Goal: Task Accomplishment & Management: Complete application form

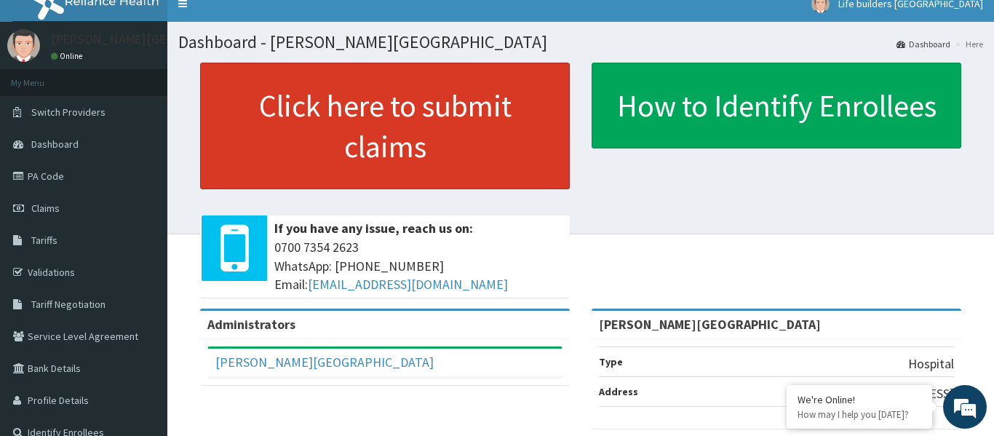
scroll to position [23, 0]
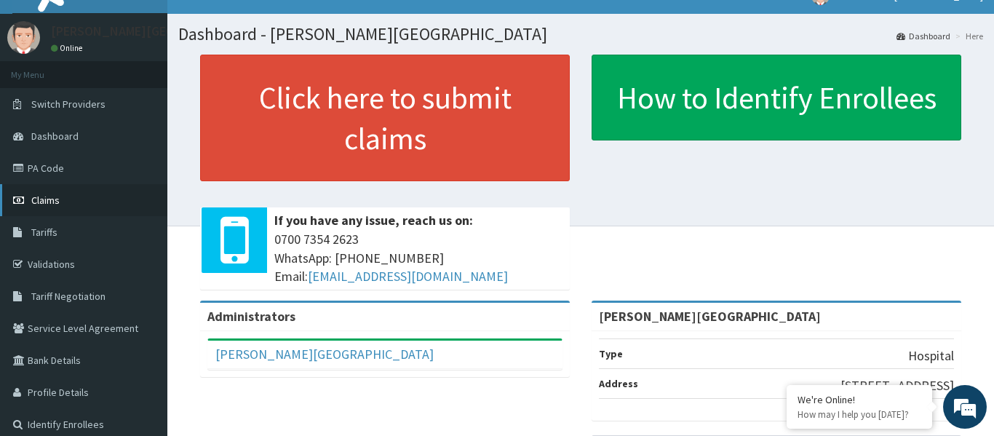
click at [27, 191] on link "Claims" at bounding box center [83, 200] width 167 height 32
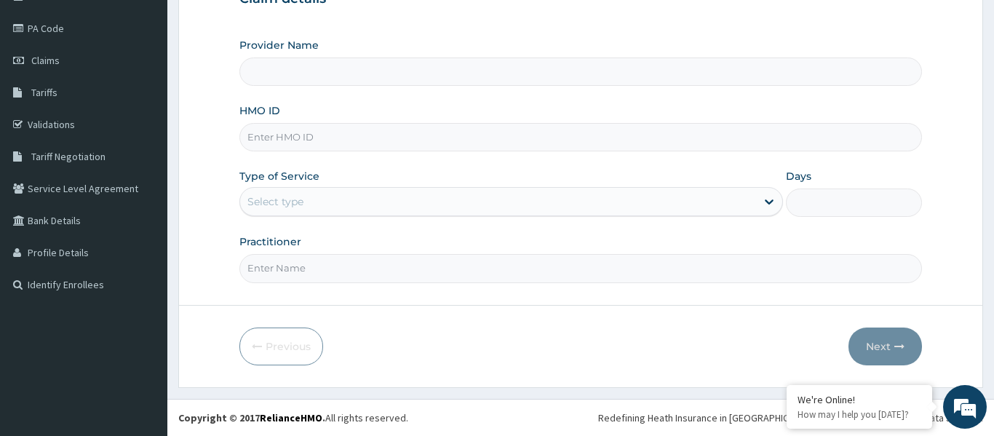
type input "[PERSON_NAME][GEOGRAPHIC_DATA]"
paste input "swf/10527/d"
type input "swf/10527/d"
click at [298, 203] on div "Select type" at bounding box center [275, 201] width 56 height 15
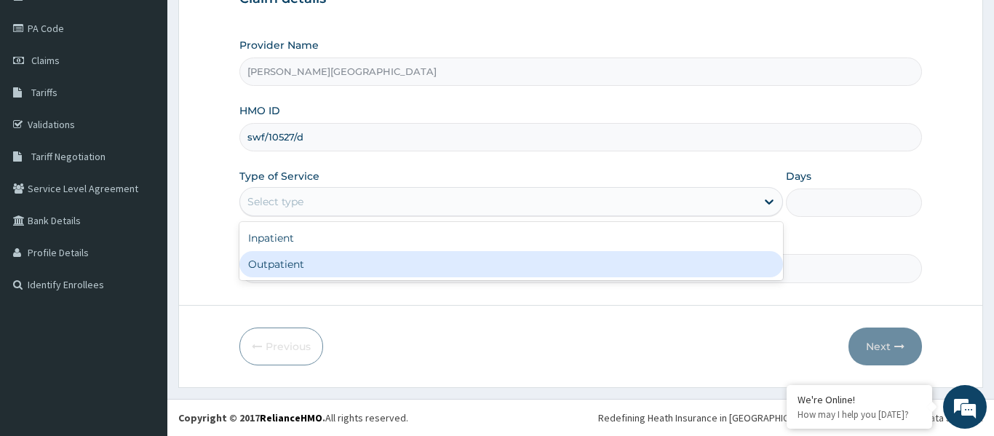
click at [295, 264] on div "Outpatient" at bounding box center [511, 264] width 544 height 26
type input "1"
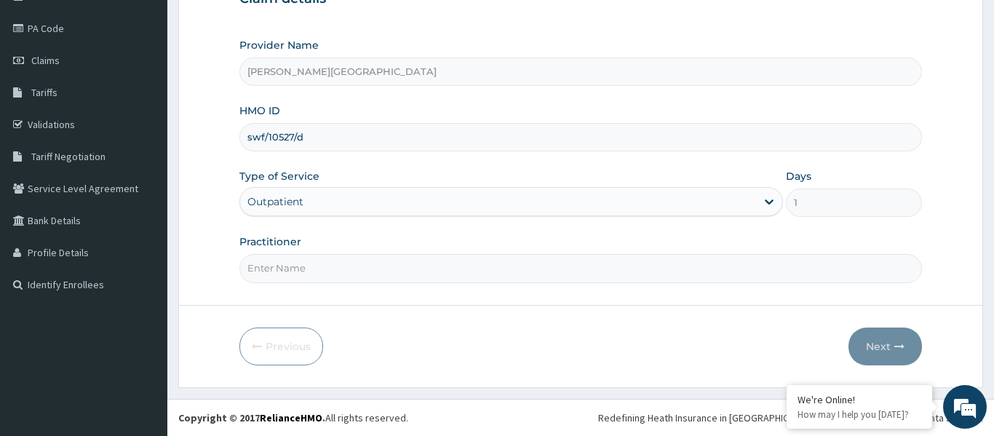
click at [282, 265] on input "Practitioner" at bounding box center [580, 268] width 683 height 28
type input "DR STEAVNS"
click at [878, 352] on button "Next" at bounding box center [886, 347] width 74 height 38
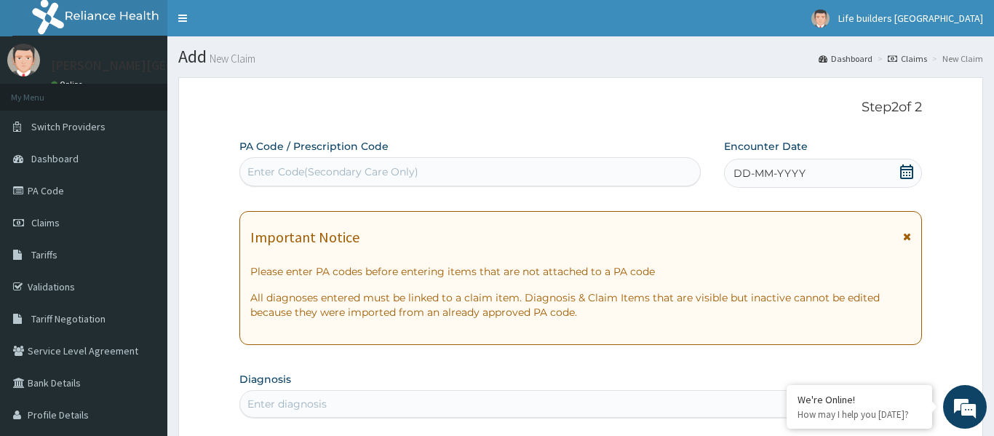
click at [912, 172] on icon at bounding box center [906, 171] width 13 height 15
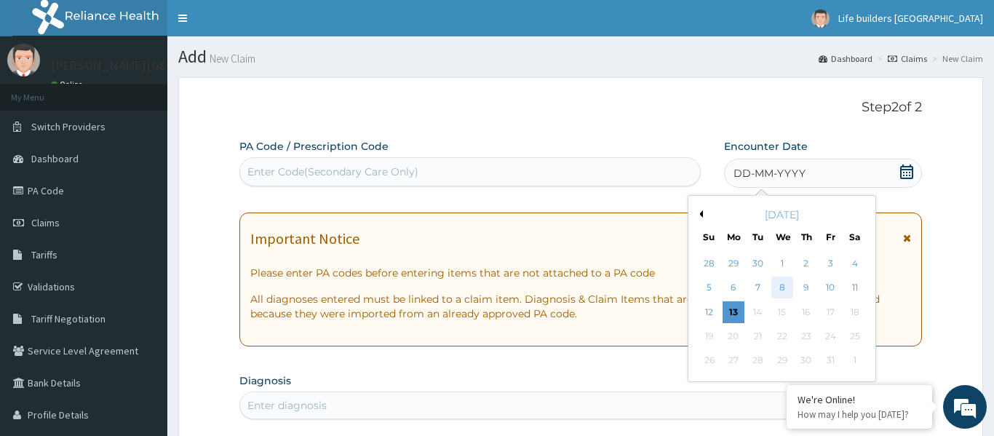
click at [785, 292] on div "8" at bounding box center [782, 288] width 22 height 22
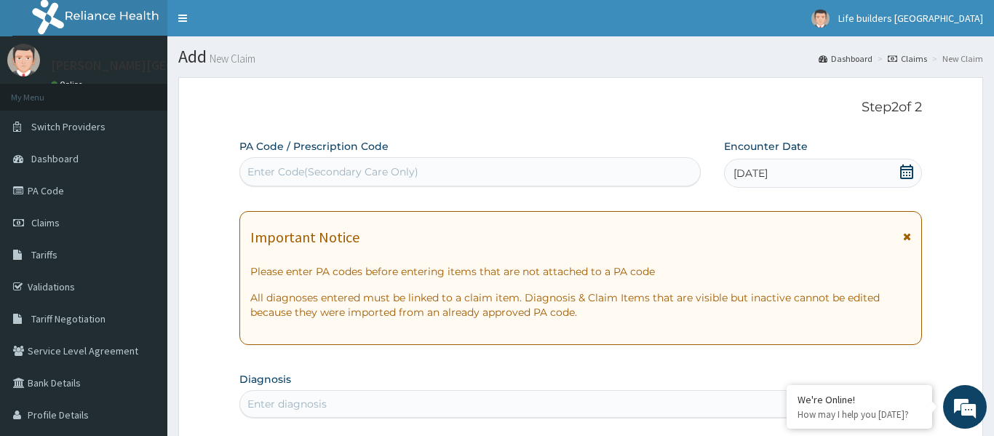
click at [905, 236] on icon at bounding box center [907, 236] width 8 height 10
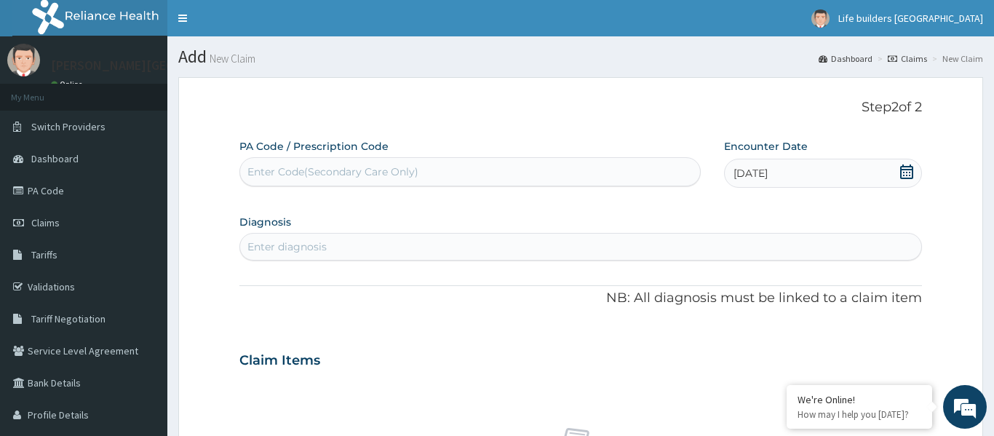
click at [392, 256] on div "Enter diagnosis" at bounding box center [580, 246] width 681 height 23
type input "urti"
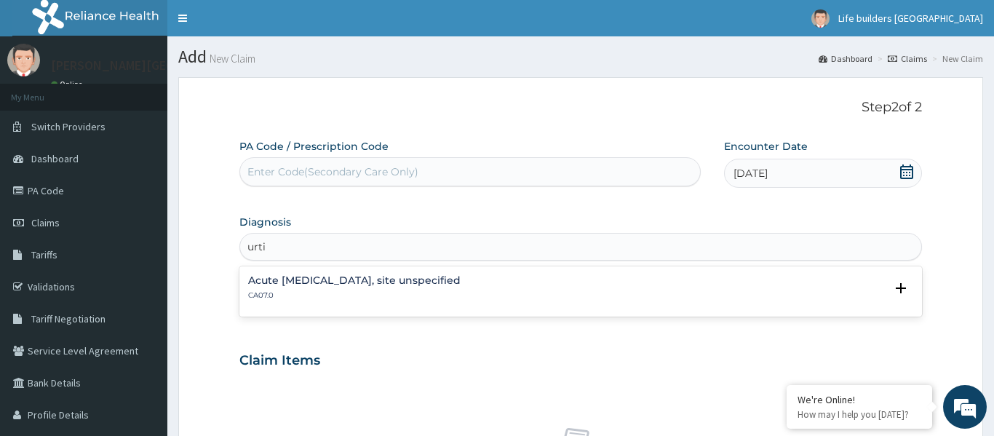
click at [392, 284] on h4 "Acute [MEDICAL_DATA], site unspecified" at bounding box center [354, 280] width 213 height 11
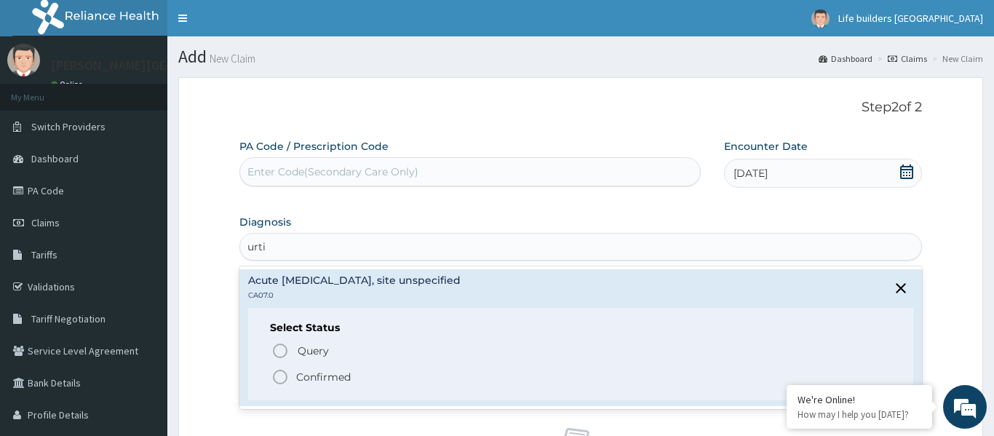
click at [283, 378] on icon "status option filled" at bounding box center [279, 376] width 17 height 17
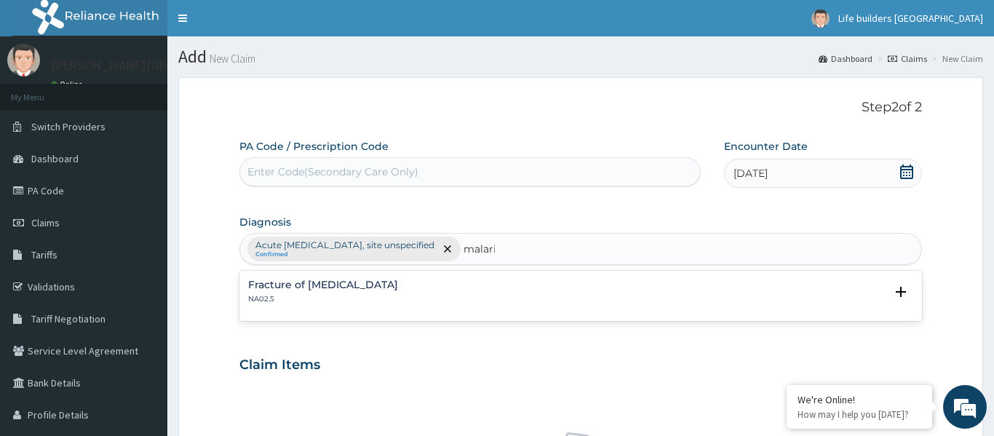
type input "[MEDICAL_DATA]"
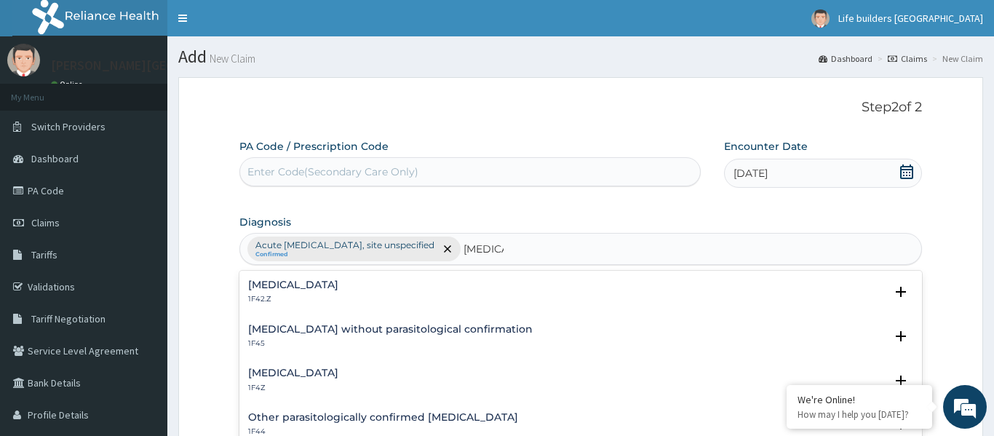
click at [299, 373] on h4 "[MEDICAL_DATA]" at bounding box center [293, 373] width 90 height 11
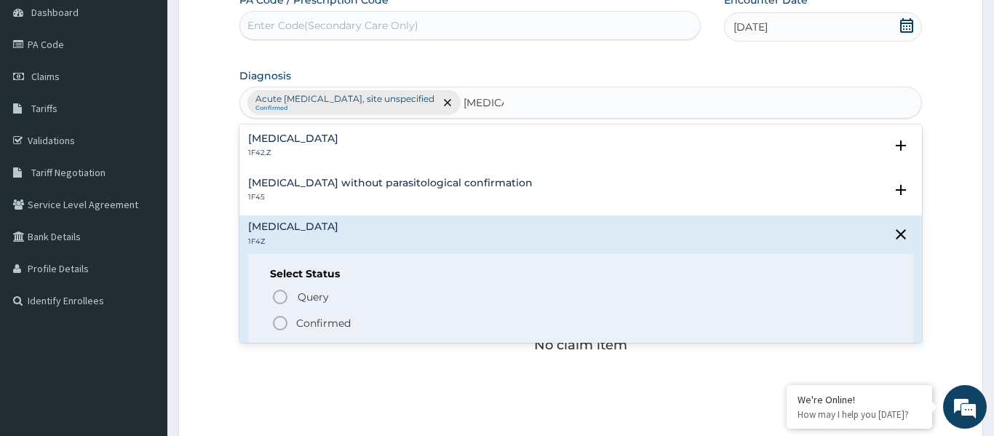
scroll to position [207, 0]
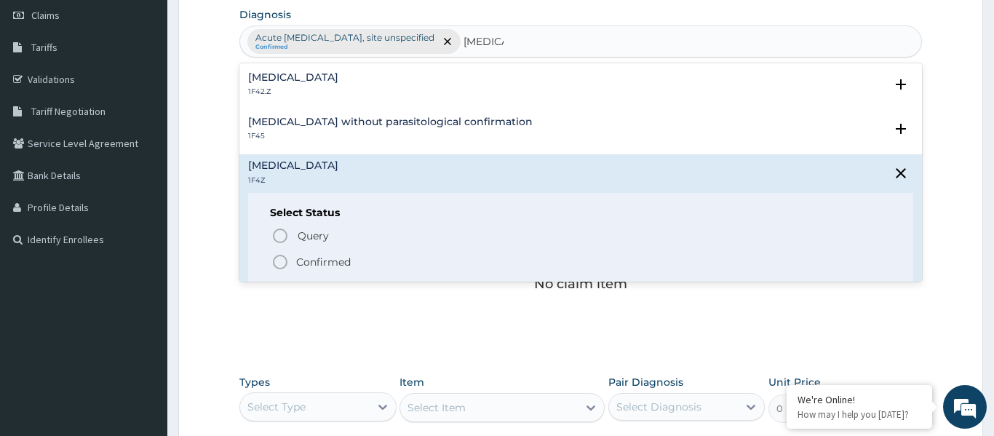
click at [277, 263] on icon "status option filled" at bounding box center [279, 261] width 17 height 17
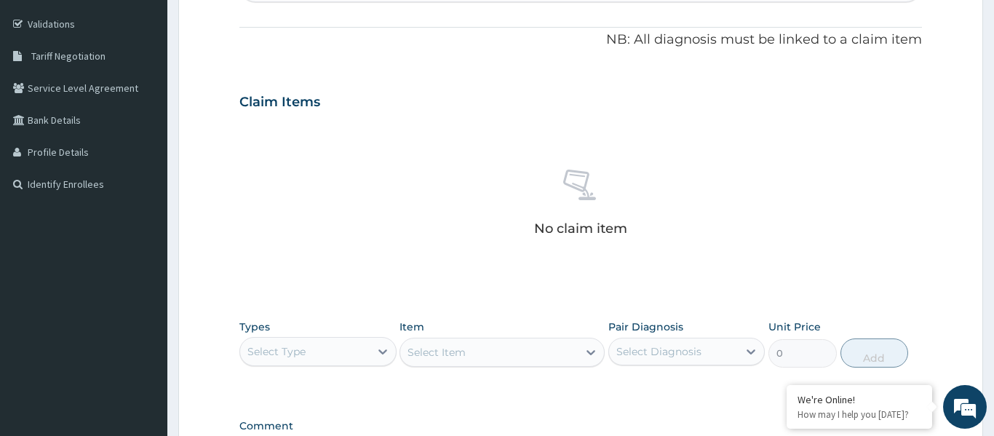
scroll to position [281, 0]
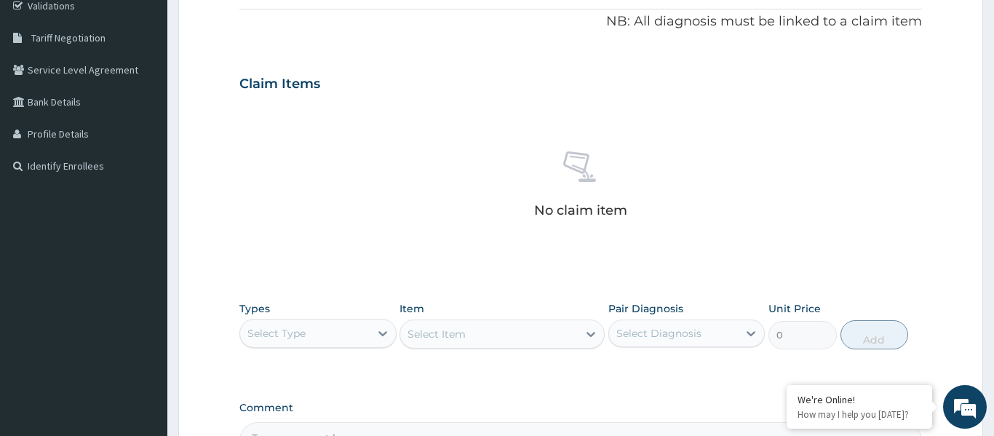
click at [344, 341] on div "Select Type" at bounding box center [305, 333] width 130 height 23
click at [293, 421] on div "Procedures" at bounding box center [317, 422] width 157 height 26
click at [429, 327] on div "Select Item" at bounding box center [437, 334] width 58 height 15
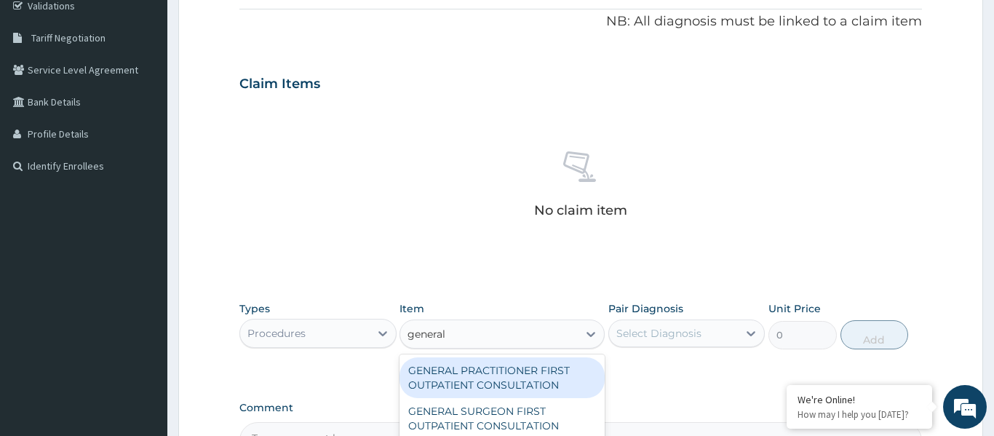
type input "general"
click at [429, 384] on div "GENERAL PRACTITIONER FIRST OUTPATIENT CONSULTATION" at bounding box center [502, 377] width 205 height 41
type input "3750"
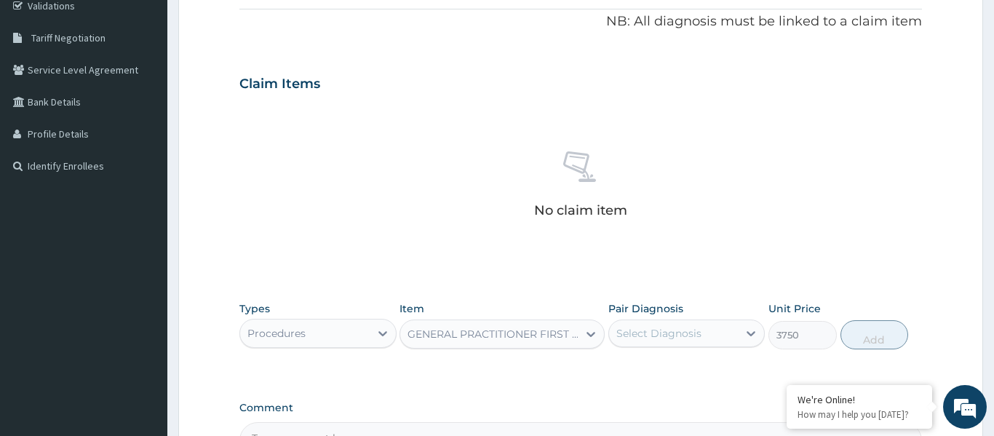
click at [647, 342] on div "Select Diagnosis" at bounding box center [674, 333] width 130 height 23
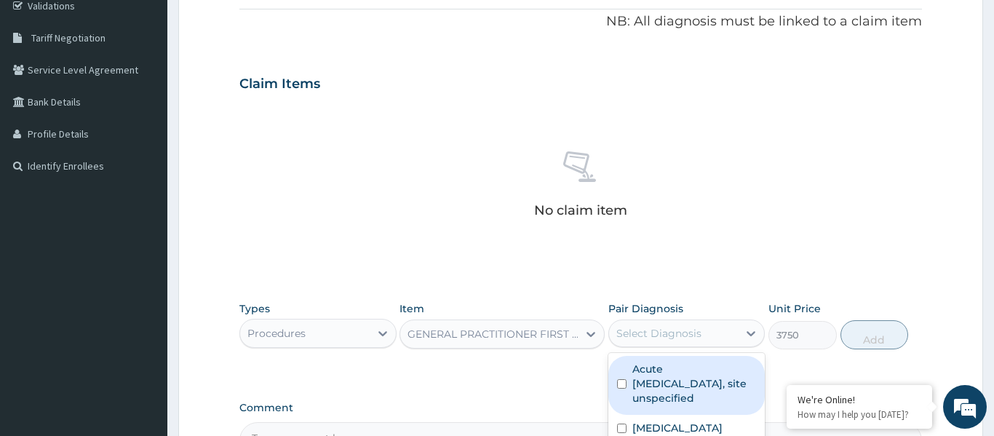
click at [658, 368] on label "Acute upper respiratory infection, site unspecified" at bounding box center [694, 384] width 124 height 44
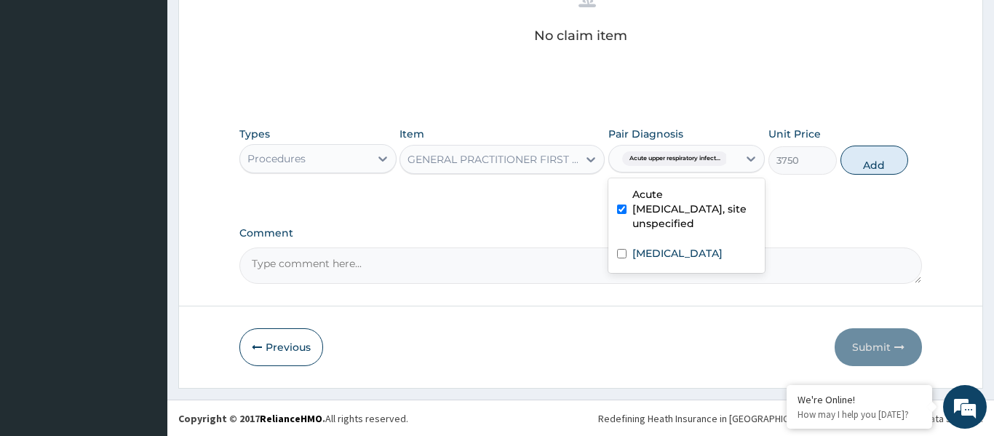
scroll to position [456, 0]
click at [657, 237] on div "Acute upper respiratory infection, site unspecified" at bounding box center [686, 209] width 157 height 59
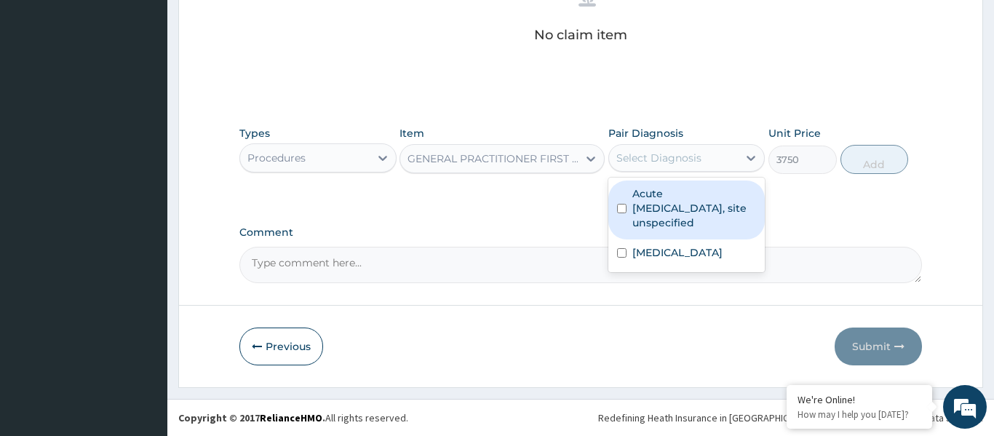
click at [695, 214] on label "Acute upper respiratory infection, site unspecified" at bounding box center [694, 208] width 124 height 44
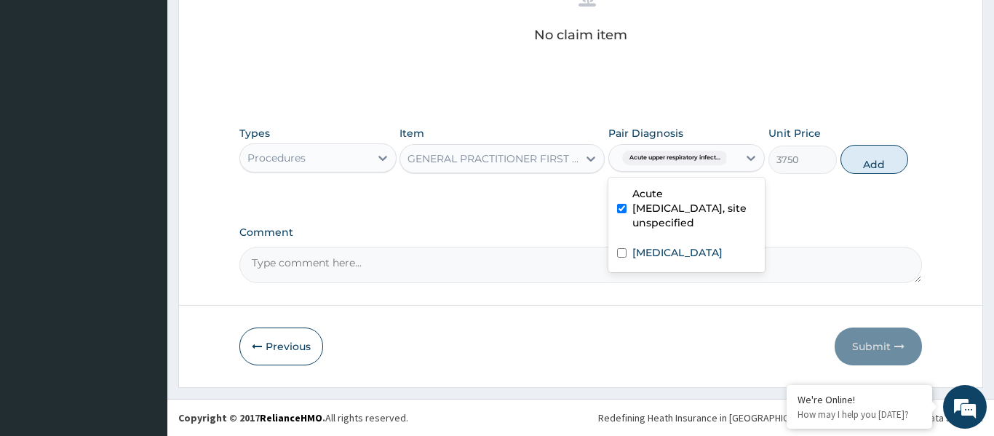
click at [697, 226] on label "Acute upper respiratory infection, site unspecified" at bounding box center [694, 208] width 124 height 44
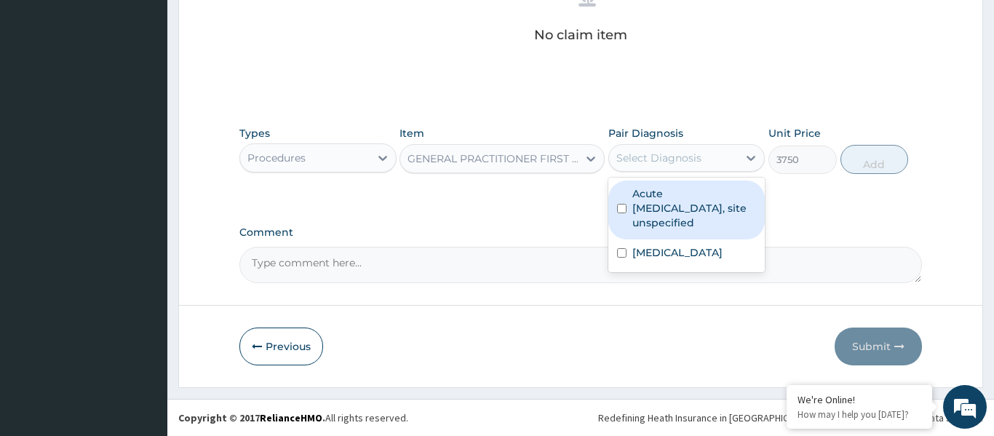
click at [694, 229] on div "Acute upper respiratory infection, site unspecified" at bounding box center [686, 209] width 157 height 59
checkbox input "true"
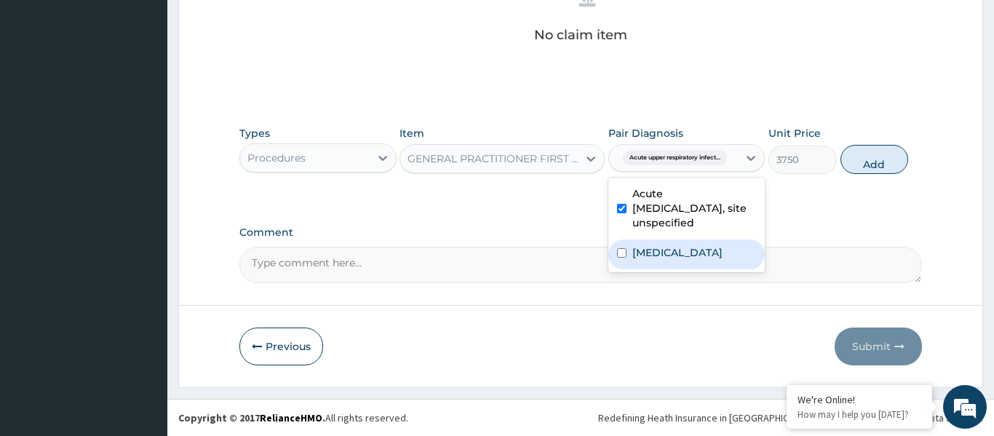
drag, startPoint x: 699, startPoint y: 245, endPoint x: 707, endPoint y: 232, distance: 14.4
click at [700, 245] on label "Malaria, unspecified" at bounding box center [677, 252] width 90 height 15
checkbox input "true"
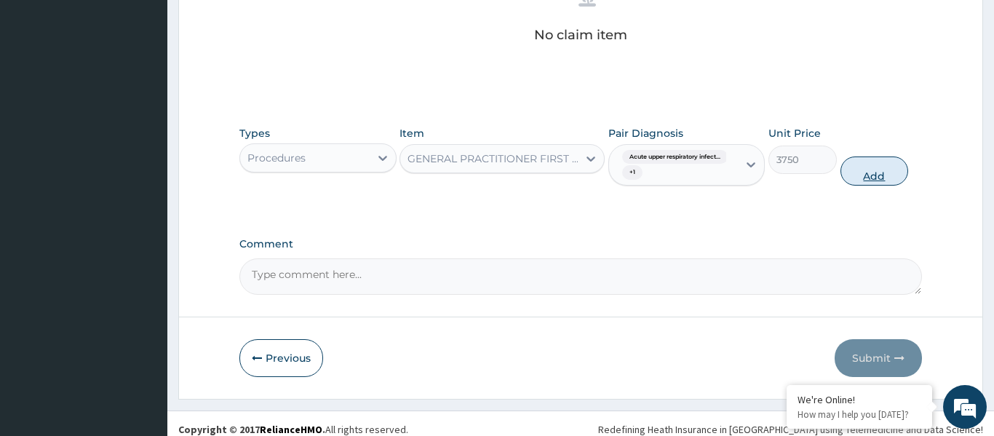
click at [861, 175] on button "Add" at bounding box center [875, 170] width 68 height 29
type input "0"
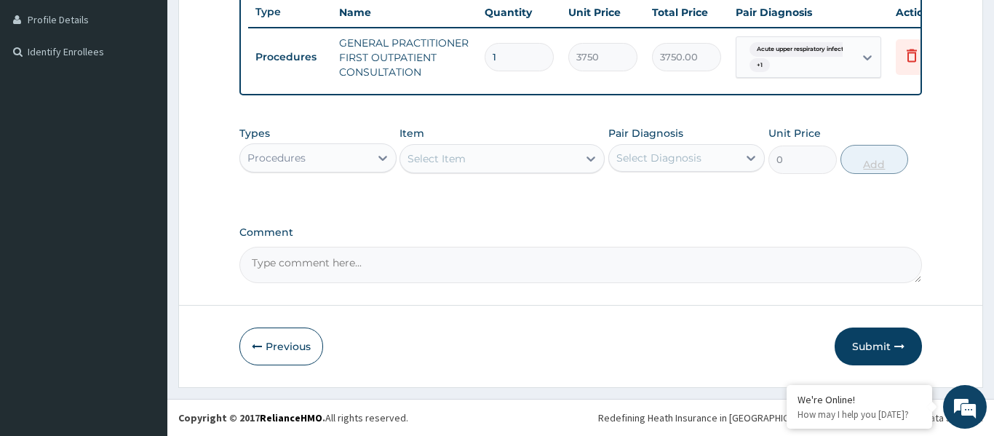
scroll to position [395, 0]
click at [523, 162] on div "Select Item" at bounding box center [489, 158] width 178 height 23
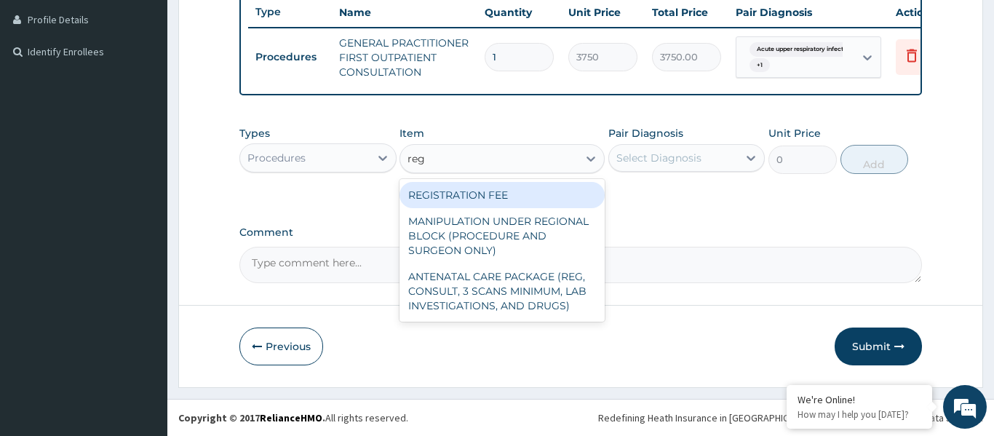
type input "regi"
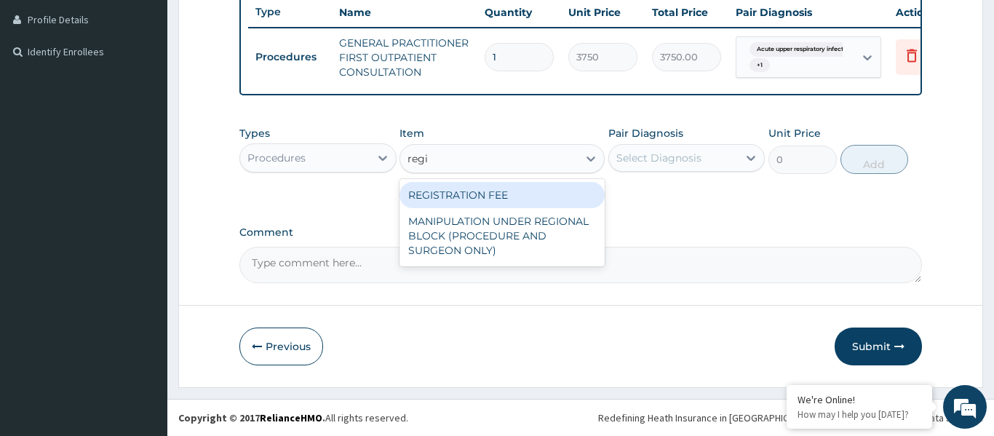
click at [517, 185] on div "REGISTRATION FEE" at bounding box center [502, 195] width 205 height 26
type input "2500"
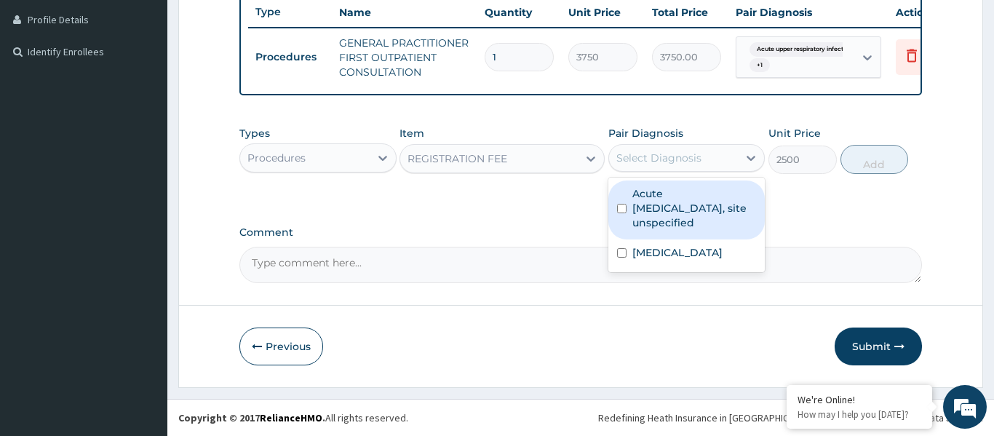
click at [680, 163] on div "Select Diagnosis" at bounding box center [658, 158] width 85 height 15
click at [691, 192] on label "Acute [MEDICAL_DATA], site unspecified" at bounding box center [694, 208] width 124 height 44
checkbox input "true"
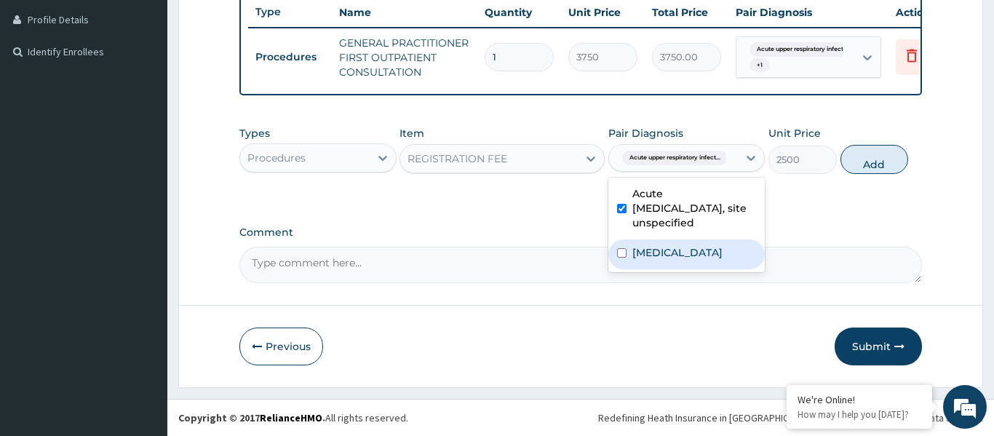
click at [714, 247] on label "[MEDICAL_DATA]" at bounding box center [677, 252] width 90 height 15
checkbox input "true"
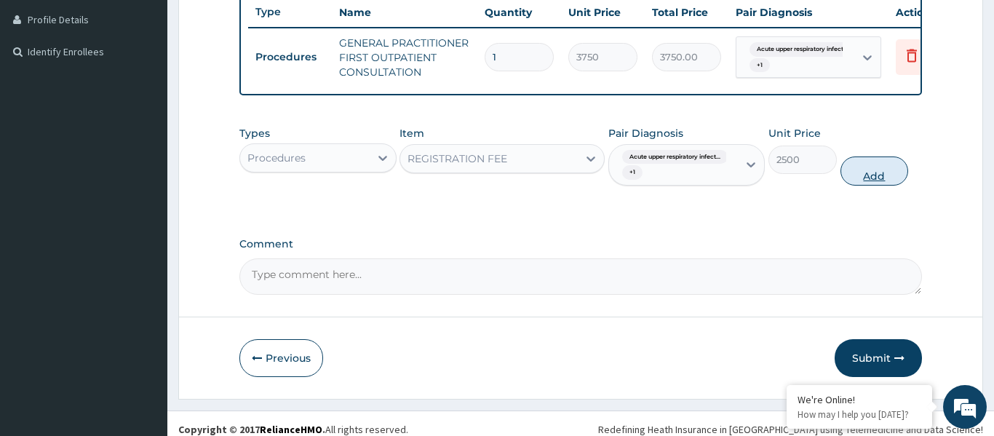
click at [857, 178] on button "Add" at bounding box center [875, 170] width 68 height 29
type input "0"
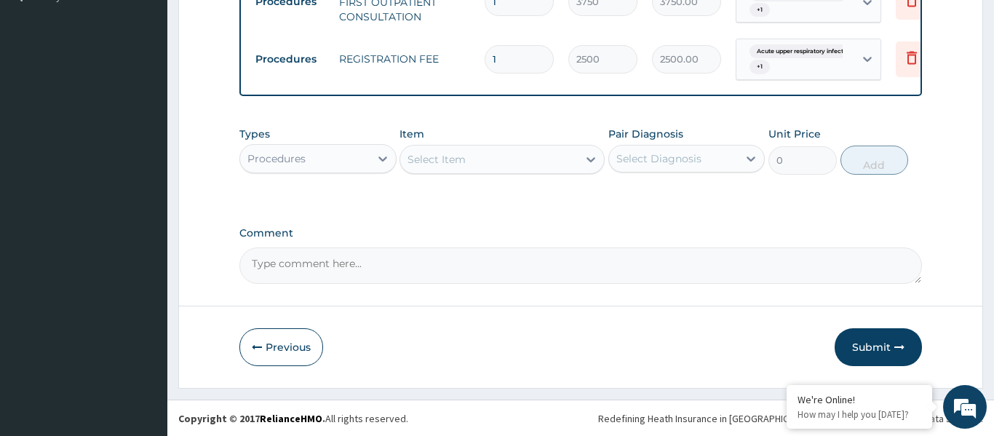
scroll to position [451, 0]
click at [304, 153] on div "Procedures" at bounding box center [276, 158] width 58 height 15
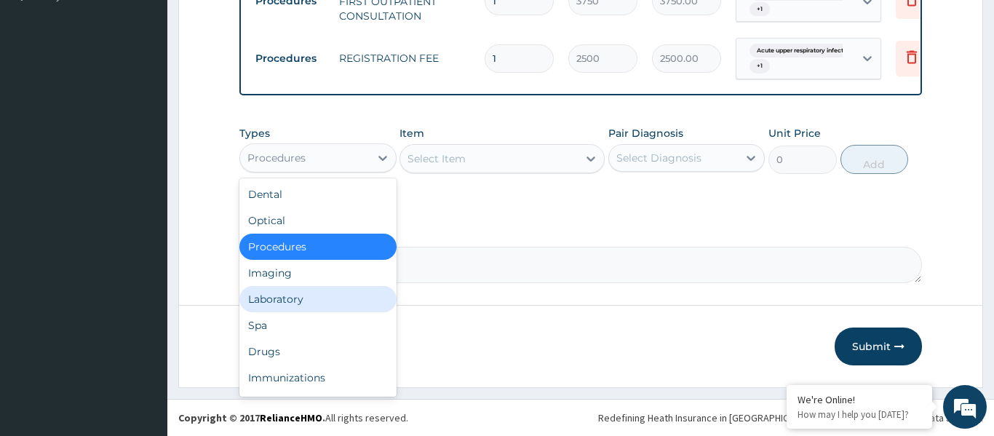
click at [311, 306] on div "Laboratory" at bounding box center [317, 299] width 157 height 26
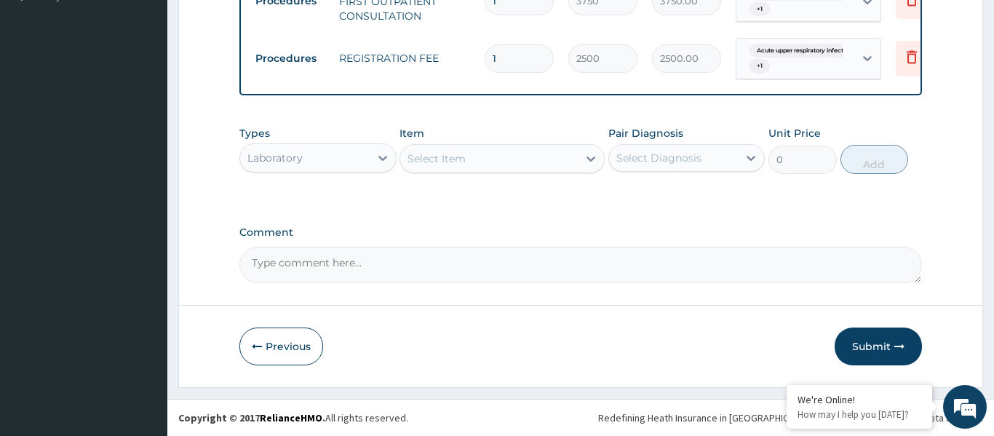
click at [436, 153] on div "Select Item" at bounding box center [437, 158] width 58 height 15
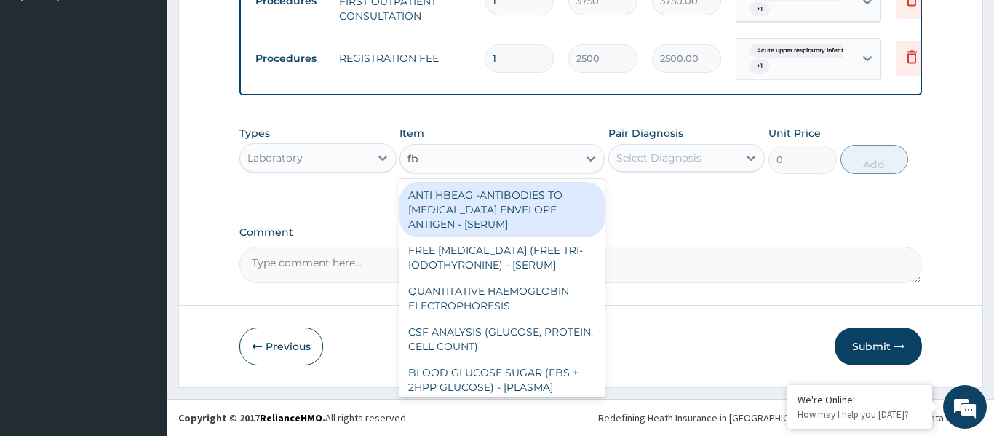
type input "fbc"
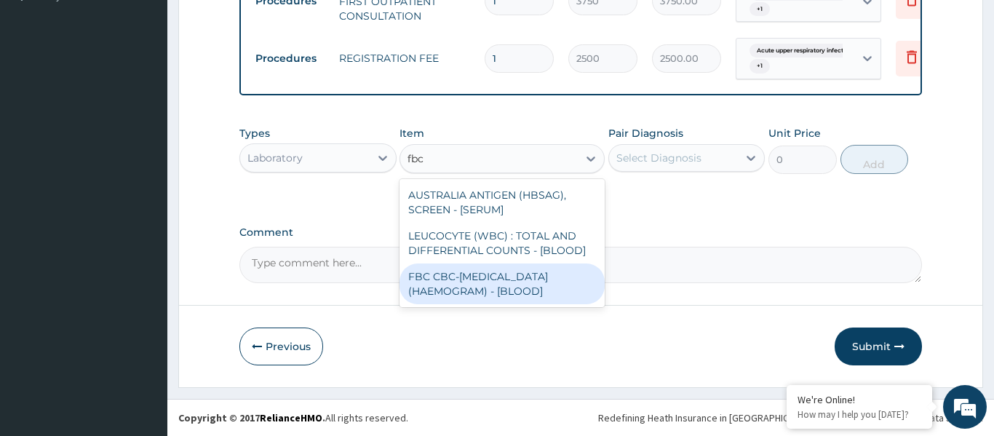
drag, startPoint x: 465, startPoint y: 287, endPoint x: 591, endPoint y: 186, distance: 161.1
click at [472, 285] on div "FBC CBC-[MEDICAL_DATA] (HAEMOGRAM) - [BLOOD]" at bounding box center [502, 283] width 205 height 41
type input "5000"
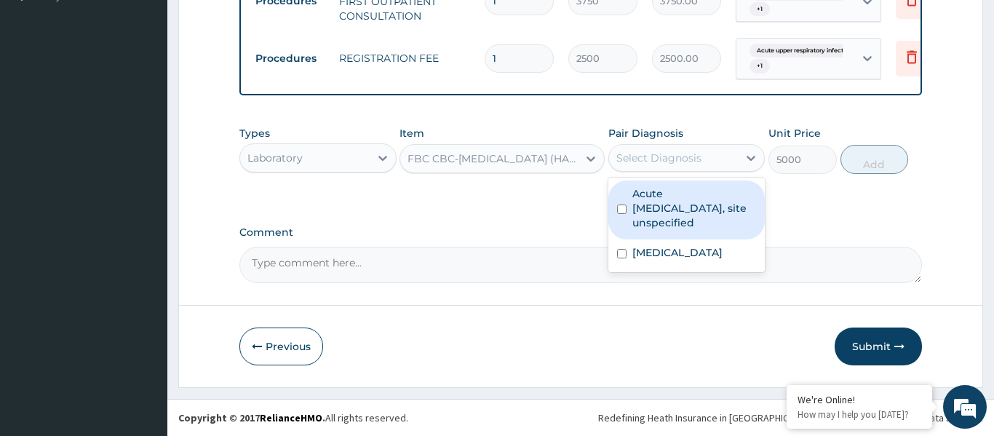
click at [634, 156] on div "Select Diagnosis" at bounding box center [658, 158] width 85 height 15
click at [662, 194] on label "Acute [MEDICAL_DATA], site unspecified" at bounding box center [694, 208] width 124 height 44
checkbox input "true"
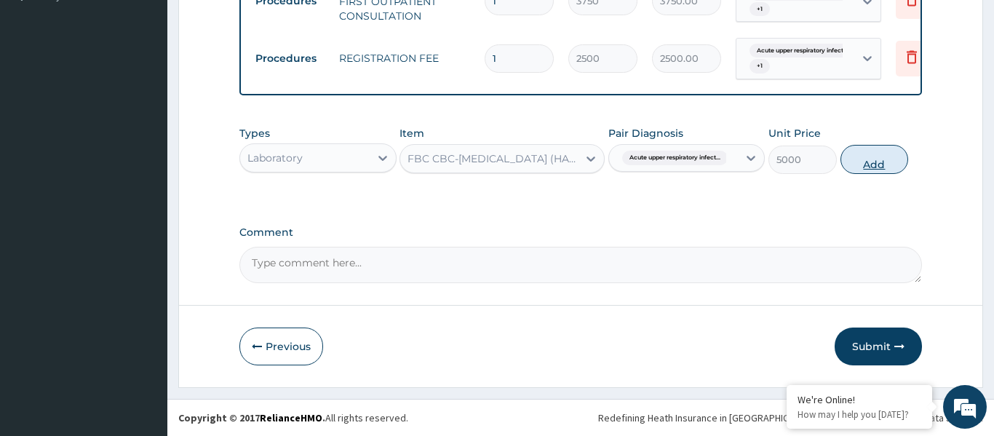
click at [856, 159] on button "Add" at bounding box center [875, 159] width 68 height 29
type input "0"
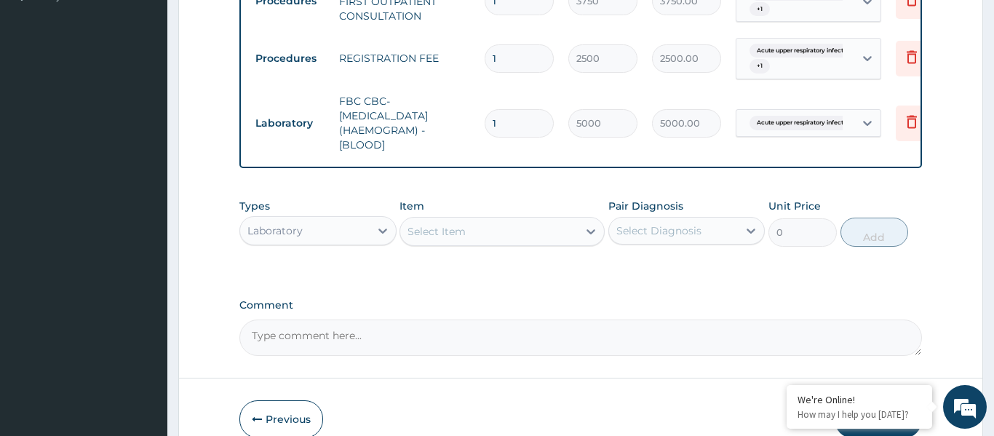
click at [533, 231] on div "Select Item" at bounding box center [489, 231] width 178 height 23
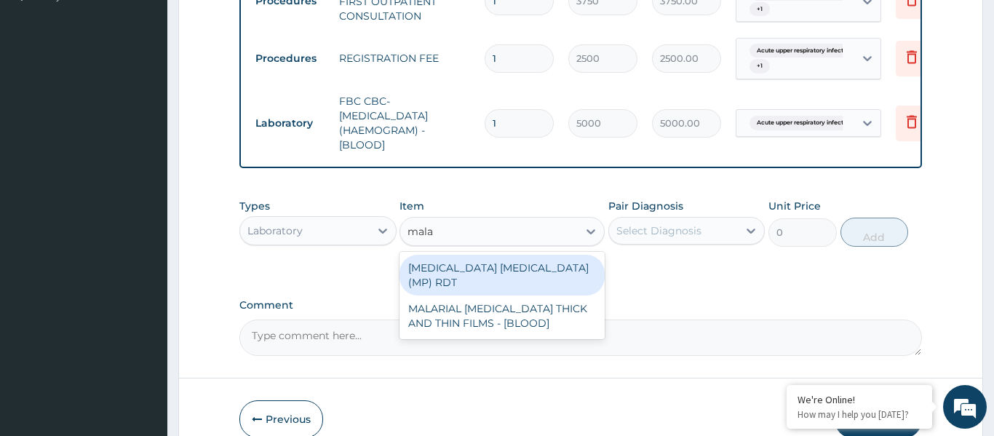
type input "malar"
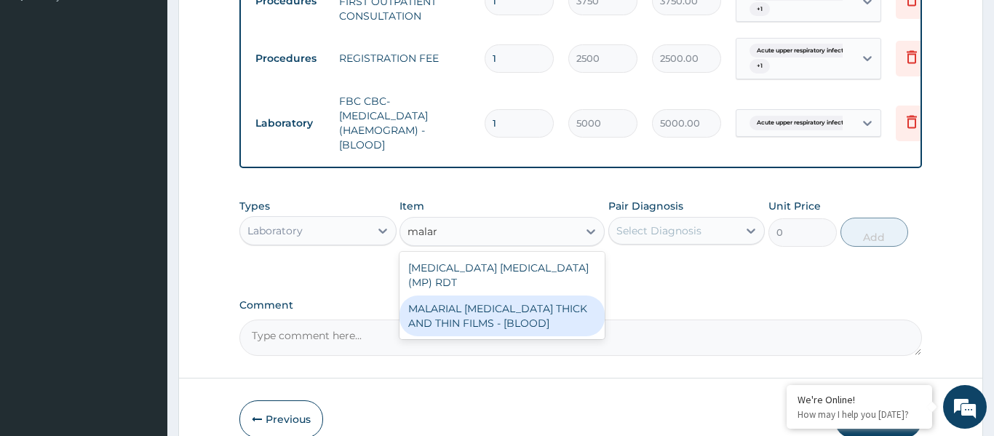
click at [522, 295] on div "MALARIAL [MEDICAL_DATA] THICK AND THIN FILMS - [BLOOD]" at bounding box center [502, 315] width 205 height 41
type input "2187.5"
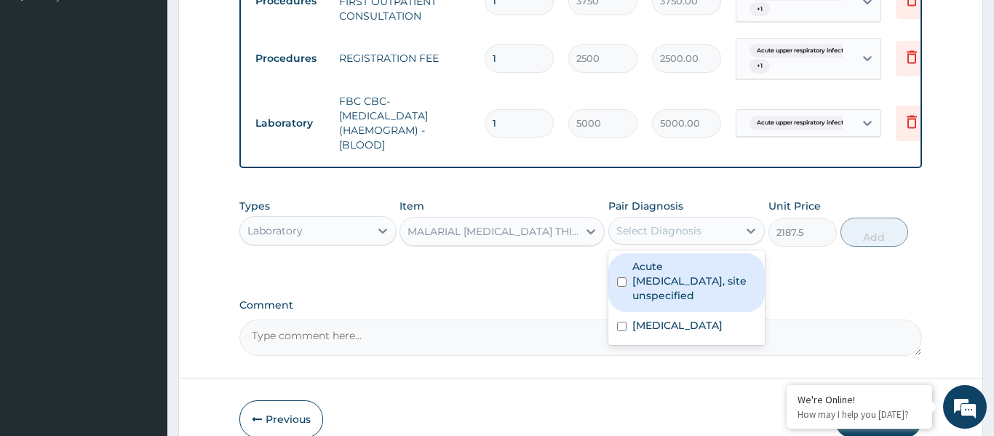
click at [697, 239] on div "Select Diagnosis" at bounding box center [674, 230] width 130 height 23
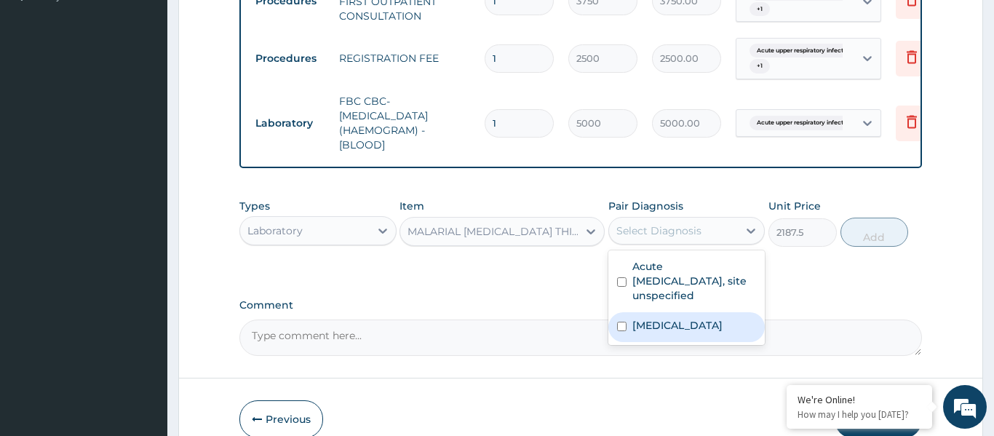
click at [682, 325] on label "[MEDICAL_DATA]" at bounding box center [677, 325] width 90 height 15
checkbox input "true"
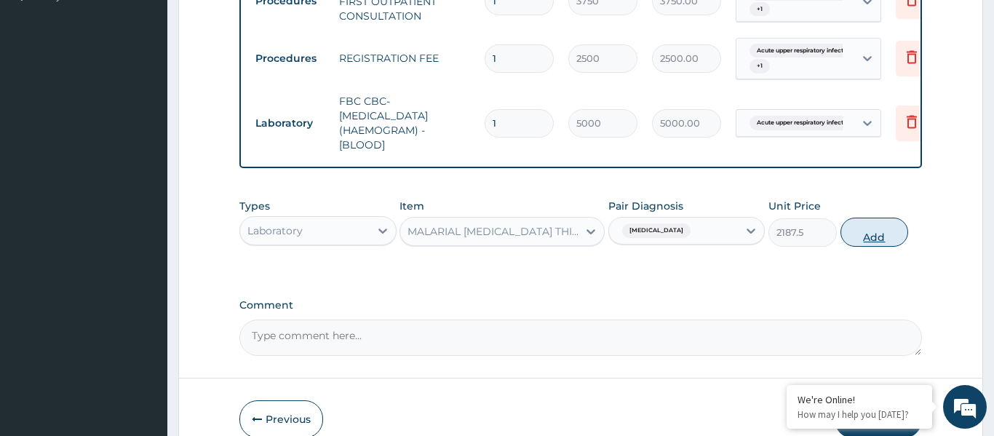
click at [868, 234] on button "Add" at bounding box center [875, 232] width 68 height 29
type input "0"
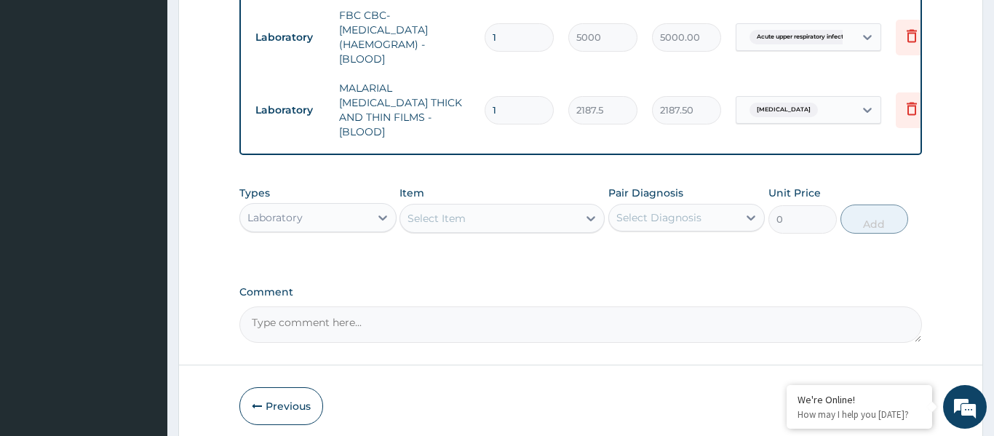
scroll to position [582, 0]
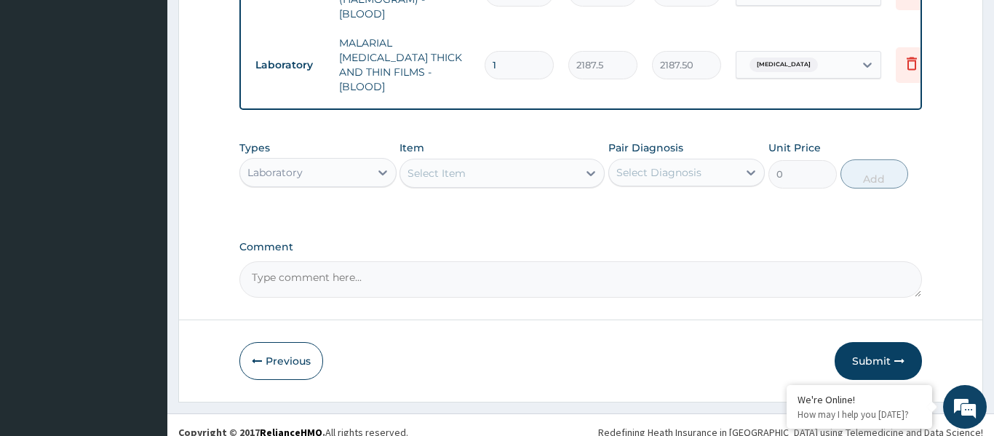
click at [322, 161] on div "Laboratory" at bounding box center [305, 172] width 130 height 23
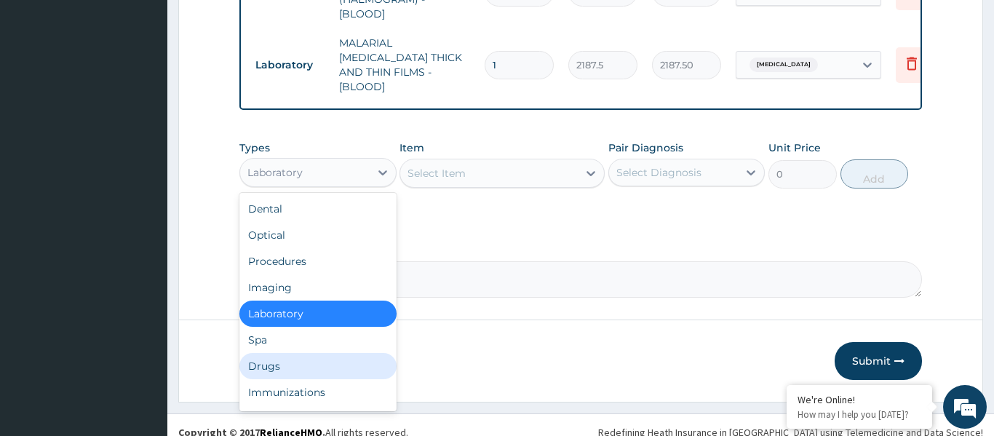
click at [271, 353] on div "Drugs" at bounding box center [317, 366] width 157 height 26
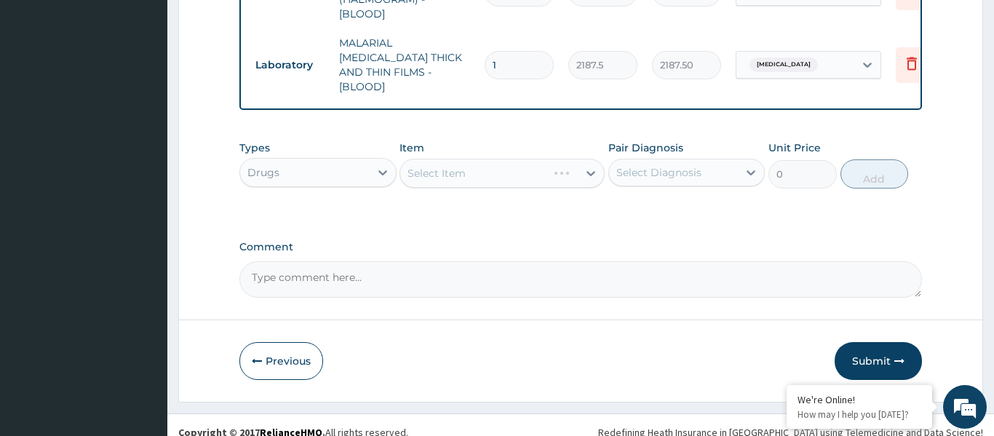
click at [472, 166] on div "Select Item" at bounding box center [502, 173] width 205 height 29
click at [488, 140] on div "Item Select Item" at bounding box center [502, 164] width 205 height 48
click at [489, 162] on div "Select Item" at bounding box center [489, 173] width 178 height 23
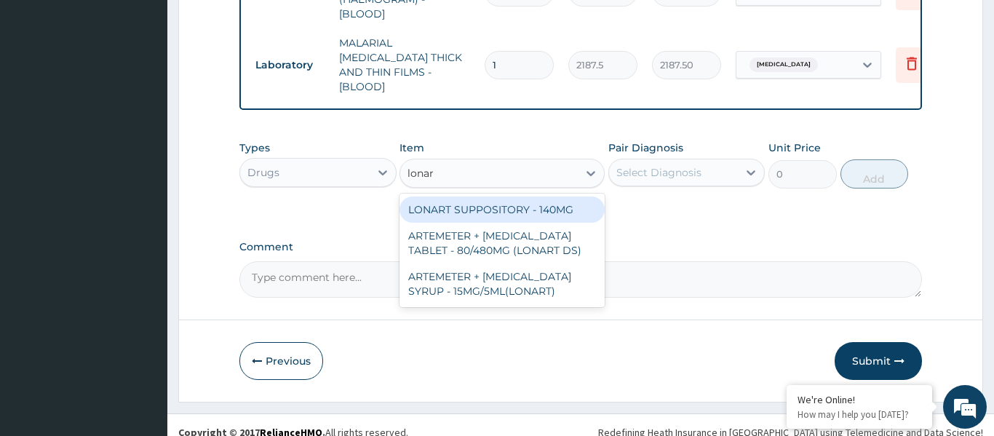
type input "lonart"
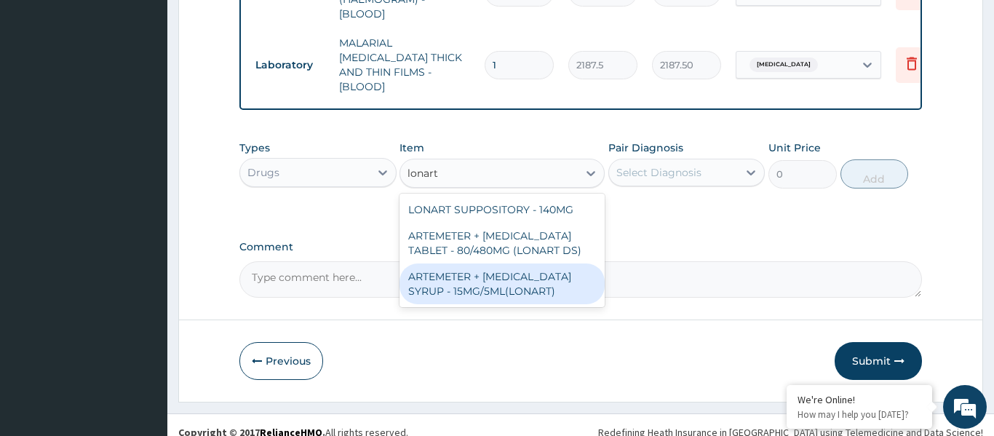
click at [519, 277] on div "ARTEMETER + [MEDICAL_DATA] SYRUP - 15MG/5ML(LONART)" at bounding box center [502, 283] width 205 height 41
type input "1680"
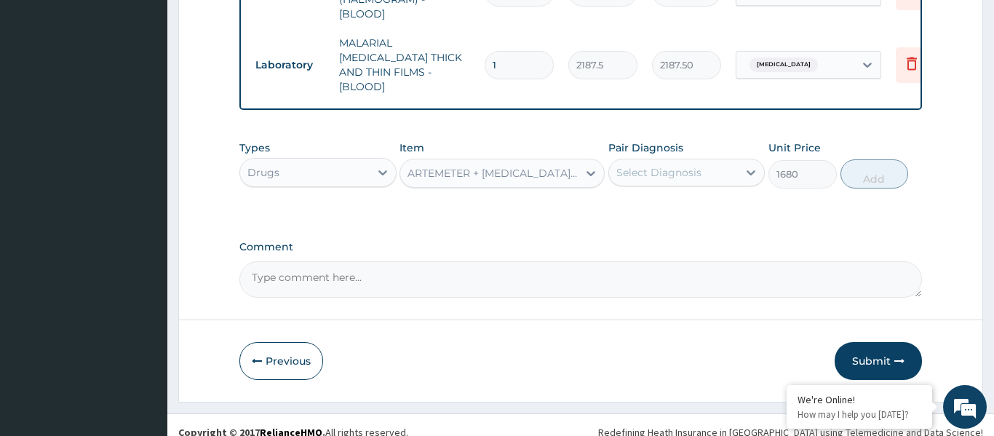
click at [627, 165] on div "Select Diagnosis" at bounding box center [658, 172] width 85 height 15
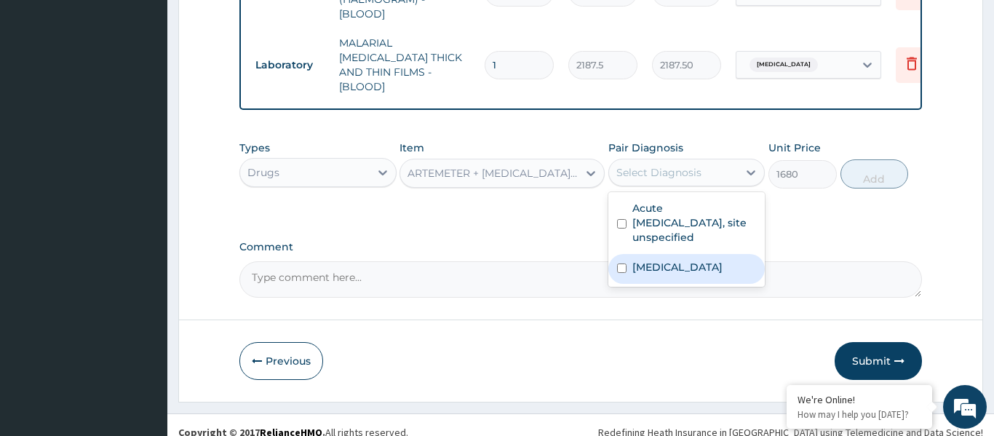
click at [657, 260] on label "[MEDICAL_DATA]" at bounding box center [677, 267] width 90 height 15
checkbox input "true"
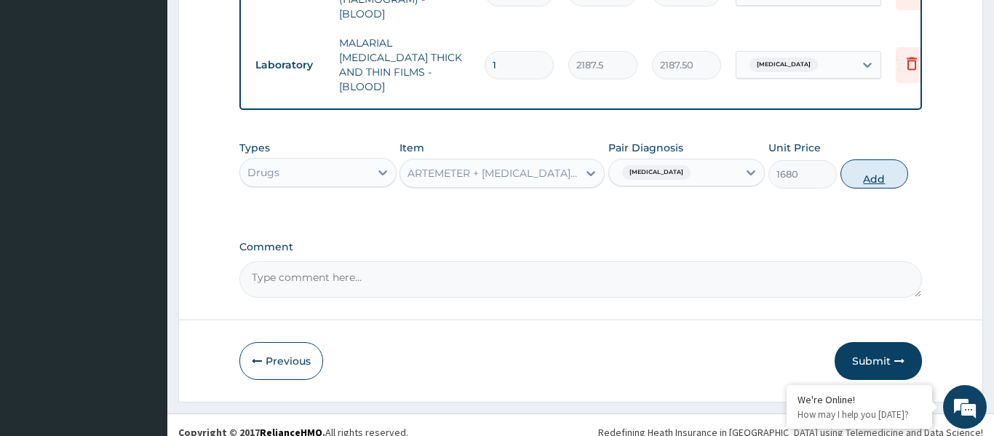
click at [873, 164] on button "Add" at bounding box center [875, 173] width 68 height 29
type input "0"
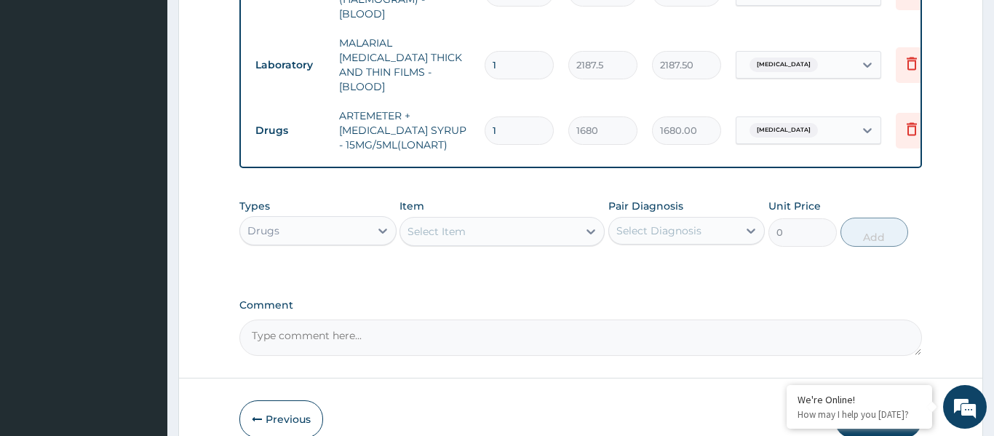
click at [523, 220] on div "Select Item" at bounding box center [489, 231] width 178 height 23
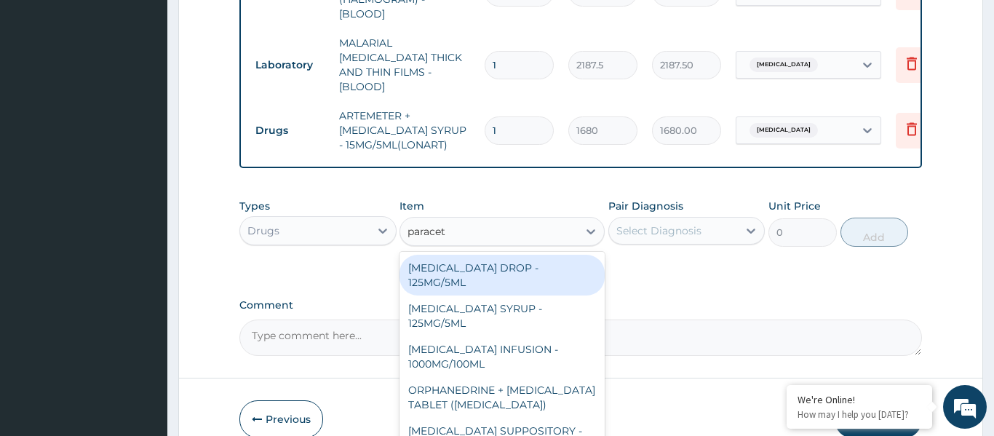
type input "paraceta"
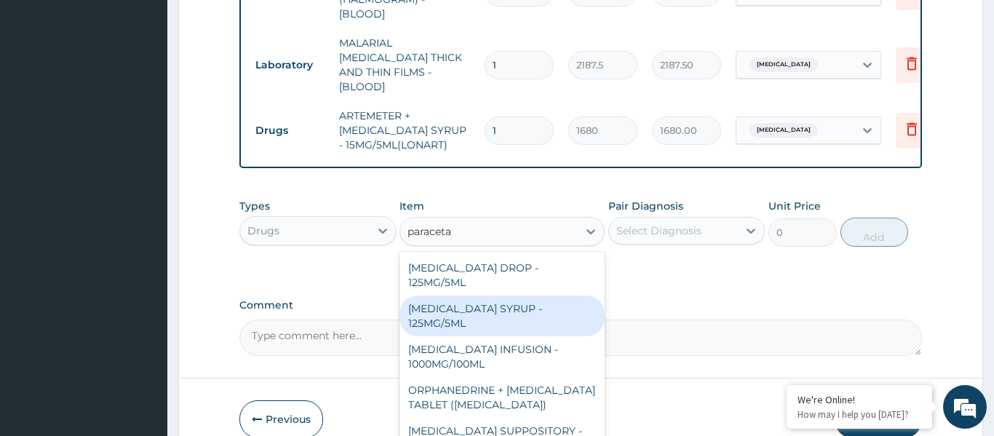
click at [499, 295] on div "[MEDICAL_DATA] SYRUP - 125MG/5ML" at bounding box center [502, 315] width 205 height 41
type input "840"
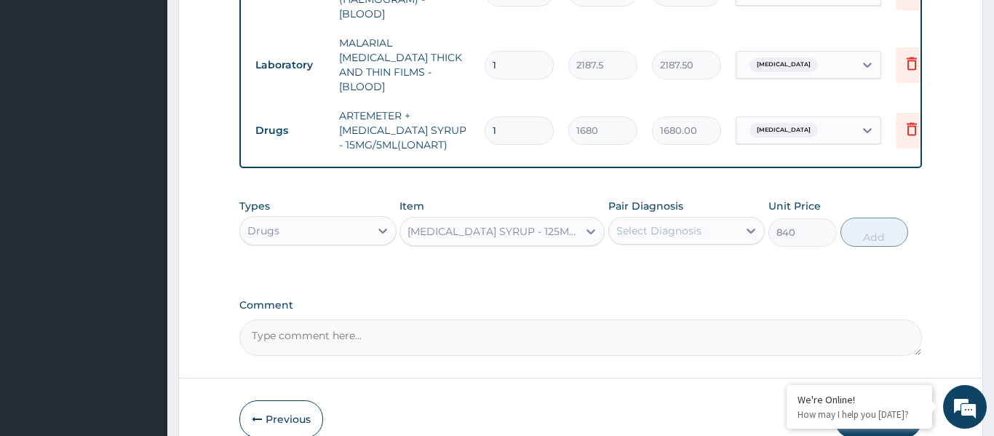
click at [664, 200] on div "Pair Diagnosis Select Diagnosis" at bounding box center [686, 223] width 157 height 48
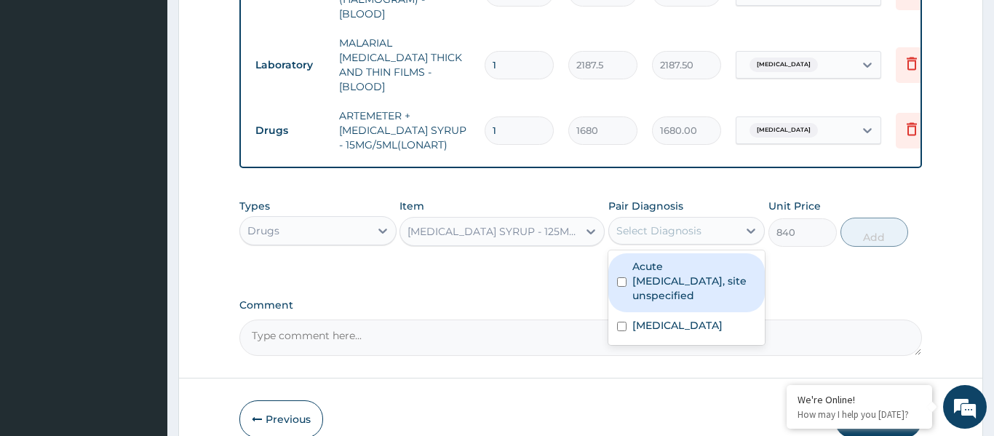
click at [672, 223] on div "Select Diagnosis" at bounding box center [658, 230] width 85 height 15
click at [677, 271] on label "Acute [MEDICAL_DATA], site unspecified" at bounding box center [694, 281] width 124 height 44
checkbox input "true"
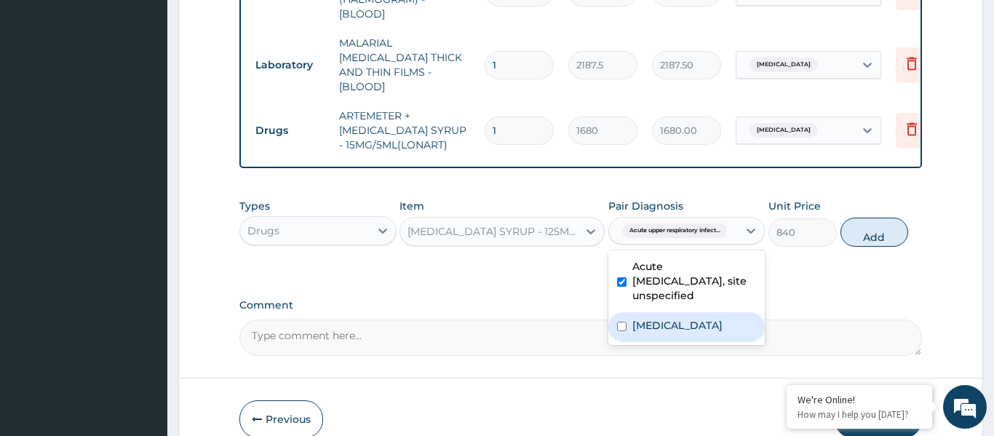
click at [680, 318] on label "Malaria, unspecified" at bounding box center [677, 325] width 90 height 15
checkbox input "true"
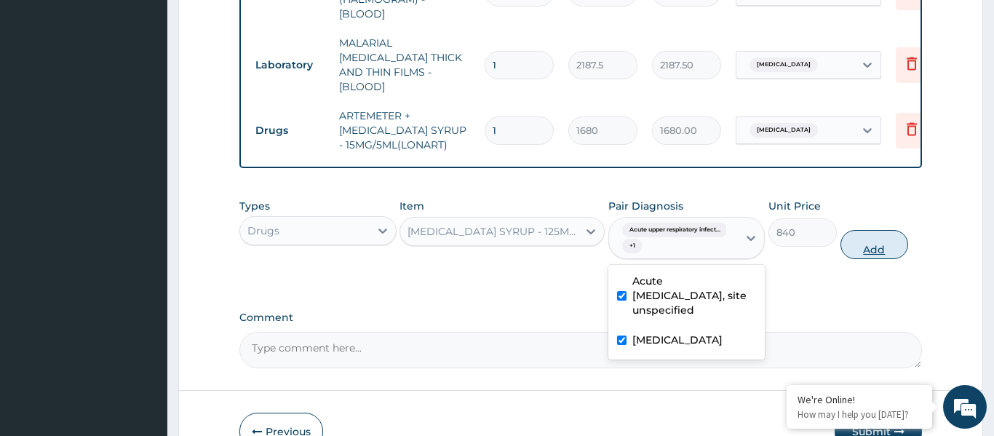
click at [849, 232] on button "Add" at bounding box center [875, 244] width 68 height 29
type input "0"
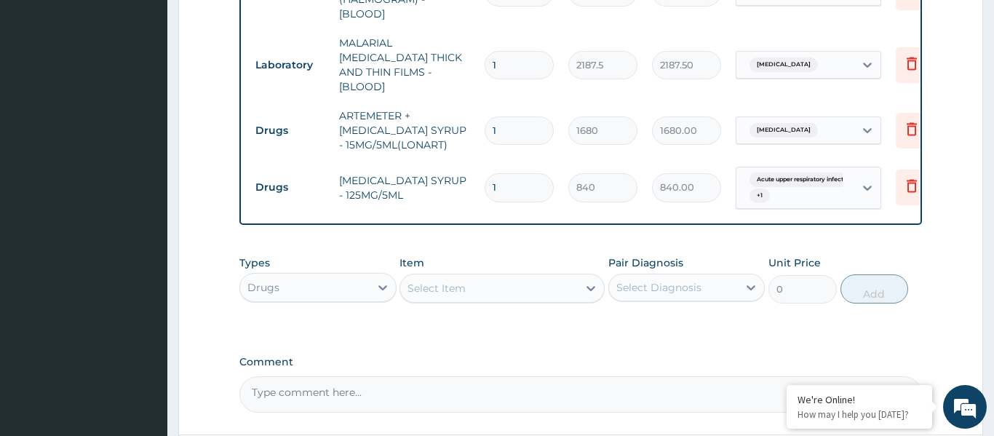
click at [439, 281] on div "Select Item" at bounding box center [437, 288] width 58 height 15
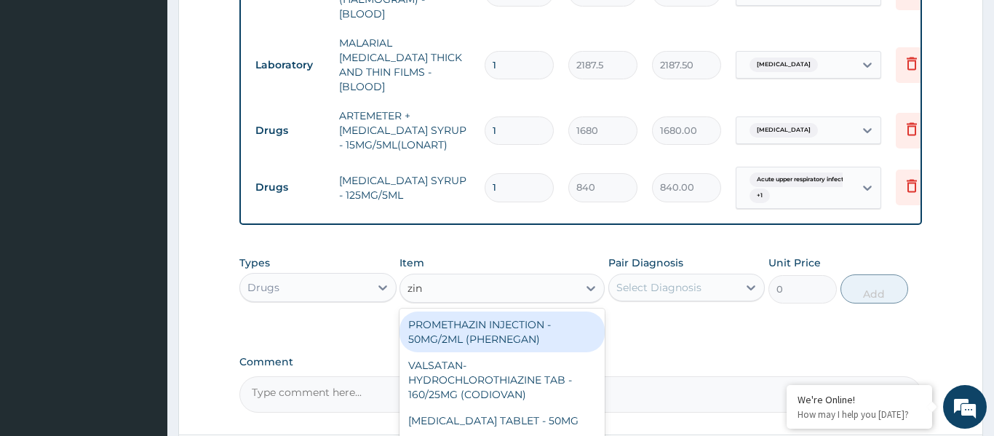
type input "zinn"
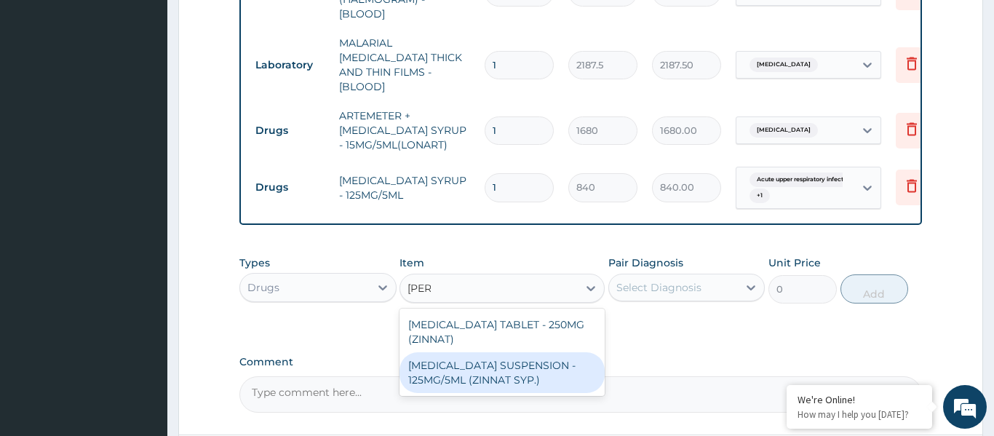
click at [460, 368] on div "CEFUROXIME SUSPENSION - 125MG/5ML (ZINNAT SYP.)" at bounding box center [502, 372] width 205 height 41
type input "14559.999999999998"
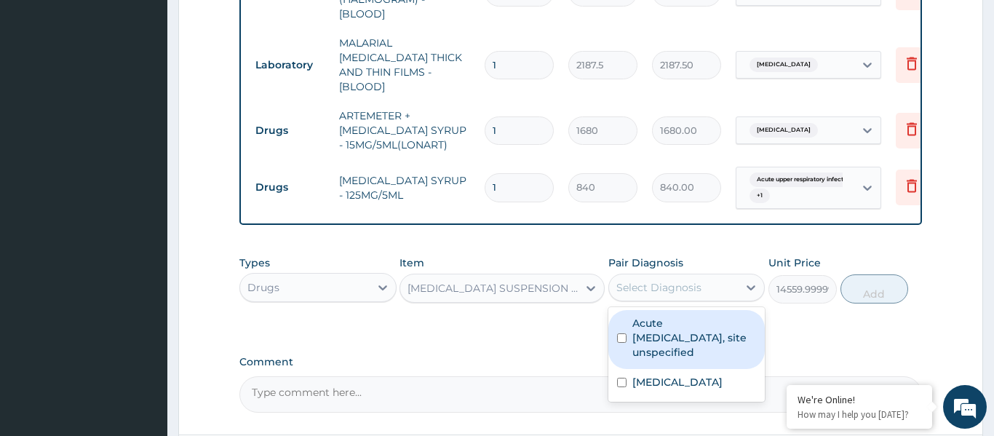
click at [674, 280] on div "Select Diagnosis" at bounding box center [658, 287] width 85 height 15
click at [680, 316] on label "Acute upper respiratory infection, site unspecified" at bounding box center [694, 338] width 124 height 44
checkbox input "true"
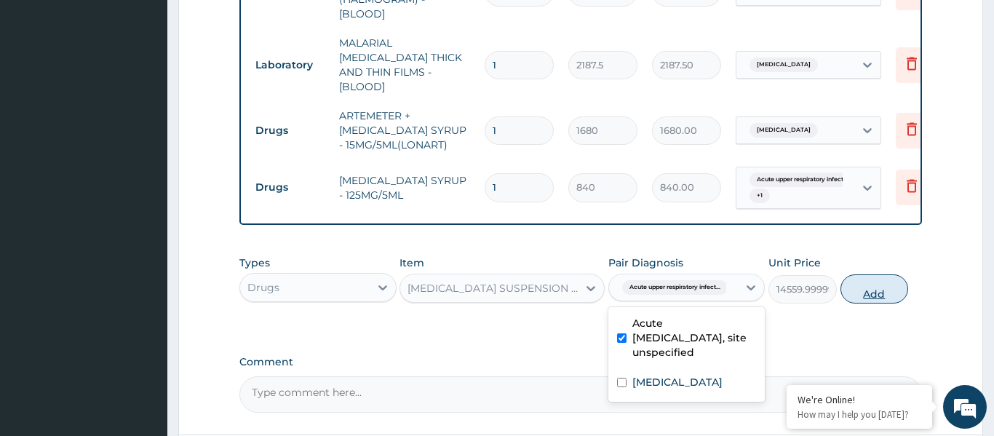
click at [861, 274] on button "Add" at bounding box center [875, 288] width 68 height 29
type input "0"
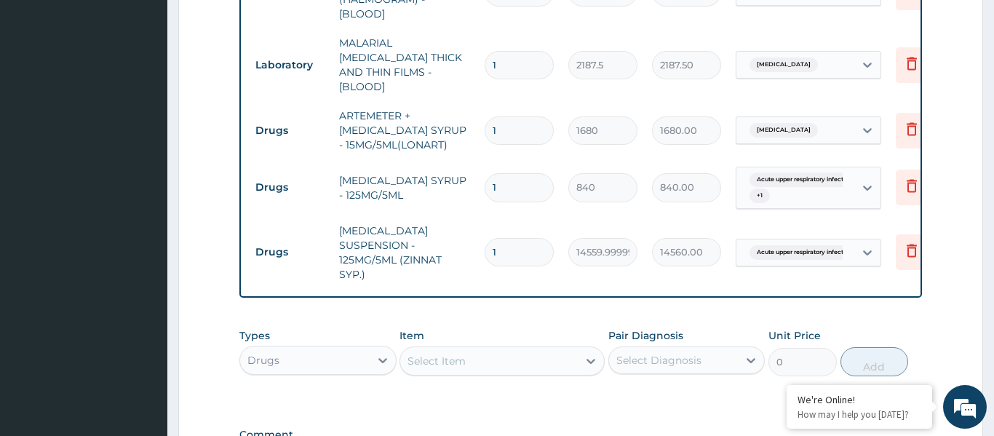
click at [516, 349] on div "Select Item" at bounding box center [489, 360] width 178 height 23
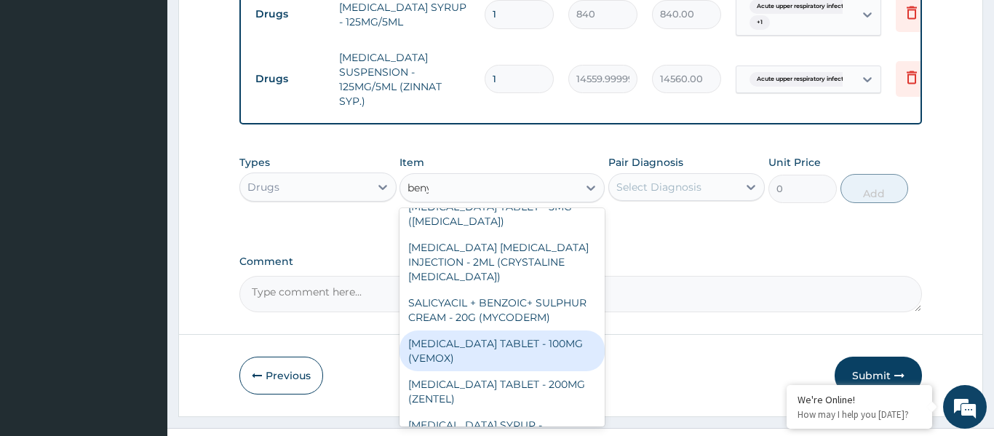
scroll to position [0, 0]
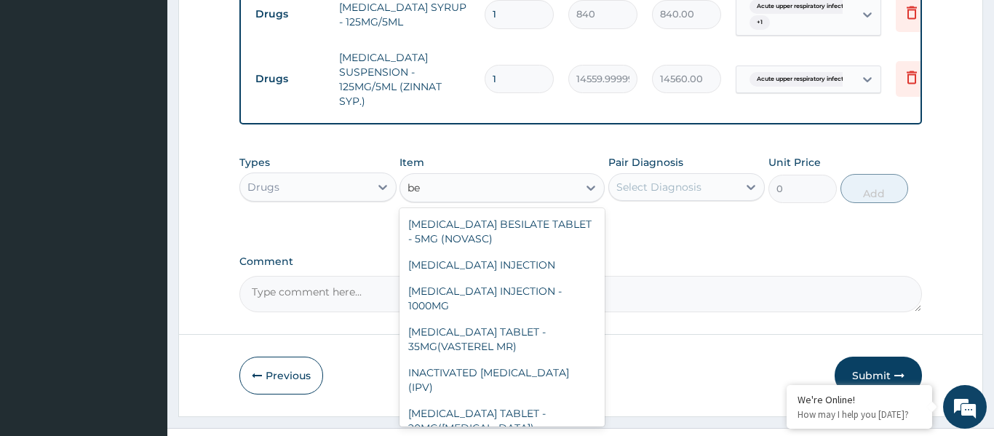
type input "b"
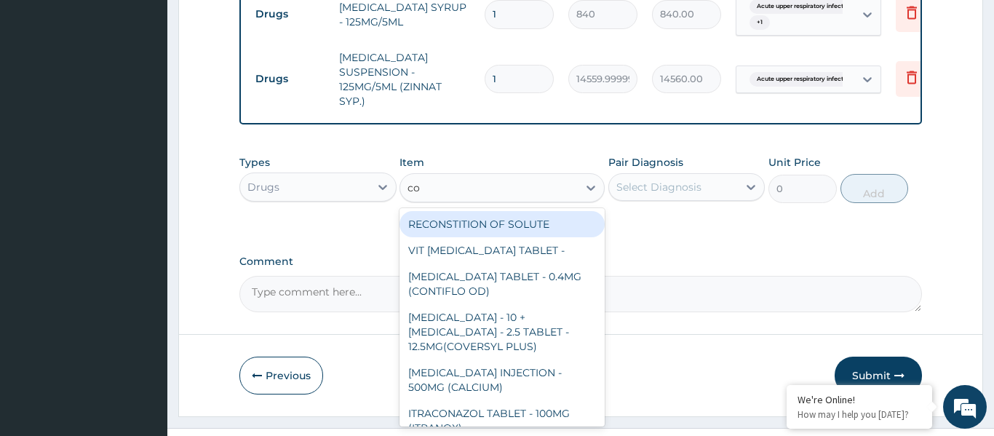
type input "cou"
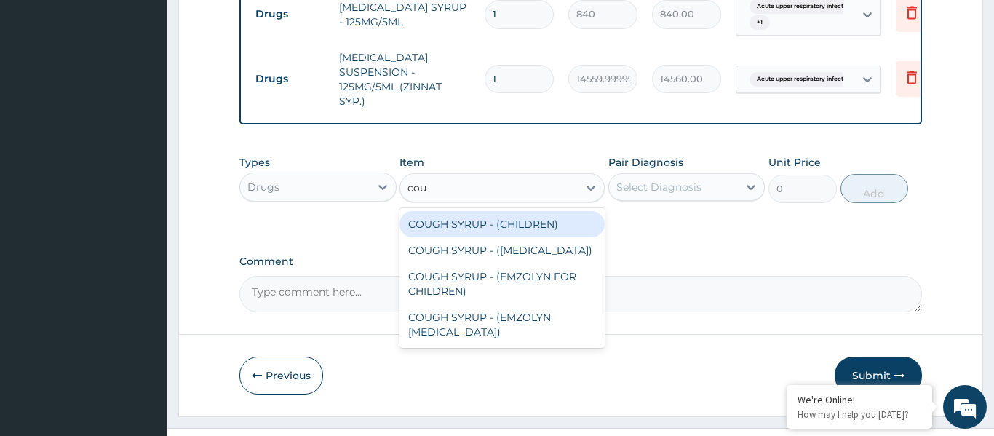
click at [473, 211] on div "COUGH SYRUP - (CHILDREN)" at bounding box center [502, 224] width 205 height 26
type input "1120"
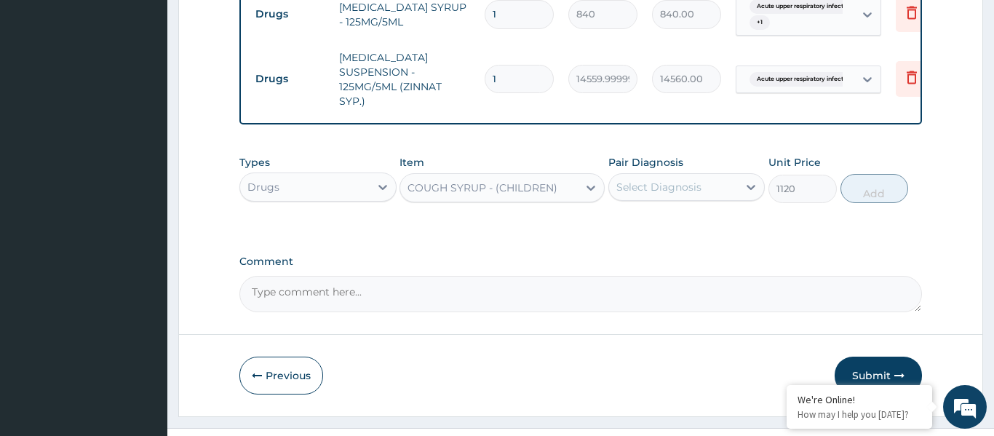
click at [666, 180] on div "Select Diagnosis" at bounding box center [658, 187] width 85 height 15
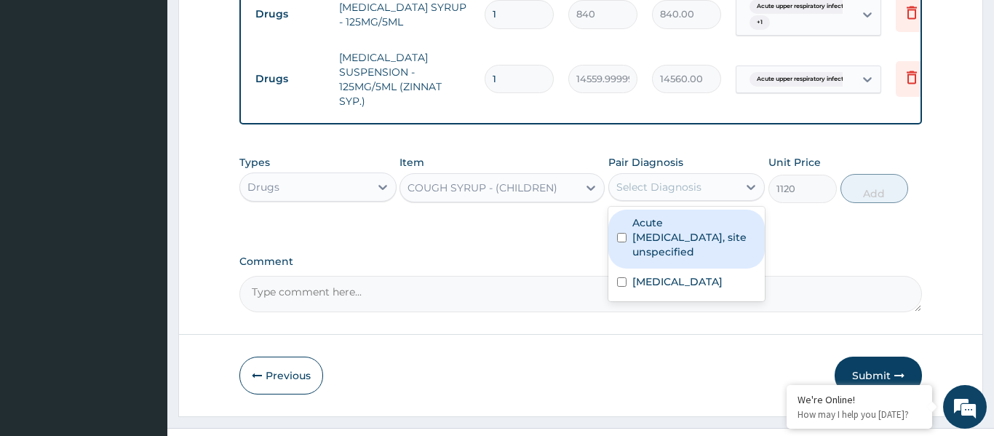
click at [683, 215] on label "Acute upper respiratory infection, site unspecified" at bounding box center [694, 237] width 124 height 44
checkbox input "true"
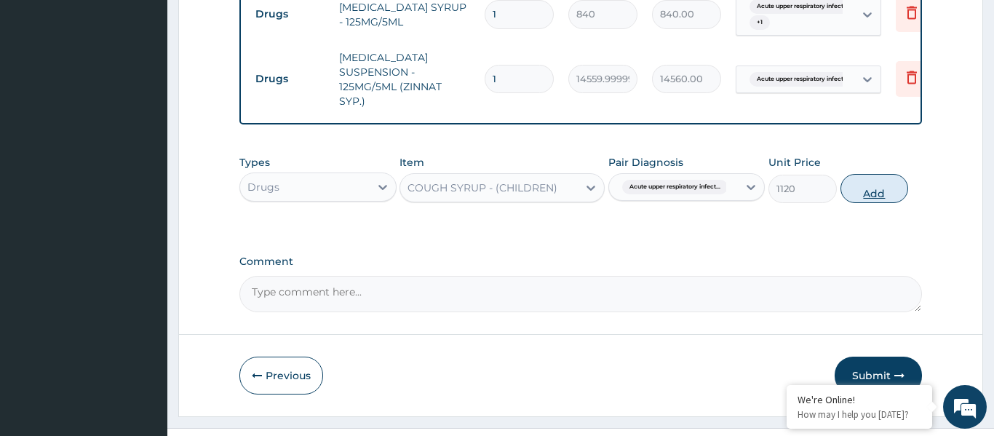
click at [855, 174] on button "Add" at bounding box center [875, 188] width 68 height 29
type input "0"
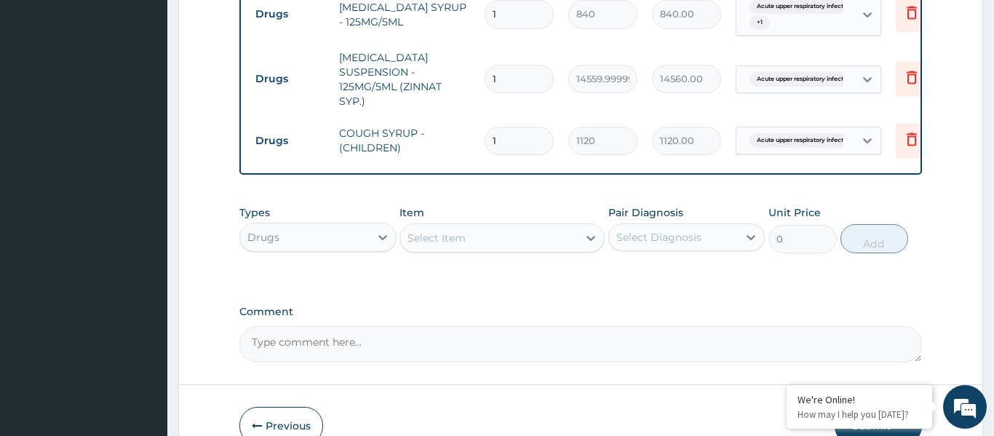
scroll to position [806, 0]
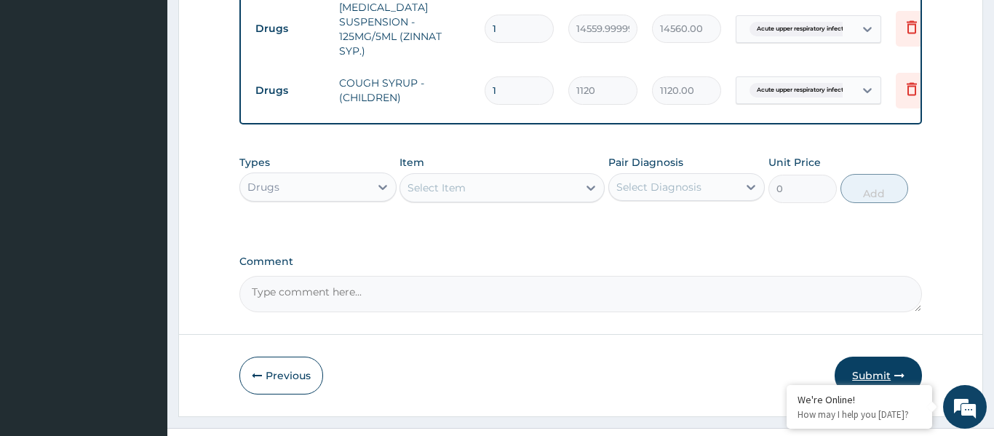
click at [890, 357] on button "Submit" at bounding box center [878, 376] width 87 height 38
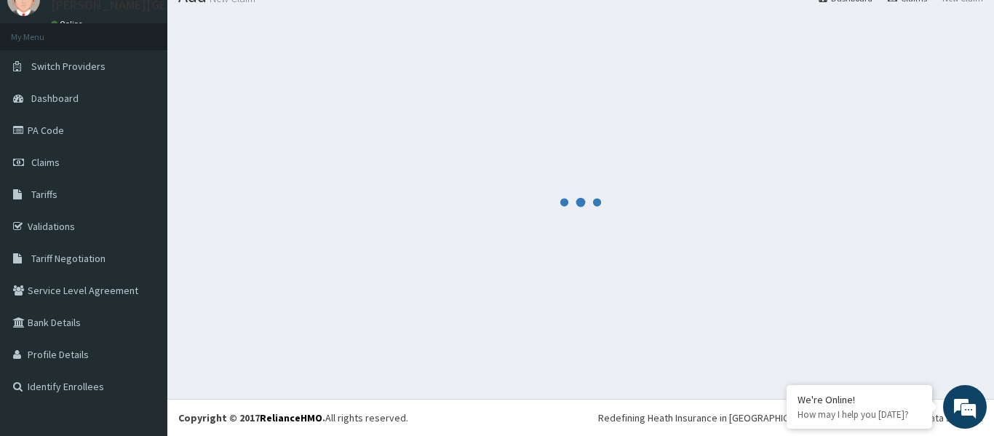
scroll to position [60, 0]
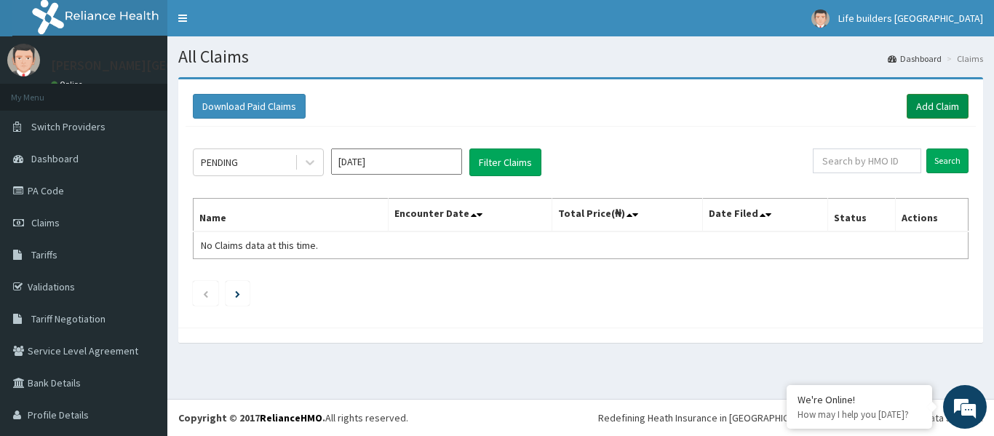
click at [918, 101] on link "Add Claim" at bounding box center [938, 106] width 62 height 25
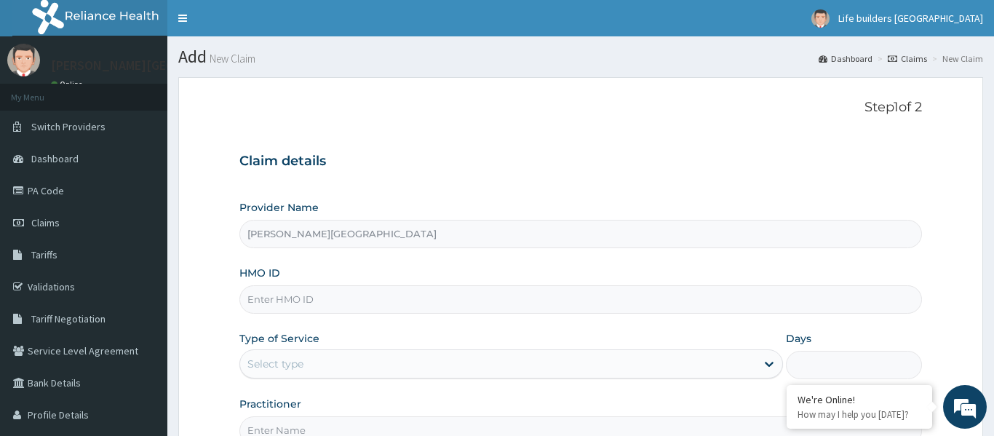
click at [572, 293] on input "HMO ID" at bounding box center [580, 299] width 683 height 28
type input "nkk/10321/a"
click at [314, 367] on div "Select type" at bounding box center [498, 363] width 517 height 23
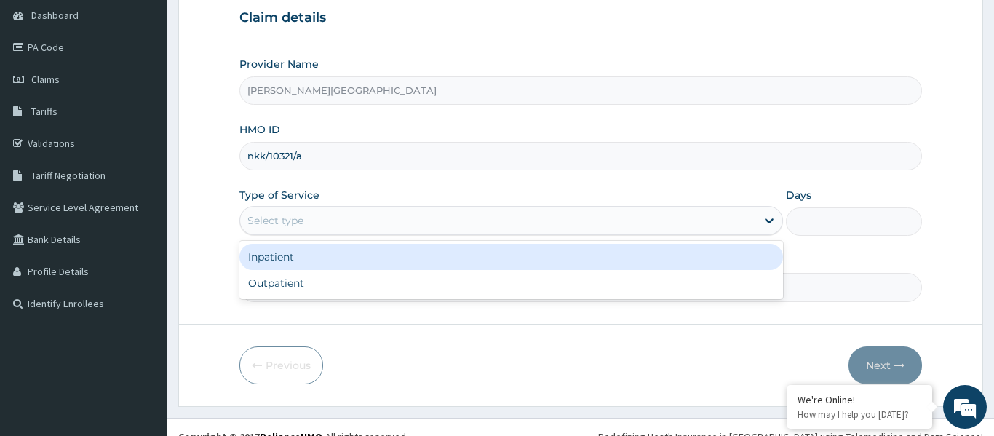
scroll to position [144, 0]
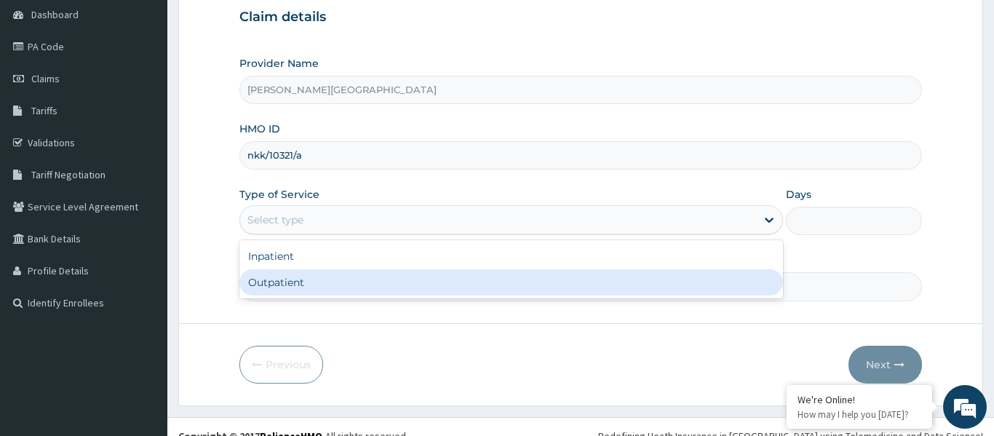
click at [295, 278] on div "Outpatient" at bounding box center [511, 282] width 544 height 26
type input "1"
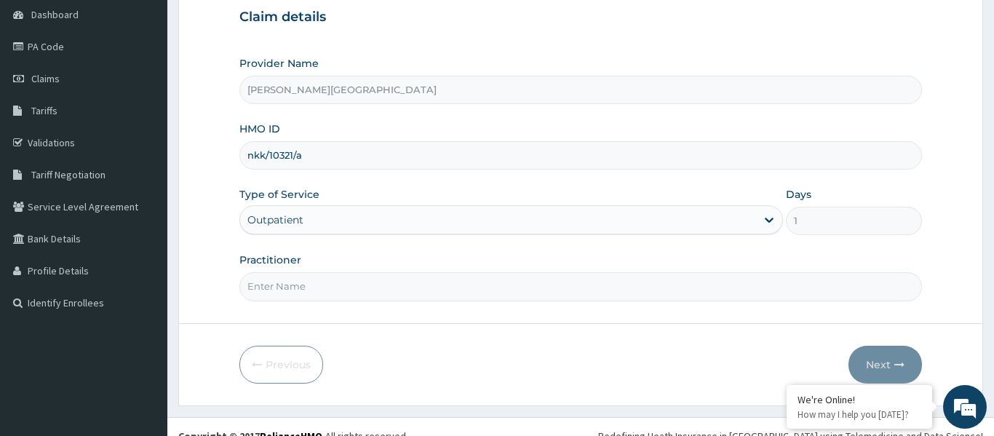
click at [301, 279] on input "Practitioner" at bounding box center [580, 286] width 683 height 28
type input "DR [PERSON_NAME]"
click at [870, 349] on button "Next" at bounding box center [886, 365] width 74 height 38
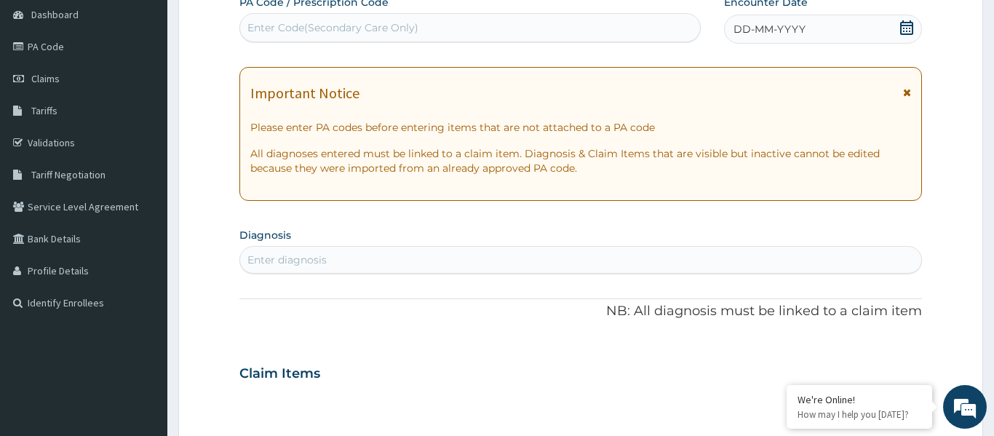
click at [910, 31] on icon at bounding box center [906, 27] width 13 height 15
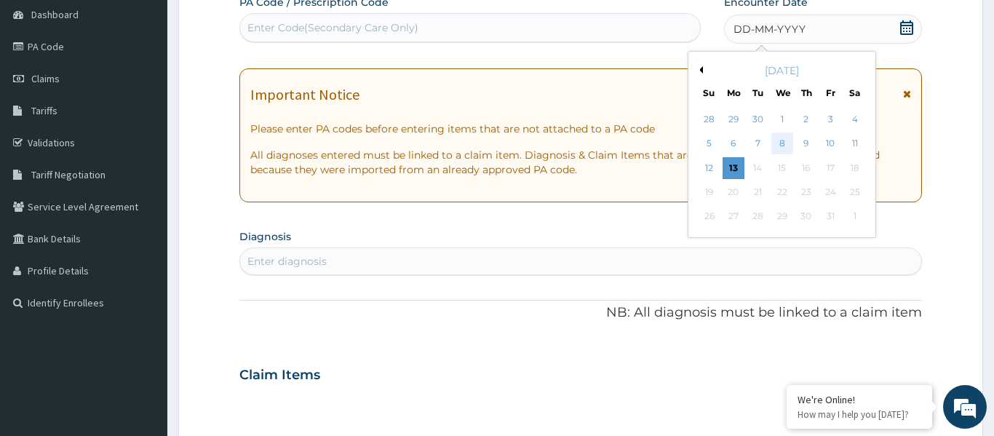
click at [786, 144] on div "8" at bounding box center [782, 144] width 22 height 22
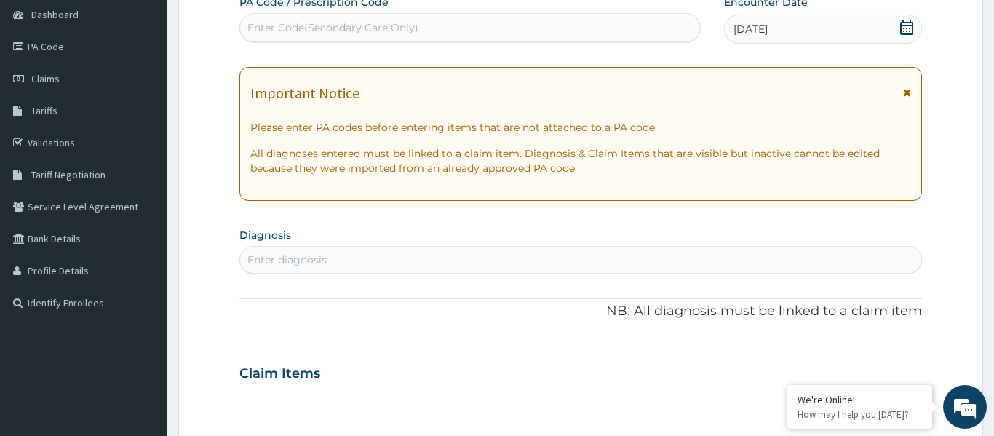
click at [473, 264] on div "Enter diagnosis" at bounding box center [580, 259] width 681 height 23
type input "urti"
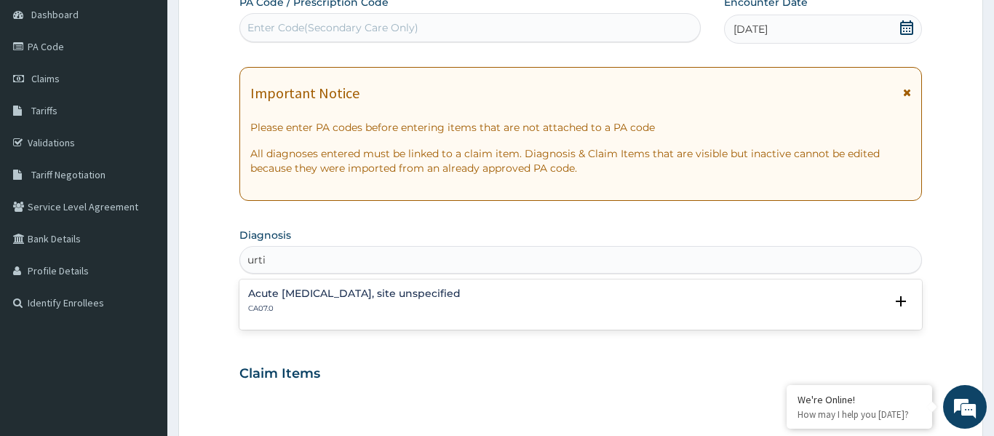
click at [360, 295] on h4 "Acute [MEDICAL_DATA], site unspecified" at bounding box center [354, 293] width 213 height 11
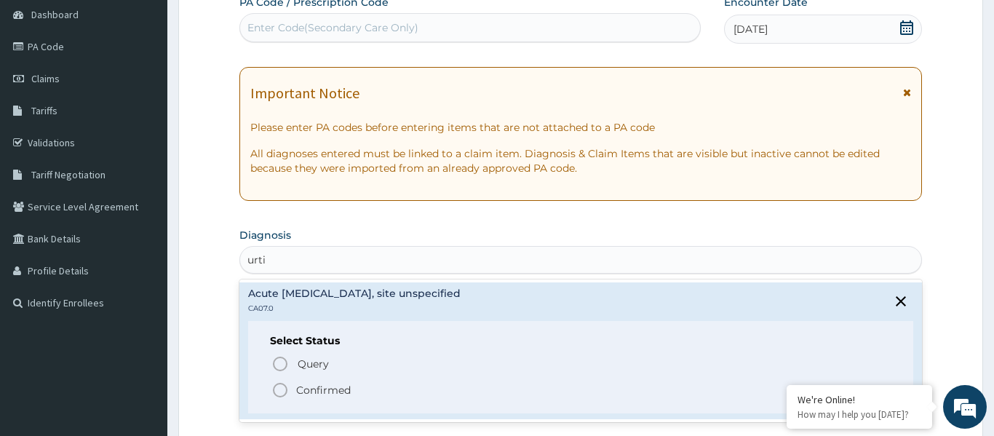
click at [282, 389] on icon "status option filled" at bounding box center [279, 389] width 17 height 17
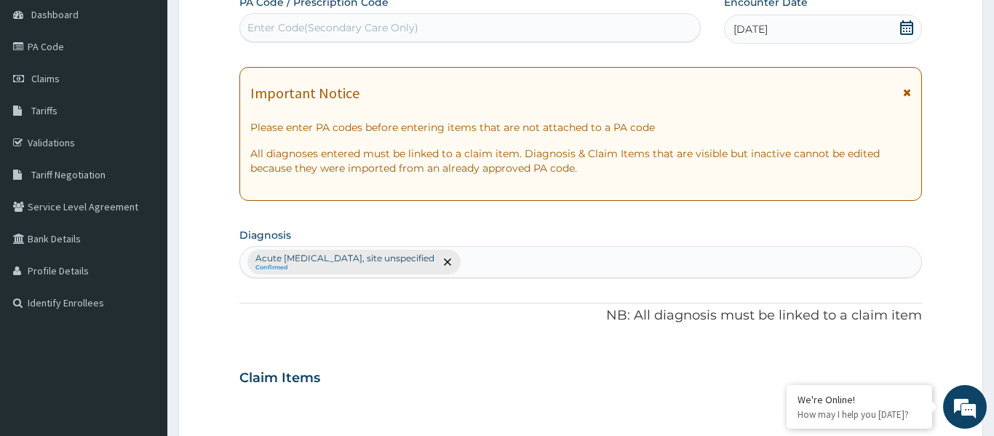
type input "p"
type input "[MEDICAL_DATA]"
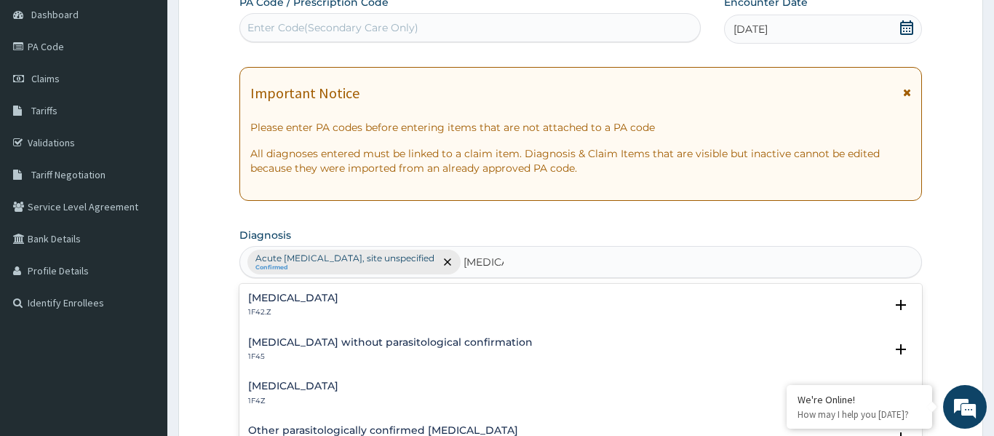
click at [295, 386] on h4 "[MEDICAL_DATA]" at bounding box center [293, 386] width 90 height 11
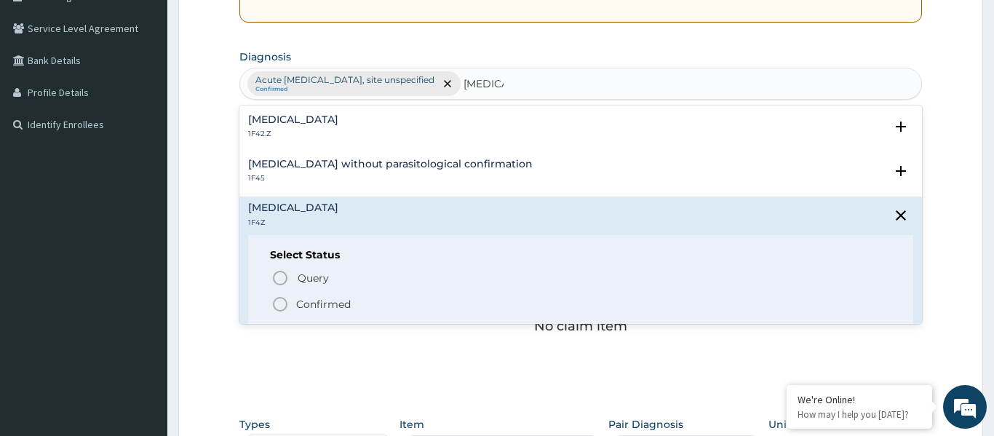
scroll to position [332, 0]
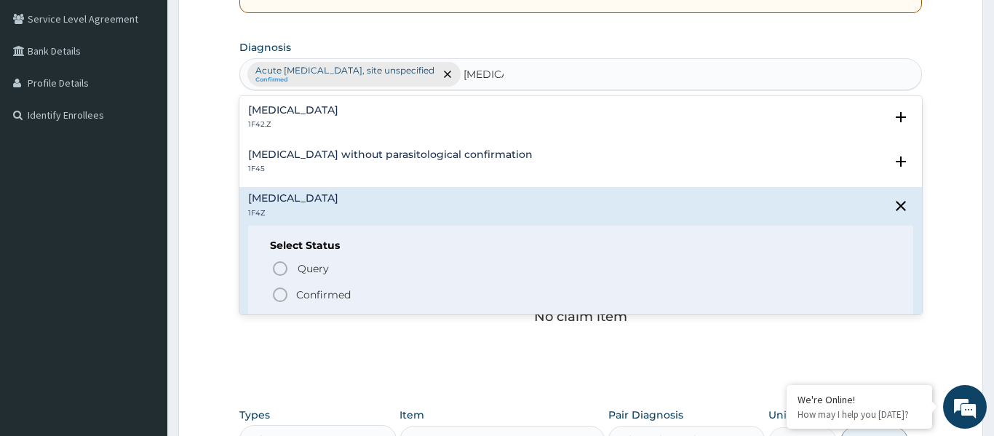
click at [281, 301] on circle "status option filled" at bounding box center [280, 294] width 13 height 13
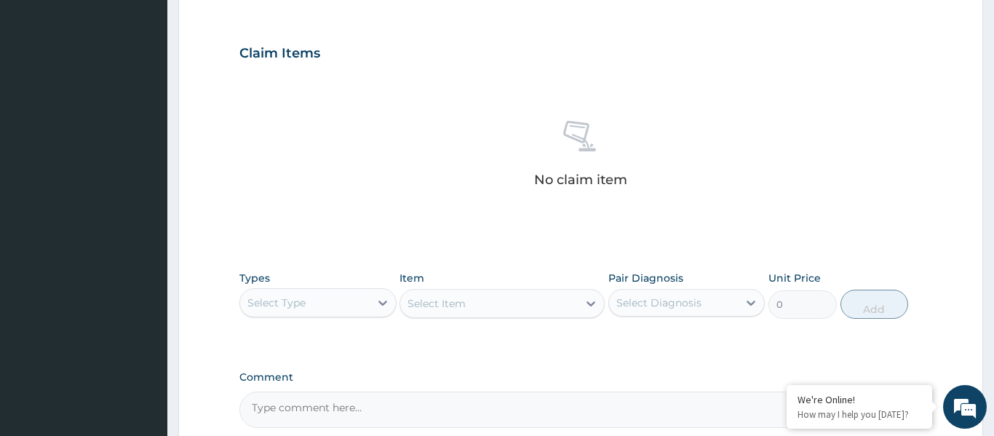
scroll to position [469, 0]
click at [314, 307] on div "Select Type" at bounding box center [305, 301] width 130 height 23
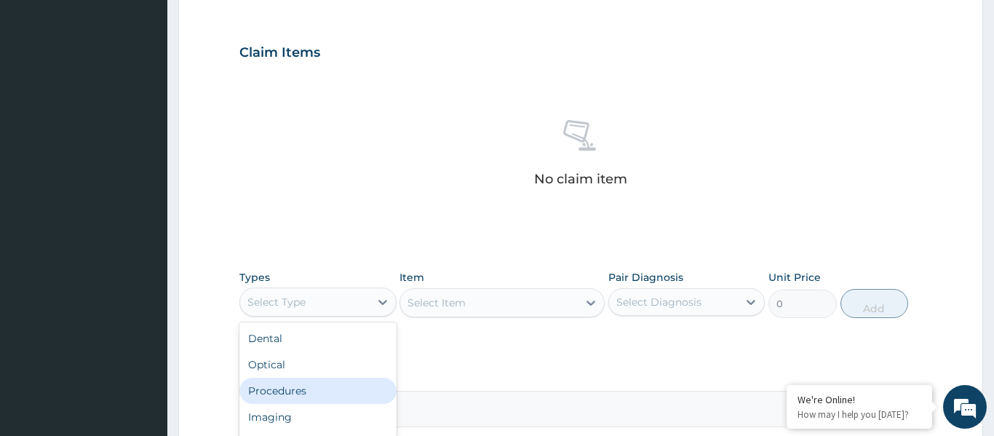
click at [295, 392] on div "Procedures" at bounding box center [317, 391] width 157 height 26
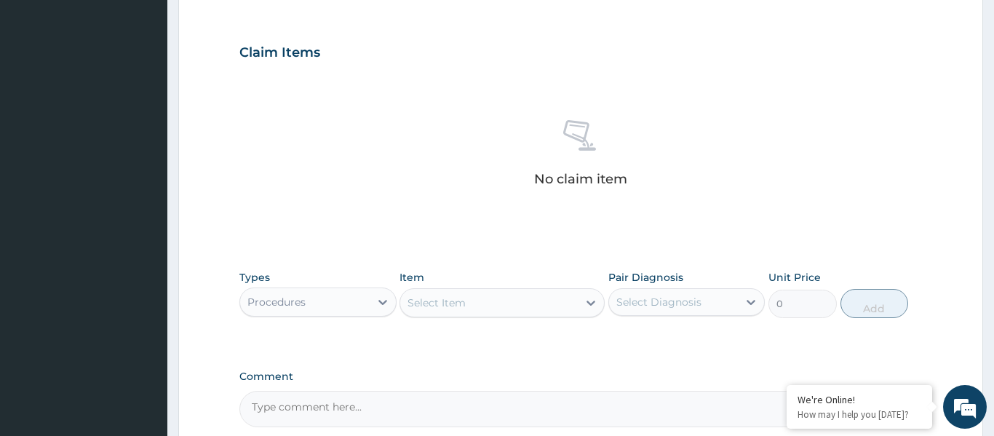
click at [456, 308] on div "Select Item" at bounding box center [437, 302] width 58 height 15
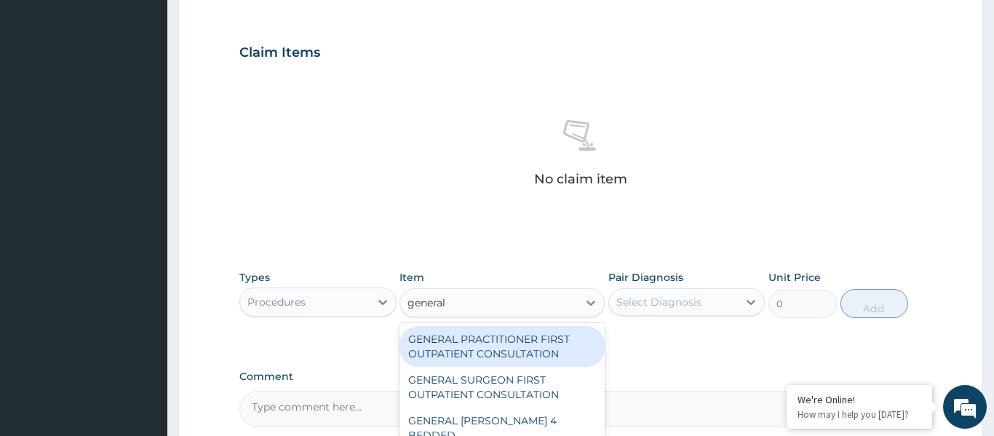
type input "general p"
click at [464, 348] on div "GENERAL PRACTITIONER FIRST OUTPATIENT CONSULTATION" at bounding box center [502, 346] width 205 height 41
type input "3750"
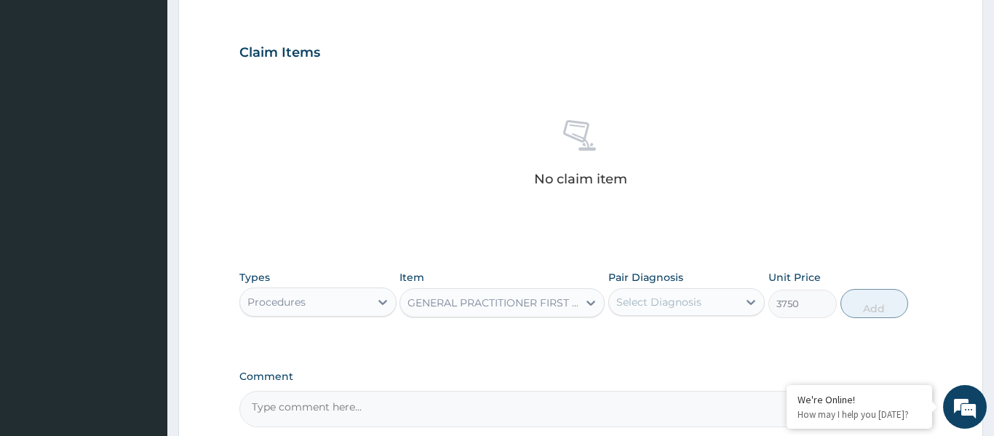
click at [689, 295] on div "Select Diagnosis" at bounding box center [658, 302] width 85 height 15
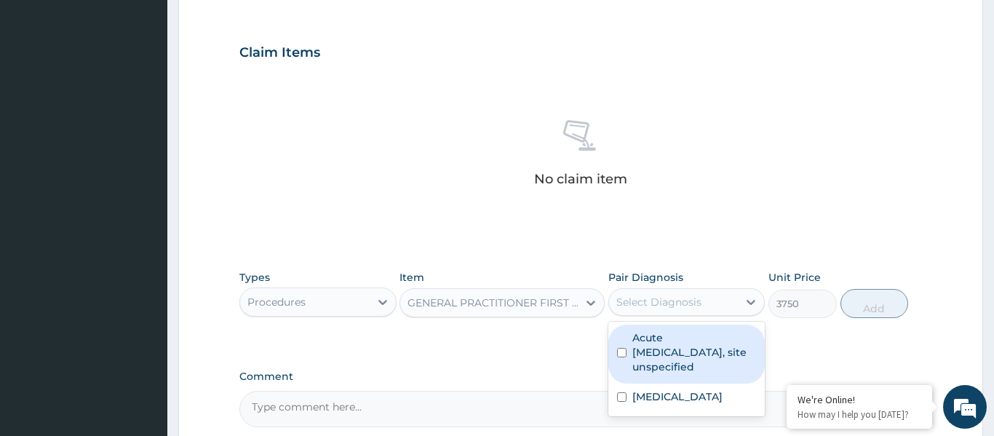
click at [686, 349] on label "Acute upper respiratory infection, site unspecified" at bounding box center [694, 352] width 124 height 44
checkbox input "true"
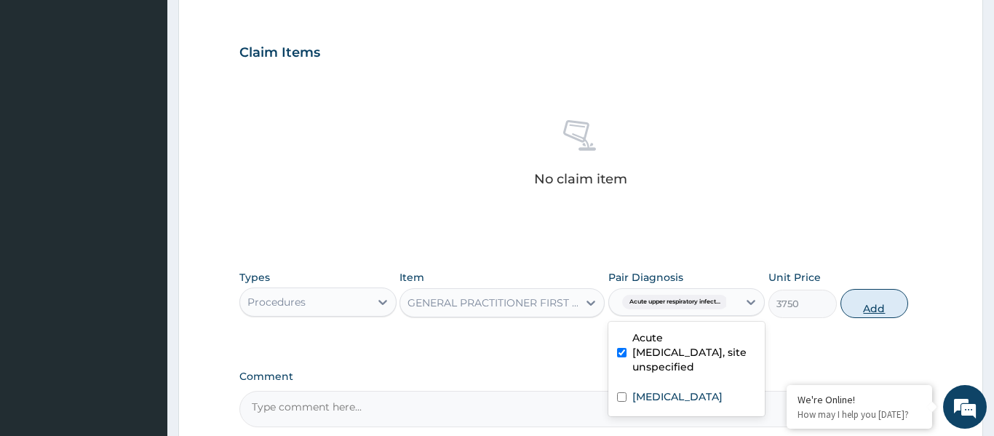
click at [857, 308] on button "Add" at bounding box center [875, 303] width 68 height 29
type input "0"
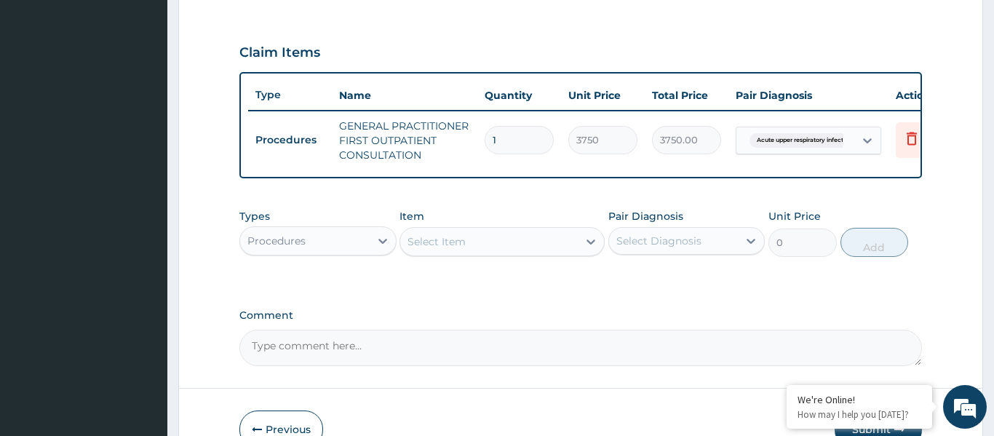
click at [514, 245] on div "Select Item" at bounding box center [489, 241] width 178 height 23
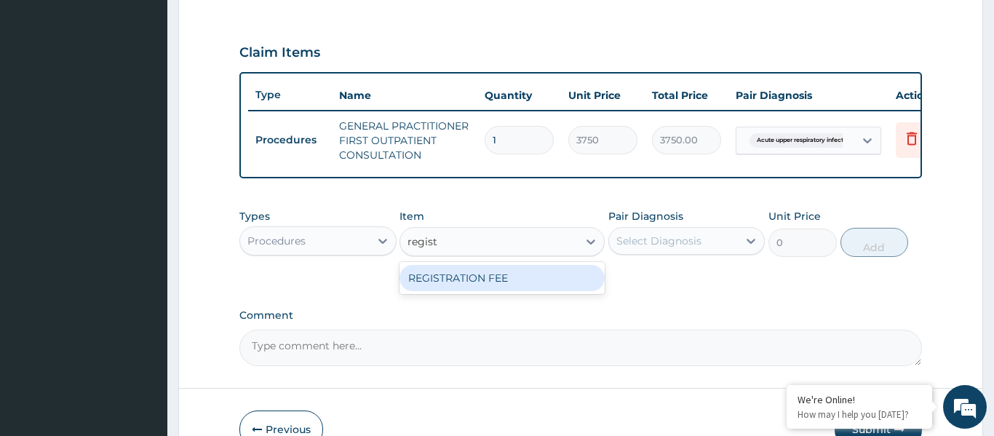
type input "registr"
click at [517, 276] on div "REGISTRATION FEE" at bounding box center [502, 278] width 205 height 26
type input "2500"
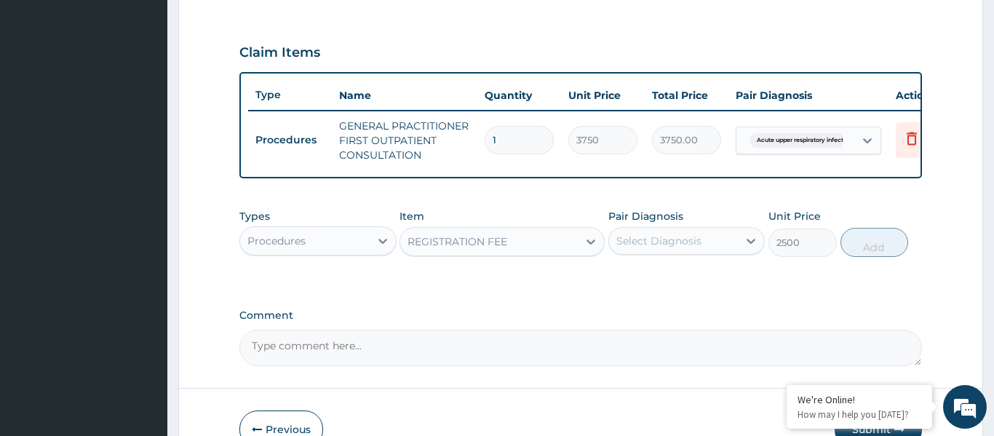
click at [678, 237] on div "Select Diagnosis" at bounding box center [658, 241] width 85 height 15
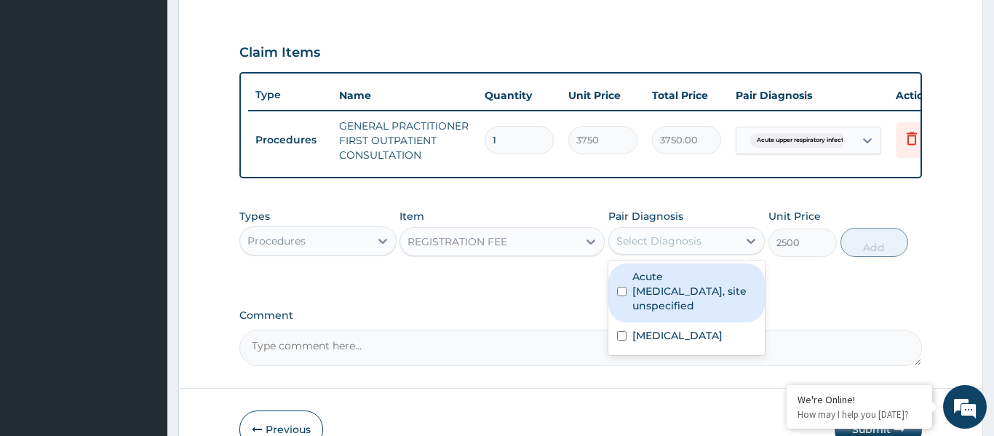
click at [682, 283] on label "Acute upper respiratory infection, site unspecified" at bounding box center [694, 291] width 124 height 44
checkbox input "true"
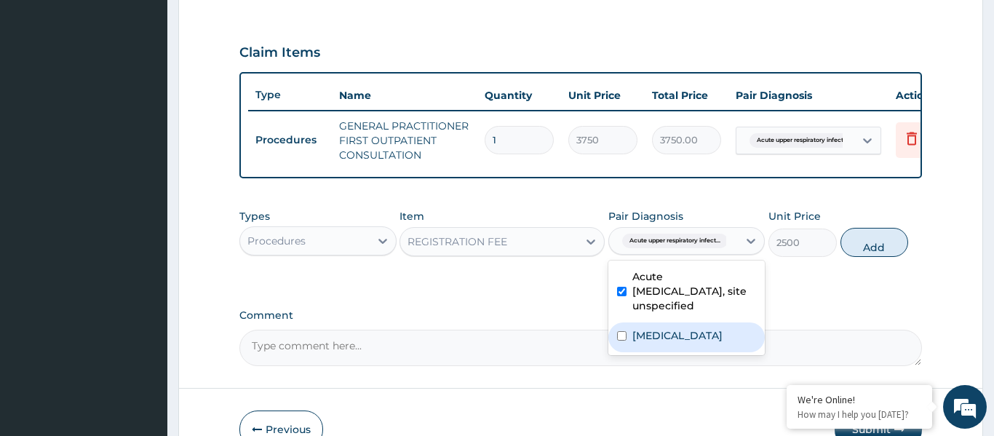
click at [683, 334] on label "Malaria, unspecified" at bounding box center [677, 335] width 90 height 15
checkbox input "true"
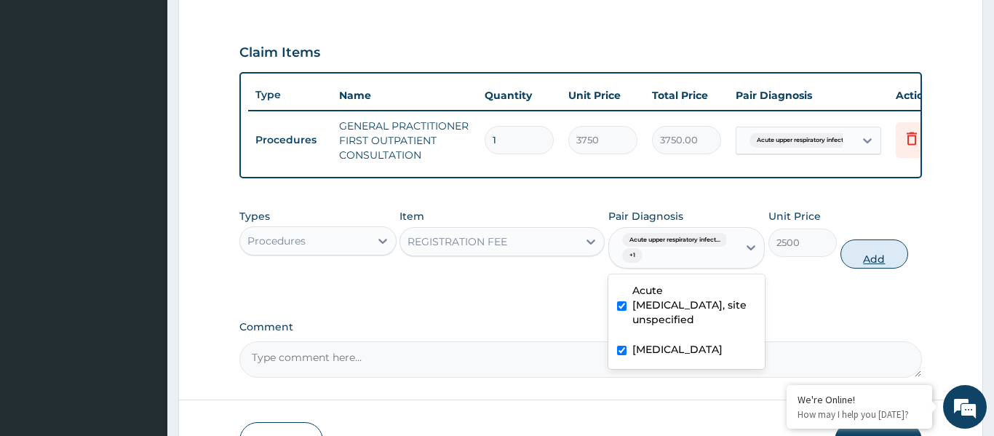
click at [872, 253] on button "Add" at bounding box center [875, 253] width 68 height 29
type input "0"
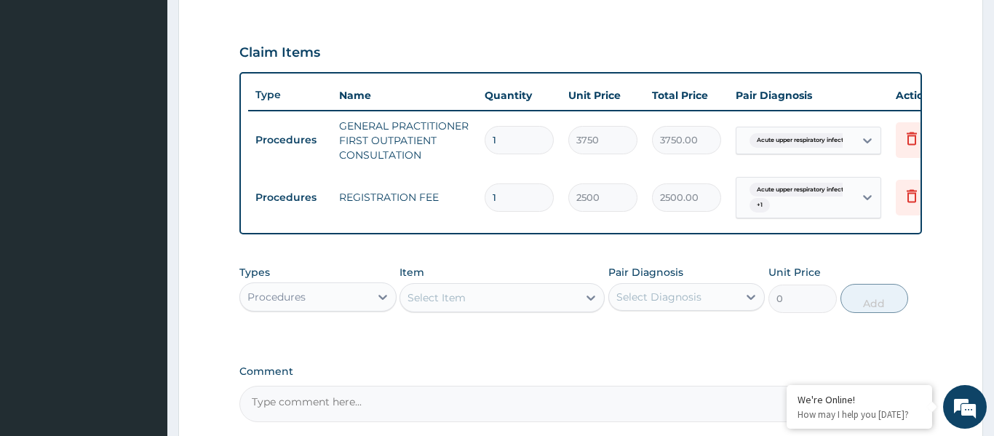
click at [309, 295] on div "Procedures" at bounding box center [305, 296] width 130 height 23
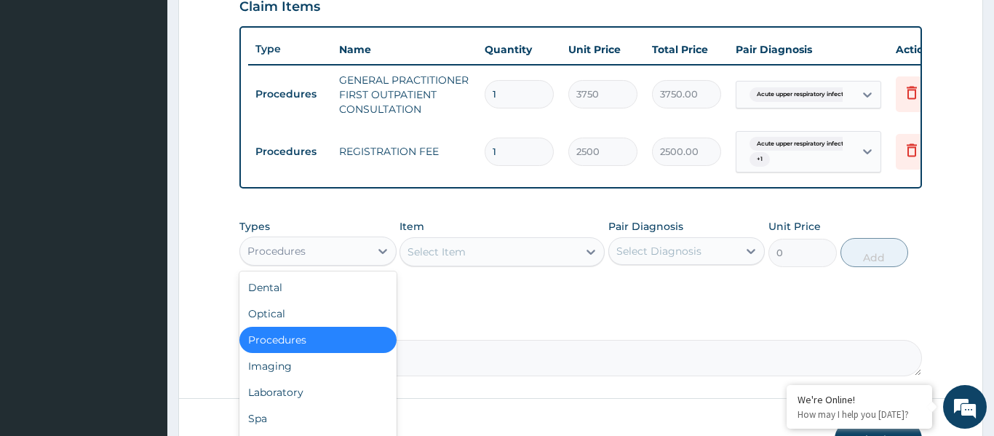
scroll to position [608, 0]
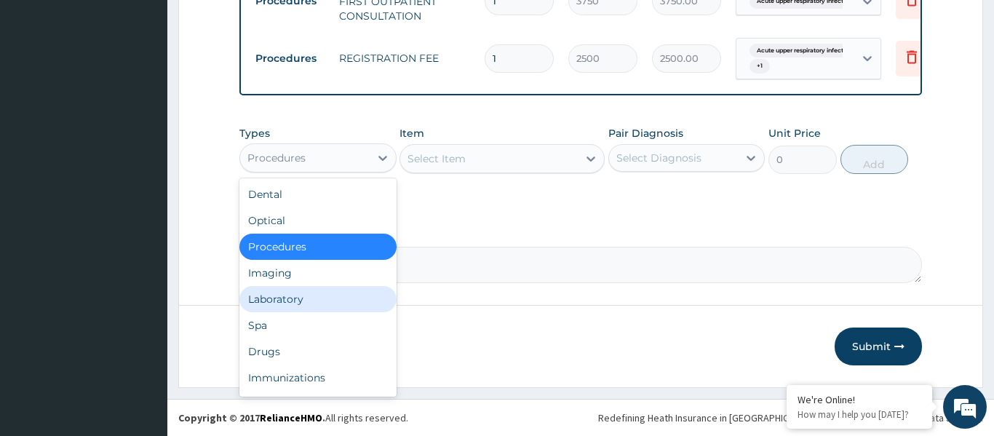
click at [274, 309] on div "Laboratory" at bounding box center [317, 299] width 157 height 26
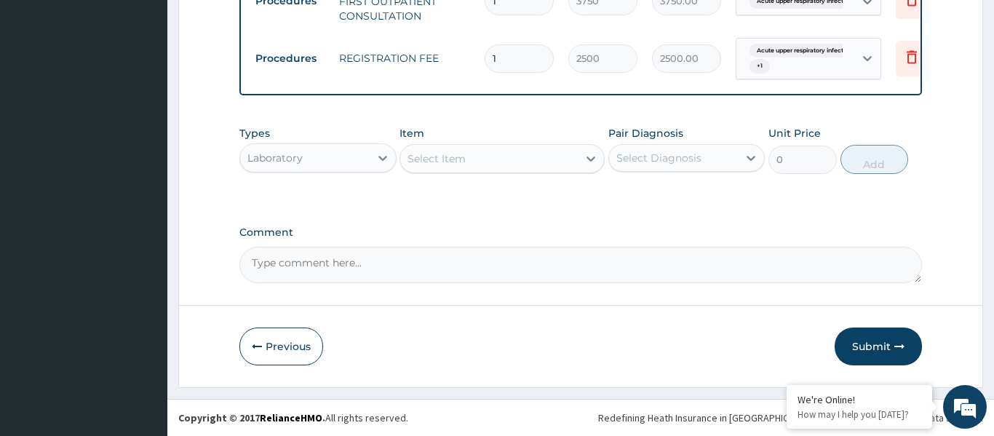
click at [469, 164] on div "Select Item" at bounding box center [489, 158] width 178 height 23
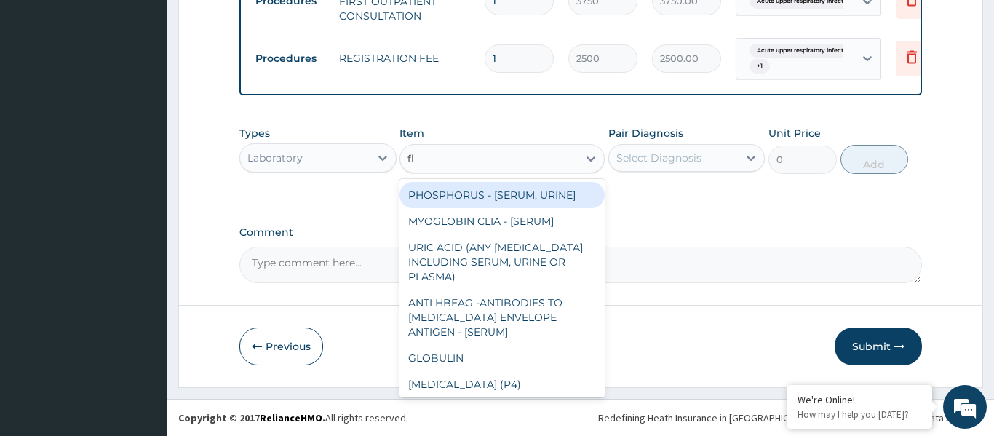
type input "fbc"
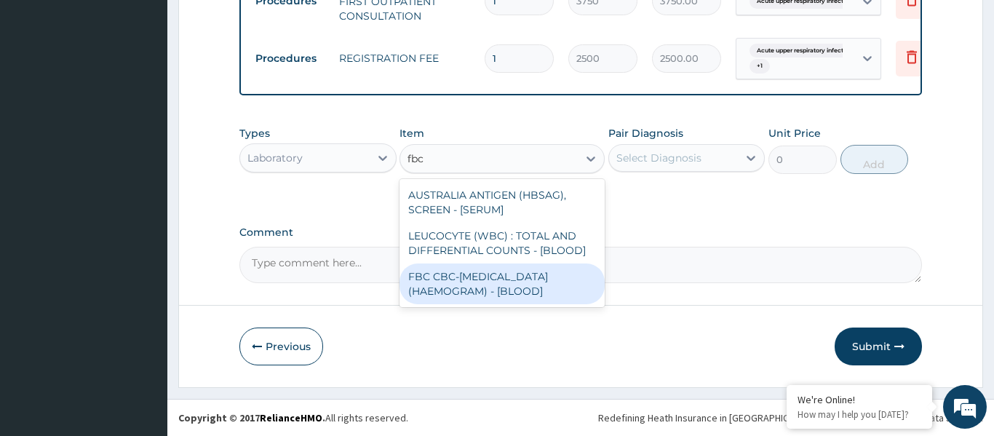
click at [498, 277] on div "FBC CBC-COMPLETE BLOOD COUNT (HAEMOGRAM) - [BLOOD]" at bounding box center [502, 283] width 205 height 41
type input "5000"
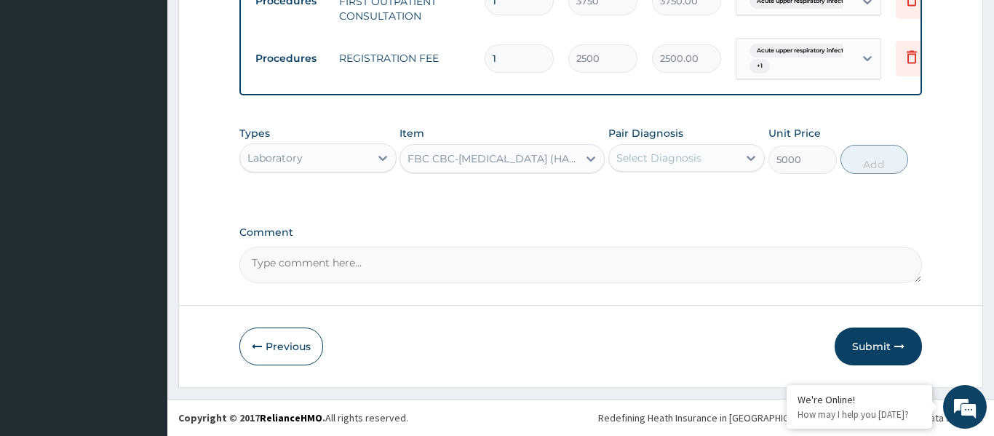
click at [680, 164] on div "Select Diagnosis" at bounding box center [658, 158] width 85 height 15
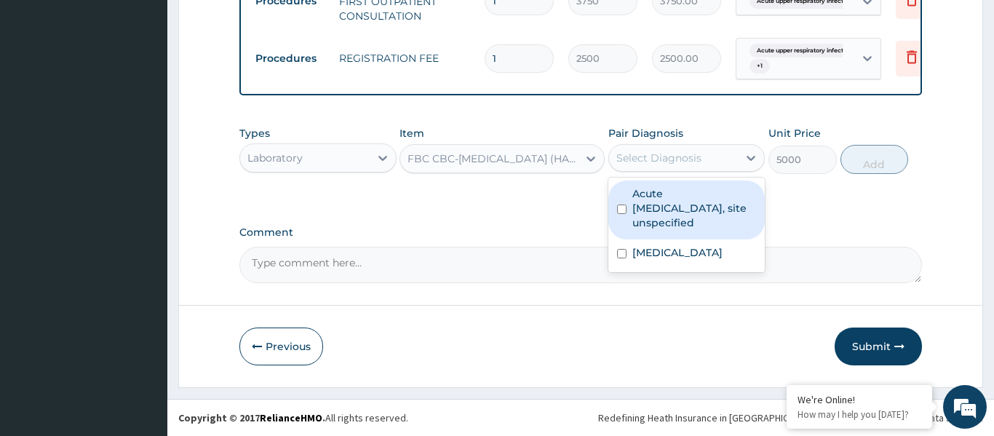
click at [683, 218] on label "Acute [MEDICAL_DATA], site unspecified" at bounding box center [694, 208] width 124 height 44
checkbox input "true"
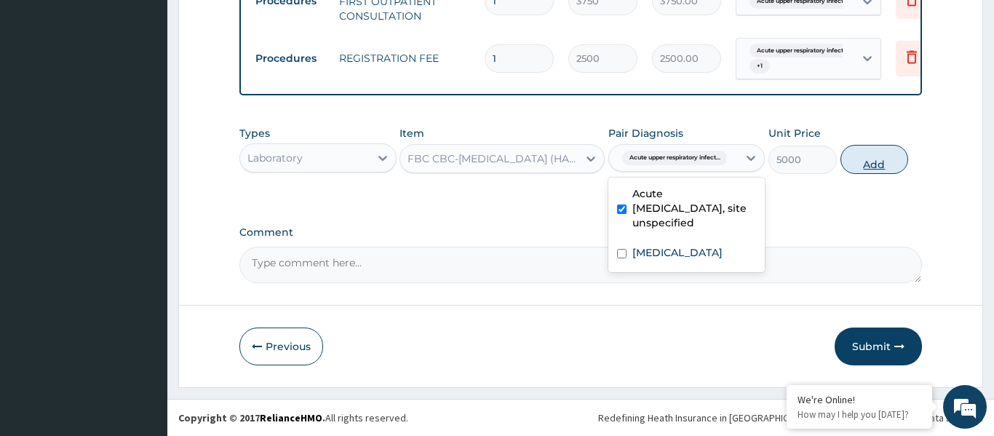
click at [865, 168] on button "Add" at bounding box center [875, 159] width 68 height 29
type input "0"
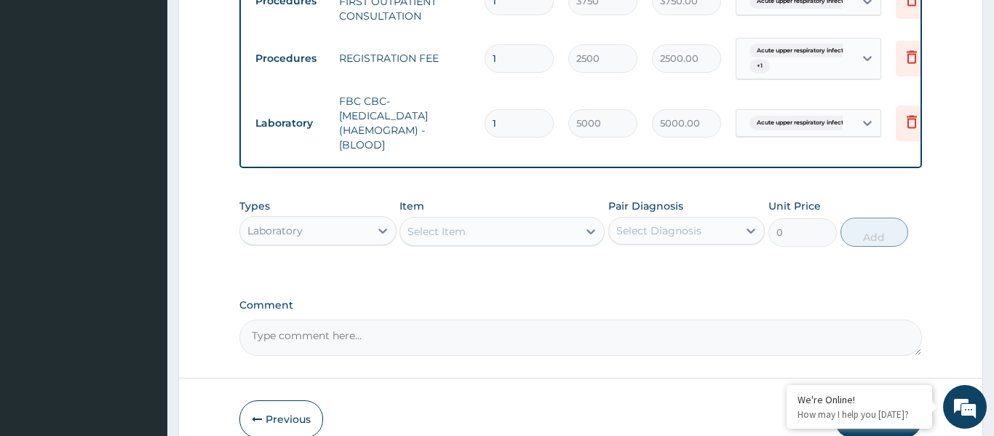
click at [517, 243] on div "Select Item" at bounding box center [502, 231] width 205 height 29
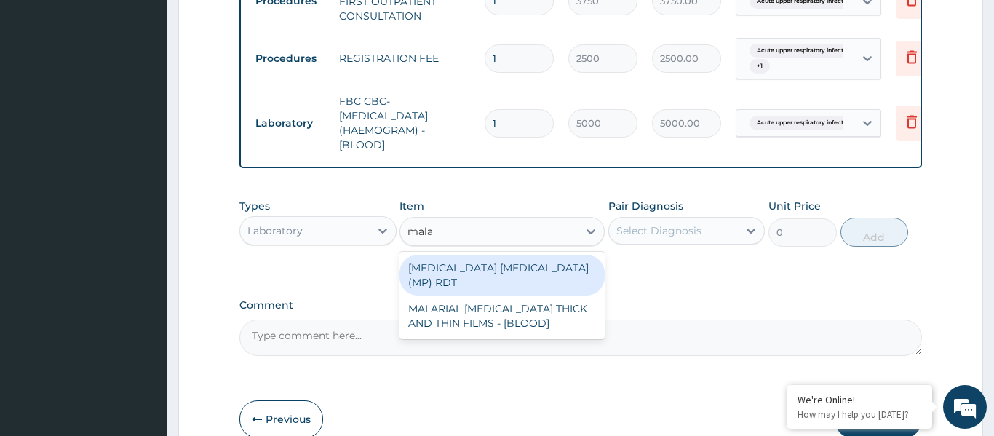
type input "malar"
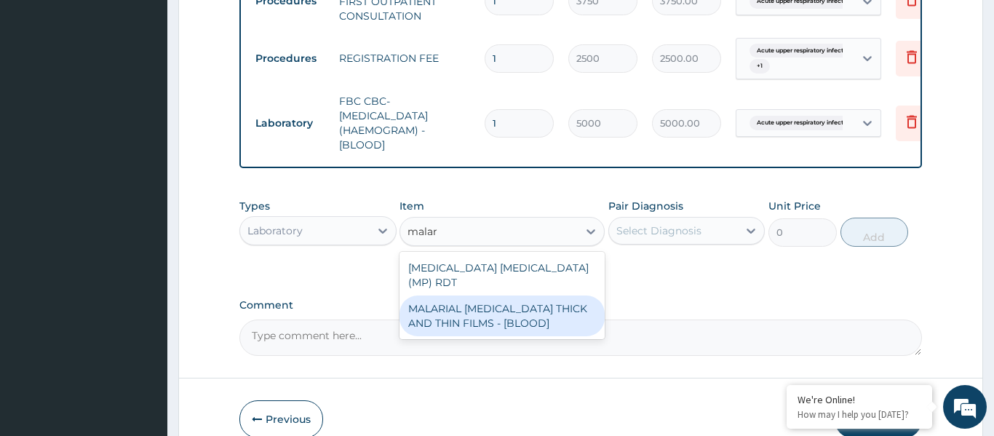
click at [514, 295] on div "MALARIAL PARASITE THICK AND THIN FILMS - [BLOOD]" at bounding box center [502, 315] width 205 height 41
type input "2187.5"
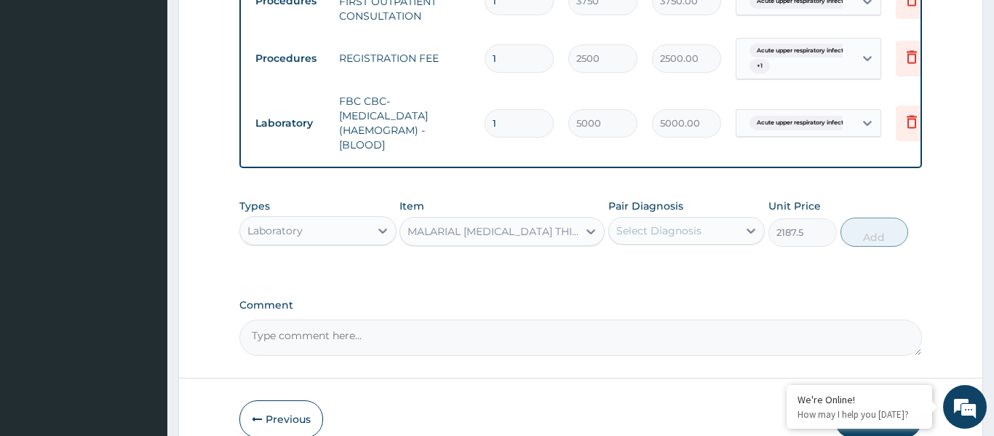
click at [659, 237] on div "Select Diagnosis" at bounding box center [658, 230] width 85 height 15
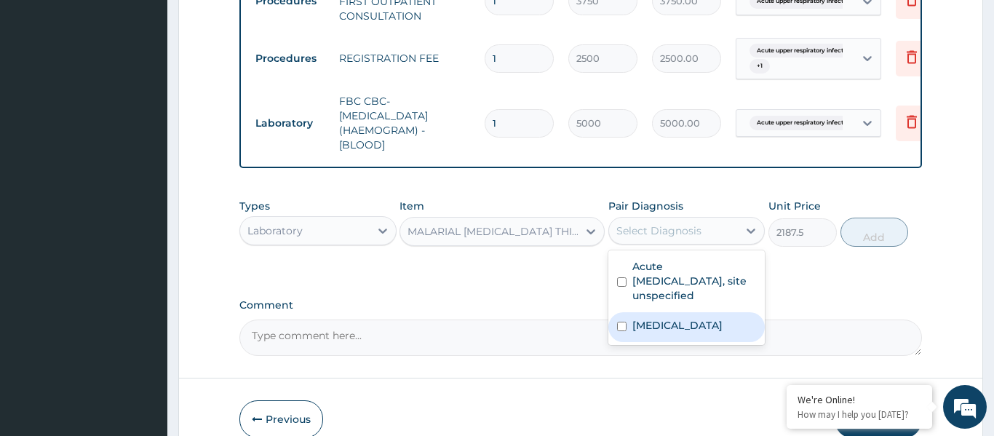
click at [678, 330] on label "Malaria, unspecified" at bounding box center [677, 325] width 90 height 15
checkbox input "true"
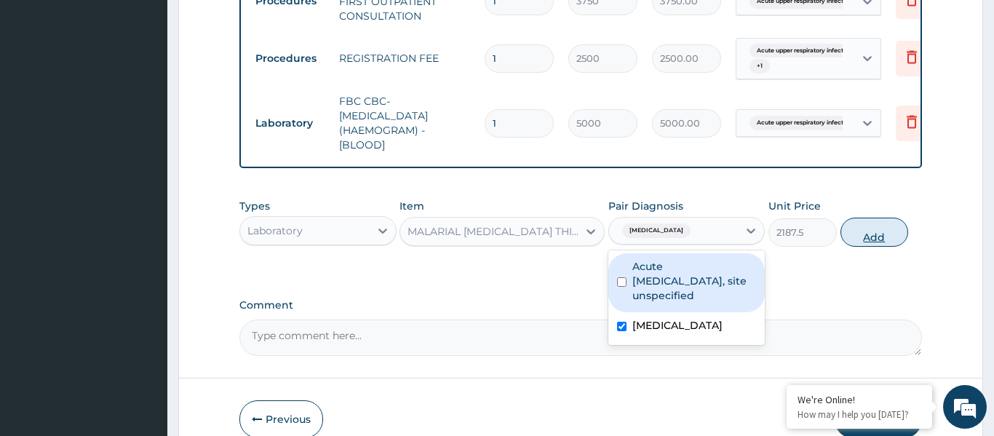
click at [881, 229] on button "Add" at bounding box center [875, 232] width 68 height 29
type input "0"
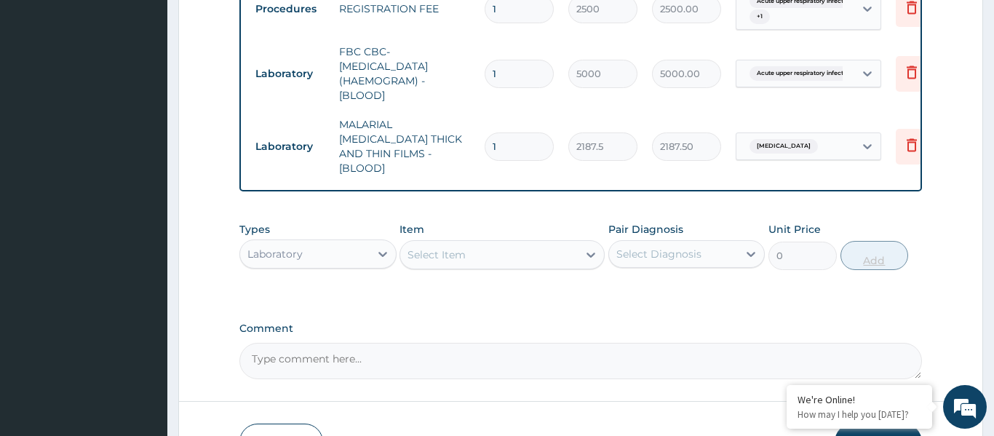
scroll to position [739, 0]
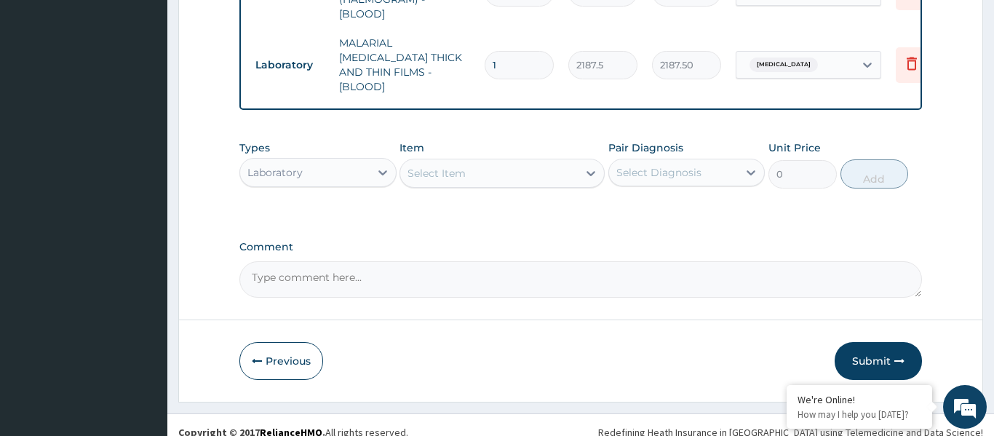
click at [321, 161] on div "Laboratory" at bounding box center [305, 172] width 130 height 23
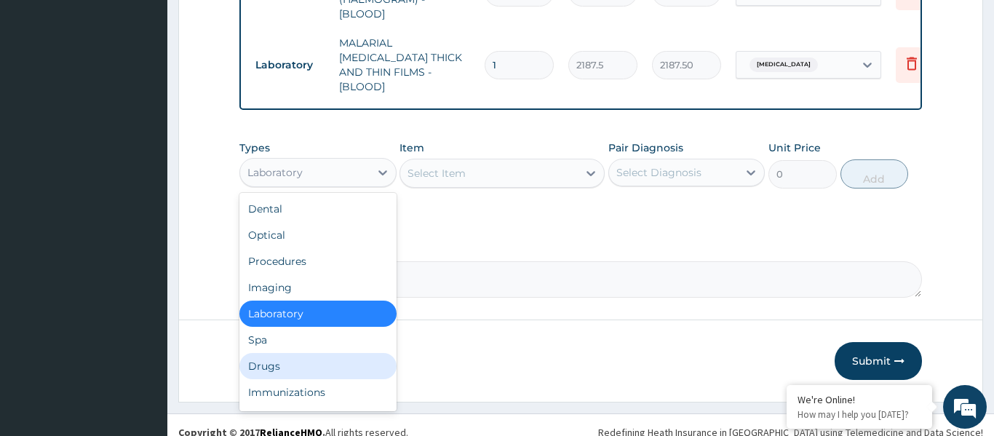
click at [287, 362] on div "Drugs" at bounding box center [317, 366] width 157 height 26
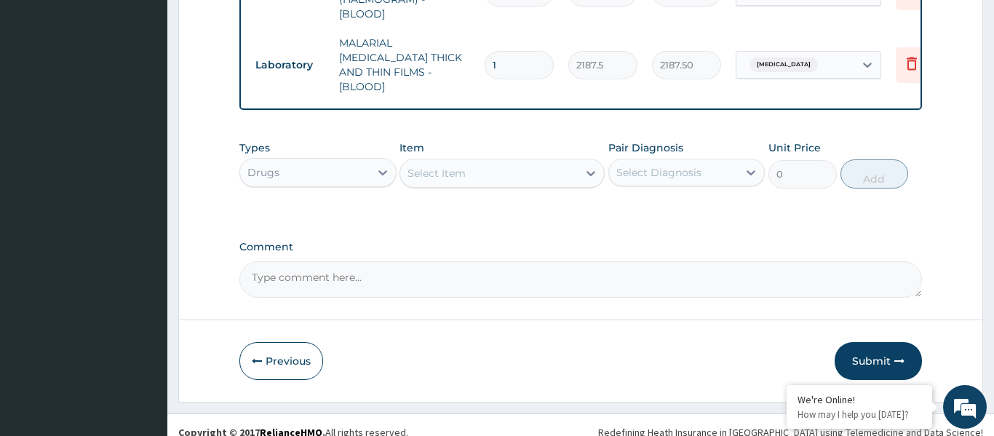
click at [455, 168] on div "Select Item" at bounding box center [489, 173] width 178 height 23
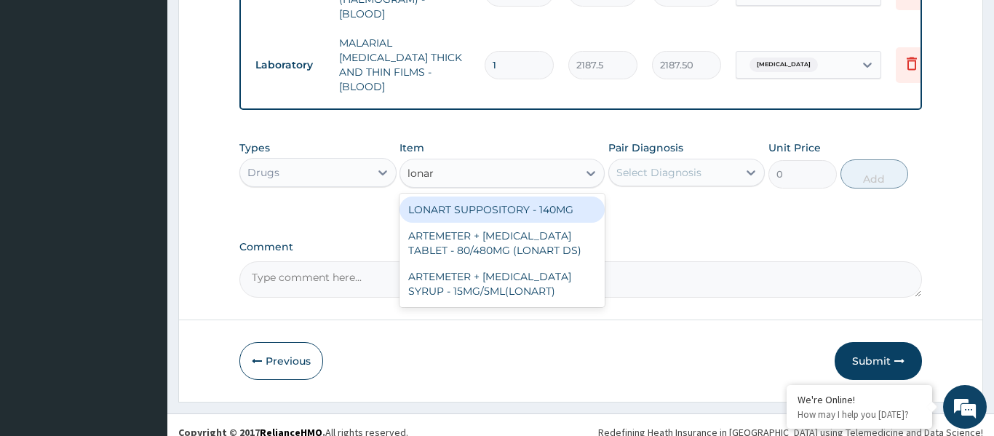
type input "lonart"
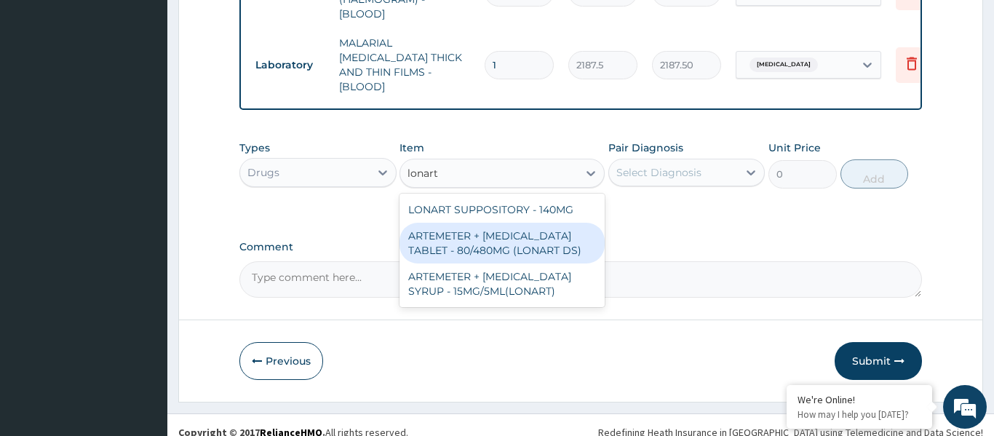
click at [568, 232] on div "ARTEMETER + LUMEFANTRINE TABLET - 80/480MG (LONART DS)" at bounding box center [502, 243] width 205 height 41
type input "588"
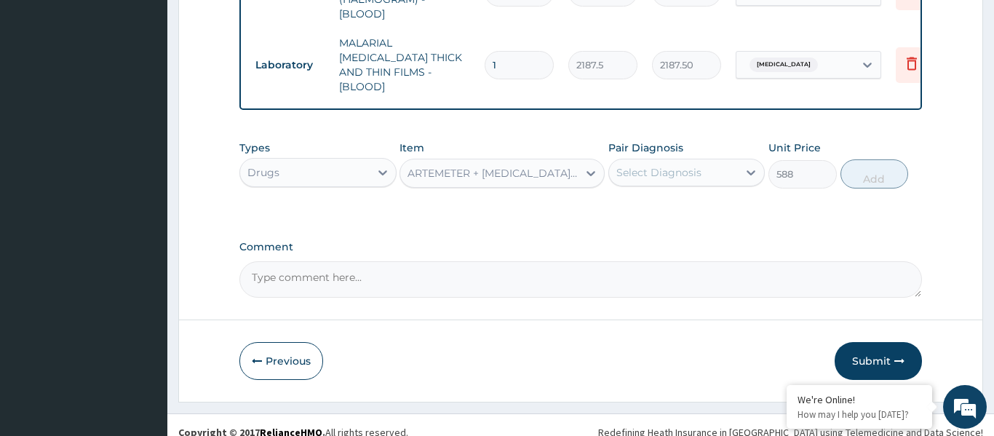
click at [664, 165] on div "Select Diagnosis" at bounding box center [658, 172] width 85 height 15
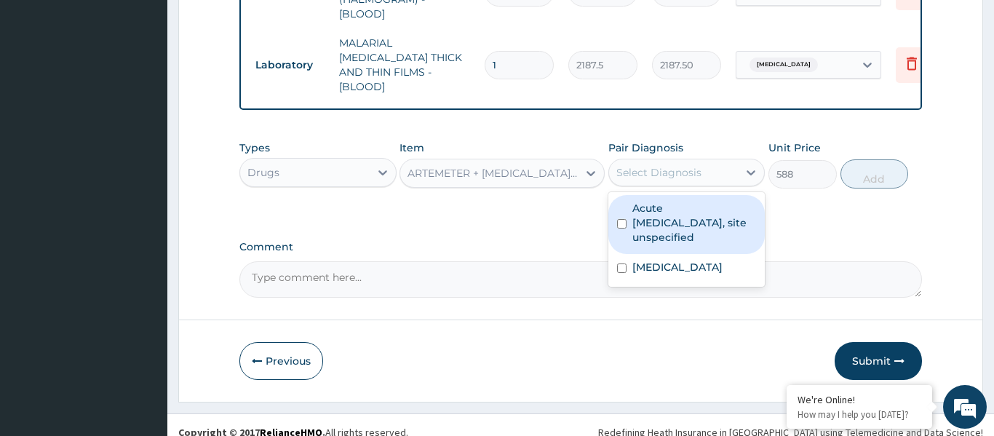
click at [665, 202] on label "Acute upper respiratory infection, site unspecified" at bounding box center [694, 223] width 124 height 44
checkbox input "true"
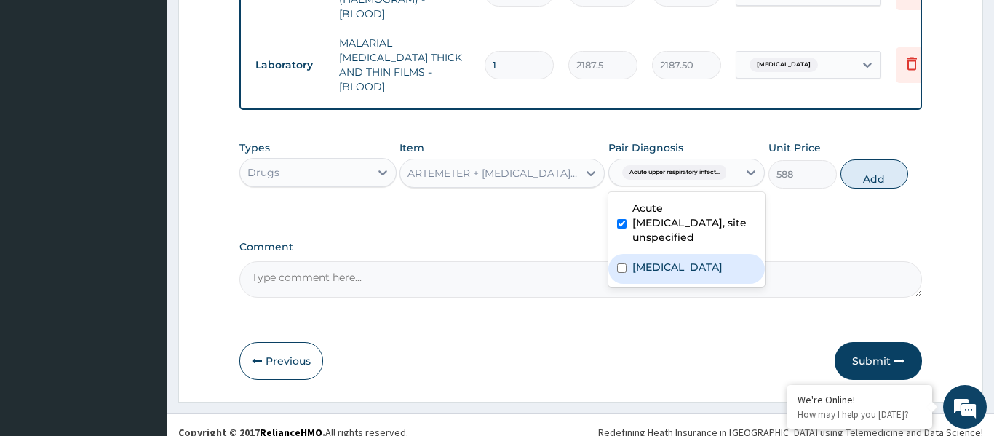
click at [666, 260] on label "Malaria, unspecified" at bounding box center [677, 267] width 90 height 15
checkbox input "true"
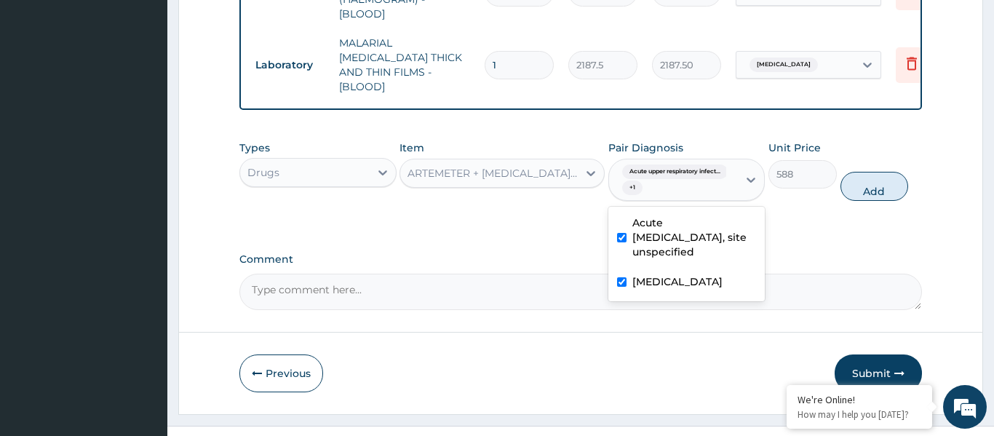
click at [705, 219] on label "Acute upper respiratory infection, site unspecified" at bounding box center [694, 237] width 124 height 44
checkbox input "false"
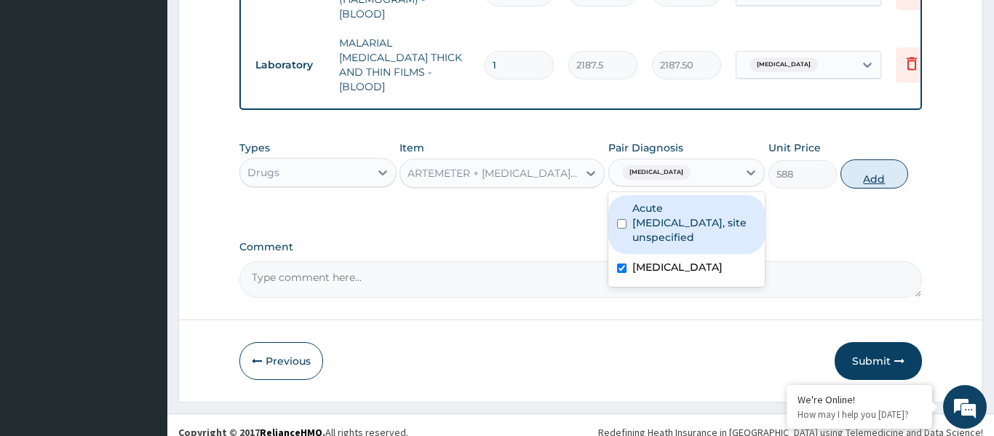
click at [854, 164] on button "Add" at bounding box center [875, 173] width 68 height 29
type input "0"
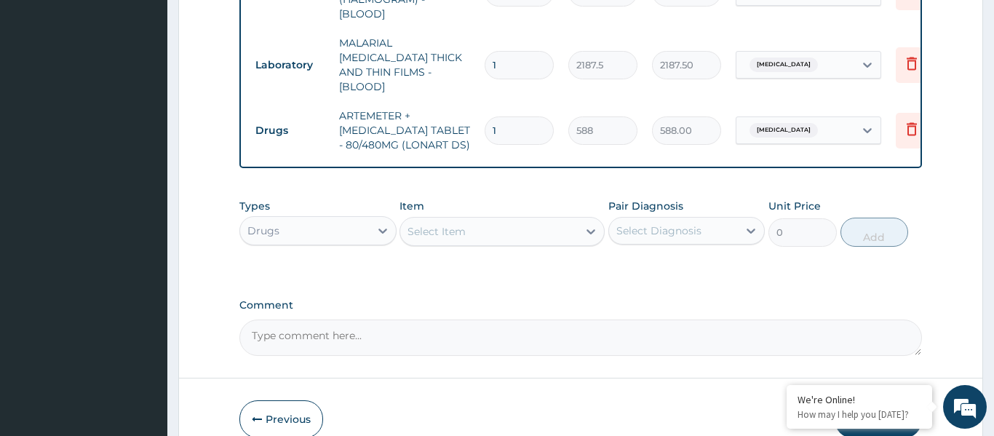
click at [515, 120] on input "1" at bounding box center [519, 130] width 69 height 28
type input "0.00"
type input "6"
type input "3528.00"
type input "6"
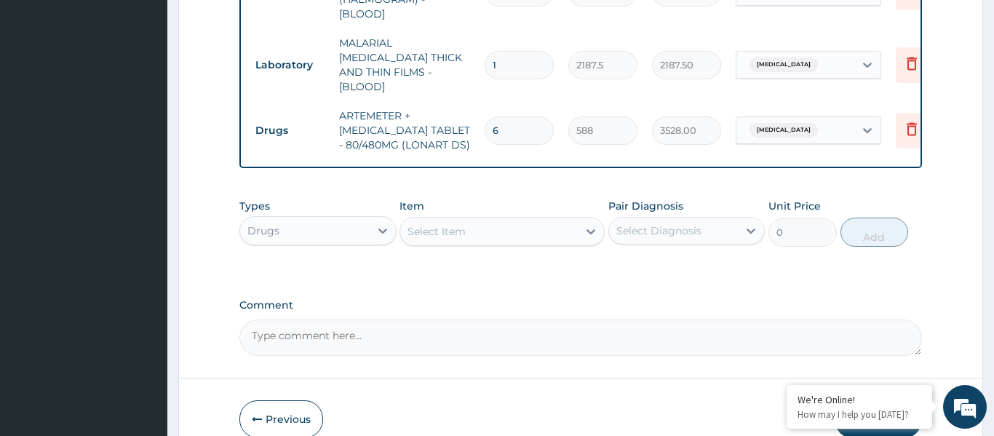
click at [480, 220] on div "Select Item" at bounding box center [489, 231] width 178 height 23
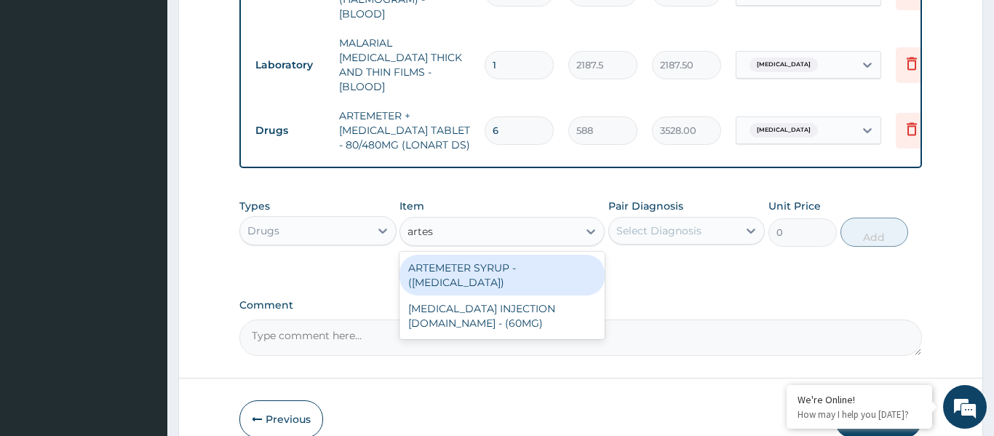
type input "artesu"
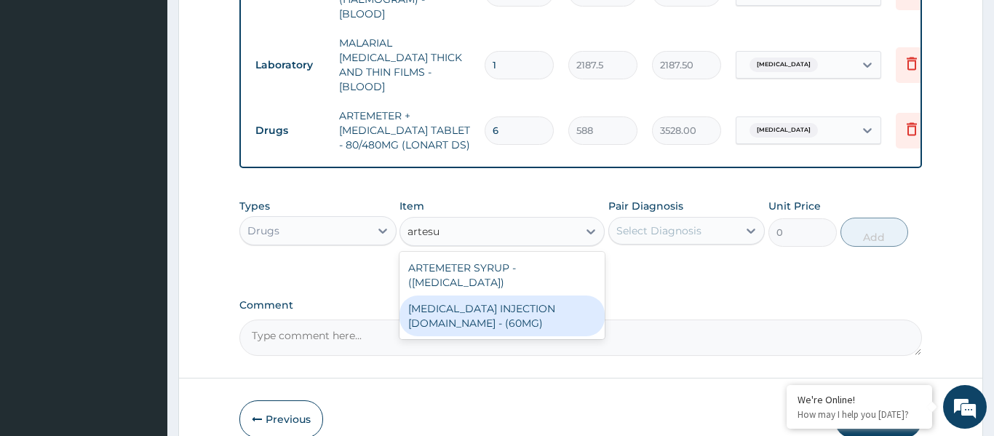
click at [493, 295] on div "ARTESUNATE INJECTION IV.IM - (60MG)" at bounding box center [502, 315] width 205 height 41
type input "1596"
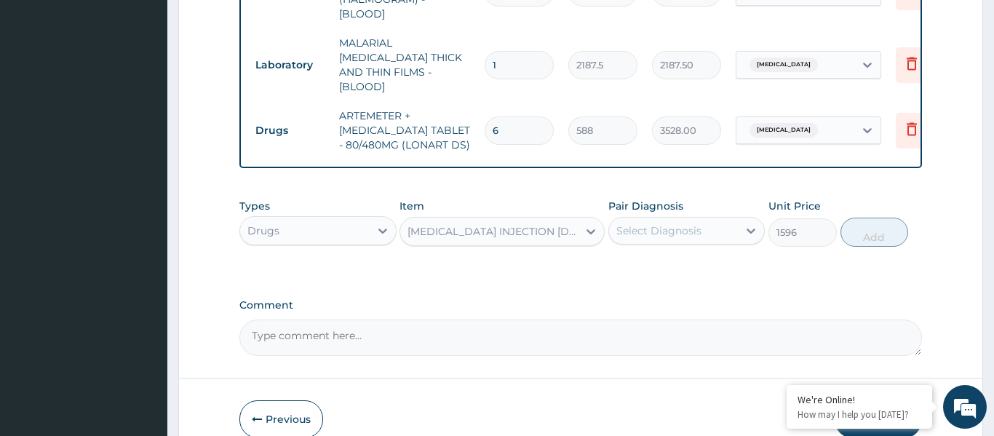
click at [678, 223] on div "Select Diagnosis" at bounding box center [674, 230] width 130 height 23
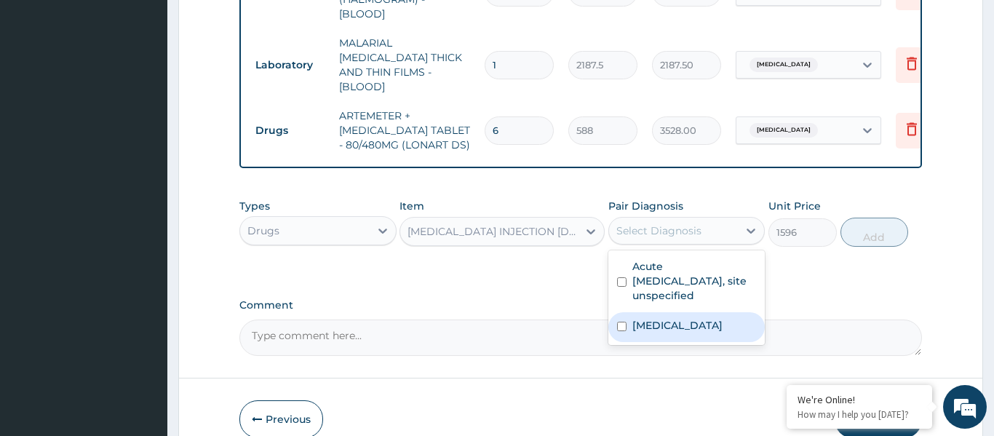
click at [694, 318] on label "Malaria, unspecified" at bounding box center [677, 325] width 90 height 15
checkbox input "true"
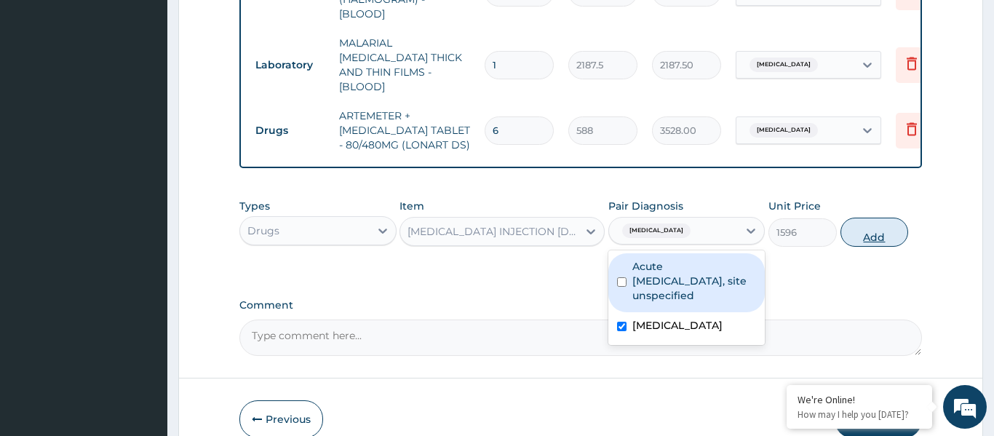
click at [864, 221] on button "Add" at bounding box center [875, 232] width 68 height 29
type input "0"
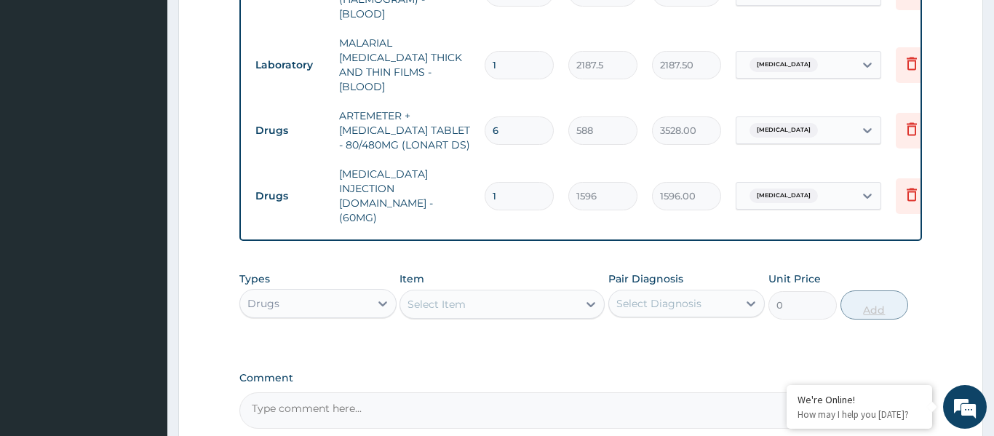
type input "0.00"
type input "3"
type input "4788.00"
type input "3"
click at [491, 293] on div "Select Item" at bounding box center [489, 304] width 178 height 23
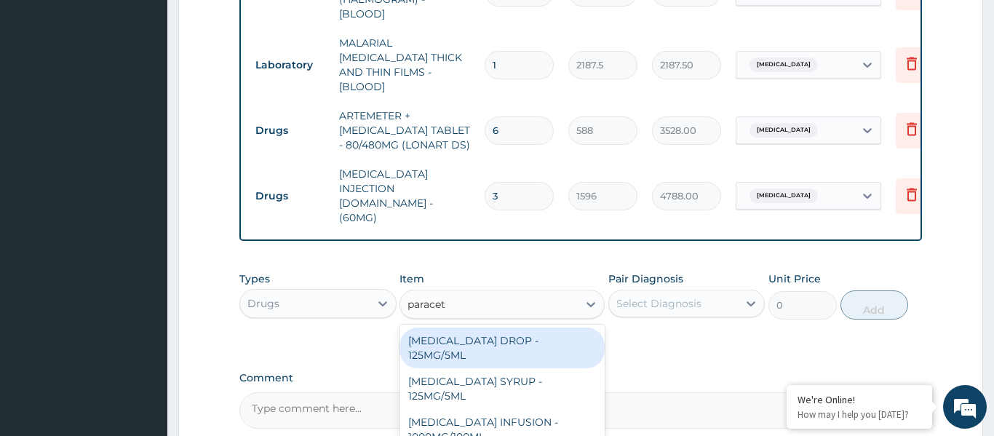
type input "paraceta"
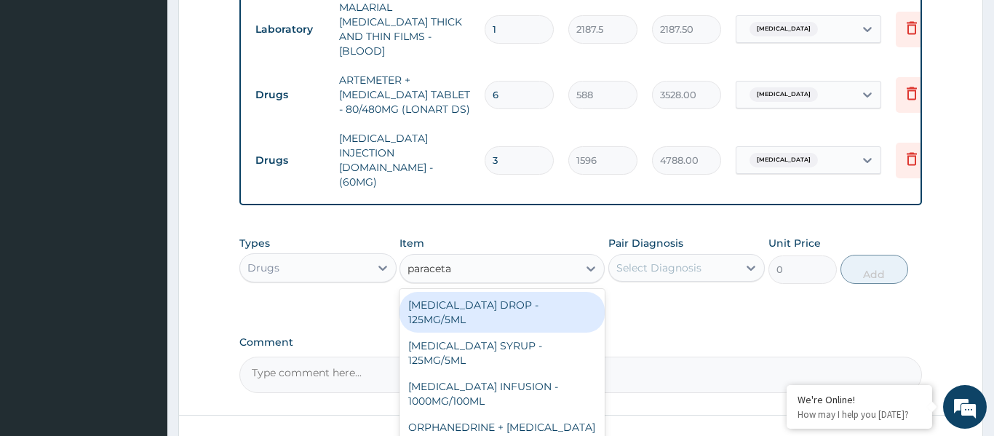
scroll to position [848, 0]
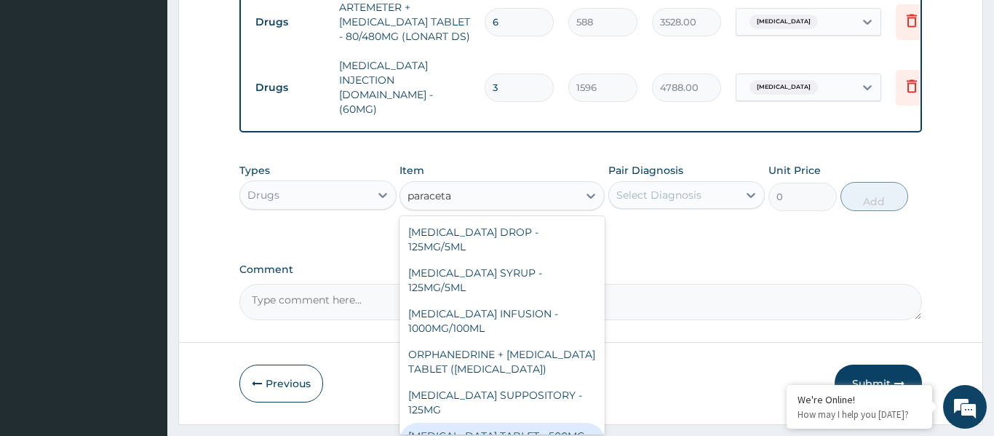
click at [480, 423] on div "PARACETAMOL TABLET - 500MG (PANADOL)" at bounding box center [502, 443] width 205 height 41
type input "42"
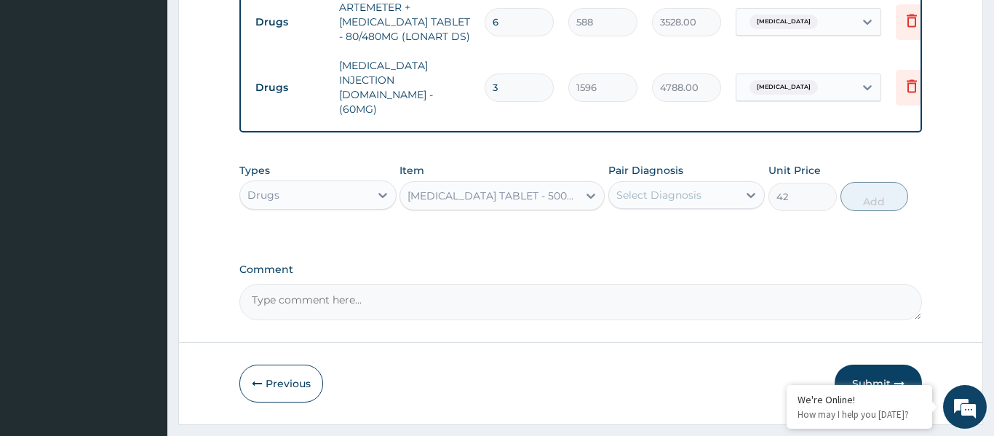
click at [652, 188] on div "Select Diagnosis" at bounding box center [658, 195] width 85 height 15
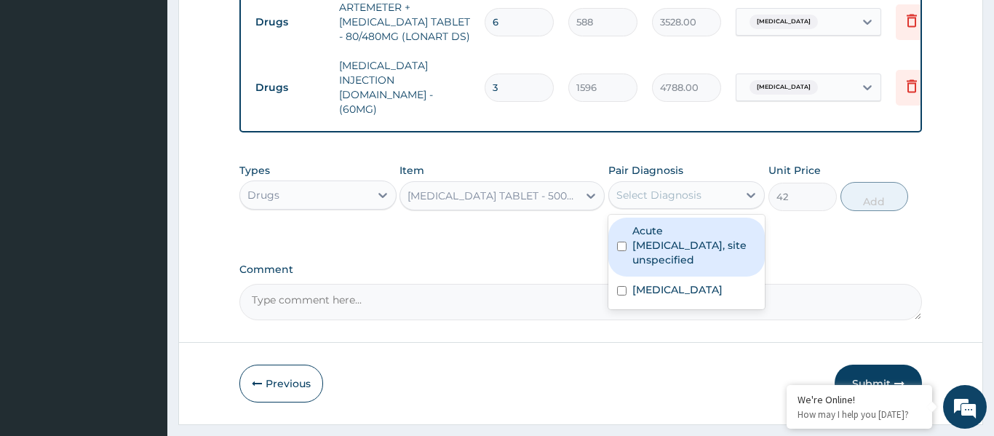
click at [664, 223] on label "Acute upper respiratory infection, site unspecified" at bounding box center [694, 245] width 124 height 44
checkbox input "true"
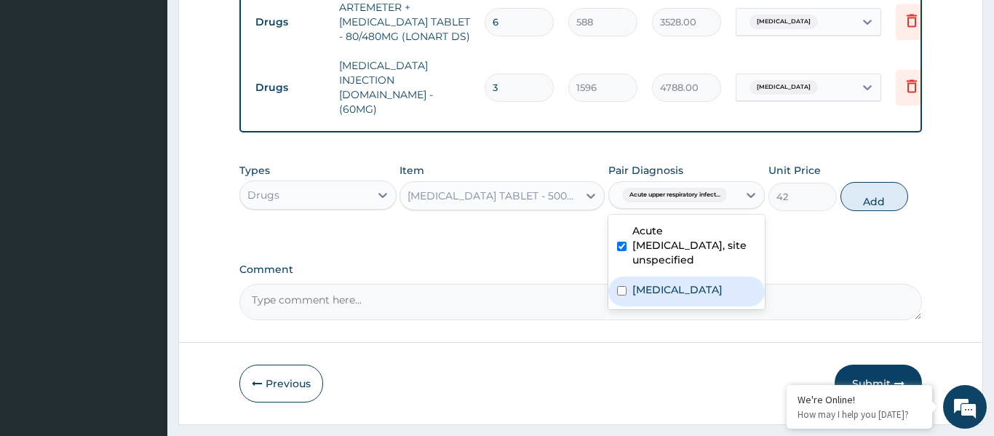
click at [678, 282] on label "Malaria, unspecified" at bounding box center [677, 289] width 90 height 15
checkbox input "true"
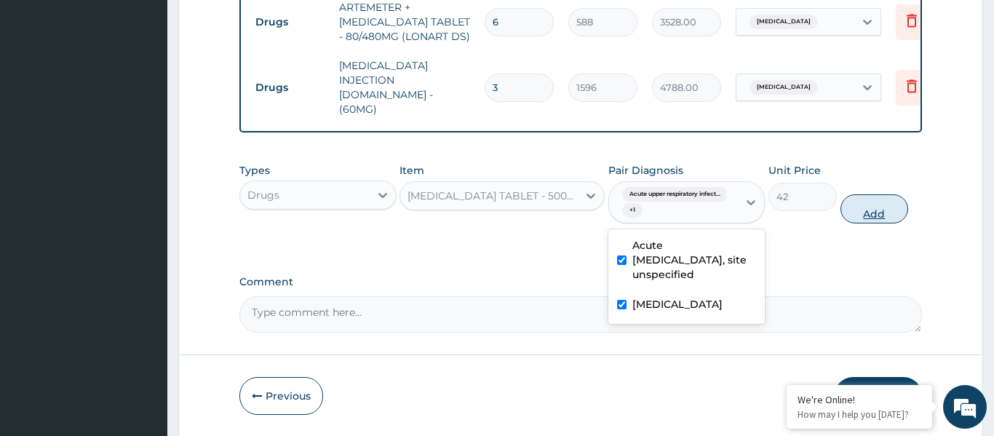
click at [853, 194] on button "Add" at bounding box center [875, 208] width 68 height 29
type input "0"
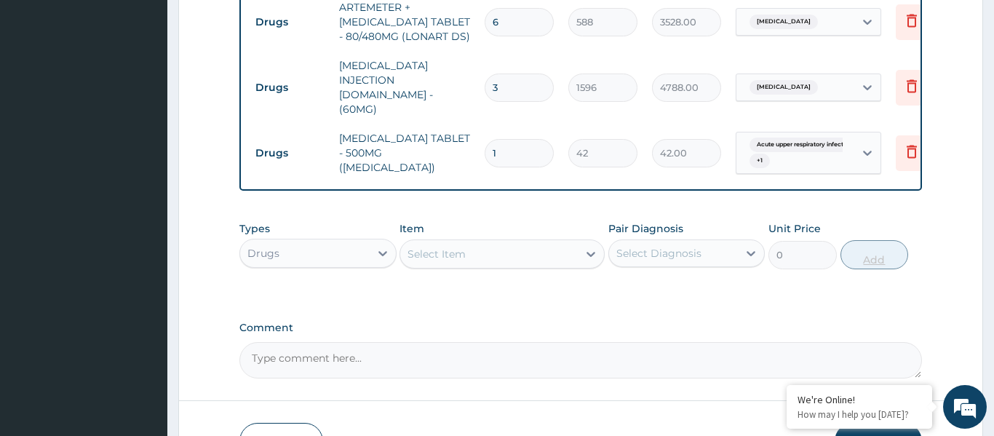
type input "18"
type input "756.00"
type input "18"
click at [428, 247] on div "Select Item" at bounding box center [437, 254] width 58 height 15
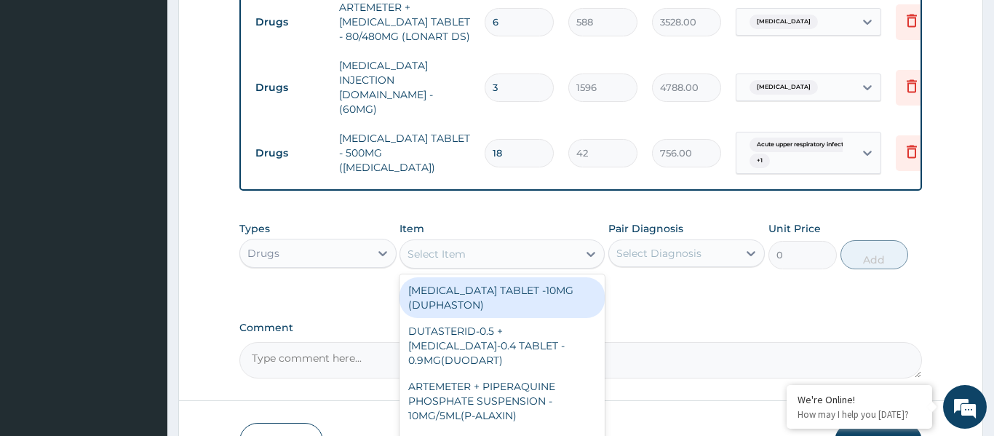
click at [455, 247] on div "Select Item" at bounding box center [437, 254] width 58 height 15
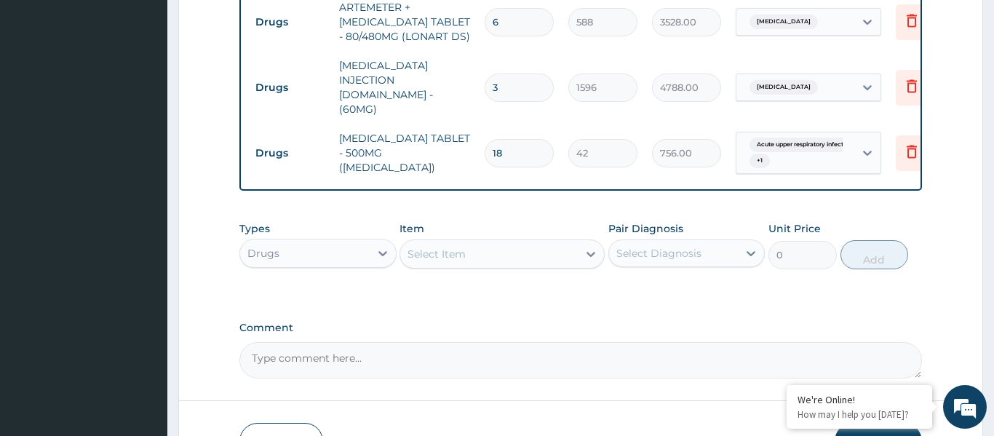
click at [452, 247] on div "Select Item" at bounding box center [437, 254] width 58 height 15
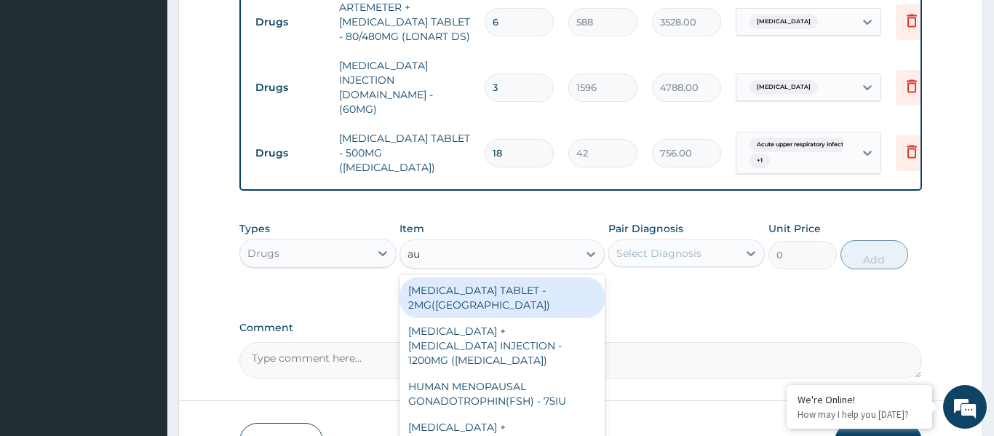
type input "aug"
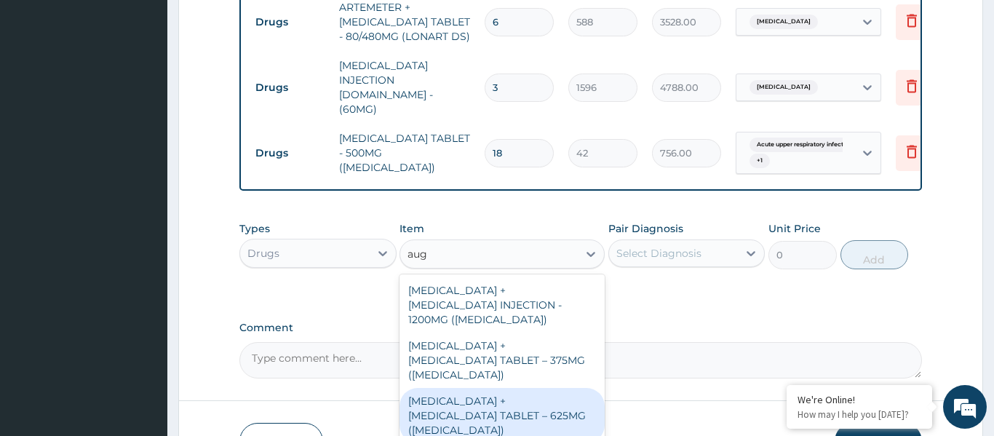
click at [531, 388] on div "AMOXICILLIN + CLAVULANIC ACID TABLET – 625MG (AUGMENTIN)" at bounding box center [502, 415] width 205 height 55
type input "672"
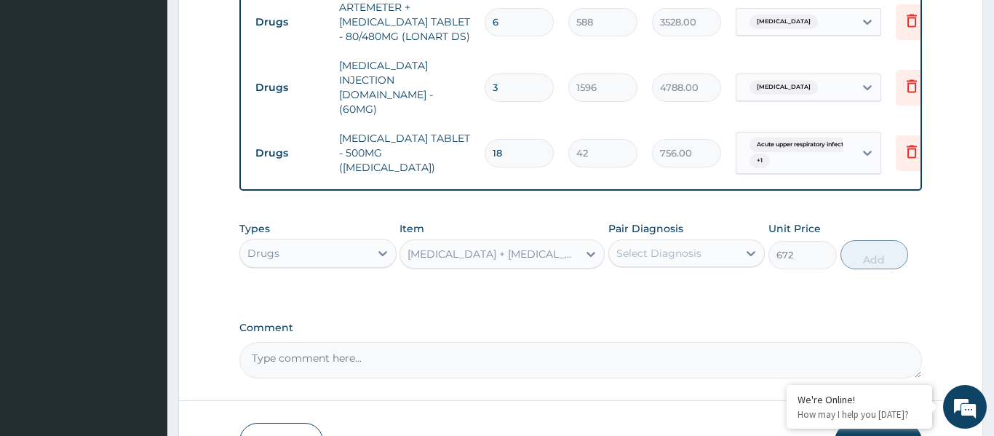
click at [649, 246] on div "Select Diagnosis" at bounding box center [658, 253] width 85 height 15
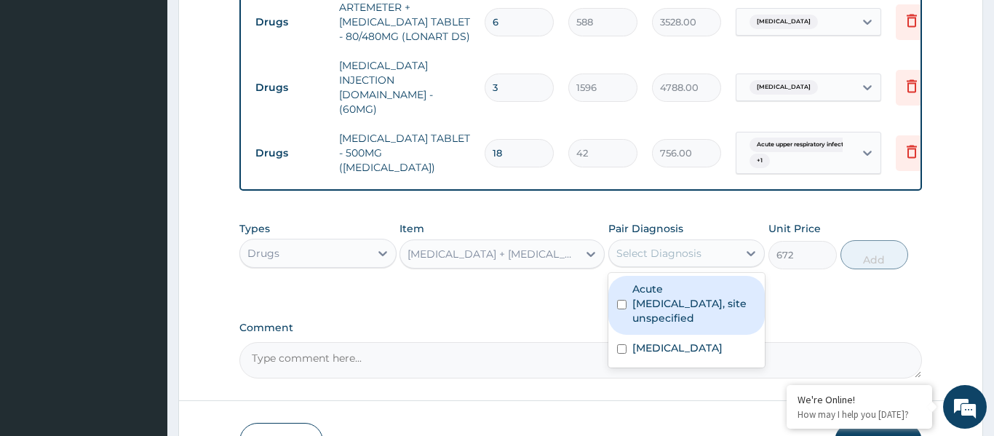
click at [680, 294] on div "Acute upper respiratory infection, site unspecified" at bounding box center [686, 305] width 157 height 59
checkbox input "true"
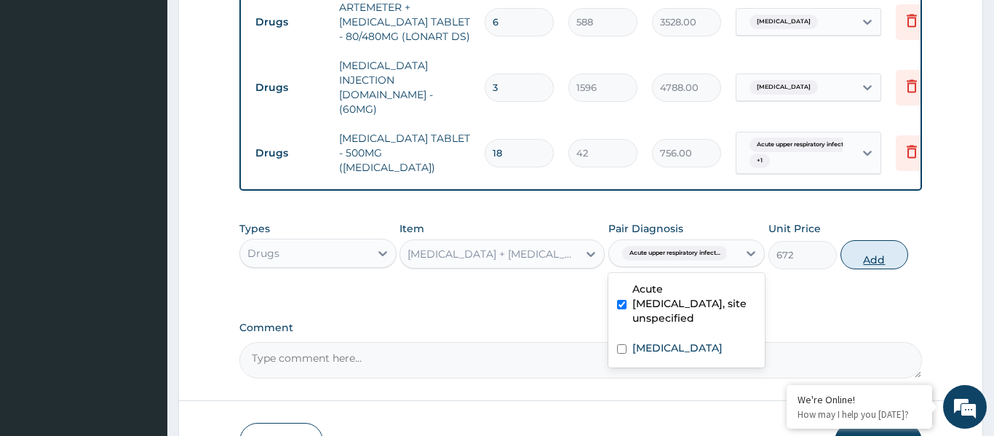
click at [862, 240] on button "Add" at bounding box center [875, 254] width 68 height 29
type input "0"
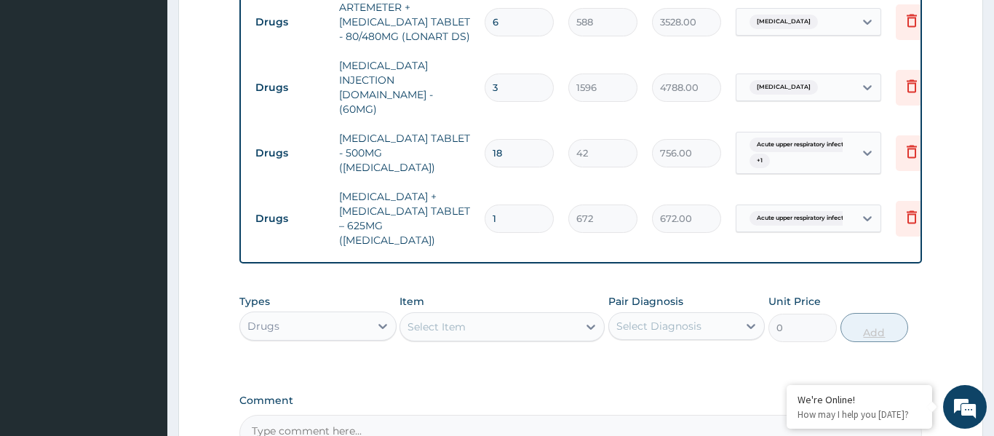
type input "14"
type input "9408.00"
type input "14"
click at [509, 315] on div "Select Item" at bounding box center [489, 326] width 178 height 23
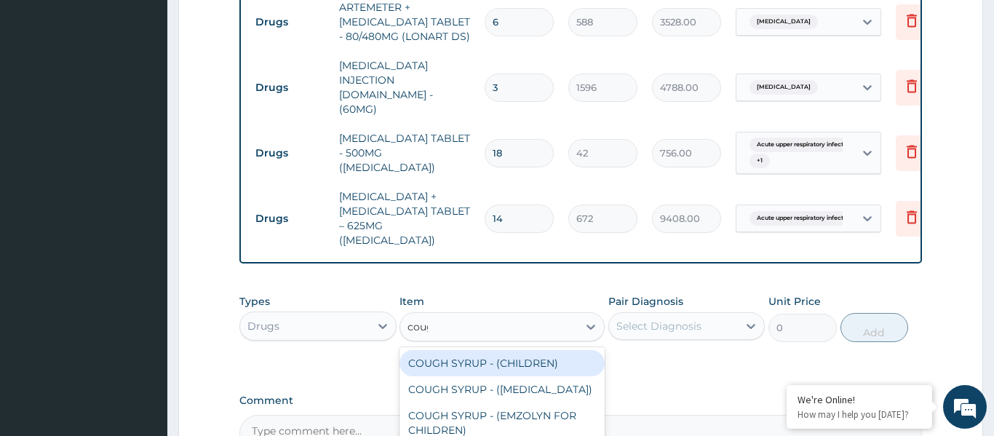
type input "cough"
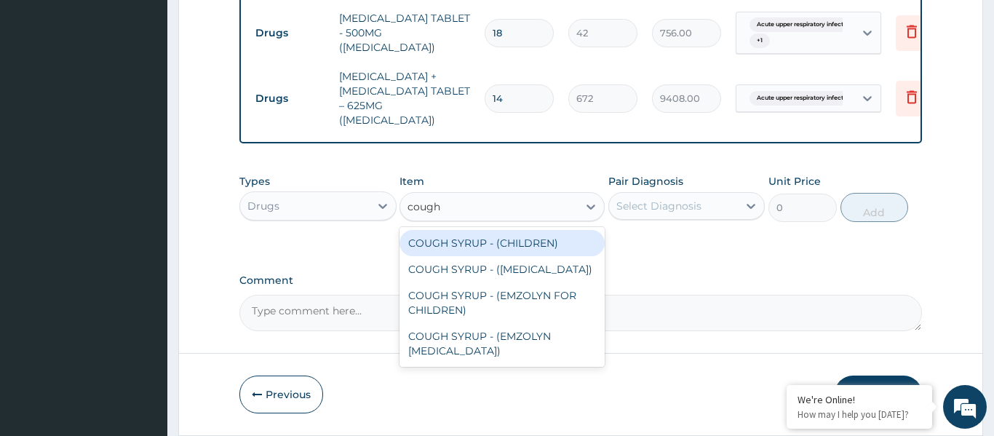
scroll to position [977, 0]
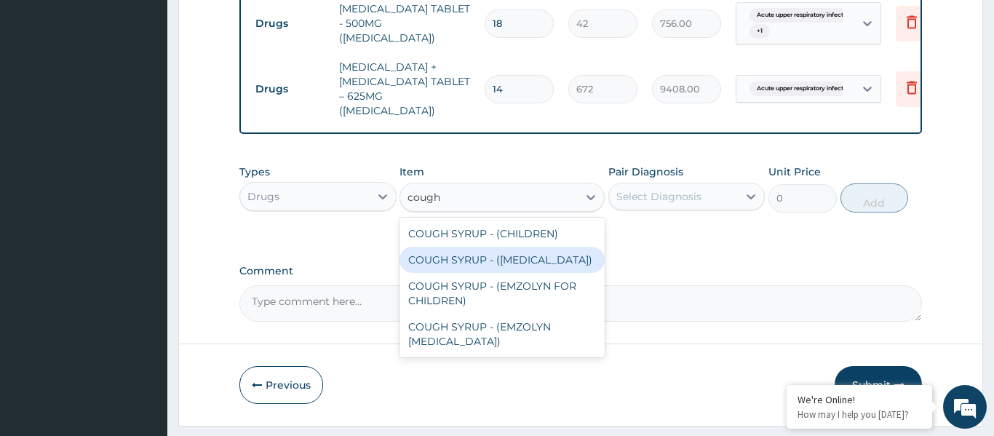
click at [459, 247] on div "COUGH SYRUP - (EXPECTORANT)" at bounding box center [502, 260] width 205 height 26
type input "1120"
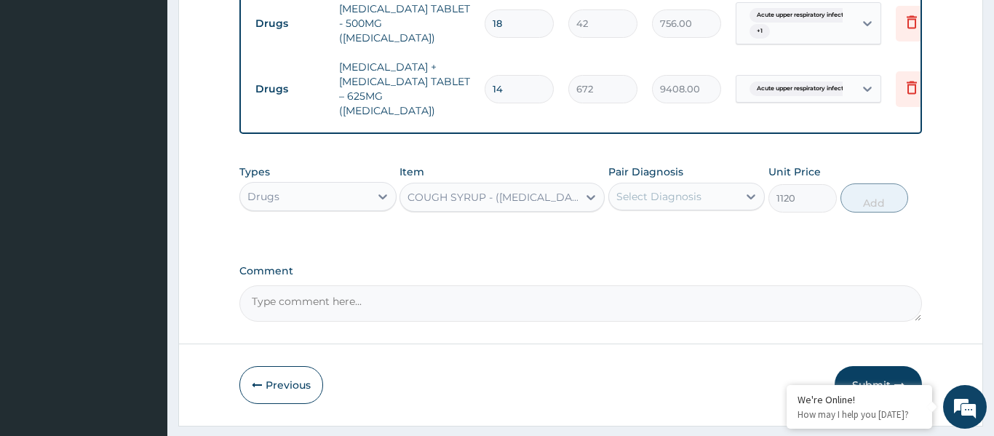
click at [662, 189] on div "Select Diagnosis" at bounding box center [658, 196] width 85 height 15
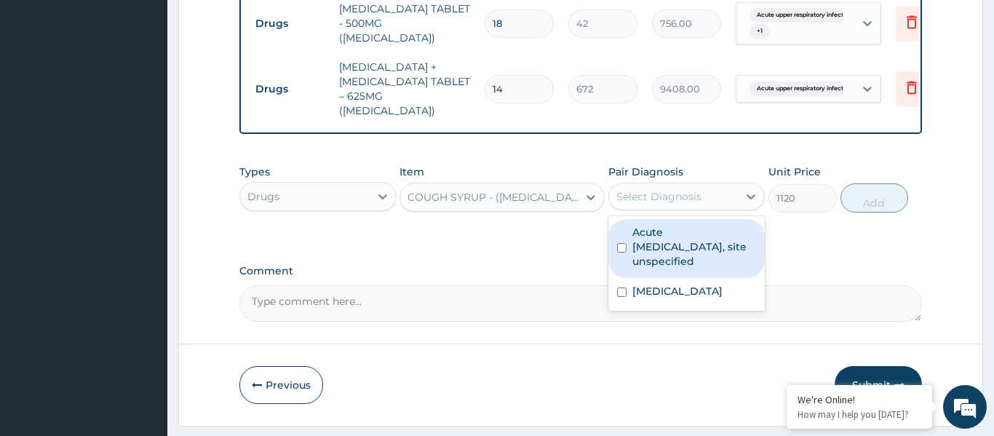
click at [671, 225] on label "Acute upper respiratory infection, site unspecified" at bounding box center [694, 247] width 124 height 44
checkbox input "true"
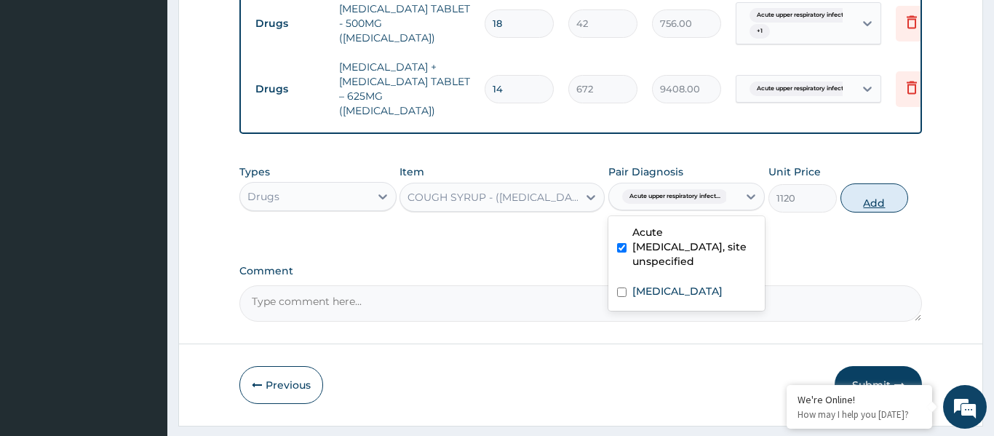
click at [886, 183] on button "Add" at bounding box center [875, 197] width 68 height 29
type input "0"
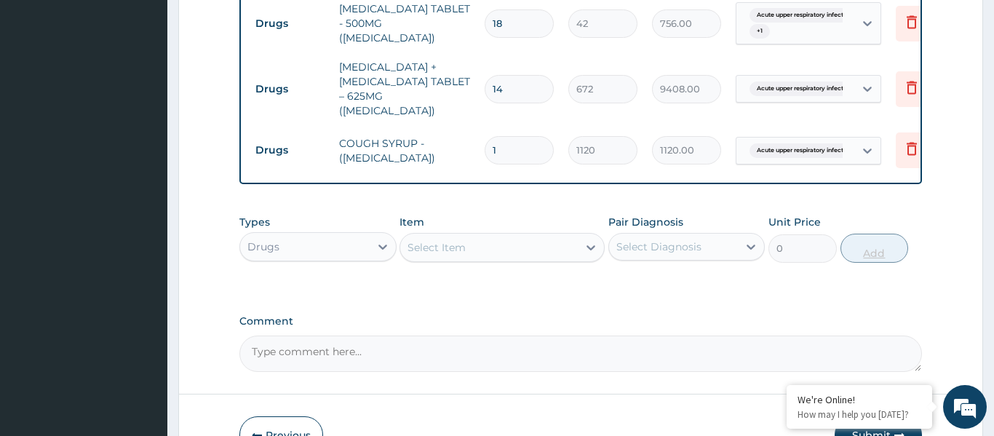
scroll to position [1028, 0]
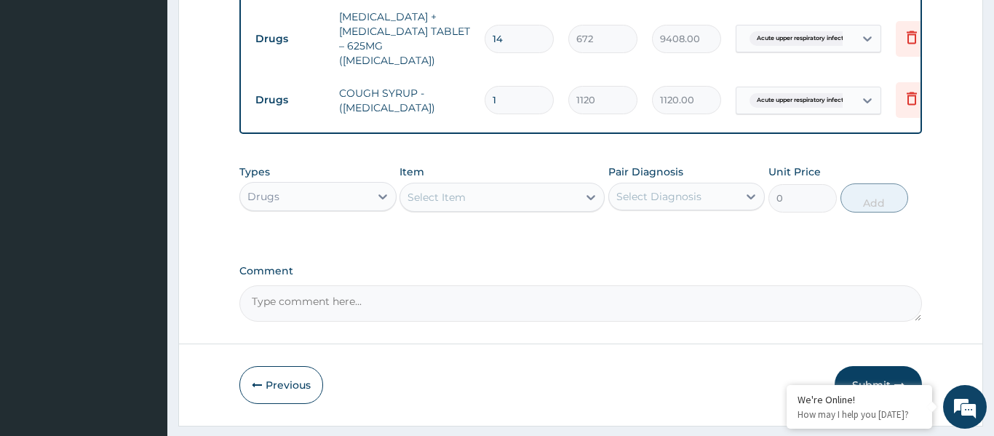
click at [877, 366] on button "Submit" at bounding box center [878, 385] width 87 height 38
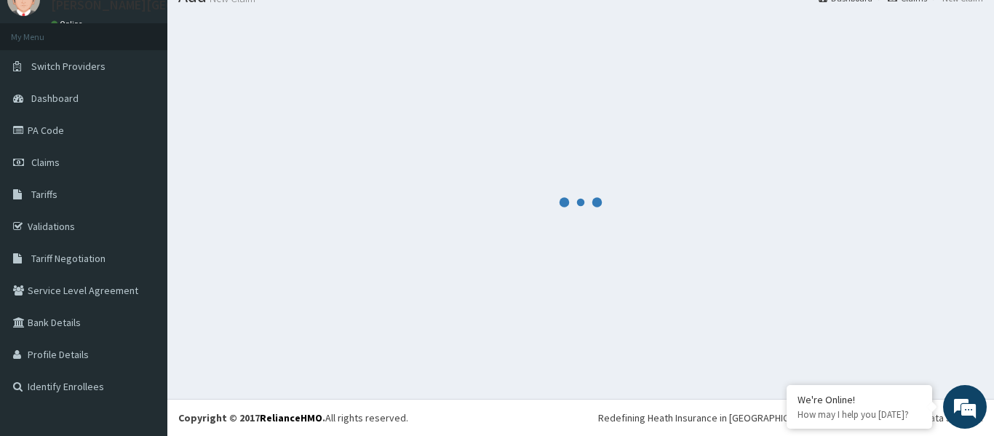
scroll to position [60, 0]
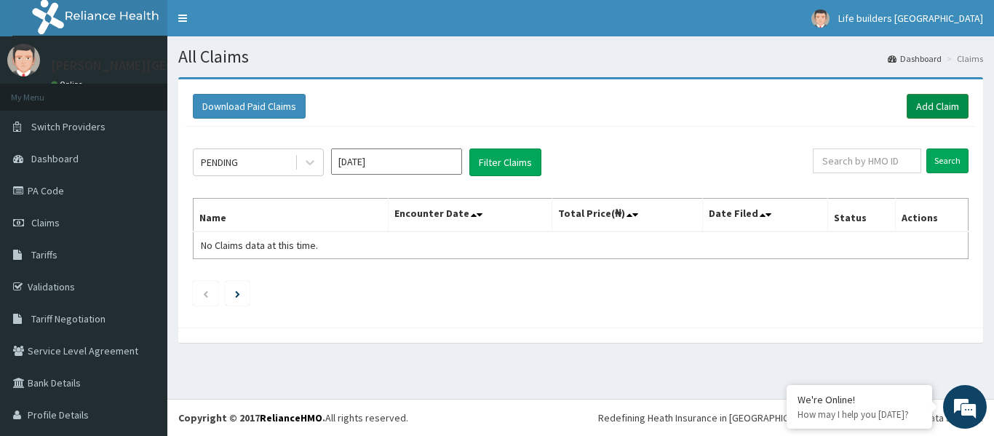
click at [921, 102] on link "Add Claim" at bounding box center [938, 106] width 62 height 25
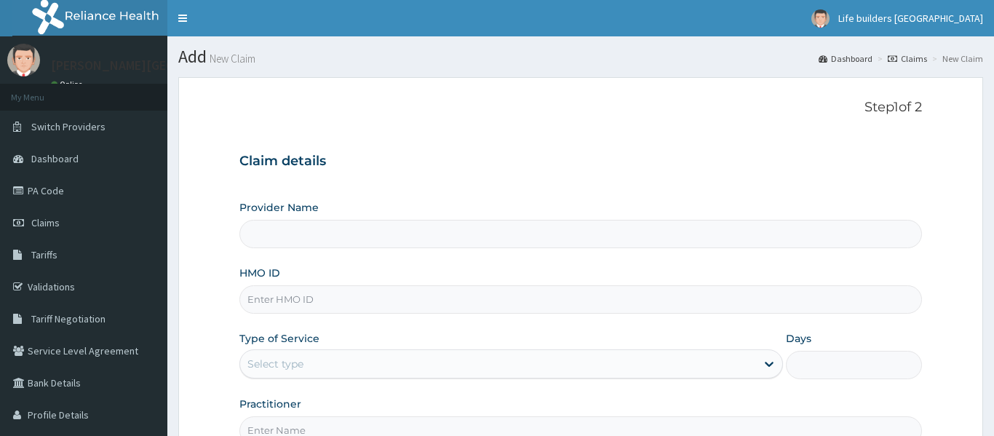
type input "[PERSON_NAME][GEOGRAPHIC_DATA]"
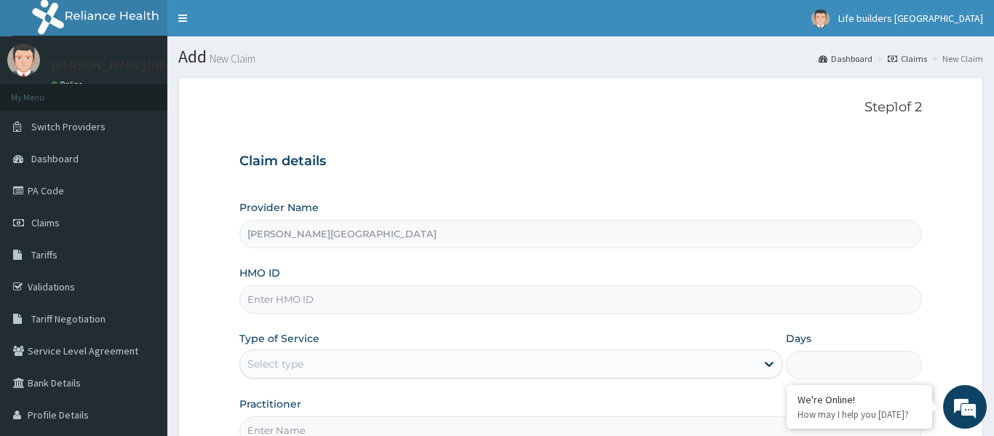
click at [343, 289] on input "HMO ID" at bounding box center [580, 299] width 683 height 28
type input "abl/10100/a"
click at [314, 361] on div "Select type" at bounding box center [498, 363] width 517 height 23
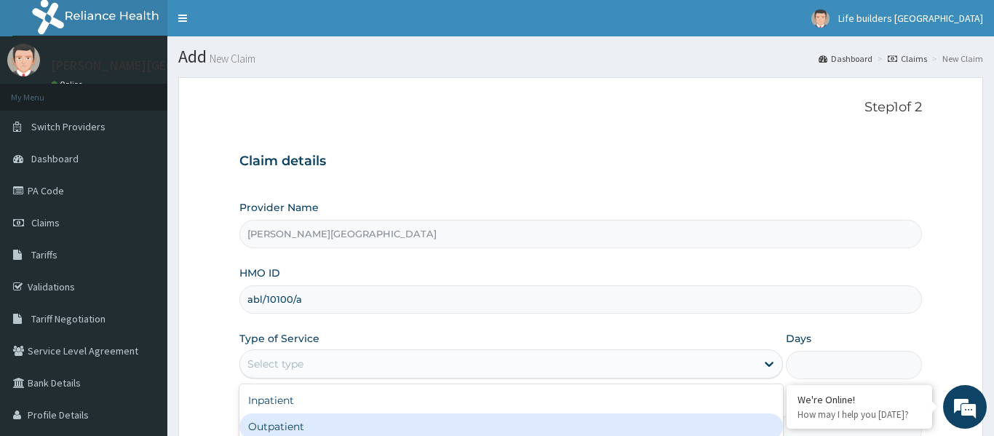
click at [303, 418] on div "Outpatient" at bounding box center [511, 426] width 544 height 26
type input "1"
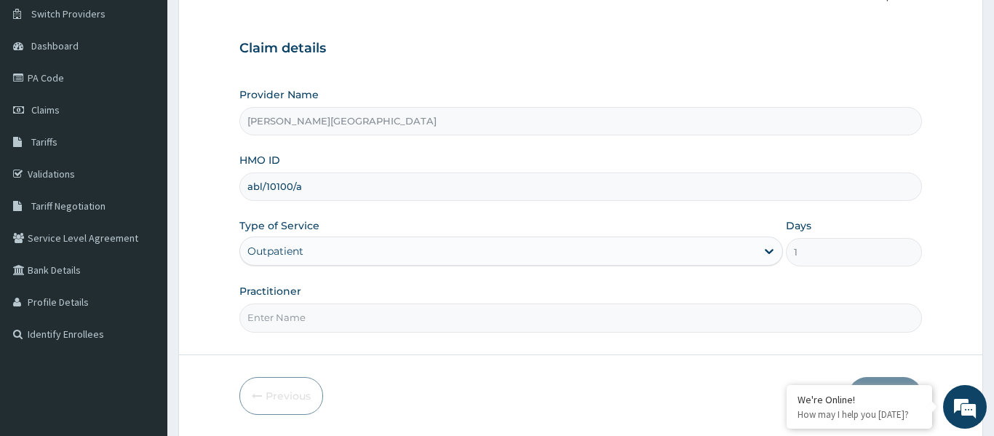
scroll to position [162, 0]
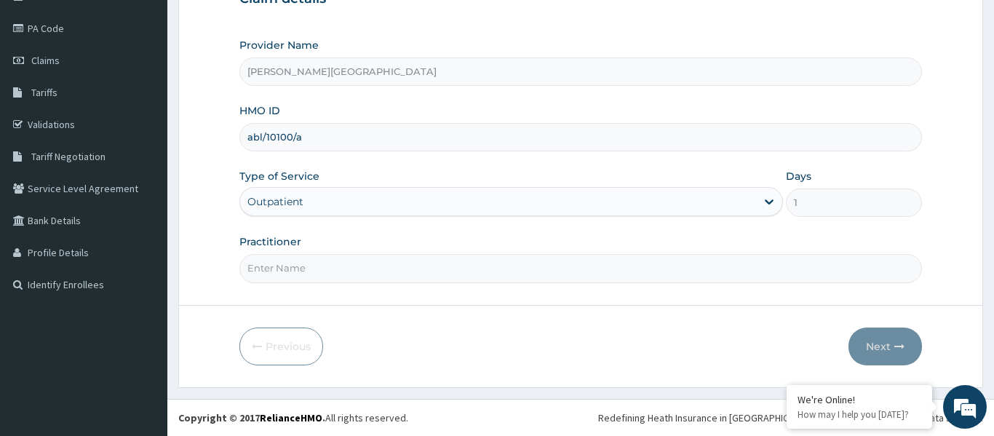
click at [325, 272] on input "Practitioner" at bounding box center [580, 268] width 683 height 28
type input "DR [PERSON_NAME]"
click at [864, 345] on button "Next" at bounding box center [886, 347] width 74 height 38
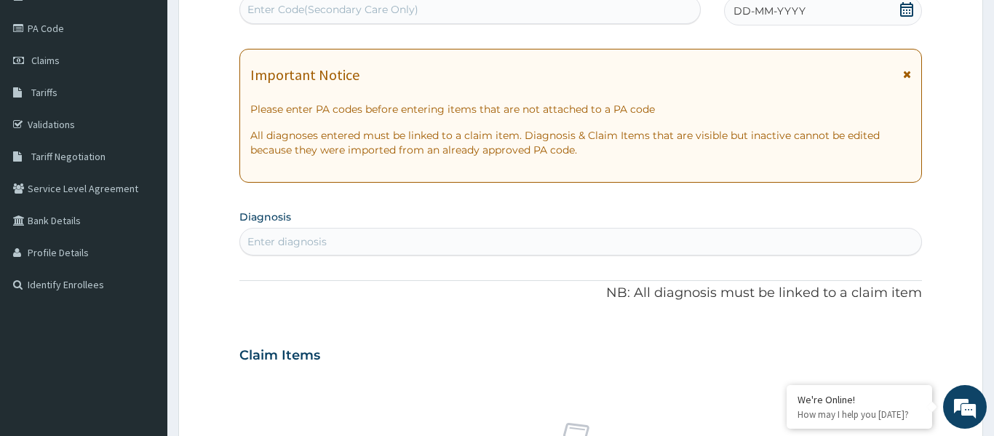
click at [907, 77] on icon at bounding box center [907, 74] width 8 height 10
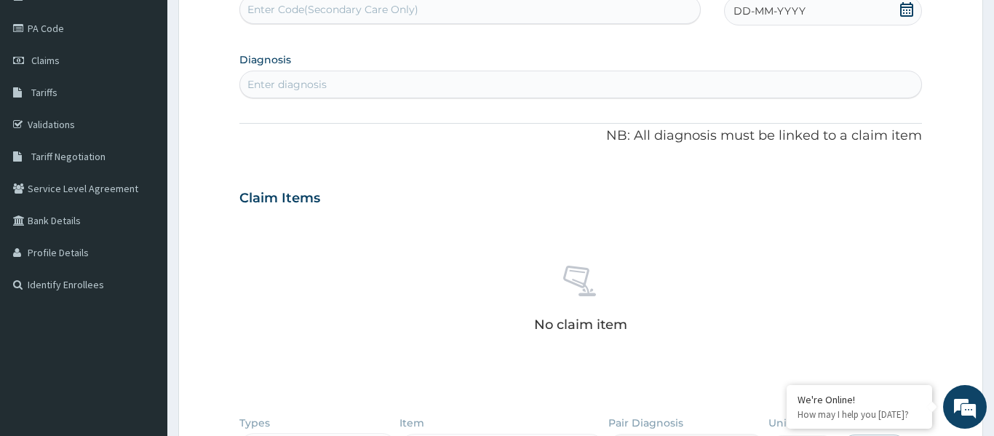
click at [902, 12] on icon at bounding box center [907, 9] width 15 height 15
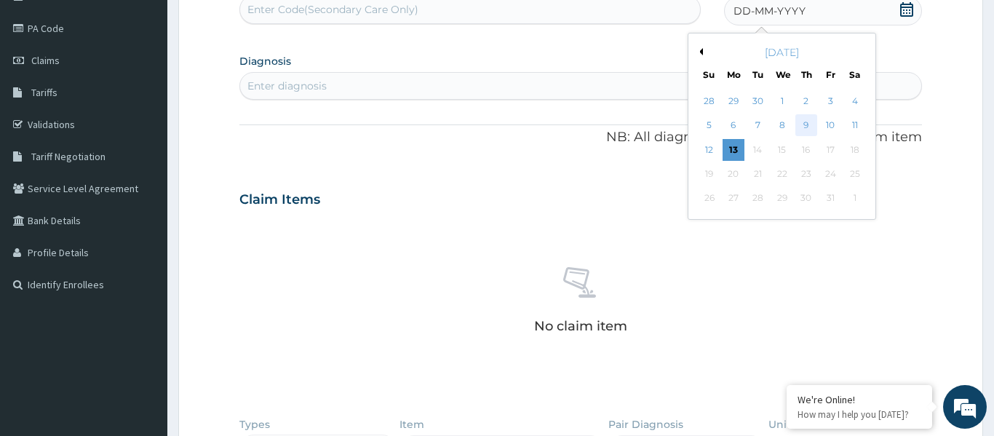
click at [813, 128] on div "9" at bounding box center [806, 126] width 22 height 22
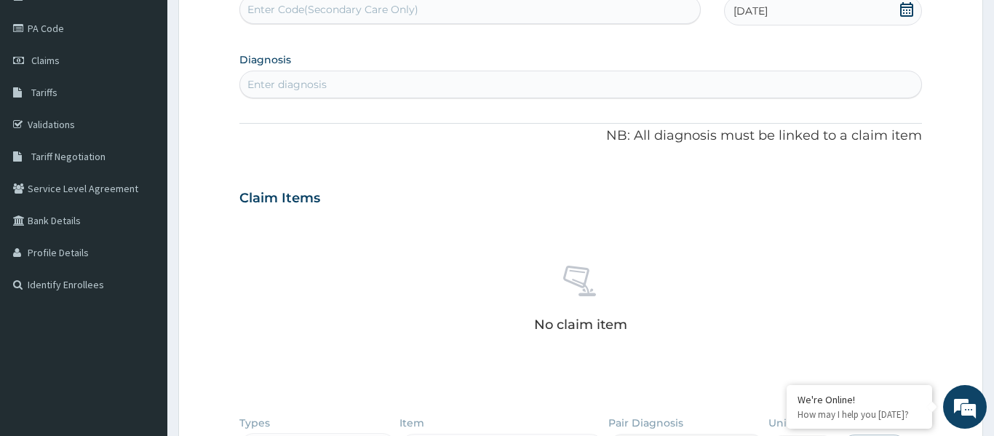
click at [477, 83] on div "Enter diagnosis" at bounding box center [580, 84] width 681 height 23
type input "urti"
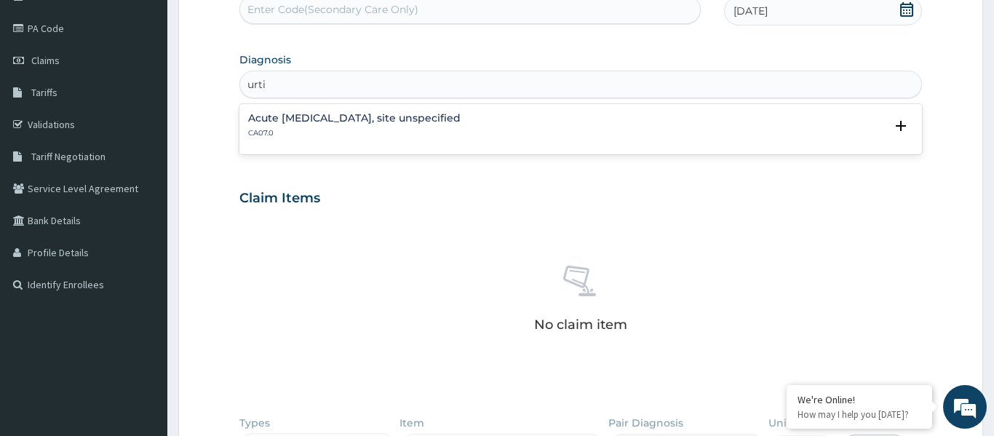
click at [404, 120] on h4 "Acute upper respiratory infection, site unspecified" at bounding box center [354, 118] width 213 height 11
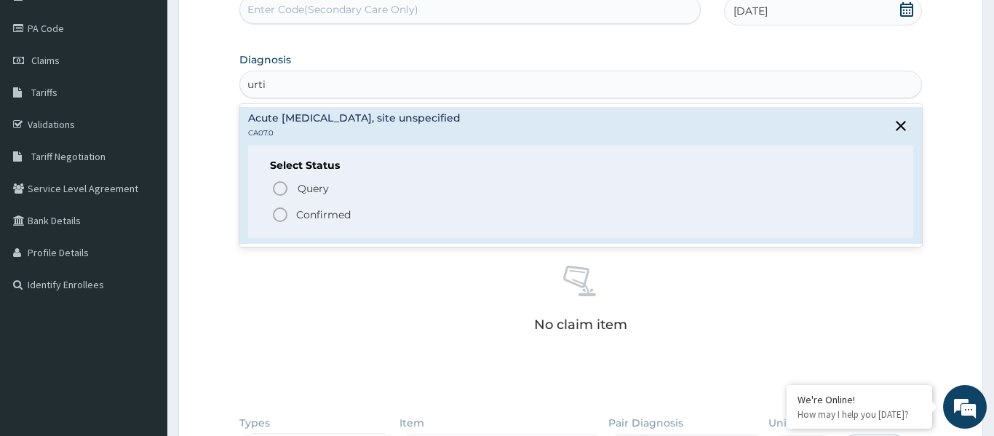
click at [286, 218] on circle "status option filled" at bounding box center [280, 214] width 13 height 13
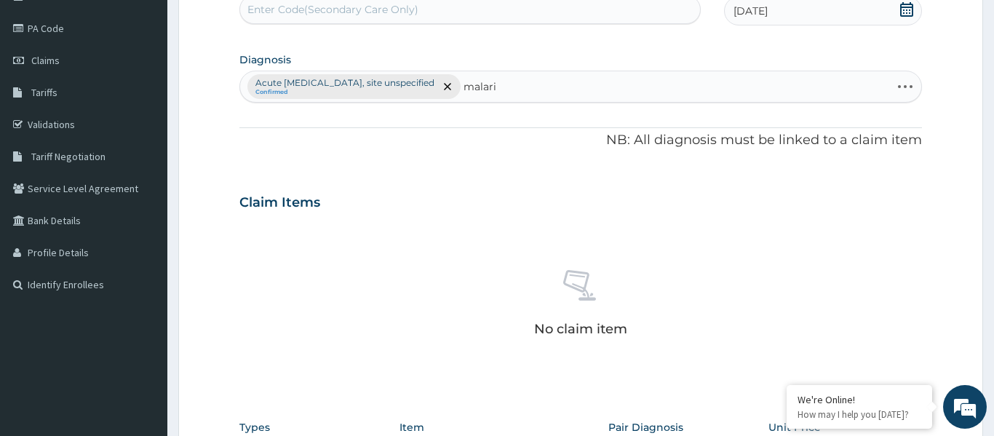
type input "malaria"
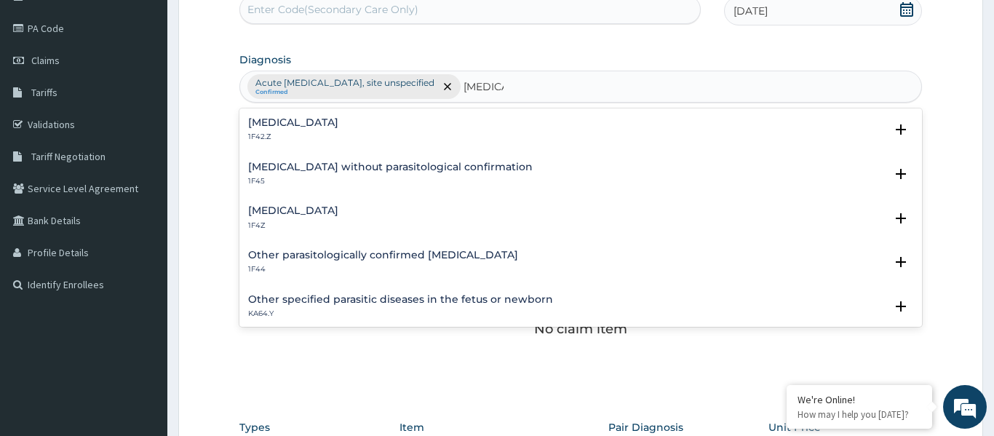
click at [297, 214] on h4 "Malaria, unspecified" at bounding box center [293, 210] width 90 height 11
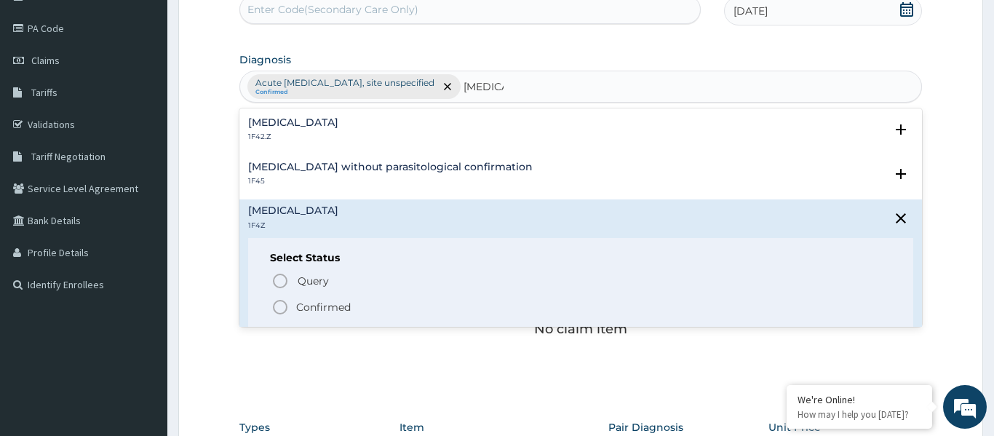
click at [279, 310] on icon "status option filled" at bounding box center [279, 306] width 17 height 17
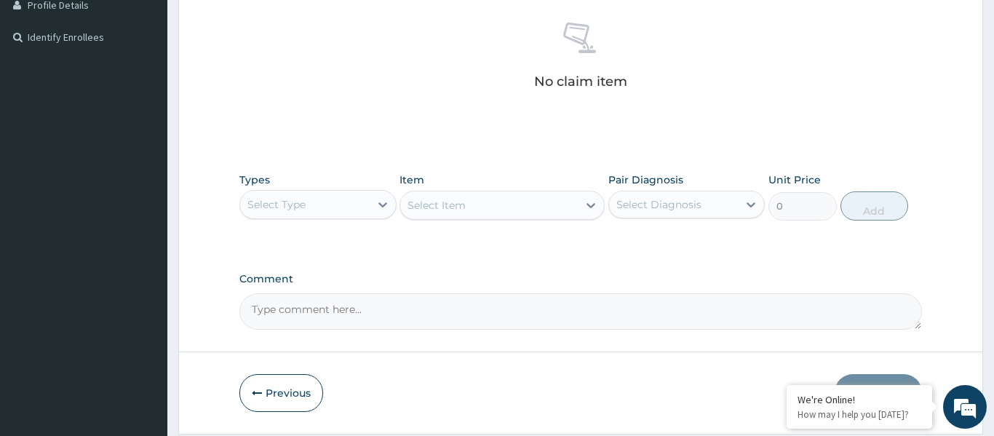
scroll to position [412, 0]
click at [312, 210] on div "Select Type" at bounding box center [305, 202] width 130 height 23
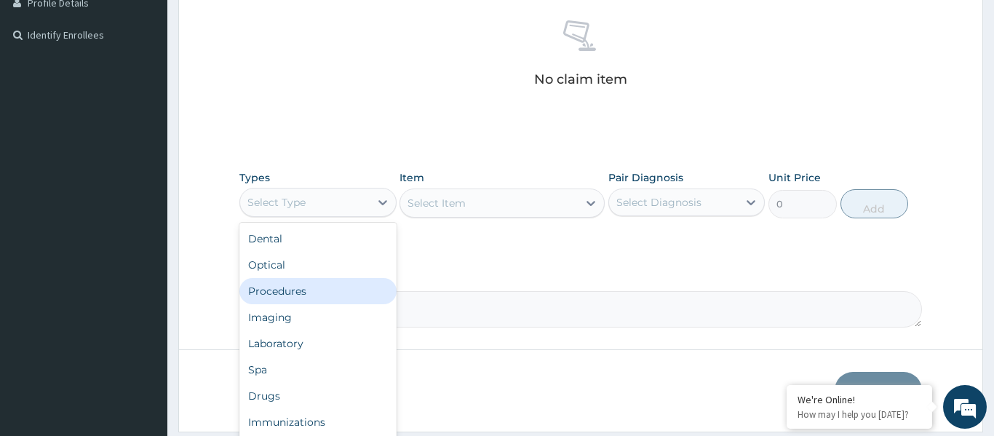
click at [309, 293] on div "Procedures" at bounding box center [317, 291] width 157 height 26
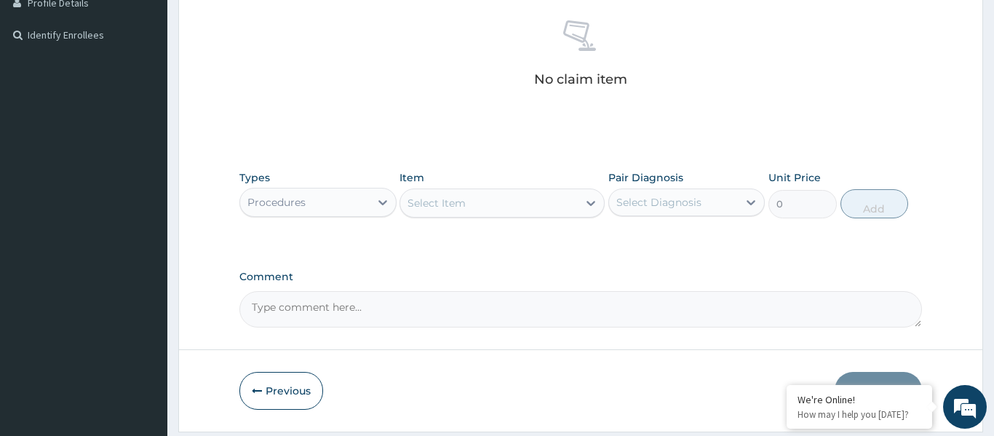
click at [461, 207] on div "Select Item" at bounding box center [437, 203] width 58 height 15
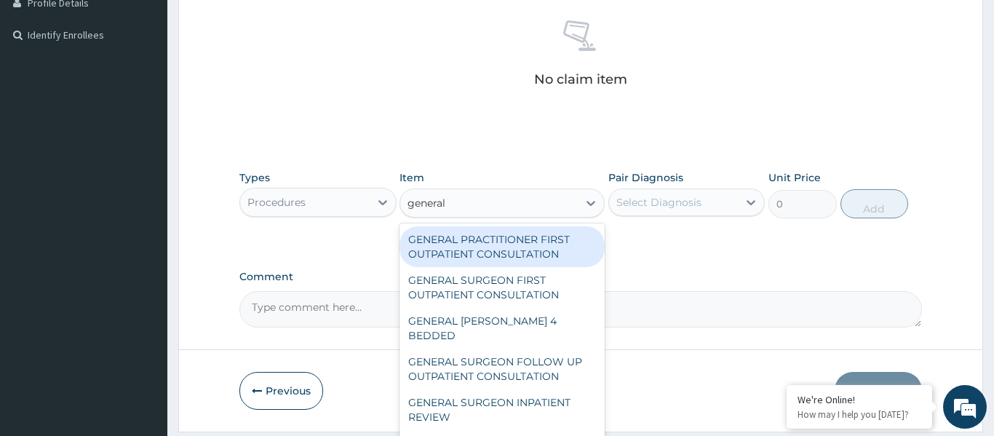
type input "general p"
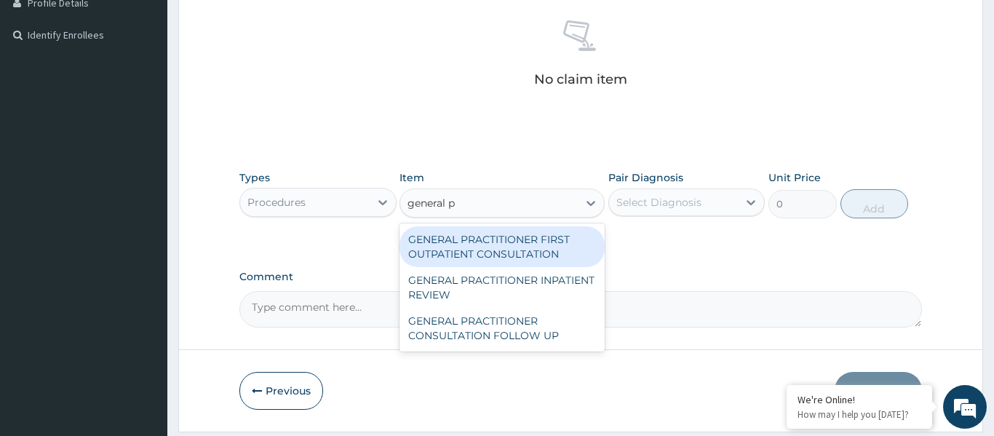
click at [557, 236] on div "GENERAL PRACTITIONER FIRST OUTPATIENT CONSULTATION" at bounding box center [502, 246] width 205 height 41
type input "3750"
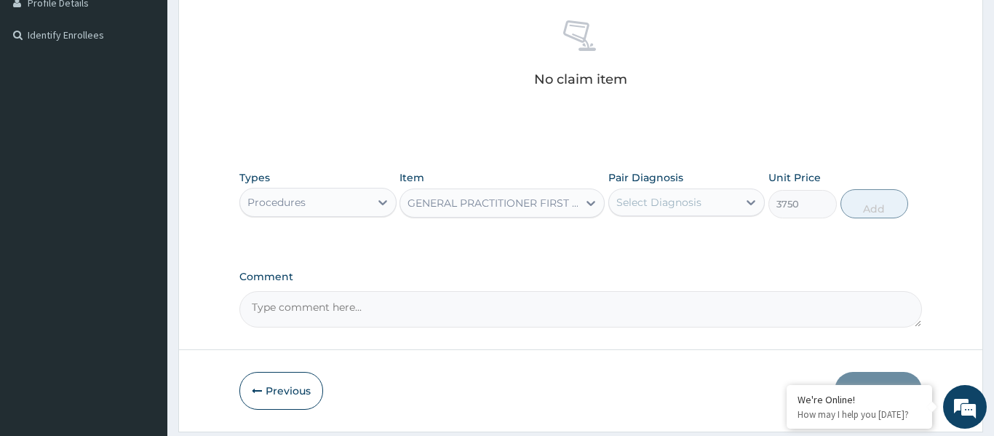
click at [678, 213] on div "Select Diagnosis" at bounding box center [686, 203] width 157 height 28
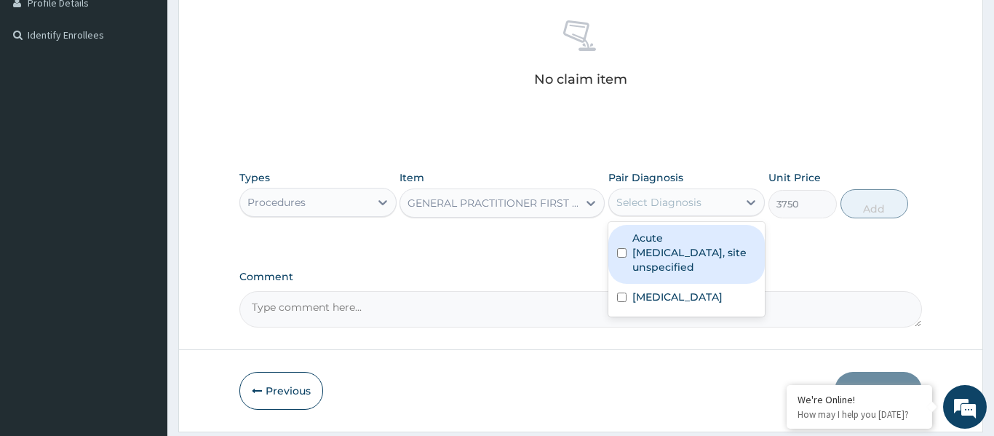
click at [683, 245] on label "Acute upper respiratory infection, site unspecified" at bounding box center [694, 253] width 124 height 44
checkbox input "true"
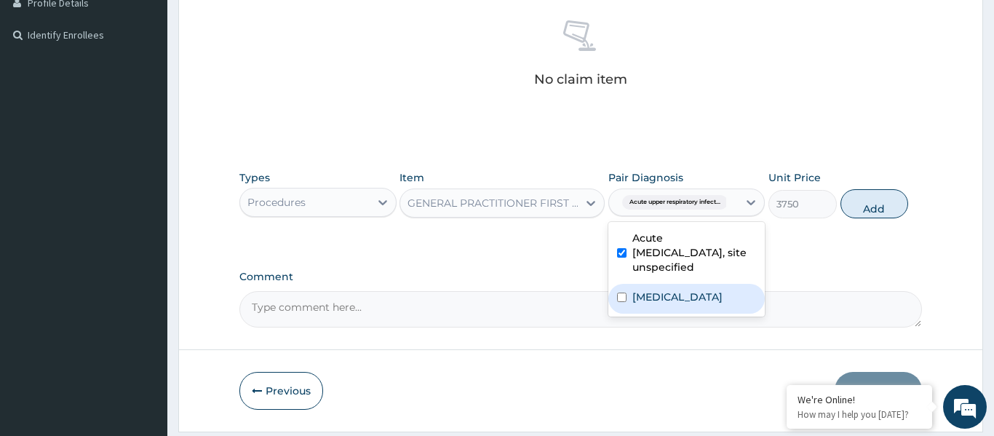
click at [695, 296] on label "Malaria, unspecified" at bounding box center [677, 297] width 90 height 15
checkbox input "true"
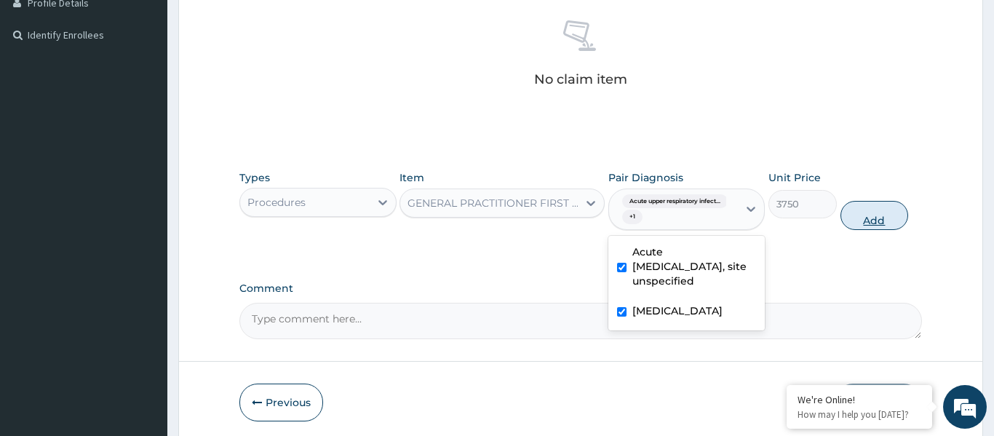
click at [856, 216] on button "Add" at bounding box center [875, 215] width 68 height 29
type input "0"
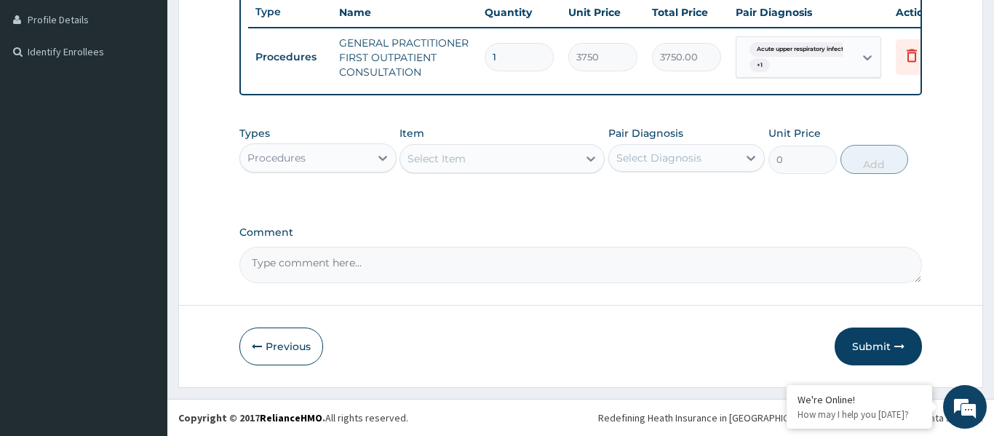
click at [503, 151] on div "Select Item" at bounding box center [489, 158] width 178 height 23
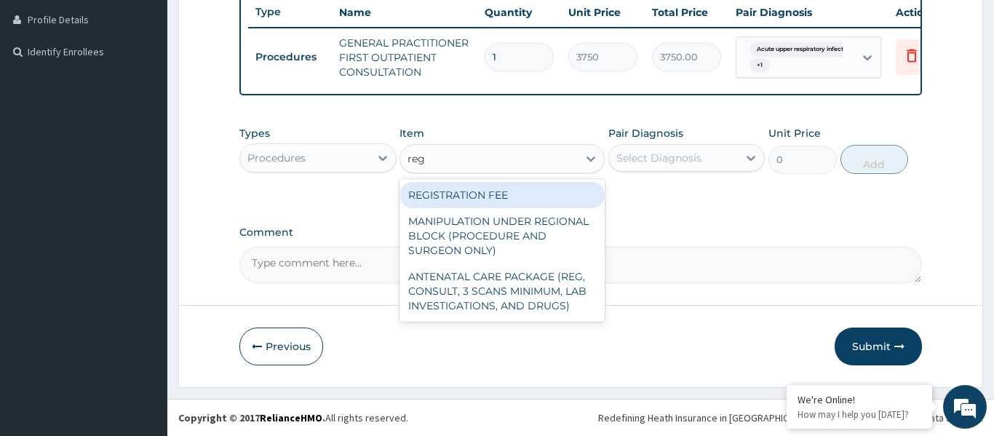
type input "regis"
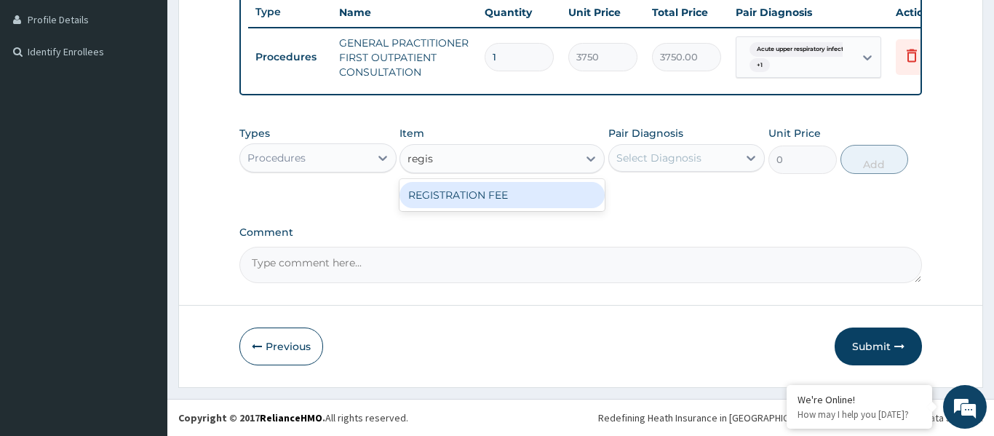
click at [509, 189] on div "REGISTRATION FEE" at bounding box center [502, 195] width 205 height 26
type input "2500"
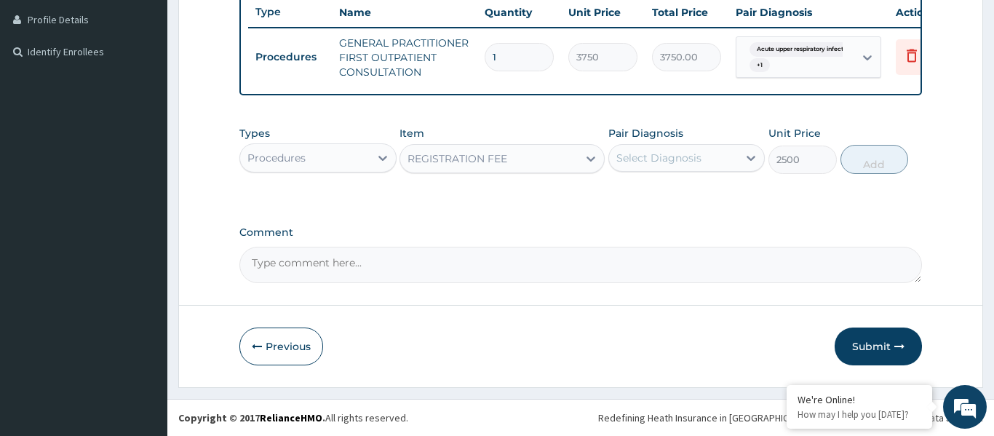
click at [656, 164] on div "Select Diagnosis" at bounding box center [658, 158] width 85 height 15
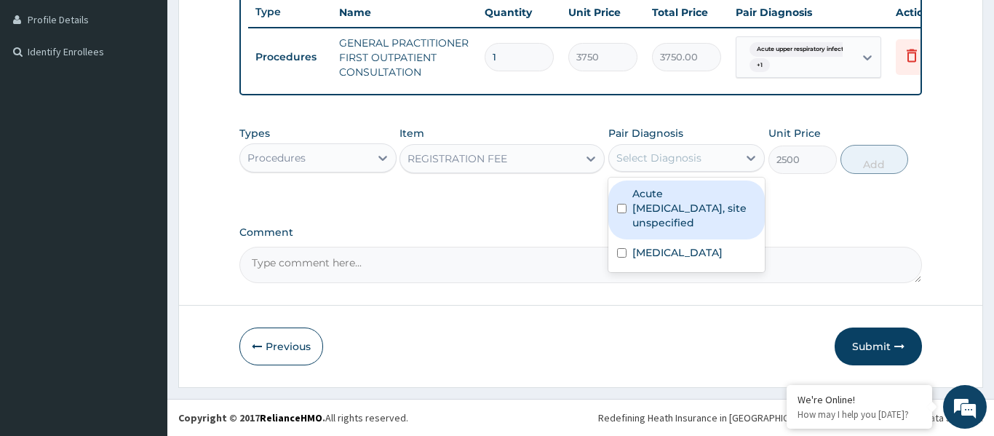
click at [667, 223] on label "Acute upper respiratory infection, site unspecified" at bounding box center [694, 208] width 124 height 44
checkbox input "true"
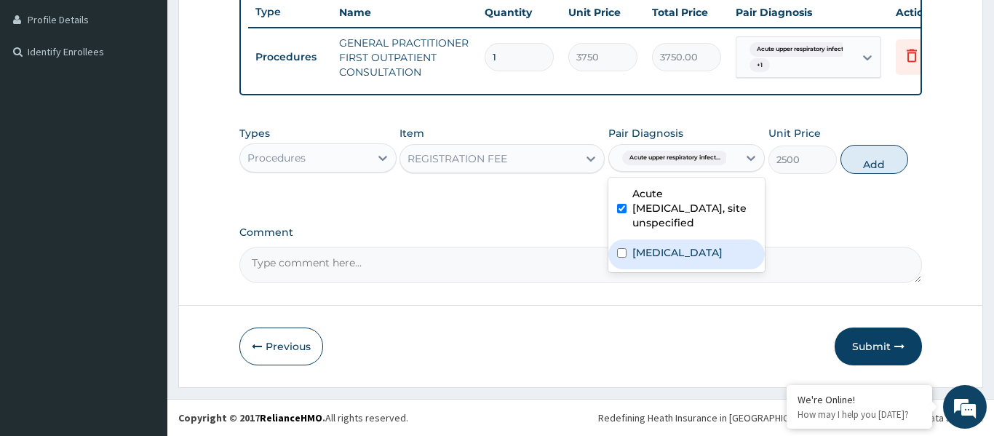
click at [675, 262] on div "Malaria, unspecified" at bounding box center [686, 254] width 157 height 30
checkbox input "true"
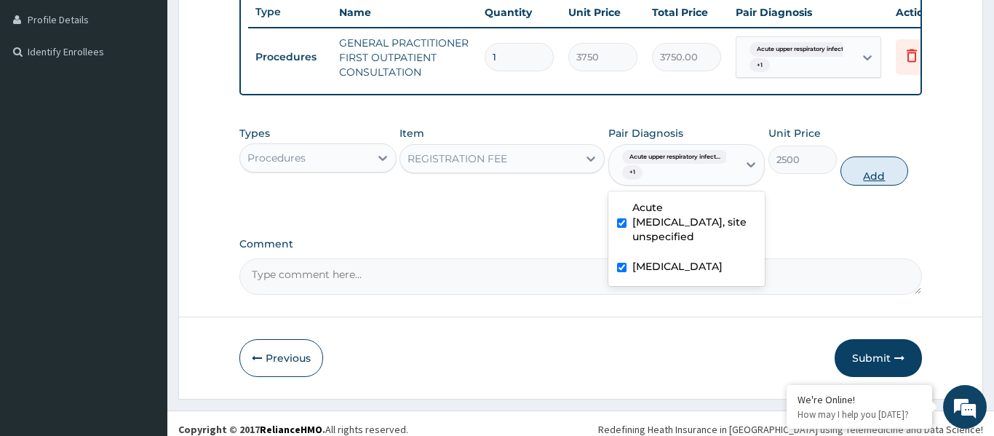
click at [869, 172] on button "Add" at bounding box center [875, 170] width 68 height 29
type input "0"
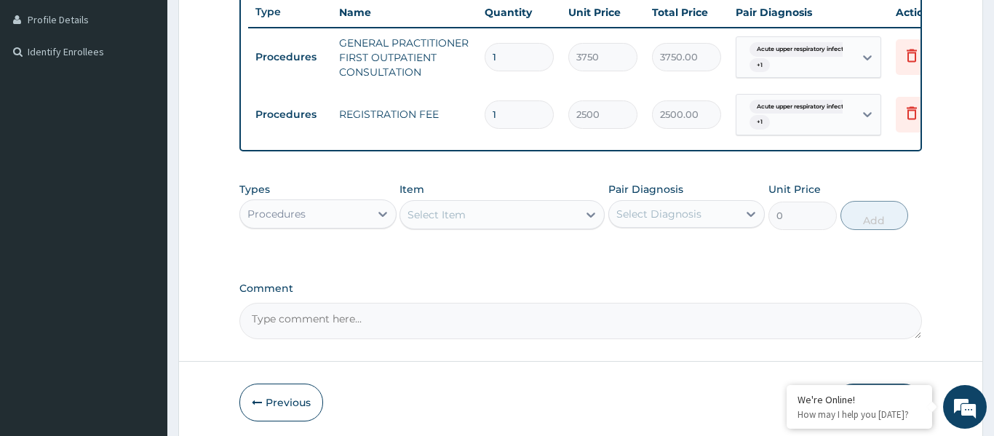
click at [328, 215] on div "Procedures" at bounding box center [305, 213] width 130 height 23
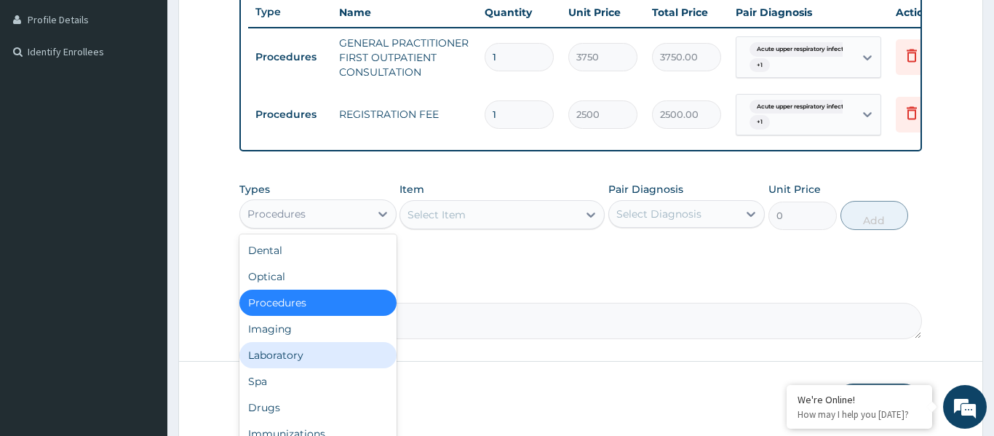
click at [307, 351] on div "Laboratory" at bounding box center [317, 355] width 157 height 26
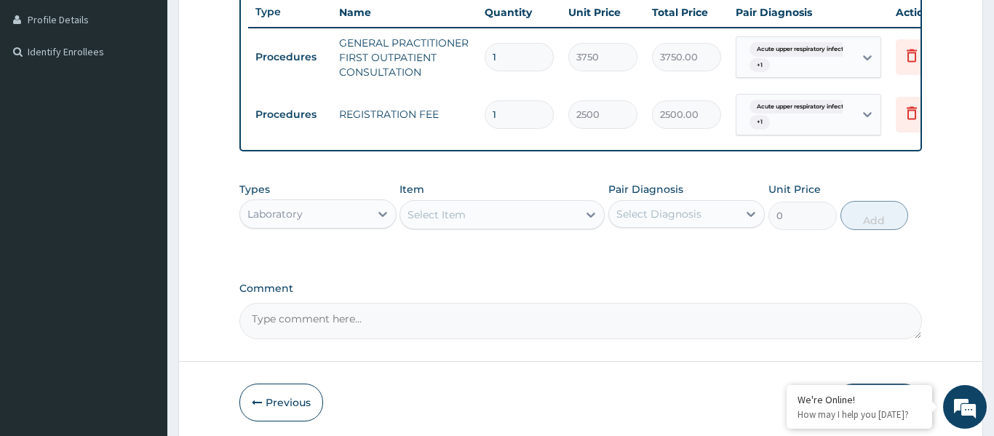
click at [491, 215] on div "Select Item" at bounding box center [489, 214] width 178 height 23
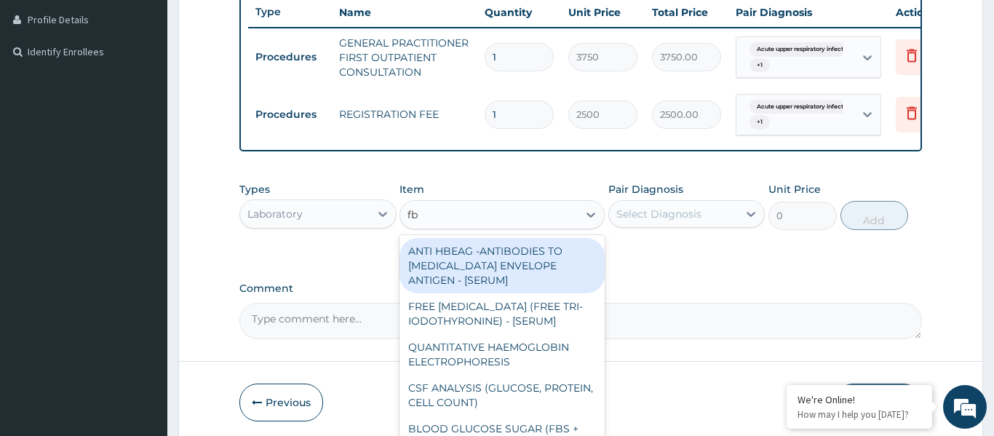
type input "fbc"
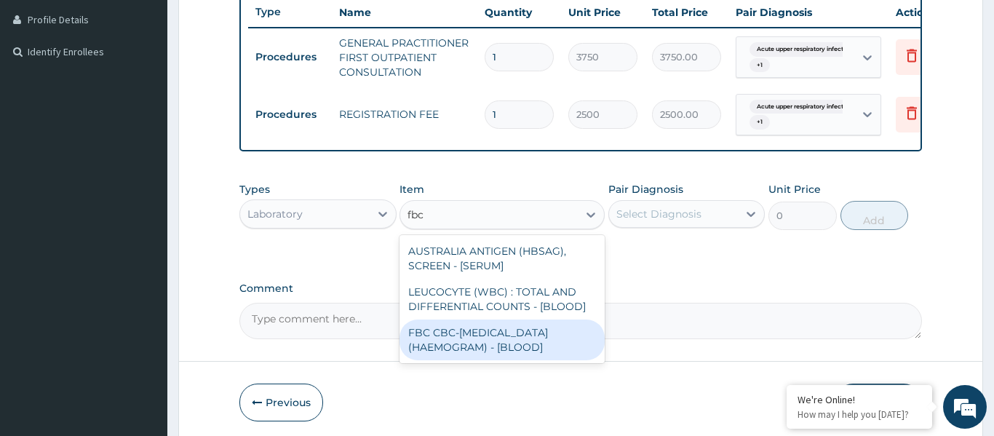
click at [490, 344] on div "FBC CBC-COMPLETE BLOOD COUNT (HAEMOGRAM) - [BLOOD]" at bounding box center [502, 340] width 205 height 41
type input "5000"
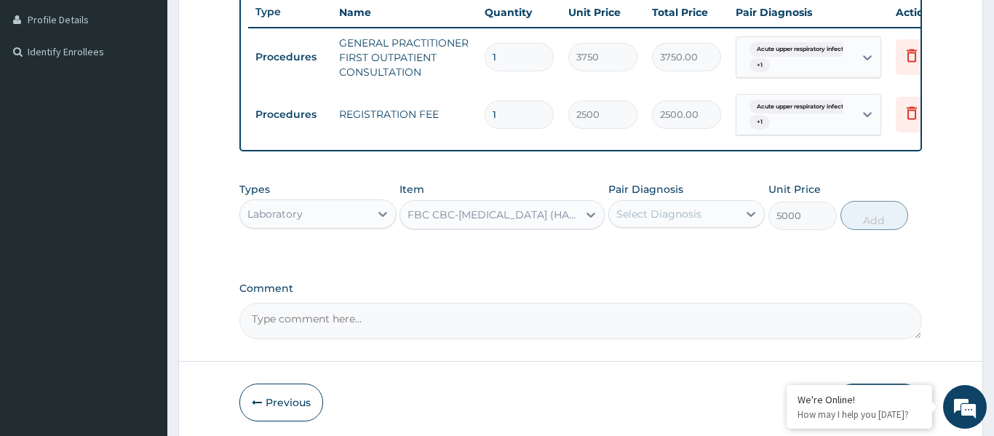
click at [679, 207] on div "Select Diagnosis" at bounding box center [658, 214] width 85 height 15
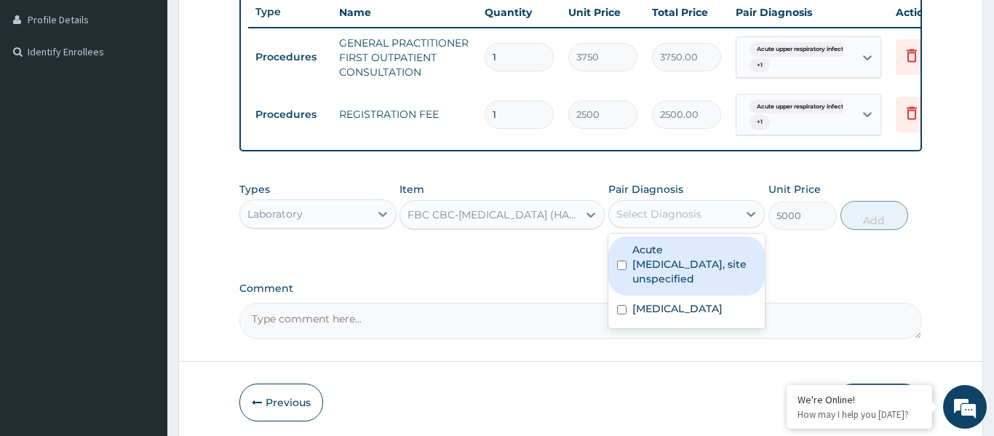
click at [679, 257] on label "Acute upper respiratory infection, site unspecified" at bounding box center [694, 264] width 124 height 44
checkbox input "true"
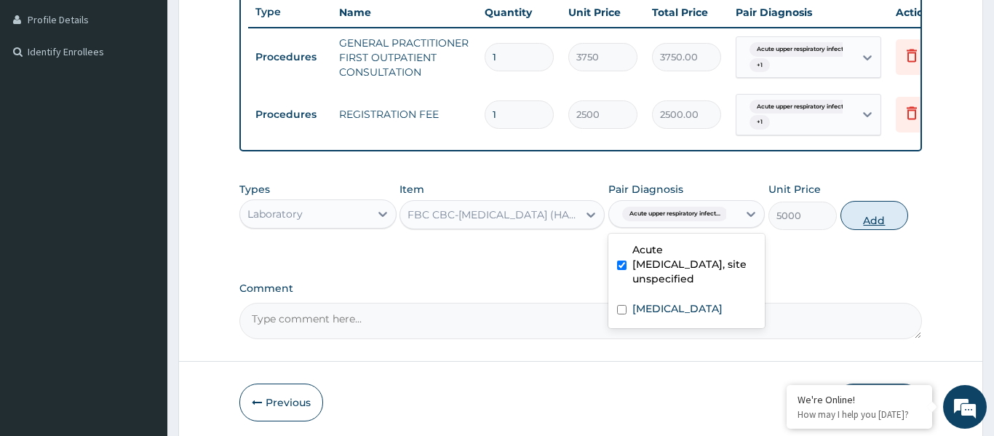
click at [885, 218] on button "Add" at bounding box center [875, 215] width 68 height 29
type input "0"
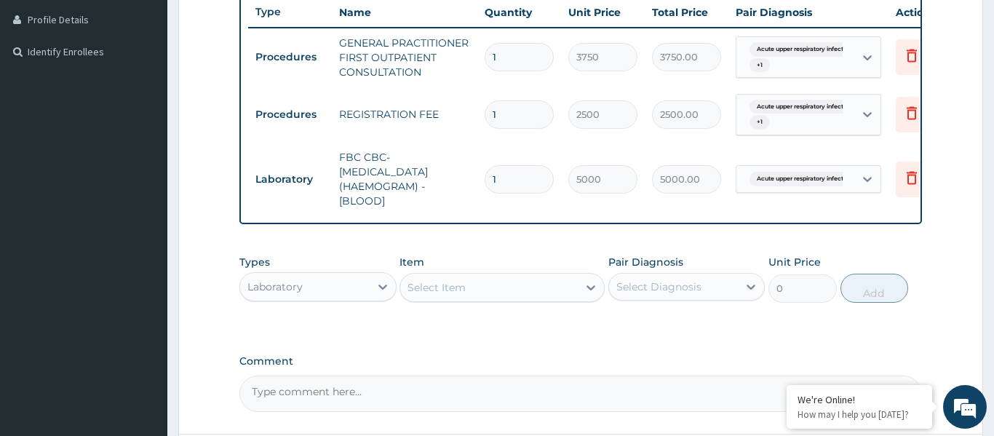
click at [512, 285] on div "Select Item" at bounding box center [489, 287] width 178 height 23
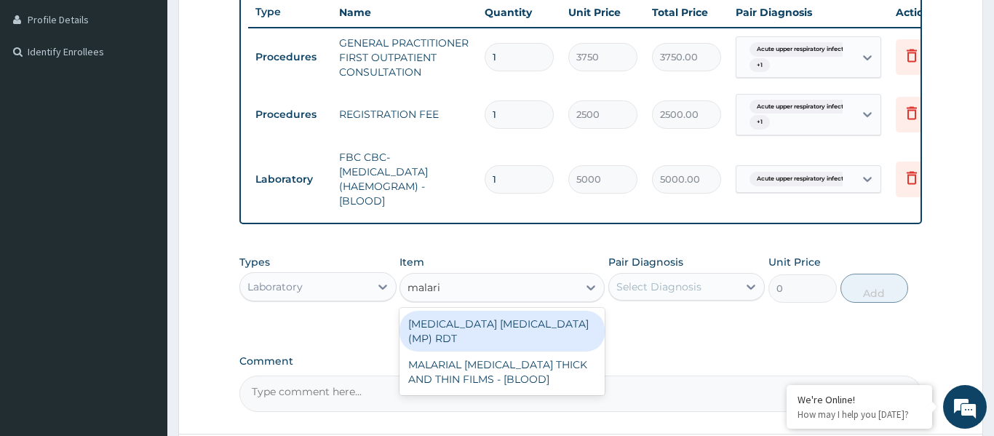
type input "malaria"
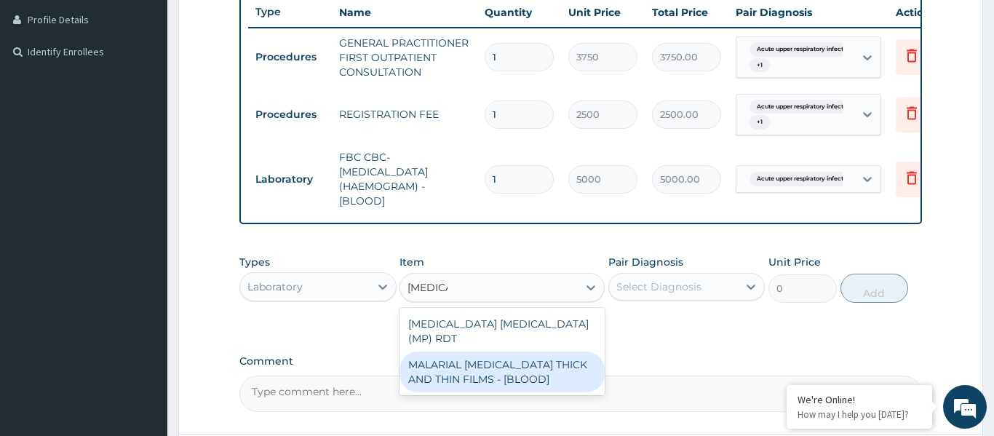
click at [530, 355] on div "MALARIAL PARASITE THICK AND THIN FILMS - [BLOOD]" at bounding box center [502, 372] width 205 height 41
type input "2187.5"
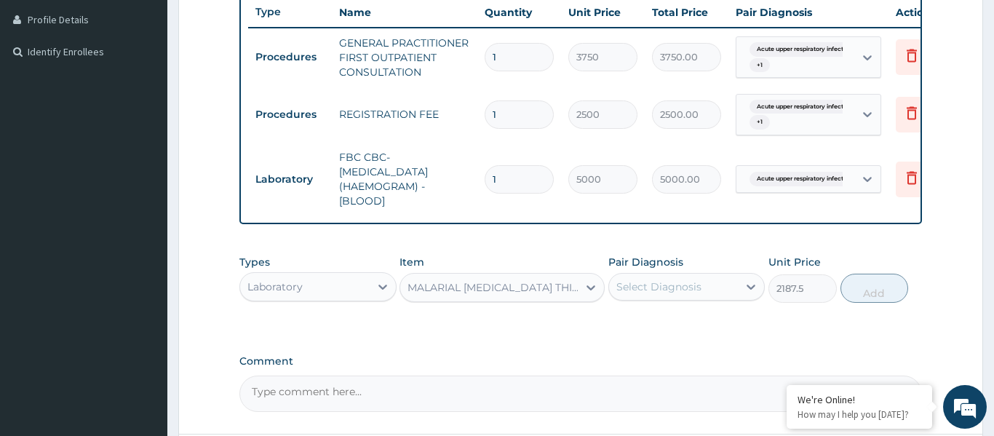
click at [670, 292] on div "Select Diagnosis" at bounding box center [658, 286] width 85 height 15
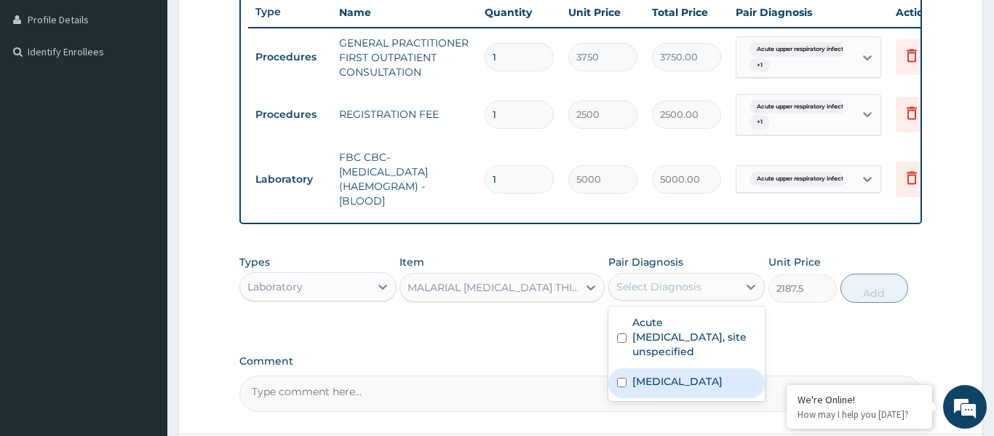
click at [675, 378] on label "Malaria, unspecified" at bounding box center [677, 381] width 90 height 15
checkbox input "true"
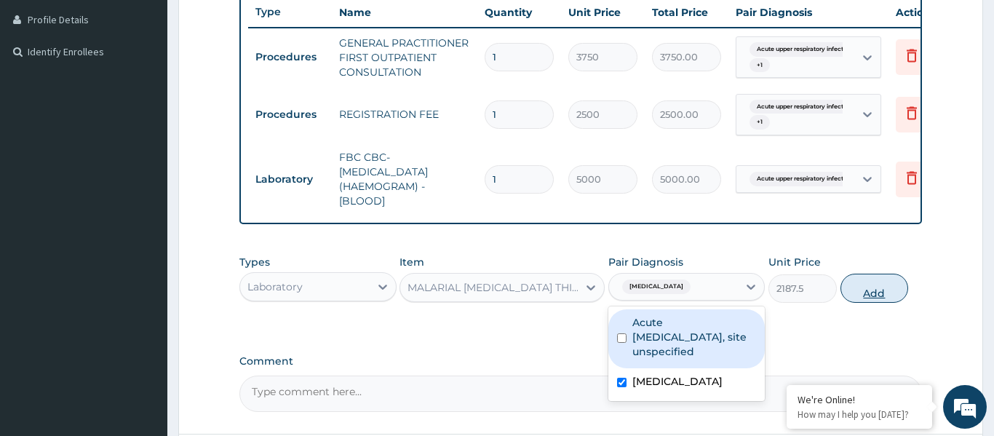
click at [858, 288] on button "Add" at bounding box center [875, 288] width 68 height 29
type input "0"
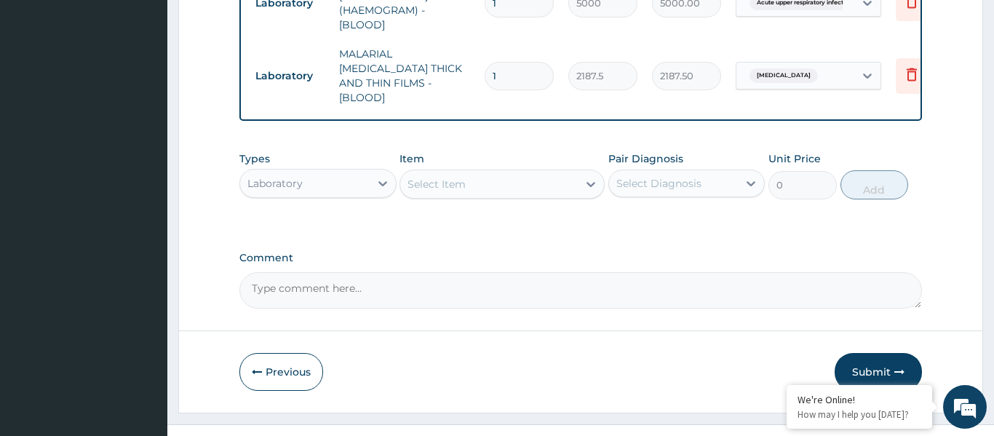
scroll to position [582, 0]
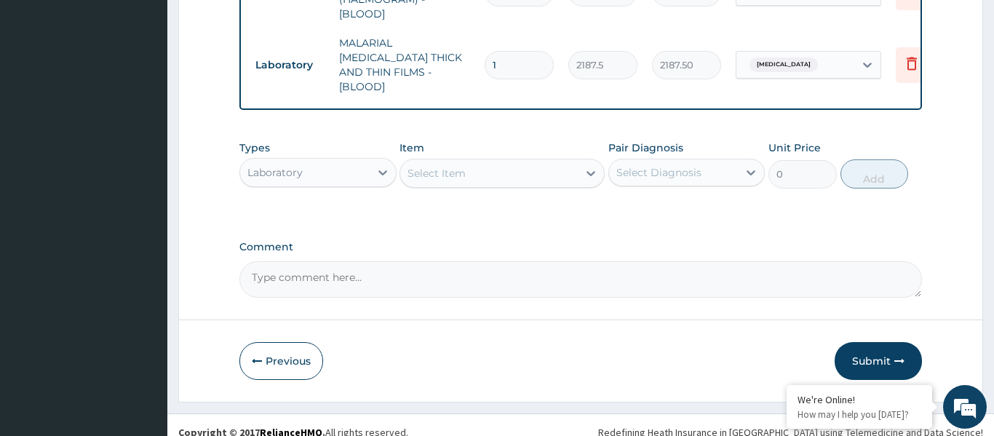
click at [314, 162] on div "Laboratory" at bounding box center [305, 172] width 130 height 23
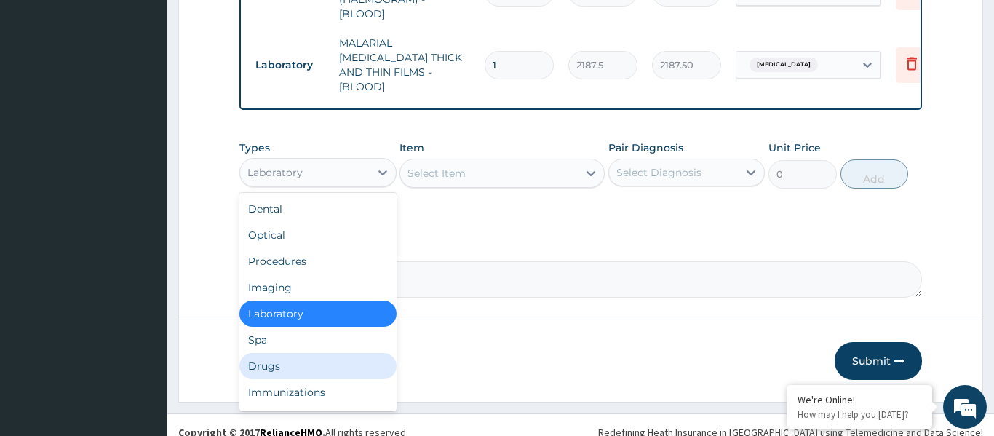
click at [305, 353] on div "Drugs" at bounding box center [317, 366] width 157 height 26
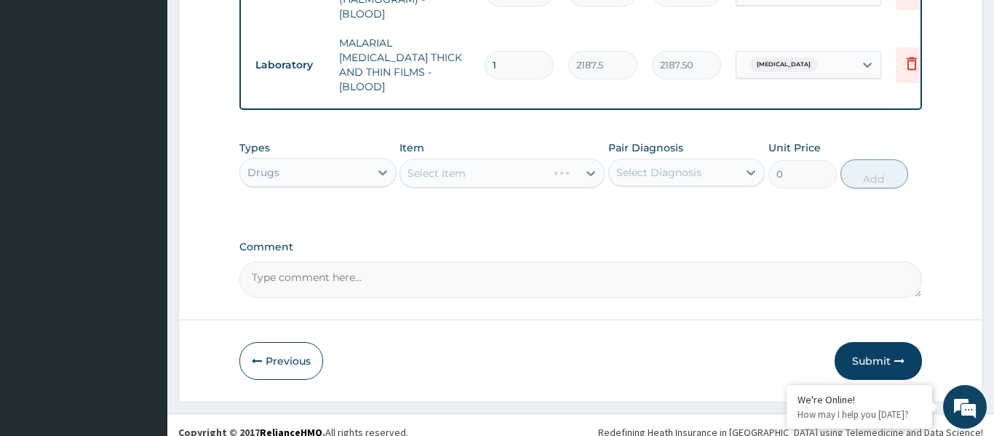
click at [449, 166] on div "Select Item" at bounding box center [502, 173] width 205 height 29
click at [496, 162] on div "Select Item" at bounding box center [489, 173] width 178 height 23
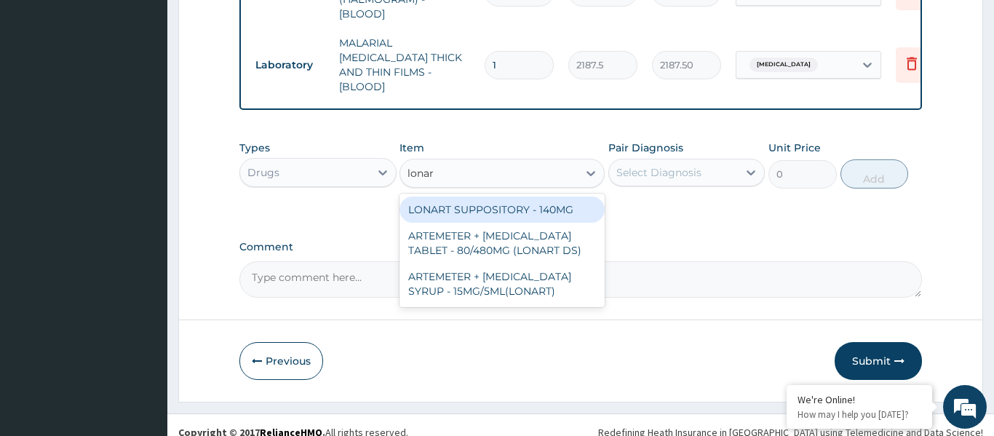
type input "lonart"
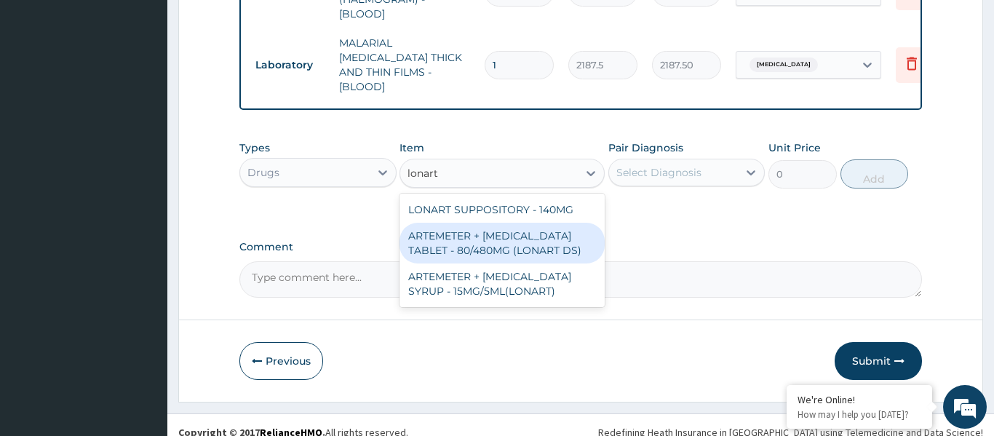
click at [498, 223] on div "ARTEMETER + [MEDICAL_DATA] TABLET - 80/480MG (LONART DS)" at bounding box center [502, 243] width 205 height 41
type input "588"
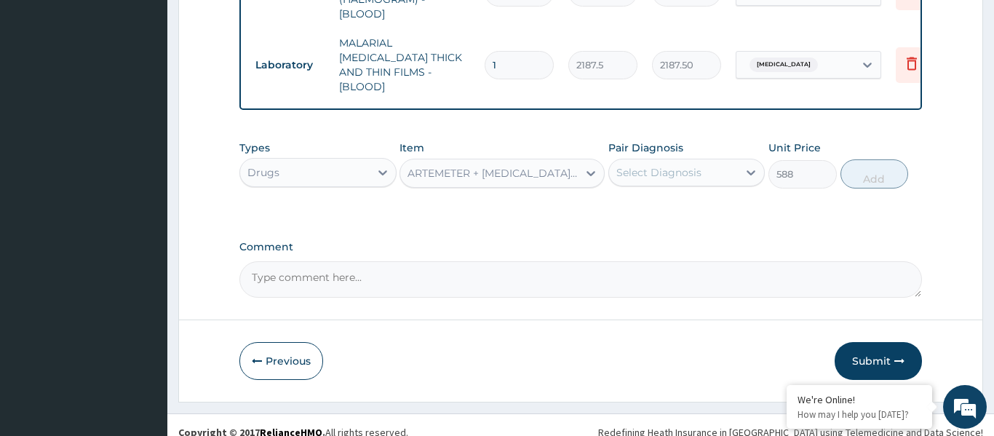
click at [648, 167] on div "Select Diagnosis" at bounding box center [674, 172] width 130 height 23
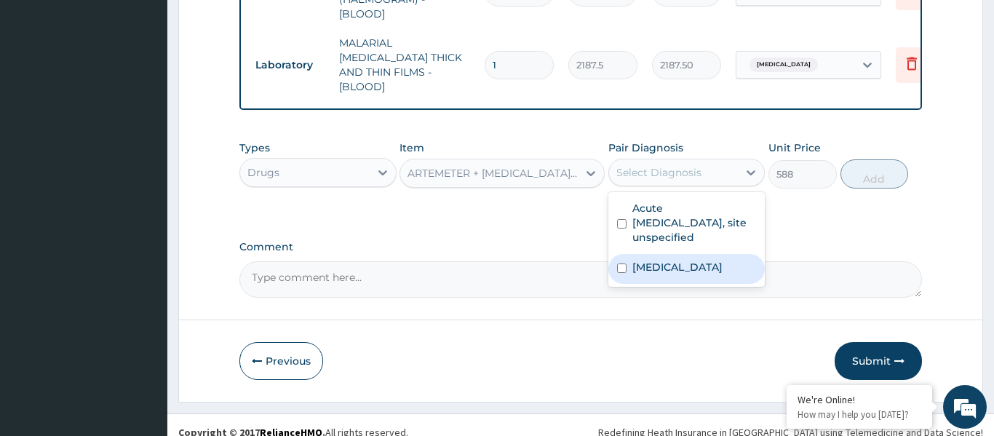
click at [673, 260] on label "[MEDICAL_DATA]" at bounding box center [677, 267] width 90 height 15
checkbox input "true"
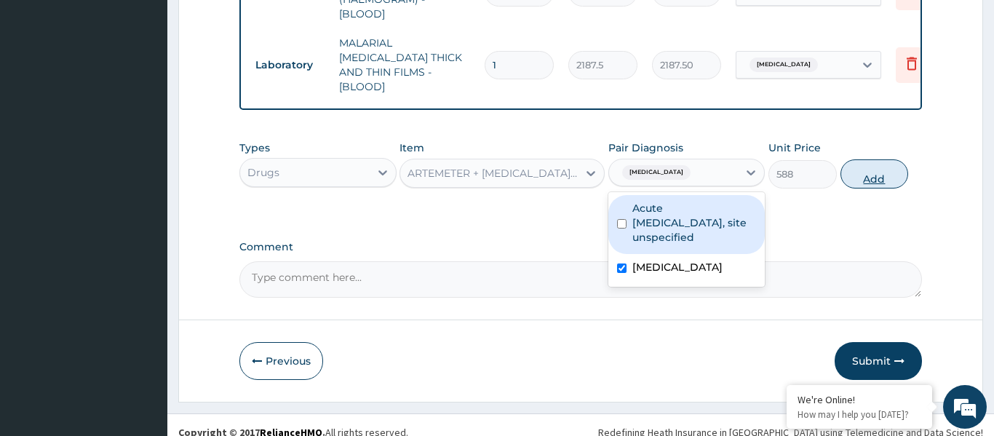
click at [858, 162] on button "Add" at bounding box center [875, 173] width 68 height 29
type input "0"
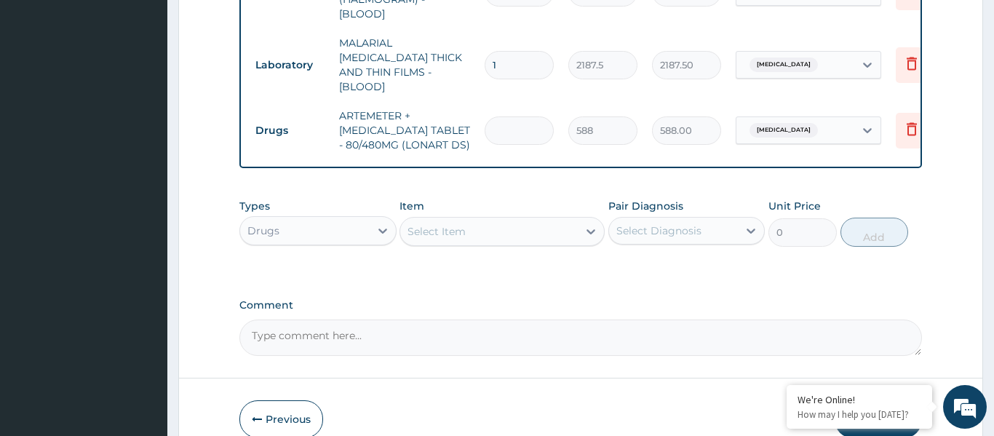
type input "0.00"
type input "6"
type input "3528.00"
type input "6"
click at [476, 220] on div "Select Item" at bounding box center [489, 231] width 178 height 23
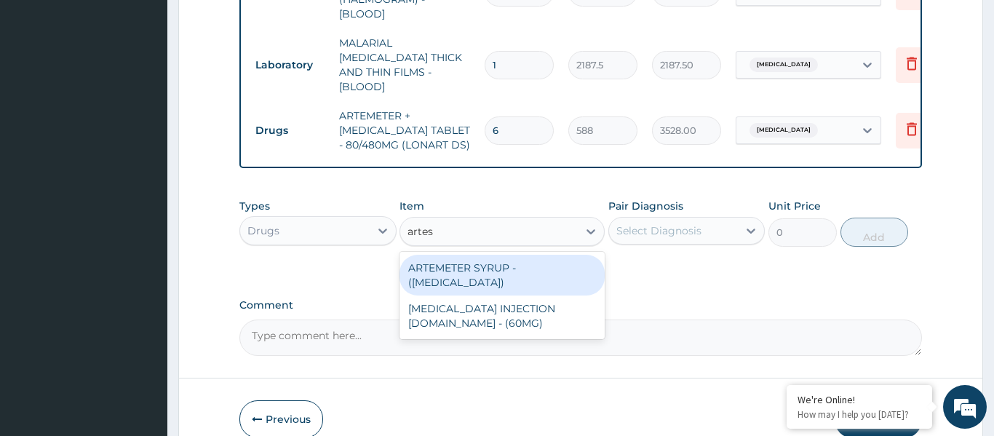
type input "artesu"
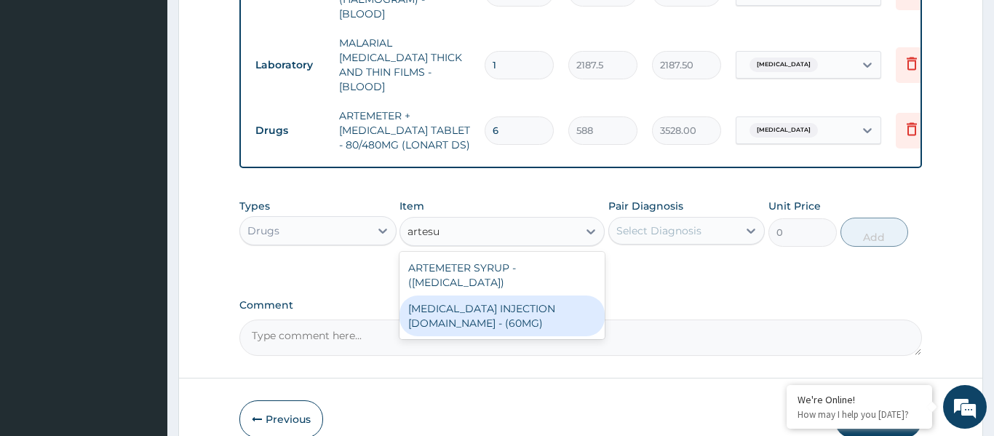
click at [484, 295] on div "ARTESUNATE INJECTION IV.IM - (60MG)" at bounding box center [502, 315] width 205 height 41
type input "1596"
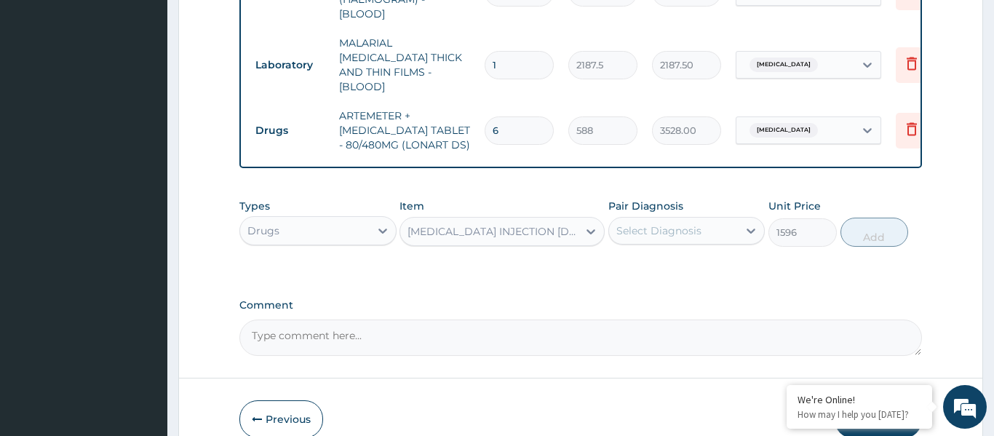
click at [687, 227] on div "Select Diagnosis" at bounding box center [674, 230] width 130 height 23
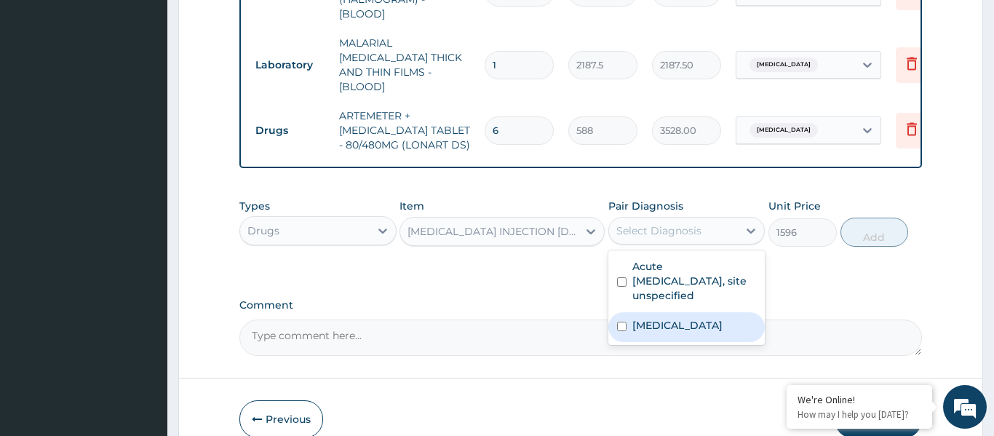
click at [688, 320] on div "Malaria, unspecified" at bounding box center [686, 327] width 157 height 30
checkbox input "true"
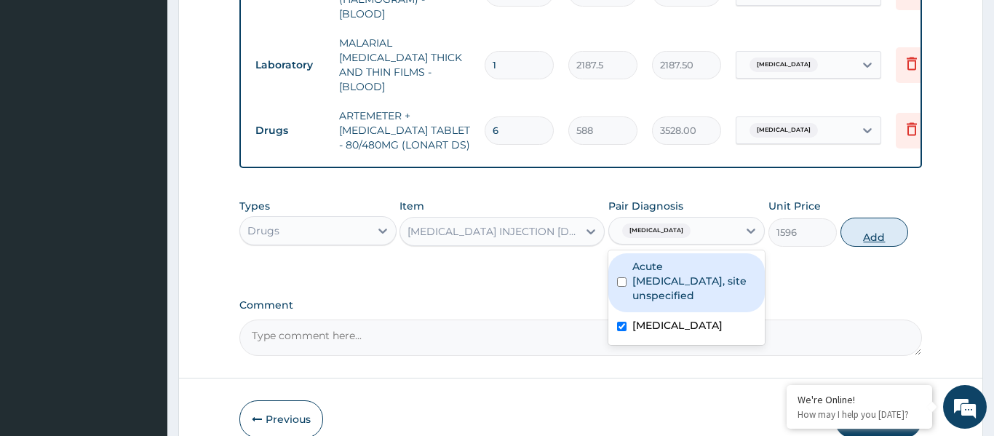
click at [860, 223] on button "Add" at bounding box center [875, 232] width 68 height 29
type input "0"
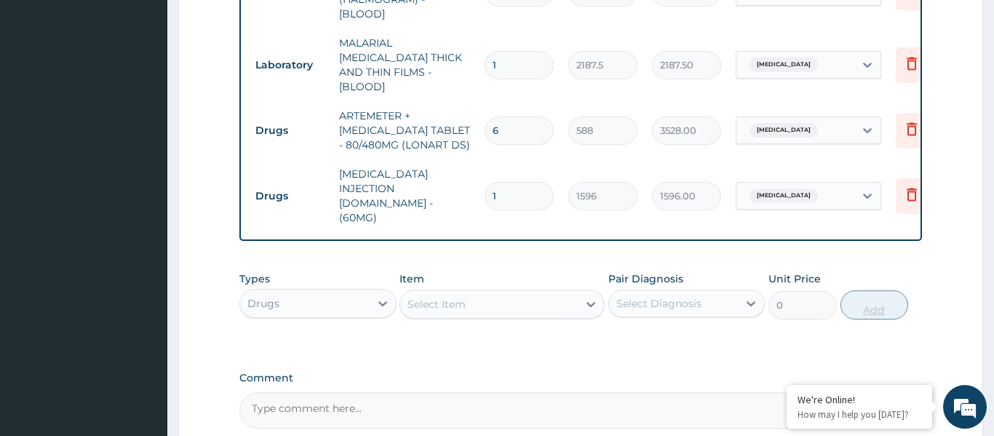
type input "0.00"
type input "3"
type input "4788.00"
type input "3"
click at [499, 293] on div "Select Item" at bounding box center [489, 304] width 178 height 23
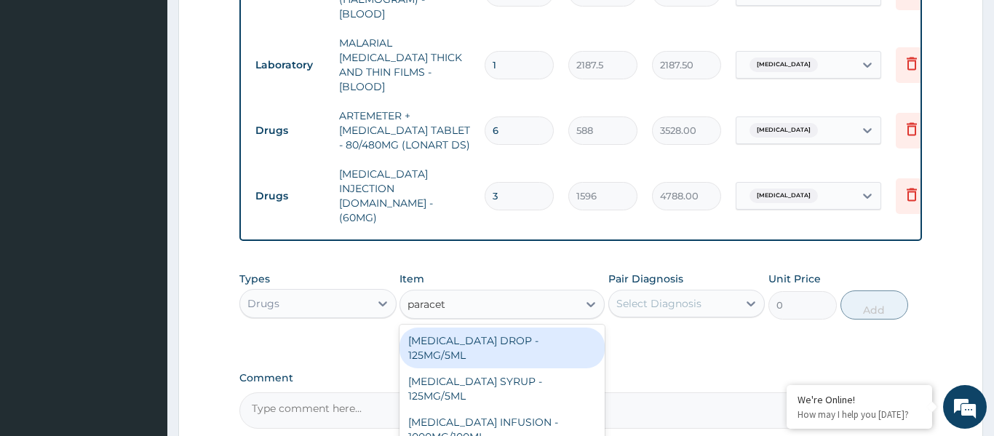
type input "paraceta"
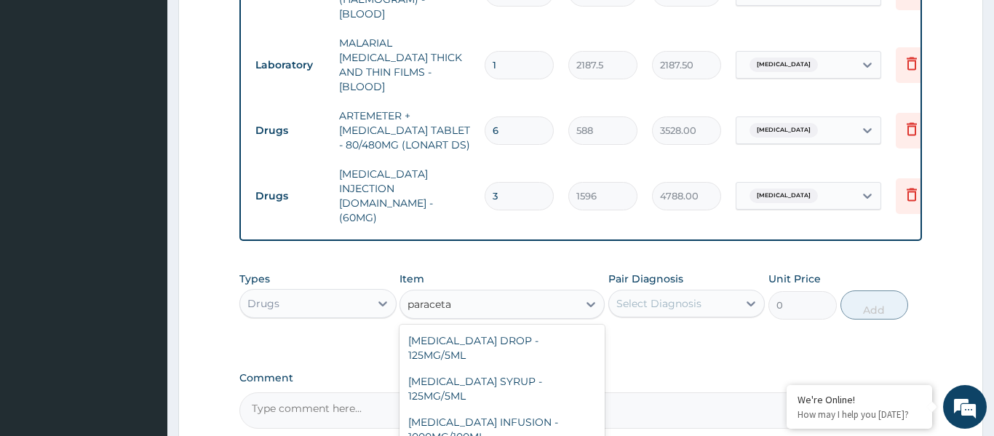
type input "168"
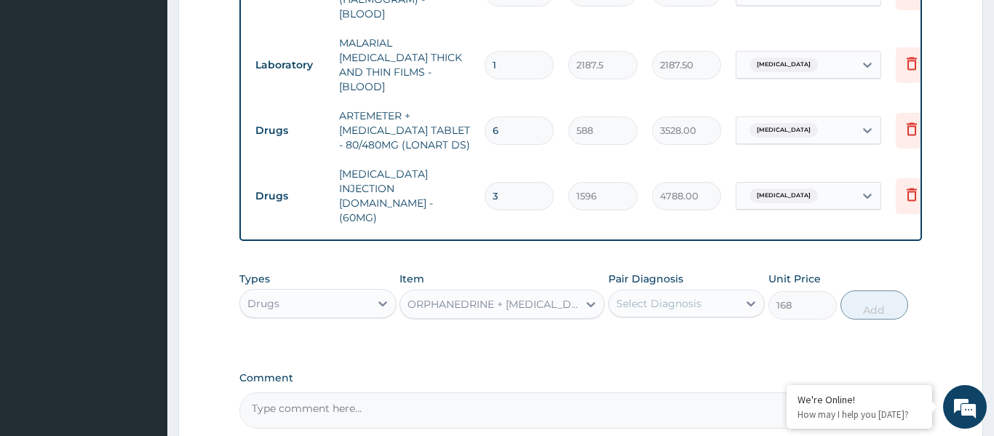
click at [698, 296] on div "Select Diagnosis" at bounding box center [658, 303] width 85 height 15
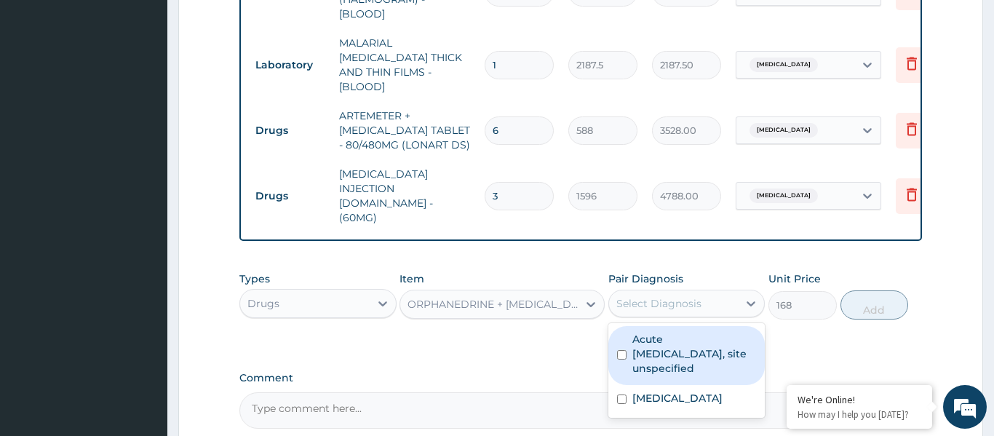
click at [692, 332] on label "Acute upper respiratory infection, site unspecified" at bounding box center [694, 354] width 124 height 44
checkbox input "true"
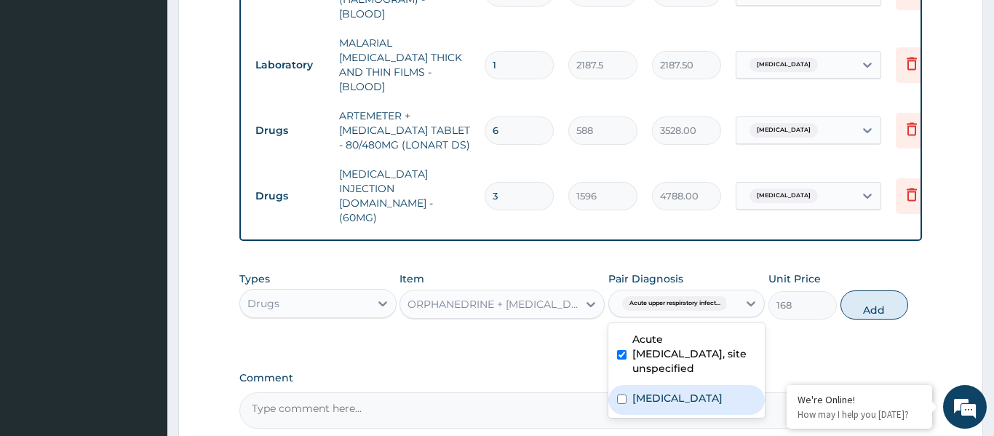
click at [692, 385] on div "Malaria, unspecified" at bounding box center [686, 400] width 157 height 30
checkbox input "true"
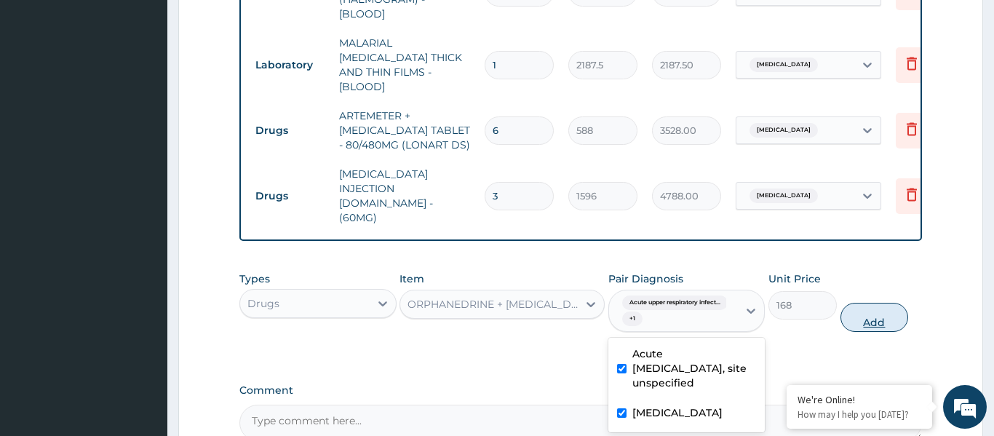
click at [892, 303] on button "Add" at bounding box center [875, 317] width 68 height 29
type input "0"
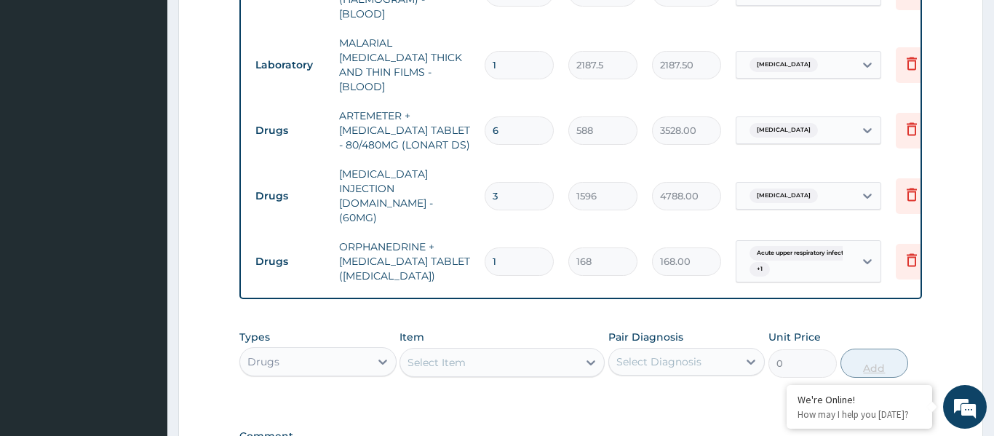
type input "18"
type input "3024.00"
type input "18"
click at [525, 351] on div "Select Item" at bounding box center [489, 362] width 178 height 23
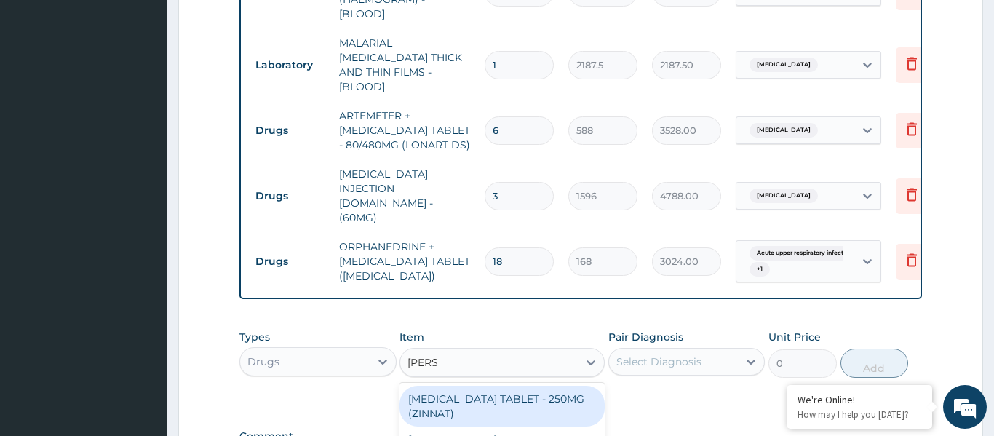
type input "zinnat"
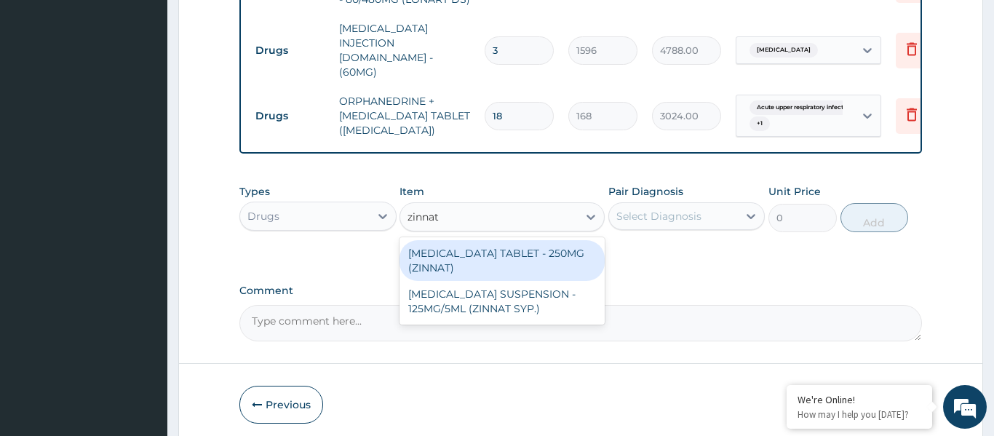
scroll to position [729, 0]
click at [485, 239] on div "CEFUROXIME TABLET - 250MG (ZINNAT)" at bounding box center [502, 259] width 205 height 41
type input "1120"
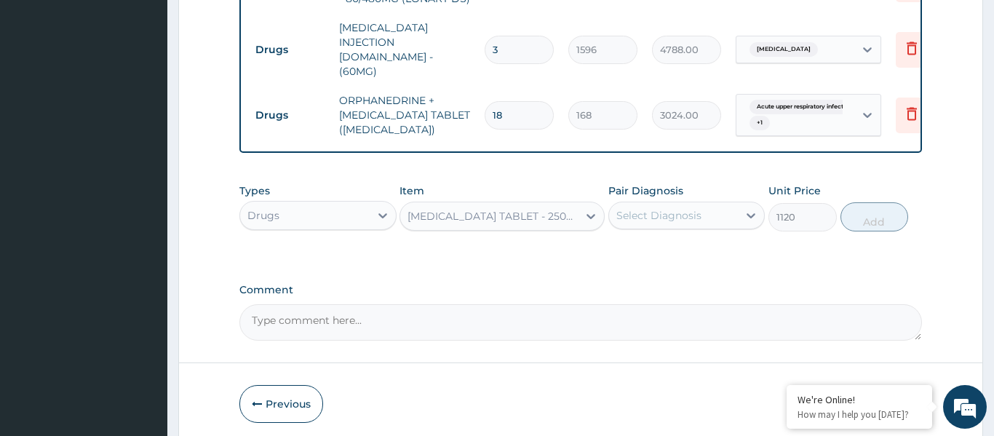
click at [642, 208] on div "Select Diagnosis" at bounding box center [658, 215] width 85 height 15
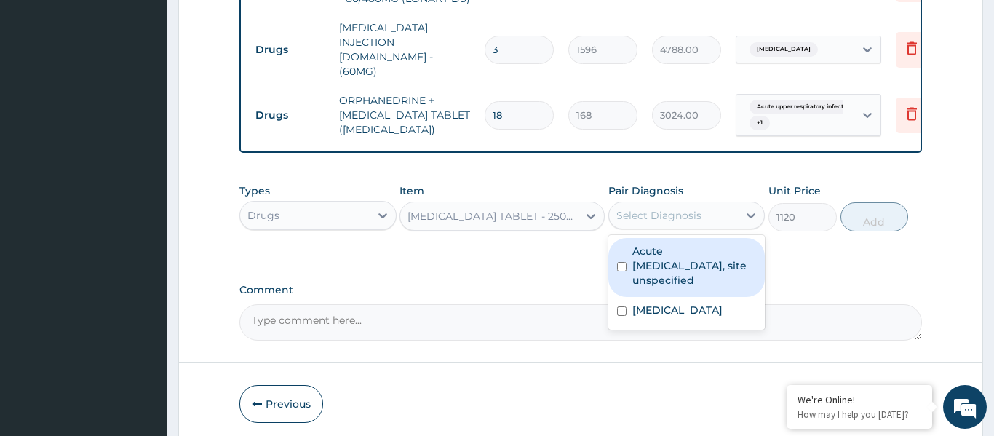
click at [728, 244] on label "Acute upper respiratory infection, site unspecified" at bounding box center [694, 266] width 124 height 44
checkbox input "true"
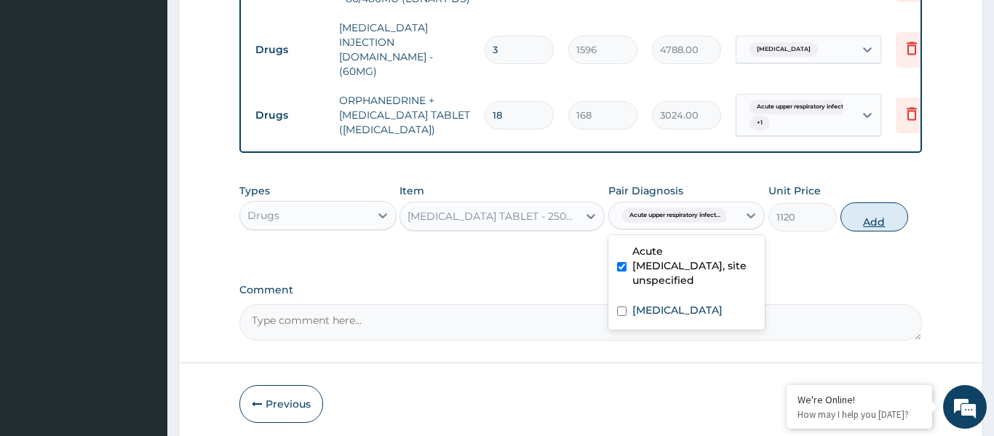
click at [861, 202] on button "Add" at bounding box center [875, 216] width 68 height 29
type input "0"
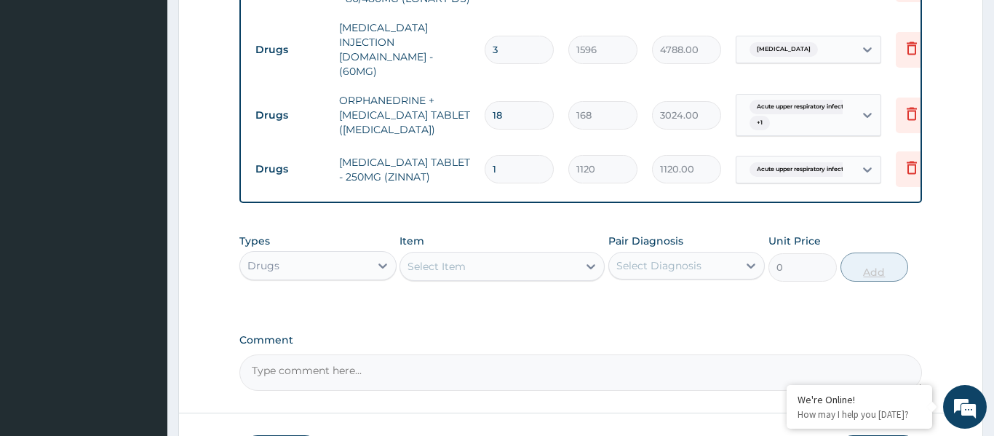
type input "0.00"
type input "2"
type input "2240.00"
type input "0.00"
type input "3"
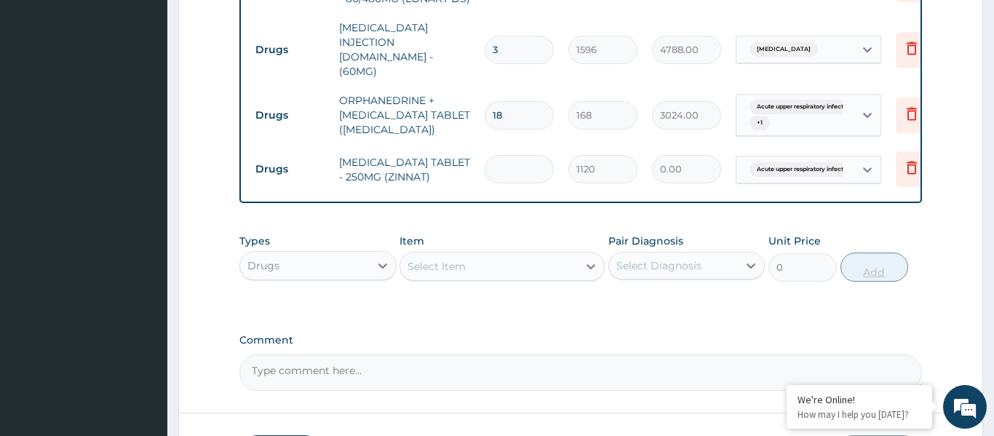
type input "3360.00"
type input "3"
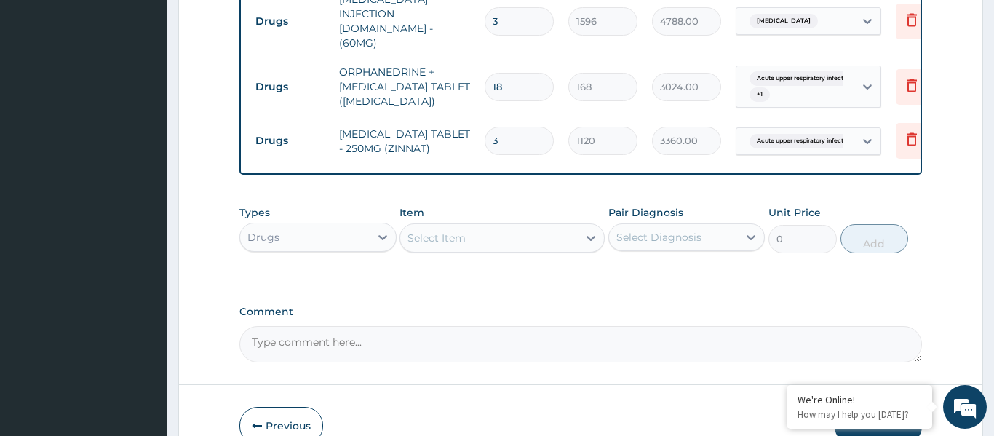
scroll to position [799, 0]
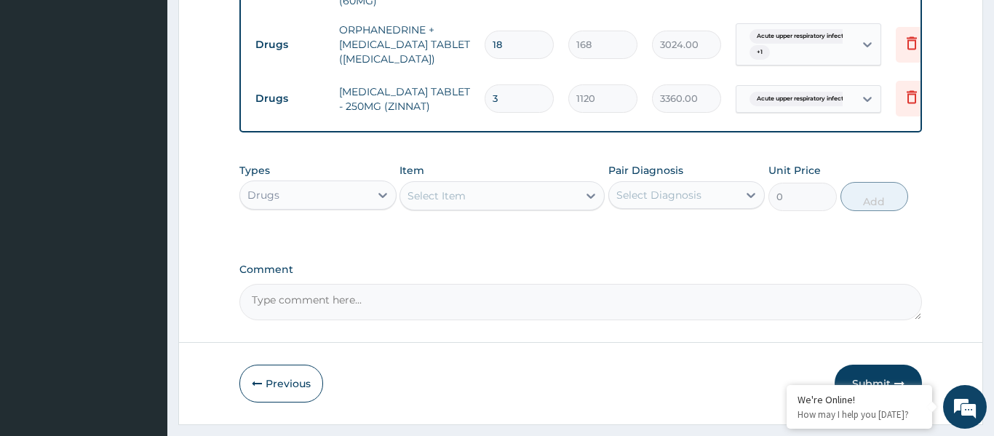
click at [860, 365] on button "Submit" at bounding box center [878, 384] width 87 height 38
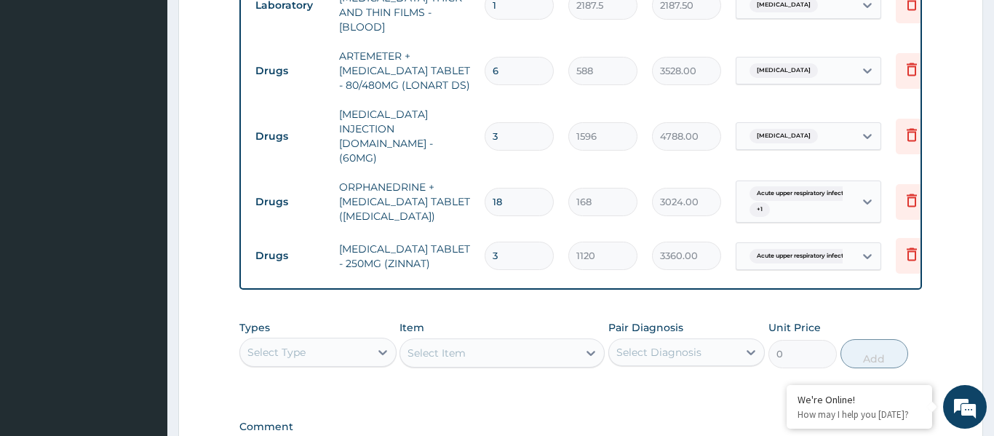
click at [679, 115] on td "4788.00" at bounding box center [687, 136] width 84 height 43
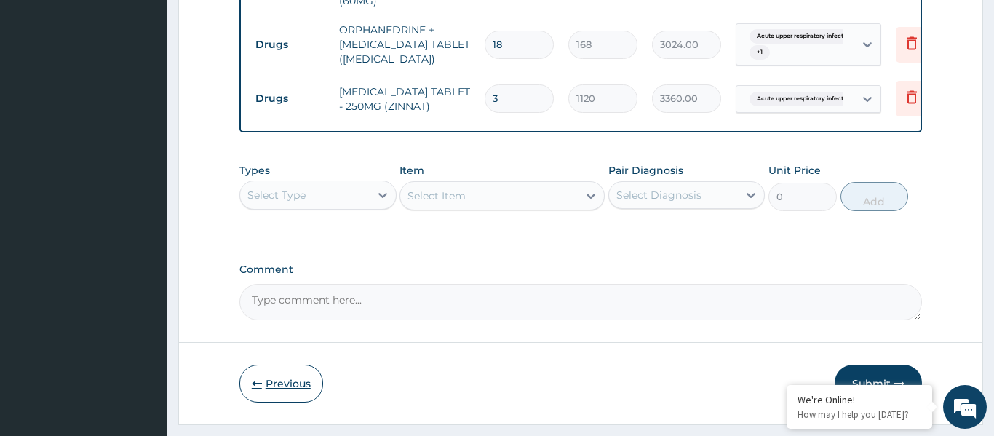
click at [272, 365] on button "Previous" at bounding box center [281, 384] width 84 height 38
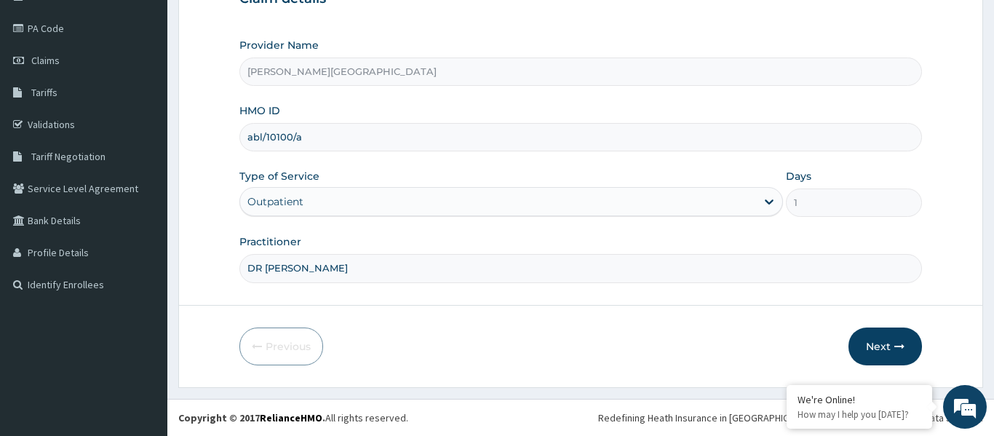
click at [244, 126] on input "abl/10100/a" at bounding box center [580, 137] width 683 height 28
click at [256, 132] on input "abl/10100/a" at bounding box center [580, 137] width 683 height 28
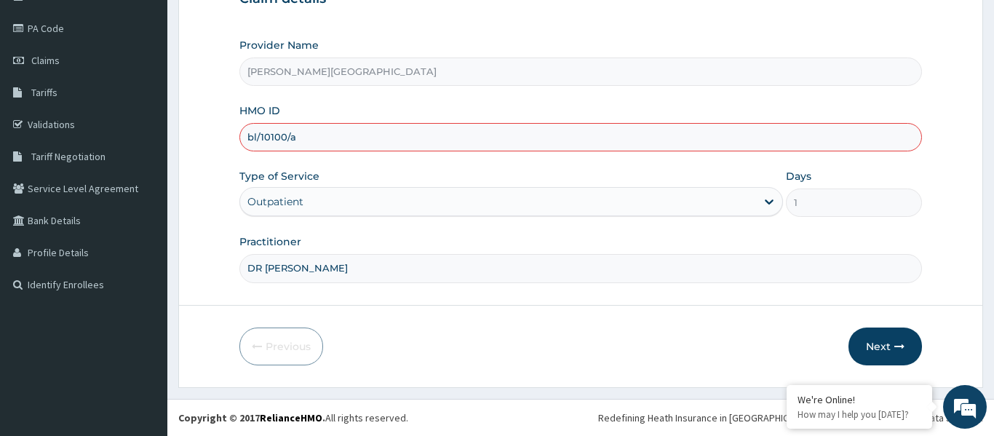
type input "nbl/10100/a"
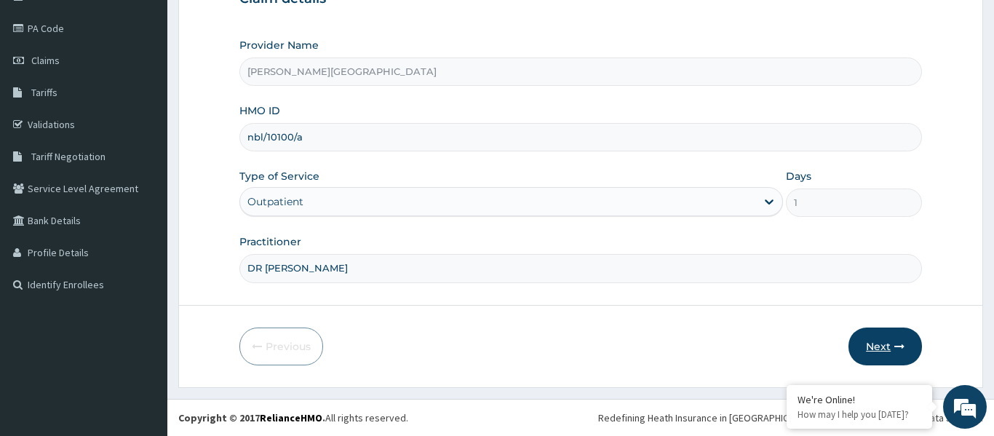
click at [898, 330] on button "Next" at bounding box center [886, 347] width 74 height 38
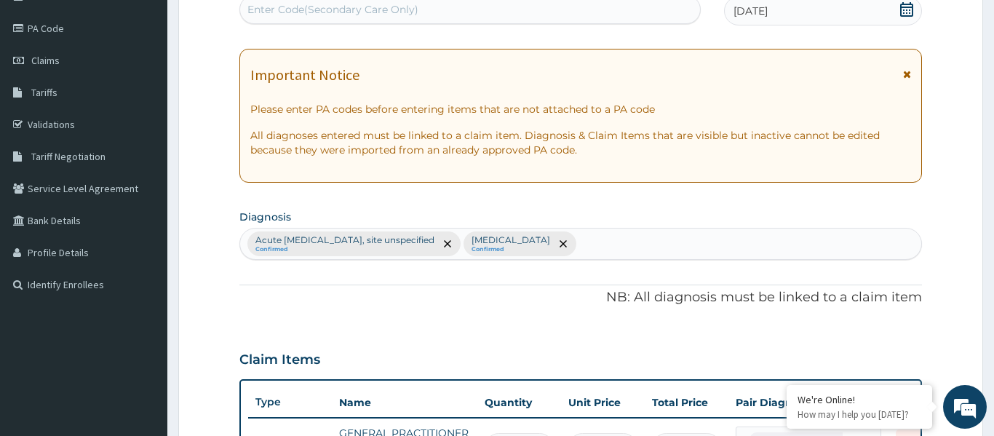
click at [897, 362] on div "Claim Items" at bounding box center [580, 357] width 683 height 38
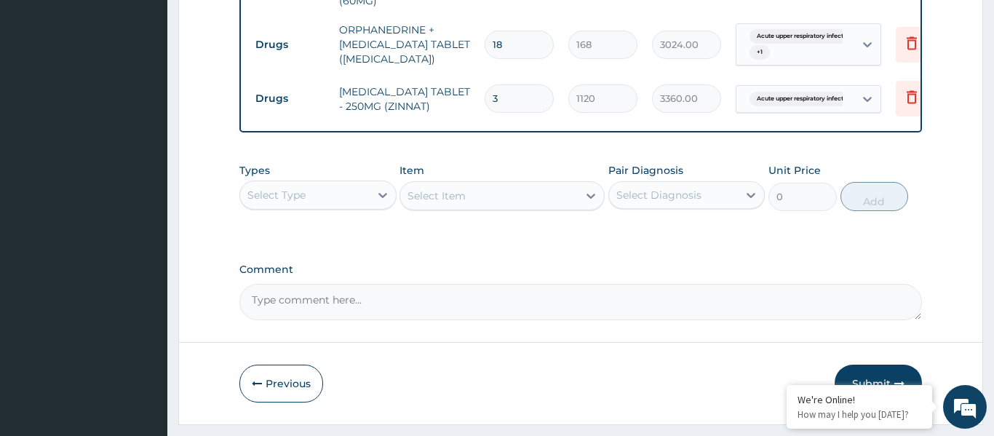
click at [886, 365] on button "Submit" at bounding box center [878, 384] width 87 height 38
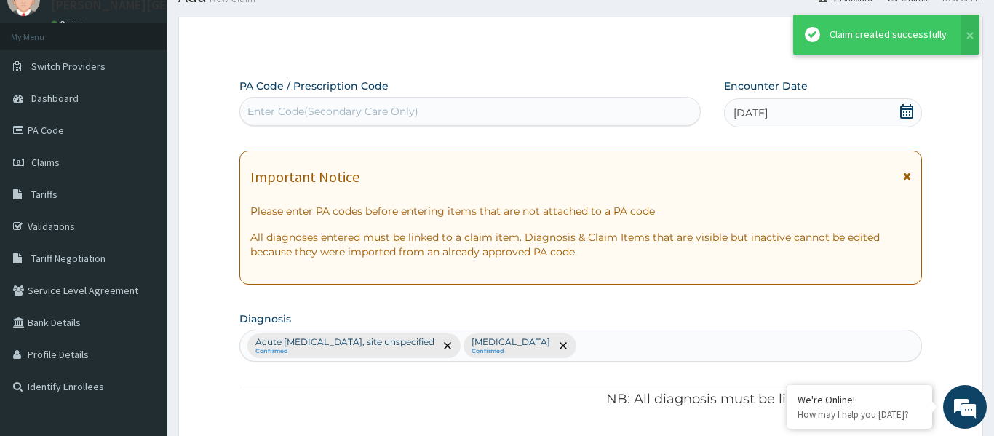
scroll to position [956, 0]
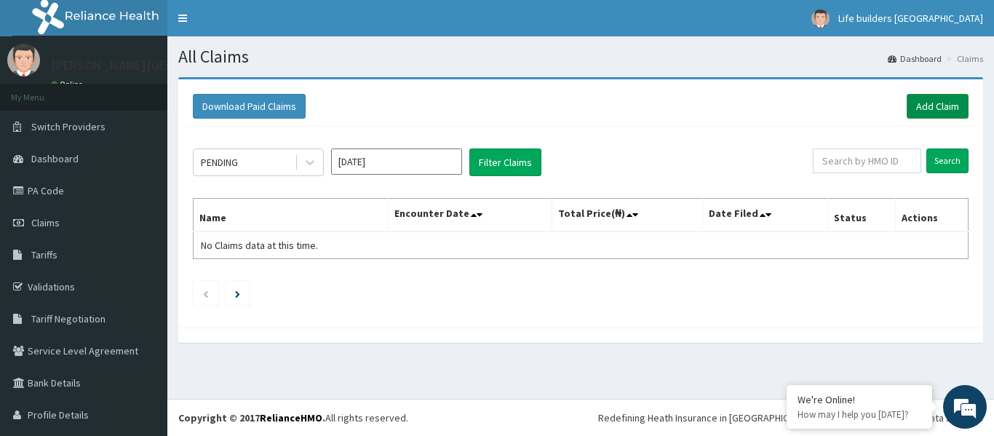
click at [940, 106] on link "Add Claim" at bounding box center [938, 106] width 62 height 25
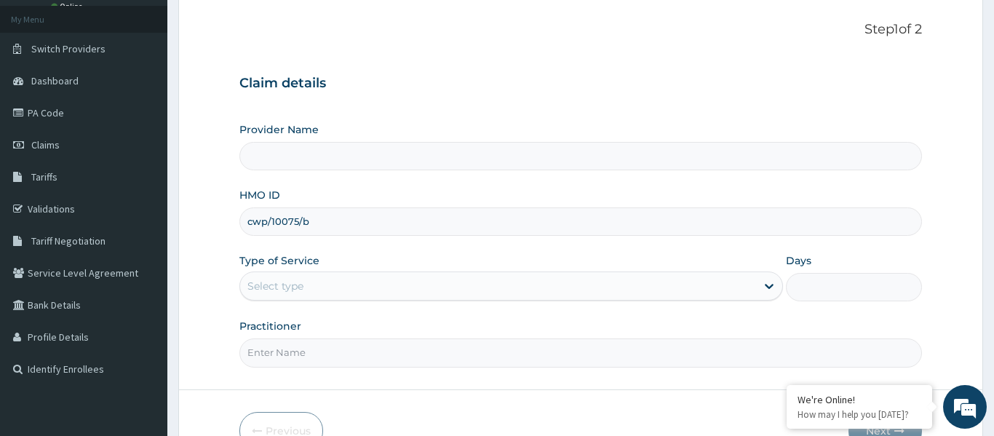
scroll to position [162, 0]
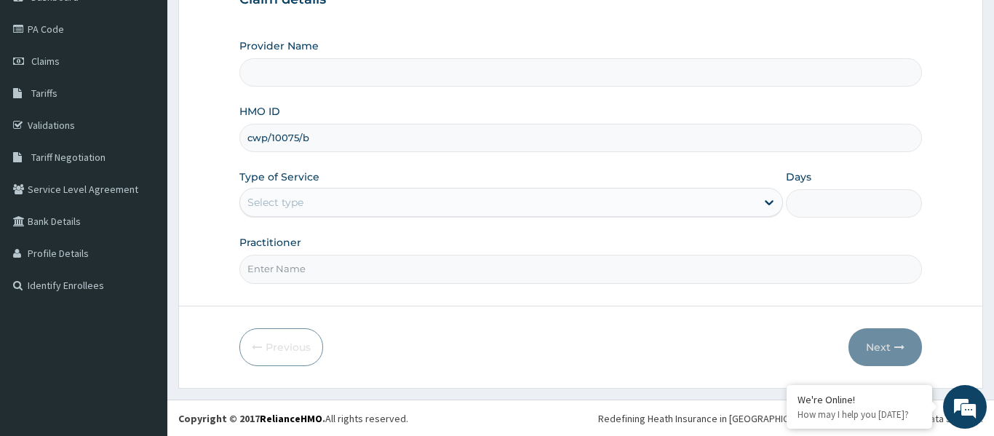
type input "cwp/10075/b"
click at [331, 203] on div "Select type" at bounding box center [498, 202] width 517 height 23
click at [351, 203] on div "Select type" at bounding box center [498, 202] width 517 height 23
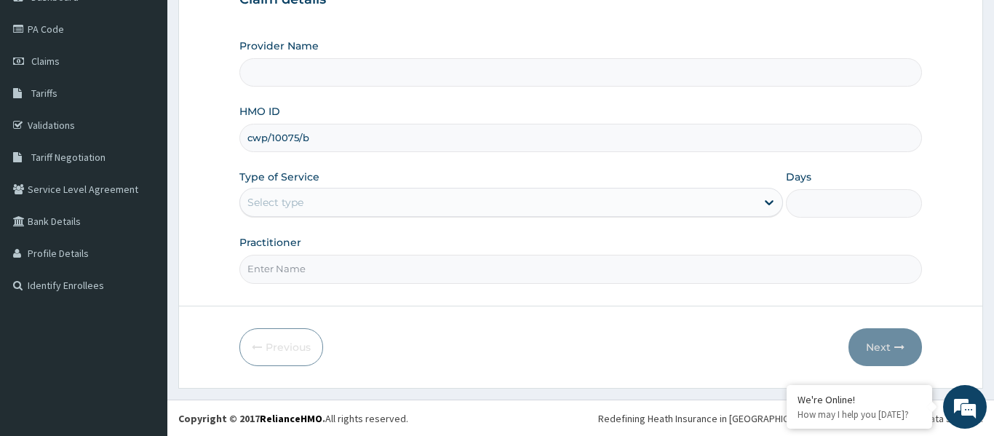
click at [352, 271] on input "Practitioner" at bounding box center [580, 269] width 683 height 28
type input "DR STEAVNS"
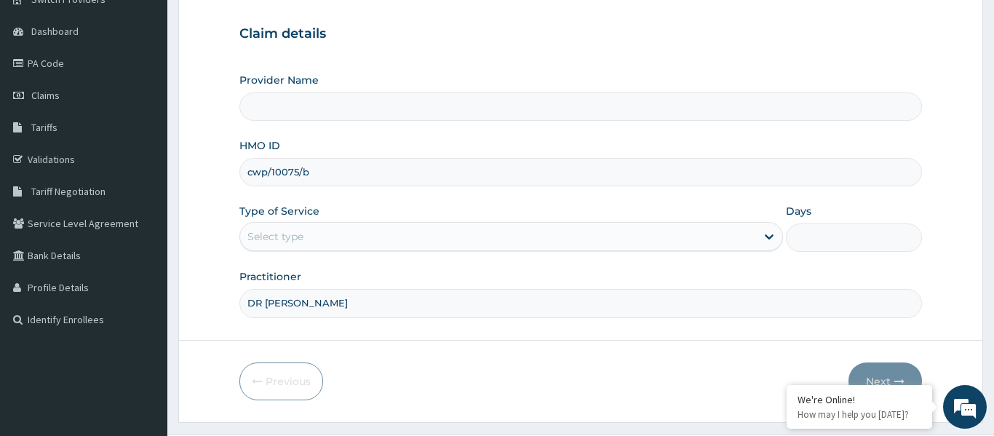
scroll to position [120, 0]
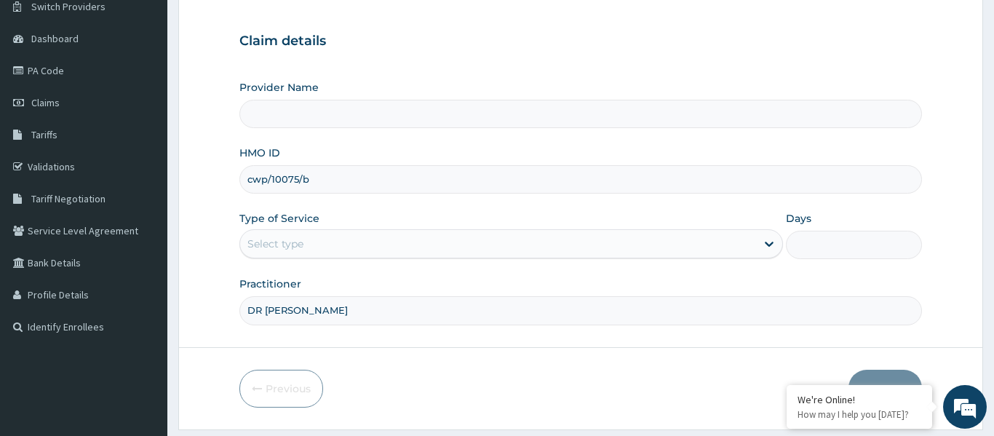
drag, startPoint x: 244, startPoint y: 179, endPoint x: 347, endPoint y: 188, distance: 103.7
click at [347, 188] on input "cwp/10075/b" at bounding box center [580, 179] width 683 height 28
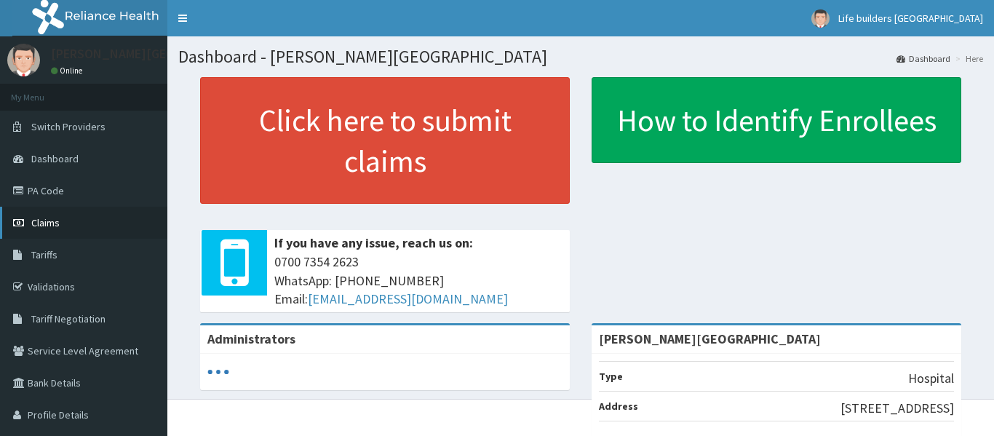
click at [47, 226] on span "Claims" at bounding box center [45, 222] width 28 height 13
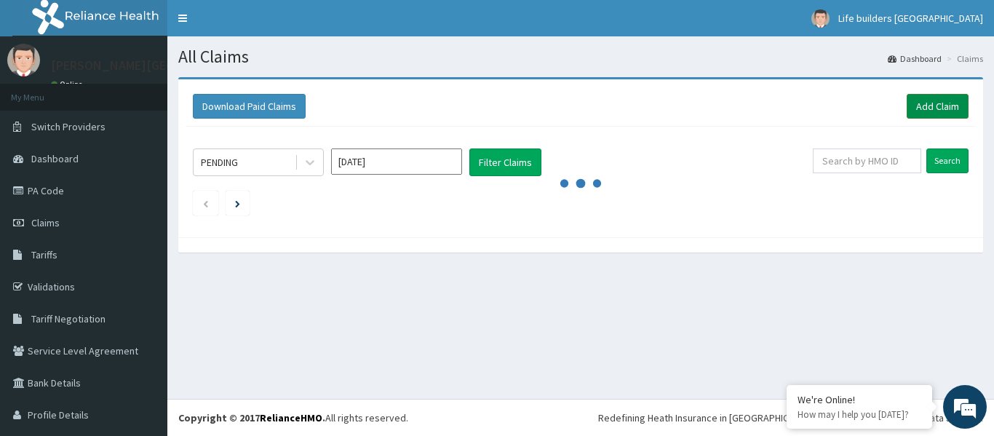
click at [922, 112] on link "Add Claim" at bounding box center [938, 106] width 62 height 25
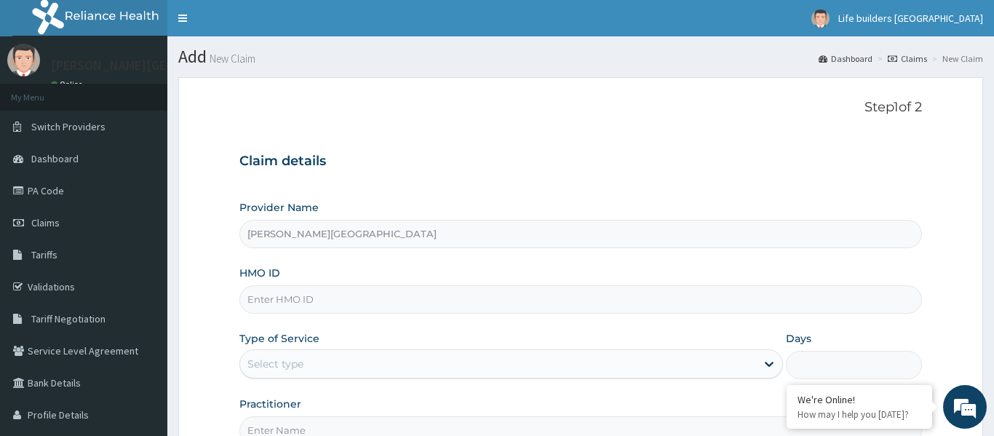
click at [300, 300] on input "HMO ID" at bounding box center [580, 299] width 683 height 28
paste input "cwp/10075/b"
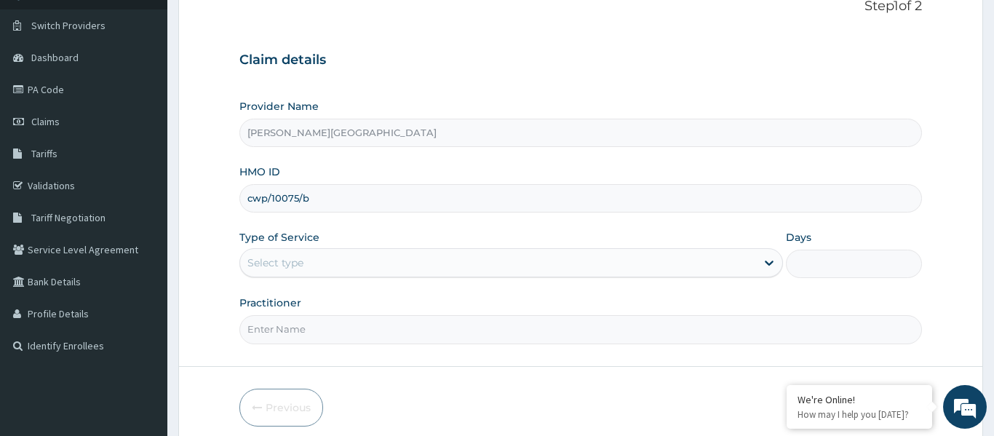
scroll to position [162, 0]
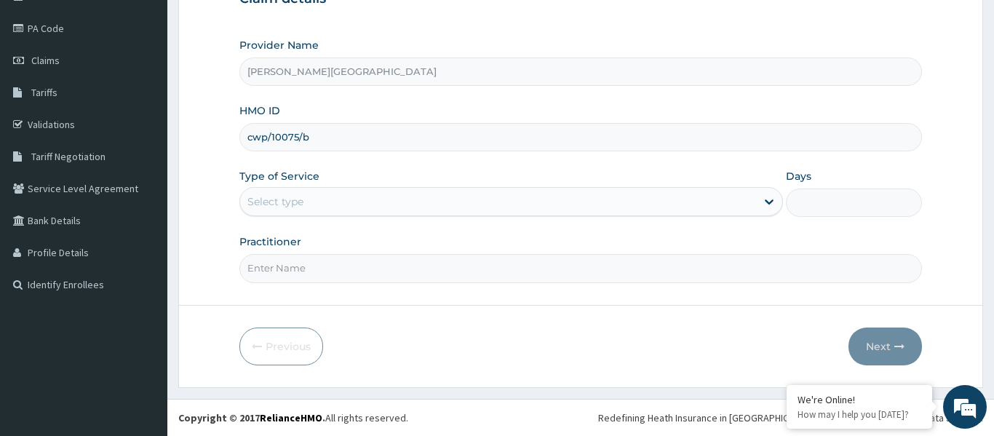
type input "cwp/10075/b"
click at [314, 202] on div "Select type" at bounding box center [498, 201] width 517 height 23
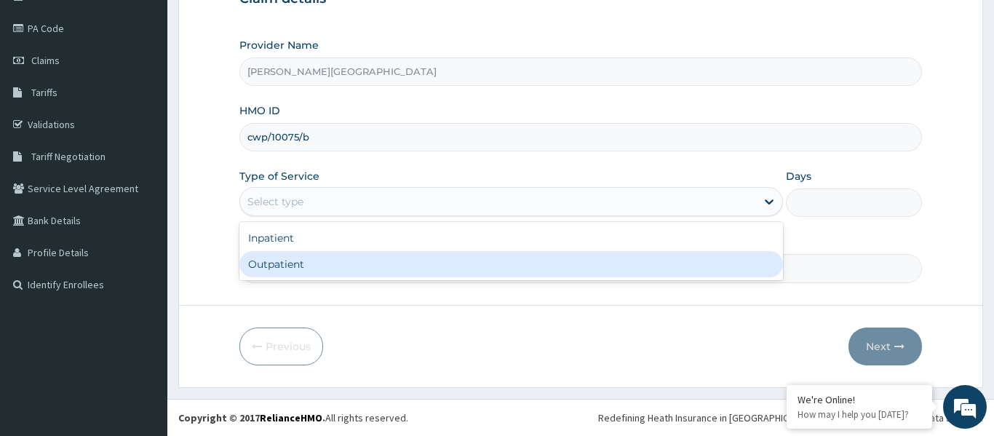
click at [306, 269] on div "Outpatient" at bounding box center [511, 264] width 544 height 26
type input "1"
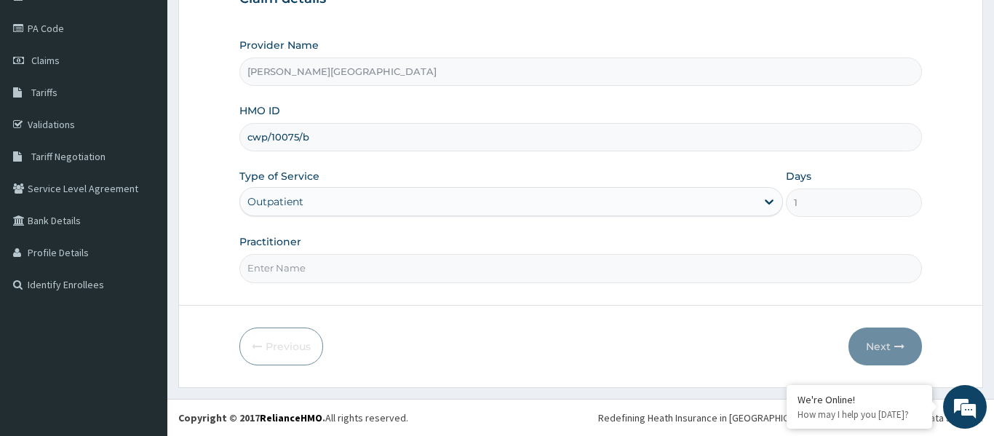
click at [291, 274] on input "Practitioner" at bounding box center [580, 268] width 683 height 28
type input "DR [PERSON_NAME]"
click at [878, 346] on button "Next" at bounding box center [886, 347] width 74 height 38
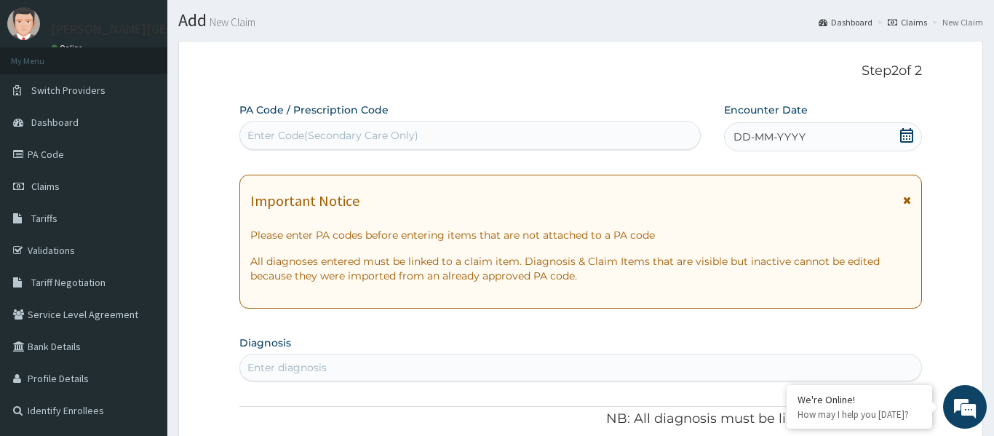
scroll to position [0, 0]
click at [911, 202] on icon at bounding box center [907, 200] width 8 height 10
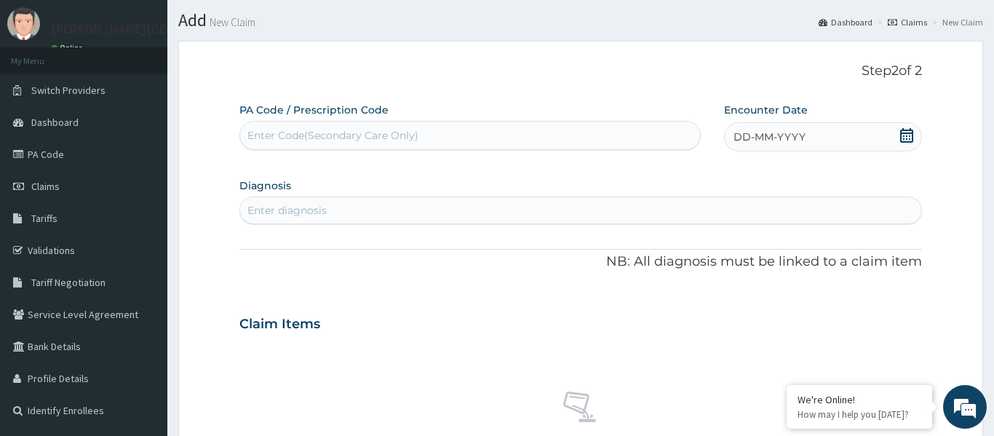
click at [905, 140] on icon at bounding box center [907, 135] width 15 height 15
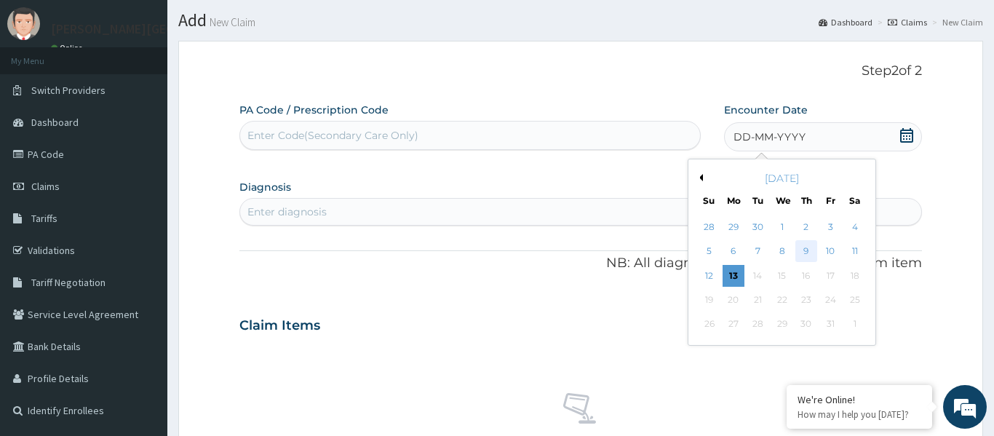
click at [807, 255] on div "9" at bounding box center [806, 252] width 22 height 22
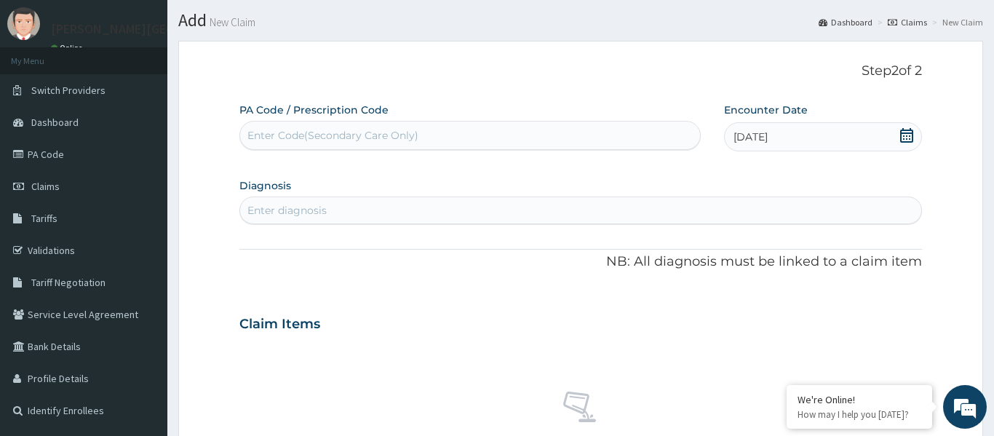
click at [426, 205] on div "Enter diagnosis" at bounding box center [580, 210] width 681 height 23
type input "malaria"
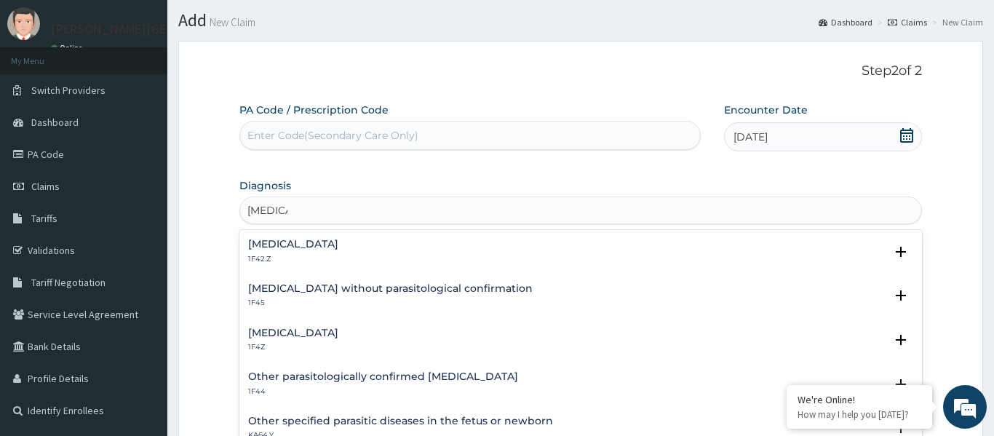
click at [279, 336] on h4 "Malaria, unspecified" at bounding box center [293, 333] width 90 height 11
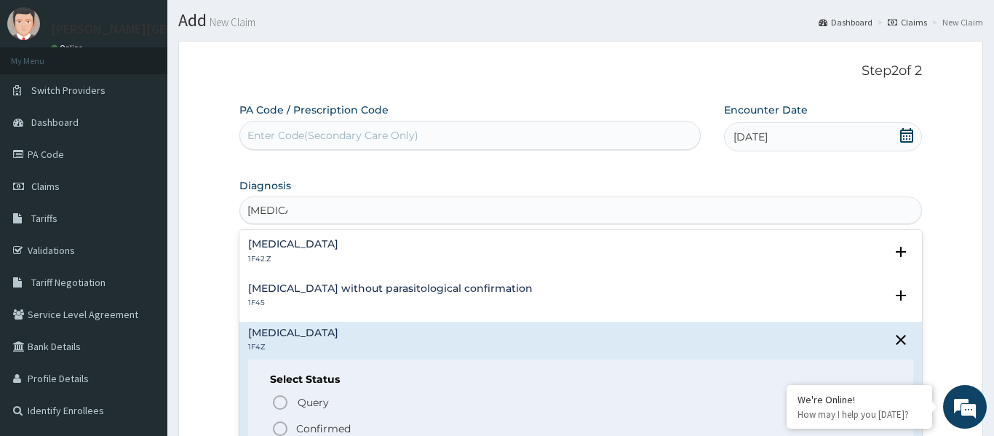
click at [282, 427] on icon "status option filled" at bounding box center [279, 428] width 17 height 17
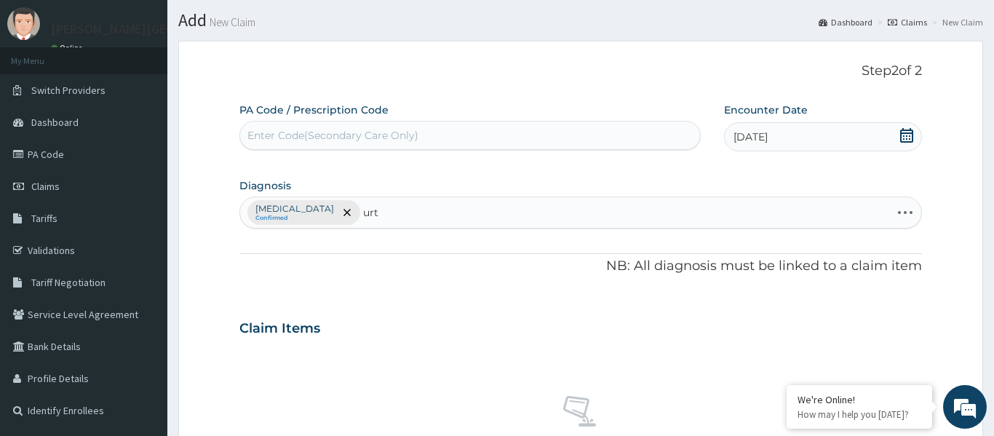
type input "urti"
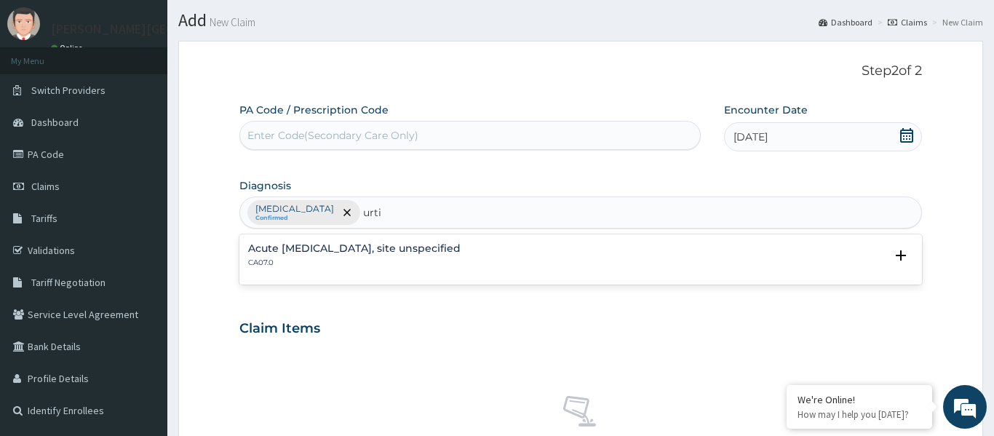
click at [325, 251] on h4 "Acute upper respiratory infection, site unspecified" at bounding box center [354, 248] width 213 height 11
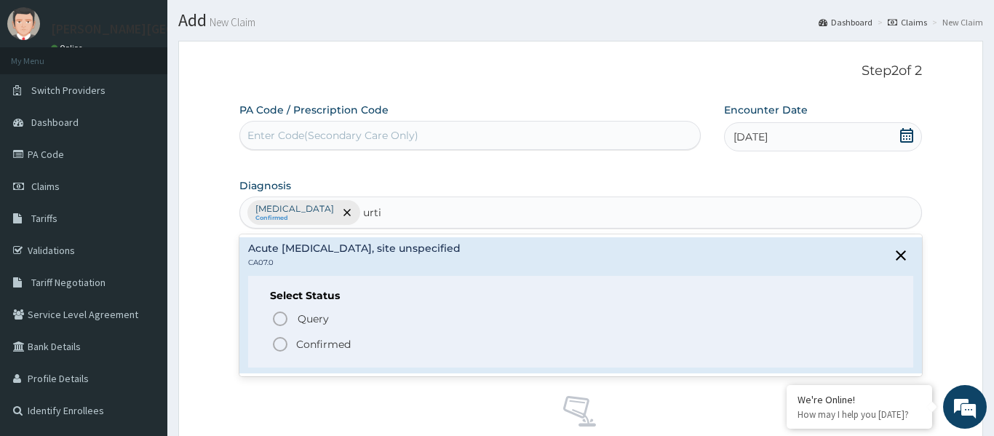
drag, startPoint x: 280, startPoint y: 346, endPoint x: 280, endPoint y: 338, distance: 8.0
click at [280, 347] on icon "status option filled" at bounding box center [279, 344] width 17 height 17
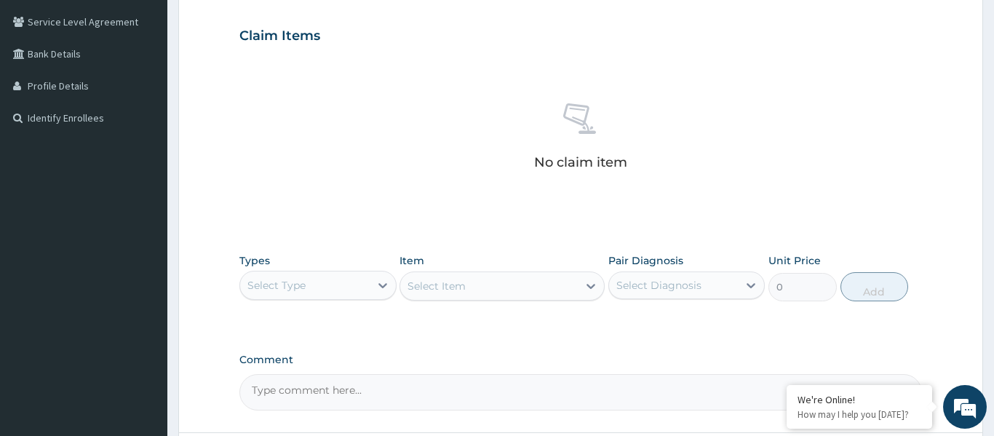
scroll to position [341, 0]
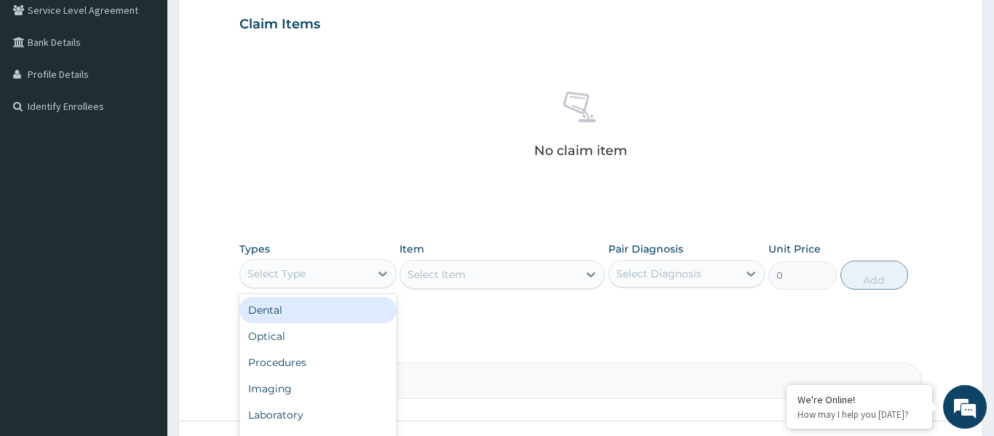
click at [330, 271] on div "Select Type" at bounding box center [305, 273] width 130 height 23
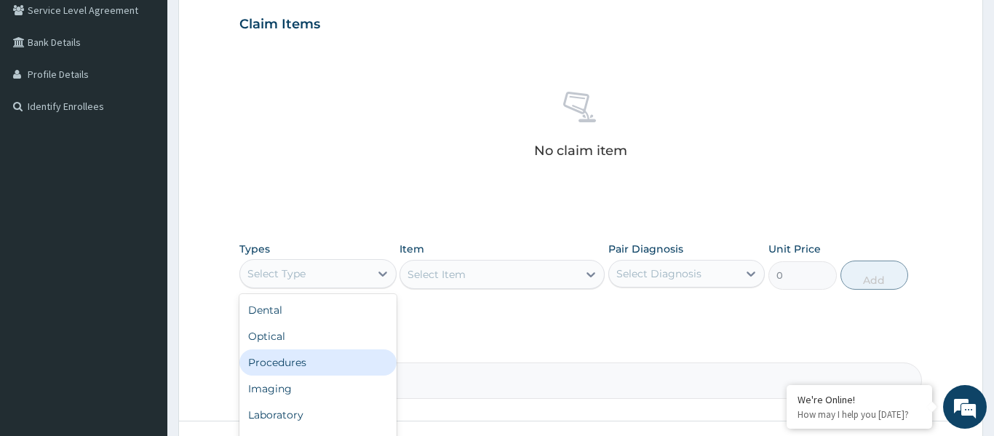
click at [298, 359] on div "Procedures" at bounding box center [317, 362] width 157 height 26
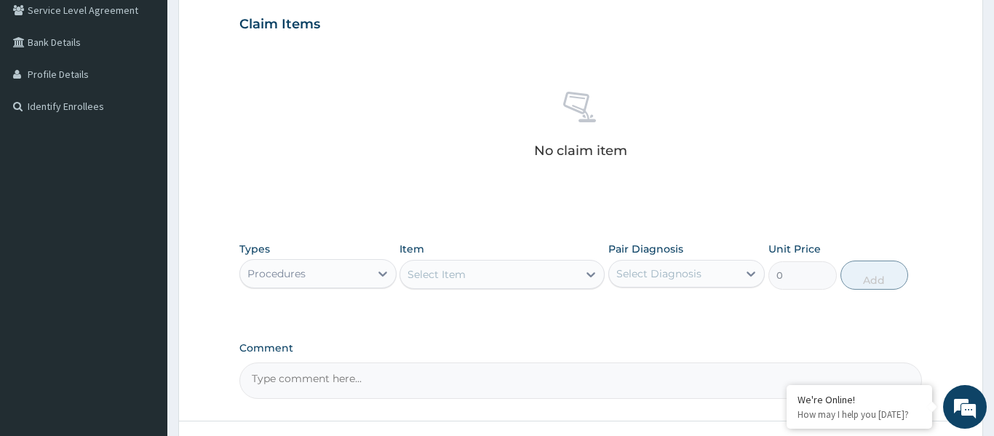
click at [441, 284] on div "Select Item" at bounding box center [489, 274] width 178 height 23
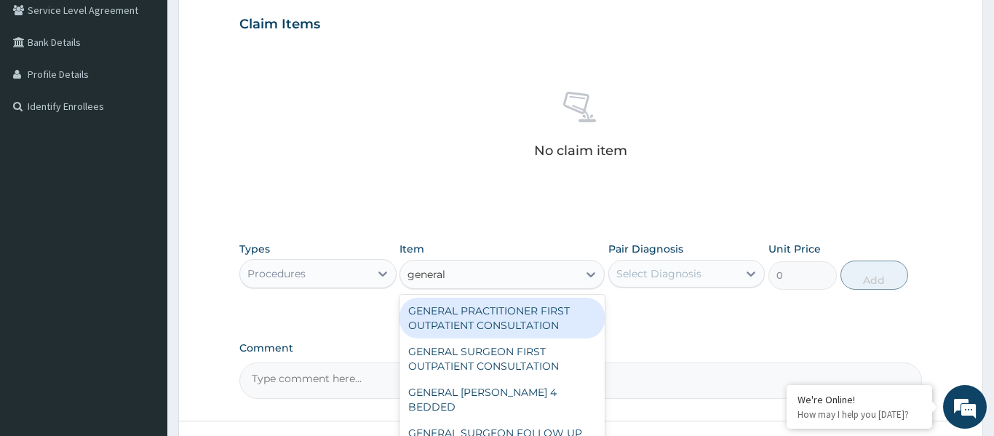
type input "general p"
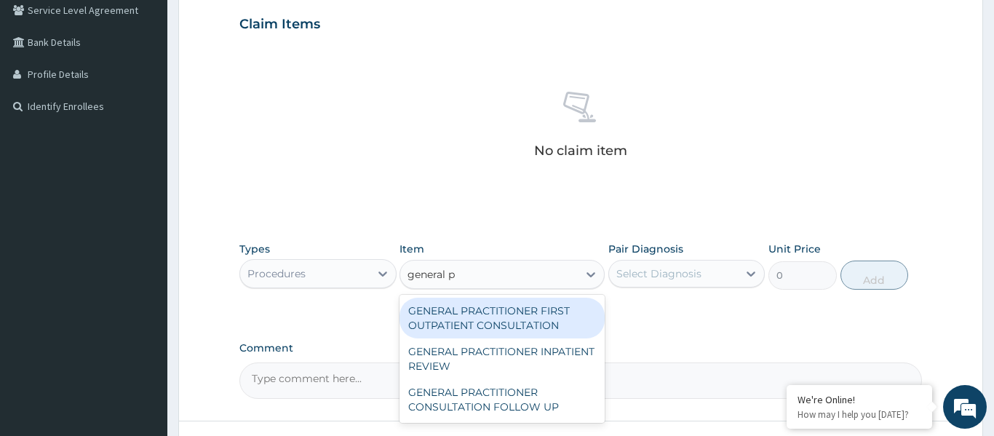
click at [471, 320] on div "GENERAL PRACTITIONER FIRST OUTPATIENT CONSULTATION" at bounding box center [502, 318] width 205 height 41
type input "3750"
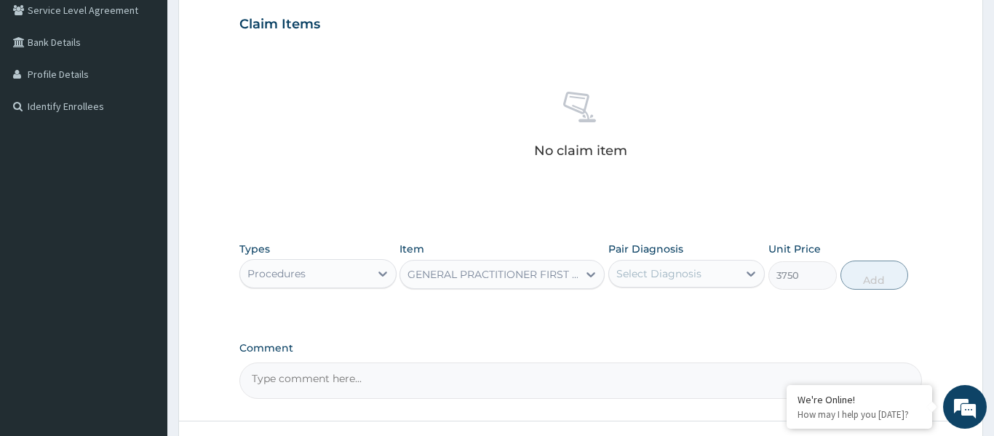
click at [707, 275] on div "Select Diagnosis" at bounding box center [674, 273] width 130 height 23
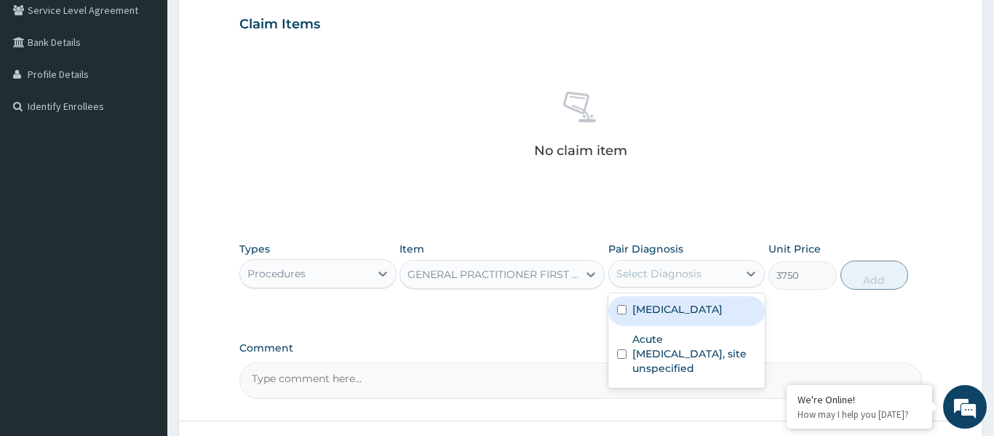
click at [696, 299] on div "Malaria, unspecified" at bounding box center [686, 311] width 157 height 30
checkbox input "true"
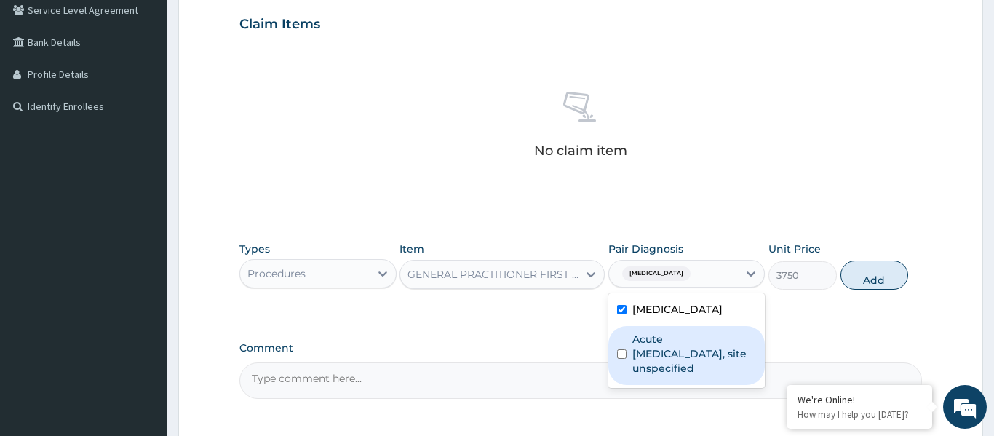
click at [697, 338] on label "Acute upper respiratory infection, site unspecified" at bounding box center [694, 354] width 124 height 44
checkbox input "true"
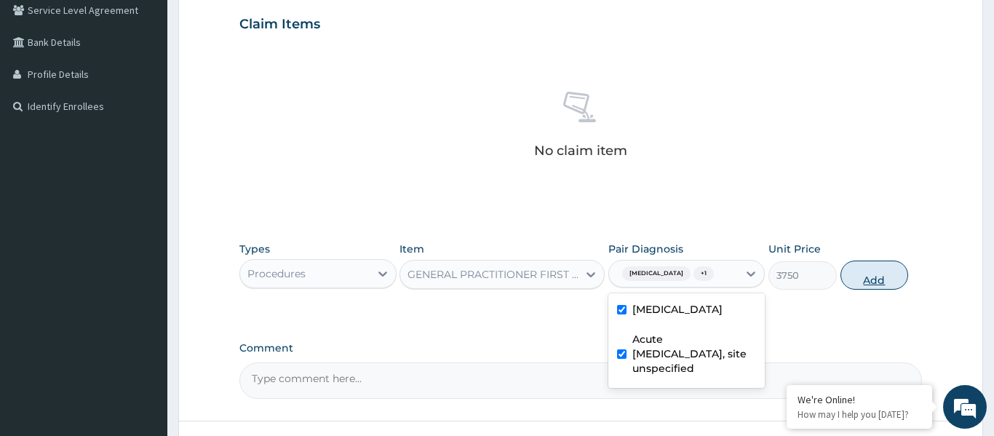
click at [877, 268] on button "Add" at bounding box center [875, 275] width 68 height 29
type input "0"
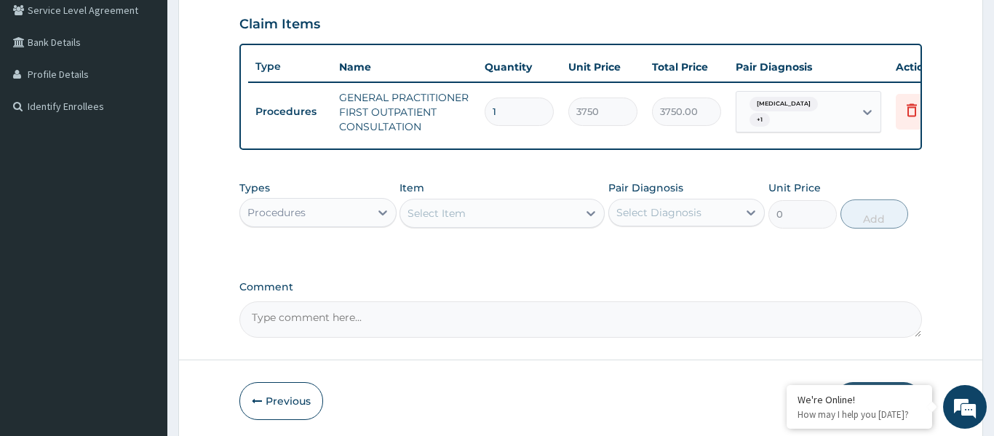
click at [501, 215] on div "Select Item" at bounding box center [489, 213] width 178 height 23
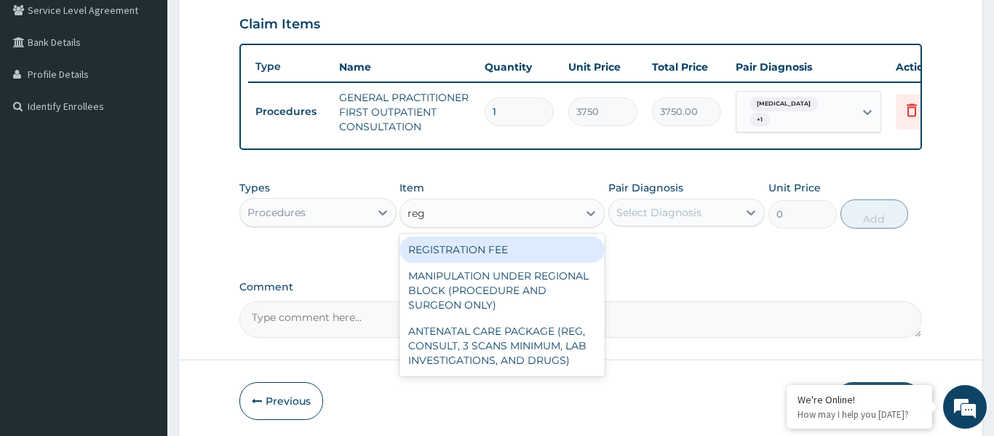
type input "regis"
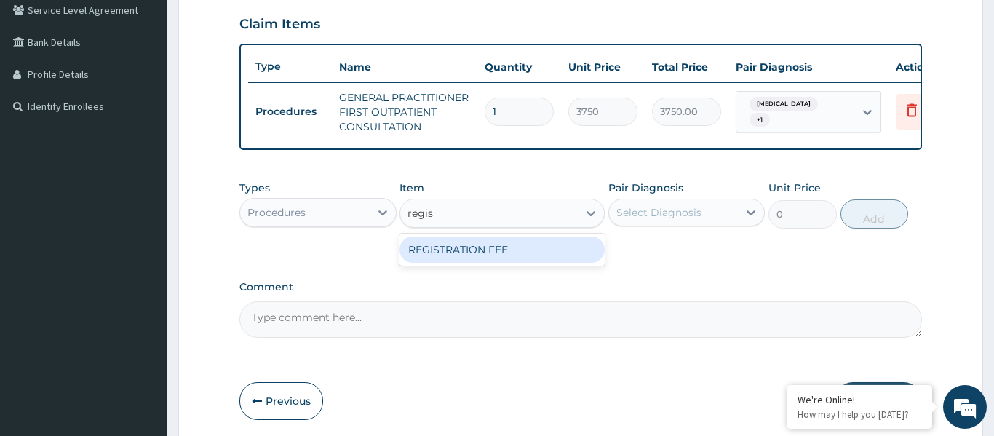
click at [513, 244] on div "REGISTRATION FEE" at bounding box center [502, 250] width 205 height 26
type input "2500"
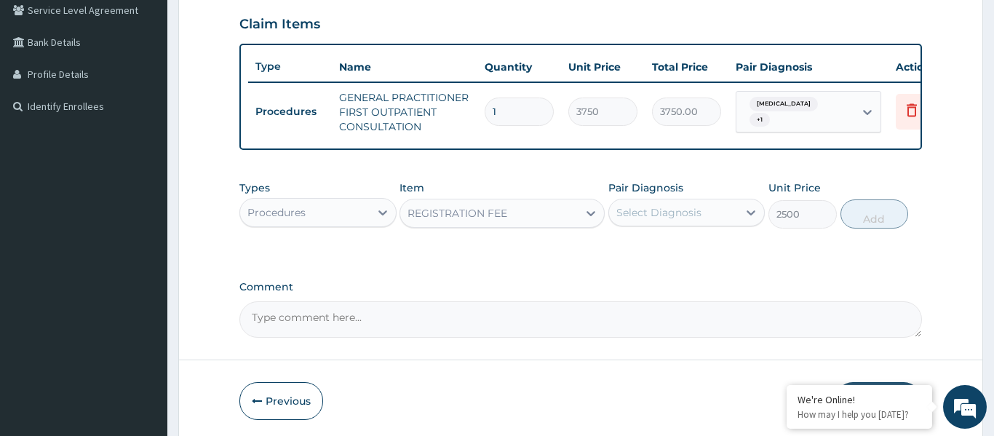
click at [646, 216] on div "Select Diagnosis" at bounding box center [658, 212] width 85 height 15
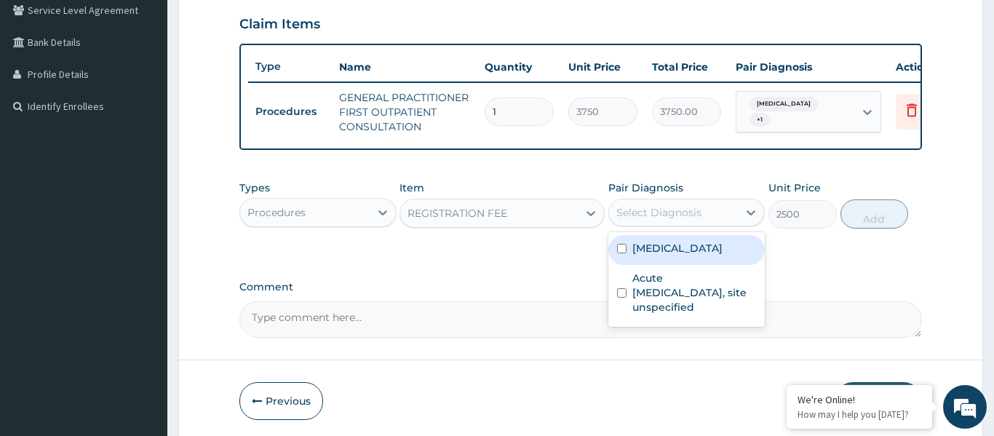
click at [664, 249] on label "Malaria, unspecified" at bounding box center [677, 248] width 90 height 15
checkbox input "true"
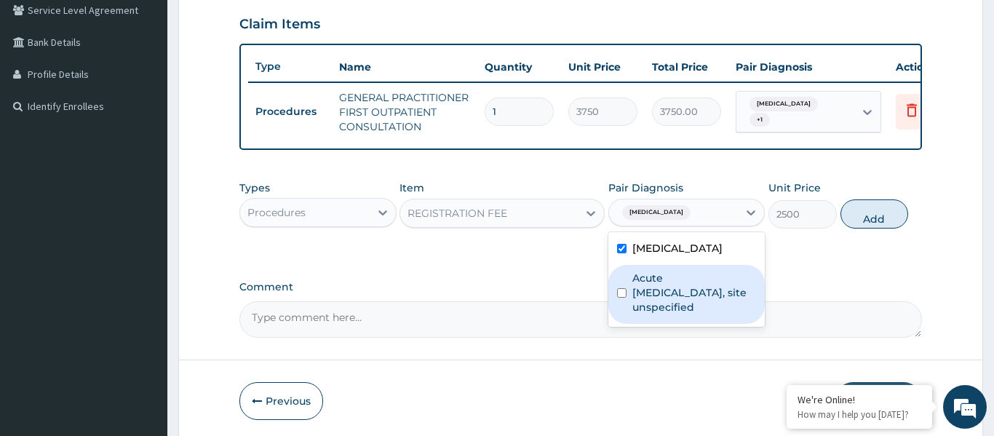
click at [669, 295] on label "Acute upper respiratory infection, site unspecified" at bounding box center [694, 293] width 124 height 44
checkbox input "true"
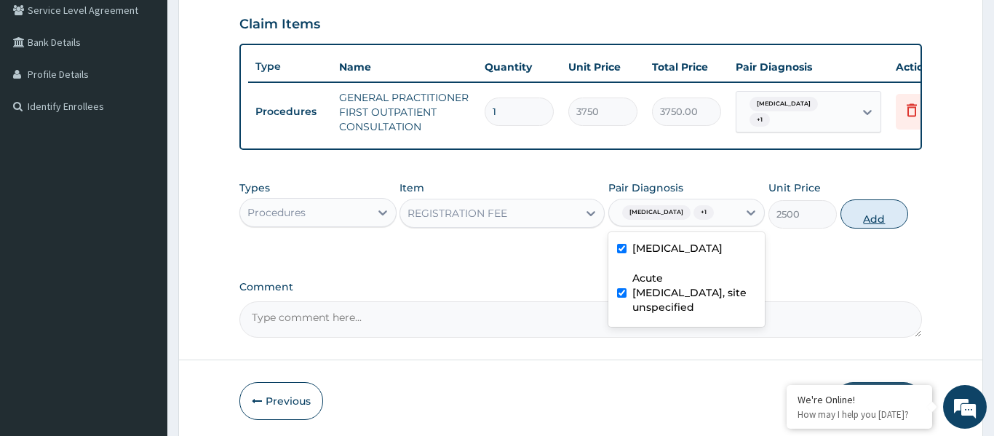
click at [869, 205] on button "Add" at bounding box center [875, 213] width 68 height 29
type input "0"
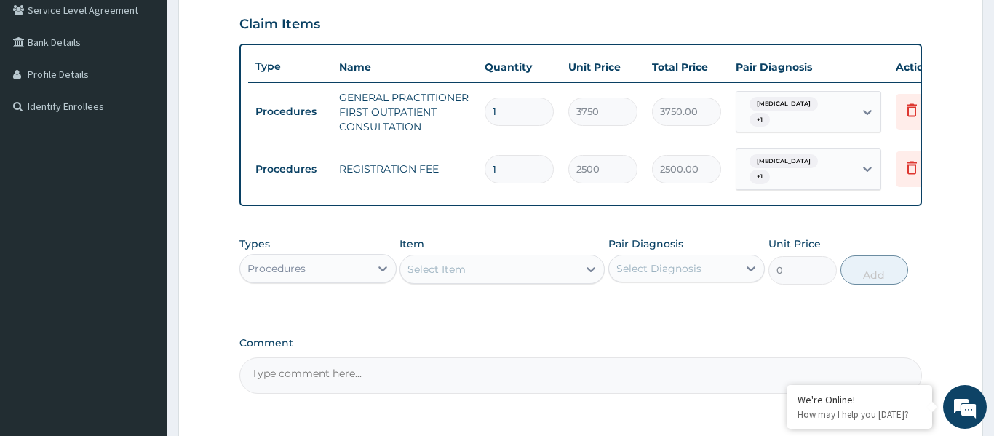
click at [454, 266] on div "Select Item" at bounding box center [437, 269] width 58 height 15
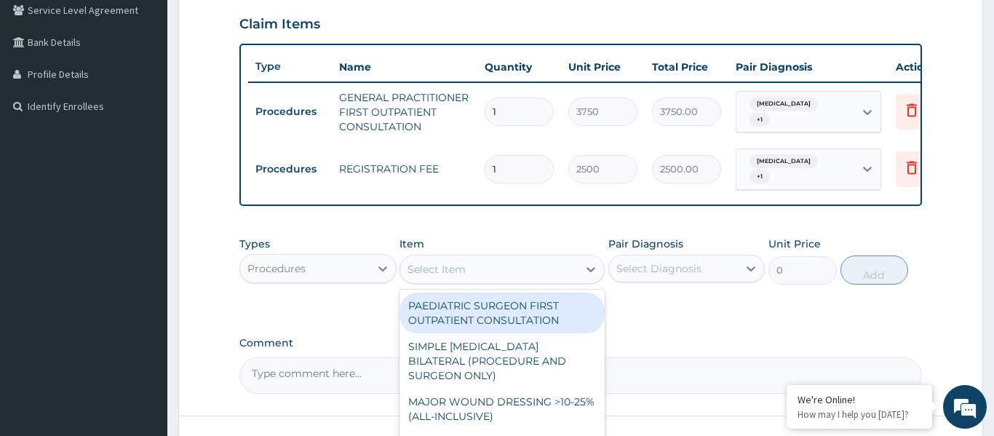
click at [283, 266] on div "Procedures" at bounding box center [276, 268] width 58 height 15
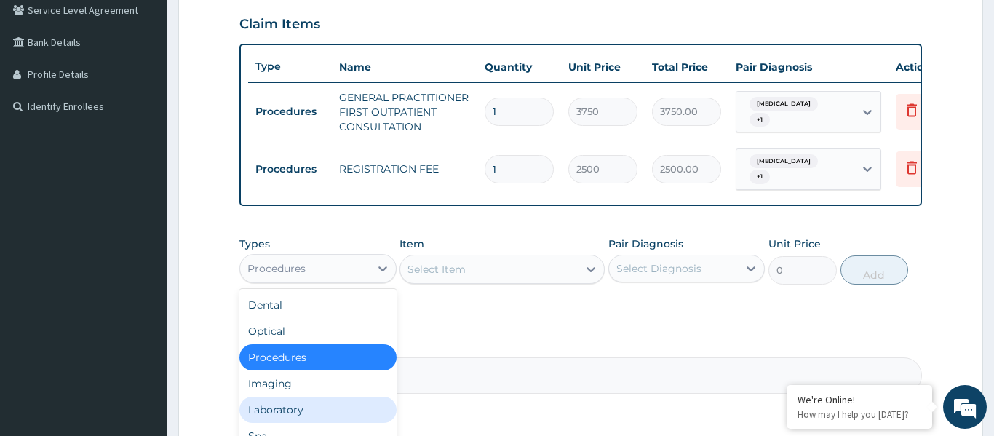
click at [269, 400] on div "Laboratory" at bounding box center [317, 410] width 157 height 26
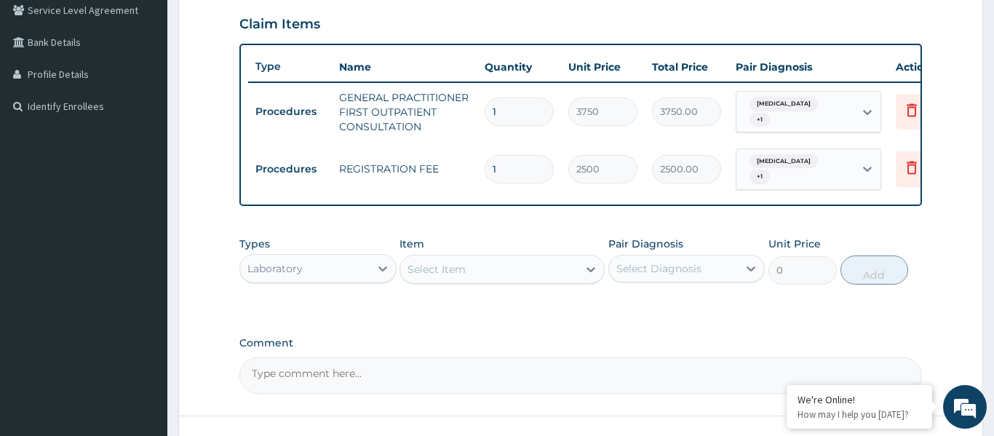
click at [454, 275] on div "Select Item" at bounding box center [437, 269] width 58 height 15
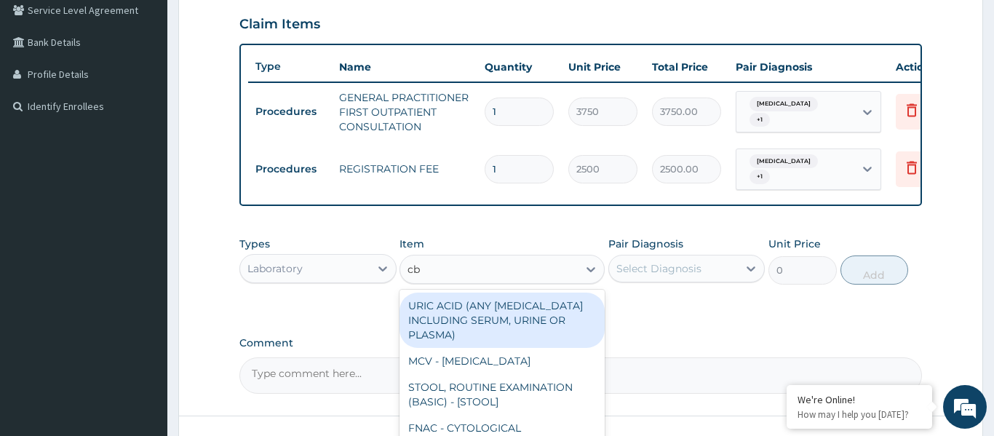
type input "cbc"
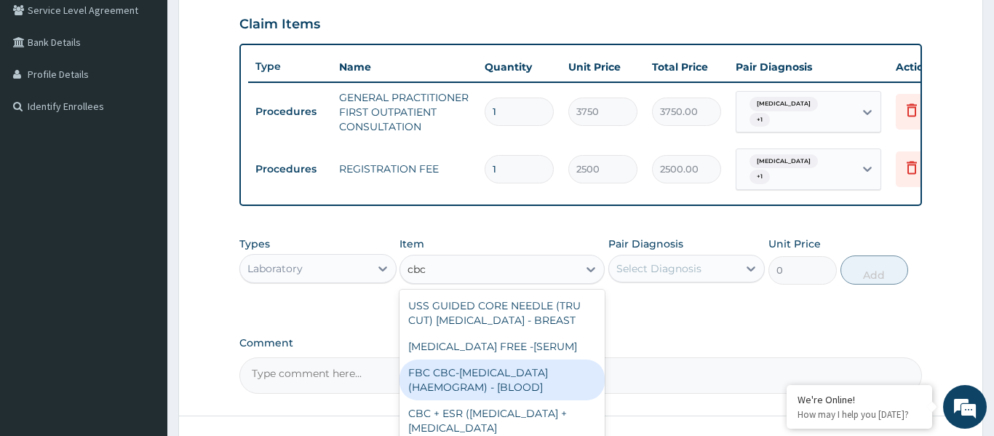
click at [486, 373] on div "FBC CBC-COMPLETE BLOOD COUNT (HAEMOGRAM) - [BLOOD]" at bounding box center [502, 380] width 205 height 41
type input "5000"
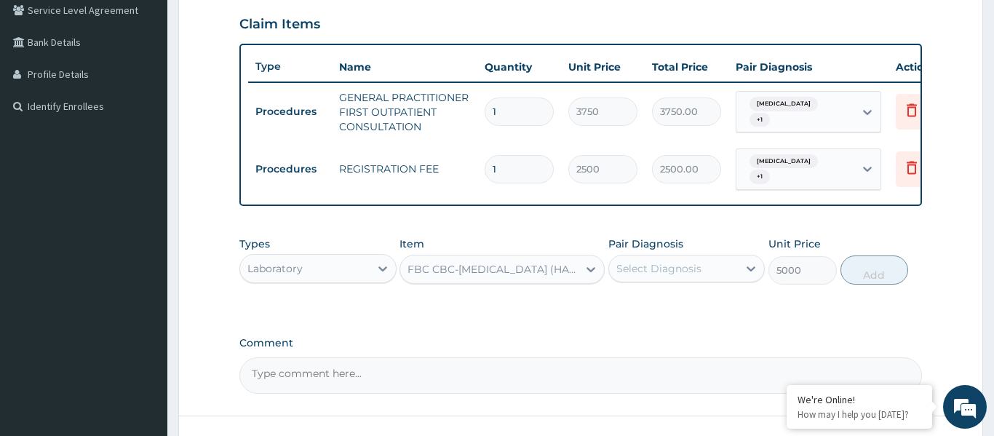
click at [641, 275] on div "Select Diagnosis" at bounding box center [658, 268] width 85 height 15
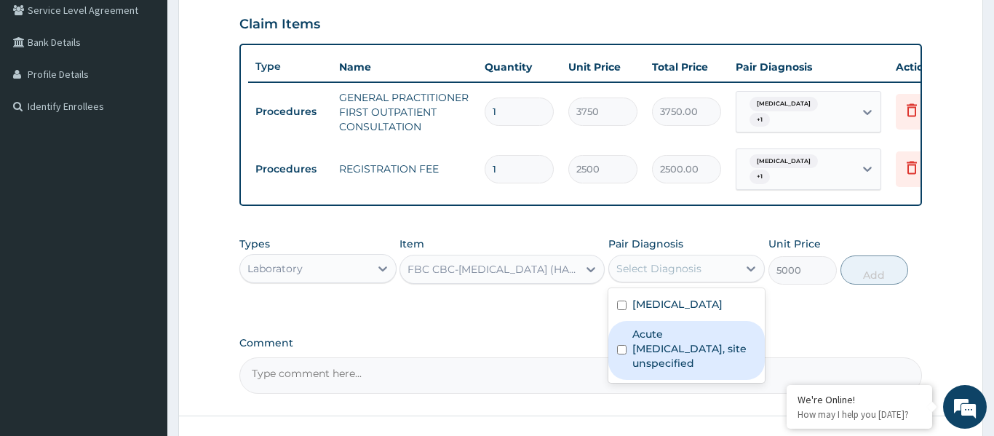
click at [659, 344] on label "Acute upper respiratory infection, site unspecified" at bounding box center [694, 349] width 124 height 44
checkbox input "true"
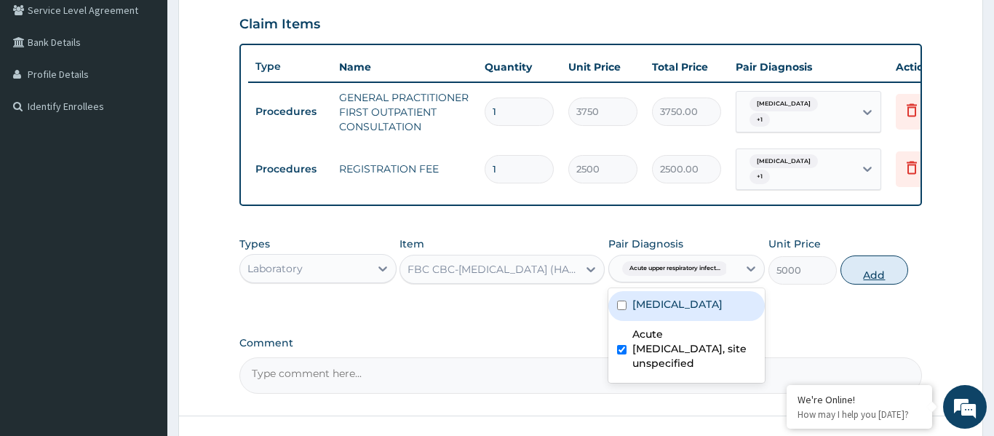
click at [859, 272] on button "Add" at bounding box center [875, 269] width 68 height 29
type input "0"
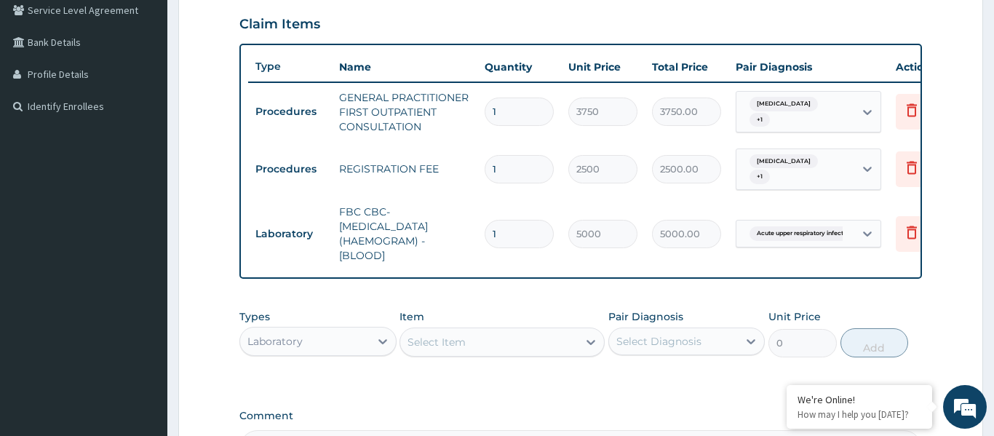
click at [467, 349] on div "Select Item" at bounding box center [489, 341] width 178 height 23
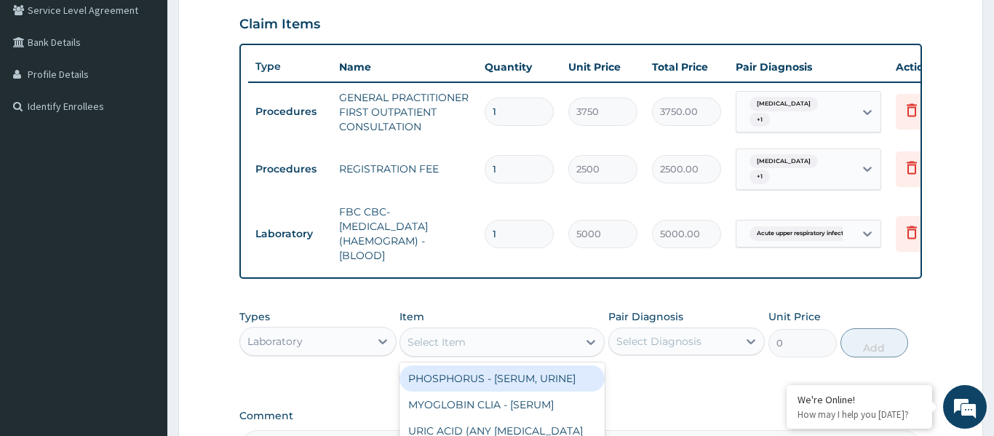
type input "f"
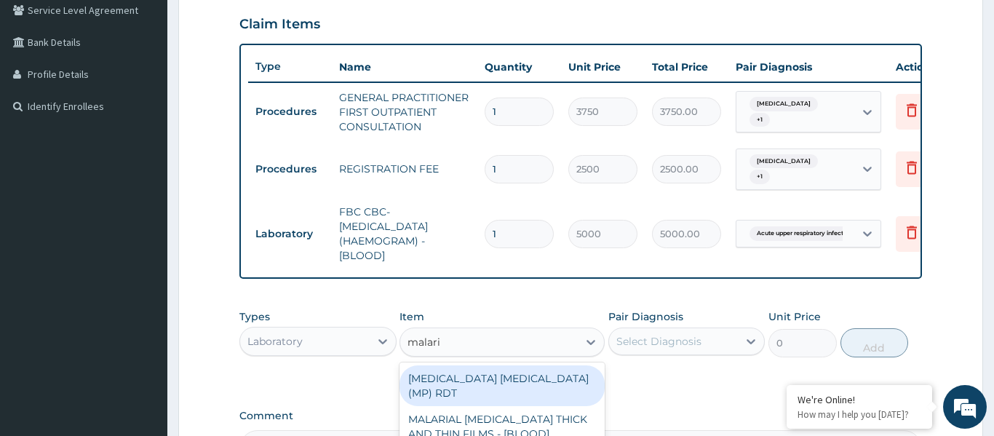
type input "malaria"
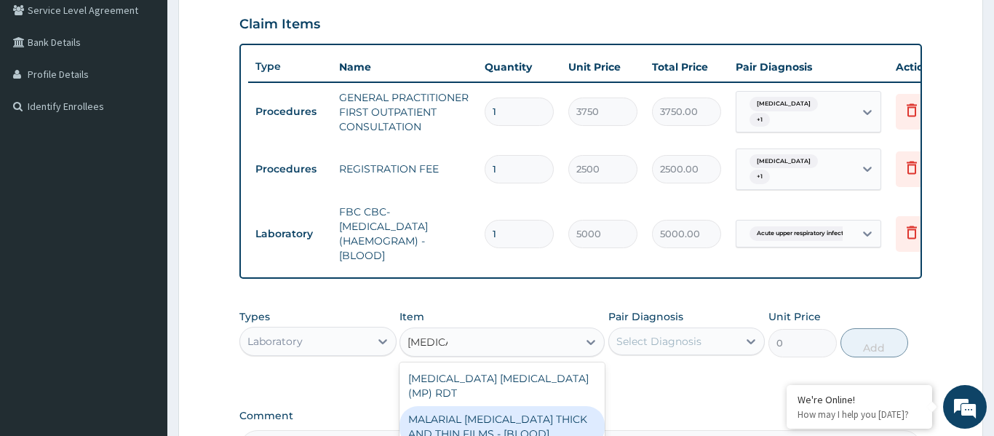
click at [469, 406] on div "MALARIAL PARASITE THICK AND THIN FILMS - [BLOOD]" at bounding box center [502, 426] width 205 height 41
type input "2187.5"
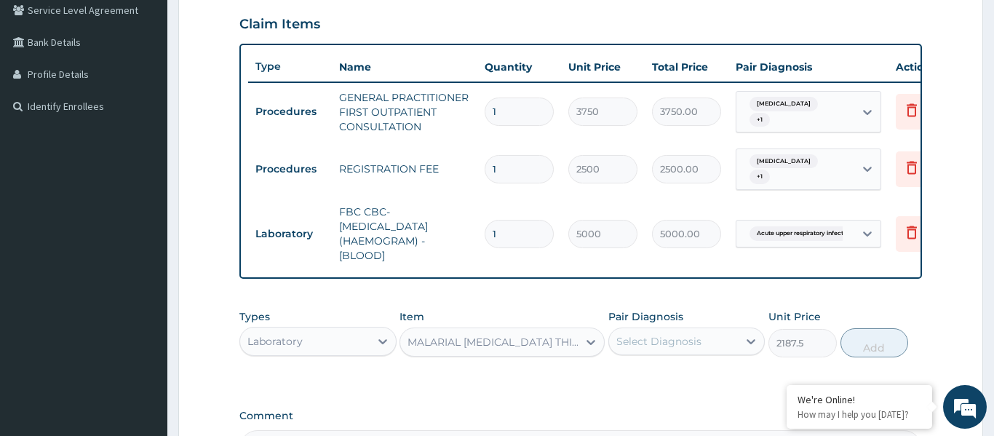
click at [655, 341] on div "Select Diagnosis" at bounding box center [658, 341] width 85 height 15
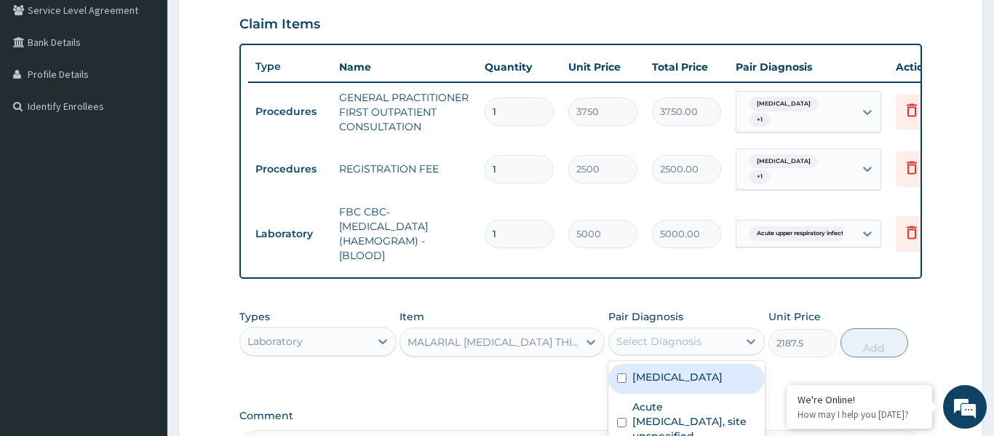
click at [671, 388] on div "Malaria, unspecified" at bounding box center [686, 379] width 157 height 30
checkbox input "true"
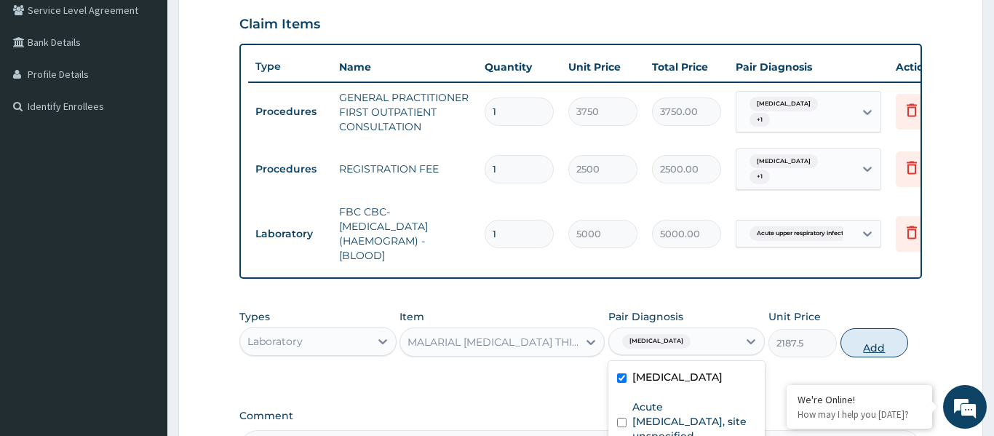
click at [876, 341] on button "Add" at bounding box center [875, 342] width 68 height 29
type input "0"
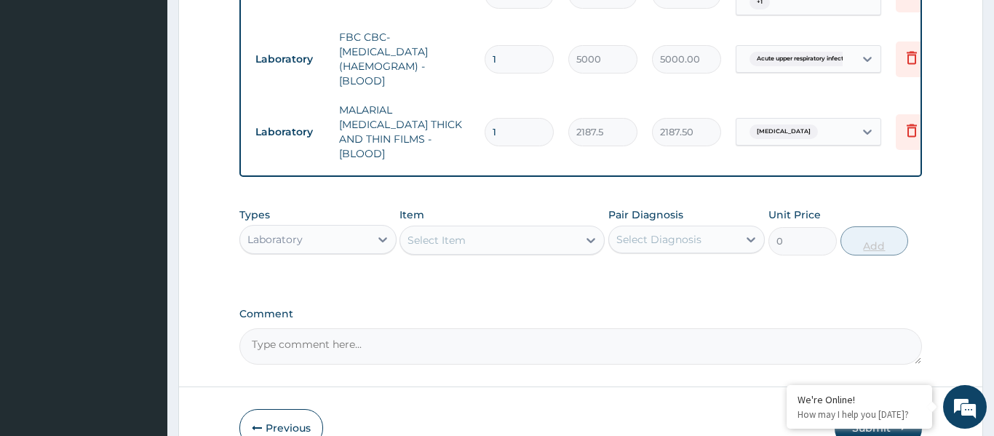
scroll to position [518, 0]
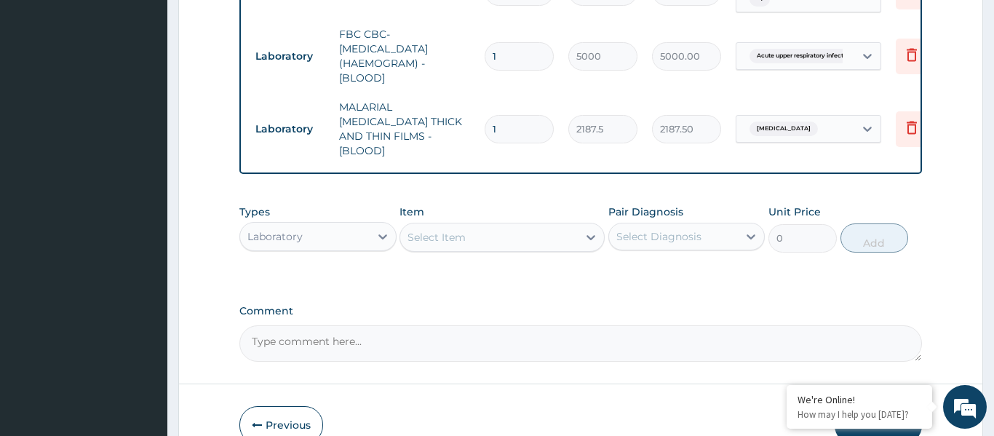
click at [290, 229] on div "Laboratory" at bounding box center [274, 236] width 55 height 15
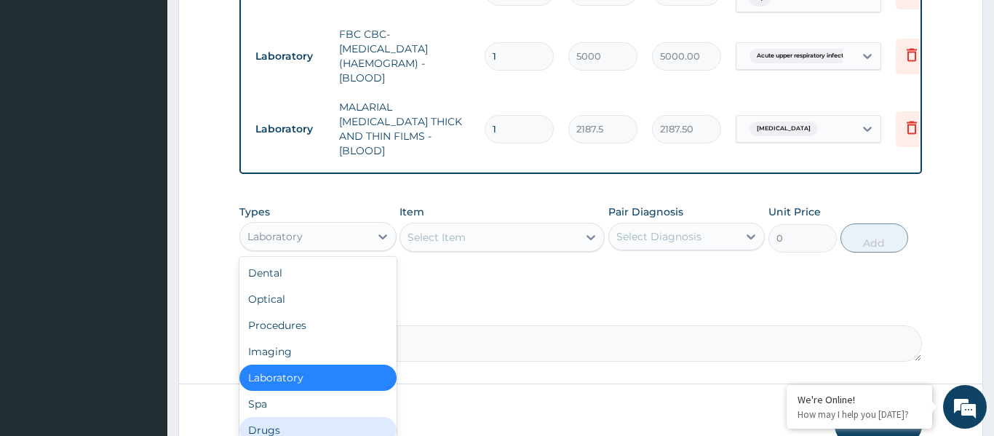
click at [282, 417] on div "Drugs" at bounding box center [317, 430] width 157 height 26
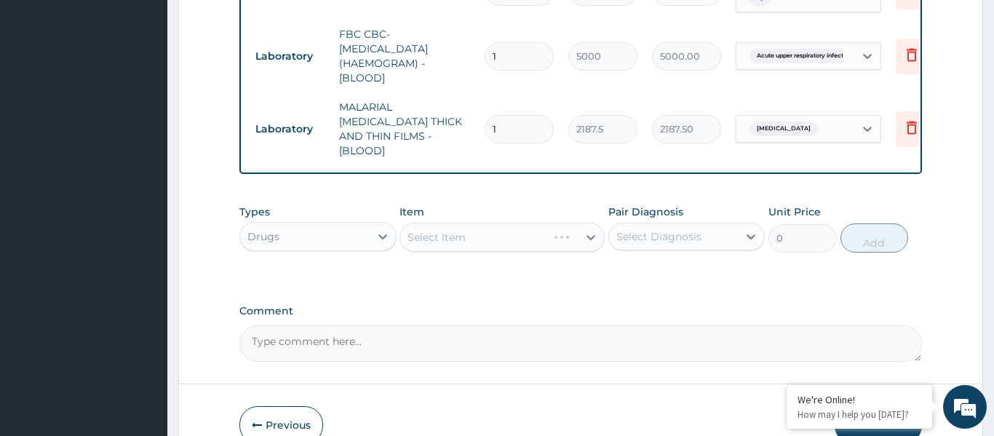
click at [457, 223] on div "Select Item" at bounding box center [502, 237] width 205 height 29
click at [460, 230] on div "Select Item" at bounding box center [437, 237] width 58 height 15
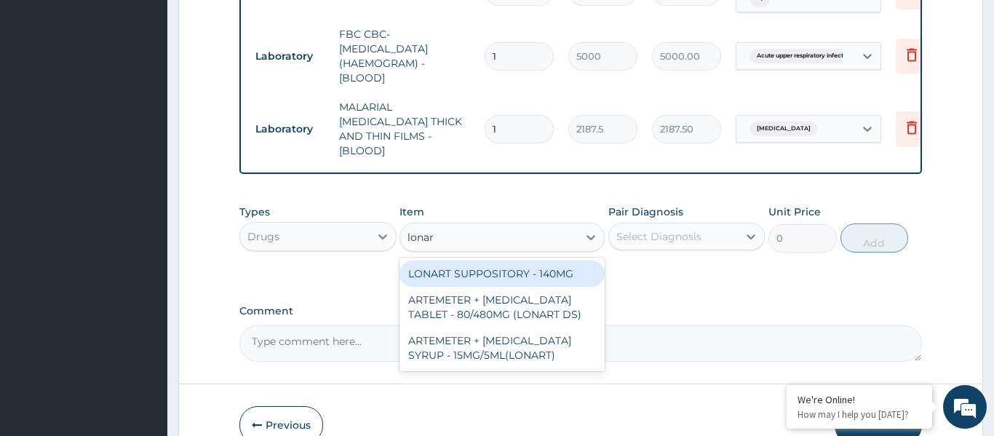
type input "lonart"
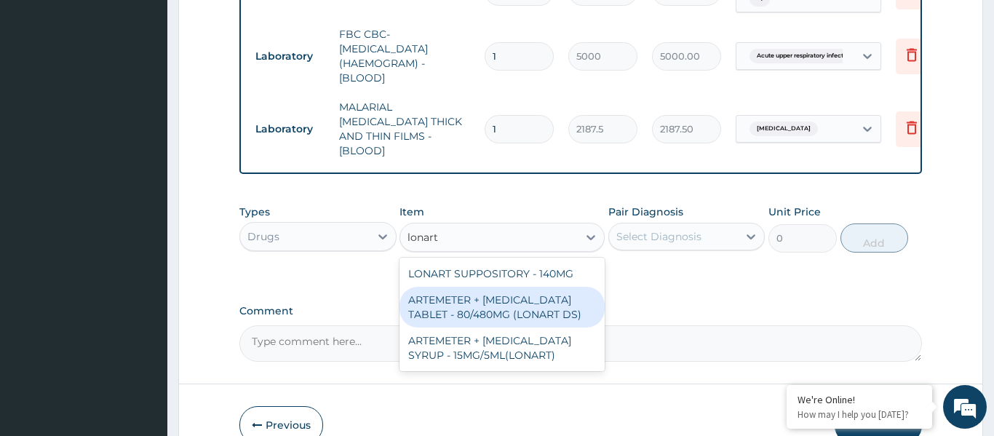
click at [488, 296] on div "ARTEMETER + LUMEFANTRINE TABLET - 80/480MG (LONART DS)" at bounding box center [502, 307] width 205 height 41
type input "588"
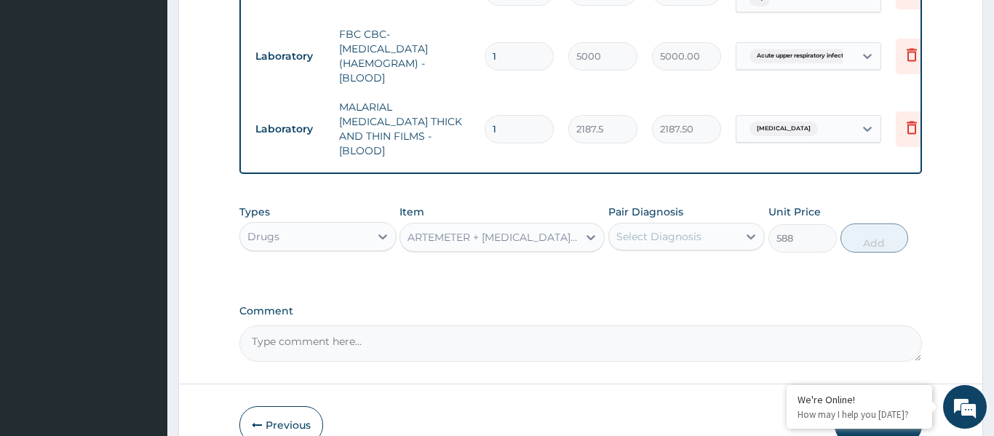
click at [670, 225] on div "Select Diagnosis" at bounding box center [674, 236] width 130 height 23
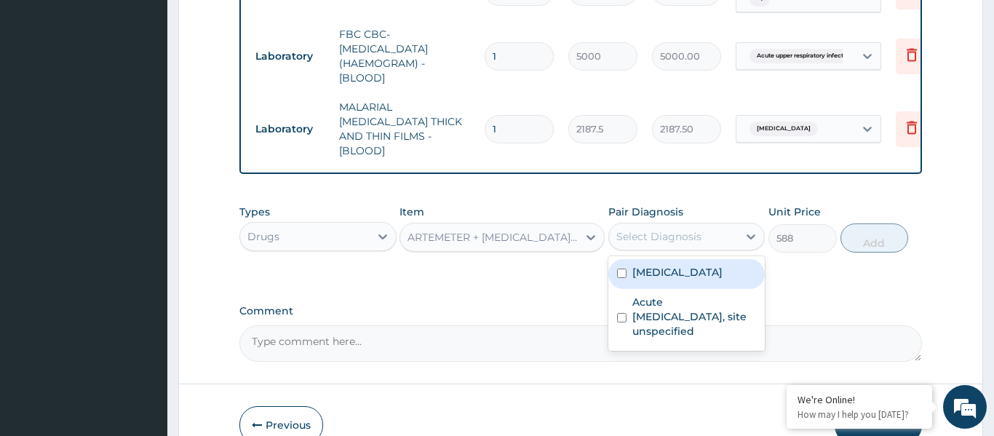
click at [681, 265] on label "Malaria, unspecified" at bounding box center [677, 272] width 90 height 15
checkbox input "true"
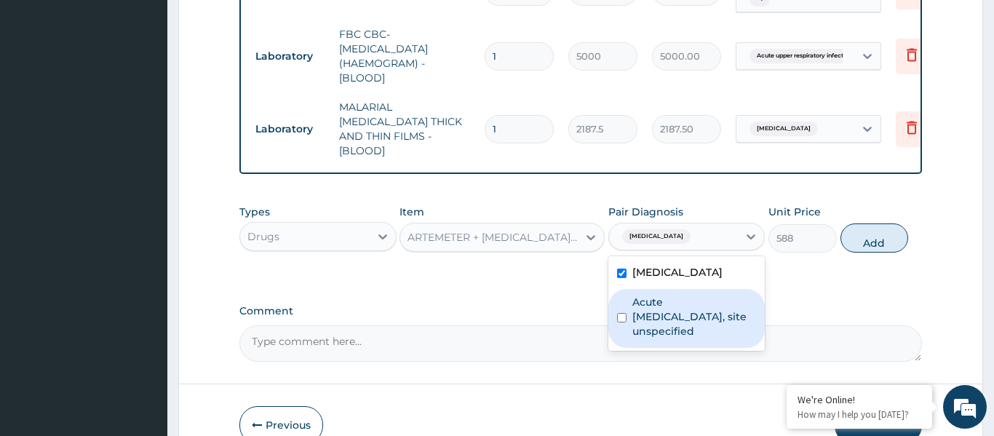
click at [672, 326] on div "Acute upper respiratory infection, site unspecified" at bounding box center [686, 318] width 157 height 59
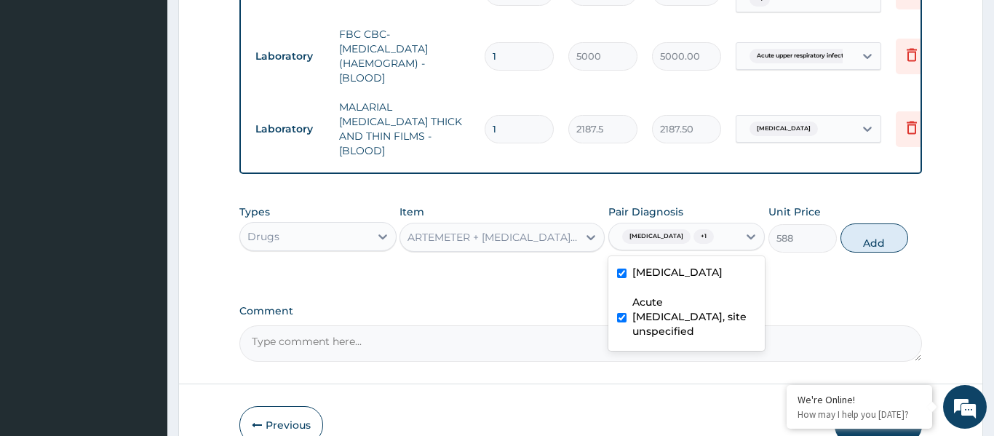
click at [672, 326] on div "Acute upper respiratory infection, site unspecified" at bounding box center [686, 318] width 157 height 59
checkbox input "false"
click at [870, 223] on button "Add" at bounding box center [875, 237] width 68 height 29
type input "0"
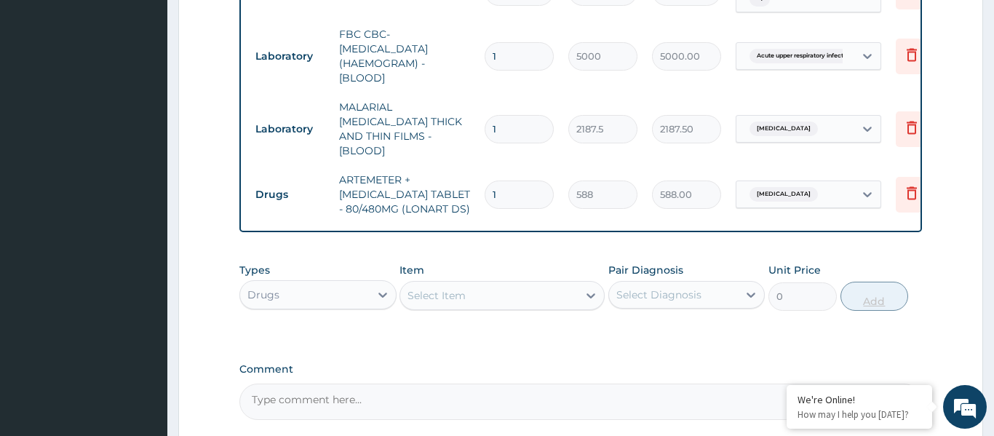
type input "0.00"
type input "6"
type input "3528.00"
type input "6"
click at [455, 293] on div "Select Item" at bounding box center [502, 295] width 205 height 29
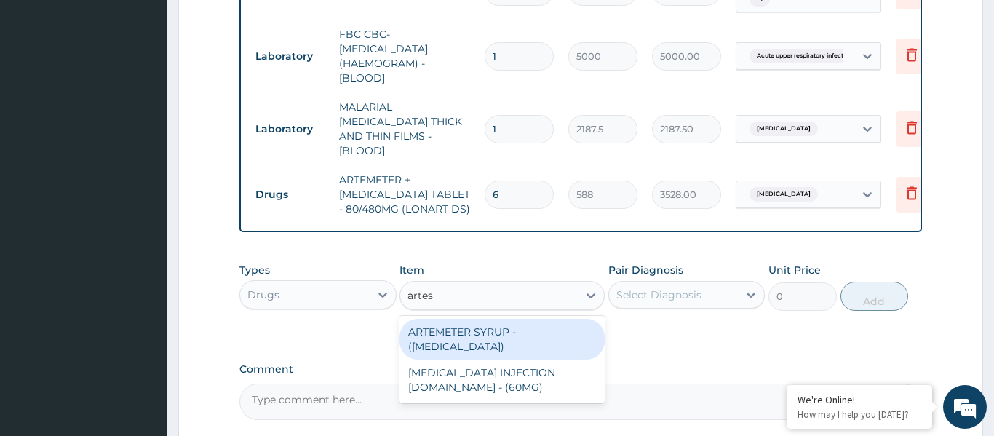
type input "artesu"
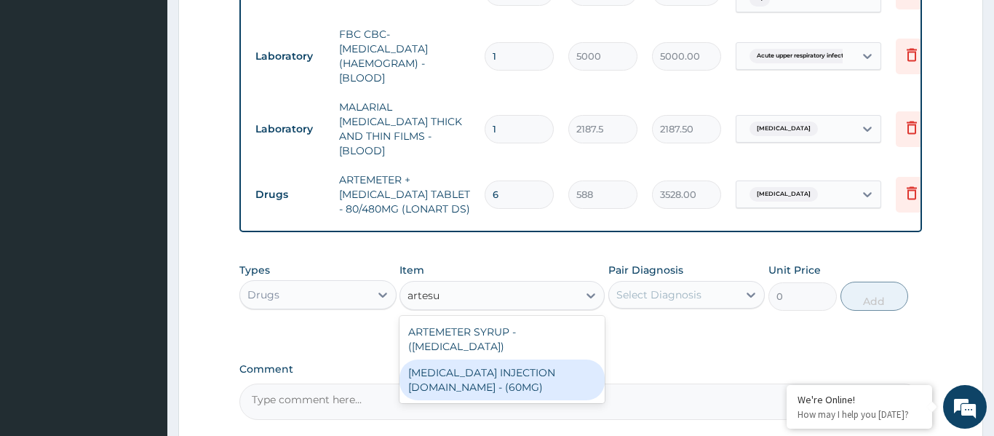
click at [464, 360] on div "ARTESUNATE INJECTION IV.IM - (60MG)" at bounding box center [502, 380] width 205 height 41
type input "1596"
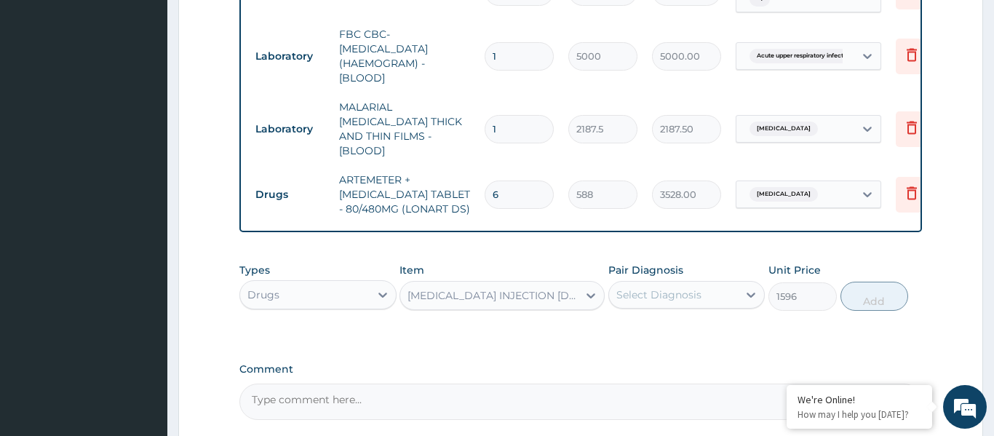
click at [665, 290] on div "Select Diagnosis" at bounding box center [674, 294] width 130 height 23
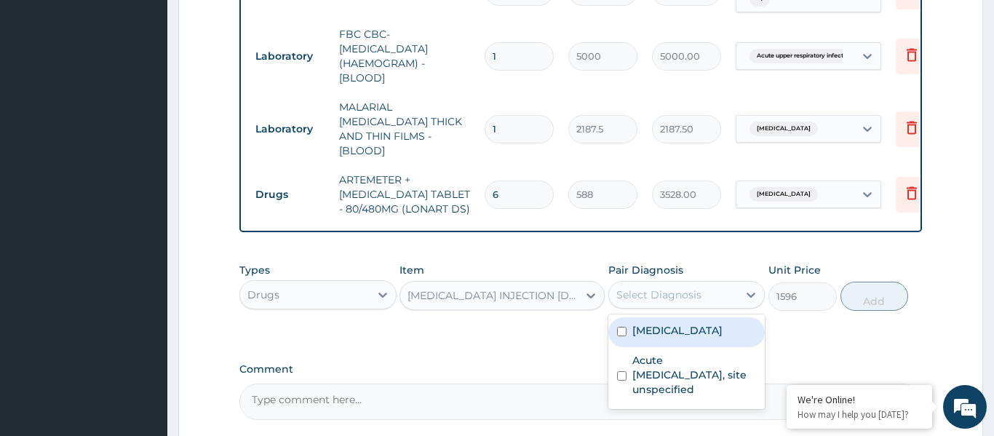
click at [668, 323] on div "Malaria, unspecified" at bounding box center [686, 332] width 157 height 30
checkbox input "true"
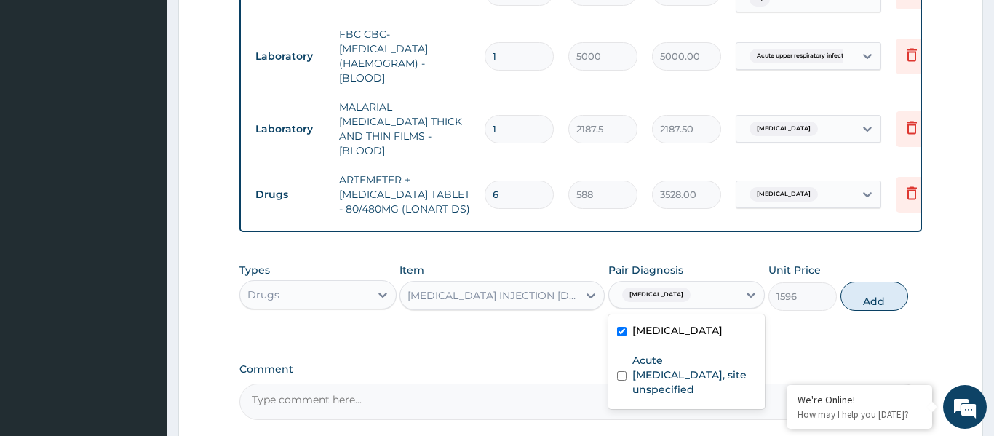
click at [856, 286] on button "Add" at bounding box center [875, 296] width 68 height 29
type input "0"
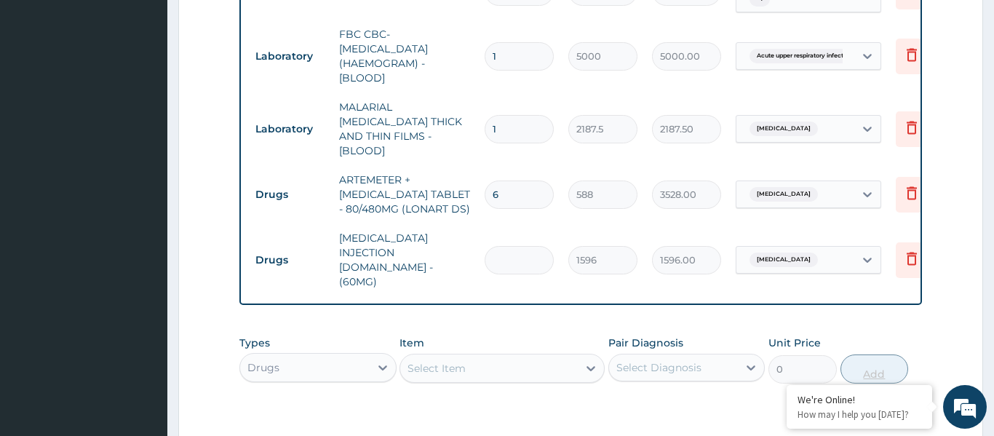
type input "0.00"
type input "3"
type input "4788.00"
type input "3"
click at [468, 357] on div "Select Item" at bounding box center [489, 368] width 178 height 23
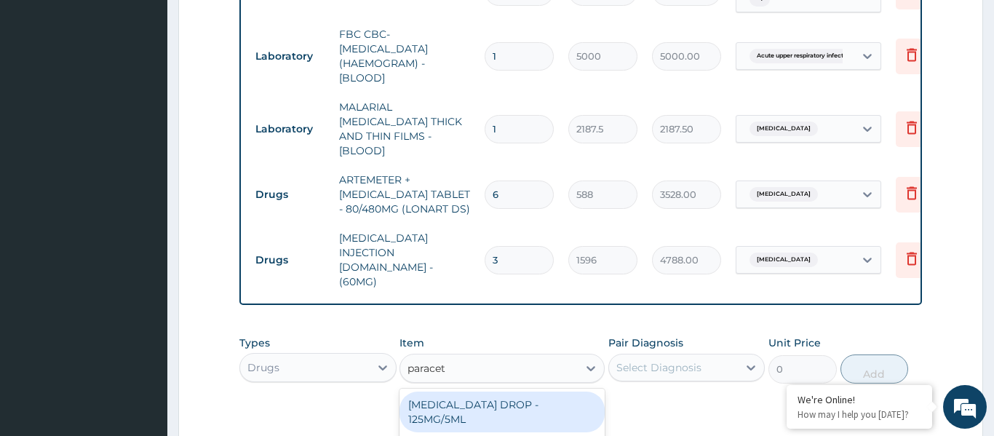
type input "paraceta"
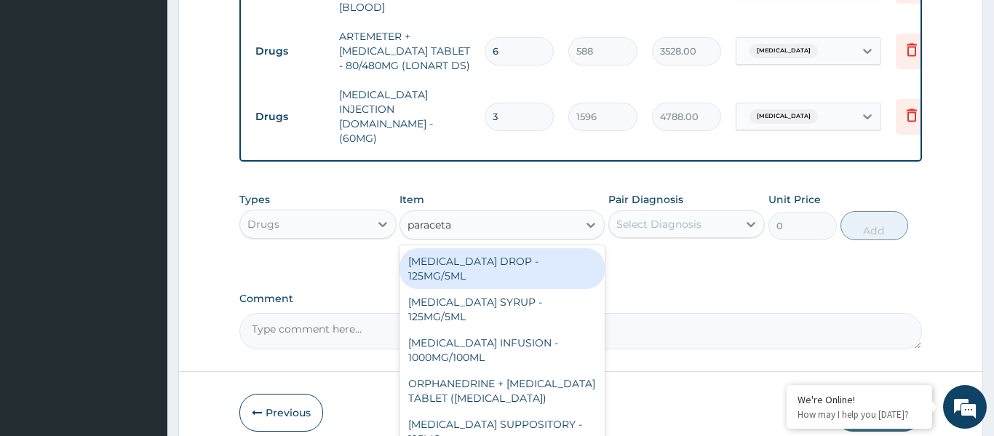
scroll to position [670, 0]
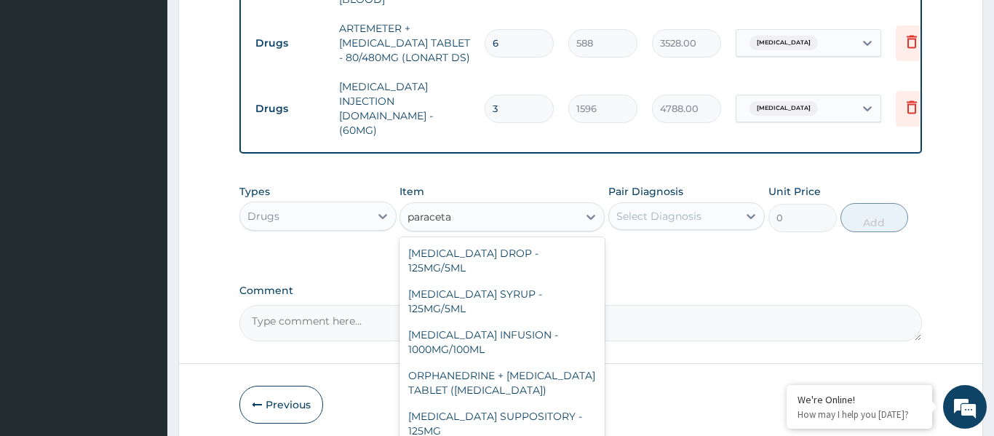
type input "42"
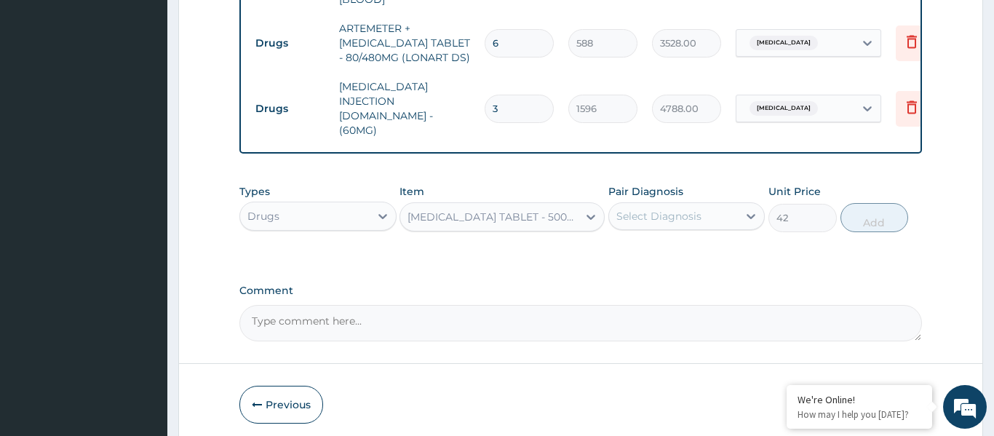
click at [646, 209] on div "Select Diagnosis" at bounding box center [658, 216] width 85 height 15
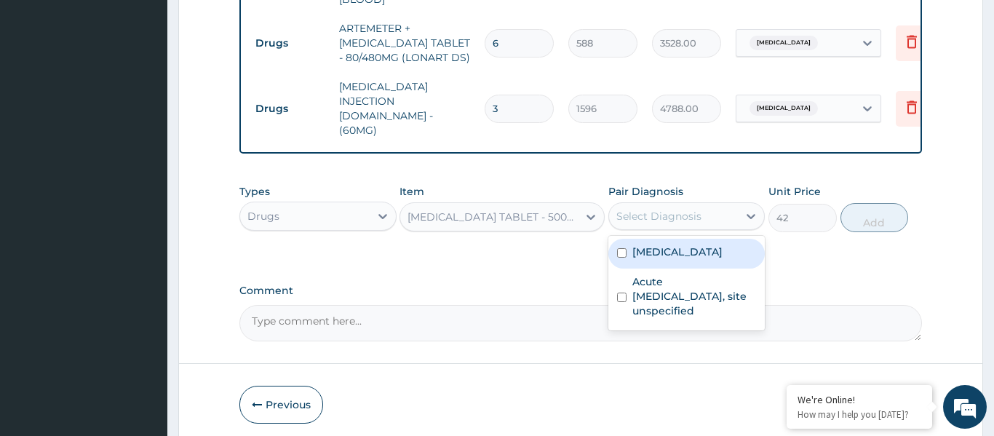
click at [655, 245] on label "Malaria, unspecified" at bounding box center [677, 252] width 90 height 15
checkbox input "true"
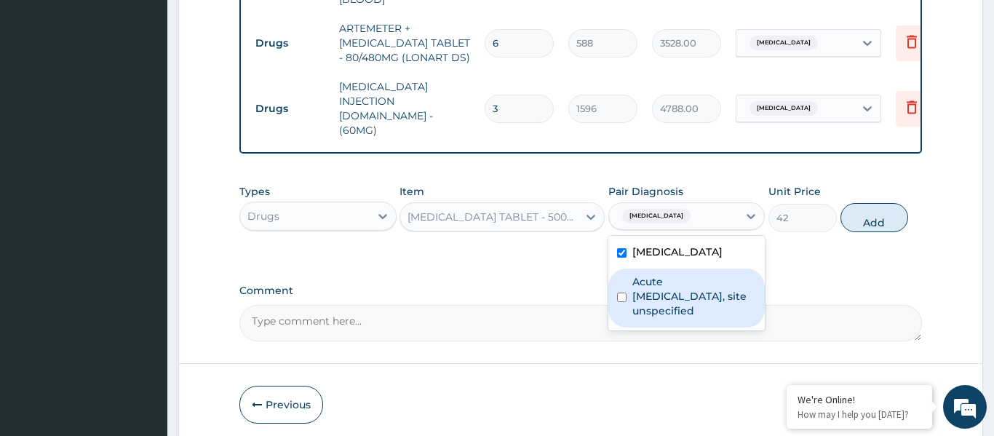
click at [677, 274] on label "Acute upper respiratory infection, site unspecified" at bounding box center [694, 296] width 124 height 44
checkbox input "true"
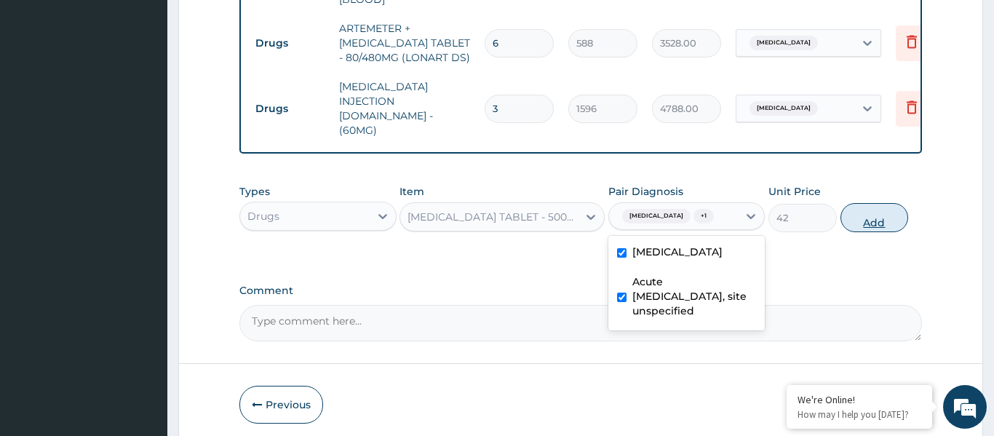
click at [856, 203] on button "Add" at bounding box center [875, 217] width 68 height 29
type input "0"
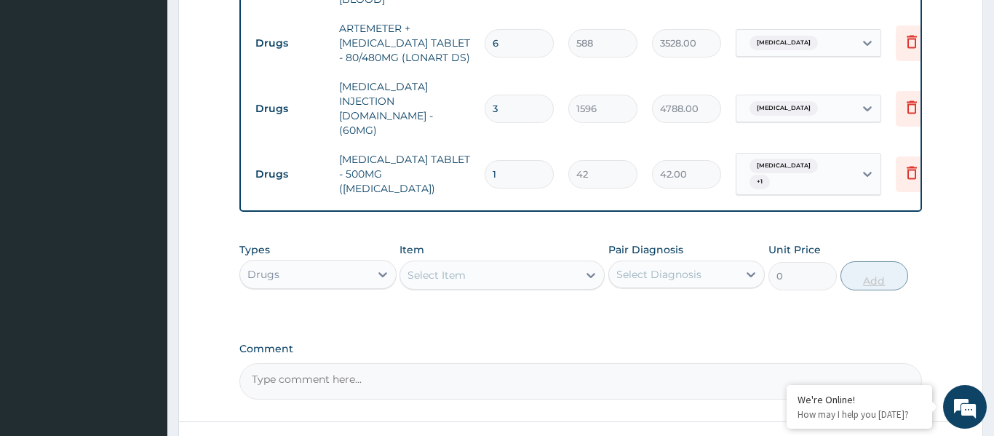
type input "18"
type input "756.00"
type input "18"
click at [480, 263] on div "Select Item" at bounding box center [489, 274] width 178 height 23
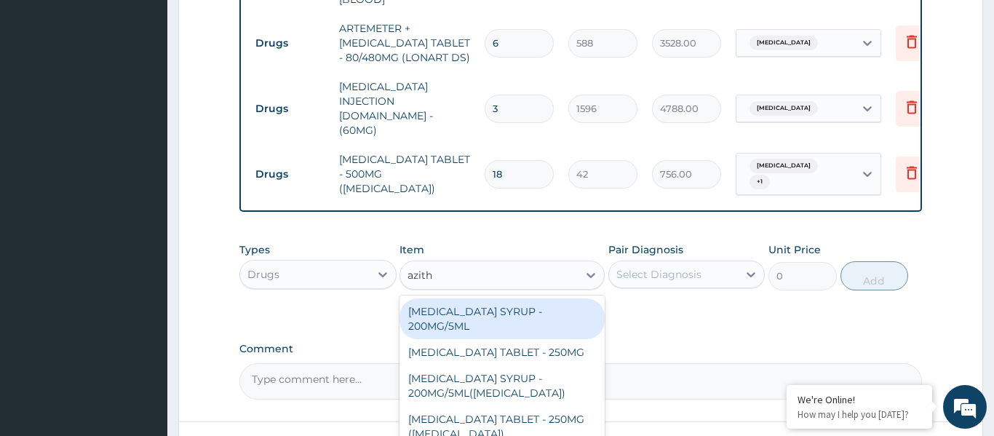
type input "azithr"
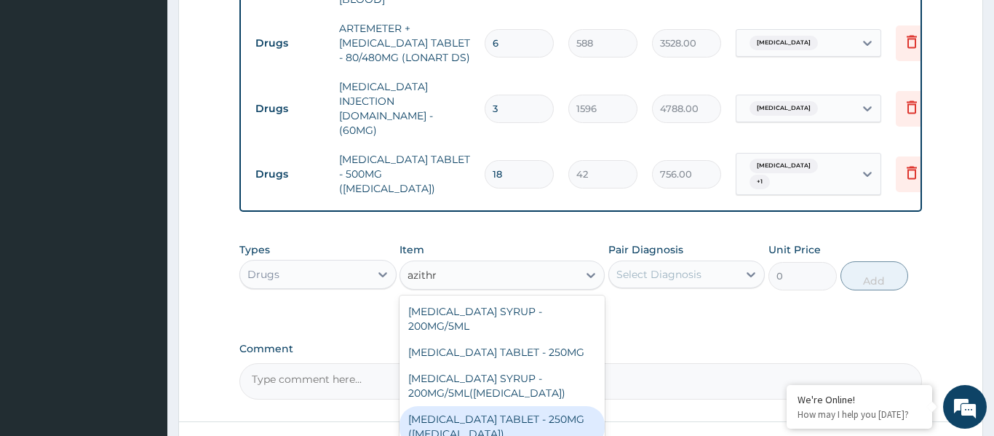
click at [523, 406] on div "AZITHROMYCIN TABLET - 250MG (ZITHROMAX)" at bounding box center [502, 426] width 205 height 41
type input "1959.9999999999998"
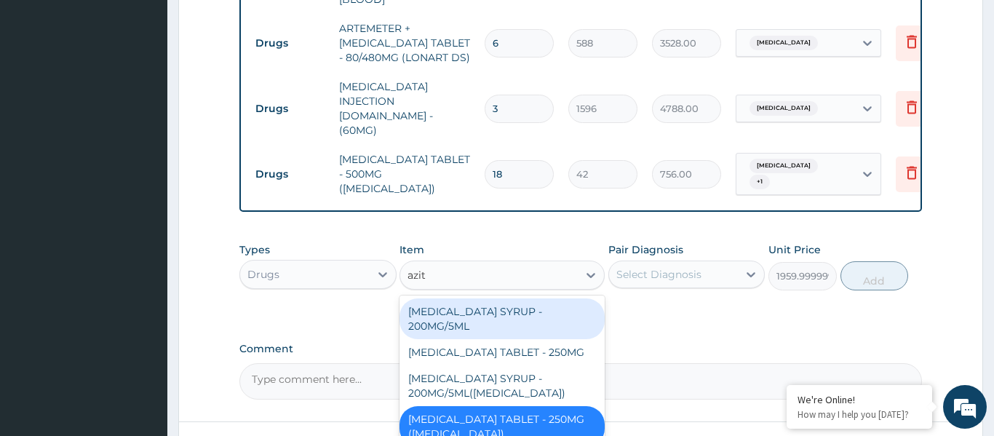
type input "azith"
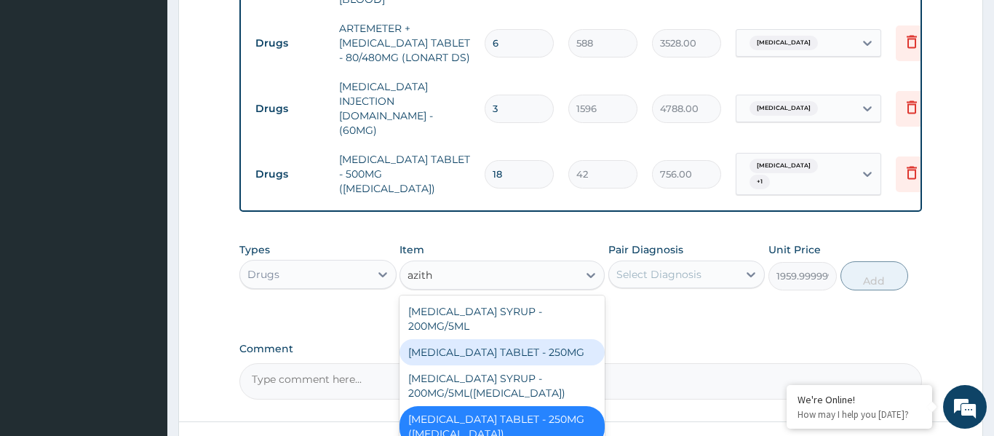
click at [512, 339] on div "AZITHROMYCIN TABLET - 250MG" at bounding box center [502, 352] width 205 height 26
type input "280"
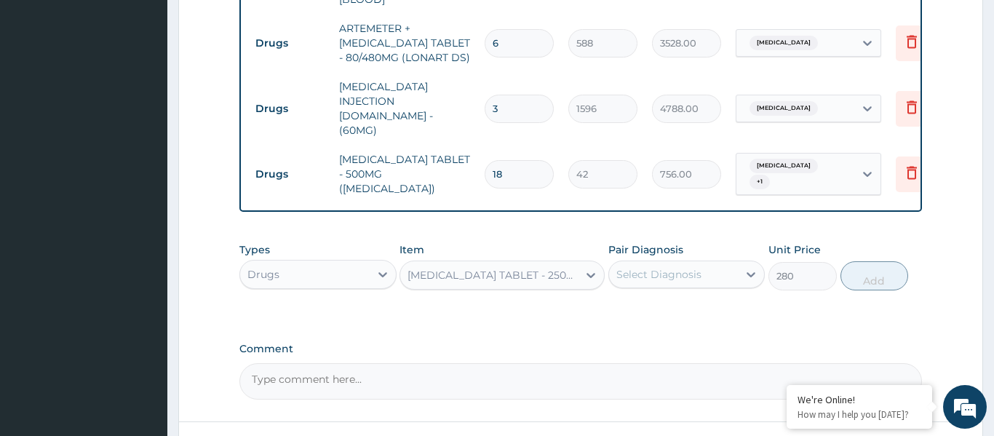
click at [672, 267] on div "Select Diagnosis" at bounding box center [658, 274] width 85 height 15
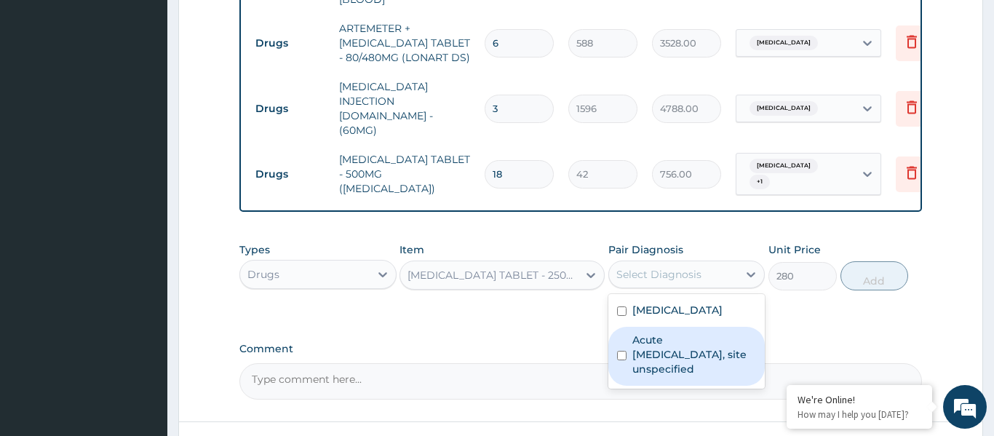
click at [686, 333] on label "Acute upper respiratory infection, site unspecified" at bounding box center [694, 355] width 124 height 44
checkbox input "true"
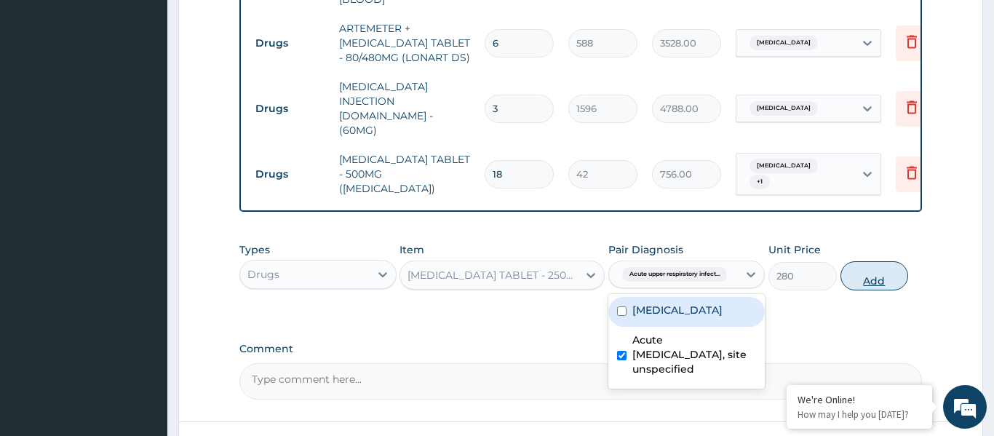
click at [849, 261] on button "Add" at bounding box center [875, 275] width 68 height 29
type input "0"
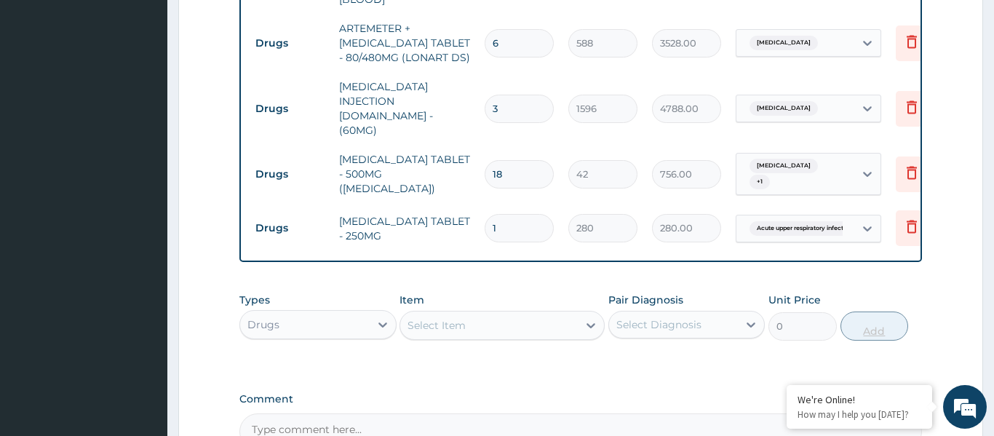
type input "15"
type input "4200.00"
type input "15"
click at [507, 314] on div "Select Item" at bounding box center [489, 325] width 178 height 23
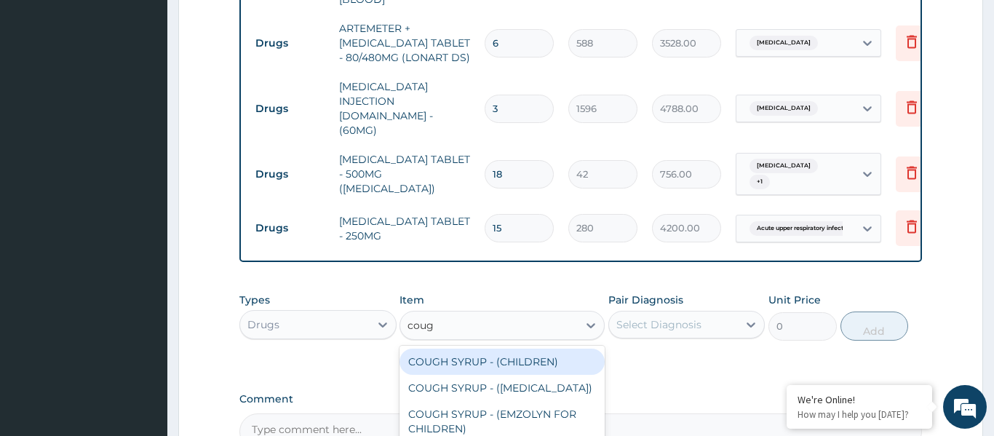
type input "cough"
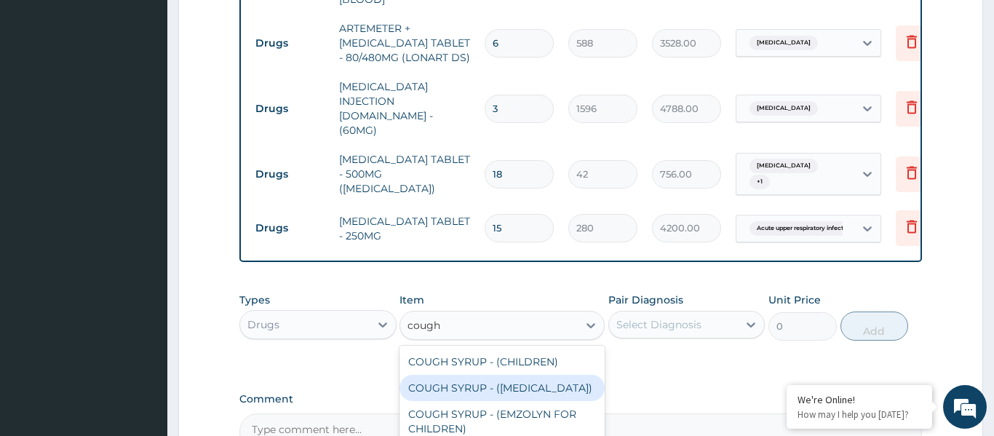
click at [509, 375] on div "COUGH SYRUP - (EXPECTORANT)" at bounding box center [502, 388] width 205 height 26
type input "1120"
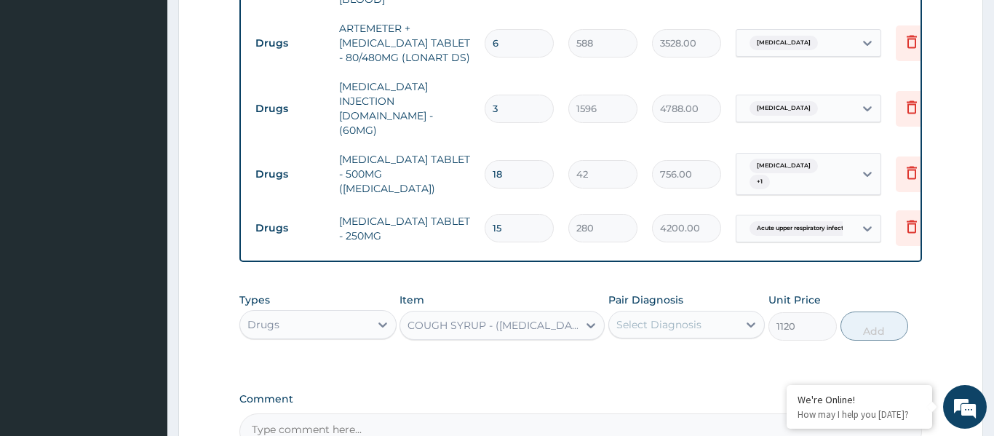
click at [683, 317] on div "Select Diagnosis" at bounding box center [658, 324] width 85 height 15
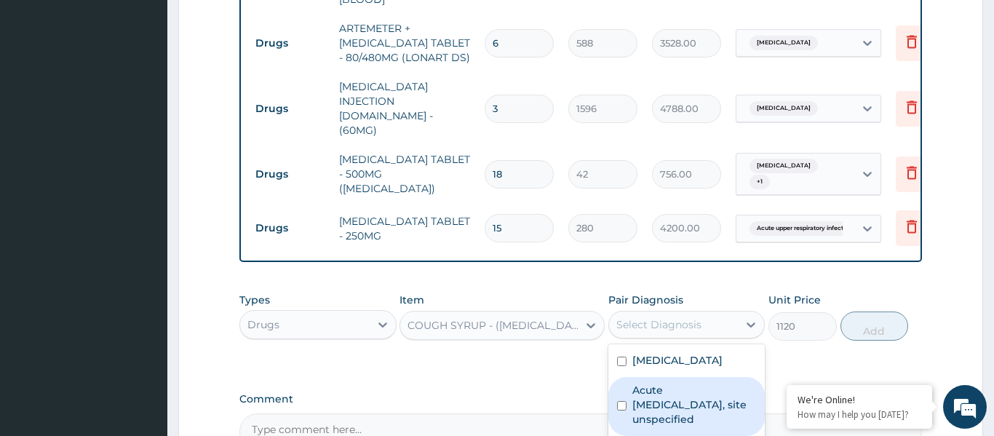
click at [688, 383] on label "Acute upper respiratory infection, site unspecified" at bounding box center [694, 405] width 124 height 44
checkbox input "true"
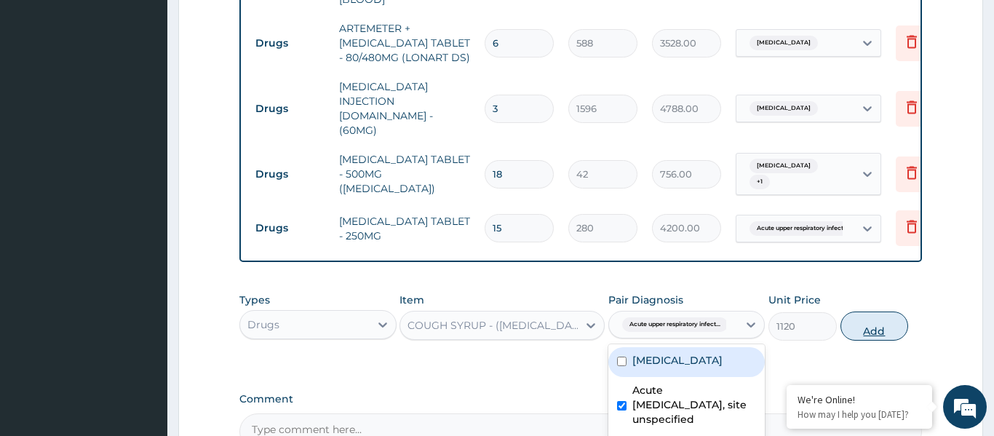
click at [846, 312] on button "Add" at bounding box center [875, 326] width 68 height 29
type input "0"
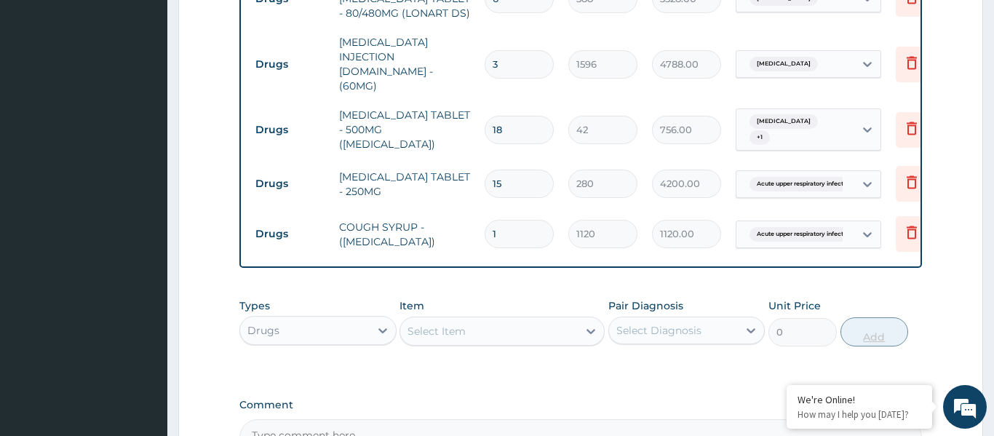
scroll to position [848, 0]
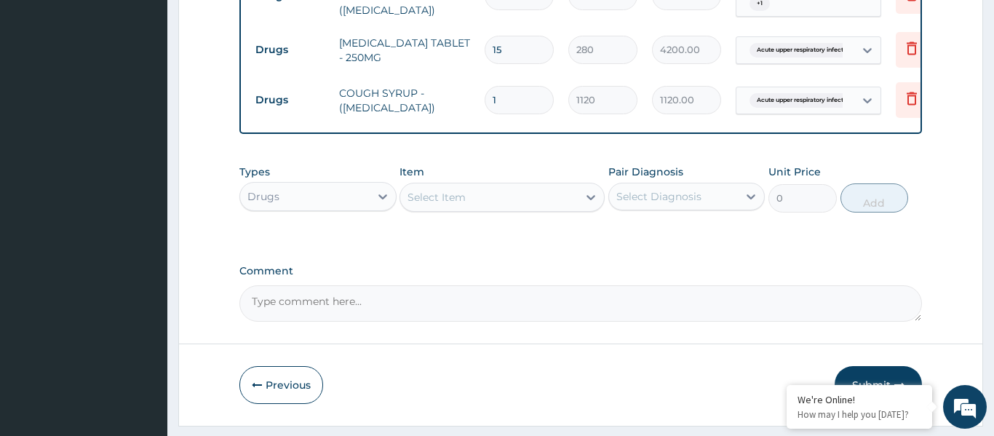
click at [869, 366] on button "Submit" at bounding box center [878, 385] width 87 height 38
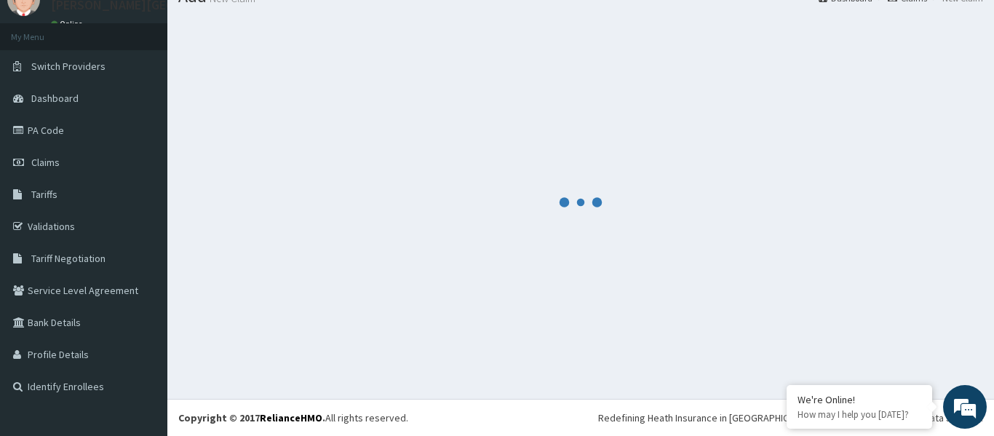
scroll to position [60, 0]
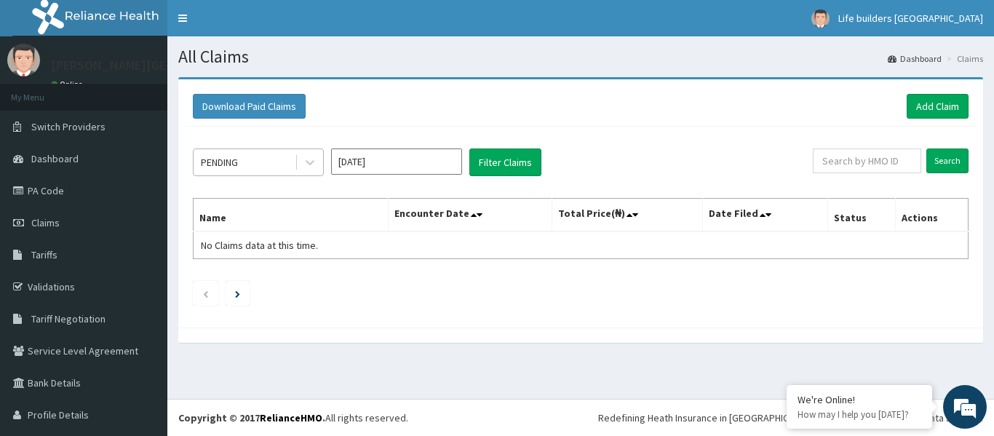
click at [260, 160] on div "PENDING" at bounding box center [244, 162] width 101 height 23
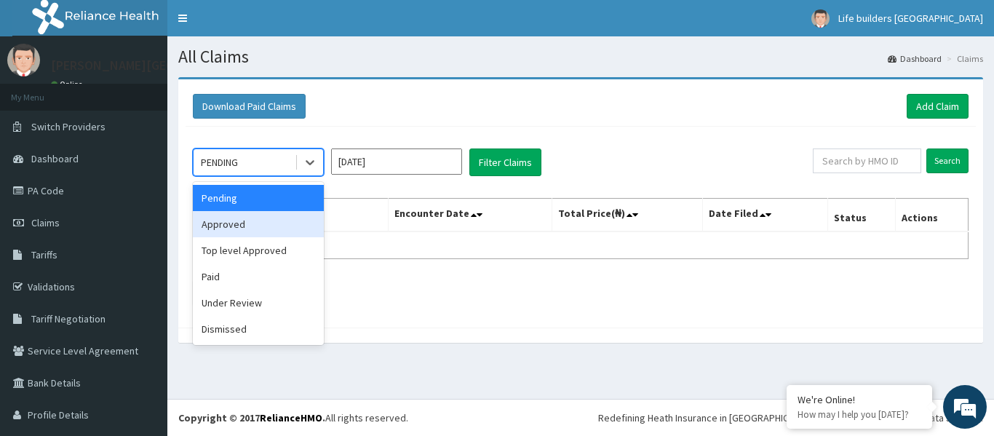
click at [236, 227] on div "Approved" at bounding box center [258, 224] width 131 height 26
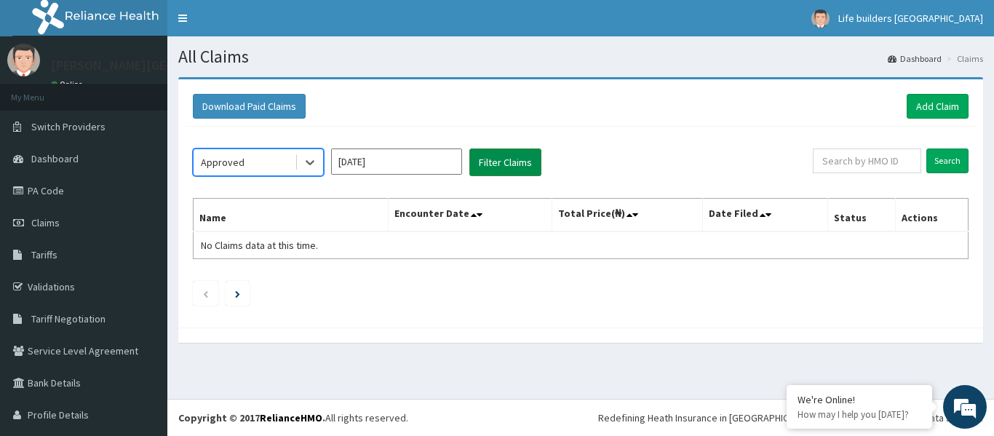
click at [492, 167] on button "Filter Claims" at bounding box center [505, 162] width 72 height 28
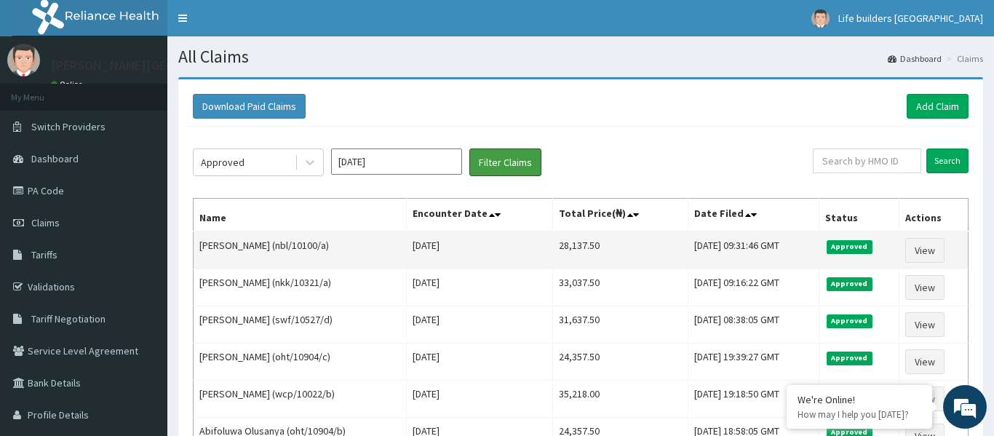
scroll to position [163, 0]
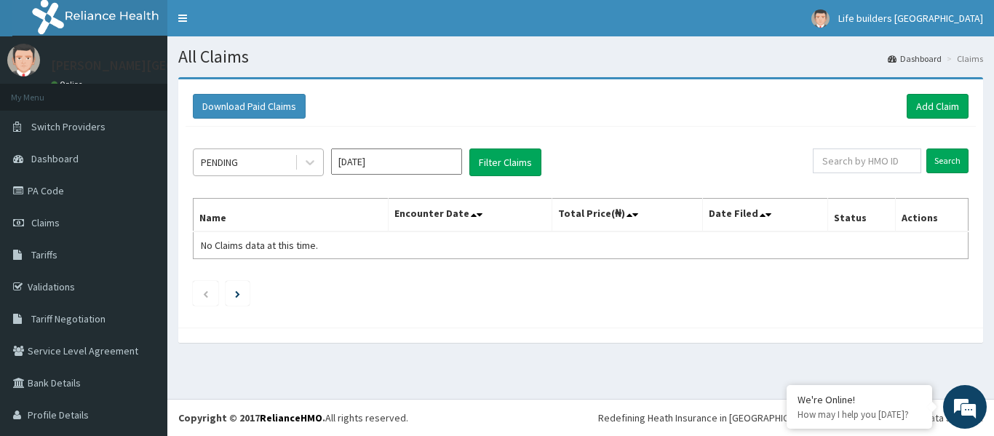
click at [285, 162] on div "PENDING" at bounding box center [244, 162] width 101 height 23
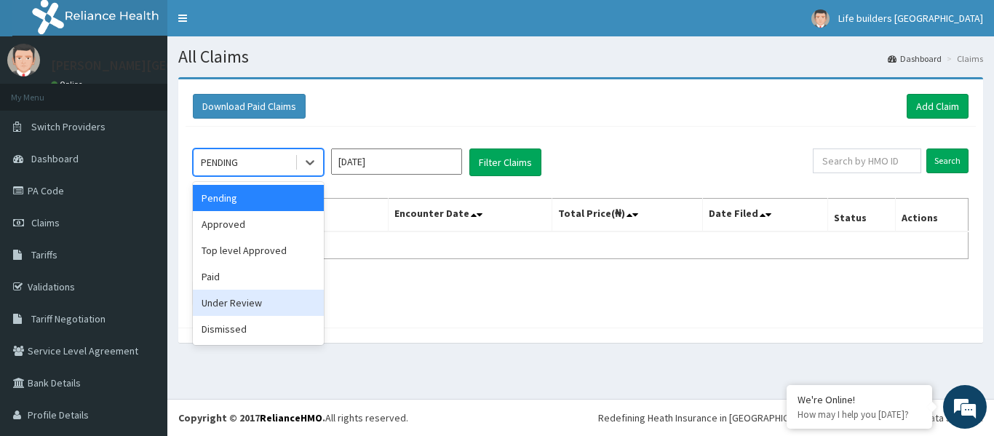
click at [236, 297] on div "Under Review" at bounding box center [258, 303] width 131 height 26
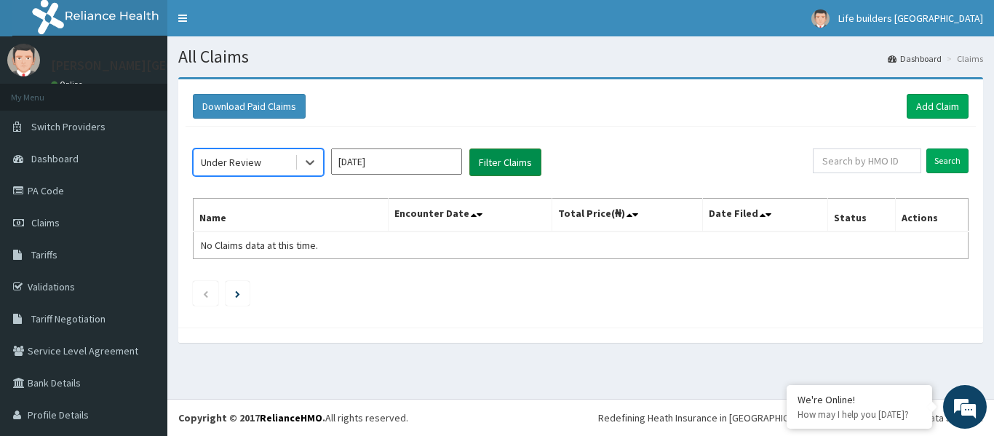
click at [492, 159] on button "Filter Claims" at bounding box center [505, 162] width 72 height 28
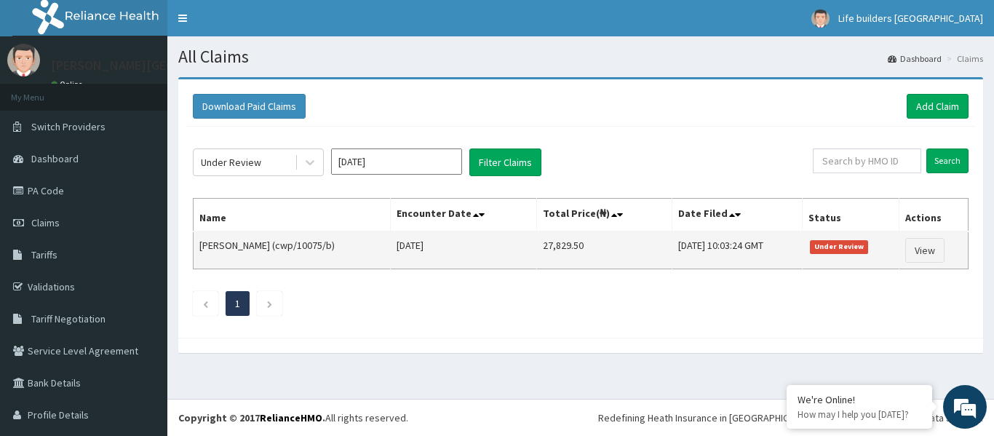
drag, startPoint x: 293, startPoint y: 250, endPoint x: 347, endPoint y: 251, distance: 54.6
click at [347, 251] on td "Oluwaseun Adeyemi (cwp/10075/b)" at bounding box center [292, 250] width 197 height 38
click at [344, 249] on td "Oluwaseun Adeyemi (cwp/10075/b)" at bounding box center [292, 250] width 197 height 38
drag, startPoint x: 292, startPoint y: 245, endPoint x: 345, endPoint y: 239, distance: 53.4
click at [345, 239] on td "Oluwaseun Adeyemi (cwp/10075/b)" at bounding box center [292, 250] width 197 height 38
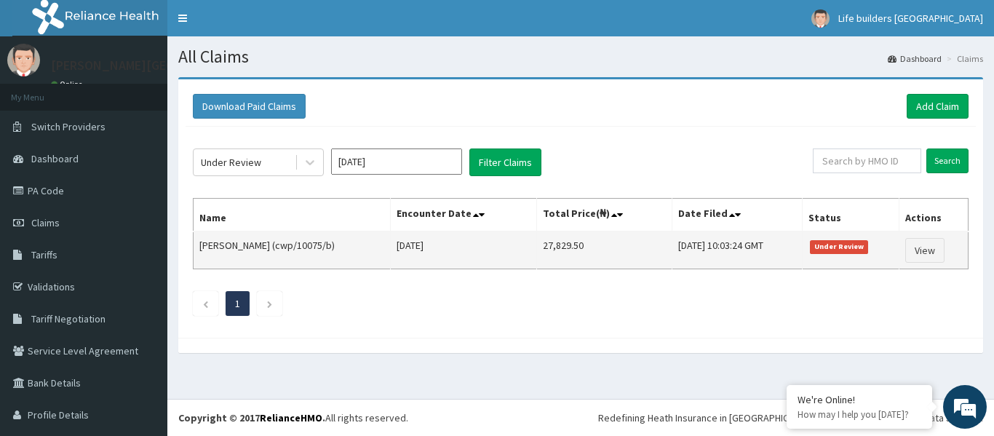
copy td "cwp/10075/b"
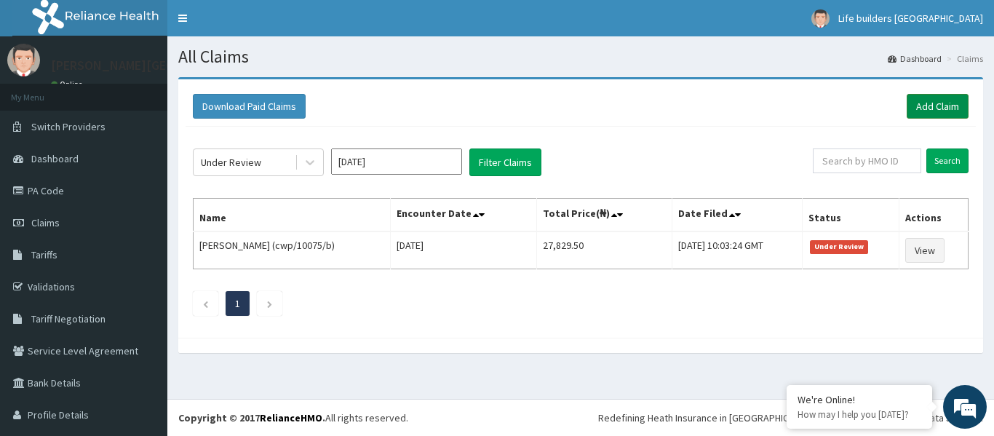
click at [923, 105] on link "Add Claim" at bounding box center [938, 106] width 62 height 25
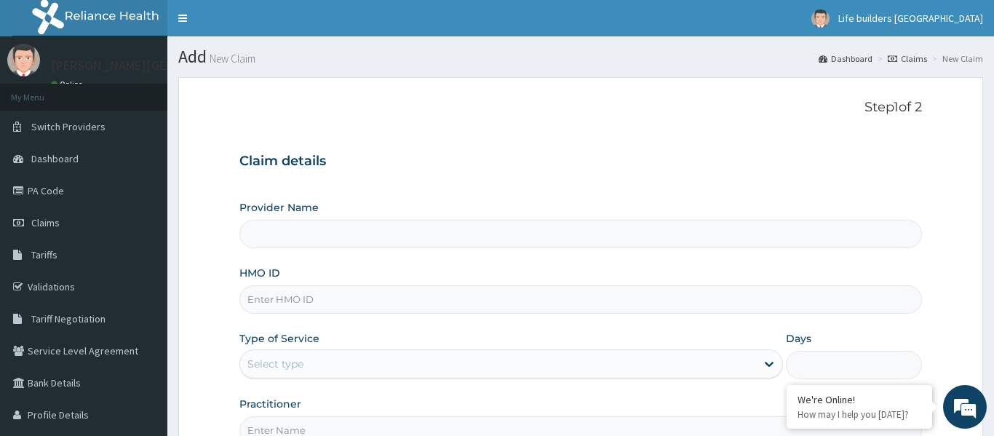
type input "[PERSON_NAME][GEOGRAPHIC_DATA]"
paste input "cwp/10075/b"
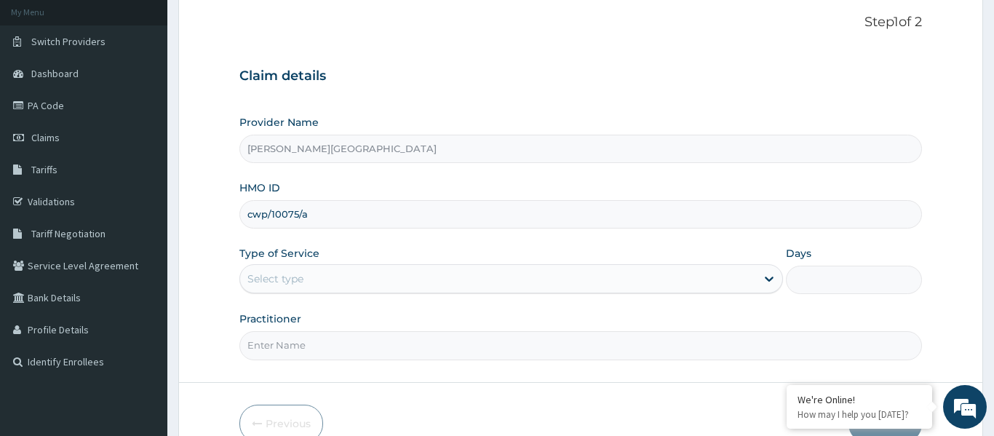
scroll to position [162, 0]
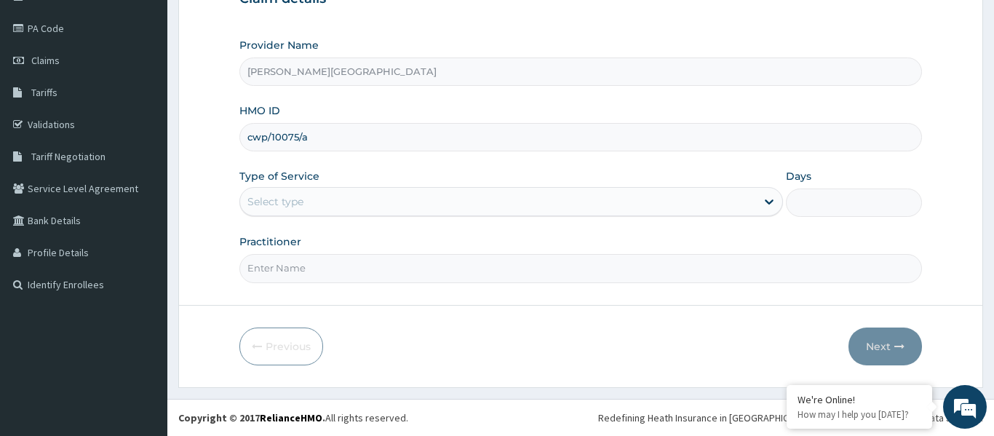
type input "cwp/10075/a"
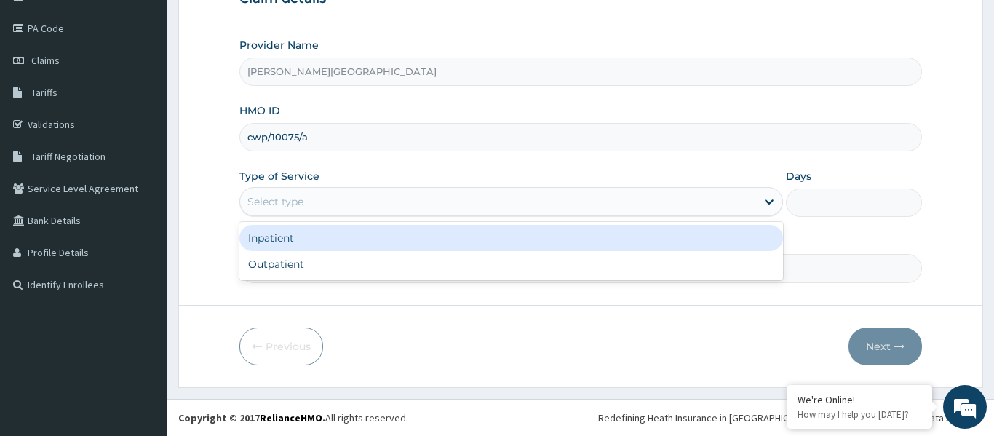
click at [301, 207] on div "Select type" at bounding box center [275, 201] width 56 height 15
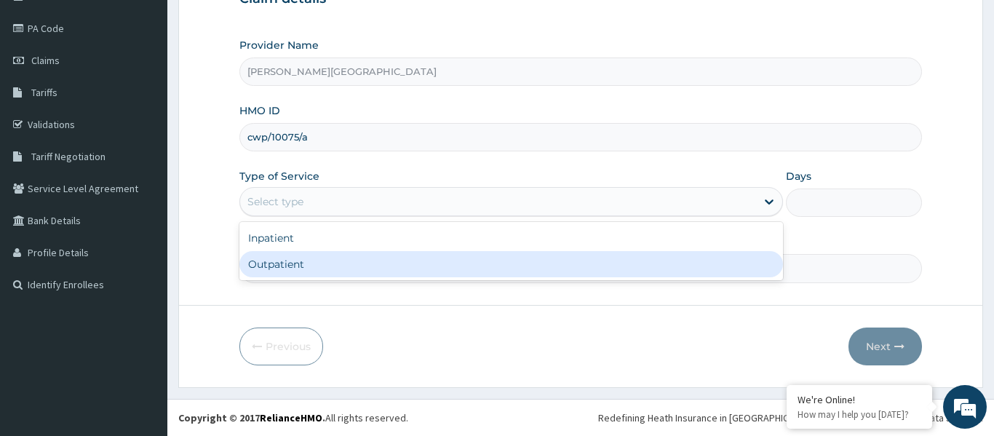
click at [298, 263] on div "Outpatient" at bounding box center [511, 264] width 544 height 26
type input "1"
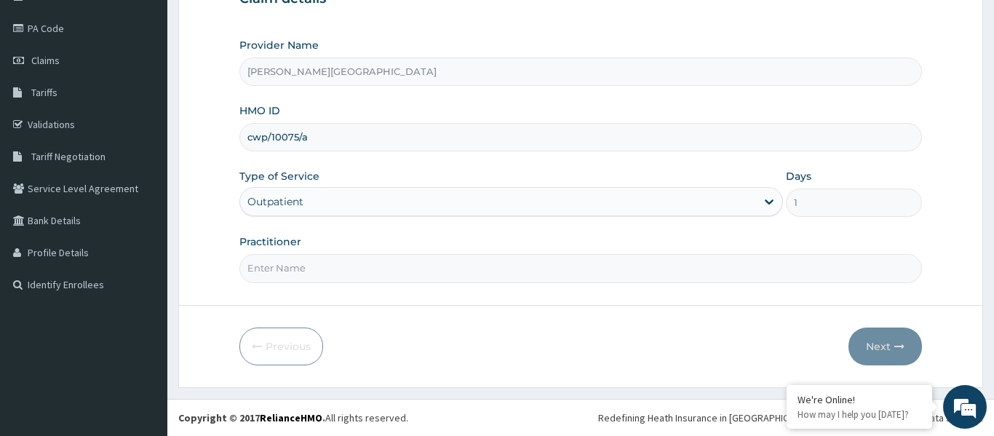
click at [298, 263] on input "Practitioner" at bounding box center [580, 268] width 683 height 28
click at [311, 257] on input "Practitioner" at bounding box center [580, 268] width 683 height 28
click at [301, 261] on input "Practitioner" at bounding box center [580, 268] width 683 height 28
type input "[PERSON_NAME]"
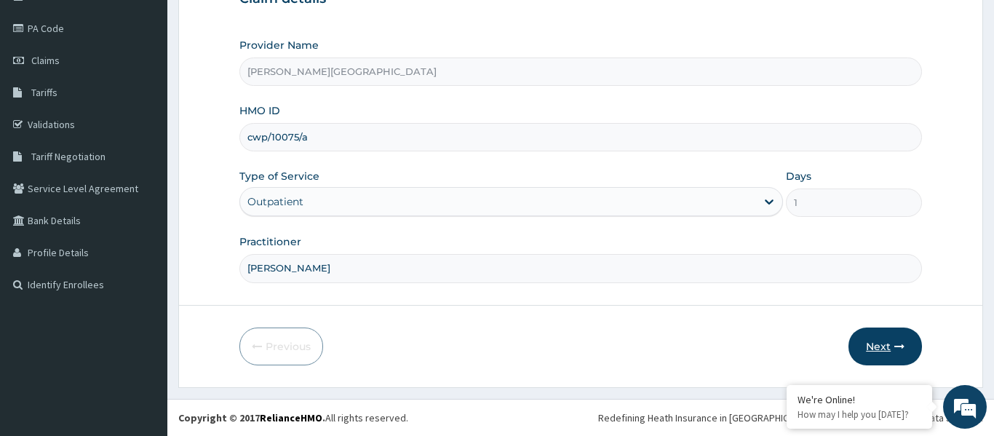
click at [886, 349] on button "Next" at bounding box center [886, 347] width 74 height 38
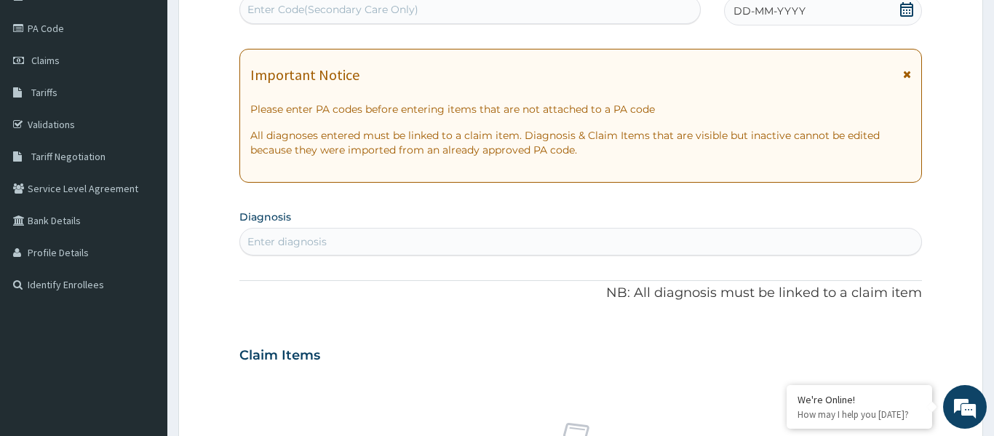
click at [517, 242] on div "Enter diagnosis" at bounding box center [580, 241] width 681 height 23
type input "urti"
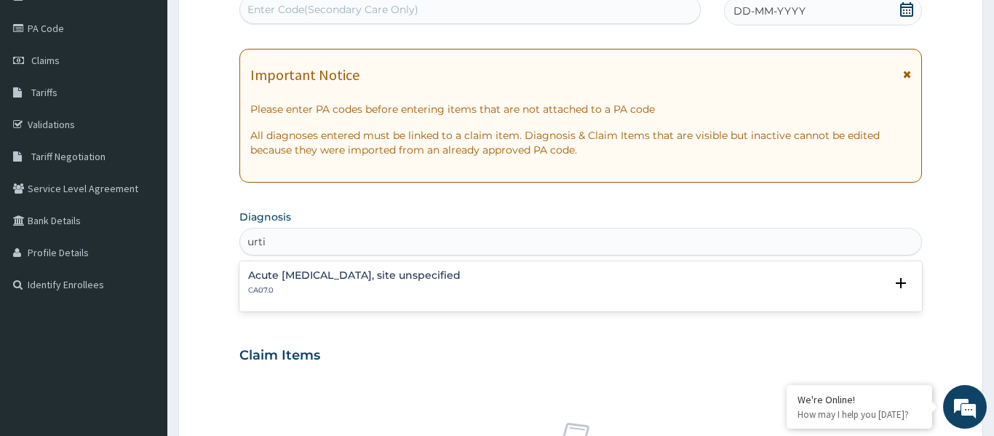
click at [461, 279] on h4 "Acute [MEDICAL_DATA], site unspecified" at bounding box center [354, 275] width 213 height 11
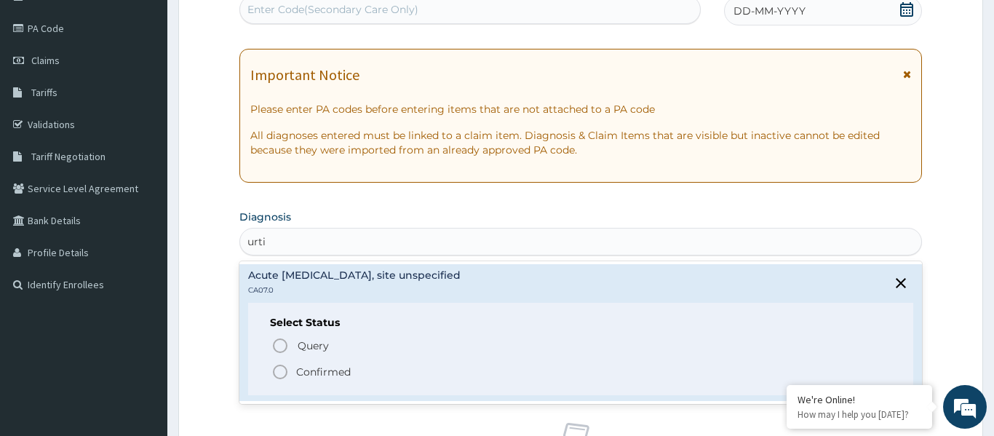
click at [278, 376] on icon "status option filled" at bounding box center [279, 371] width 17 height 17
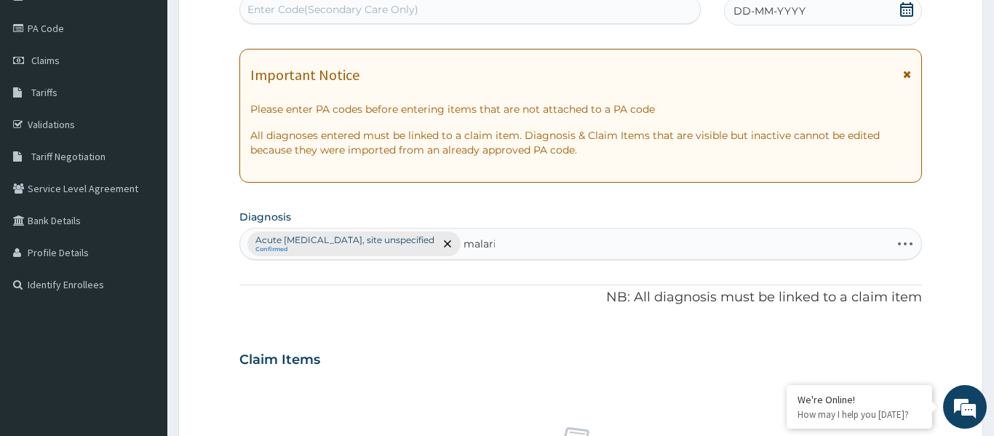
type input "malaria"
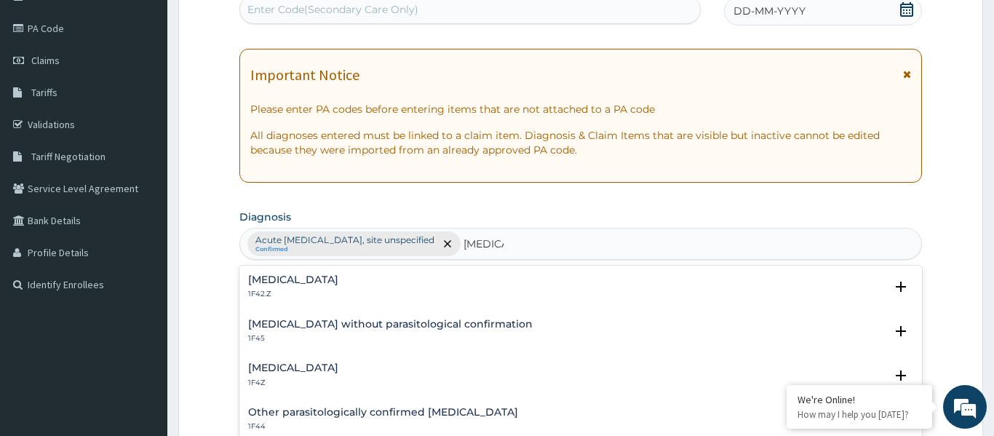
click at [284, 366] on h4 "Malaria, unspecified" at bounding box center [293, 367] width 90 height 11
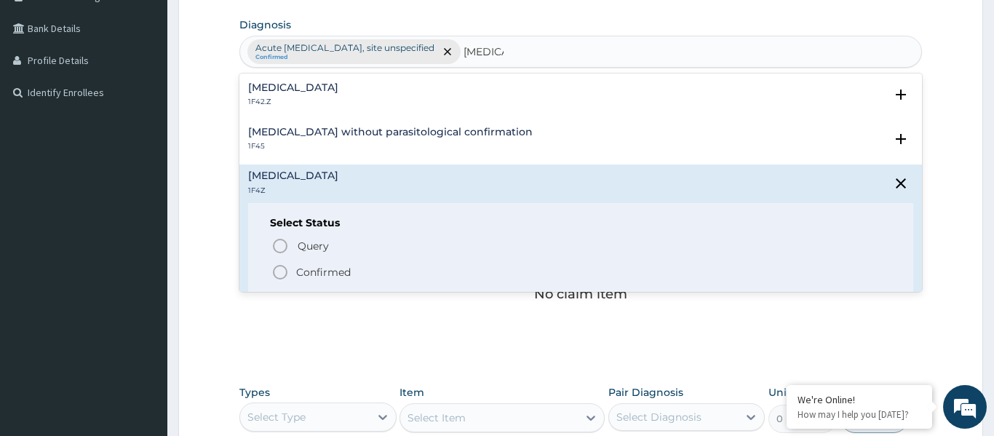
scroll to position [355, 0]
click at [282, 272] on icon "status option filled" at bounding box center [279, 271] width 17 height 17
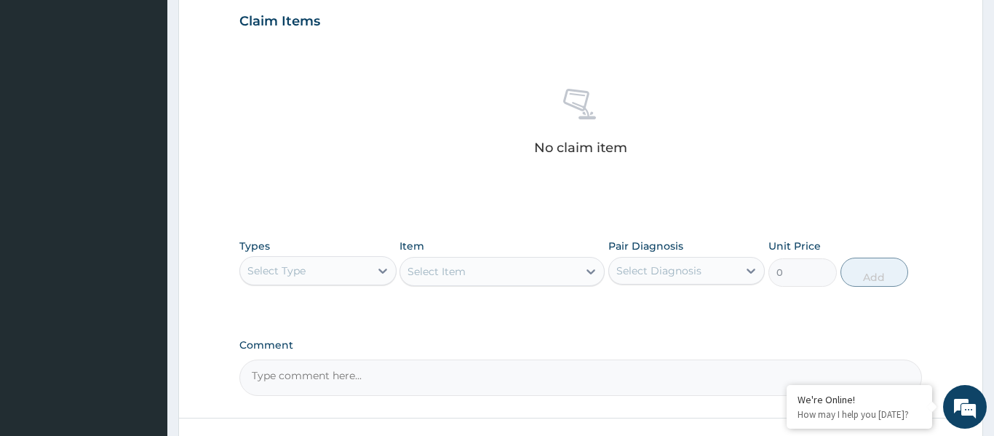
scroll to position [525, 0]
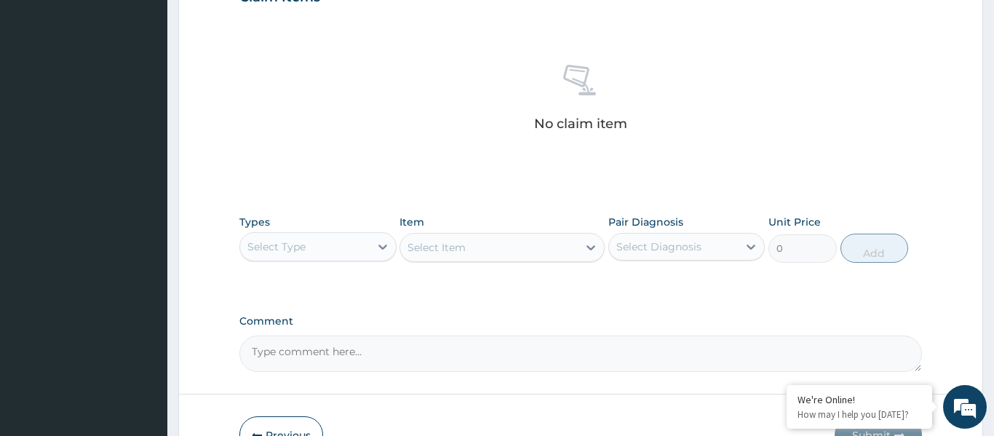
click at [319, 239] on div "Select Type" at bounding box center [305, 246] width 130 height 23
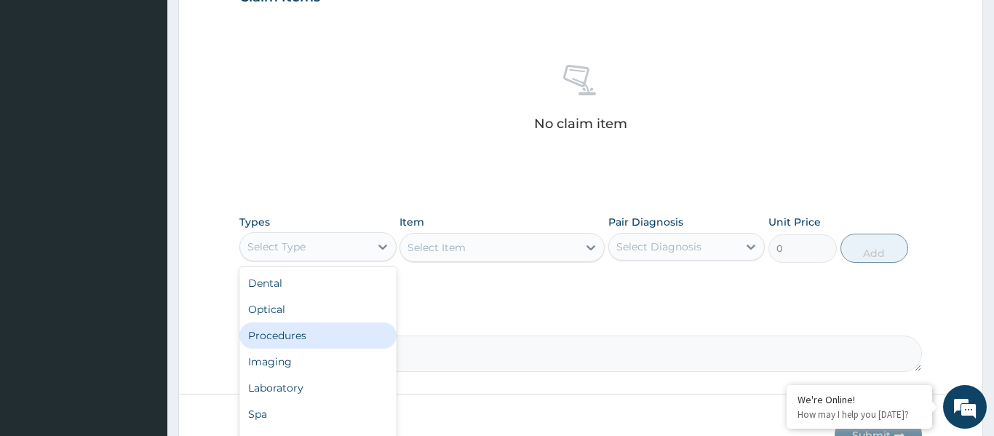
click at [306, 332] on div "Procedures" at bounding box center [317, 335] width 157 height 26
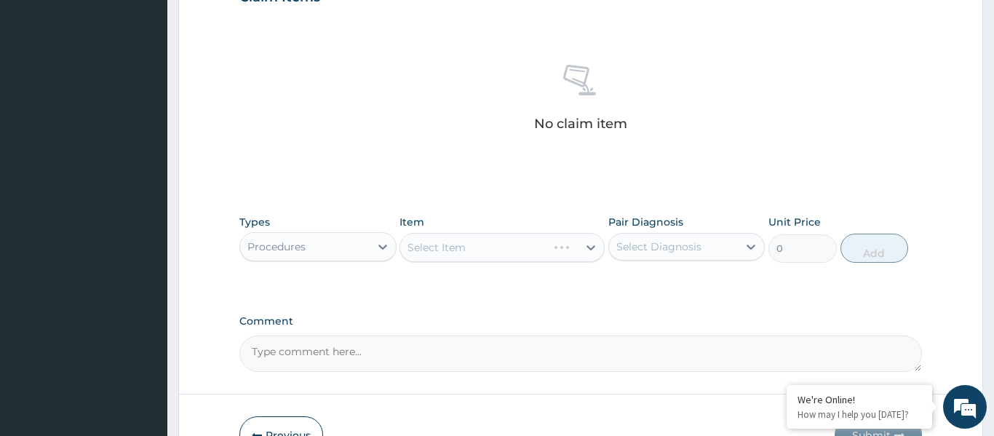
click at [458, 250] on div "Select Item" at bounding box center [502, 247] width 205 height 29
click at [512, 242] on div "Select Item" at bounding box center [489, 247] width 178 height 23
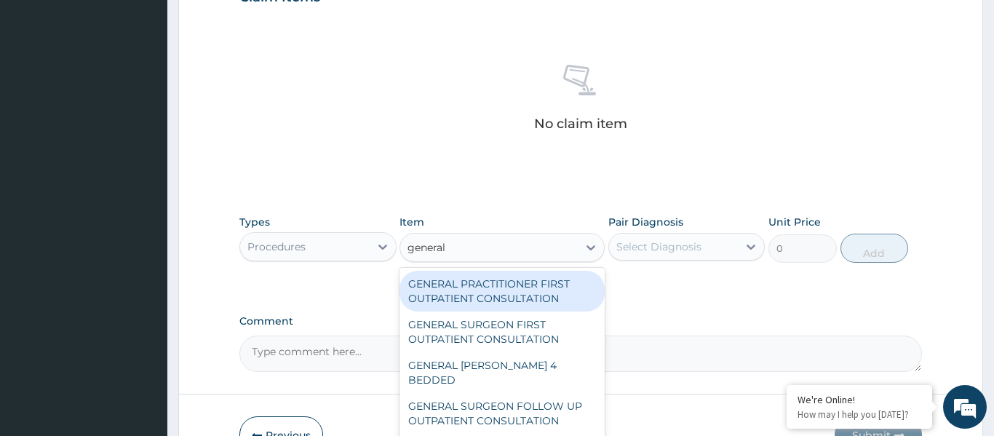
type input "general p"
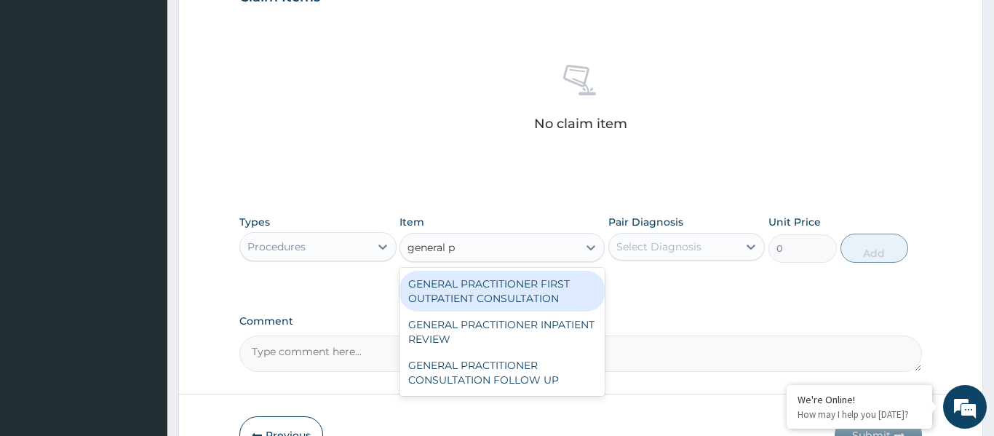
click at [518, 287] on div "GENERAL PRACTITIONER FIRST OUTPATIENT CONSULTATION" at bounding box center [502, 291] width 205 height 41
type input "3750"
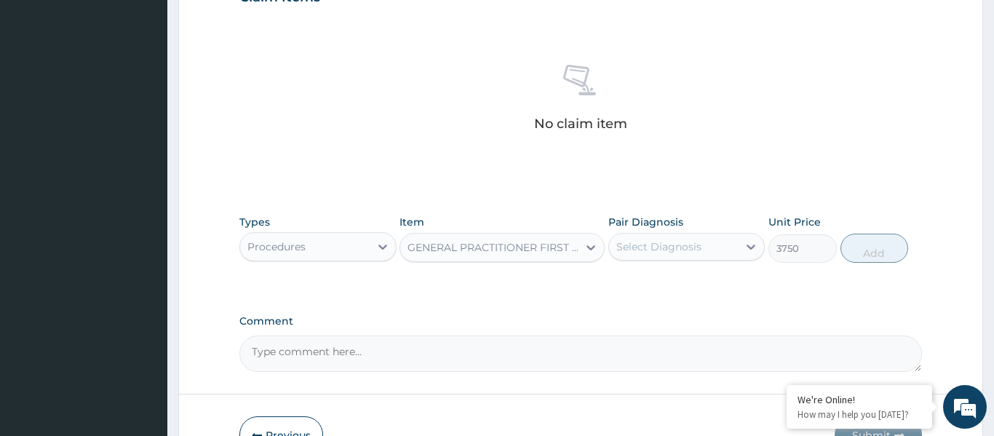
click at [659, 243] on div "Select Diagnosis" at bounding box center [658, 246] width 85 height 15
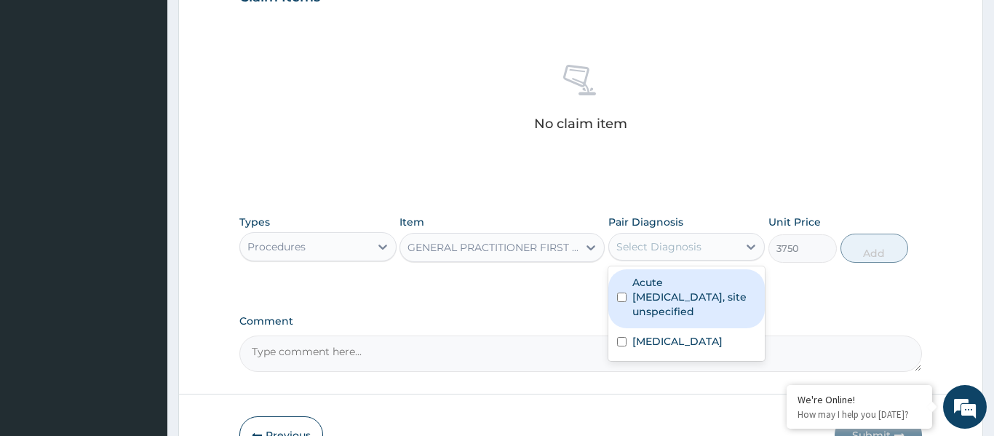
click at [681, 293] on label "Acute upper respiratory infection, site unspecified" at bounding box center [694, 297] width 124 height 44
checkbox input "true"
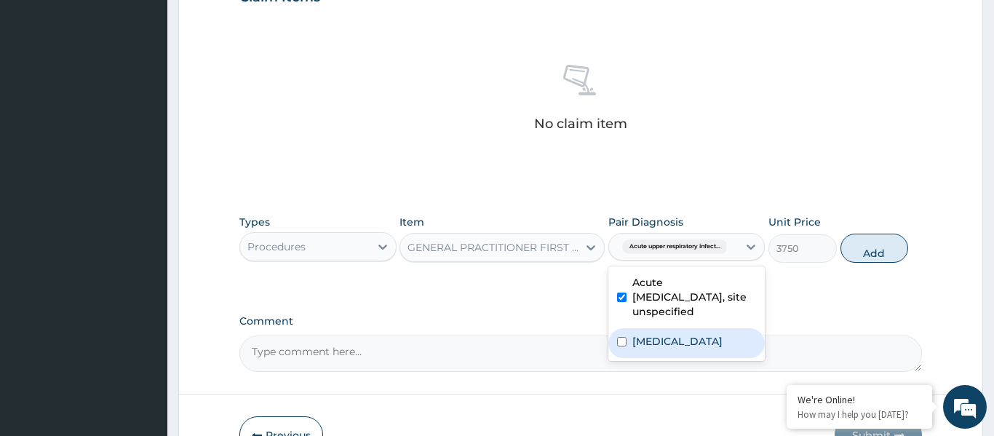
click at [681, 334] on label "Malaria, unspecified" at bounding box center [677, 341] width 90 height 15
checkbox input "true"
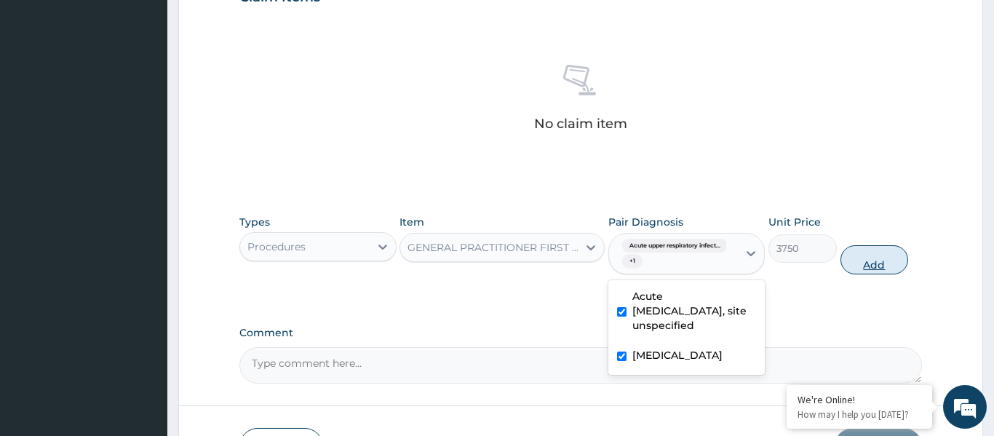
click at [855, 265] on button "Add" at bounding box center [875, 259] width 68 height 29
type input "0"
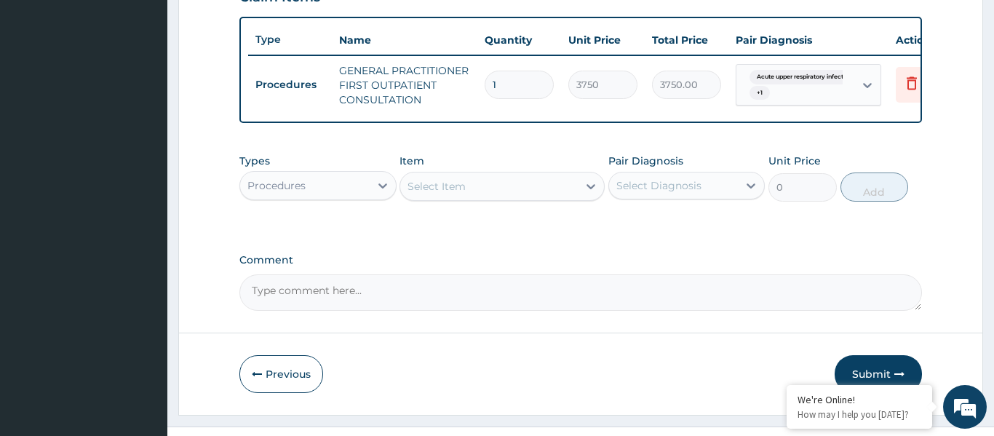
click at [505, 196] on div "Select Item" at bounding box center [489, 186] width 178 height 23
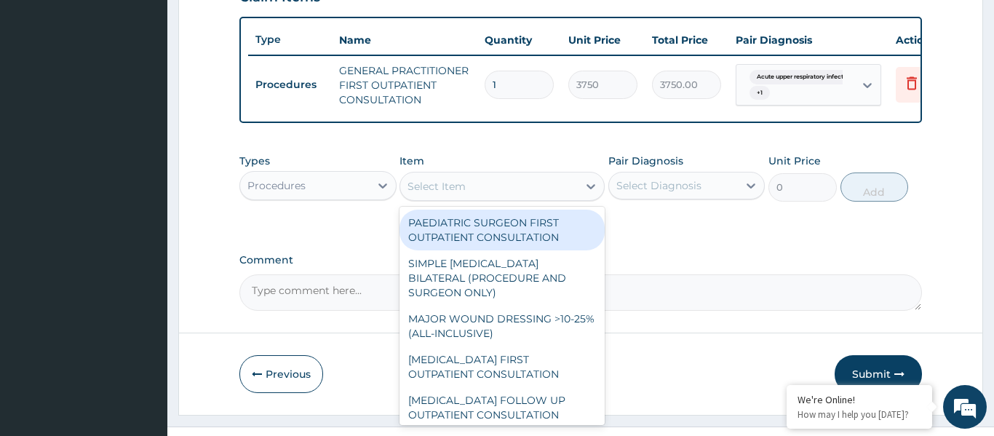
type input "f"
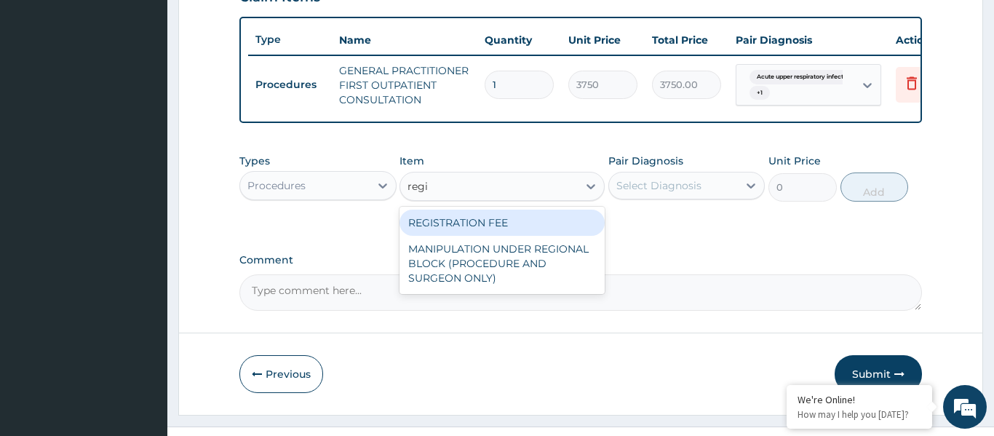
type input "regis"
click at [531, 222] on div "REGISTRATION FEE" at bounding box center [502, 223] width 205 height 26
type input "2500"
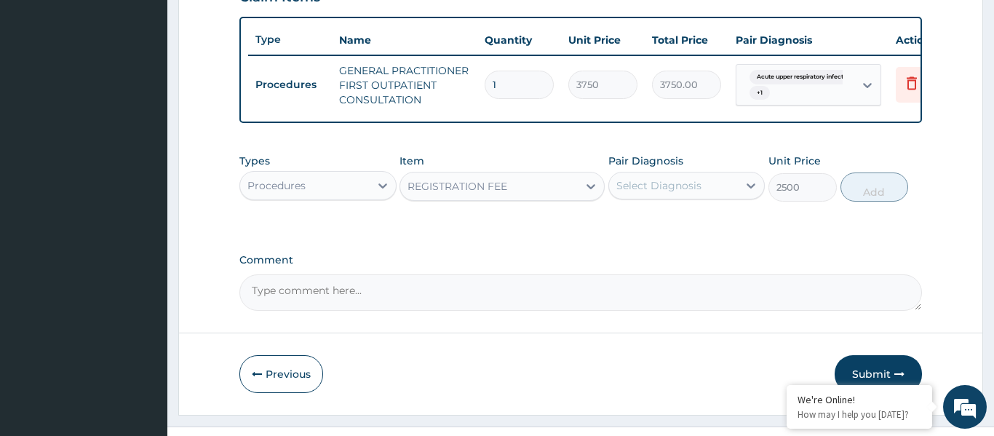
click at [652, 188] on div "Select Diagnosis" at bounding box center [658, 185] width 85 height 15
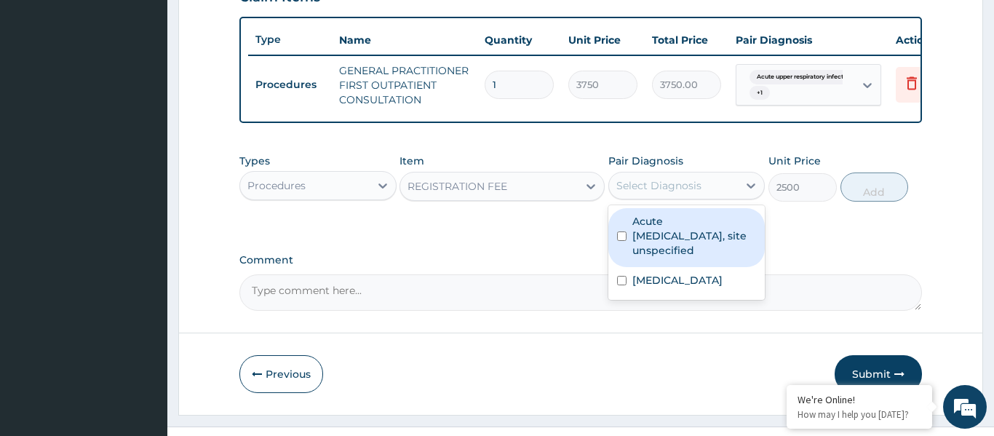
click at [666, 234] on label "Acute upper respiratory infection, site unspecified" at bounding box center [694, 236] width 124 height 44
checkbox input "true"
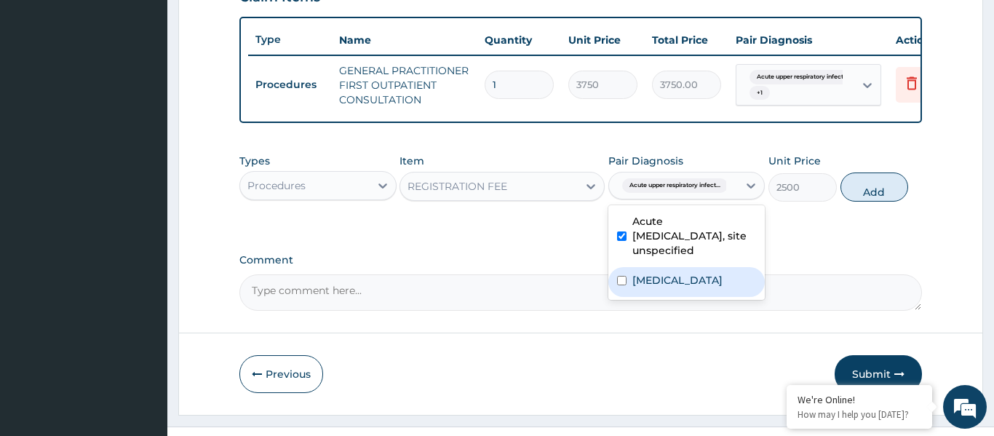
click at [669, 279] on label "Malaria, unspecified" at bounding box center [677, 280] width 90 height 15
checkbox input "true"
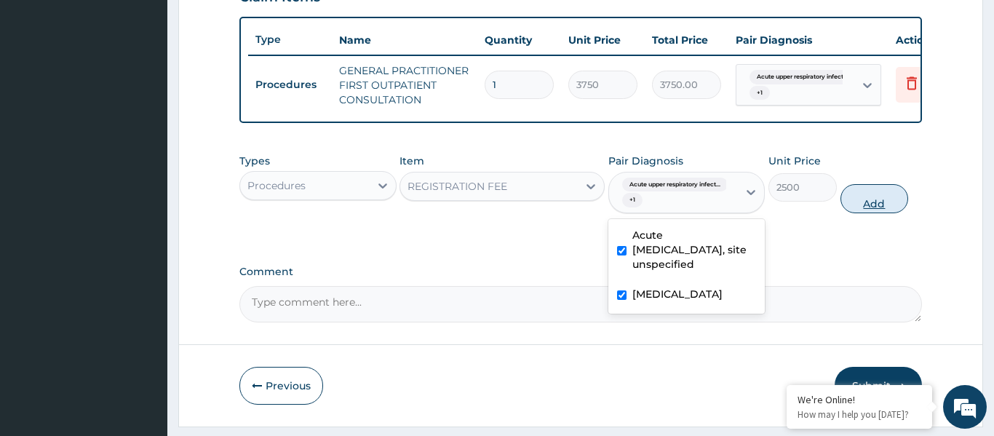
click at [881, 194] on button "Add" at bounding box center [875, 198] width 68 height 29
type input "0"
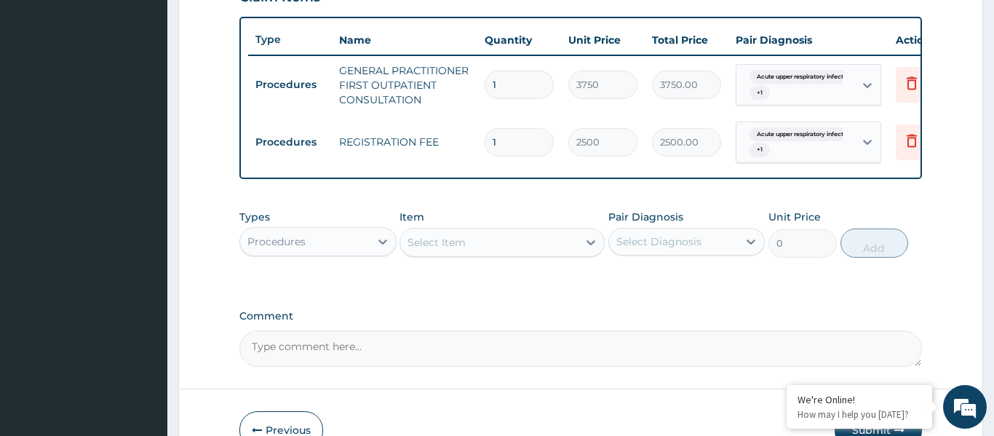
click at [299, 237] on div "Procedures" at bounding box center [276, 241] width 58 height 15
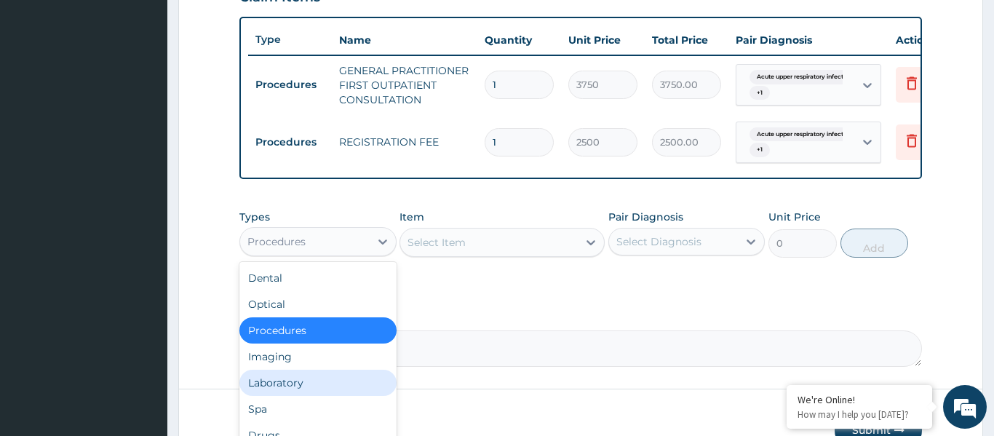
click at [282, 392] on div "Laboratory" at bounding box center [317, 383] width 157 height 26
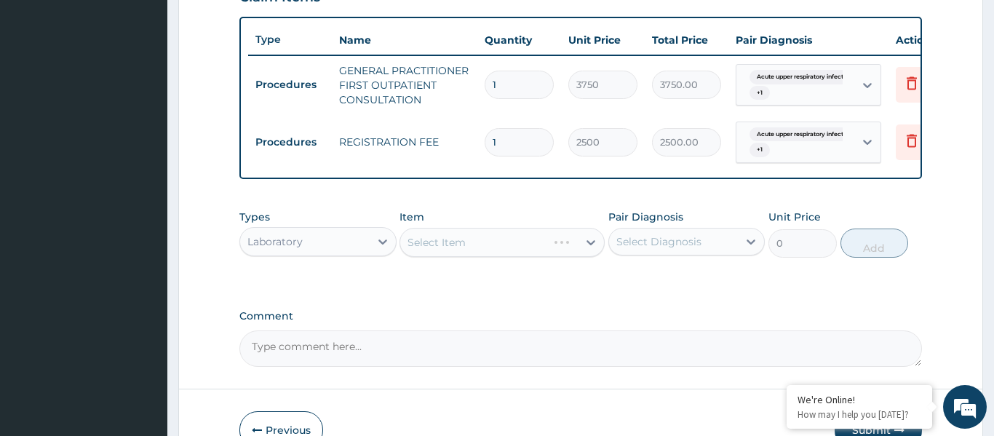
click at [452, 246] on div "Select Item" at bounding box center [502, 242] width 205 height 29
click at [454, 246] on div "Select Item" at bounding box center [437, 242] width 58 height 15
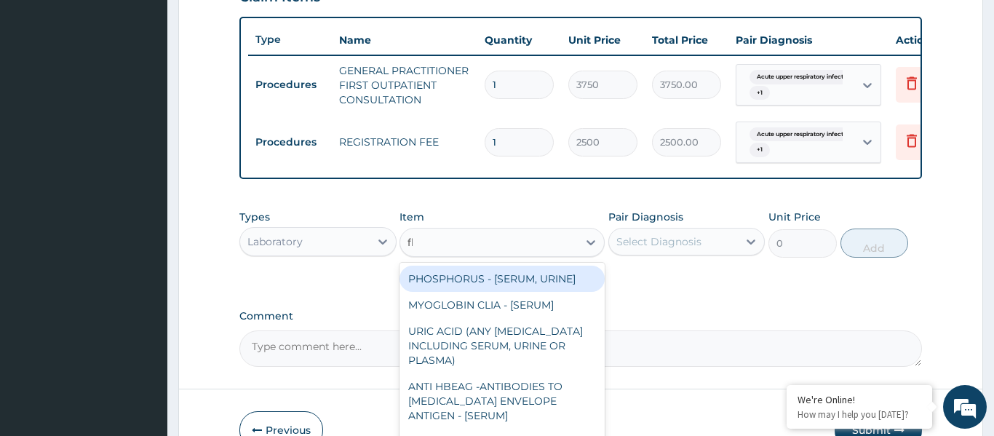
type input "fbc"
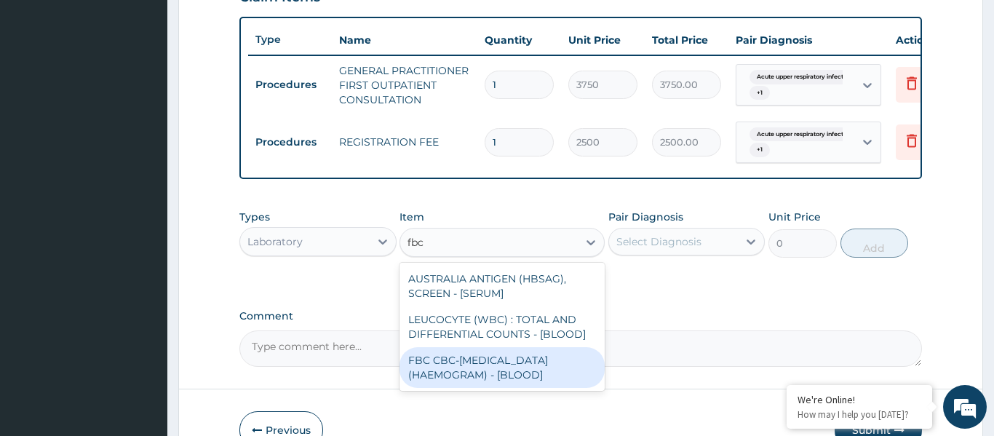
click at [499, 374] on div "FBC CBC-COMPLETE BLOOD COUNT (HAEMOGRAM) - [BLOOD]" at bounding box center [502, 367] width 205 height 41
type input "5000"
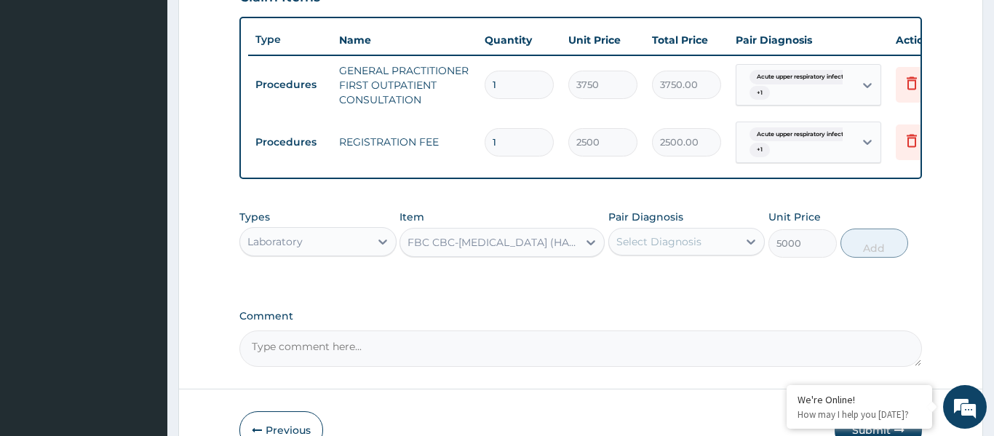
click at [694, 255] on div "Select Diagnosis" at bounding box center [686, 242] width 157 height 28
click at [675, 235] on div "Select Diagnosis" at bounding box center [658, 241] width 85 height 15
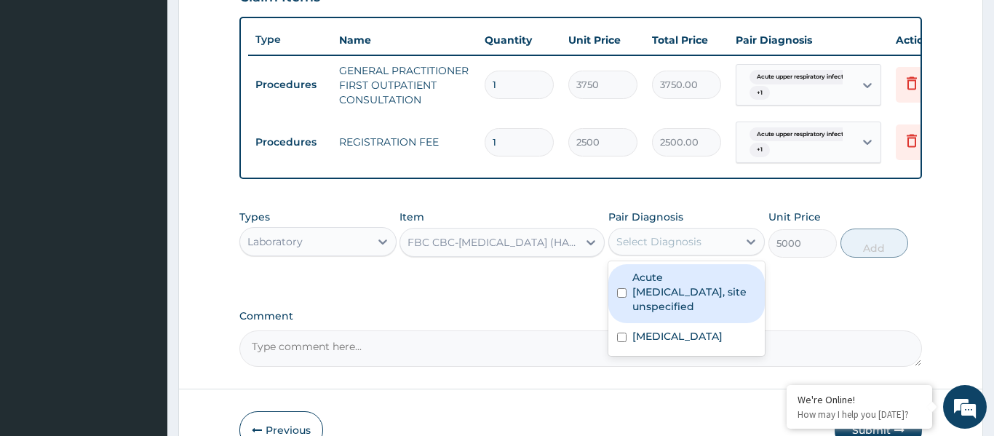
click at [674, 286] on label "Acute upper respiratory infection, site unspecified" at bounding box center [694, 292] width 124 height 44
checkbox input "true"
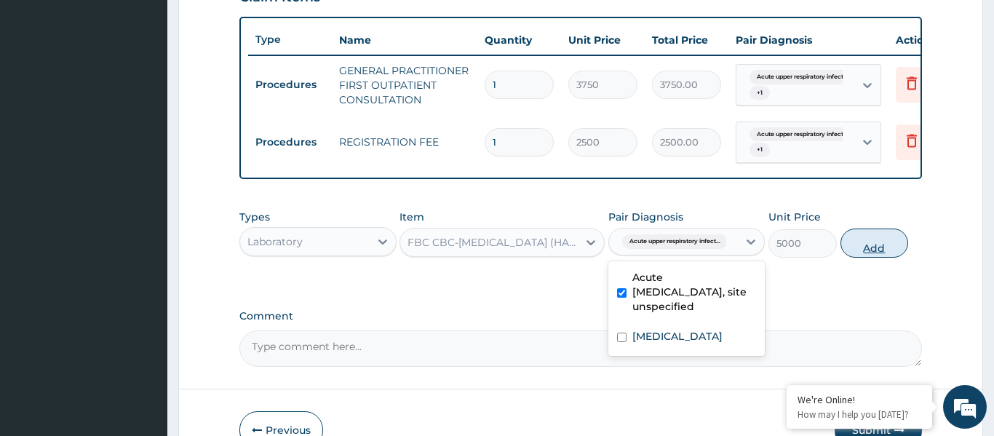
click at [858, 244] on button "Add" at bounding box center [875, 243] width 68 height 29
type input "0"
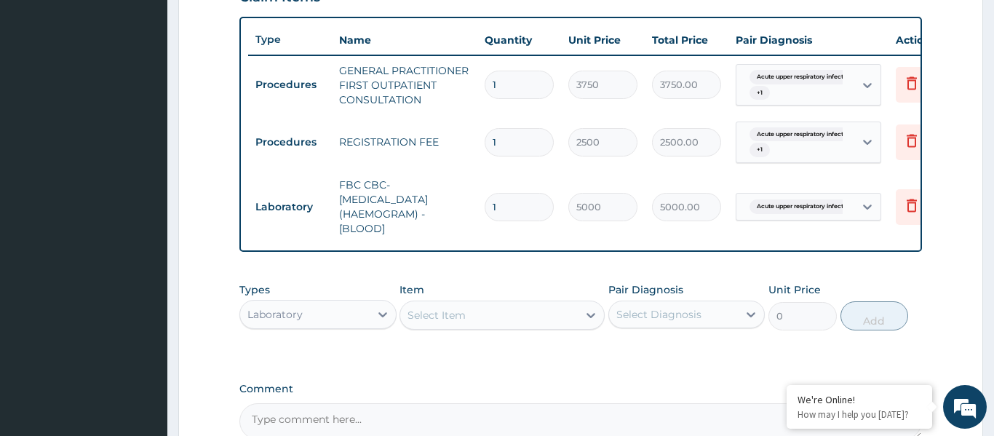
click at [478, 301] on div "Select Item" at bounding box center [502, 315] width 205 height 29
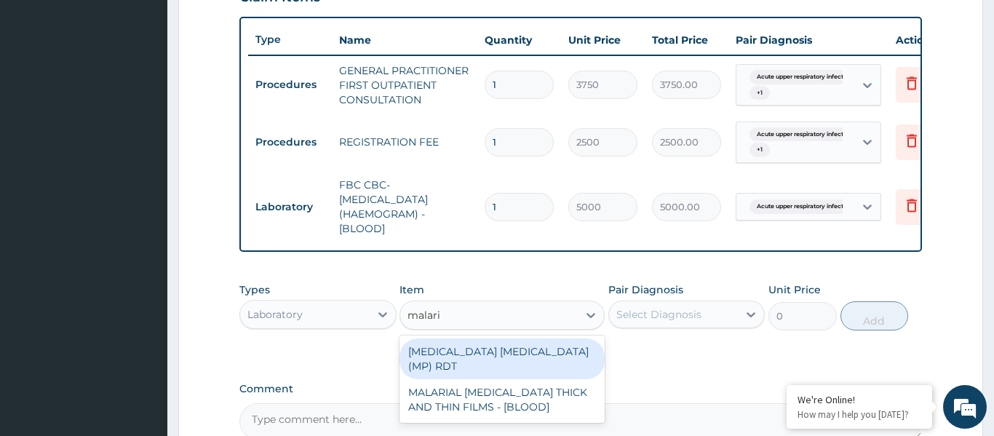
type input "malaria"
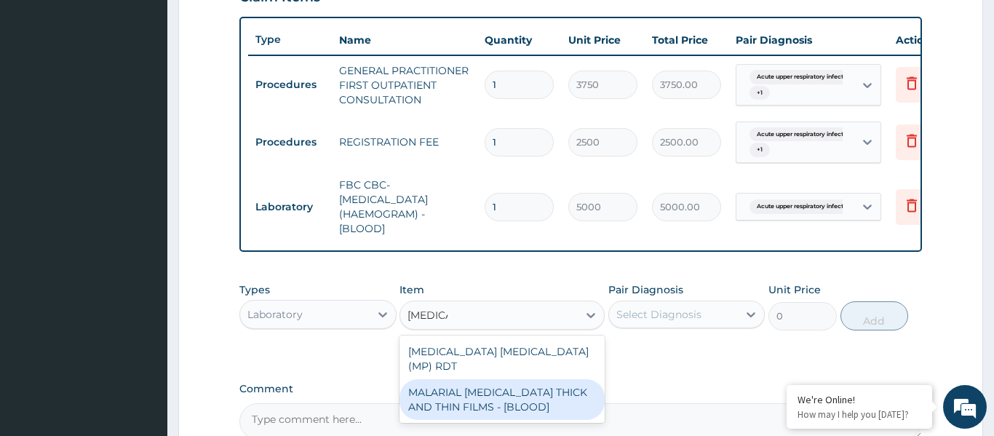
click at [503, 403] on div "MALARIAL PARASITE THICK AND THIN FILMS - [BLOOD]" at bounding box center [502, 399] width 205 height 41
type input "2187.5"
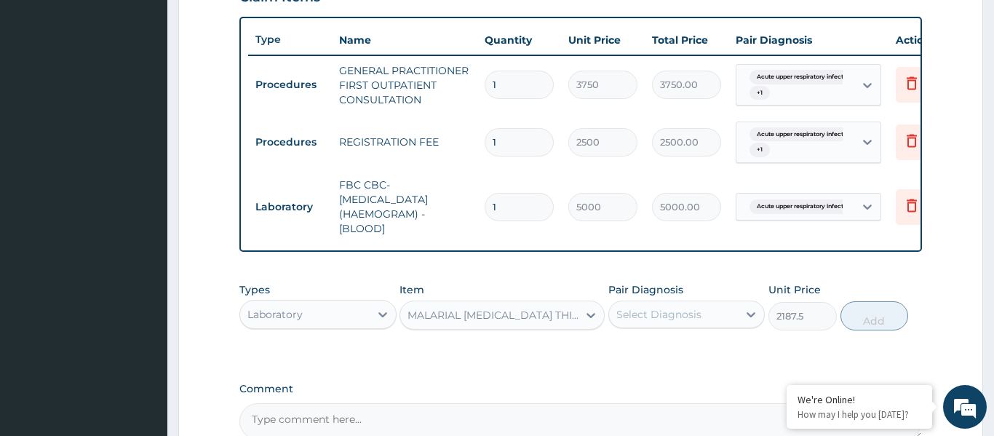
click at [693, 317] on div "Select Diagnosis" at bounding box center [658, 314] width 85 height 15
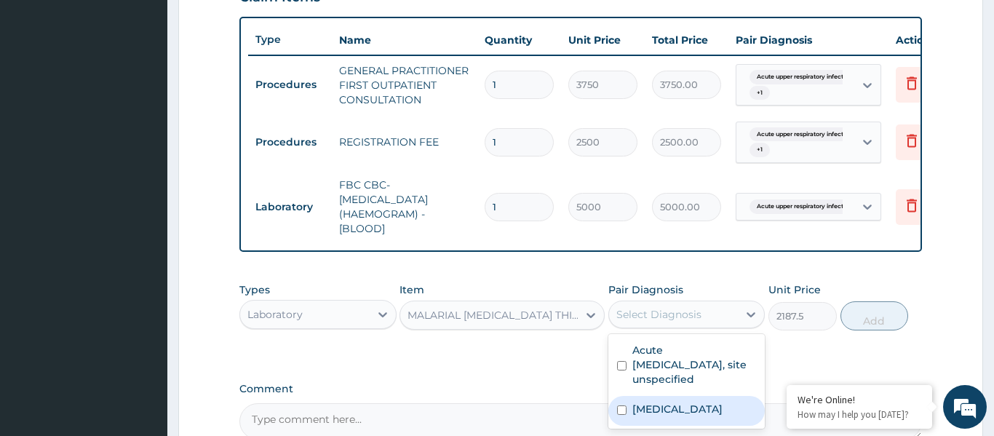
click at [691, 415] on label "Malaria, unspecified" at bounding box center [677, 409] width 90 height 15
checkbox input "true"
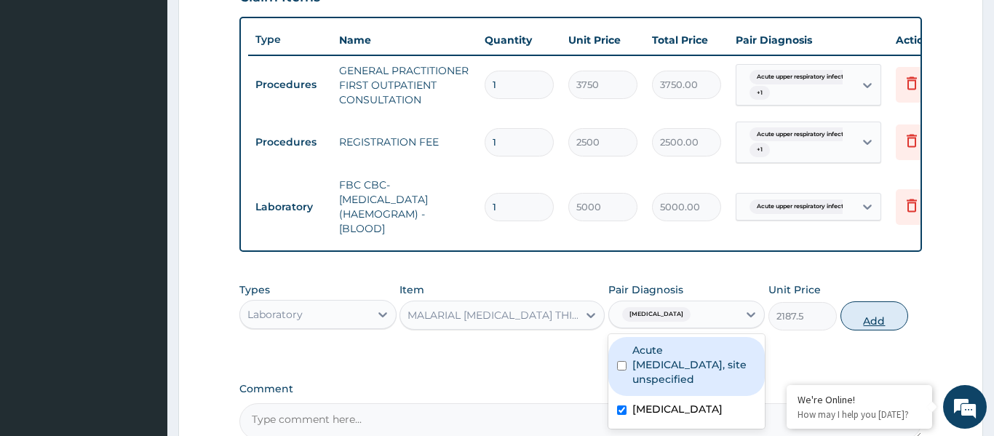
click at [875, 322] on button "Add" at bounding box center [875, 315] width 68 height 29
type input "0"
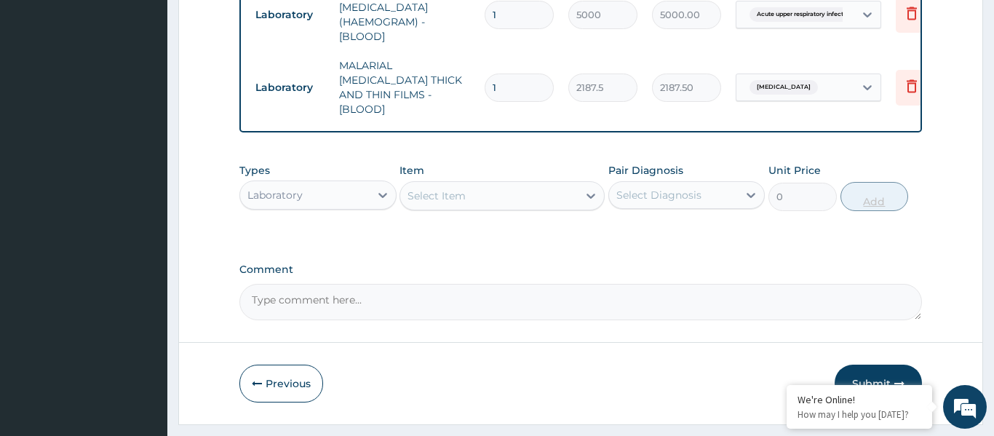
scroll to position [732, 0]
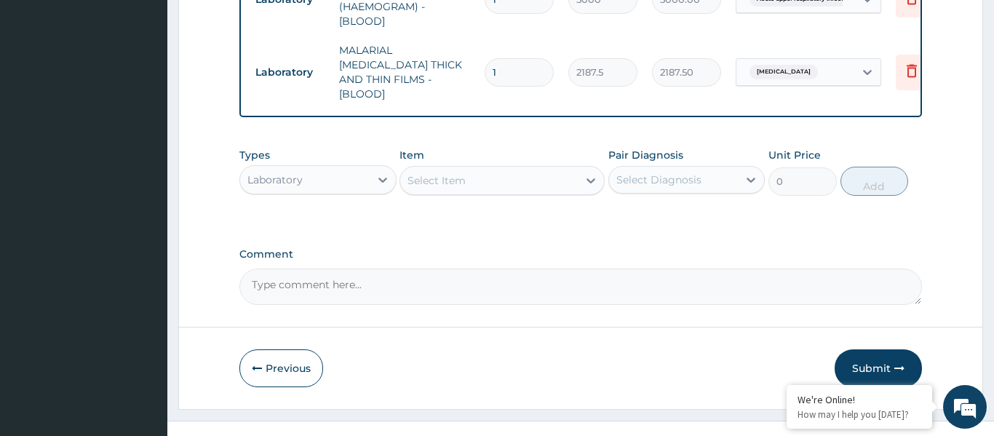
click at [332, 170] on div "Laboratory" at bounding box center [305, 179] width 130 height 23
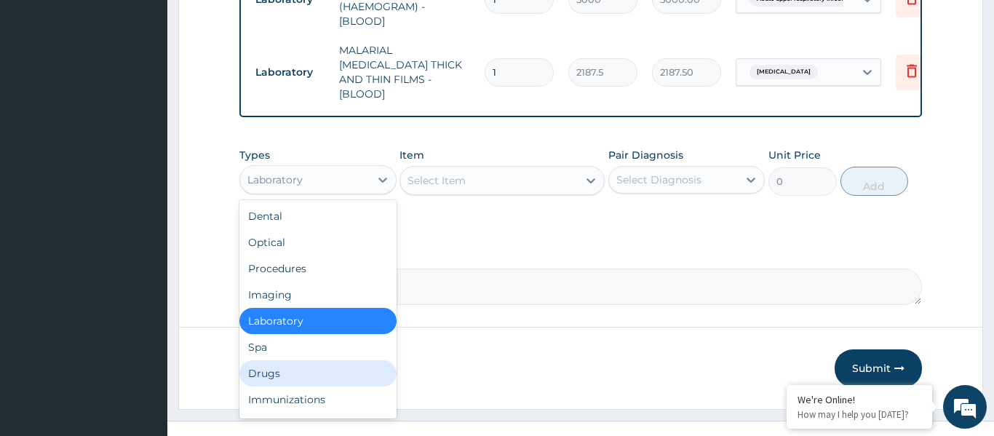
click at [318, 360] on div "Drugs" at bounding box center [317, 373] width 157 height 26
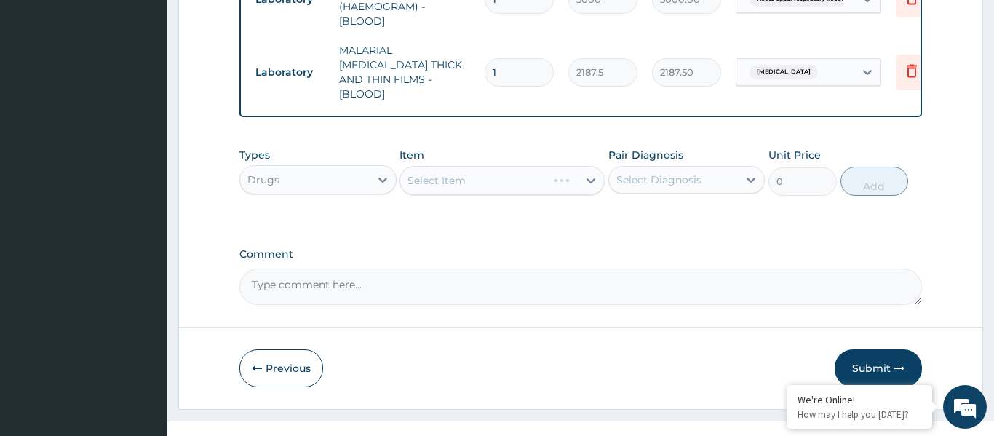
click at [483, 166] on div "Select Item" at bounding box center [502, 180] width 205 height 29
click at [483, 169] on div "Select Item" at bounding box center [489, 180] width 178 height 23
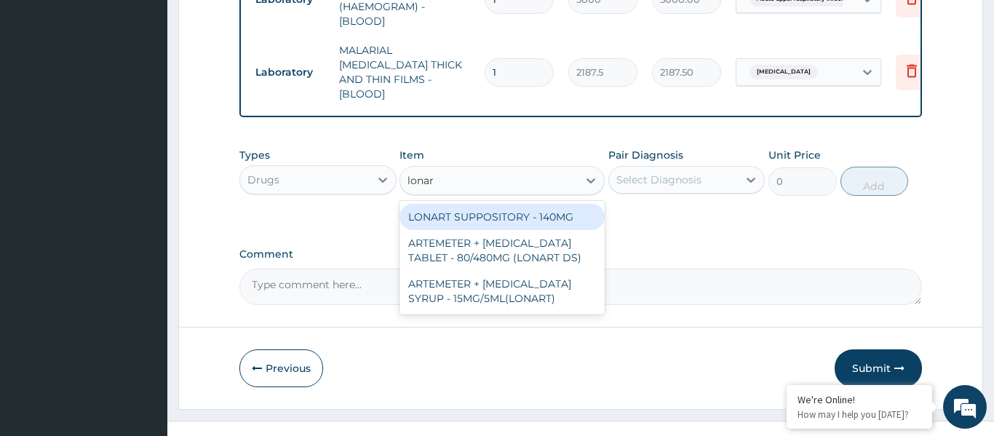
type input "lonart"
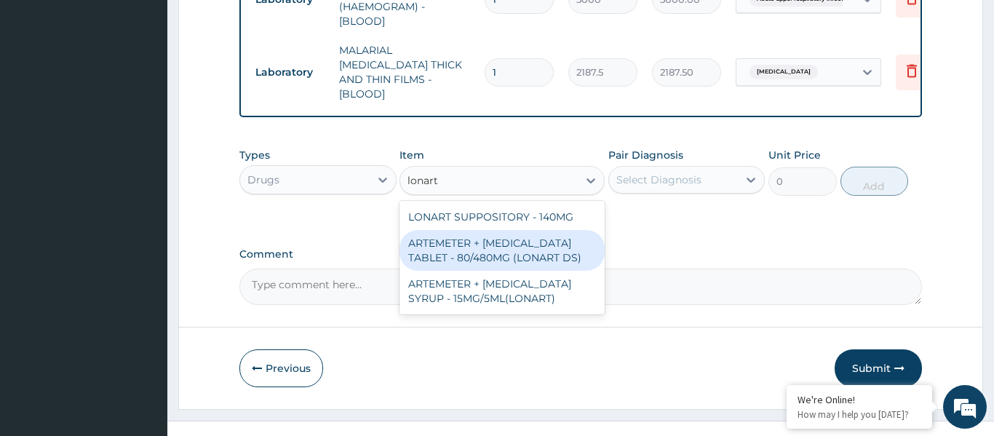
click at [501, 246] on div "ARTEMETER + LUMEFANTRINE TABLET - 80/480MG (LONART DS)" at bounding box center [502, 250] width 205 height 41
type input "588"
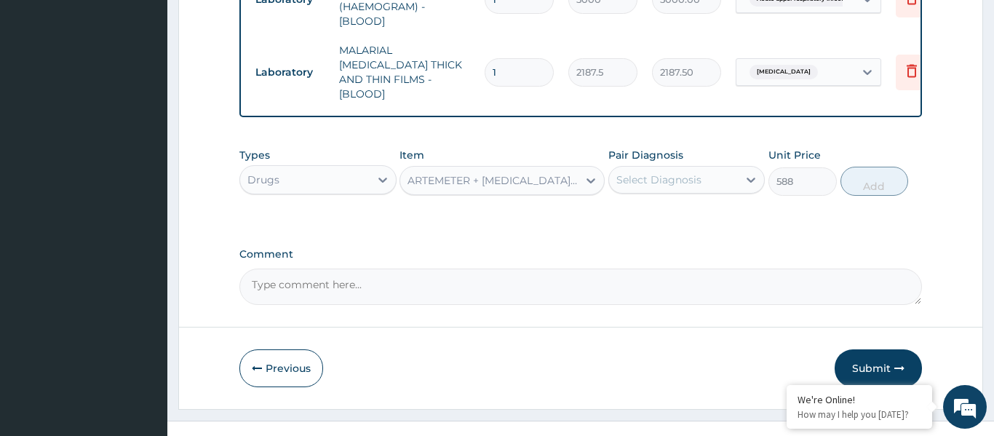
click at [675, 184] on div "Types Drugs Item option ARTEMETER + LUMEFANTRINE TABLET - 80/480MG (LONART DS),…" at bounding box center [580, 171] width 683 height 63
click at [665, 174] on div "Select Diagnosis" at bounding box center [674, 179] width 130 height 23
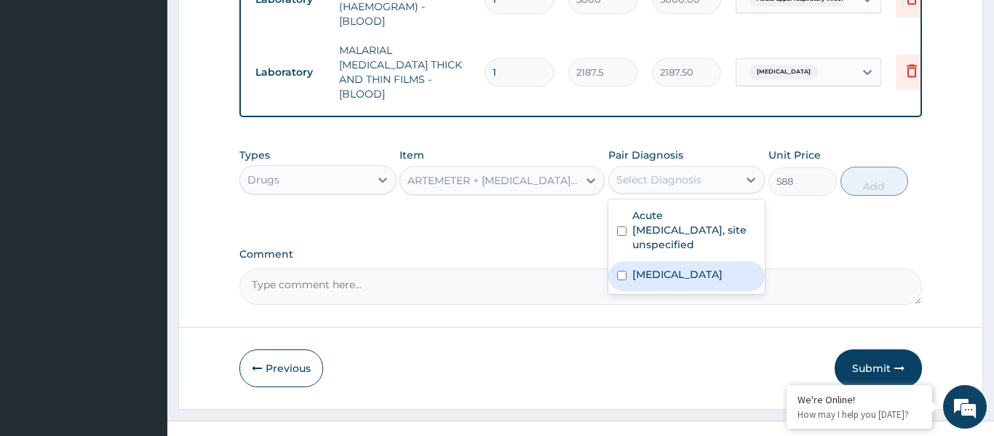
click at [686, 267] on label "Malaria, unspecified" at bounding box center [677, 274] width 90 height 15
checkbox input "true"
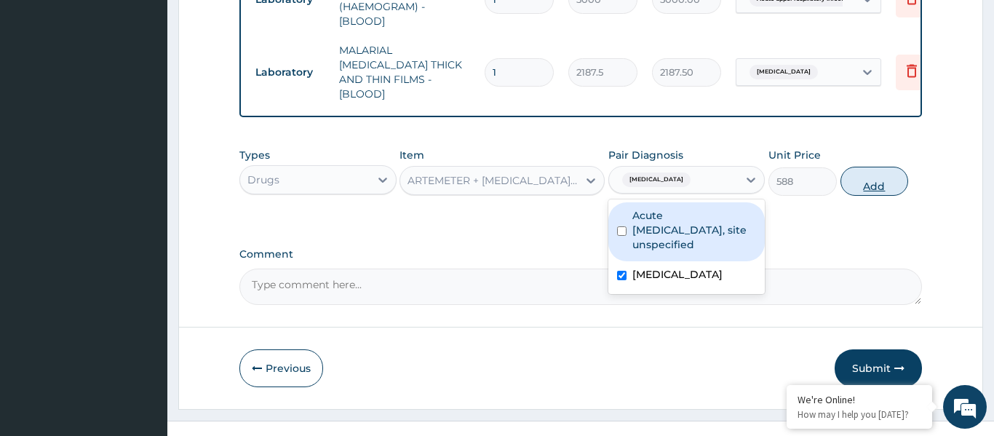
click at [885, 167] on button "Add" at bounding box center [875, 181] width 68 height 29
type input "0"
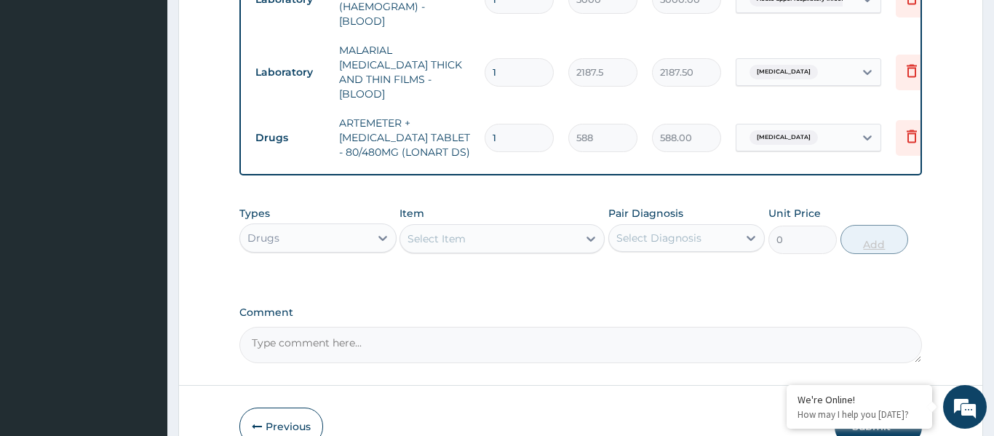
type input "0.00"
type input "6"
type input "3528.00"
type input "6"
click at [549, 227] on div "Select Item" at bounding box center [489, 238] width 178 height 23
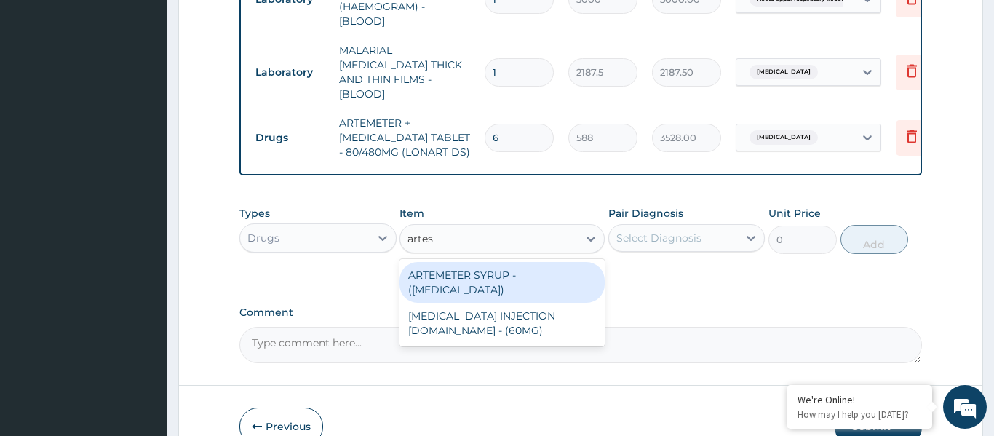
type input "artesu"
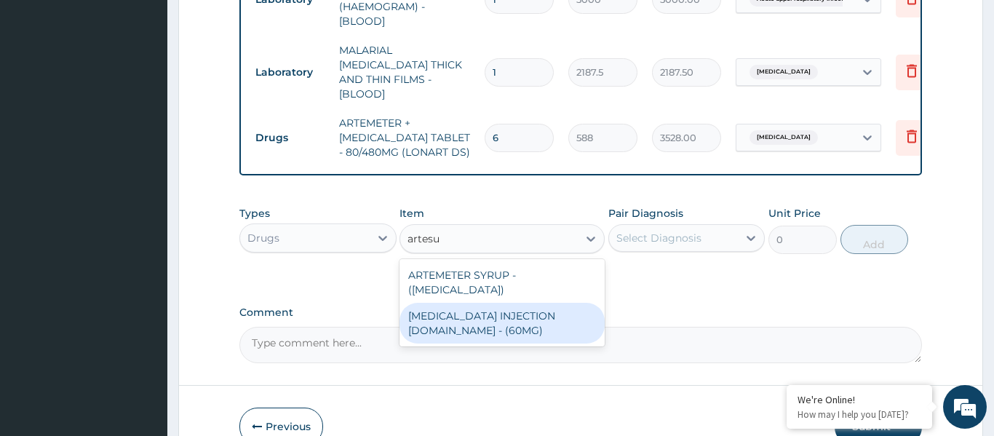
click at [551, 303] on div "[MEDICAL_DATA] INJECTION [DOMAIN_NAME] - (60MG)" at bounding box center [502, 323] width 205 height 41
type input "1596"
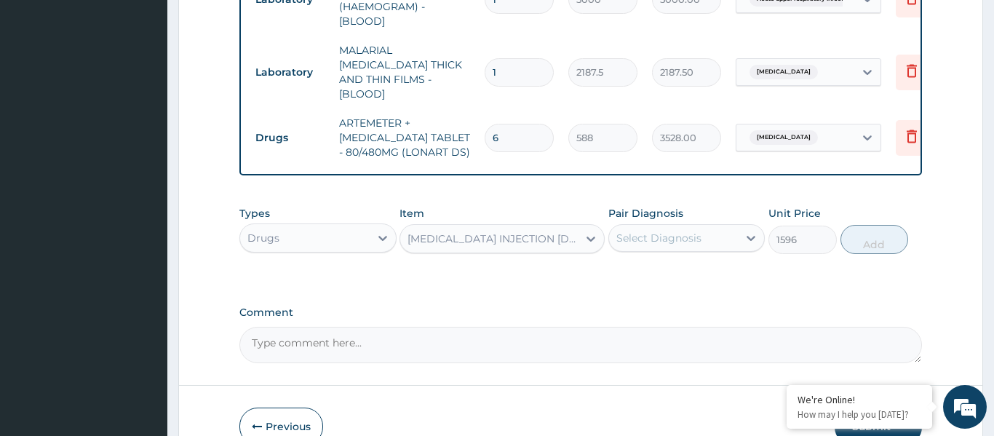
click at [678, 231] on div "Select Diagnosis" at bounding box center [658, 238] width 85 height 15
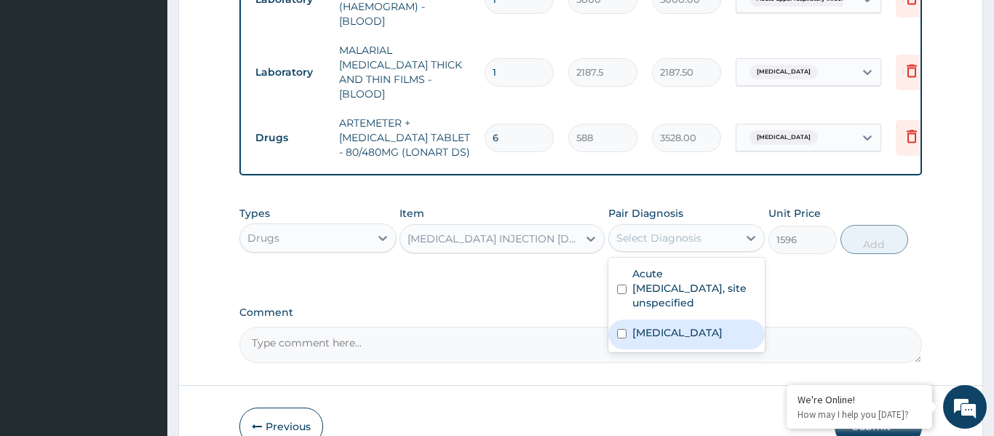
click at [699, 325] on label "[MEDICAL_DATA]" at bounding box center [677, 332] width 90 height 15
checkbox input "true"
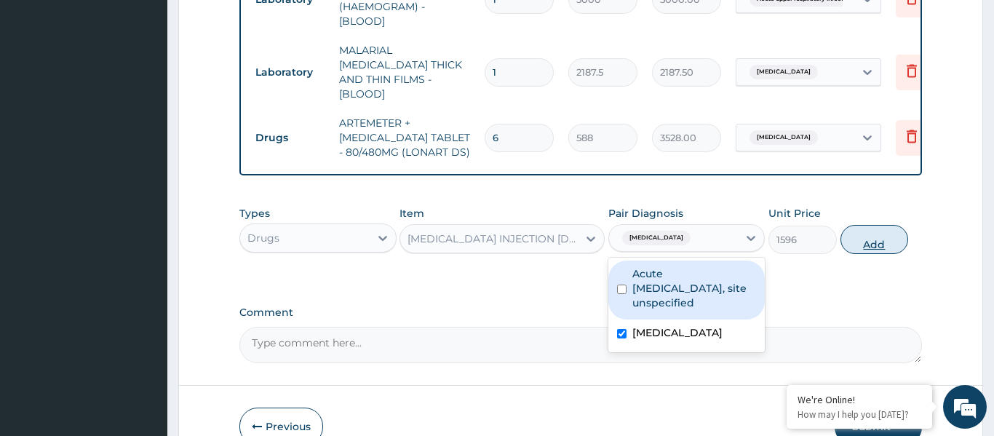
click at [870, 225] on button "Add" at bounding box center [875, 239] width 68 height 29
type input "0"
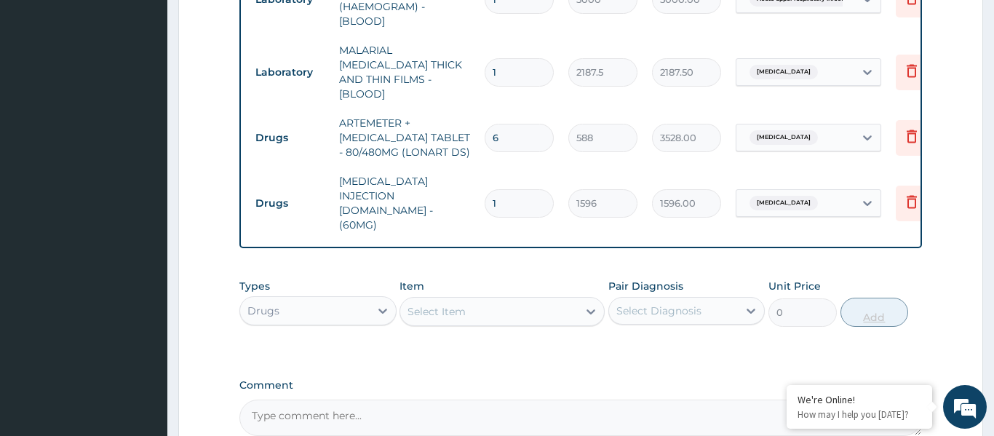
type input "0.00"
type input "3"
type input "4788.00"
type input "3"
click at [496, 289] on div "Item Select Item" at bounding box center [502, 303] width 205 height 48
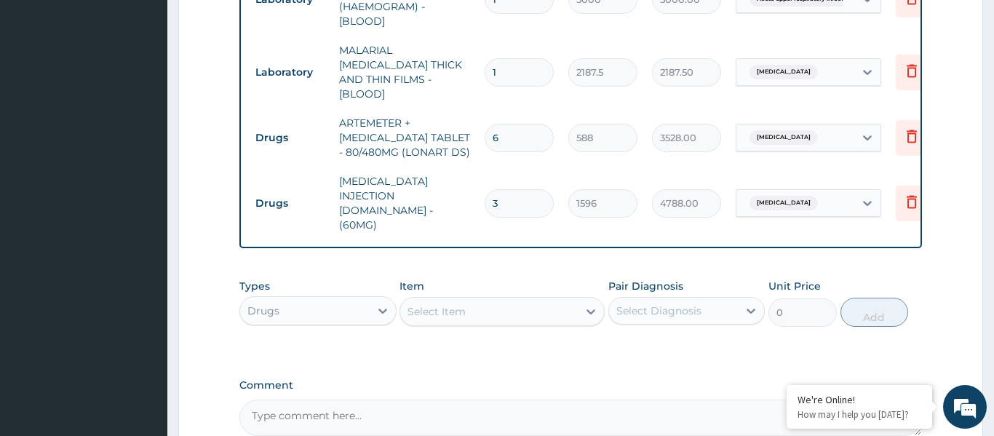
click at [484, 300] on div "Select Item" at bounding box center [489, 311] width 178 height 23
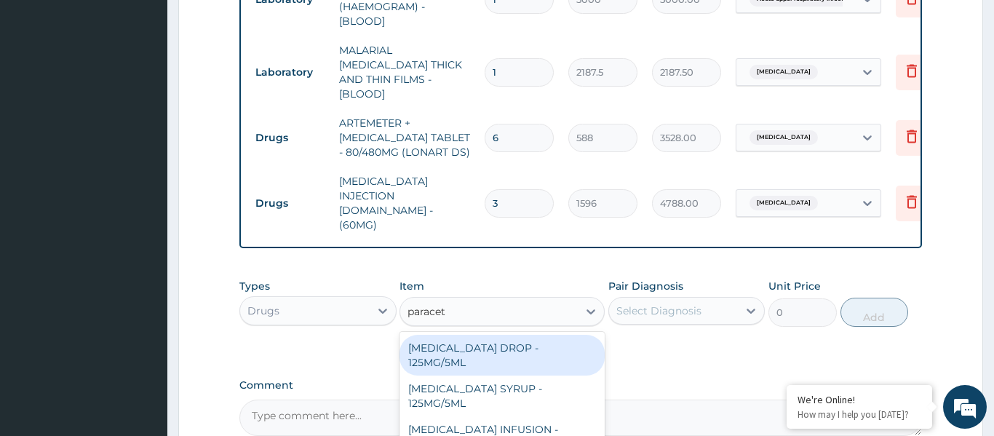
type input "paraceta"
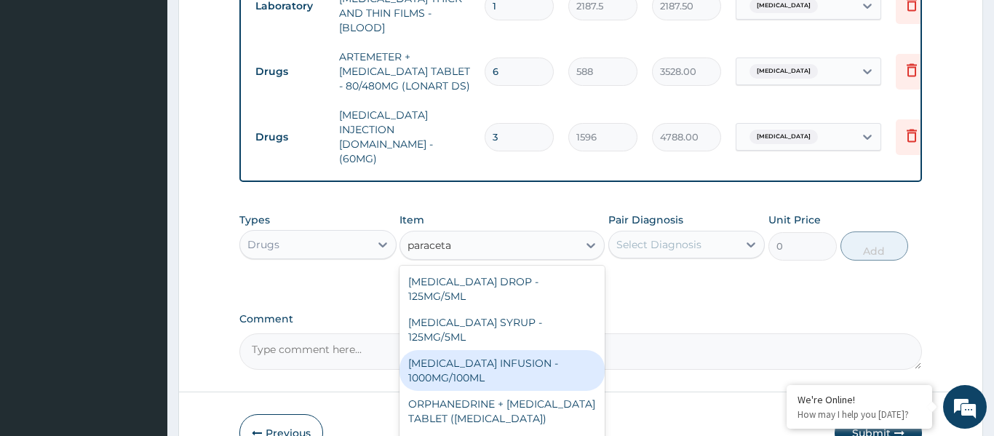
scroll to position [848, 0]
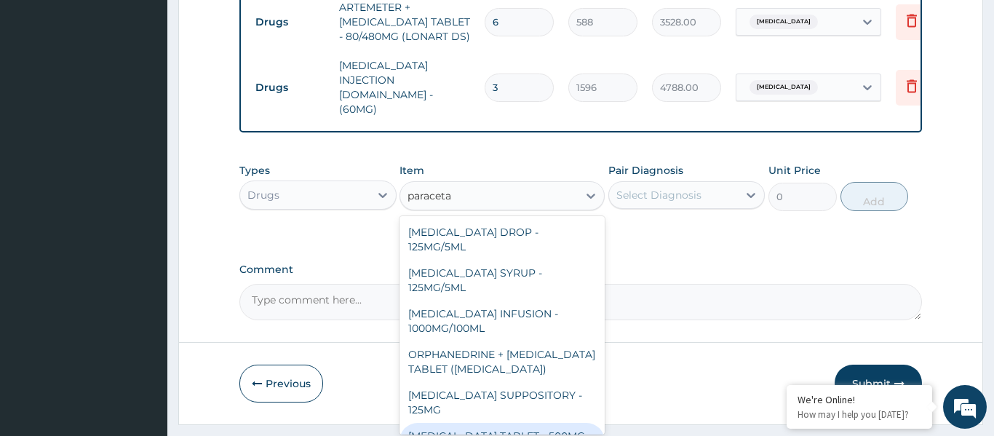
click at [491, 423] on div "[MEDICAL_DATA] TABLET - 500MG ([MEDICAL_DATA])" at bounding box center [502, 443] width 205 height 41
type input "42"
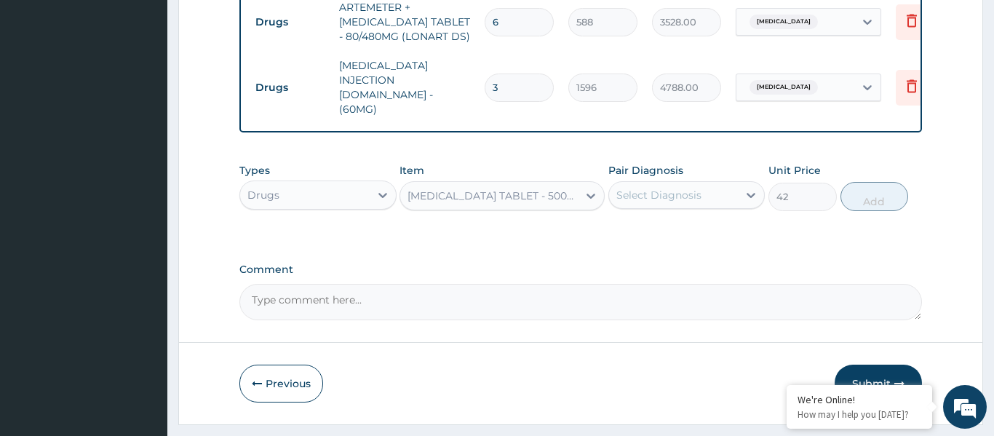
click at [673, 188] on div "Select Diagnosis" at bounding box center [658, 195] width 85 height 15
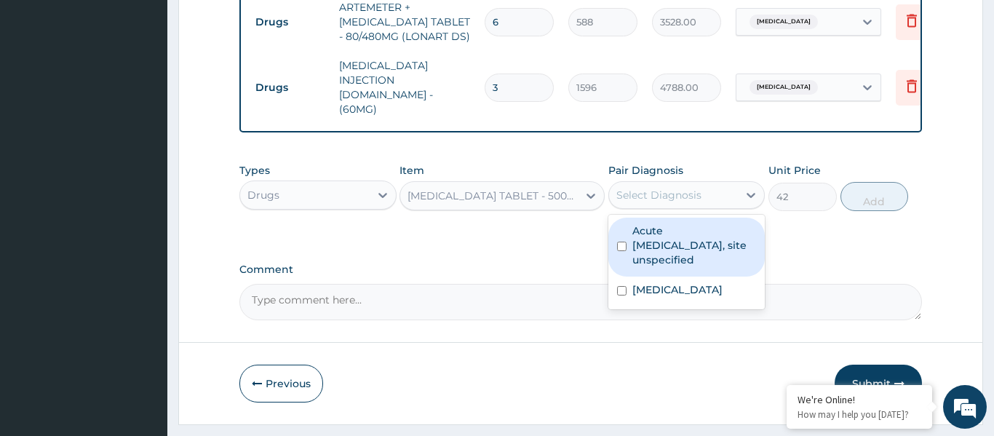
click at [674, 223] on label "Acute [MEDICAL_DATA], site unspecified" at bounding box center [694, 245] width 124 height 44
checkbox input "true"
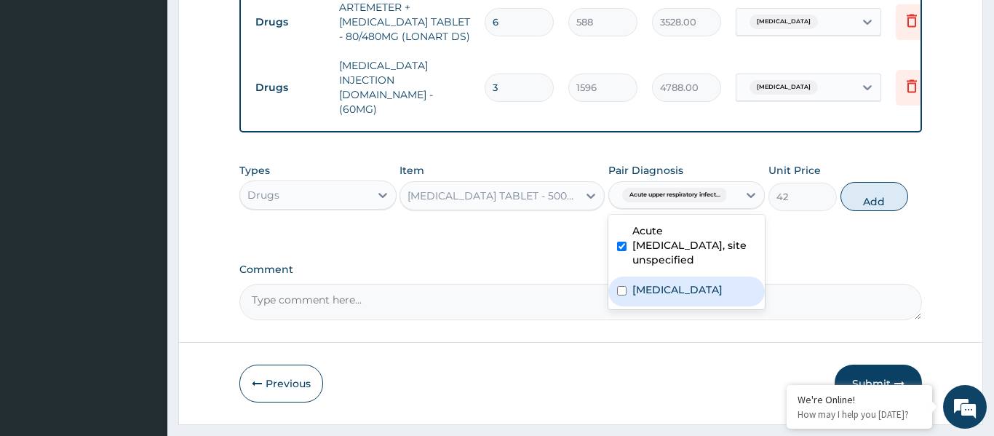
click at [681, 282] on label "[MEDICAL_DATA]" at bounding box center [677, 289] width 90 height 15
checkbox input "true"
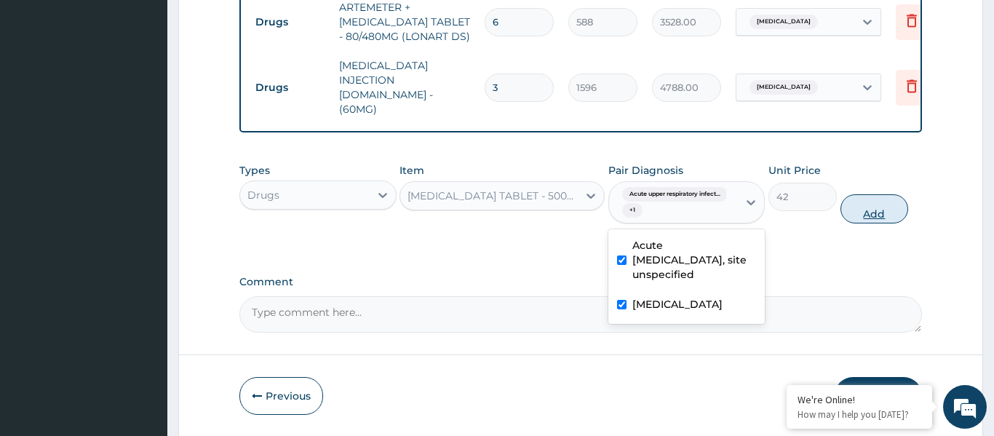
click at [863, 194] on button "Add" at bounding box center [875, 208] width 68 height 29
type input "0"
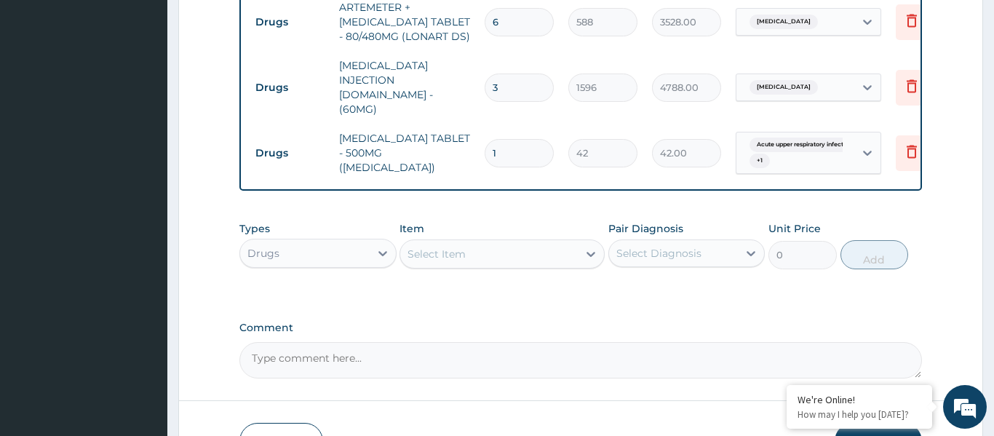
click at [531, 139] on input "1" at bounding box center [519, 153] width 69 height 28
type input "18"
type input "756.00"
type input "18"
click at [483, 242] on div "Select Item" at bounding box center [489, 253] width 178 height 23
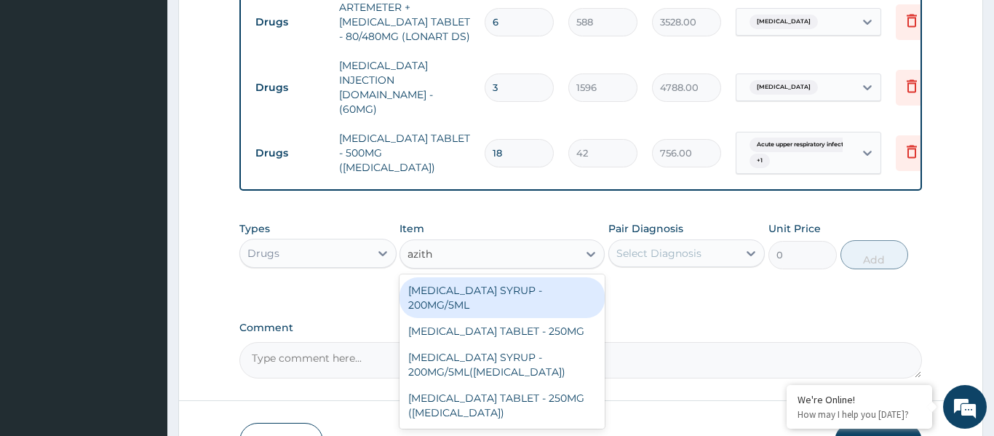
type input "azithr"
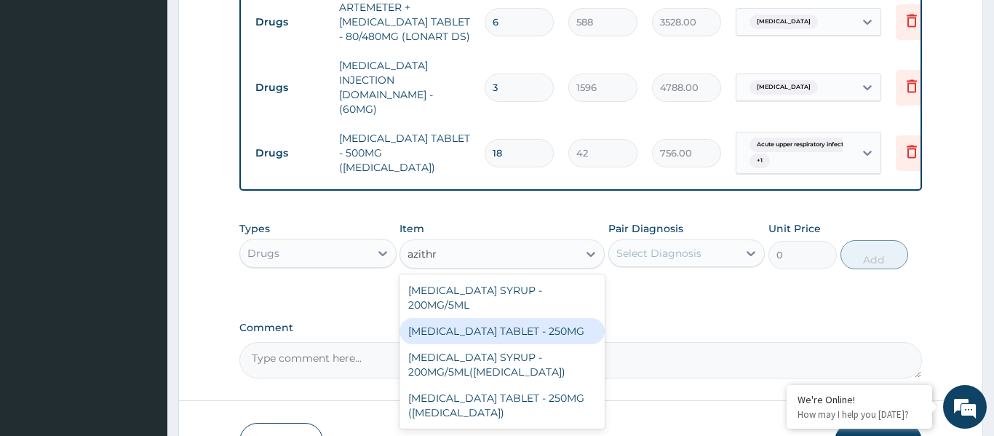
click at [499, 318] on div "[MEDICAL_DATA] TABLET - 250MG" at bounding box center [502, 331] width 205 height 26
type input "280"
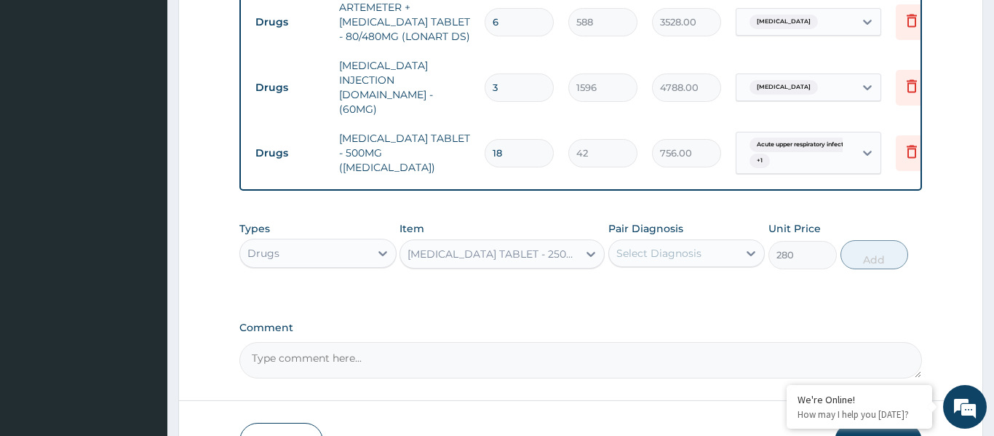
click at [654, 246] on div "Select Diagnosis" at bounding box center [658, 253] width 85 height 15
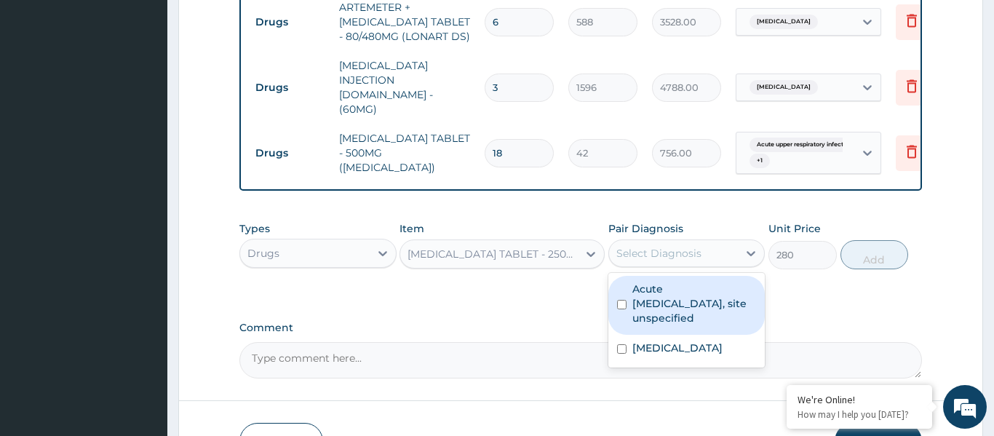
click at [664, 282] on label "Acute [MEDICAL_DATA], site unspecified" at bounding box center [694, 304] width 124 height 44
checkbox input "true"
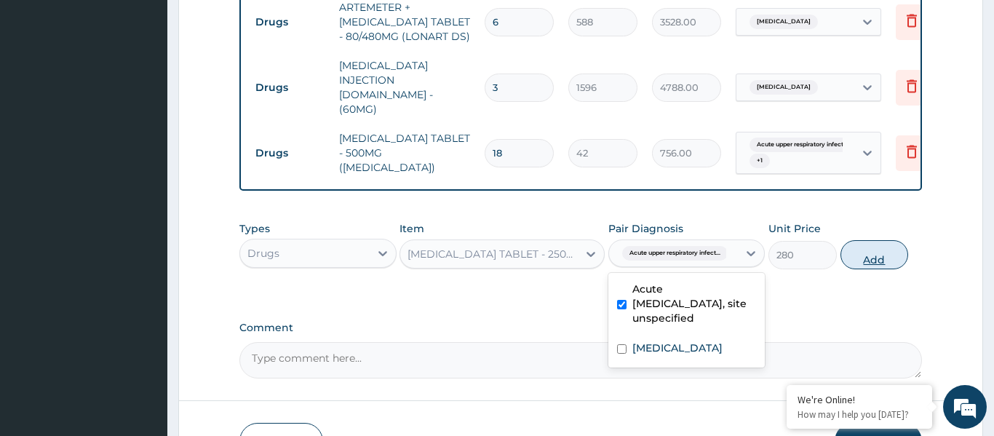
click at [876, 240] on button "Add" at bounding box center [875, 254] width 68 height 29
type input "0"
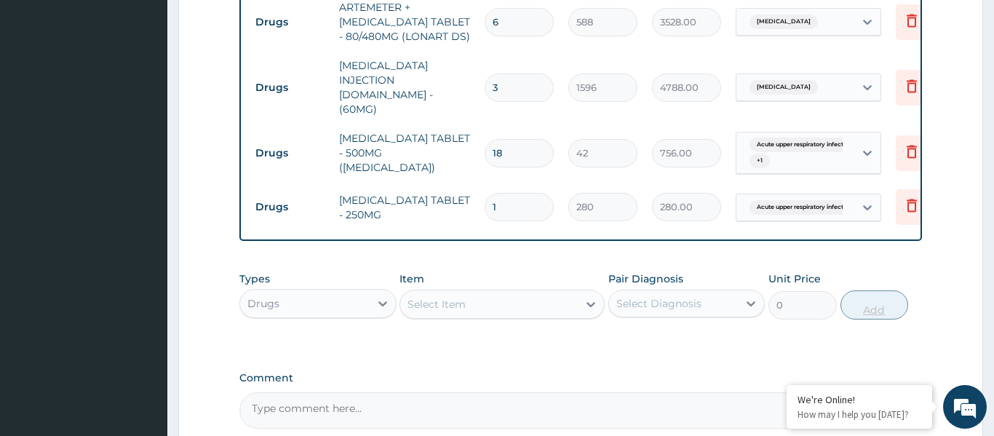
type input "15"
type input "4200.00"
type input "15"
click at [467, 293] on div "Select Item" at bounding box center [489, 304] width 178 height 23
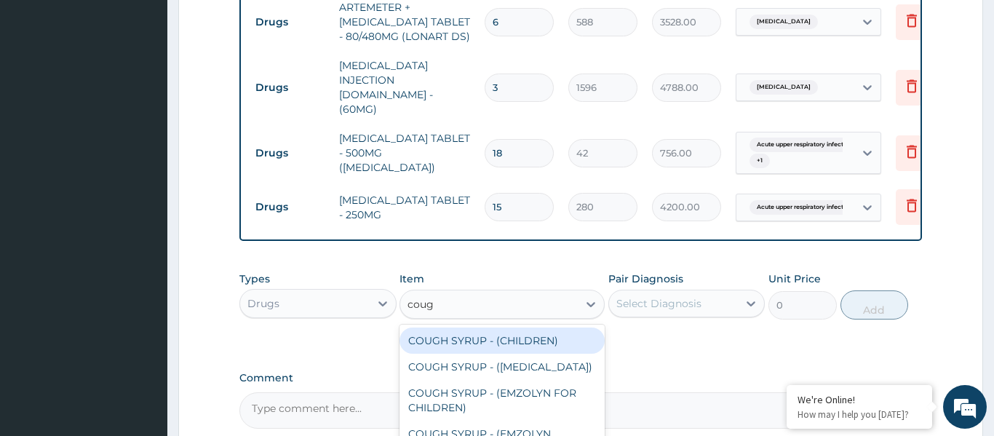
type input "cough"
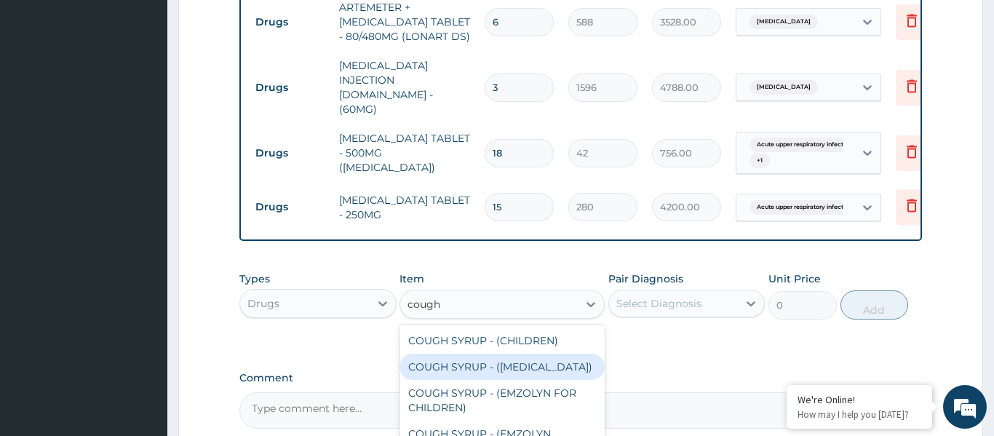
click at [422, 354] on div "COUGH SYRUP - ([MEDICAL_DATA])" at bounding box center [502, 367] width 205 height 26
type input "1120"
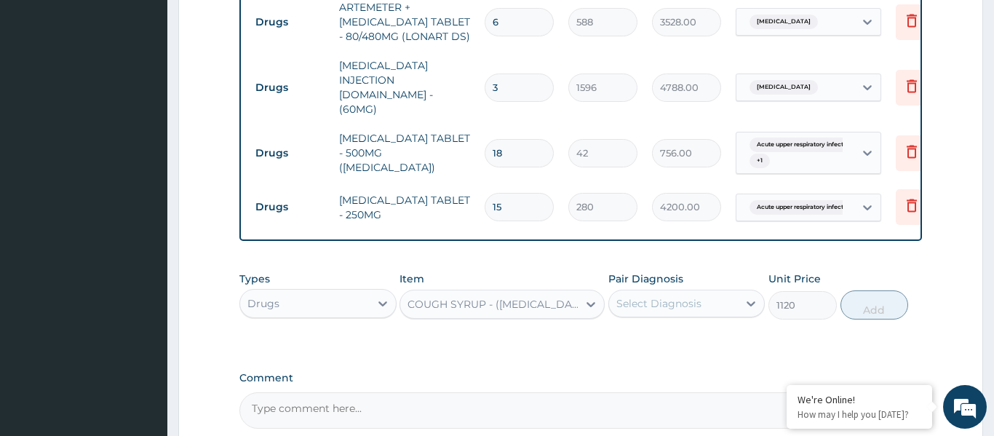
click at [675, 296] on div "Select Diagnosis" at bounding box center [658, 303] width 85 height 15
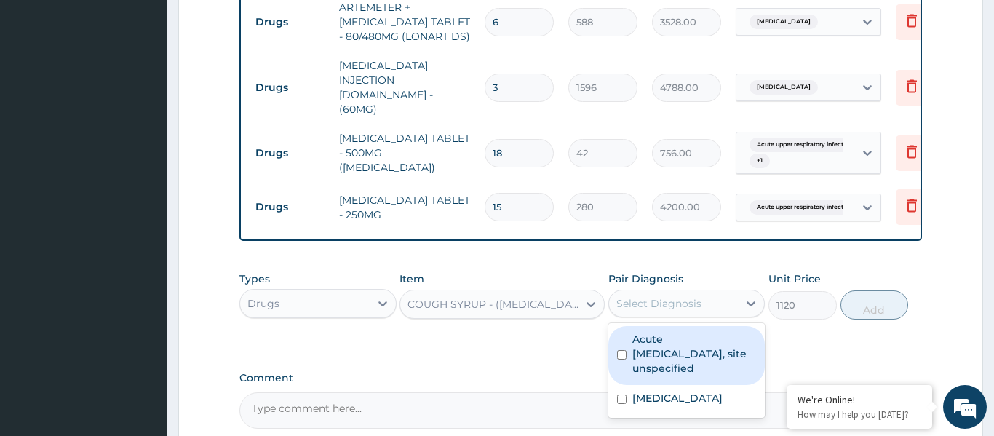
click at [686, 332] on label "Acute [MEDICAL_DATA], site unspecified" at bounding box center [694, 354] width 124 height 44
checkbox input "true"
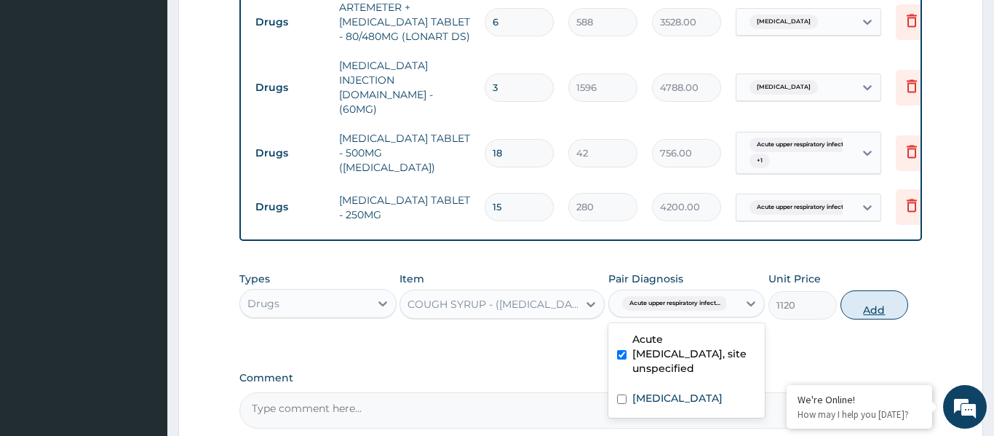
click at [872, 290] on button "Add" at bounding box center [875, 304] width 68 height 29
type input "0"
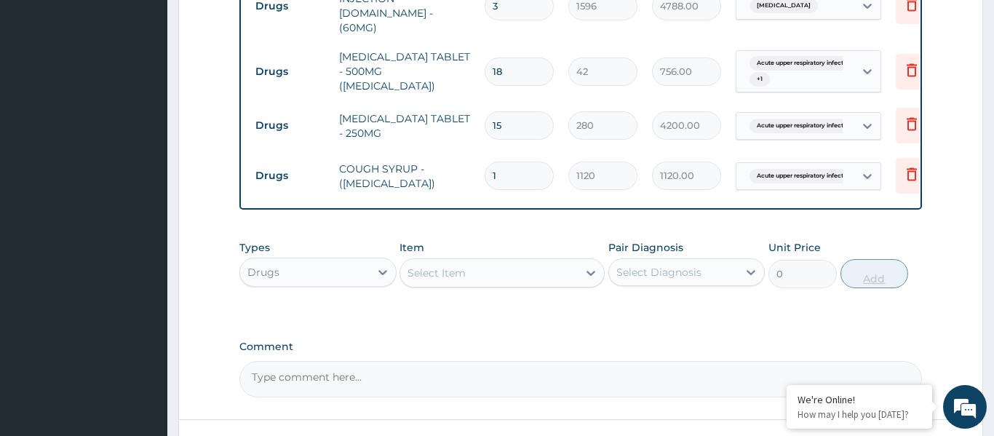
scroll to position [1005, 0]
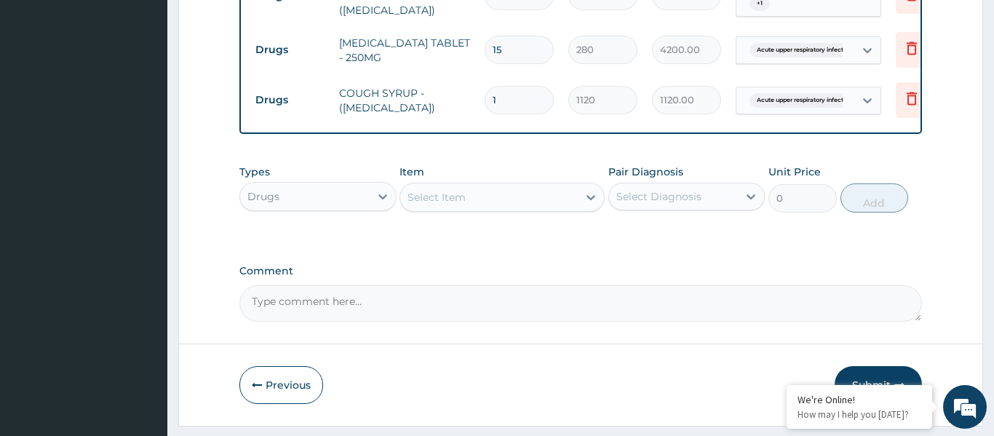
click at [889, 366] on button "Submit" at bounding box center [878, 385] width 87 height 38
click at [888, 366] on button "Submit" at bounding box center [878, 385] width 87 height 38
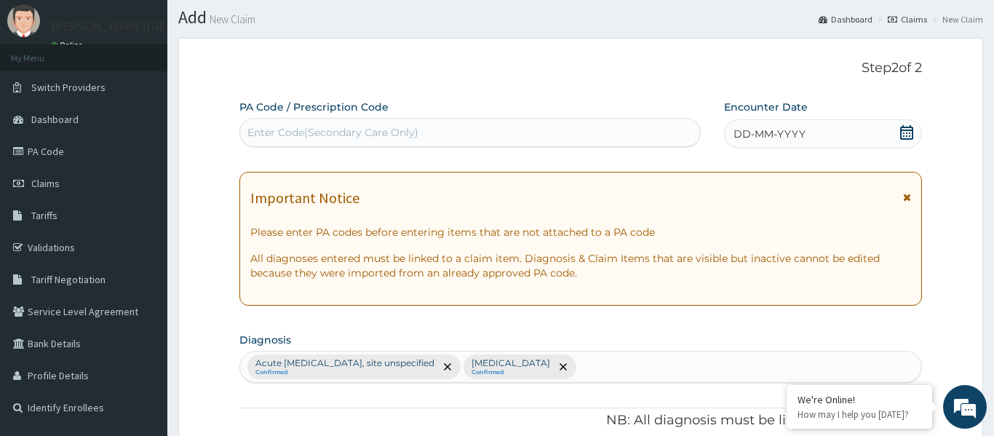
scroll to position [0, 0]
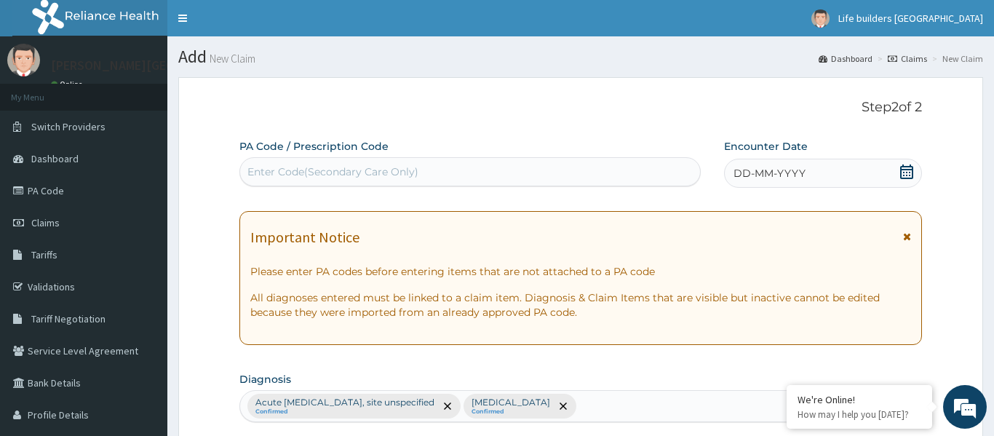
click at [905, 170] on icon at bounding box center [906, 171] width 13 height 15
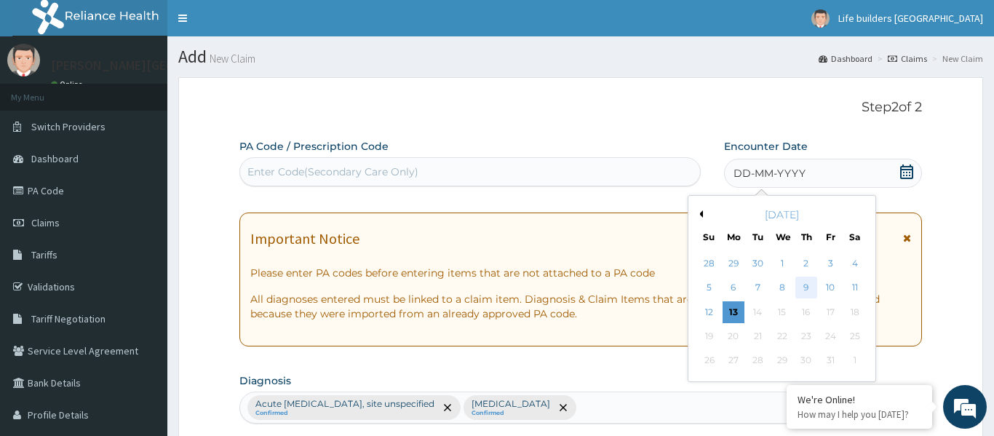
click at [802, 287] on div "9" at bounding box center [806, 288] width 22 height 22
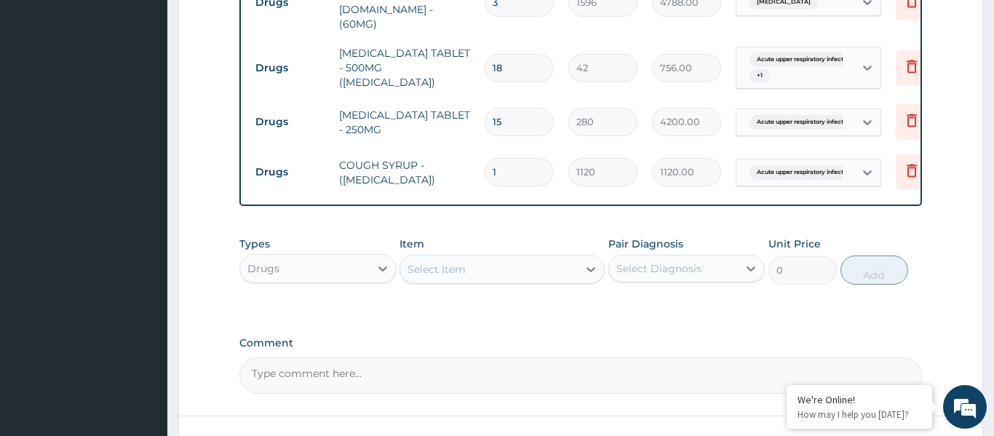
scroll to position [1005, 0]
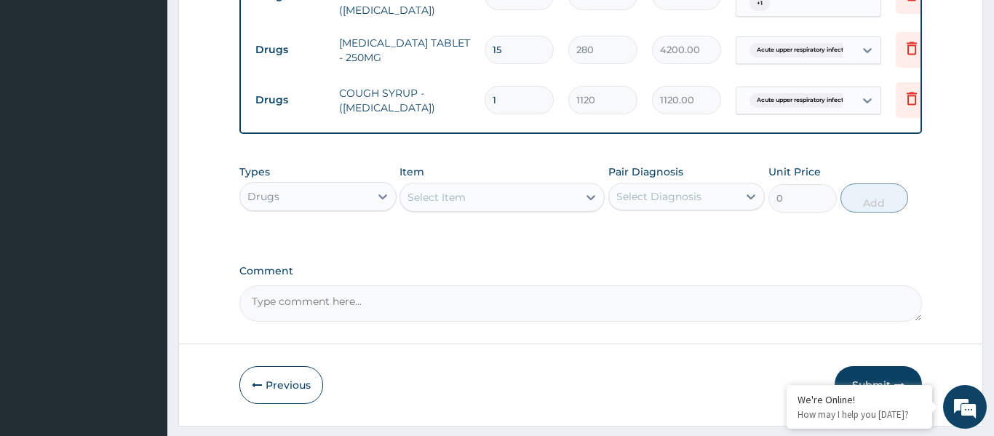
click at [890, 366] on button "Submit" at bounding box center [878, 385] width 87 height 38
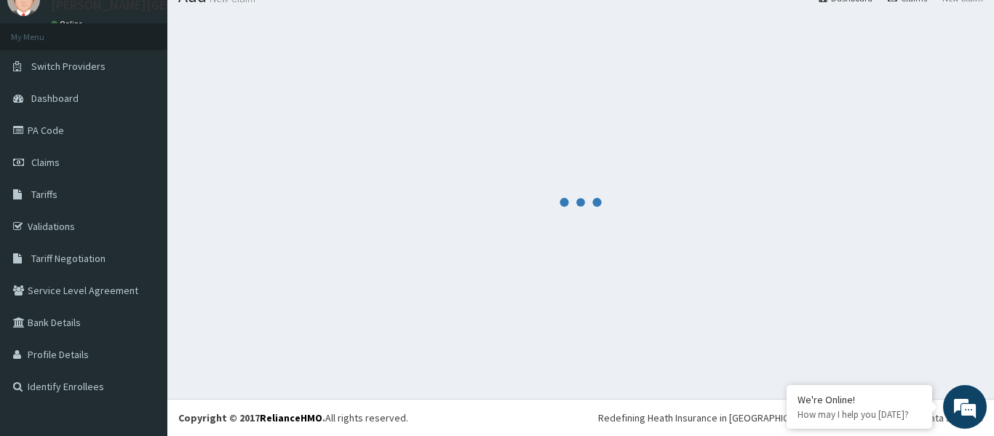
scroll to position [60, 0]
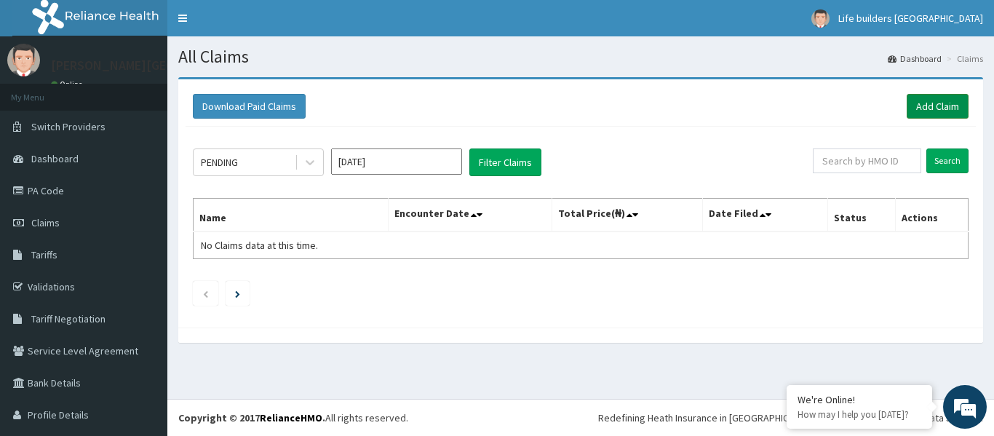
click at [923, 103] on link "Add Claim" at bounding box center [938, 106] width 62 height 25
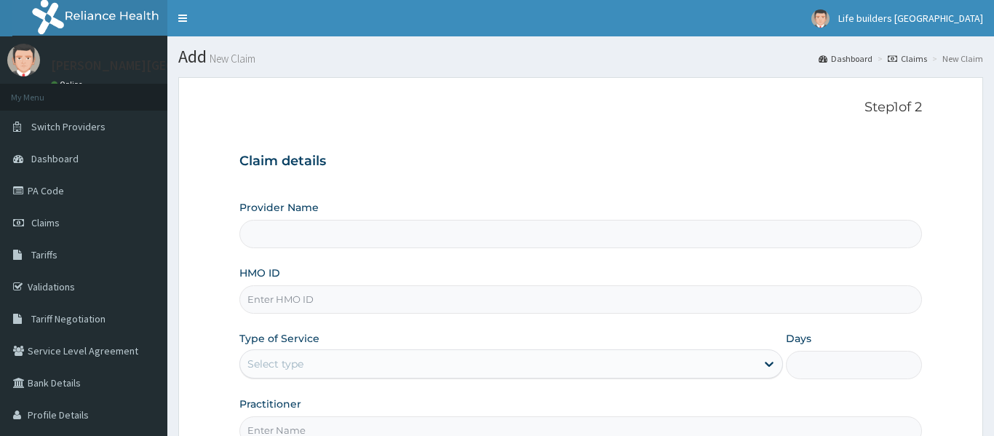
click at [275, 297] on input "HMO ID" at bounding box center [580, 299] width 683 height 28
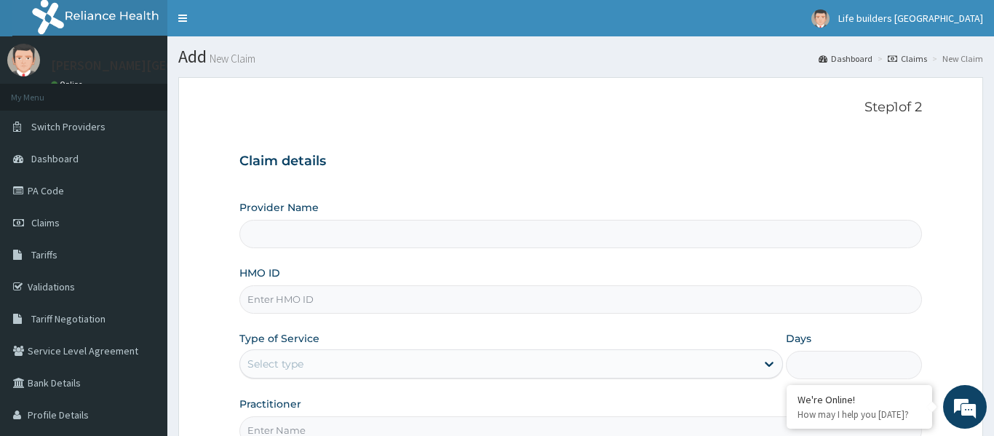
click at [457, 171] on div "Claim details Provider Name HMO ID Type of Service Select type Days Practitioner" at bounding box center [580, 292] width 683 height 306
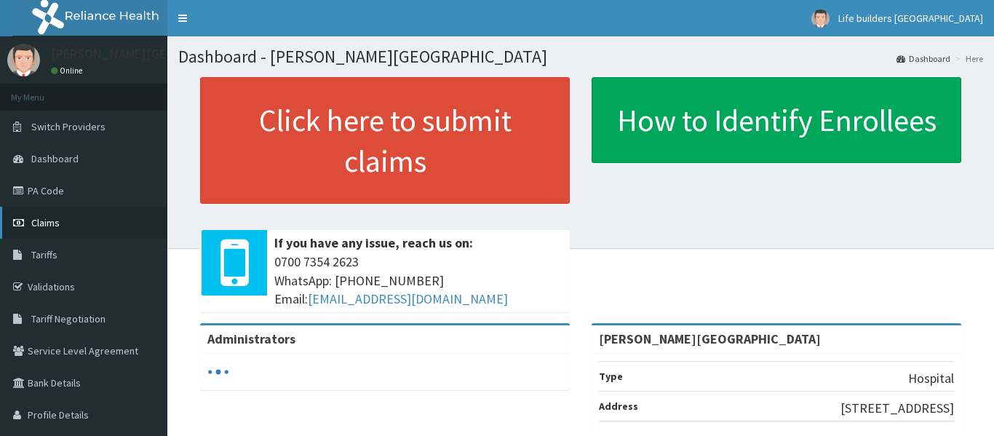
click at [64, 225] on link "Claims" at bounding box center [83, 223] width 167 height 32
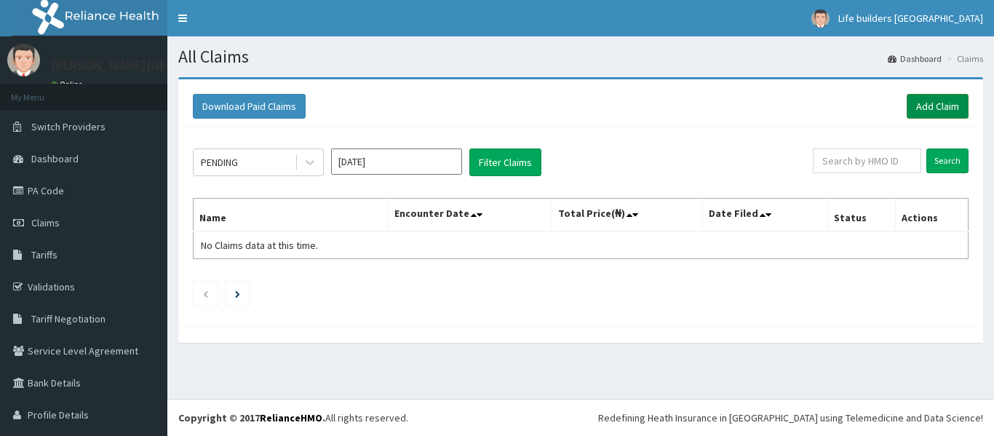
click at [935, 108] on link "Add Claim" at bounding box center [938, 106] width 62 height 25
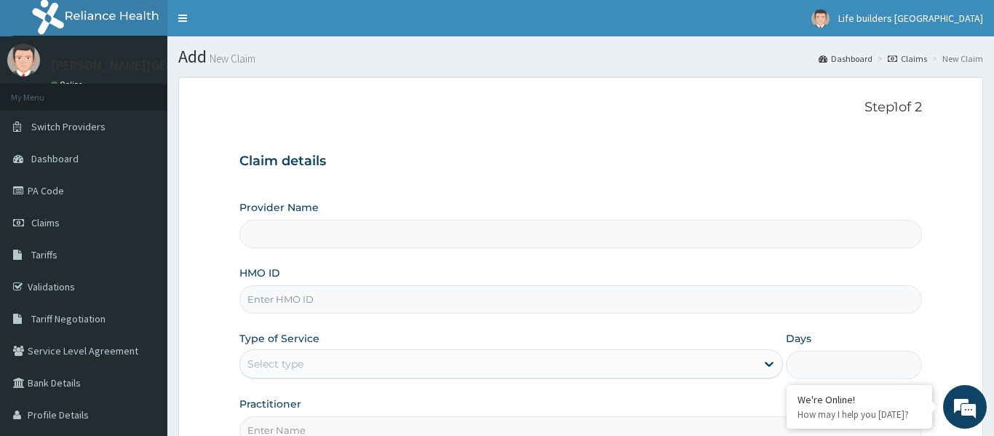
click at [325, 293] on input "HMO ID" at bounding box center [580, 299] width 683 height 28
type input "oht/12"
type input "[PERSON_NAME][GEOGRAPHIC_DATA]"
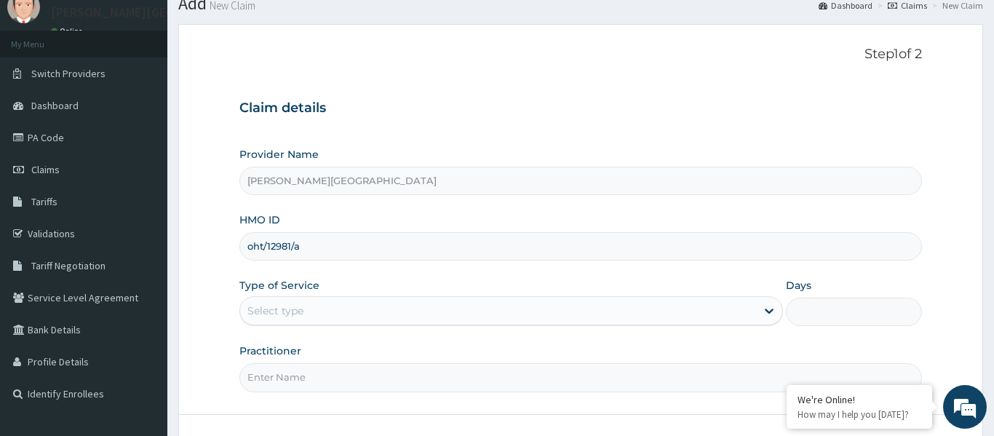
scroll to position [159, 0]
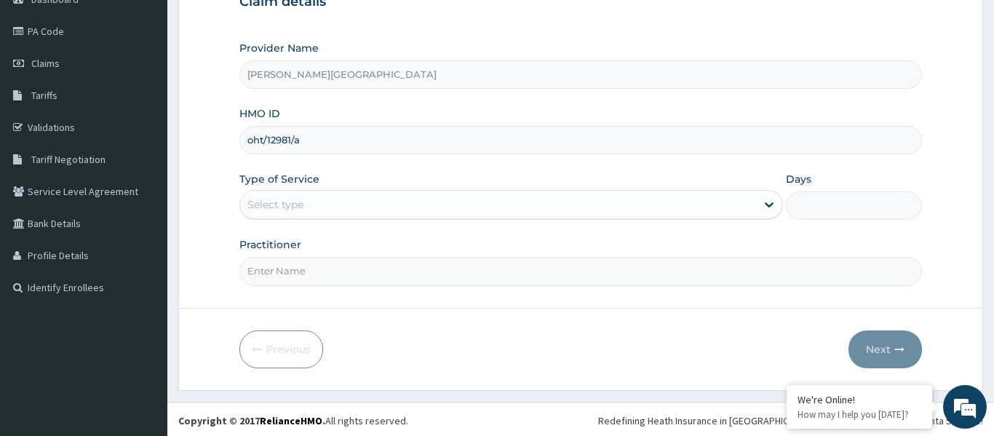
type input "oht/12981/a"
click at [333, 207] on div "Select type" at bounding box center [498, 204] width 517 height 23
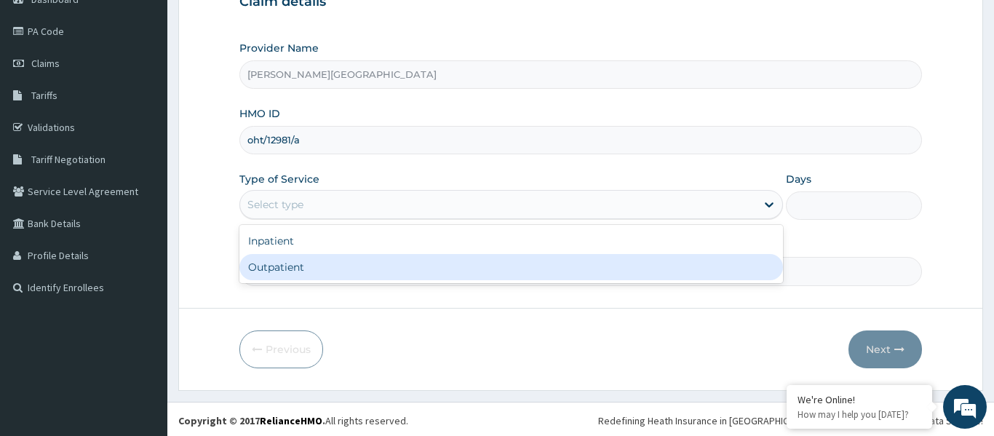
click at [311, 264] on div "Outpatient" at bounding box center [511, 267] width 544 height 26
type input "1"
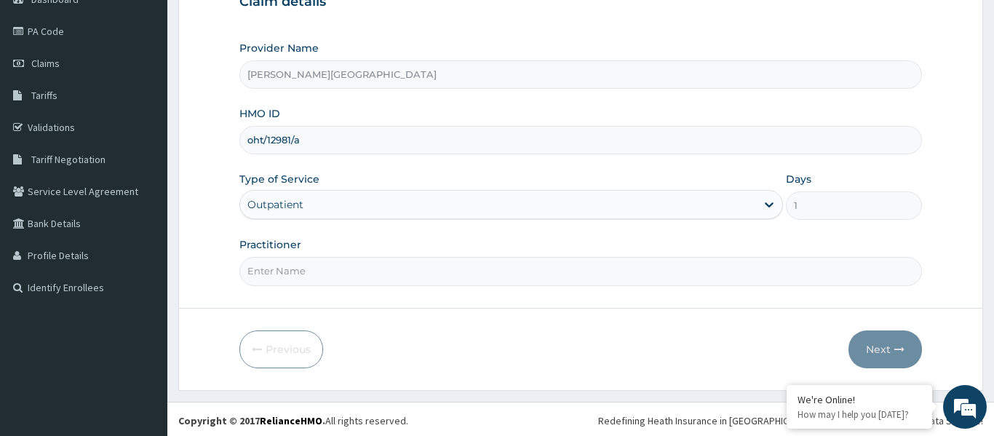
click at [304, 266] on input "Practitioner" at bounding box center [580, 271] width 683 height 28
type input "DR [PERSON_NAME]"
click at [875, 354] on button "Next" at bounding box center [886, 349] width 74 height 38
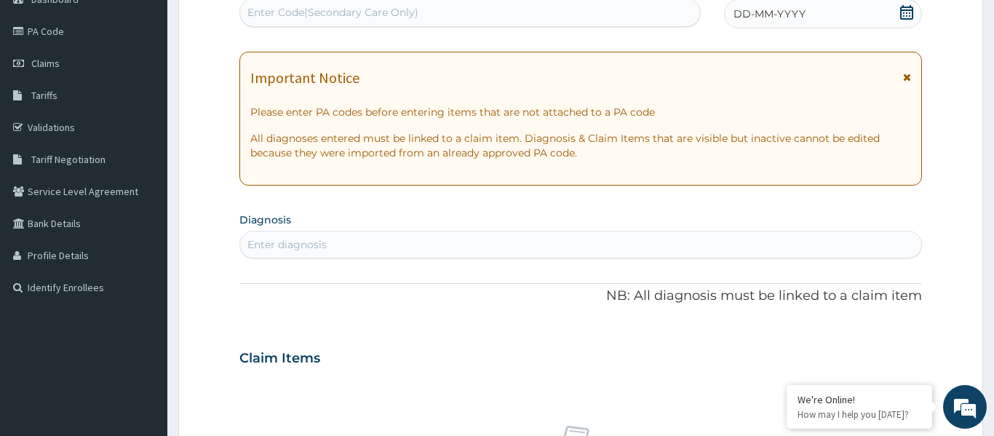
click at [801, 10] on span "DD-MM-YYYY" at bounding box center [770, 14] width 72 height 15
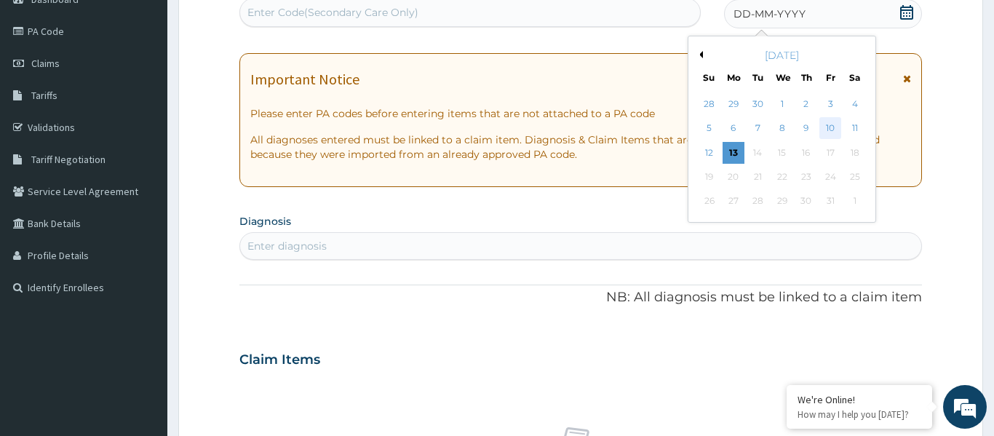
click at [824, 127] on div "10" at bounding box center [831, 129] width 22 height 22
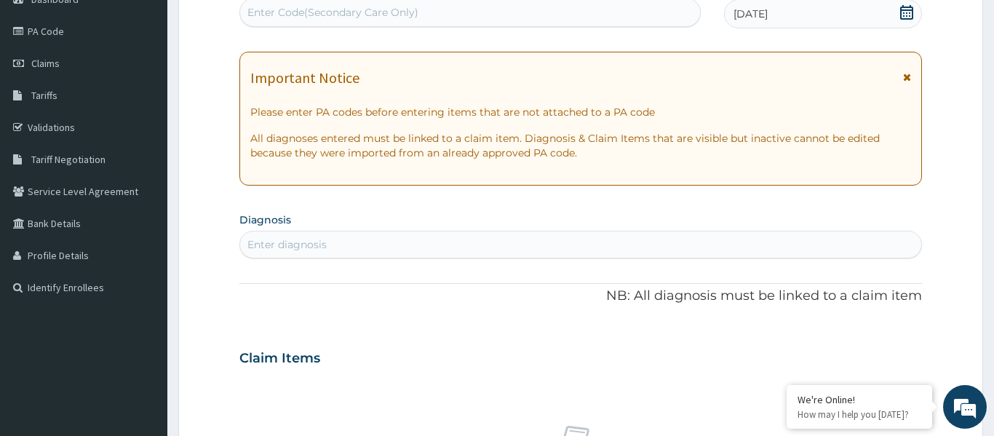
click at [388, 254] on div "Enter diagnosis" at bounding box center [580, 244] width 681 height 23
type input "malaria"
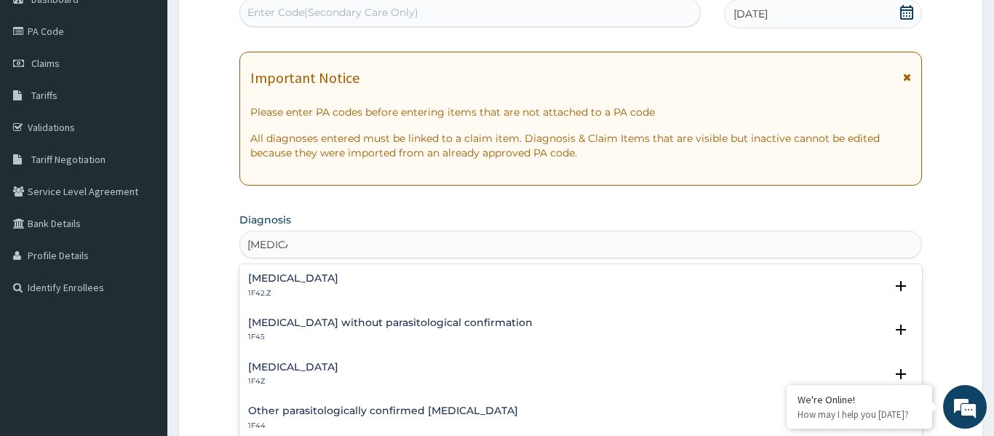
click at [271, 362] on h4 "Malaria, unspecified" at bounding box center [293, 367] width 90 height 11
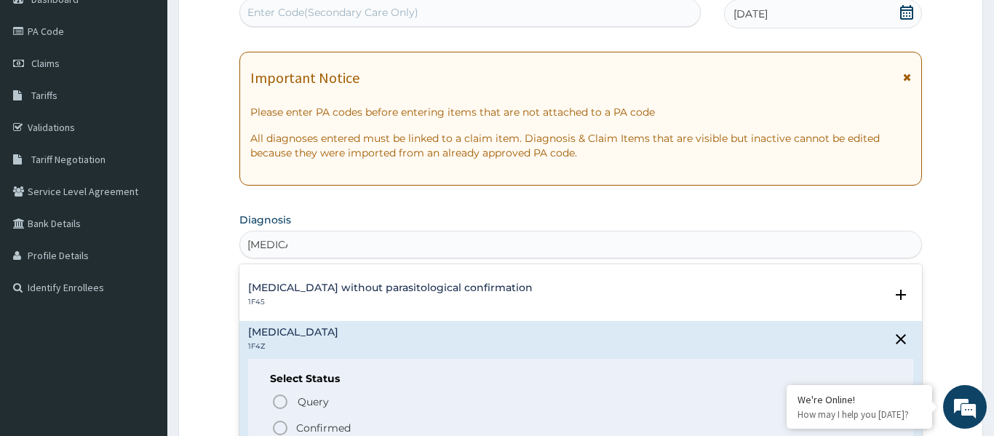
scroll to position [38, 0]
click at [278, 429] on icon "status option filled" at bounding box center [279, 424] width 17 height 17
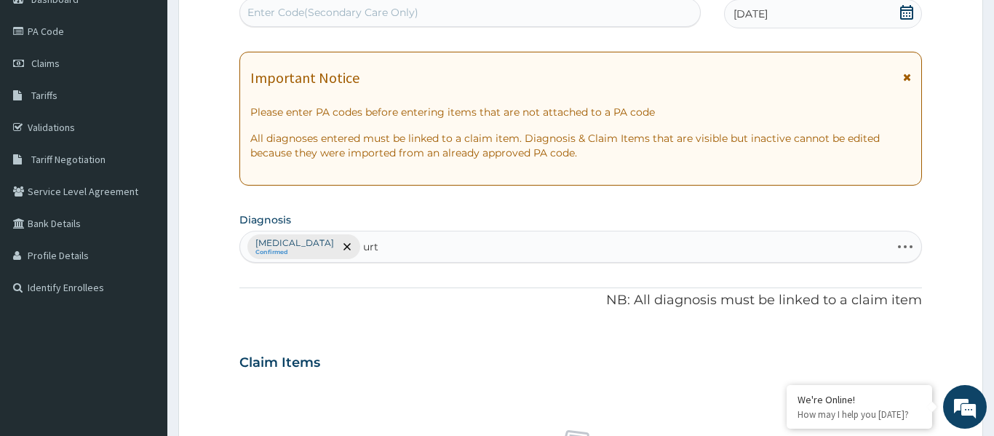
type input "urti"
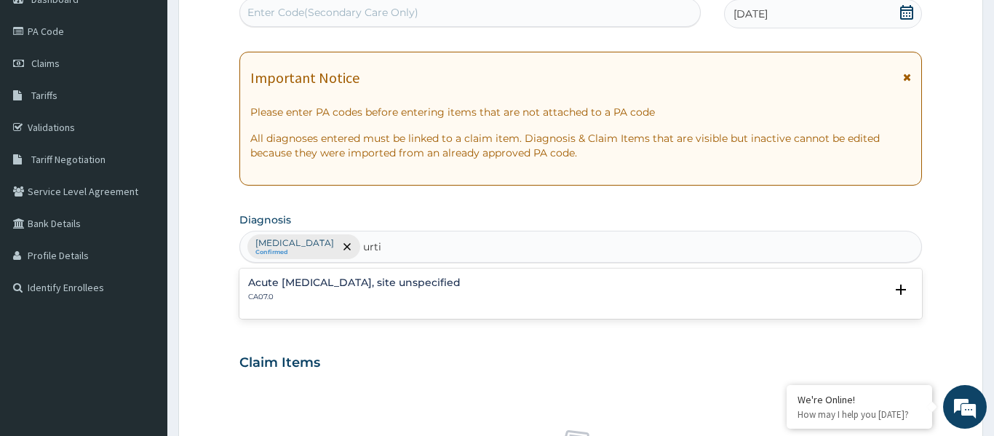
click at [296, 285] on h4 "Acute upper respiratory infection, site unspecified" at bounding box center [354, 282] width 213 height 11
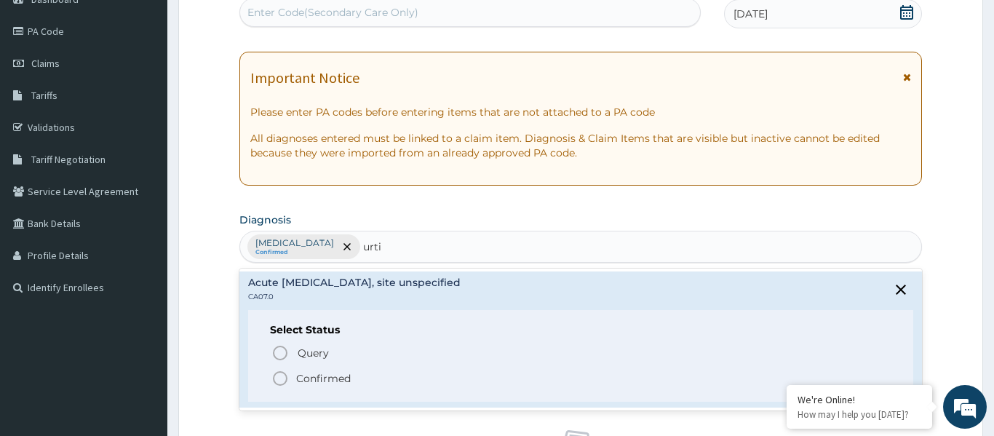
click at [280, 384] on icon "status option filled" at bounding box center [279, 378] width 17 height 17
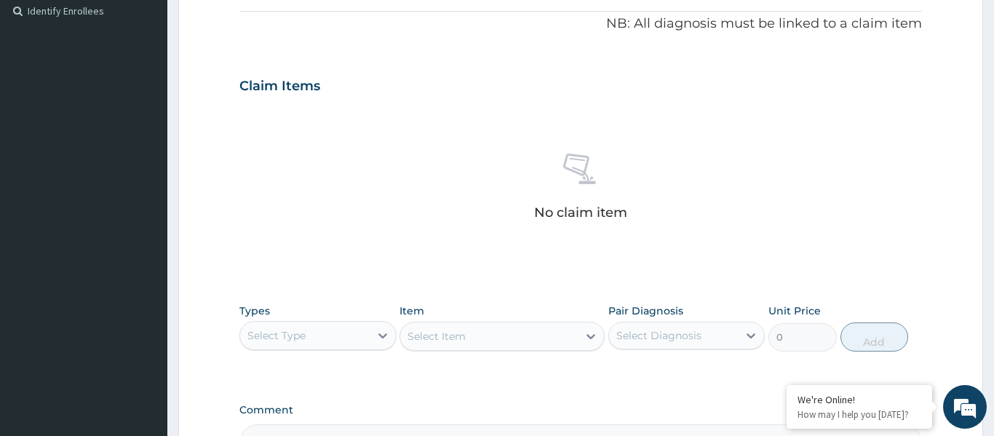
scroll to position [494, 0]
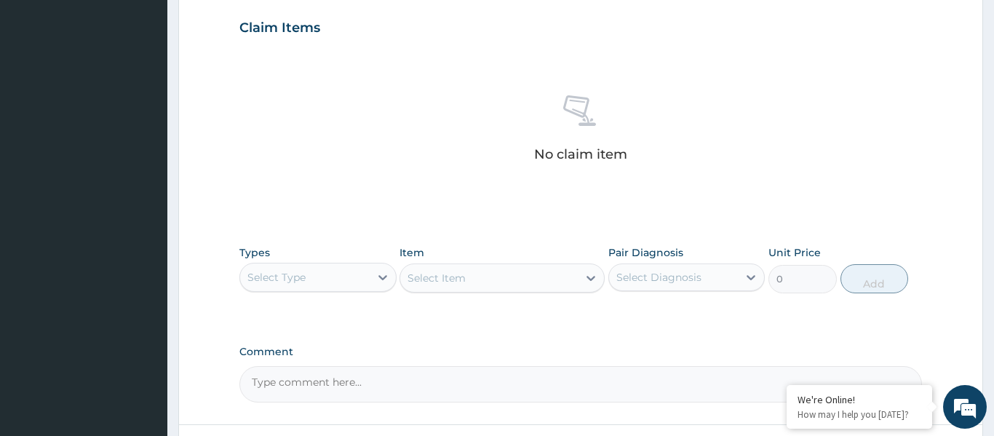
click at [303, 282] on div "Select Type" at bounding box center [276, 277] width 58 height 15
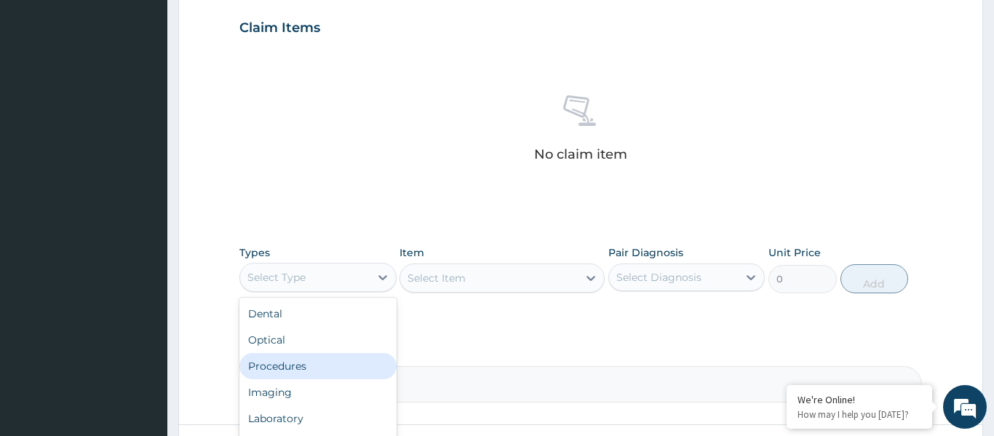
click at [302, 368] on div "Procedures" at bounding box center [317, 366] width 157 height 26
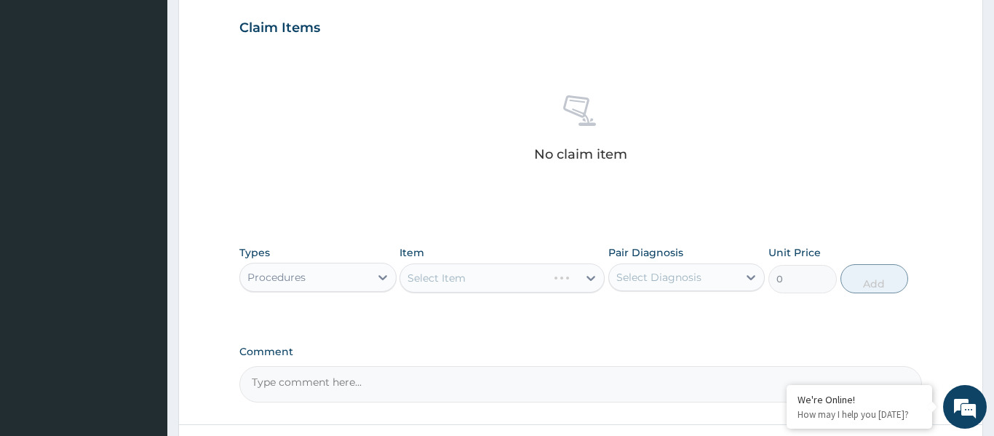
click at [440, 287] on div "Select Item" at bounding box center [502, 277] width 205 height 29
click at [475, 277] on div "Select Item" at bounding box center [489, 277] width 178 height 23
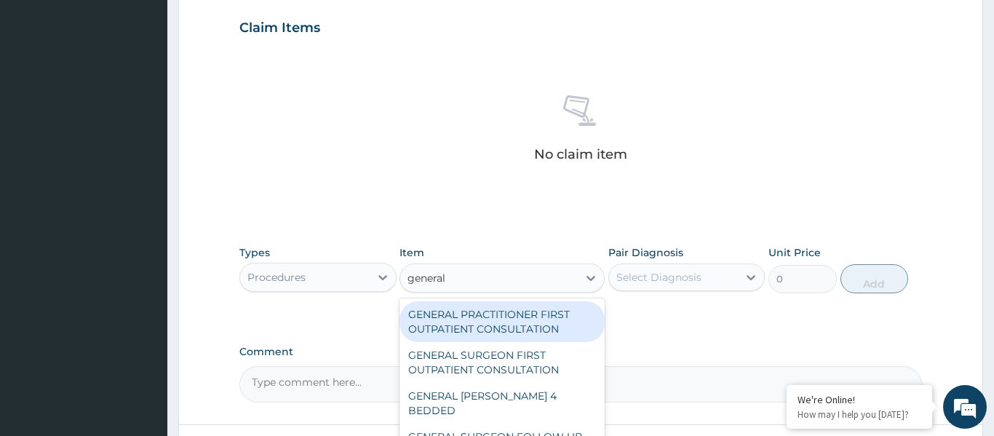
type input "general p"
click at [485, 315] on div "GENERAL PRACTITIONER FIRST OUTPATIENT CONSULTATION" at bounding box center [502, 321] width 205 height 41
type input "3750"
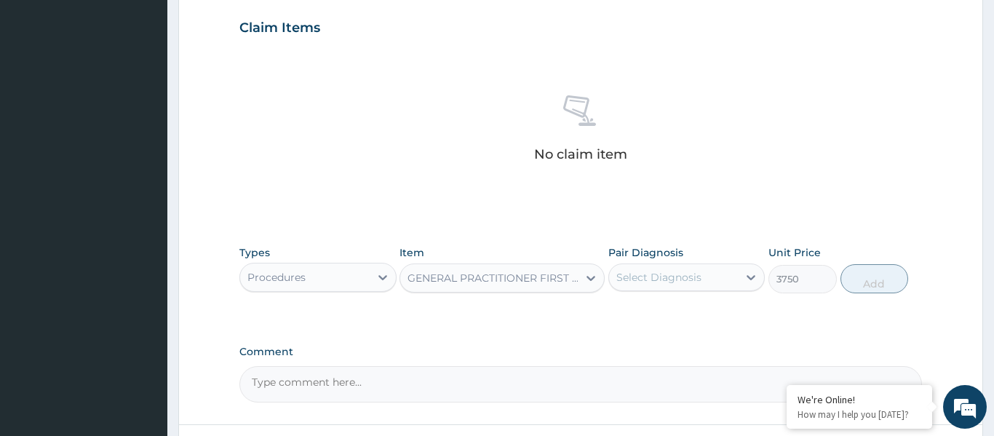
click at [690, 287] on div "Select Diagnosis" at bounding box center [674, 277] width 130 height 23
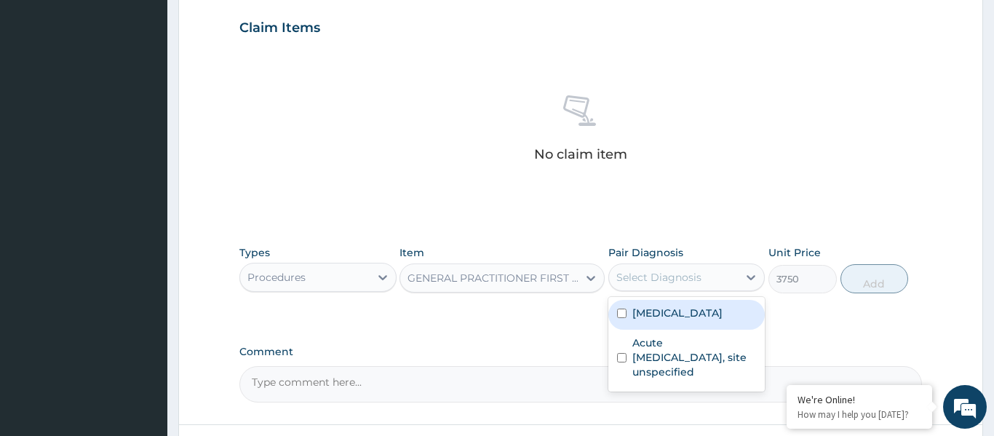
click at [691, 313] on label "Malaria, unspecified" at bounding box center [677, 313] width 90 height 15
checkbox input "true"
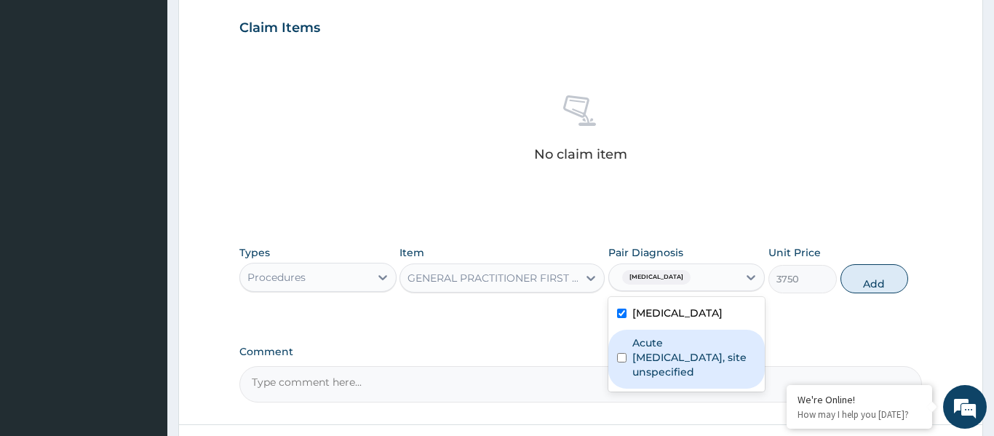
click at [698, 367] on label "Acute upper respiratory infection, site unspecified" at bounding box center [694, 358] width 124 height 44
checkbox input "true"
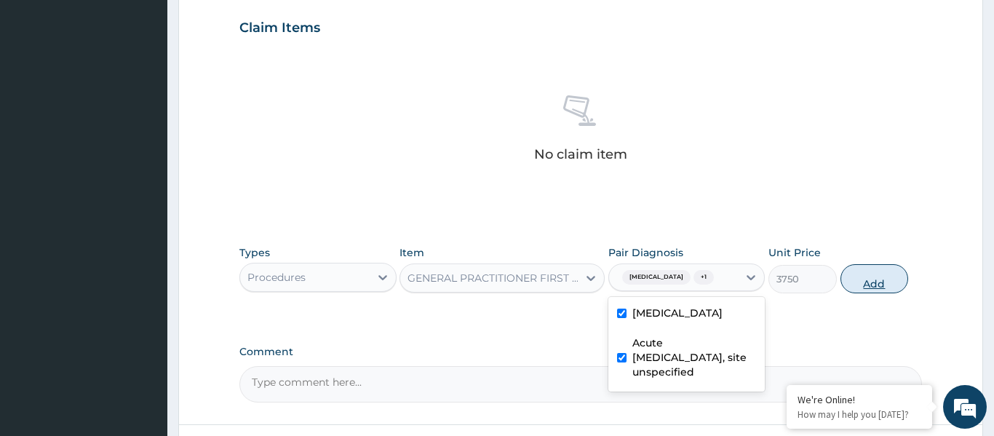
click at [852, 285] on button "Add" at bounding box center [875, 278] width 68 height 29
type input "0"
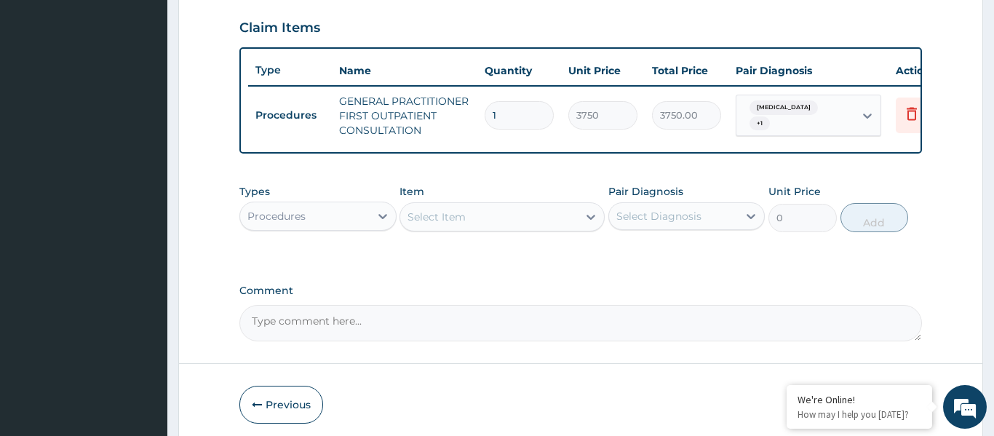
click at [445, 225] on div "Select Item" at bounding box center [489, 216] width 178 height 23
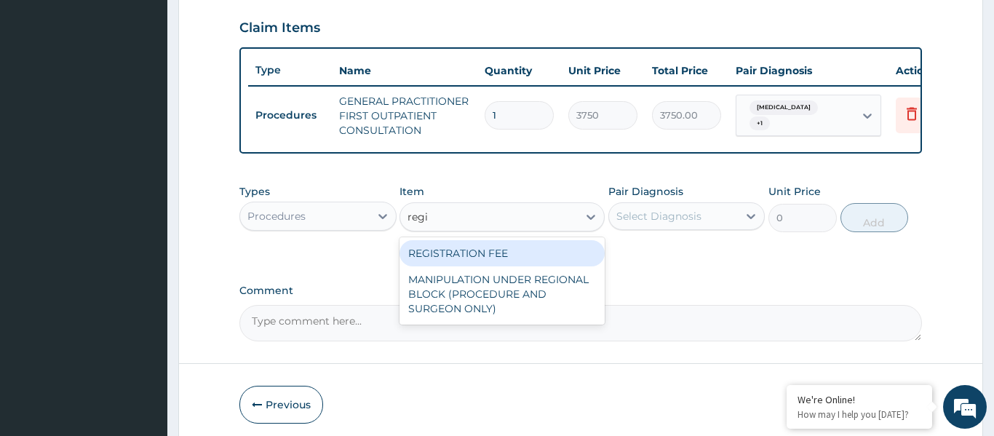
type input "regis"
click at [454, 252] on div "REGISTRATION FEE" at bounding box center [502, 253] width 205 height 26
type input "2500"
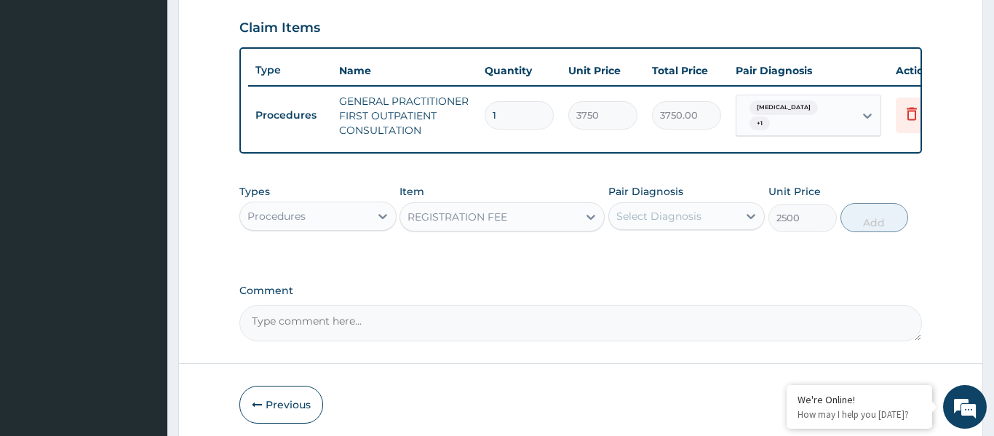
click at [646, 220] on div "Select Diagnosis" at bounding box center [658, 216] width 85 height 15
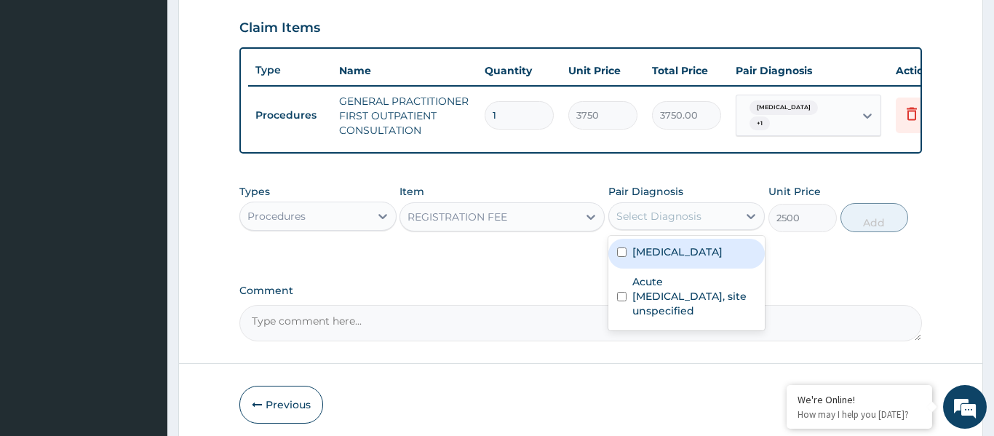
click at [654, 257] on label "Malaria, unspecified" at bounding box center [677, 252] width 90 height 15
checkbox input "true"
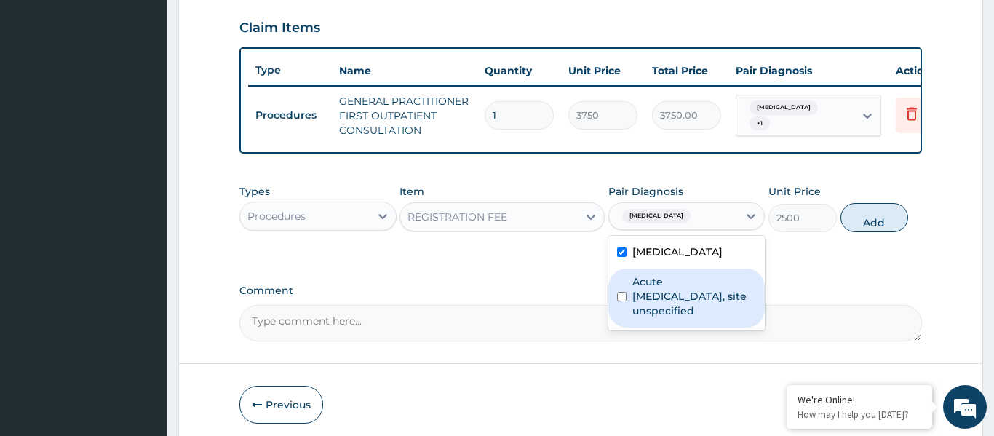
click at [662, 287] on label "Acute upper respiratory infection, site unspecified" at bounding box center [694, 296] width 124 height 44
checkbox input "true"
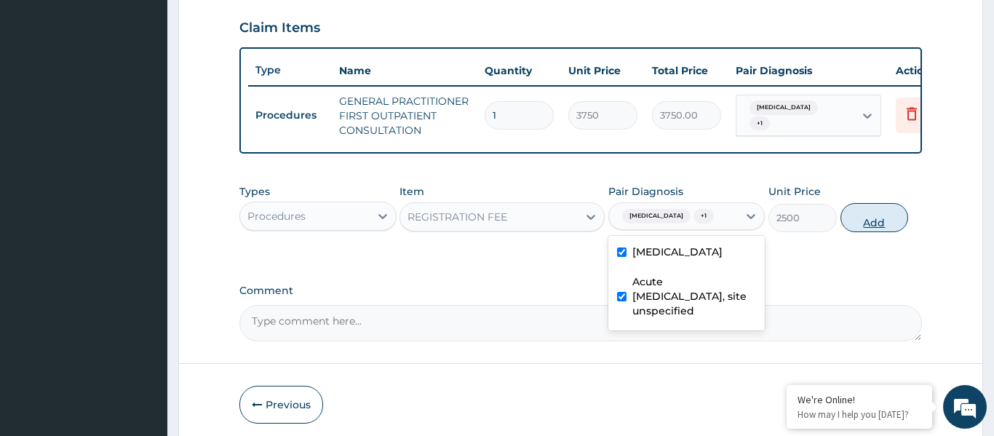
click at [862, 227] on button "Add" at bounding box center [875, 217] width 68 height 29
type input "0"
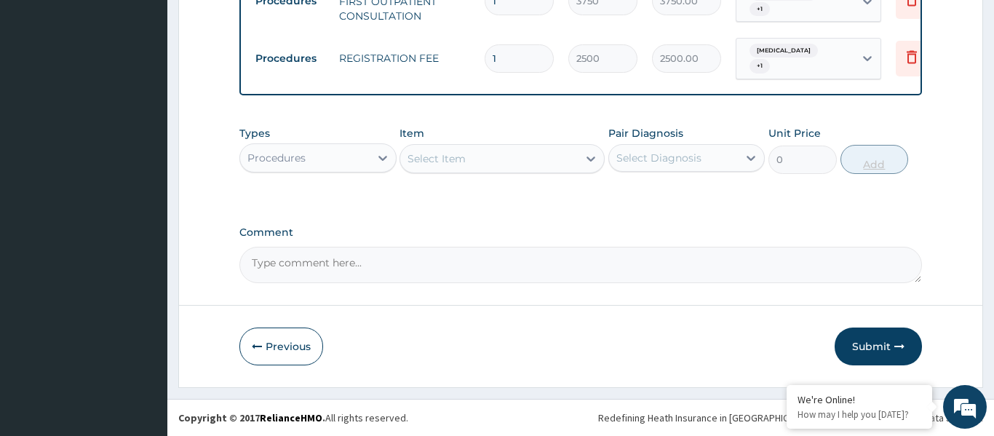
scroll to position [608, 0]
click at [341, 154] on div "Procedures" at bounding box center [305, 158] width 130 height 23
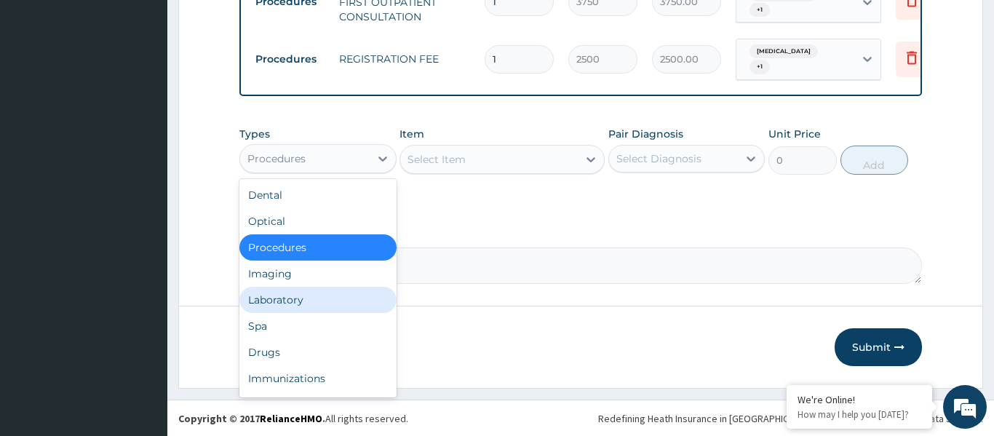
click at [318, 294] on div "Laboratory" at bounding box center [317, 300] width 157 height 26
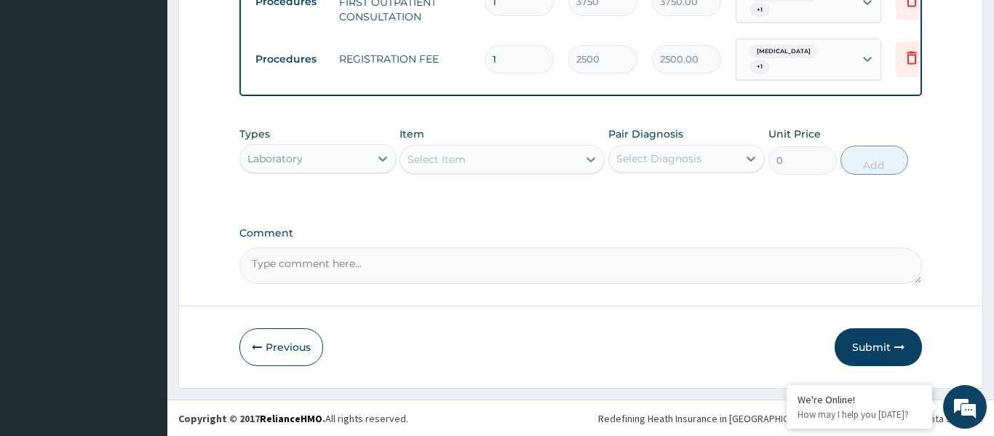
click at [491, 161] on div "Select Item" at bounding box center [489, 159] width 178 height 23
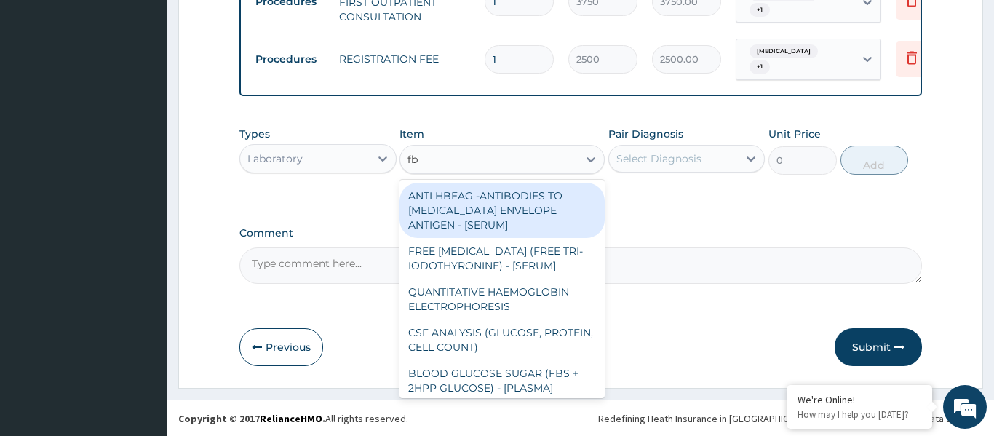
type input "fbc"
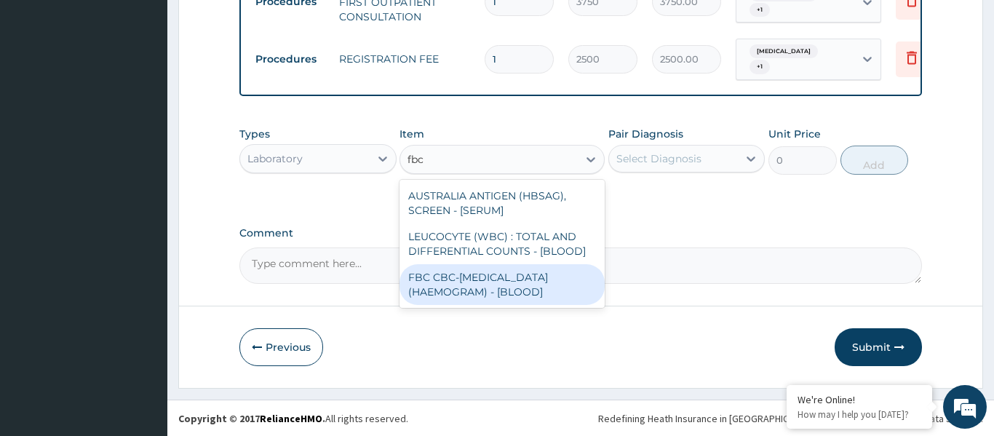
click at [540, 283] on div "FBC CBC-COMPLETE BLOOD COUNT (HAEMOGRAM) - [BLOOD]" at bounding box center [502, 284] width 205 height 41
type input "5000"
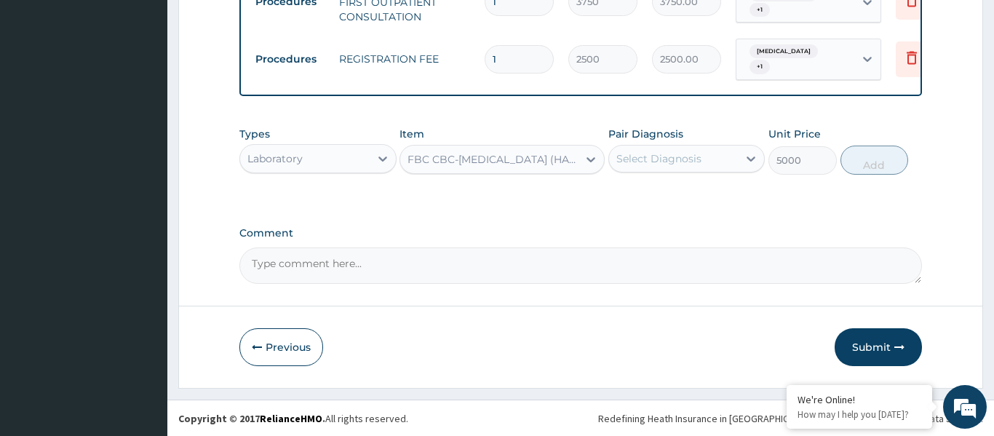
click at [710, 164] on div "Select Diagnosis" at bounding box center [674, 158] width 130 height 23
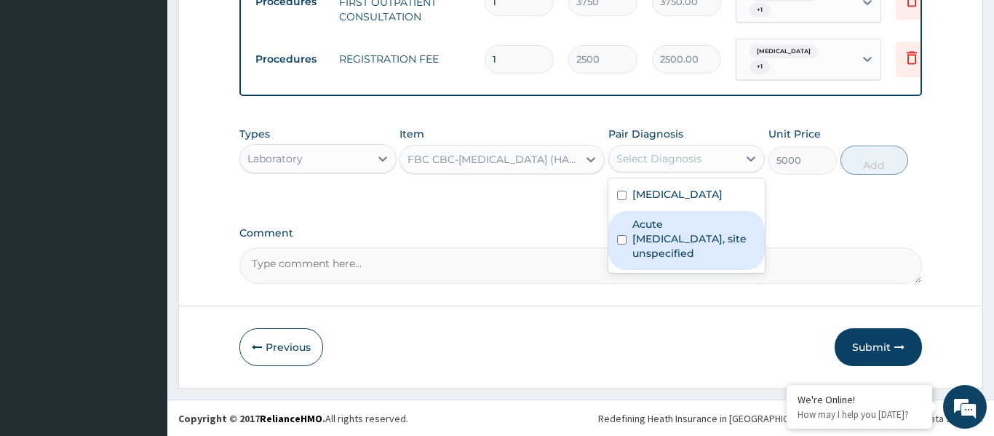
click at [695, 228] on label "Acute upper respiratory infection, site unspecified" at bounding box center [694, 239] width 124 height 44
checkbox input "true"
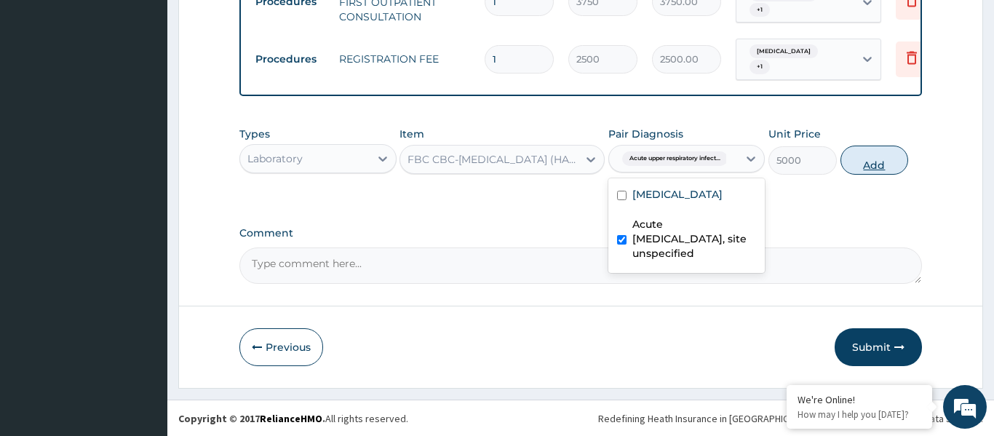
click at [870, 159] on button "Add" at bounding box center [875, 160] width 68 height 29
type input "0"
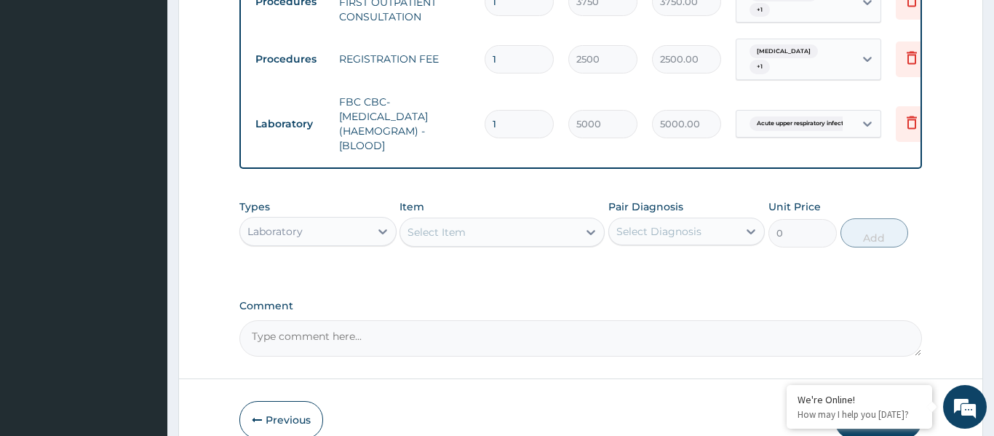
click at [495, 243] on div "Select Item" at bounding box center [489, 232] width 178 height 23
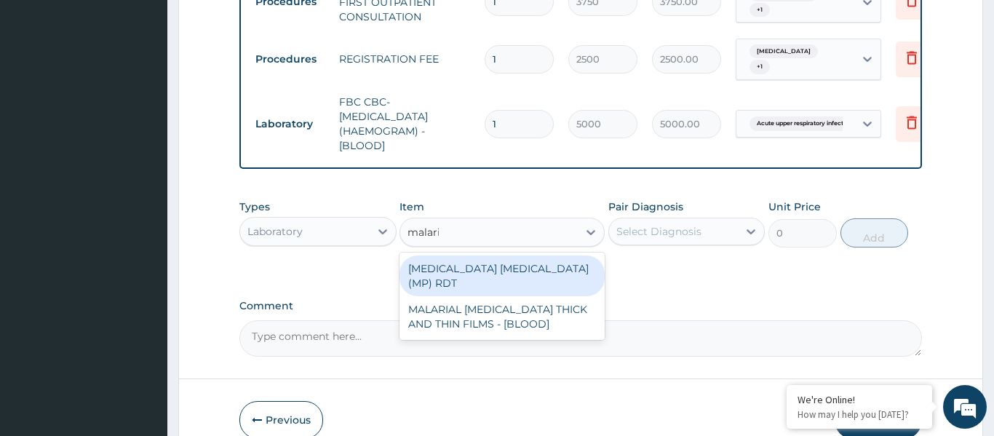
type input "malaria"
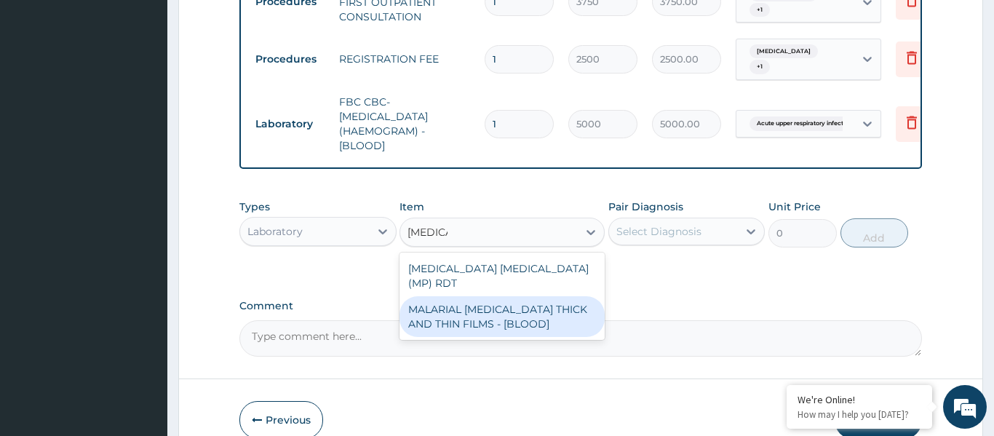
click at [501, 301] on div "MALARIAL PARASITE THICK AND THIN FILMS - [BLOOD]" at bounding box center [502, 316] width 205 height 41
type input "2187.5"
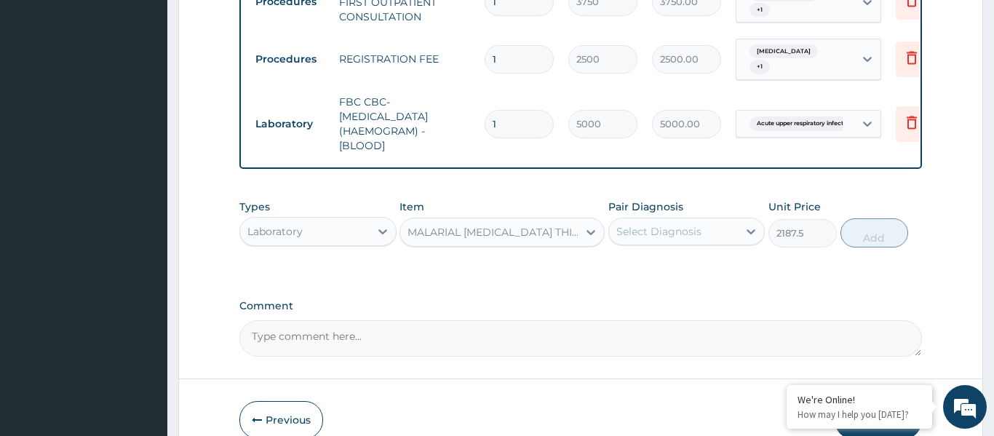
click at [652, 234] on div "Select Diagnosis" at bounding box center [658, 231] width 85 height 15
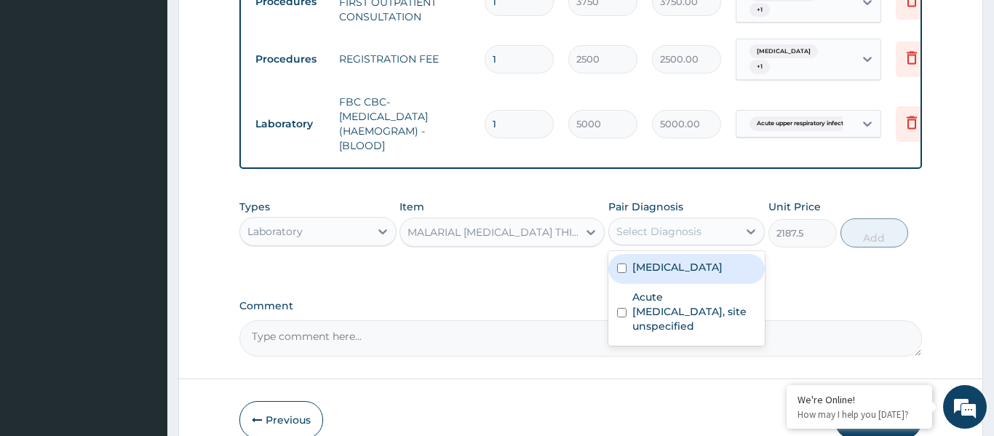
click at [670, 259] on div "Malaria, unspecified" at bounding box center [686, 269] width 157 height 30
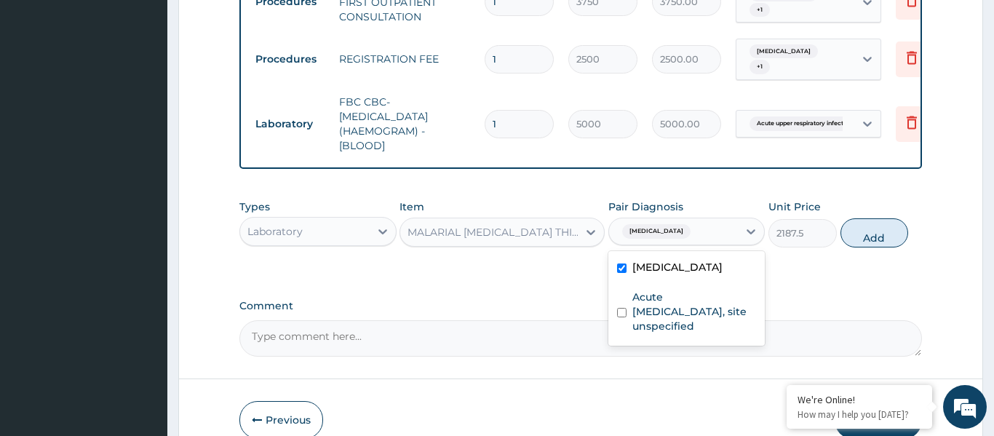
checkbox input "true"
click at [870, 243] on button "Add" at bounding box center [875, 232] width 68 height 29
type input "0"
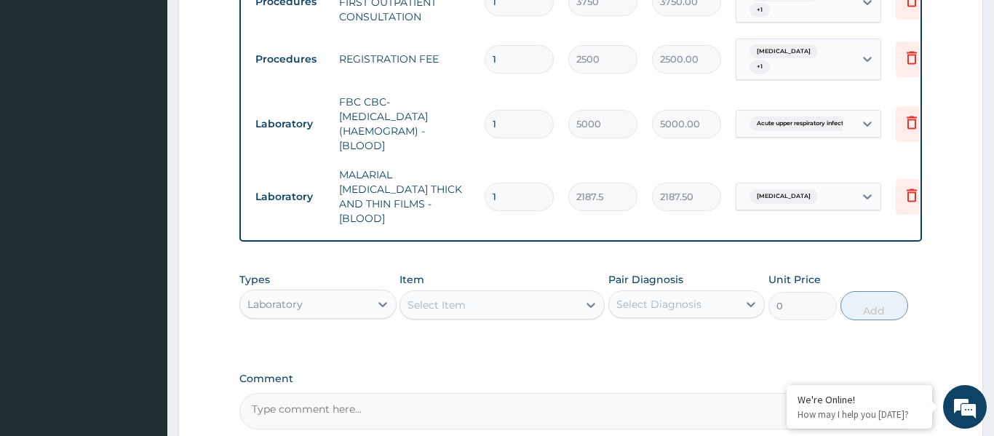
click at [330, 293] on div "Laboratory" at bounding box center [305, 304] width 130 height 23
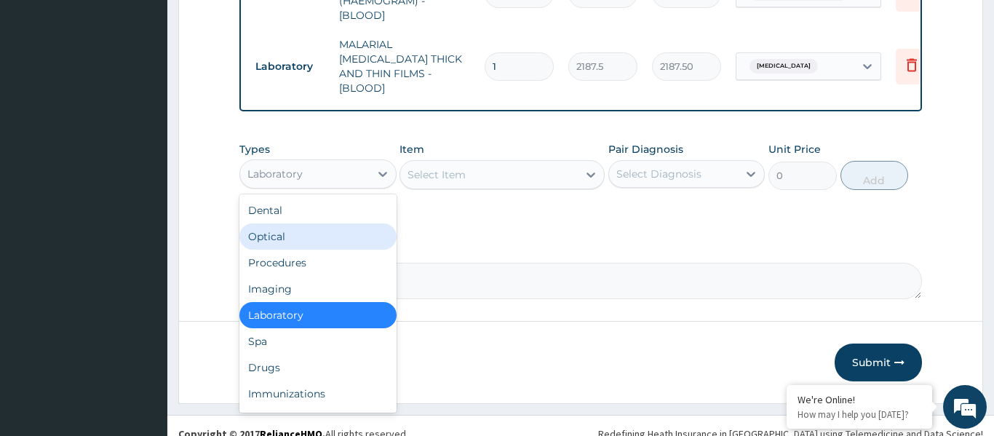
scroll to position [739, 0]
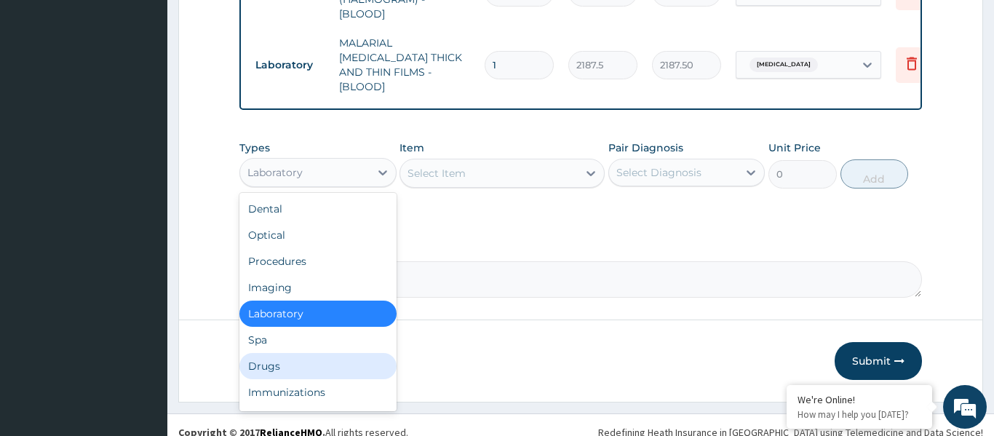
click at [270, 353] on div "Drugs" at bounding box center [317, 366] width 157 height 26
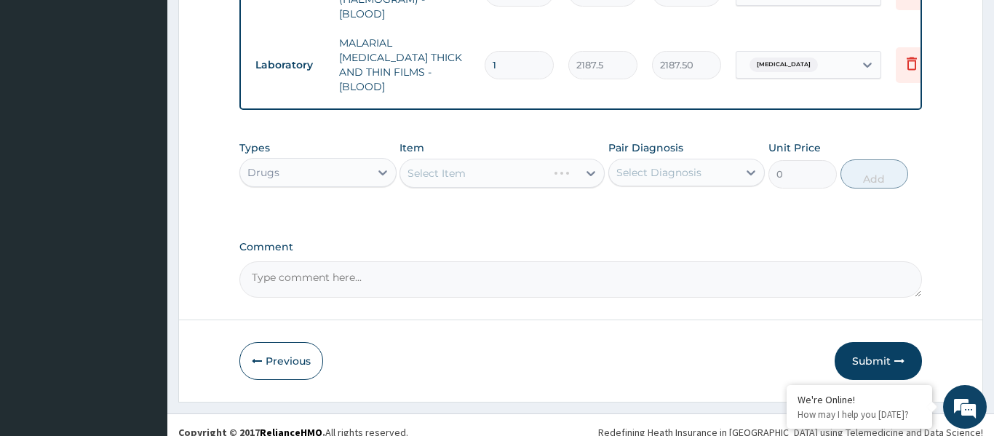
click at [466, 160] on div "Select Item" at bounding box center [502, 173] width 205 height 29
click at [495, 162] on div "Select Item" at bounding box center [489, 173] width 178 height 23
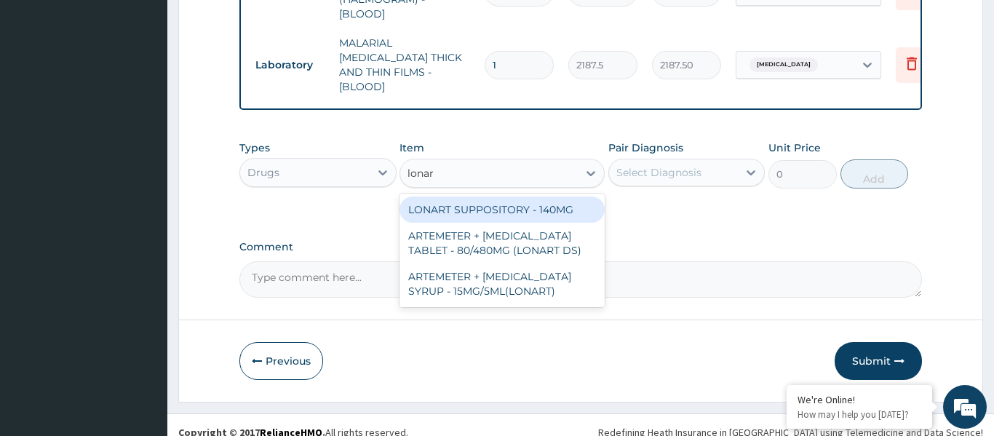
type input "lonart"
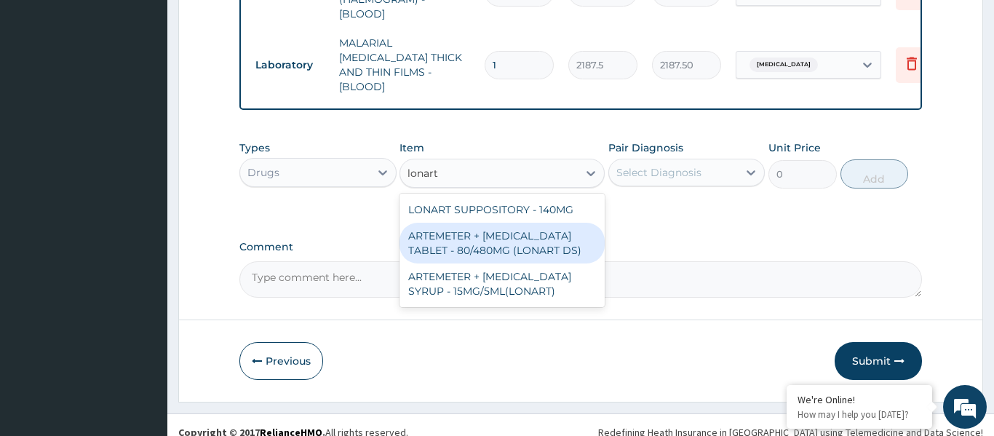
click at [495, 234] on div "ARTEMETER + LUMEFANTRINE TABLET - 80/480MG (LONART DS)" at bounding box center [502, 243] width 205 height 41
type input "588"
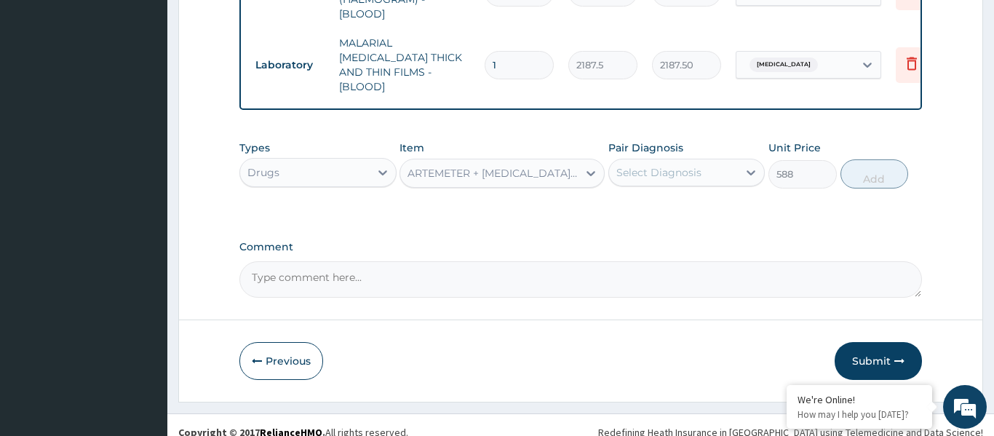
click at [641, 168] on div "Select Diagnosis" at bounding box center [674, 172] width 130 height 23
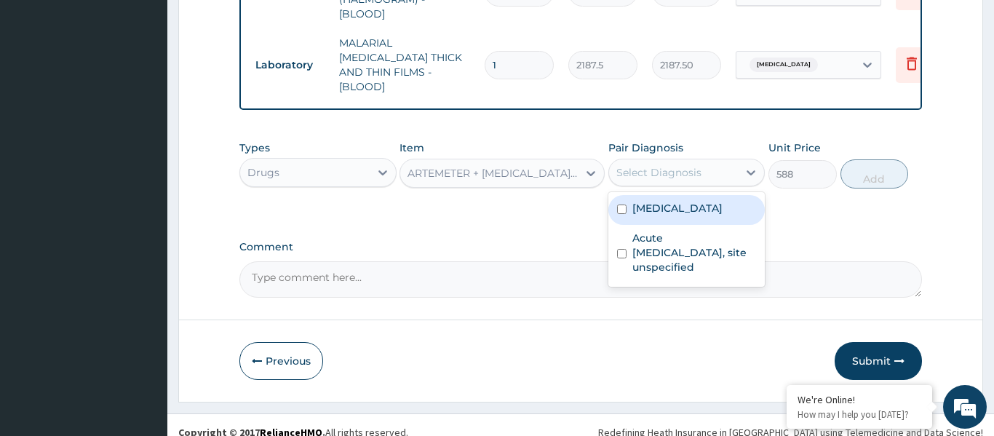
click at [667, 201] on label "Malaria, unspecified" at bounding box center [677, 208] width 90 height 15
checkbox input "true"
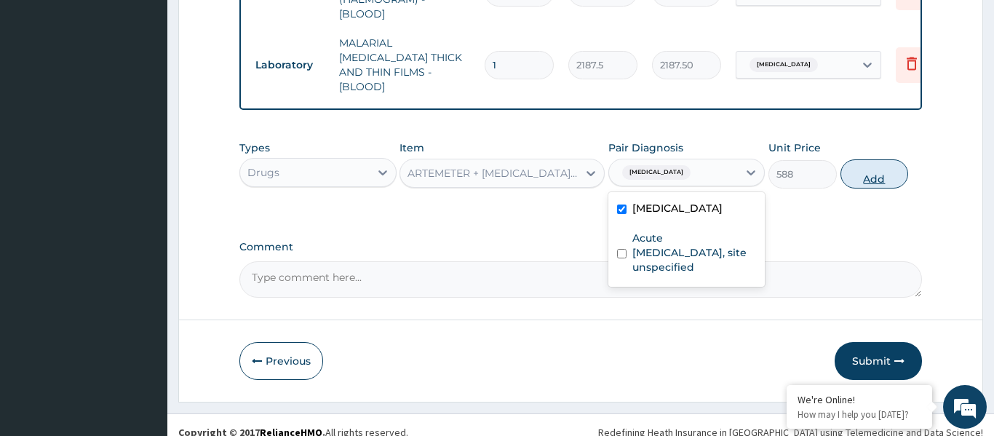
click at [887, 159] on button "Add" at bounding box center [875, 173] width 68 height 29
type input "0"
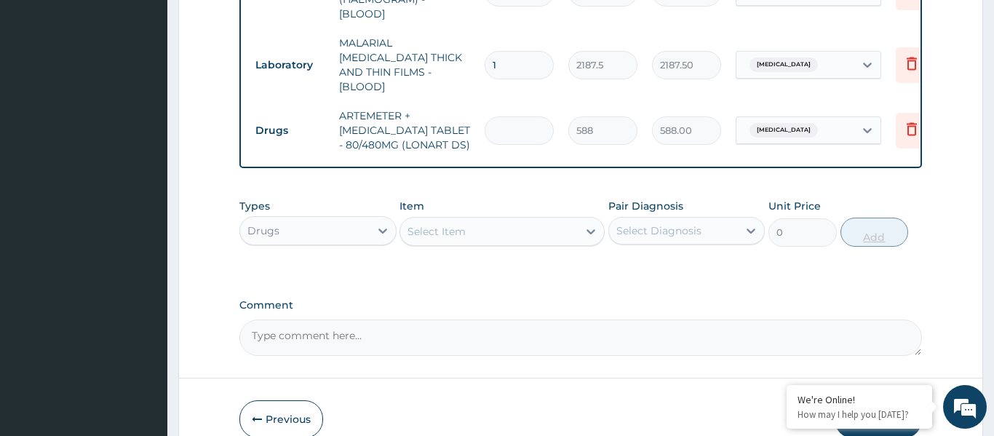
type input "0.00"
type input "6"
type input "3528.00"
type input "6"
click at [533, 220] on div "Select Item" at bounding box center [489, 231] width 178 height 23
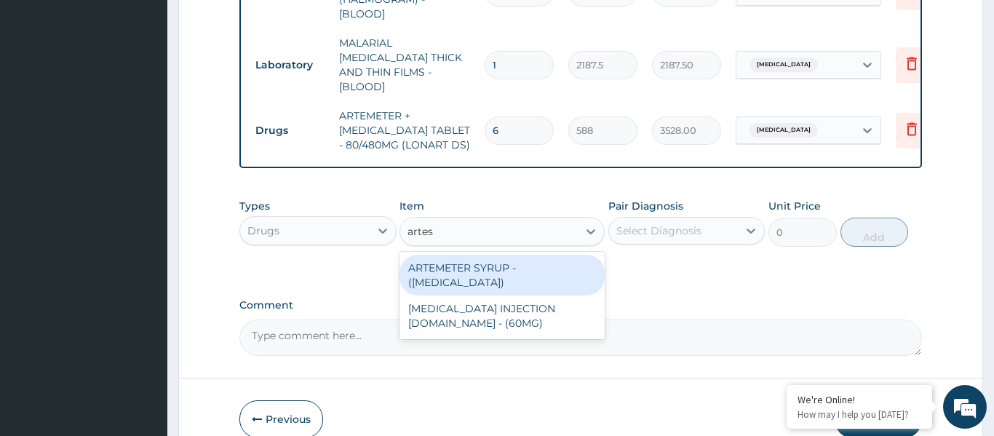
type input "artesu"
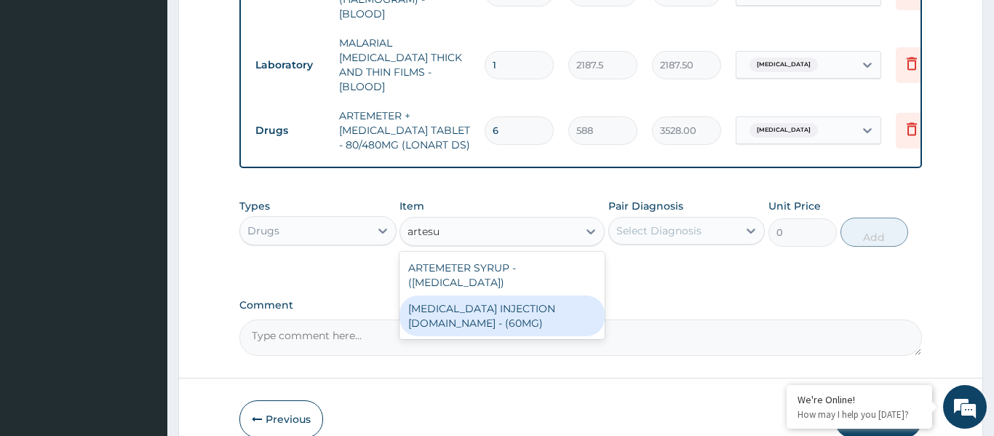
click at [547, 295] on div "ARTESUNATE INJECTION IV.IM - (60MG)" at bounding box center [502, 315] width 205 height 41
type input "1596"
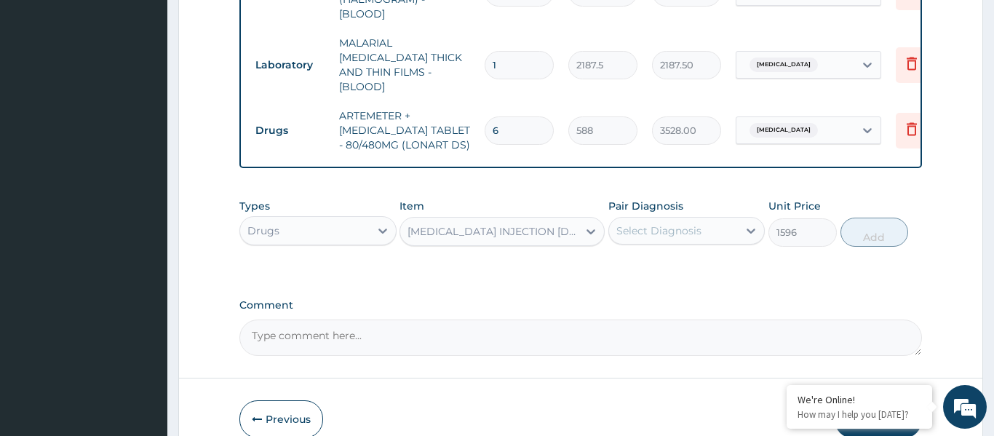
click at [654, 223] on div "Select Diagnosis" at bounding box center [658, 230] width 85 height 15
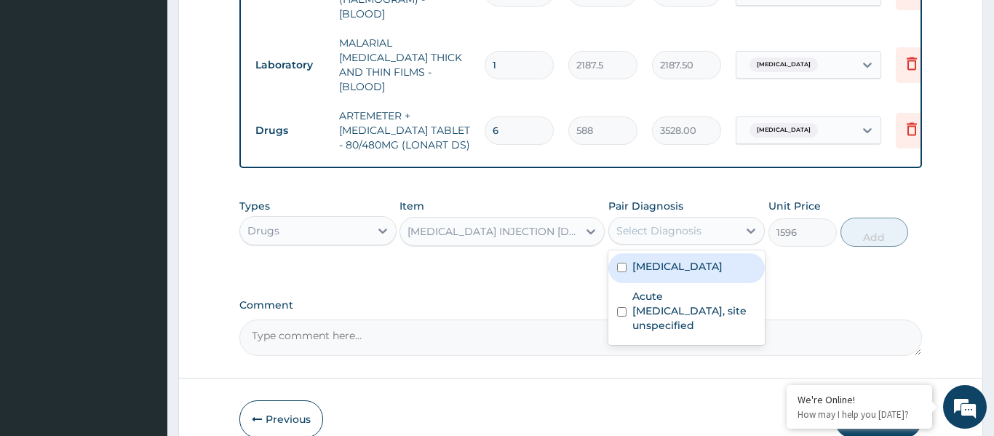
click at [662, 253] on div "Malaria, unspecified" at bounding box center [686, 268] width 157 height 30
checkbox input "true"
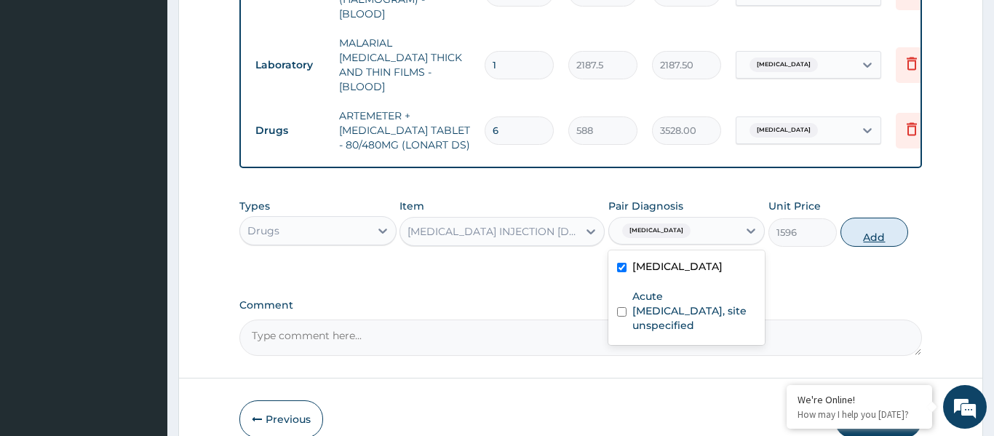
click at [871, 218] on button "Add" at bounding box center [875, 232] width 68 height 29
type input "0"
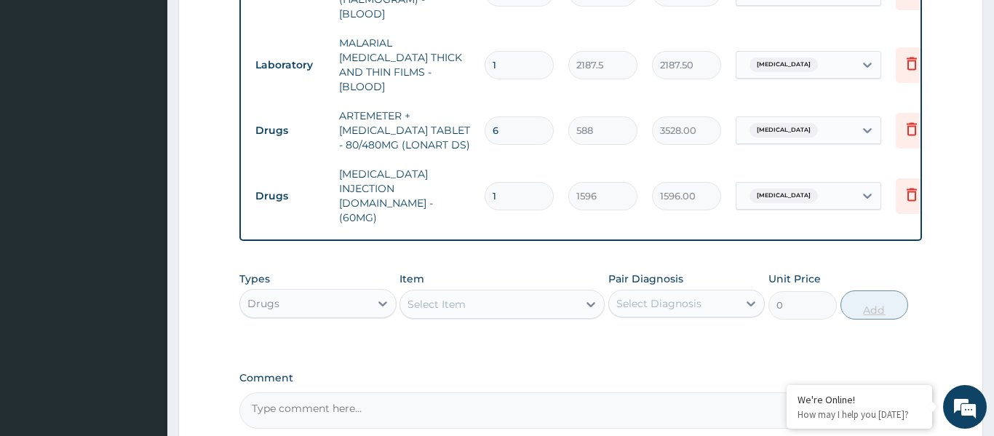
type input "0.00"
type input "3"
type input "4788.00"
type input "3"
click at [494, 293] on div "Select Item" at bounding box center [489, 304] width 178 height 23
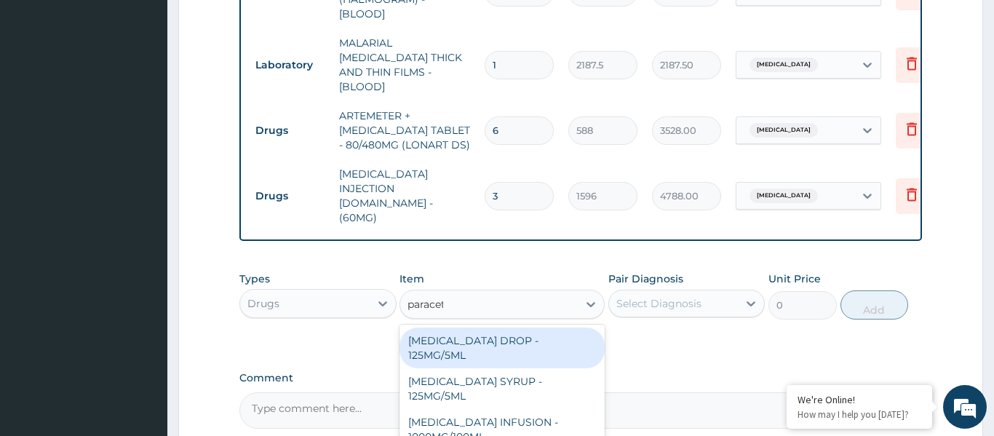
type input "paraceta"
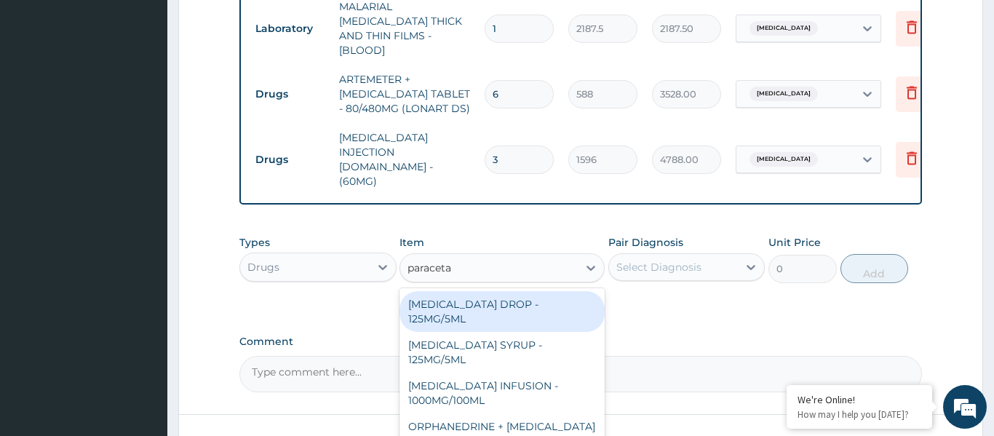
scroll to position [848, 0]
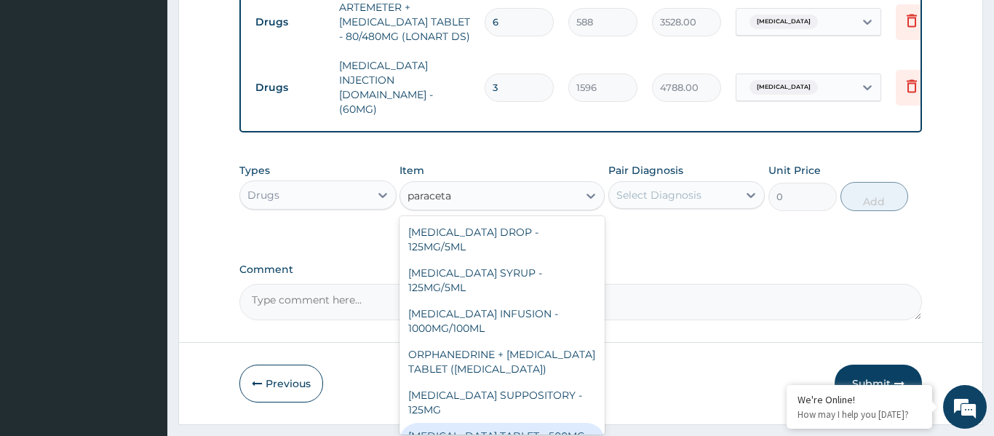
click at [501, 423] on div "PARACETAMOL TABLET - 500MG (PANADOL)" at bounding box center [502, 443] width 205 height 41
type input "42"
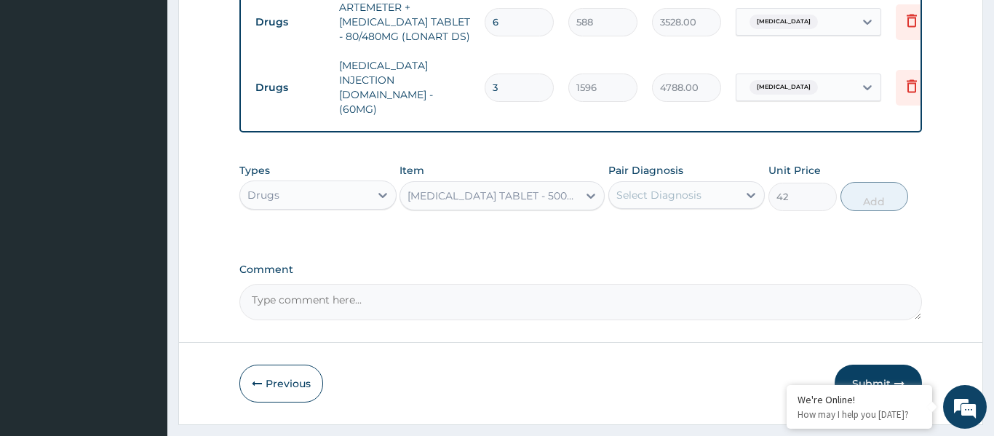
click at [683, 188] on div "Select Diagnosis" at bounding box center [658, 195] width 85 height 15
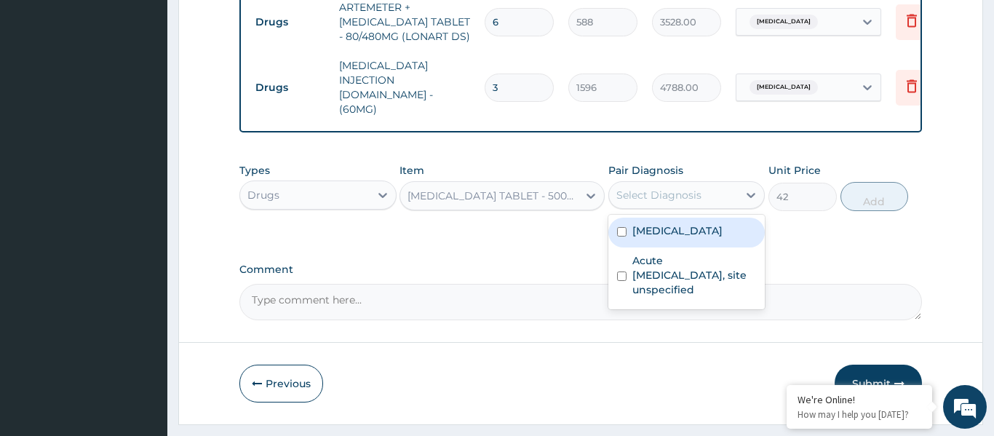
click at [683, 223] on label "Malaria, unspecified" at bounding box center [677, 230] width 90 height 15
checkbox input "true"
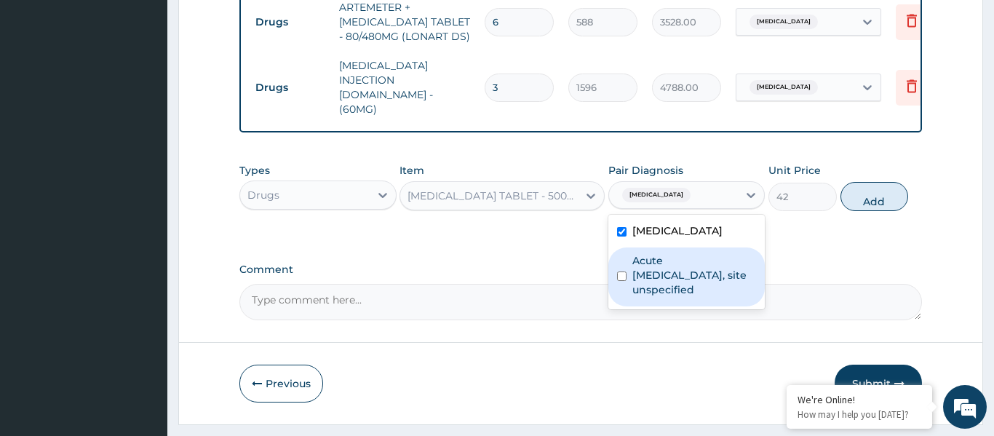
click at [683, 253] on label "Acute upper respiratory infection, site unspecified" at bounding box center [694, 275] width 124 height 44
checkbox input "true"
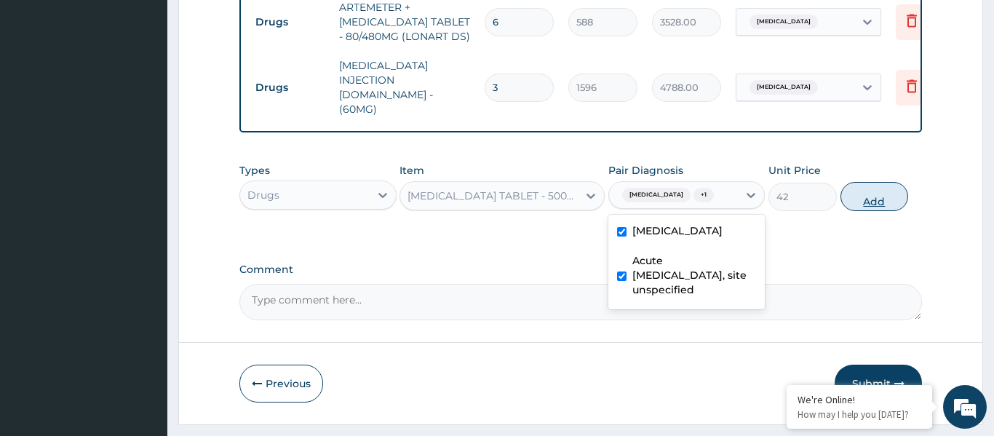
click at [860, 182] on button "Add" at bounding box center [875, 196] width 68 height 29
type input "0"
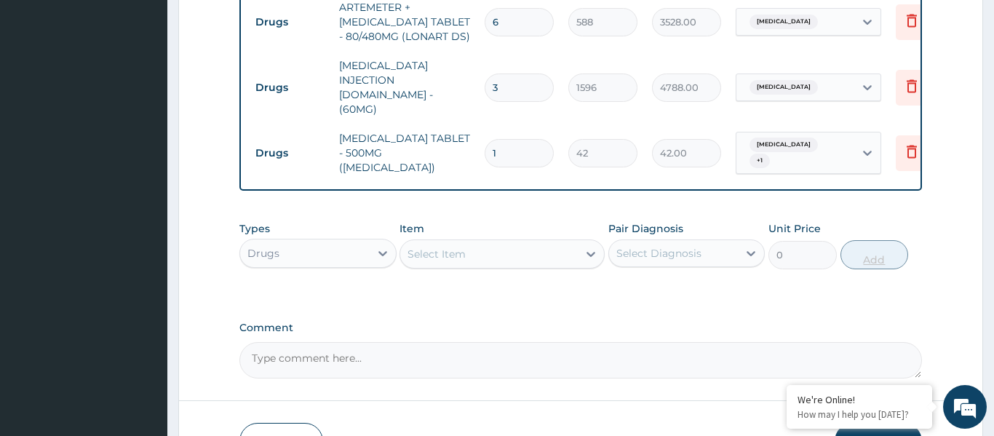
type input "18"
type input "756.00"
type input "18"
click at [479, 242] on div "Select Item" at bounding box center [489, 253] width 178 height 23
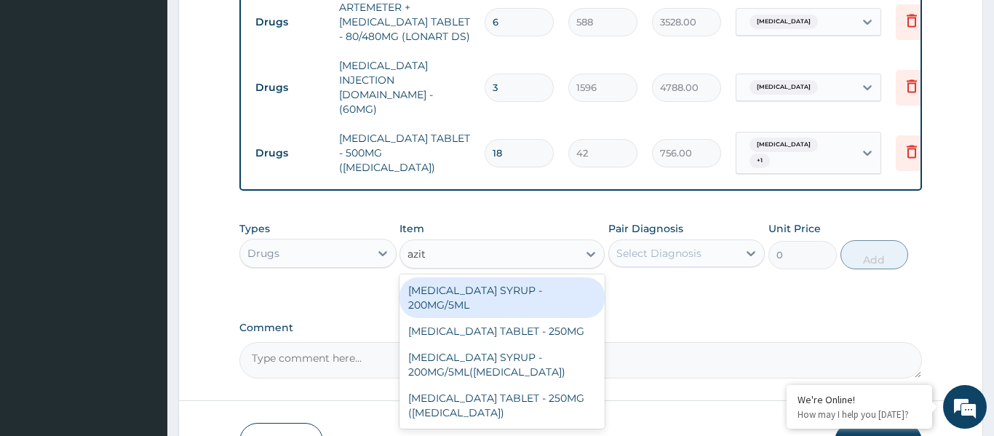
type input "azith"
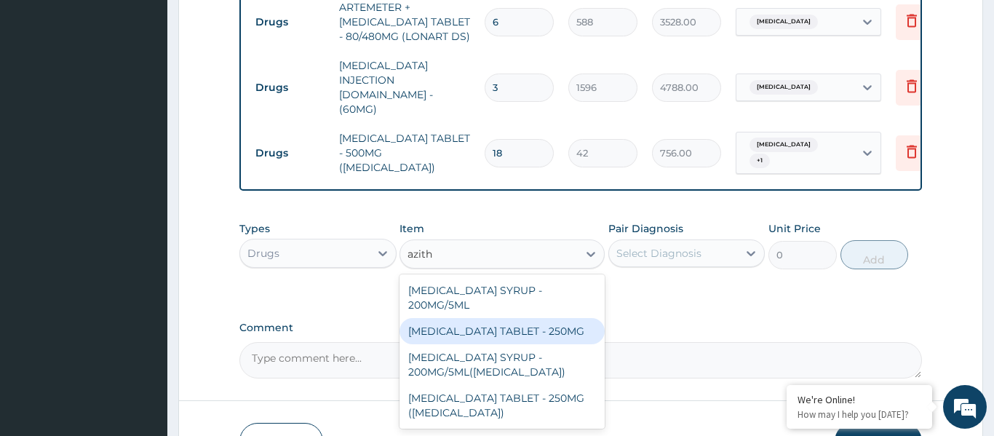
click at [501, 318] on div "AZITHROMYCIN TABLET - 250MG" at bounding box center [502, 331] width 205 height 26
type input "280"
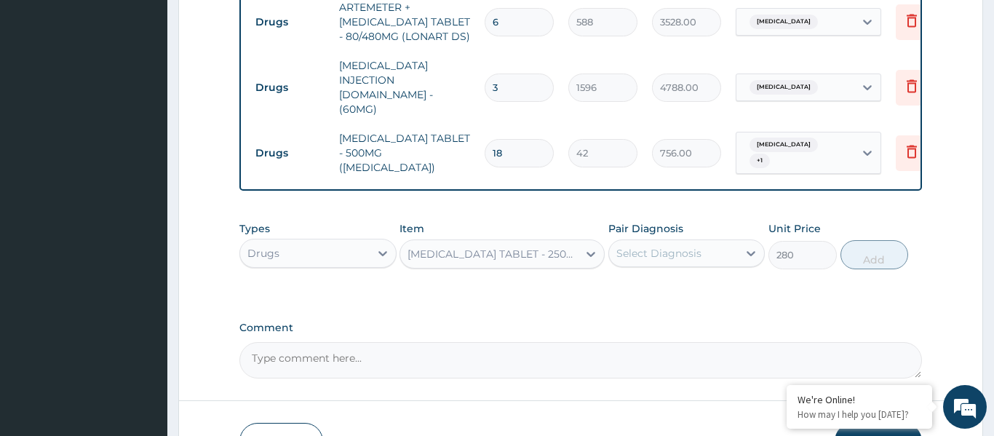
click at [661, 242] on div "Select Diagnosis" at bounding box center [674, 253] width 130 height 23
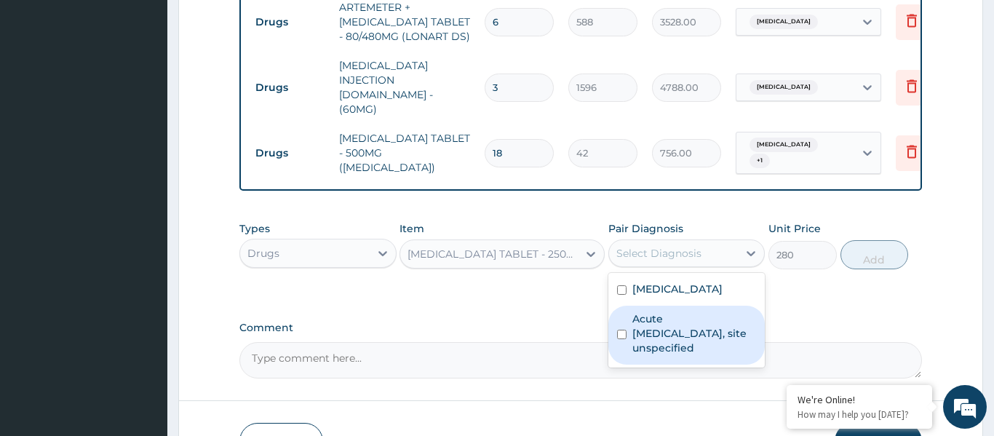
click at [689, 321] on div "Acute upper respiratory infection, site unspecified" at bounding box center [686, 335] width 157 height 59
checkbox input "true"
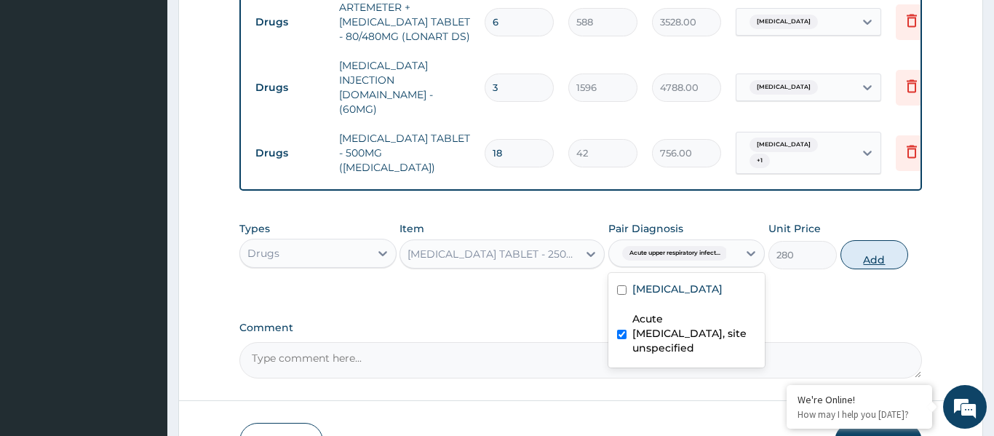
click at [860, 240] on button "Add" at bounding box center [875, 254] width 68 height 29
type input "0"
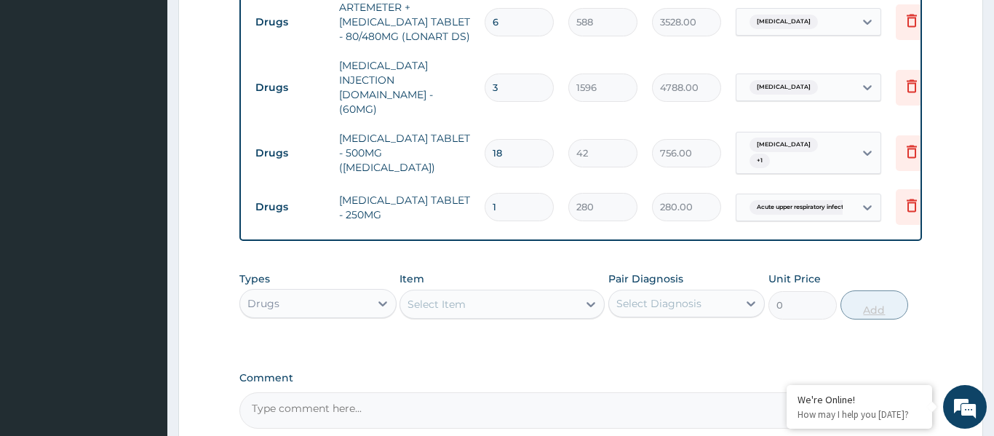
type input "15"
type input "4200.00"
type input "15"
click at [447, 297] on div "Select Item" at bounding box center [437, 304] width 58 height 15
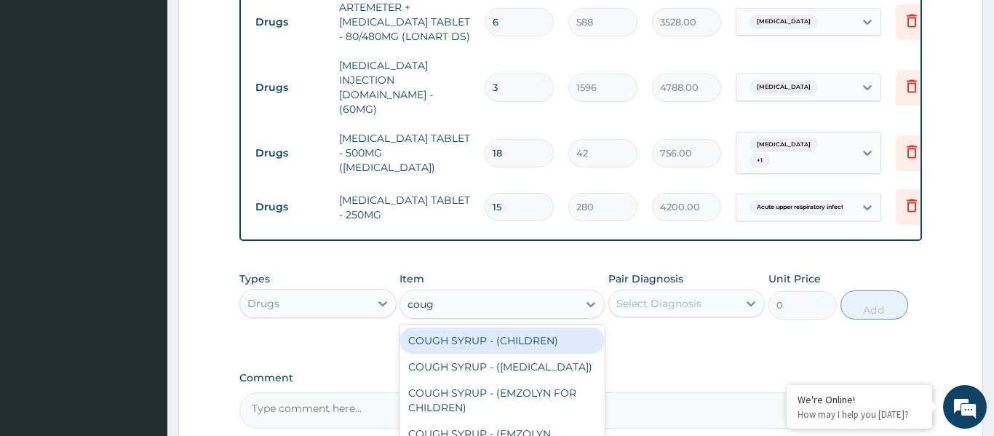
type input "cough"
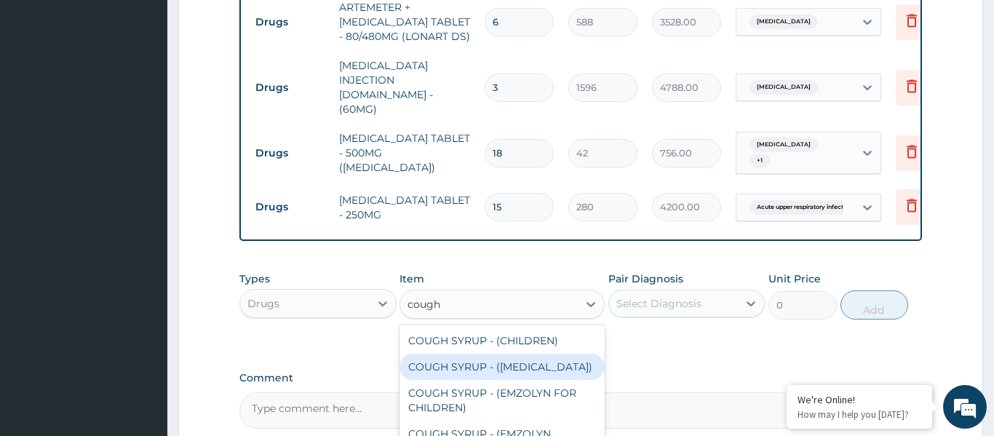
click at [449, 354] on div "COUGH SYRUP - (EXPECTORANT)" at bounding box center [502, 367] width 205 height 26
type input "1120"
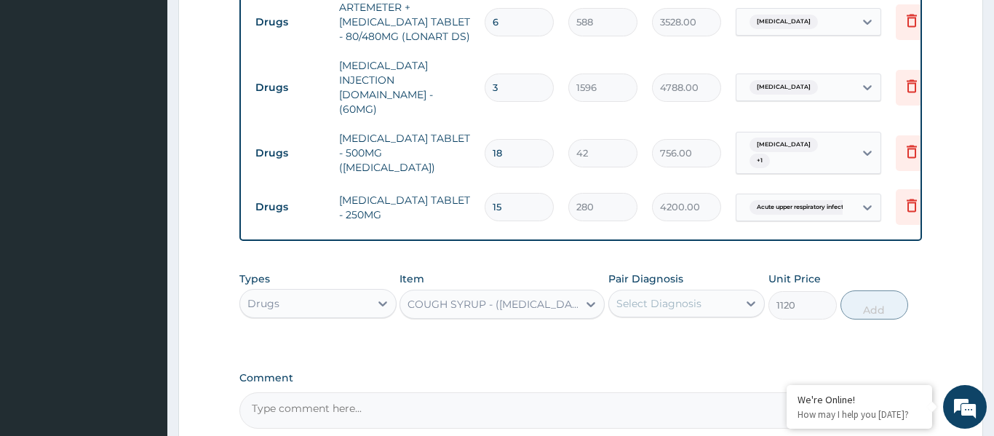
click at [662, 292] on div "Select Diagnosis" at bounding box center [674, 303] width 130 height 23
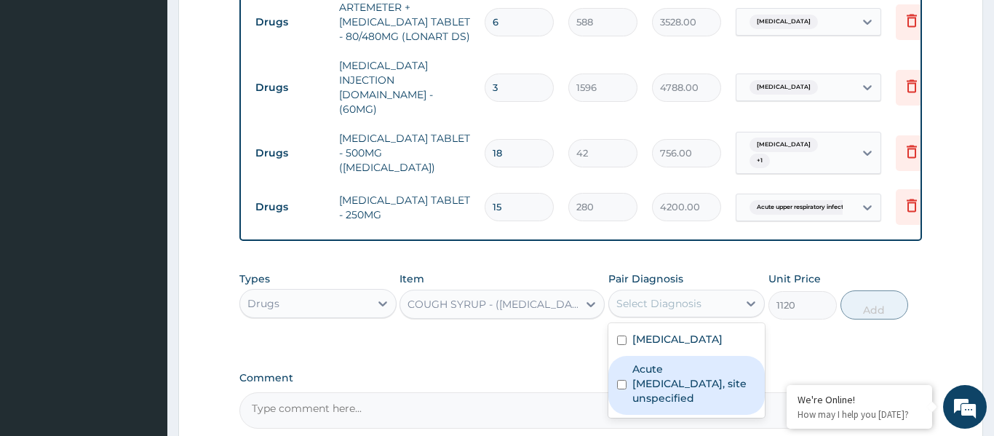
click at [684, 362] on label "Acute upper respiratory infection, site unspecified" at bounding box center [694, 384] width 124 height 44
checkbox input "true"
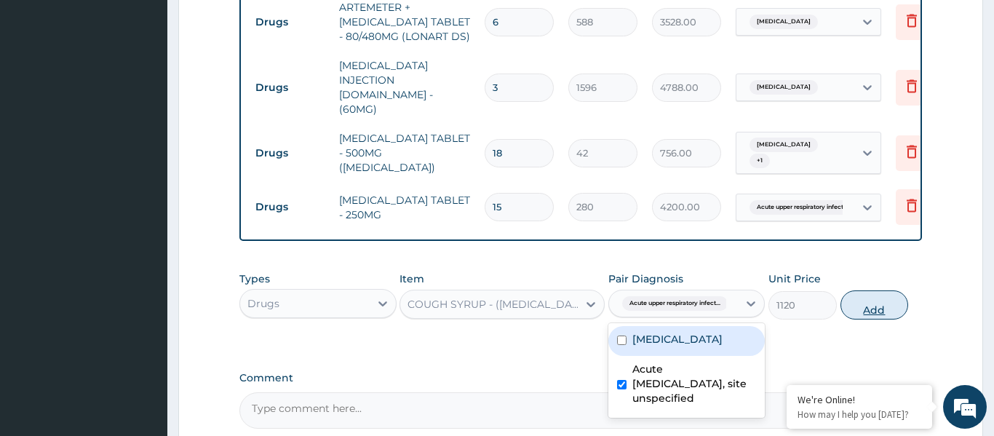
click at [854, 290] on button "Add" at bounding box center [875, 304] width 68 height 29
type input "0"
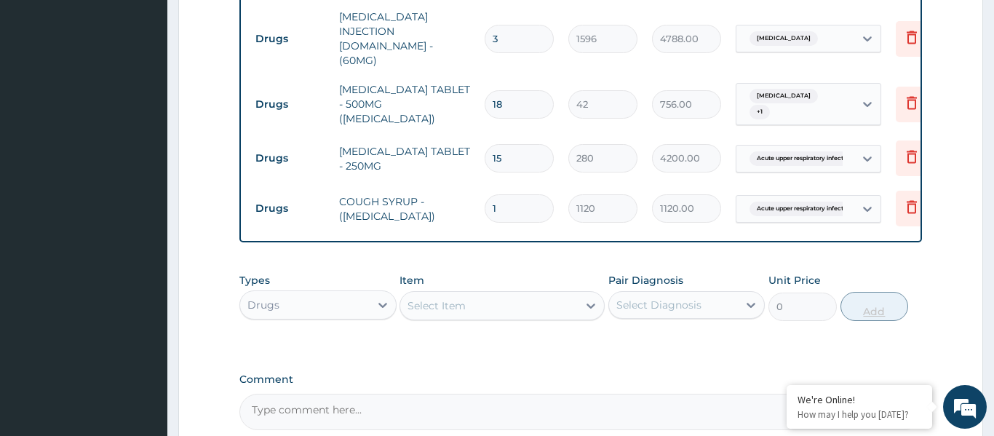
scroll to position [1005, 0]
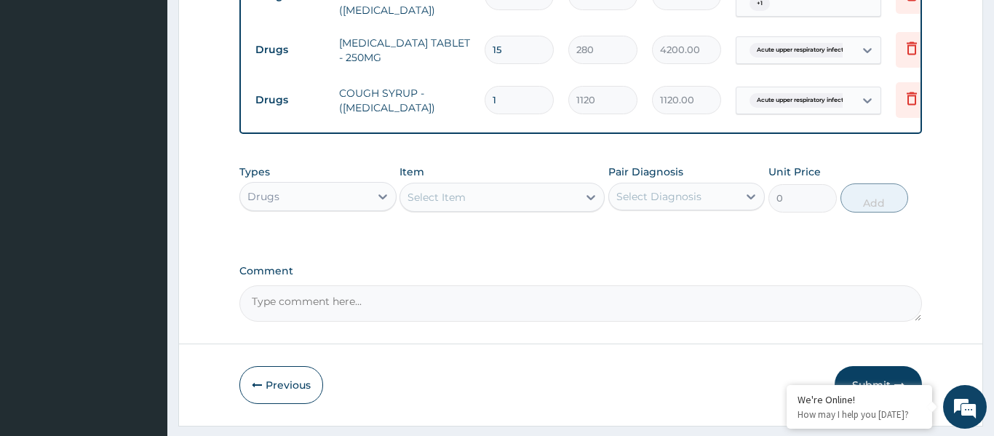
click at [886, 366] on button "Submit" at bounding box center [878, 385] width 87 height 38
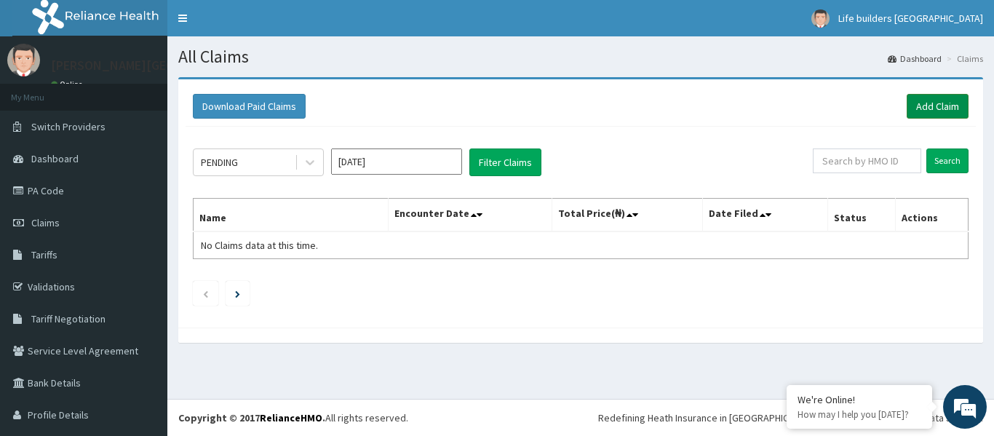
click at [957, 106] on link "Add Claim" at bounding box center [938, 106] width 62 height 25
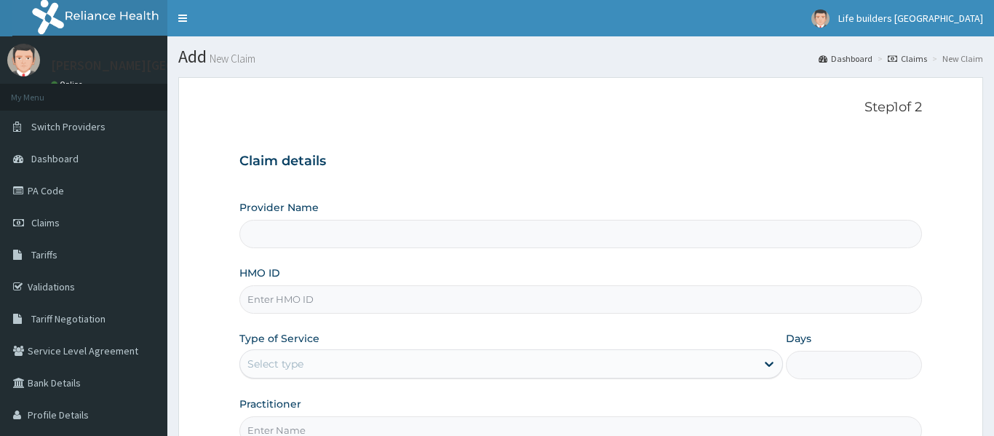
type input "[PERSON_NAME][GEOGRAPHIC_DATA]"
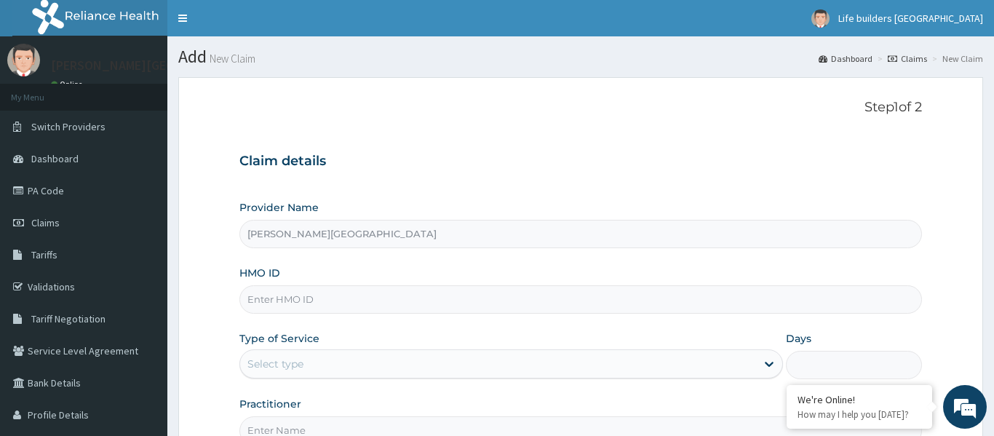
click at [576, 295] on input "HMO ID" at bounding box center [580, 299] width 683 height 28
type input "eai/10052/a"
click at [480, 363] on div "Select type" at bounding box center [498, 363] width 517 height 23
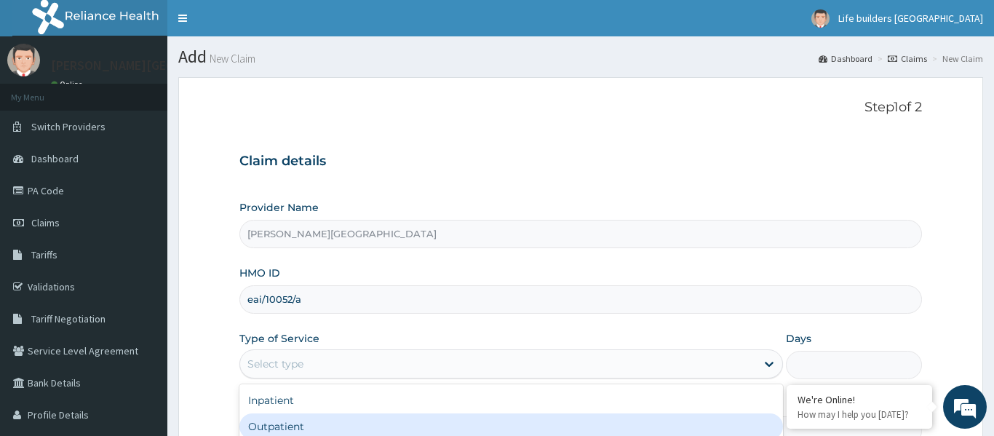
click at [322, 416] on div "Outpatient" at bounding box center [511, 426] width 544 height 26
type input "1"
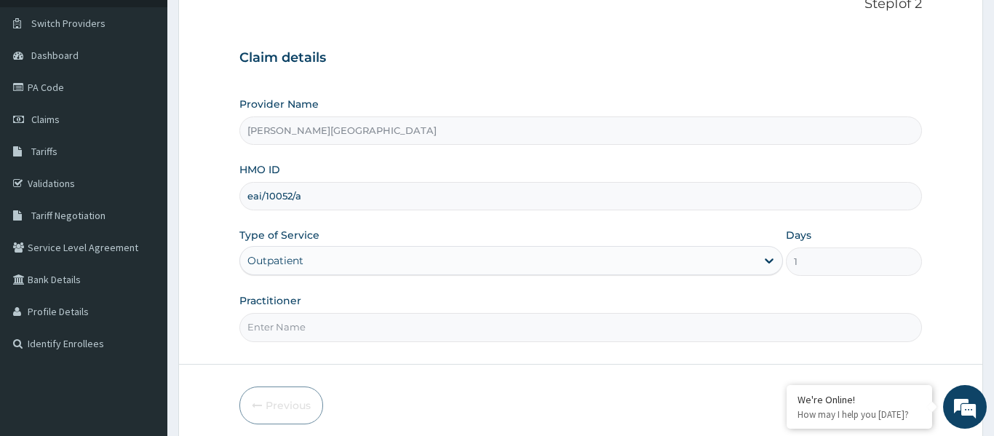
scroll to position [162, 0]
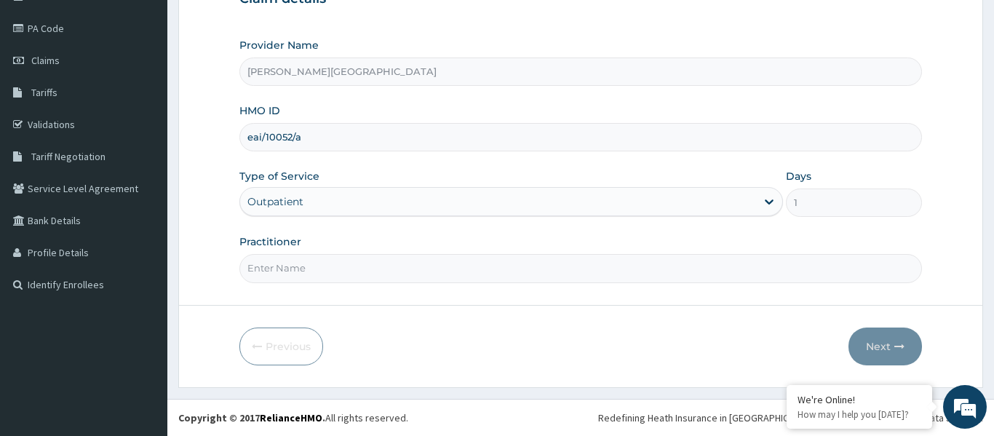
click at [272, 266] on input "Practitioner" at bounding box center [580, 268] width 683 height 28
type input "DR [PERSON_NAME]"
click at [865, 341] on button "Next" at bounding box center [886, 347] width 74 height 38
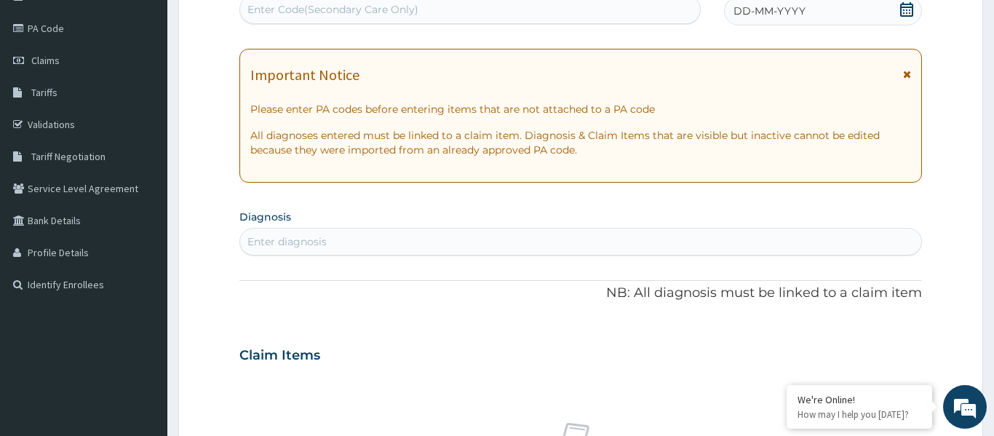
click at [905, 77] on icon at bounding box center [907, 74] width 8 height 10
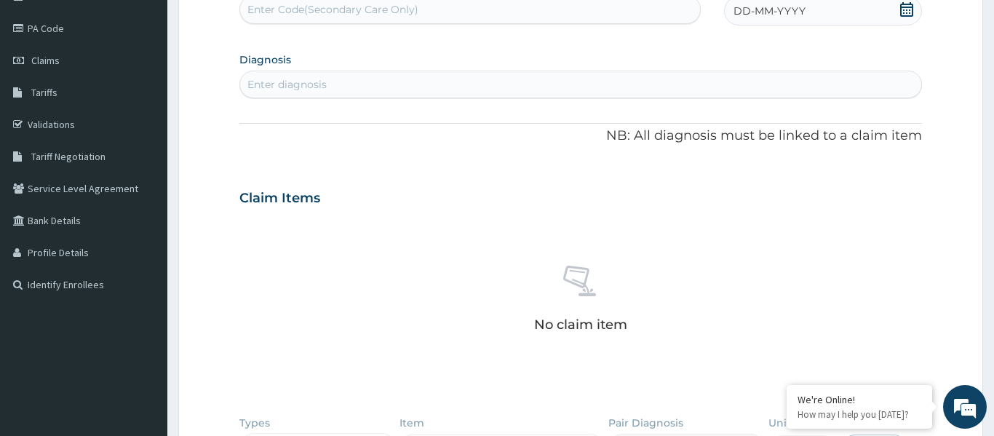
click at [905, 10] on icon at bounding box center [907, 9] width 15 height 15
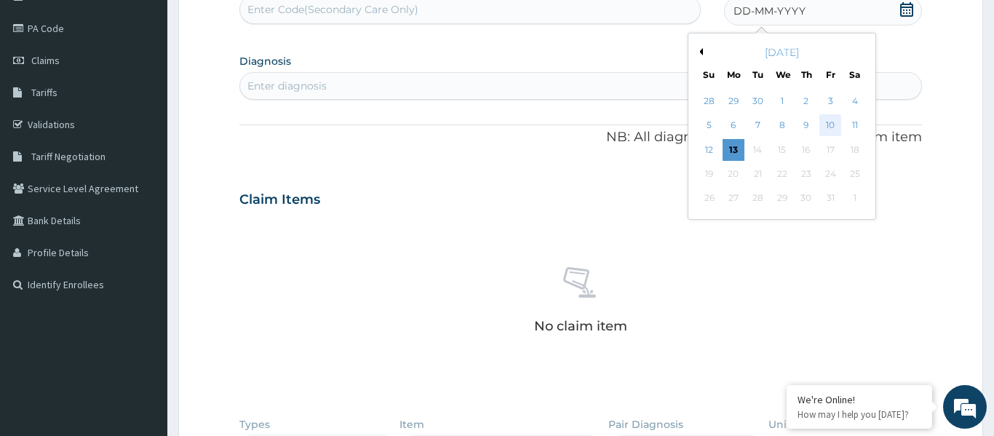
click at [825, 127] on div "10" at bounding box center [831, 126] width 22 height 22
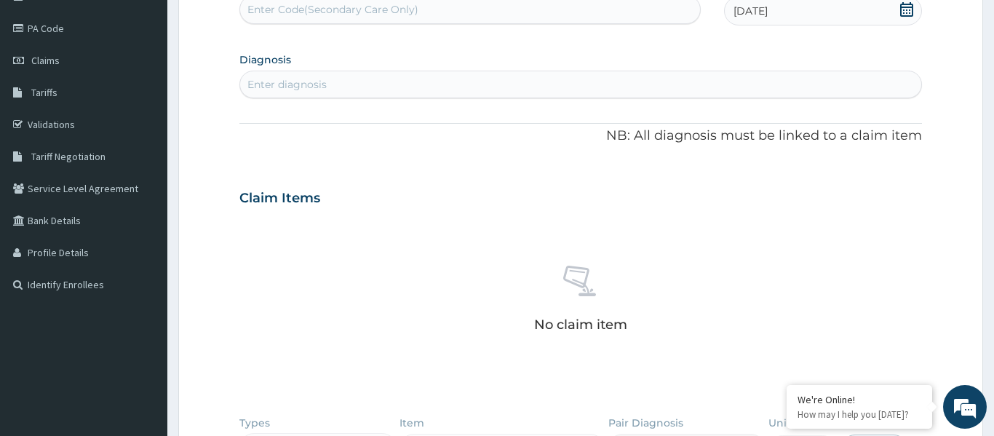
click at [548, 86] on div "Enter diagnosis" at bounding box center [580, 84] width 681 height 23
type input "[MEDICAL_DATA]"
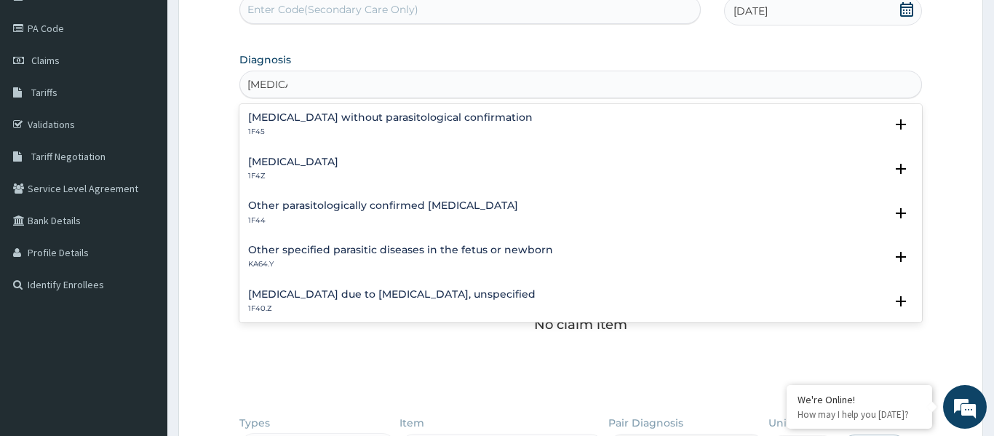
scroll to position [52, 0]
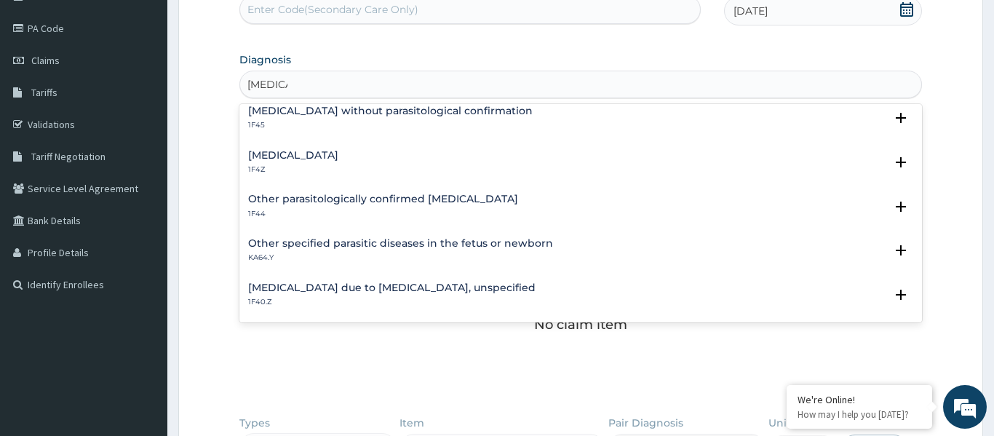
click at [287, 154] on h4 "[MEDICAL_DATA]" at bounding box center [293, 155] width 90 height 11
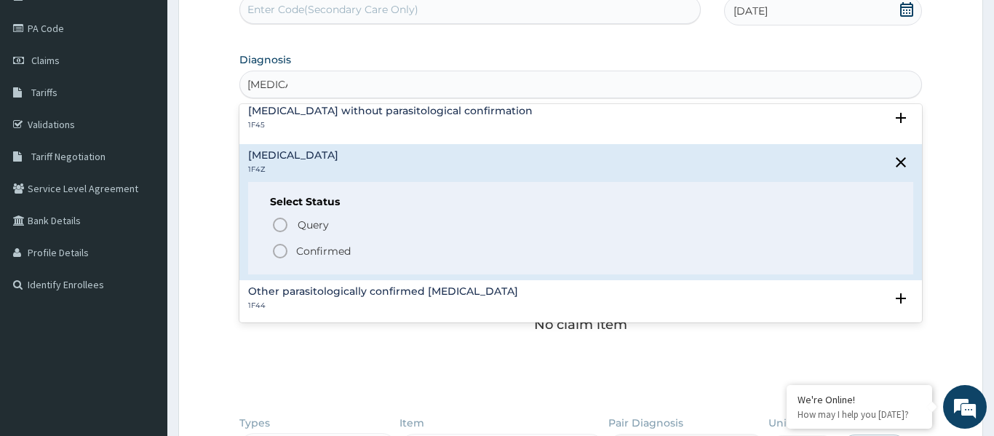
click at [280, 247] on icon "status option filled" at bounding box center [279, 250] width 17 height 17
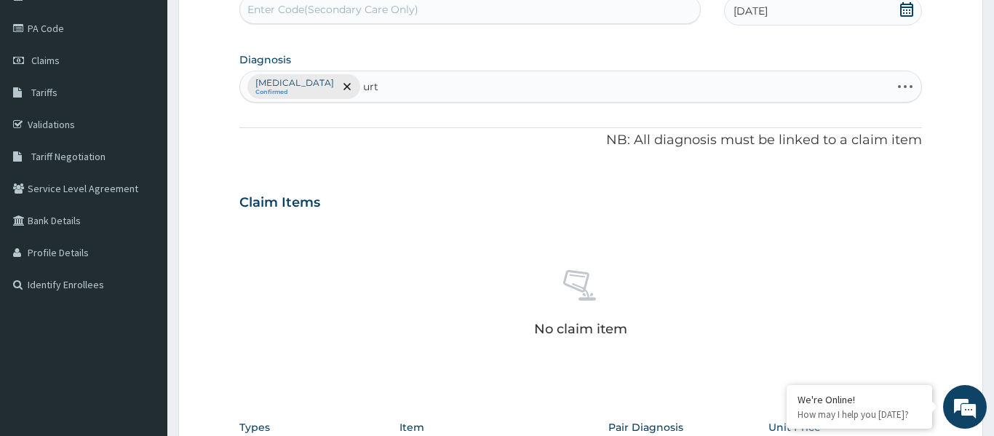
type input "urti"
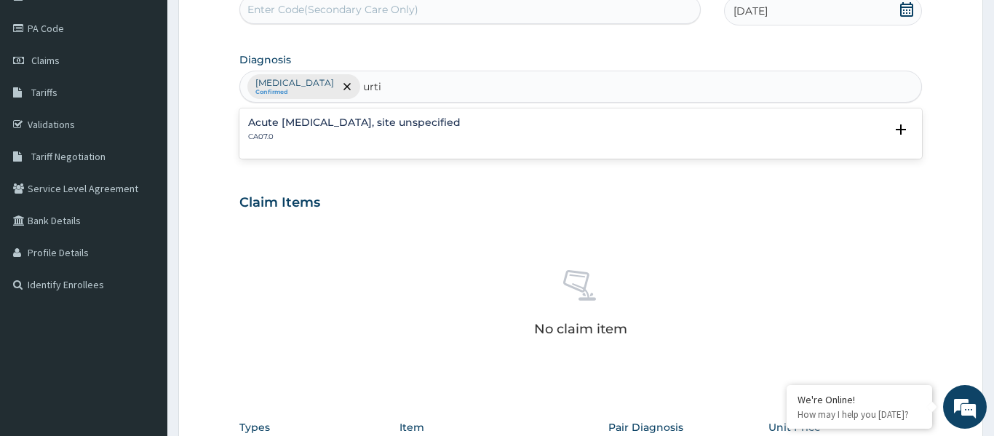
click at [328, 127] on h4 "Acute [MEDICAL_DATA], site unspecified" at bounding box center [354, 122] width 213 height 11
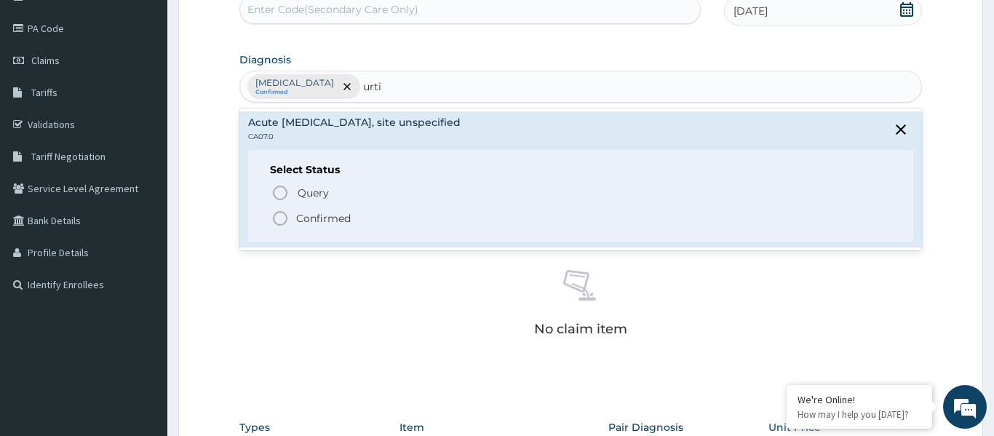
click at [284, 214] on icon "status option filled" at bounding box center [279, 218] width 17 height 17
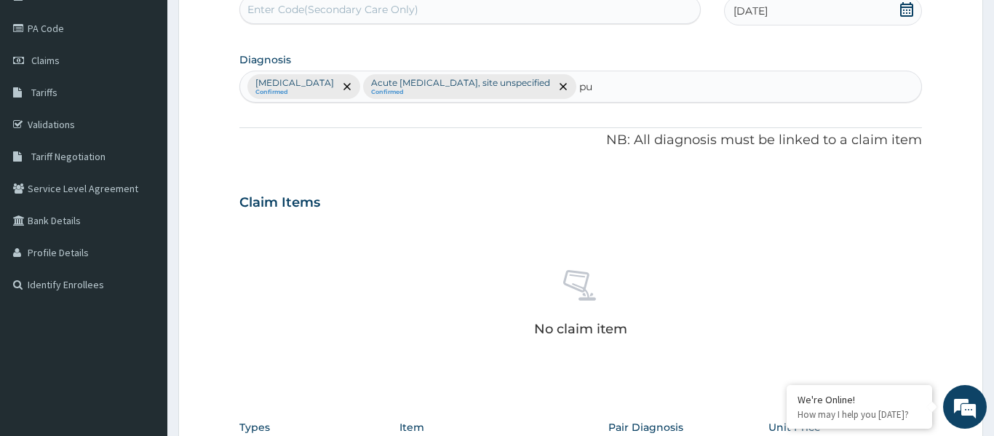
type input "pud"
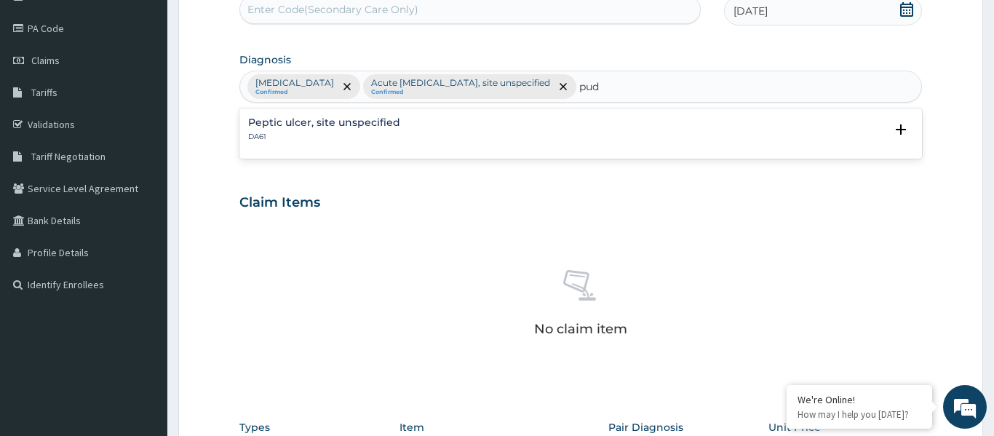
click at [282, 121] on h4 "Peptic ulcer, site unspecified" at bounding box center [324, 122] width 152 height 11
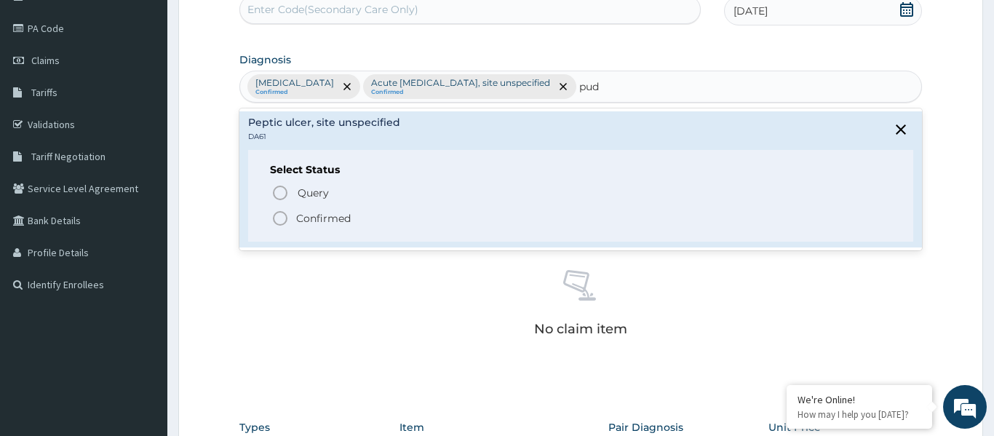
click at [282, 215] on icon "status option filled" at bounding box center [279, 218] width 17 height 17
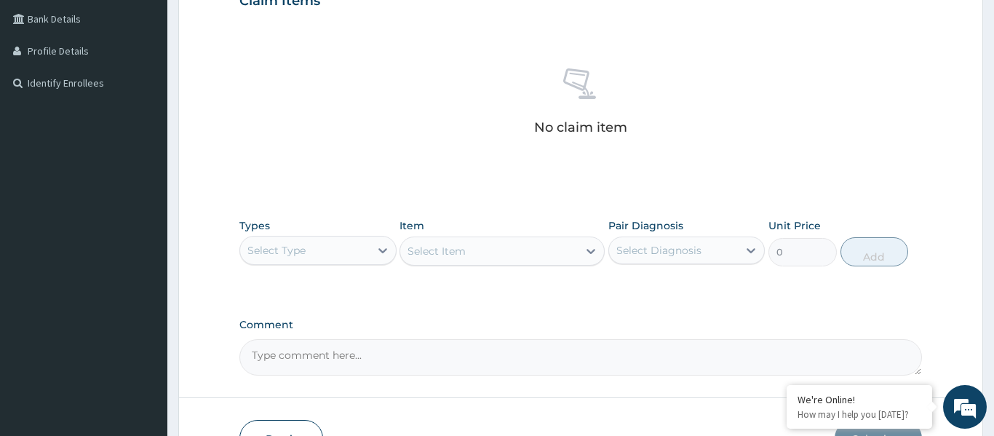
scroll to position [376, 0]
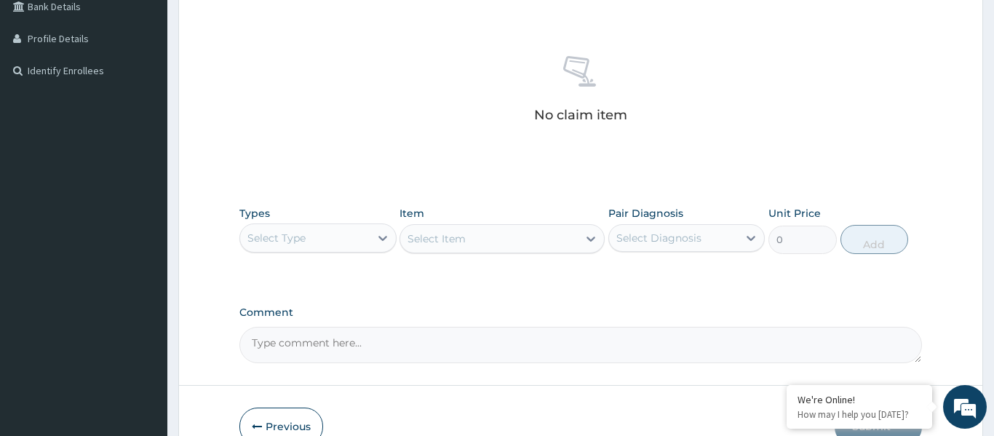
click at [329, 246] on div "Select Type" at bounding box center [305, 237] width 130 height 23
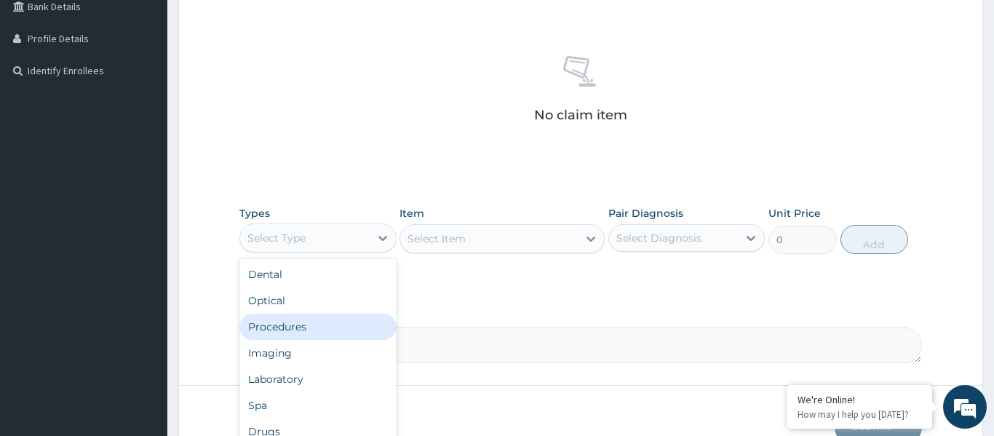
click at [314, 319] on div "Procedures" at bounding box center [317, 327] width 157 height 26
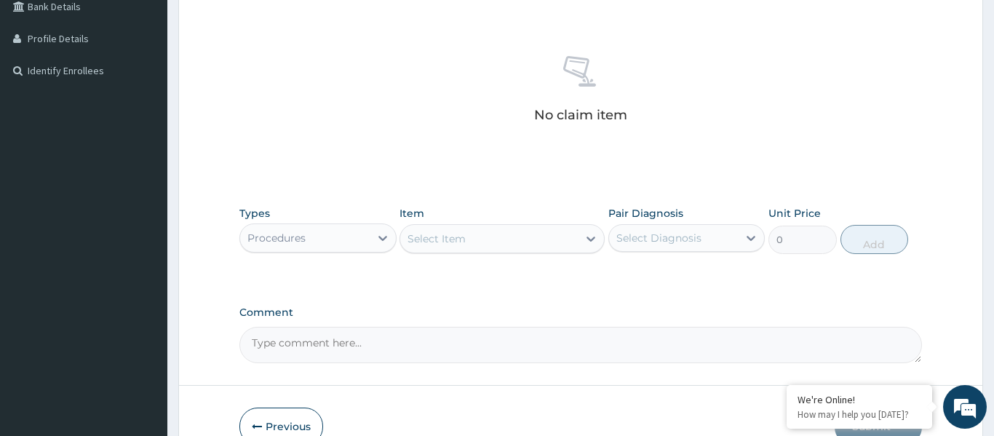
click at [524, 232] on div "Select Item" at bounding box center [489, 238] width 178 height 23
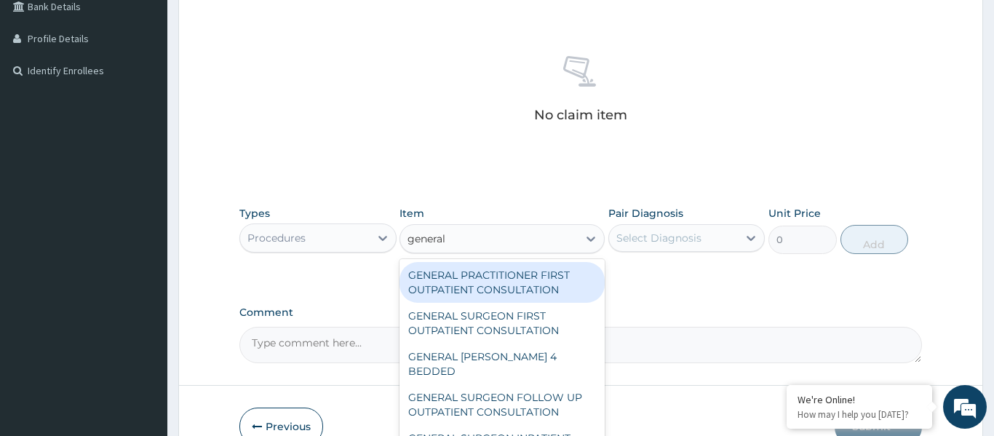
type input "general p"
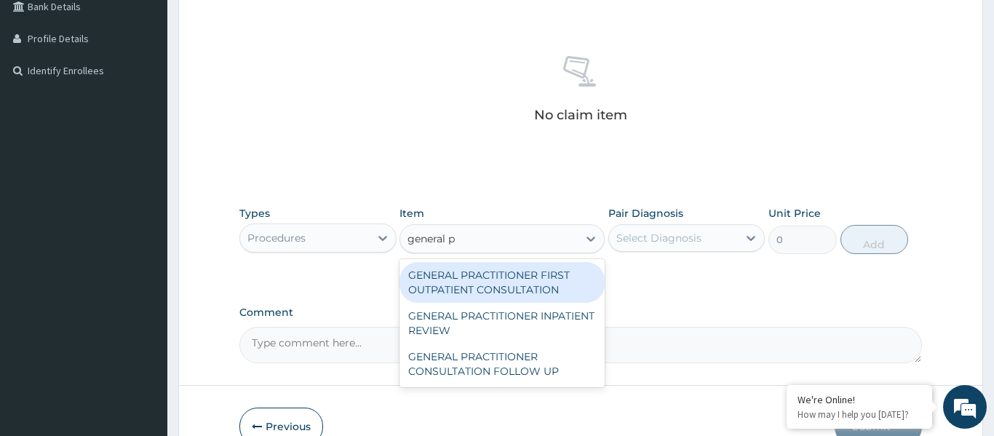
click at [544, 282] on div "GENERAL PRACTITIONER FIRST OUTPATIENT CONSULTATION" at bounding box center [502, 282] width 205 height 41
type input "3750"
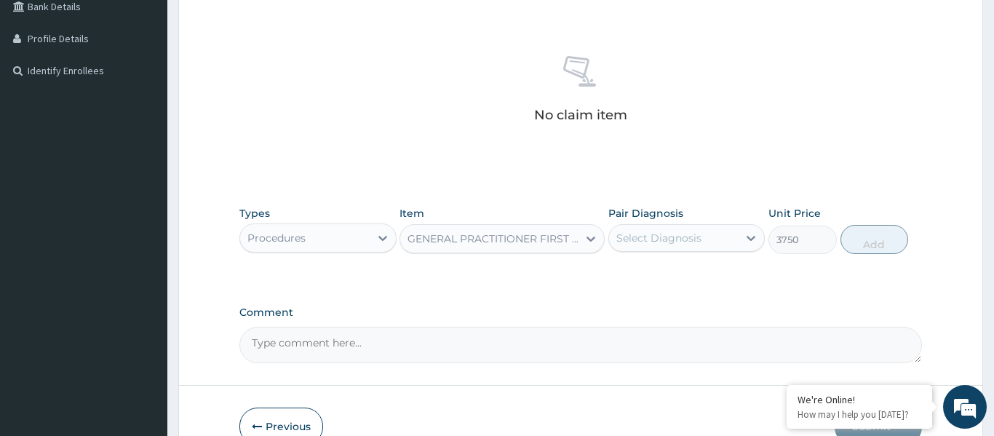
click at [671, 237] on div "Select Diagnosis" at bounding box center [658, 238] width 85 height 15
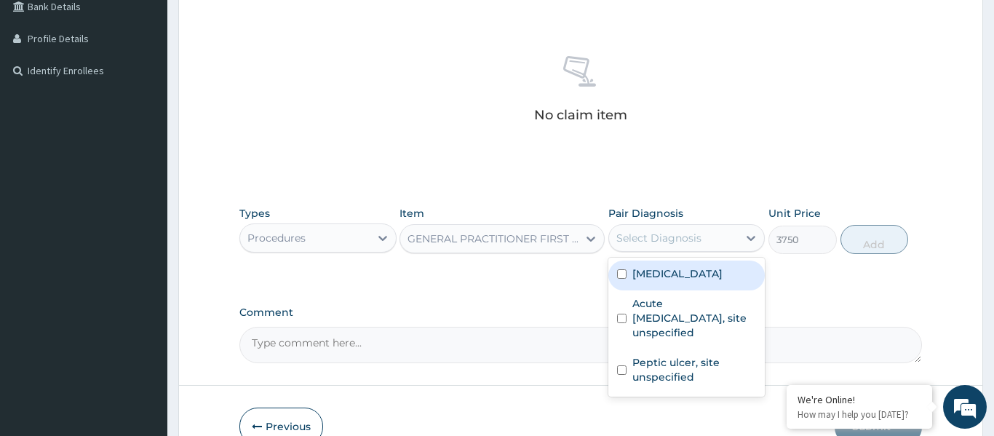
click at [680, 279] on label "Malaria, unspecified" at bounding box center [677, 273] width 90 height 15
checkbox input "true"
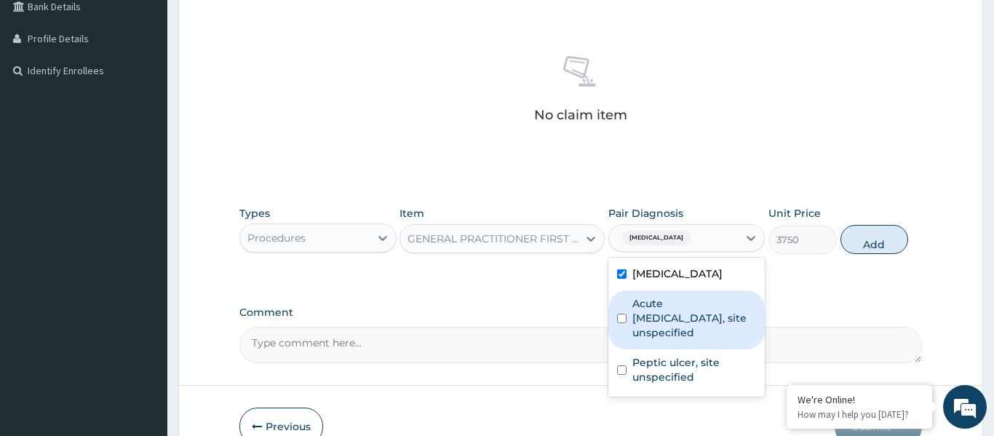
click at [680, 301] on label "Acute upper respiratory infection, site unspecified" at bounding box center [694, 318] width 124 height 44
checkbox input "true"
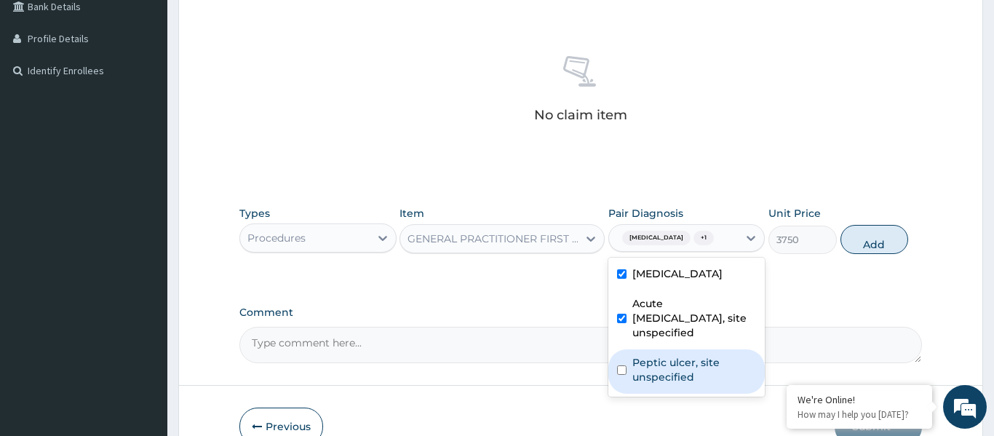
click at [681, 362] on label "Peptic ulcer, site unspecified" at bounding box center [694, 369] width 124 height 29
checkbox input "true"
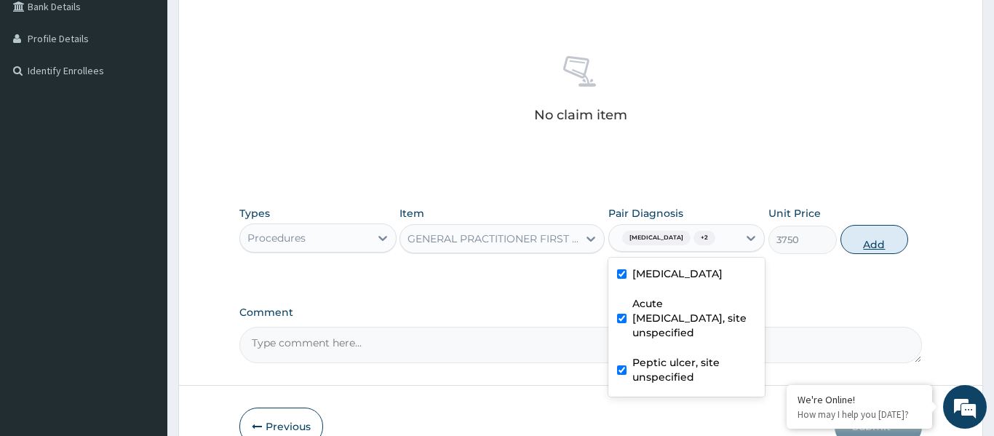
click at [856, 250] on button "Add" at bounding box center [875, 239] width 68 height 29
type input "0"
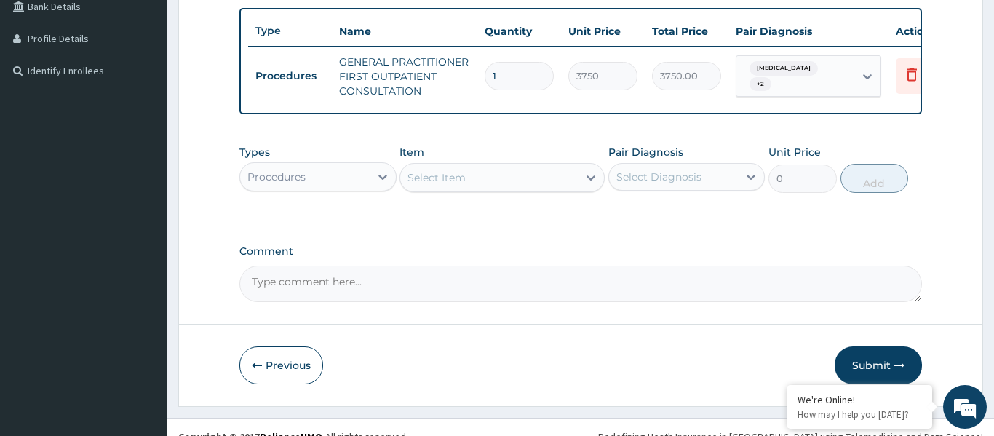
click at [499, 177] on div "Select Item" at bounding box center [489, 177] width 178 height 23
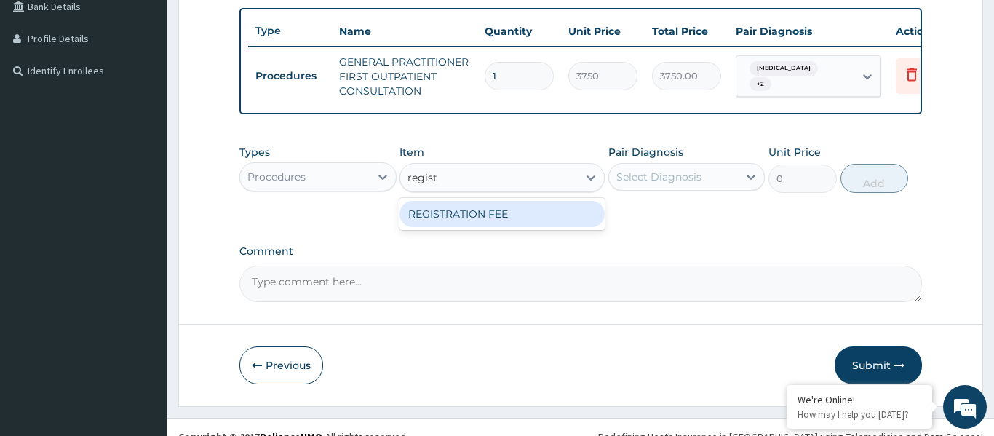
type input "registr"
click at [499, 218] on div "REGISTRATION FEE" at bounding box center [502, 214] width 205 height 26
type input "2500"
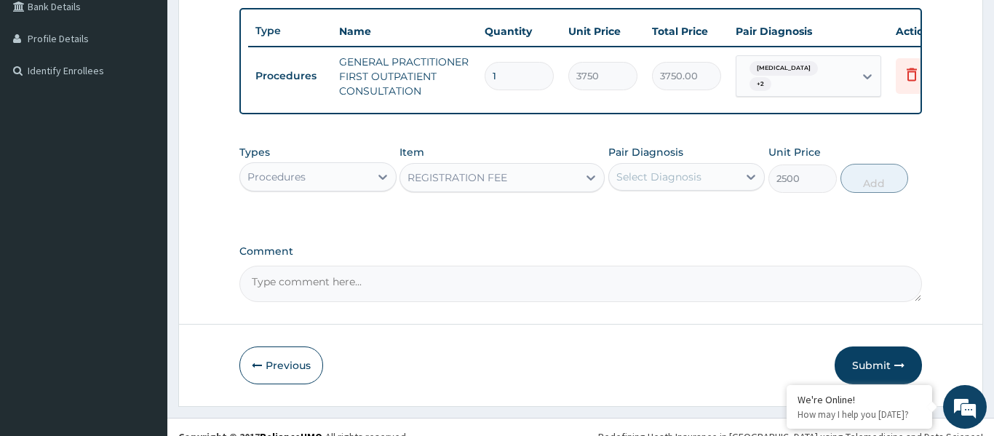
click at [675, 172] on div "Select Diagnosis" at bounding box center [658, 177] width 85 height 15
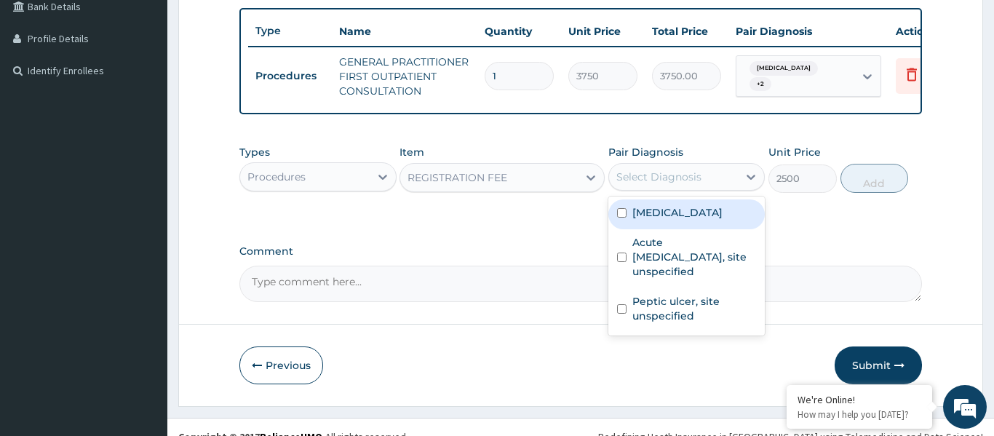
click at [689, 218] on label "Malaria, unspecified" at bounding box center [677, 212] width 90 height 15
checkbox input "true"
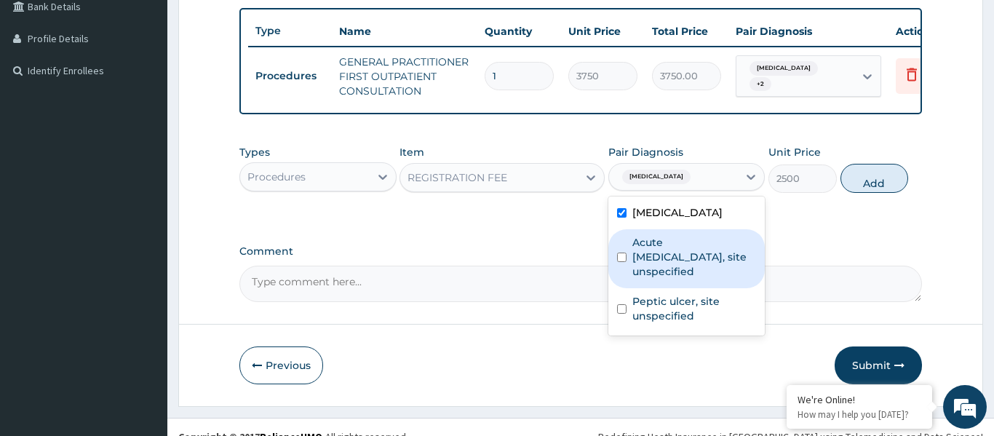
click at [691, 240] on label "Acute upper respiratory infection, site unspecified" at bounding box center [694, 257] width 124 height 44
checkbox input "true"
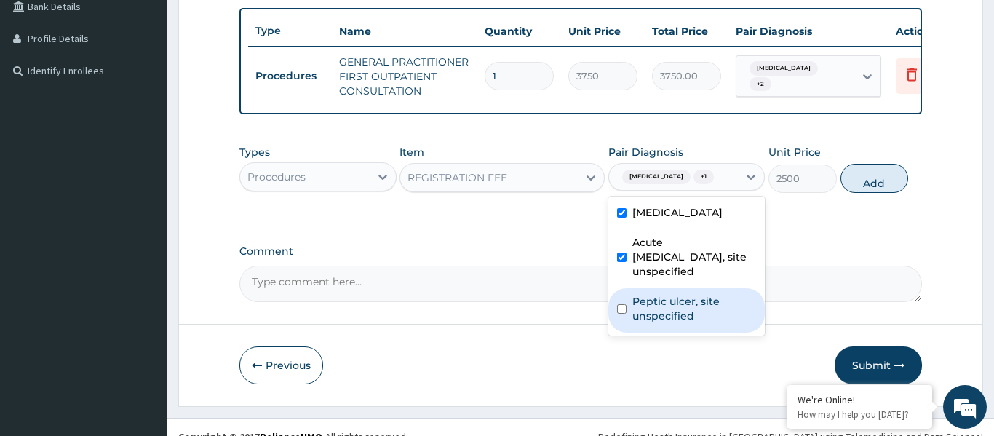
click at [690, 305] on label "Peptic ulcer, site unspecified" at bounding box center [694, 308] width 124 height 29
checkbox input "true"
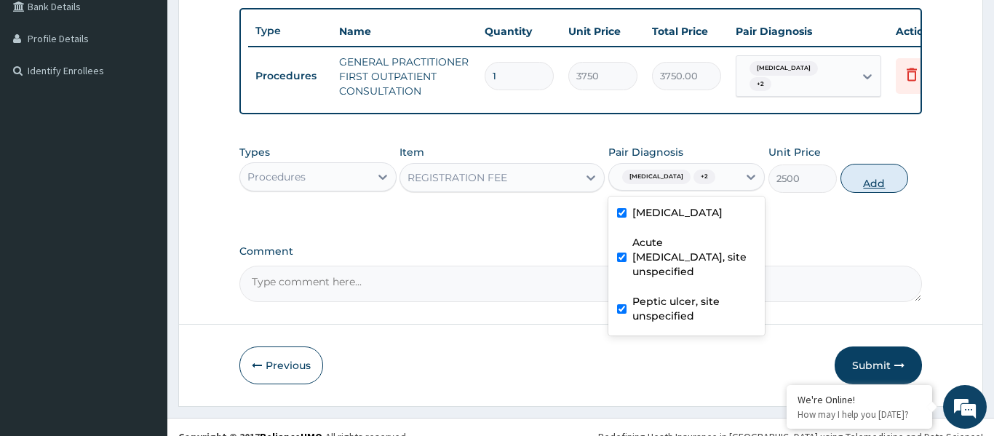
click at [877, 178] on button "Add" at bounding box center [875, 178] width 68 height 29
type input "0"
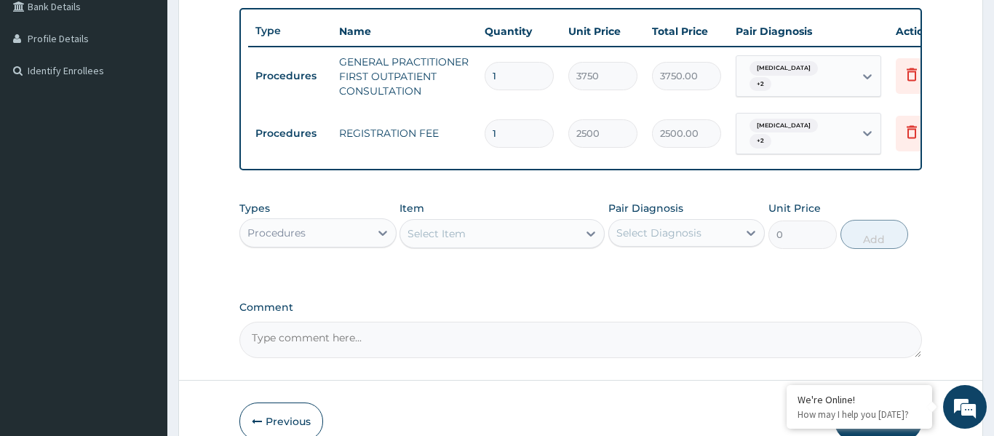
click at [309, 231] on div "Procedures" at bounding box center [305, 232] width 130 height 23
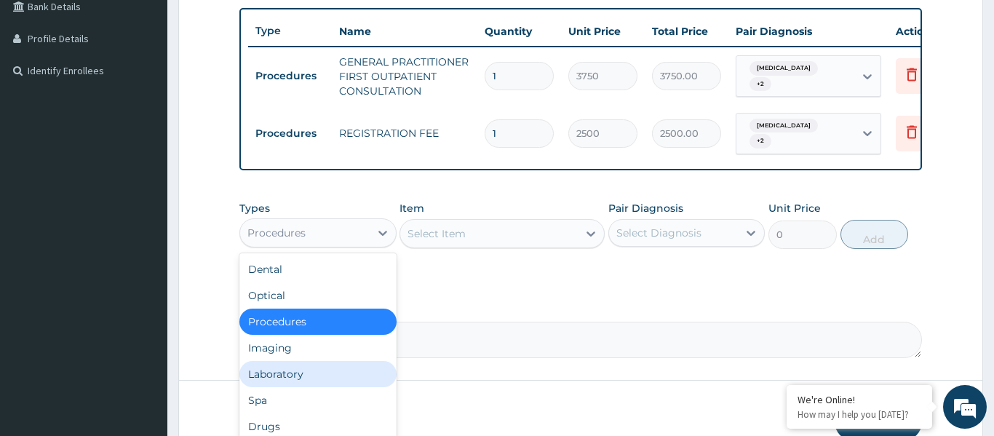
click at [308, 366] on div "Laboratory" at bounding box center [317, 374] width 157 height 26
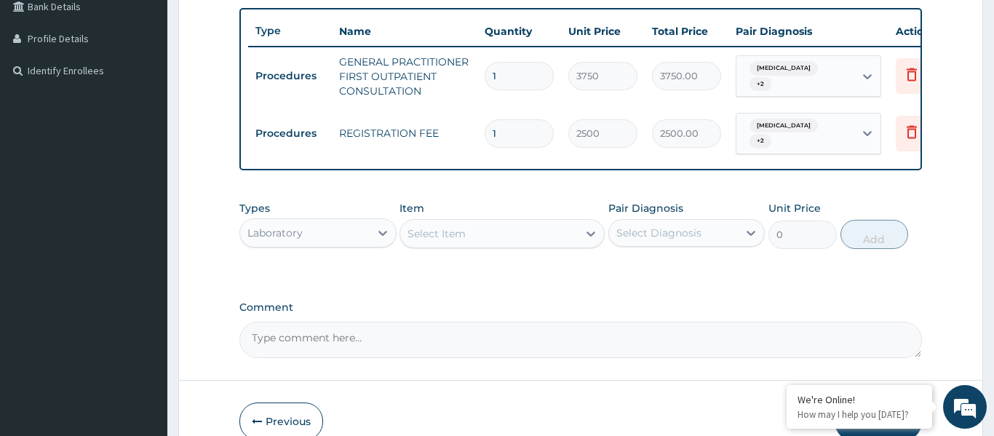
click at [481, 231] on div "Select Item" at bounding box center [489, 233] width 178 height 23
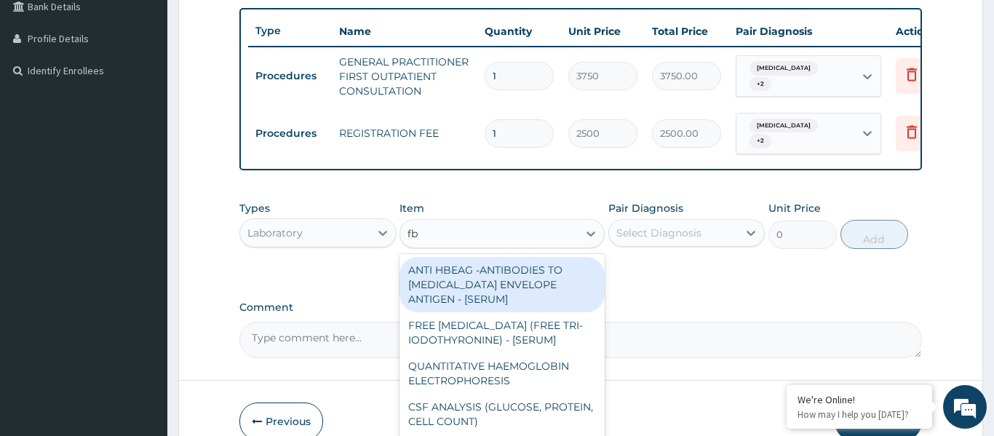
type input "fbc"
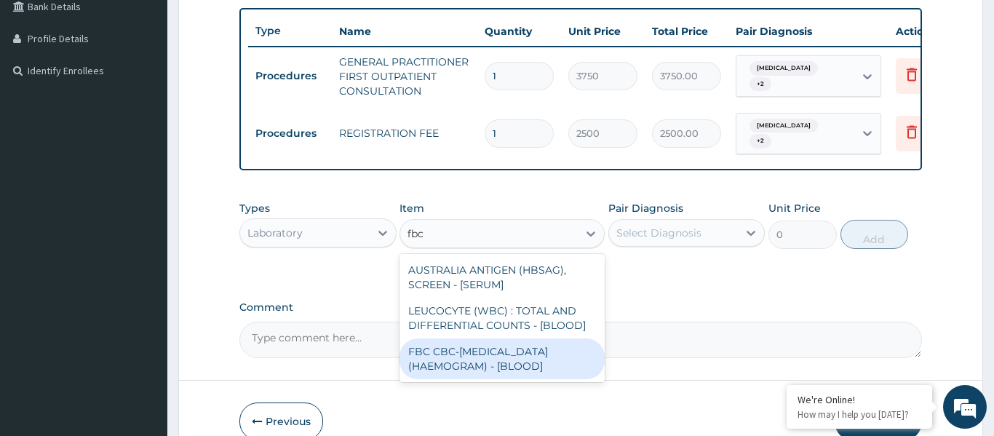
click at [517, 369] on div "FBC CBC-COMPLETE BLOOD COUNT (HAEMOGRAM) - [BLOOD]" at bounding box center [502, 358] width 205 height 41
type input "5000"
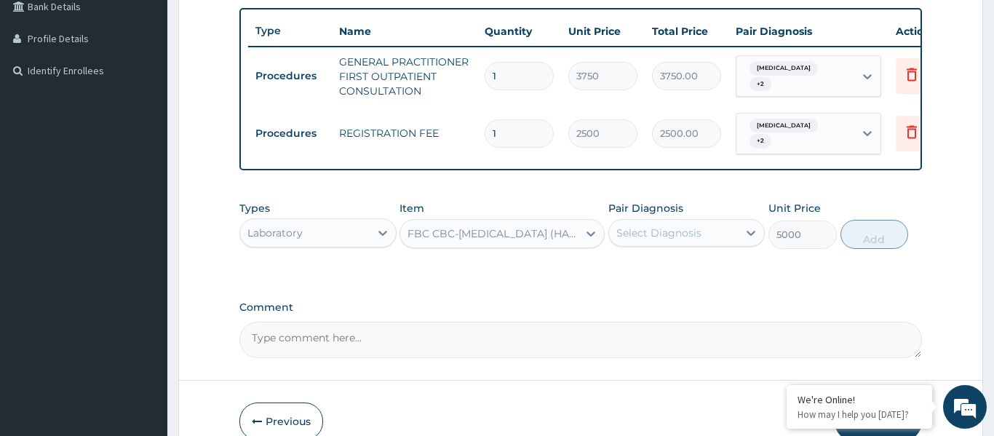
click at [672, 242] on div "Select Diagnosis" at bounding box center [674, 232] width 130 height 23
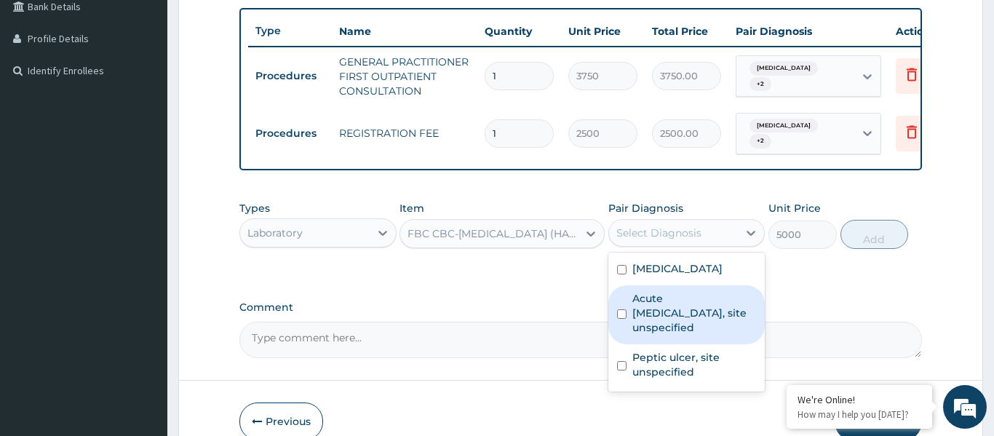
click at [687, 319] on label "Acute upper respiratory infection, site unspecified" at bounding box center [694, 313] width 124 height 44
checkbox input "true"
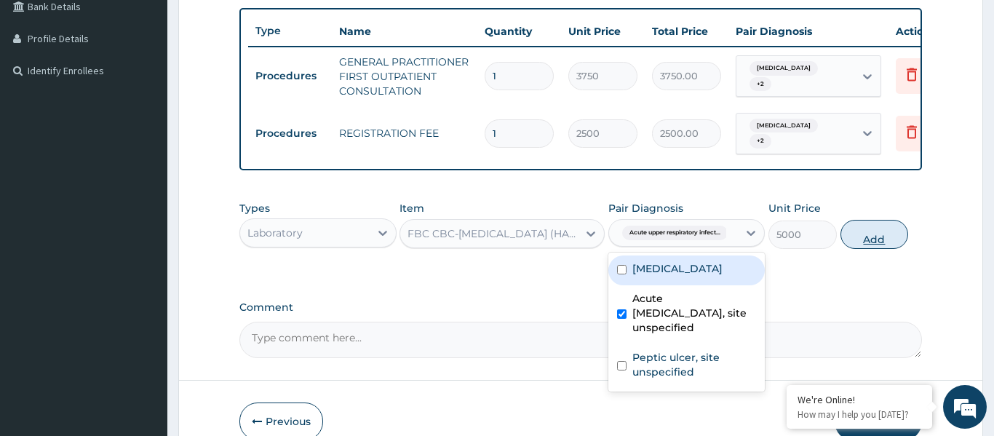
click at [876, 230] on button "Add" at bounding box center [875, 234] width 68 height 29
type input "0"
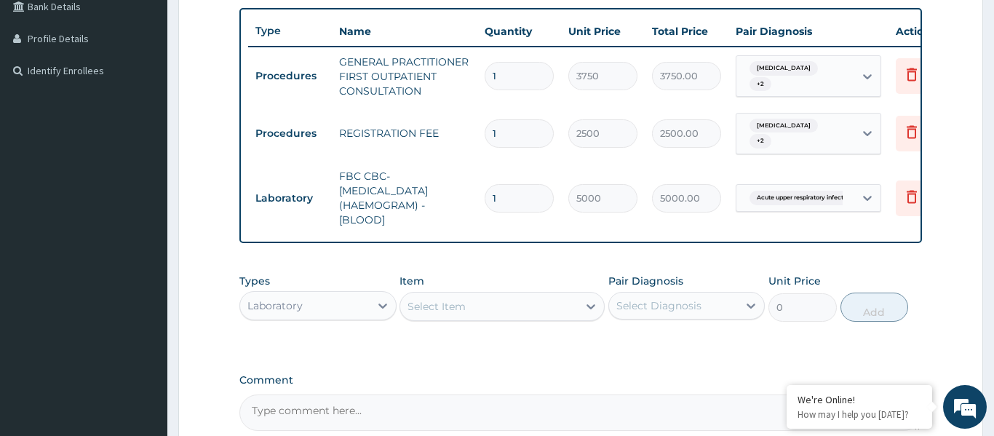
click at [532, 317] on div "Select Item" at bounding box center [489, 306] width 178 height 23
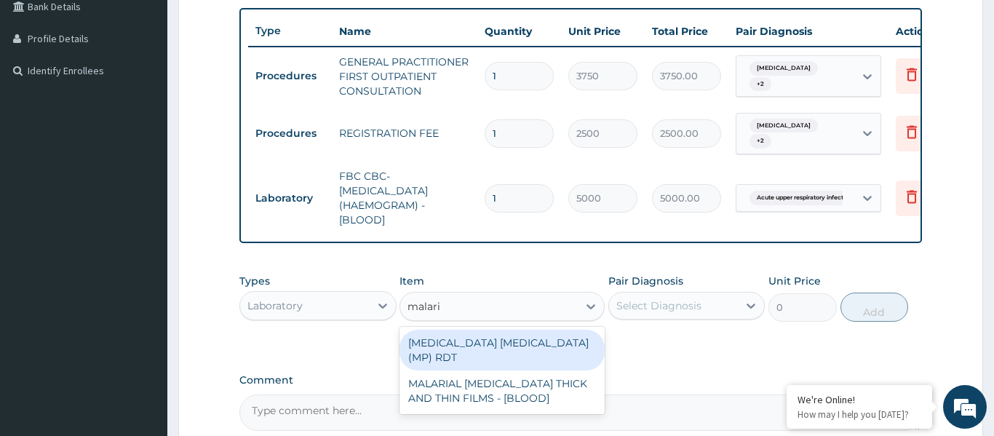
type input "malaria"
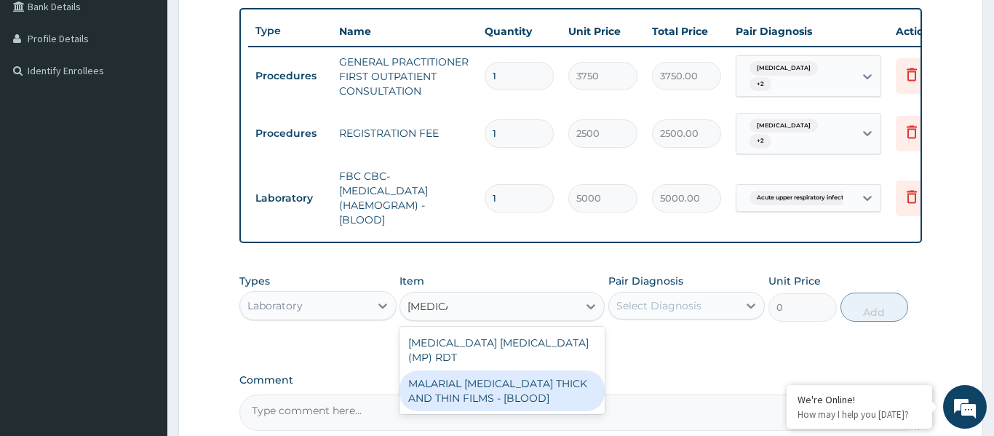
click at [537, 380] on div "MALARIAL PARASITE THICK AND THIN FILMS - [BLOOD]" at bounding box center [502, 390] width 205 height 41
type input "2187.5"
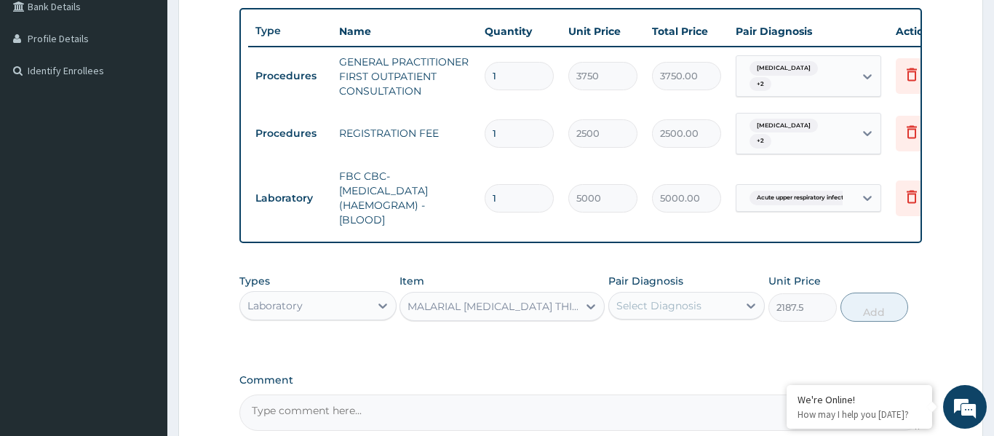
click at [681, 301] on div "Select Diagnosis" at bounding box center [658, 305] width 85 height 15
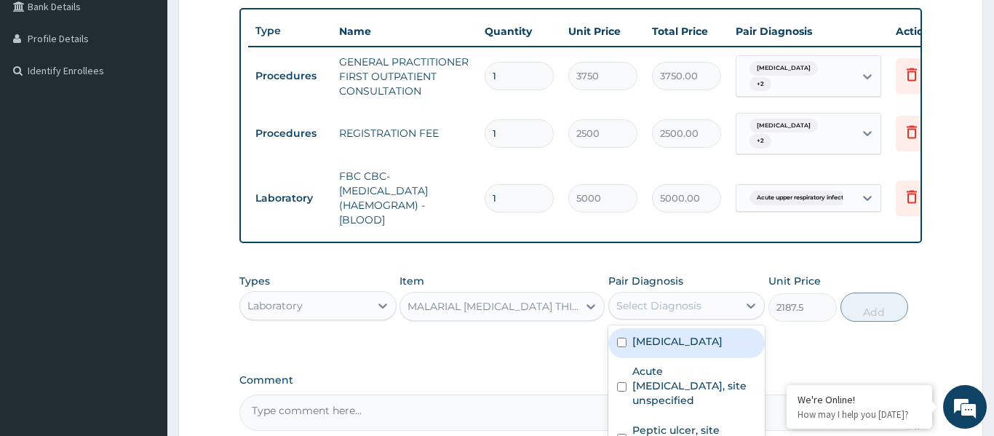
click at [684, 337] on label "Malaria, unspecified" at bounding box center [677, 341] width 90 height 15
checkbox input "true"
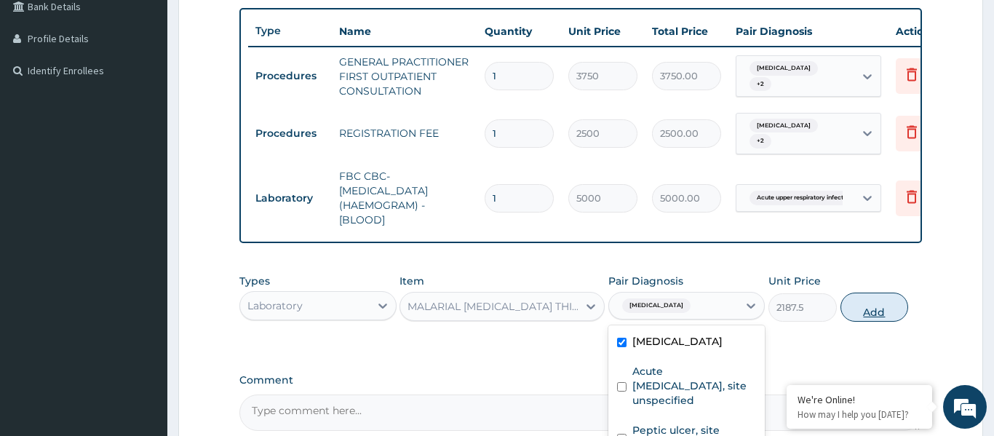
click at [867, 307] on button "Add" at bounding box center [875, 307] width 68 height 29
type input "0"
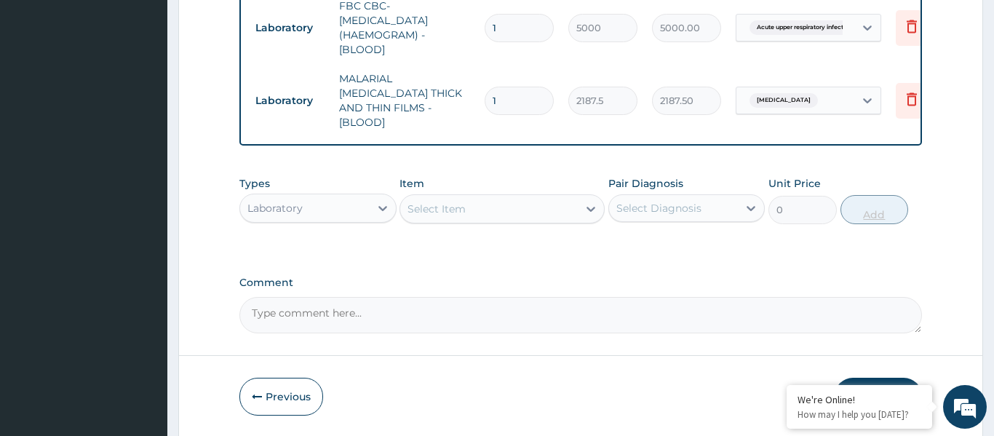
scroll to position [552, 0]
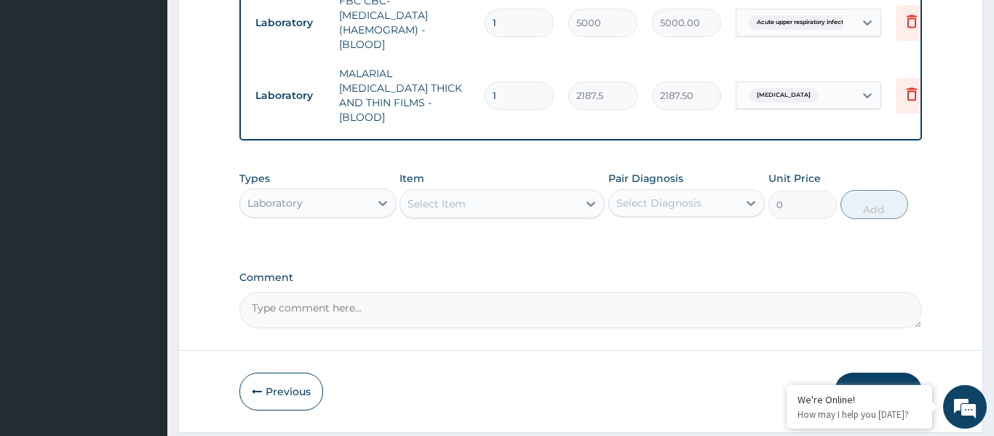
click at [469, 196] on div "Select Item" at bounding box center [489, 203] width 178 height 23
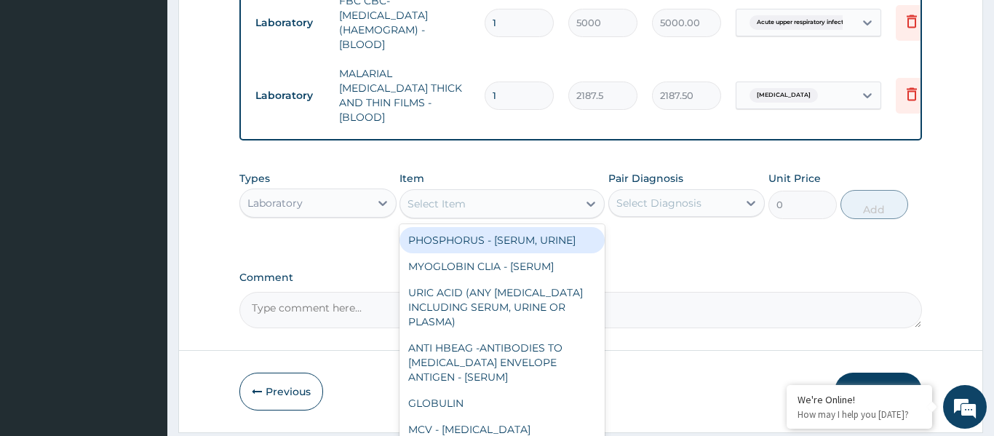
click at [328, 192] on div "Laboratory" at bounding box center [305, 202] width 130 height 23
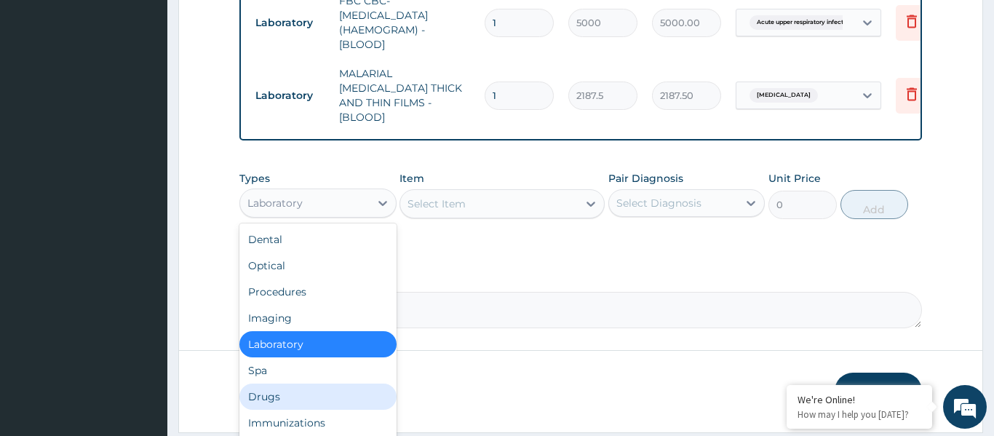
click at [293, 384] on div "Drugs" at bounding box center [317, 397] width 157 height 26
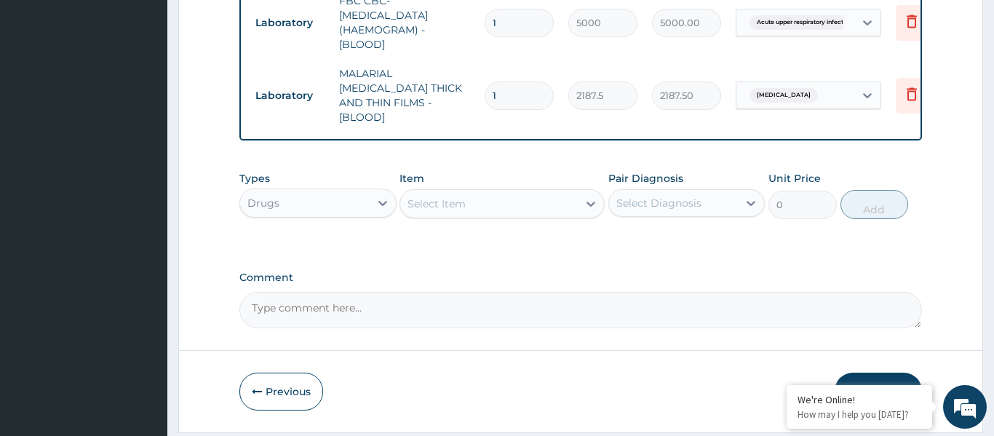
click at [341, 191] on div "Drugs" at bounding box center [305, 202] width 130 height 23
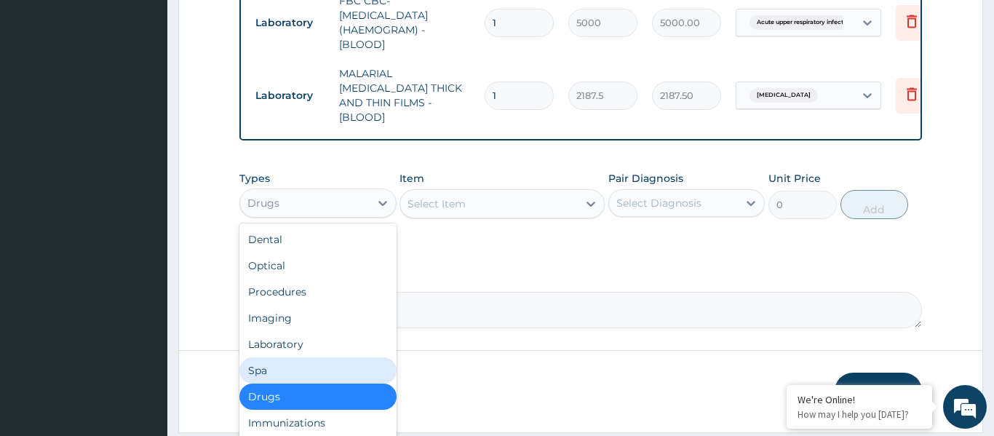
scroll to position [49, 0]
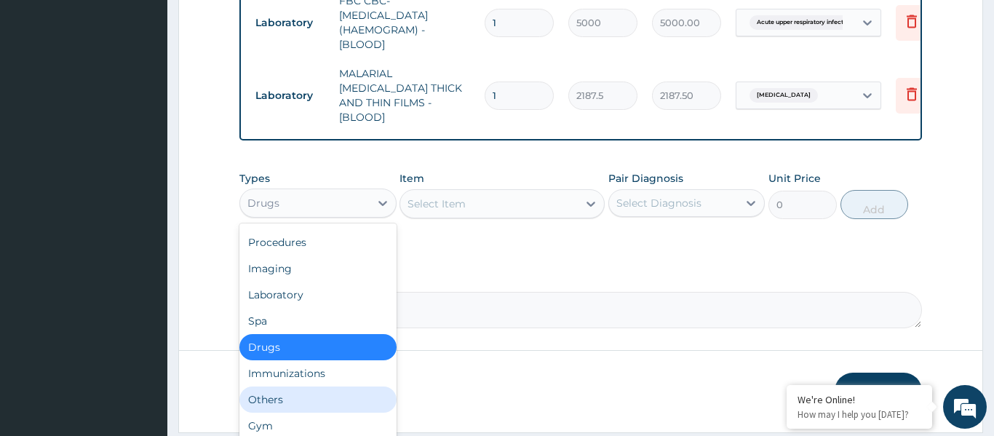
click at [279, 392] on div "Others" at bounding box center [317, 399] width 157 height 26
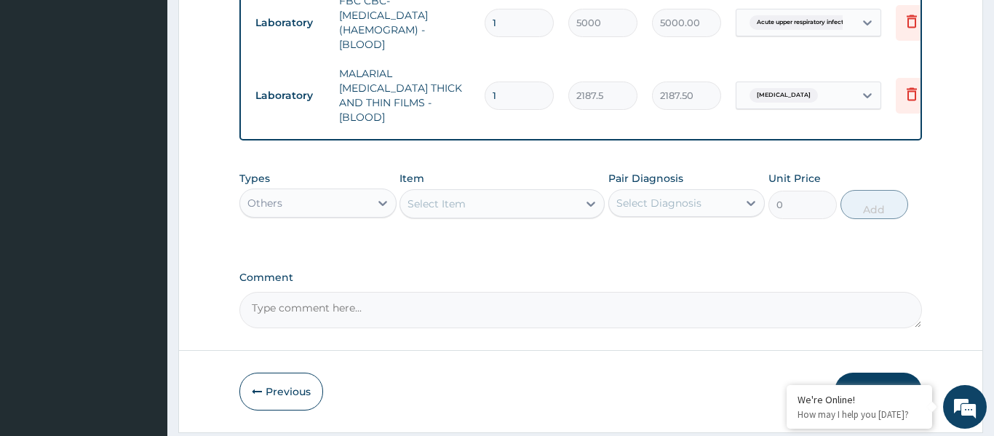
click at [500, 192] on div "Select Item" at bounding box center [489, 203] width 178 height 23
click at [362, 191] on div "Others" at bounding box center [305, 202] width 130 height 23
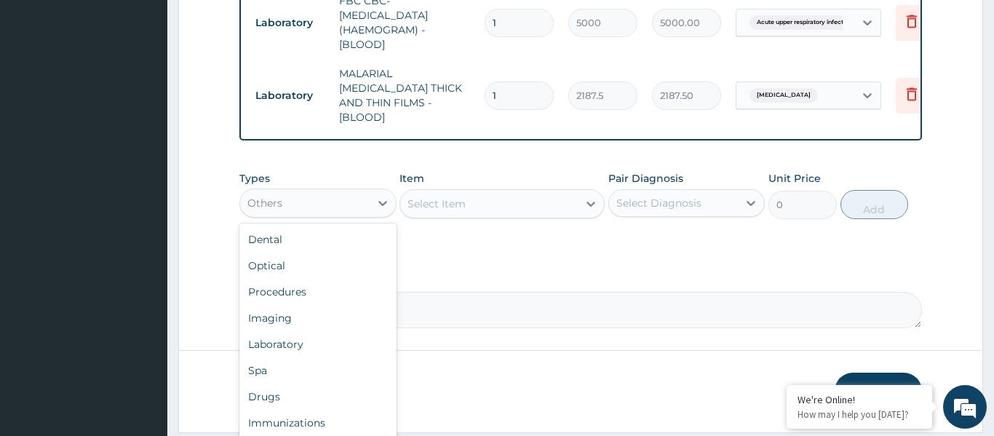
scroll to position [29, 0]
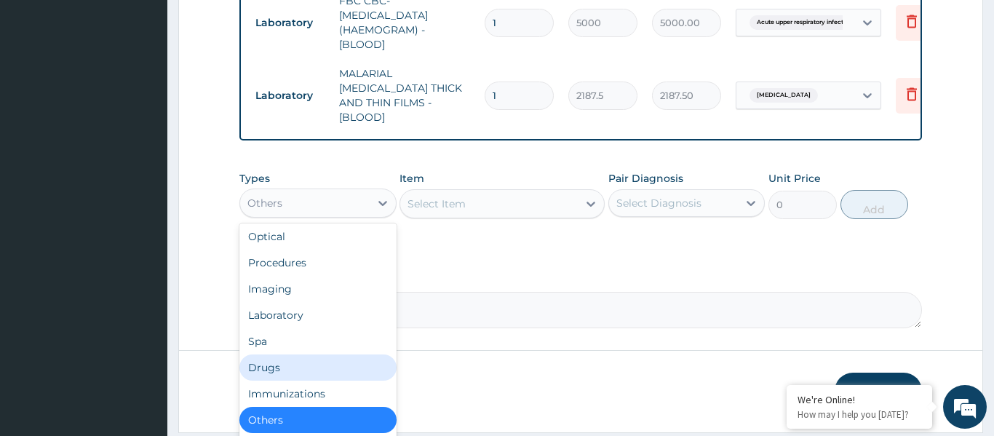
click at [301, 354] on div "Drugs" at bounding box center [317, 367] width 157 height 26
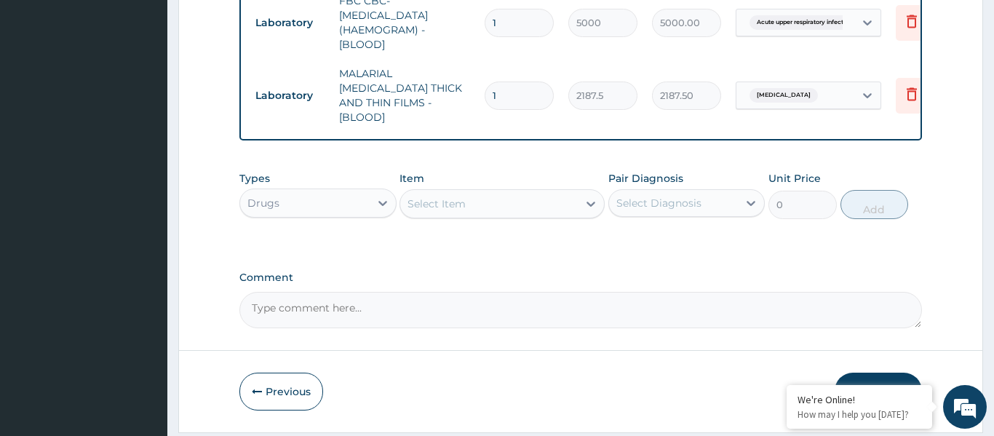
click at [488, 192] on div "Select Item" at bounding box center [489, 203] width 178 height 23
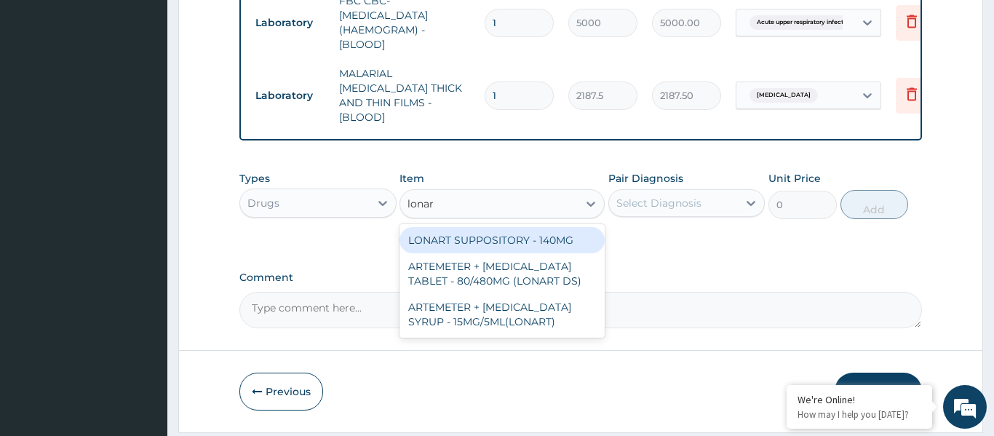
type input "lonart"
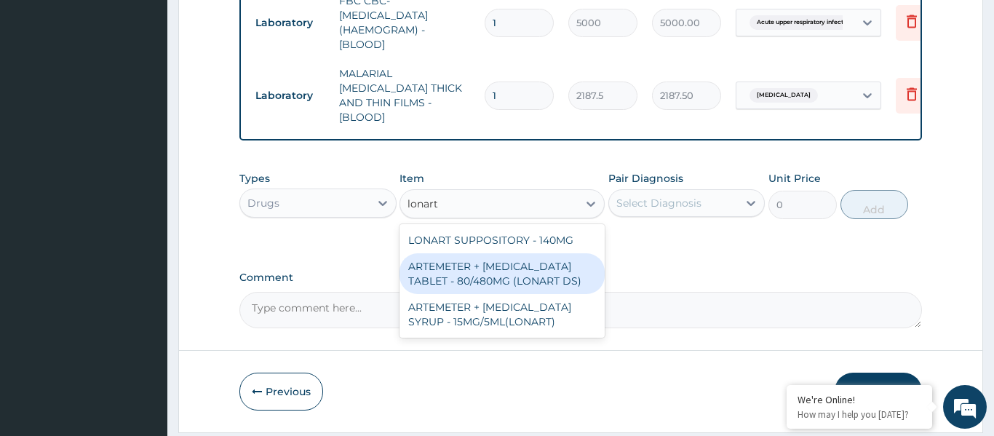
click at [516, 260] on div "ARTEMETER + LUMEFANTRINE TABLET - 80/480MG (LONART DS)" at bounding box center [502, 273] width 205 height 41
type input "588"
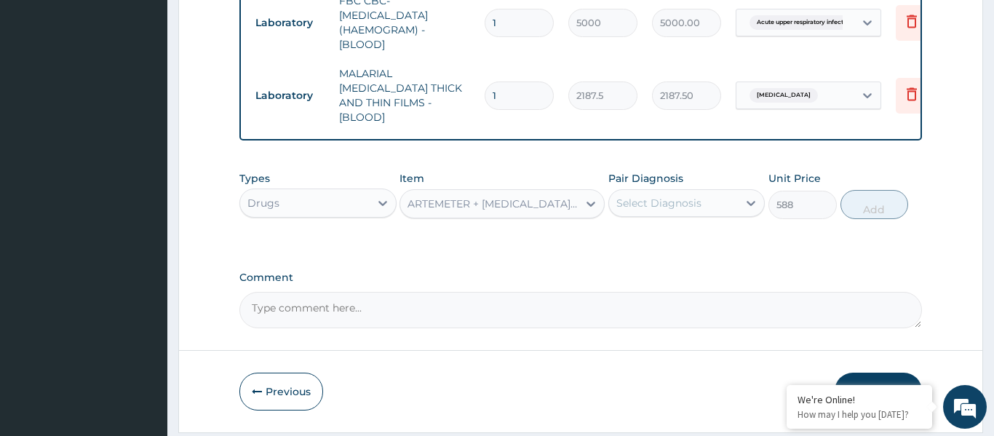
click at [669, 196] on div "Select Diagnosis" at bounding box center [658, 203] width 85 height 15
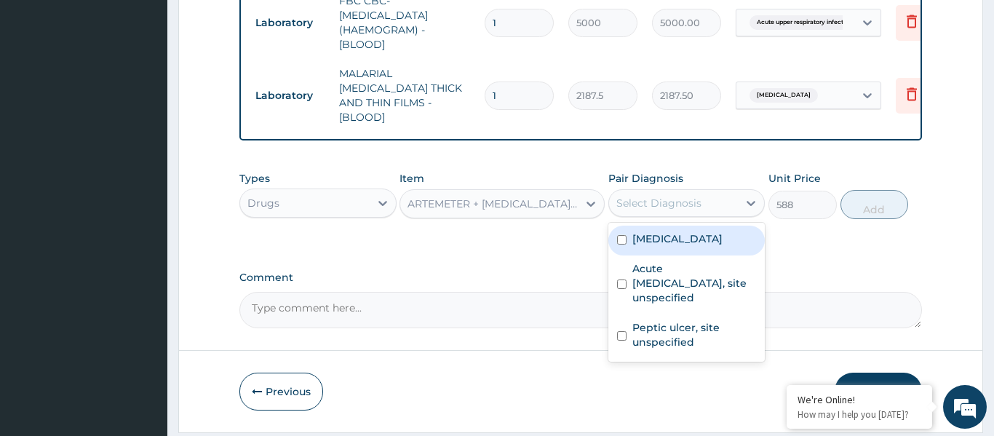
click at [678, 231] on label "Malaria, unspecified" at bounding box center [677, 238] width 90 height 15
checkbox input "true"
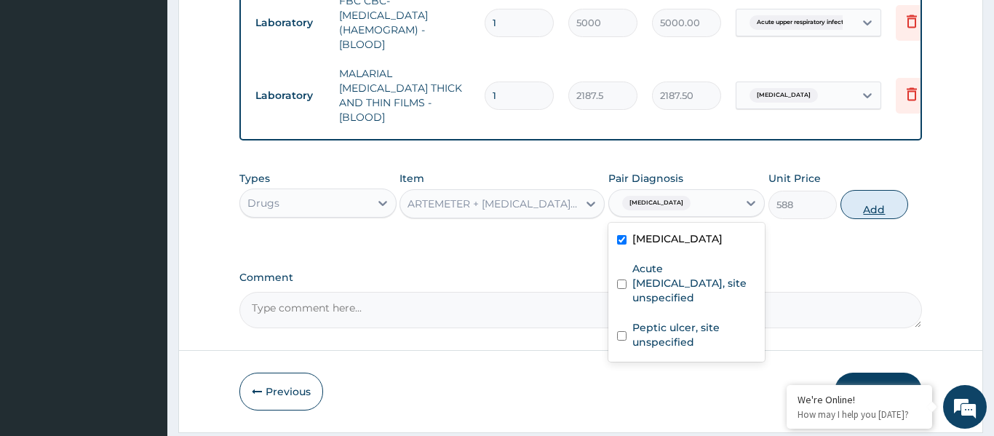
click at [859, 190] on button "Add" at bounding box center [875, 204] width 68 height 29
type input "0"
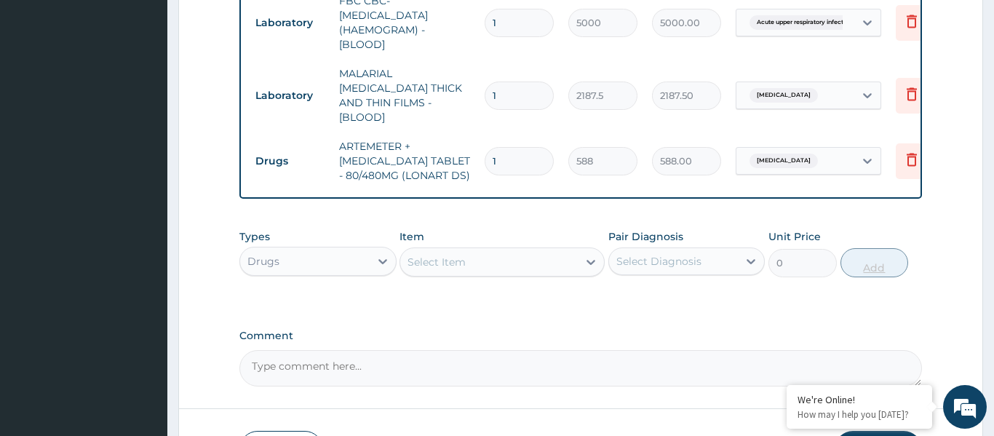
type input "0.00"
type input "6"
type input "3528.00"
type input "6"
click at [451, 255] on div "Select Item" at bounding box center [437, 262] width 58 height 15
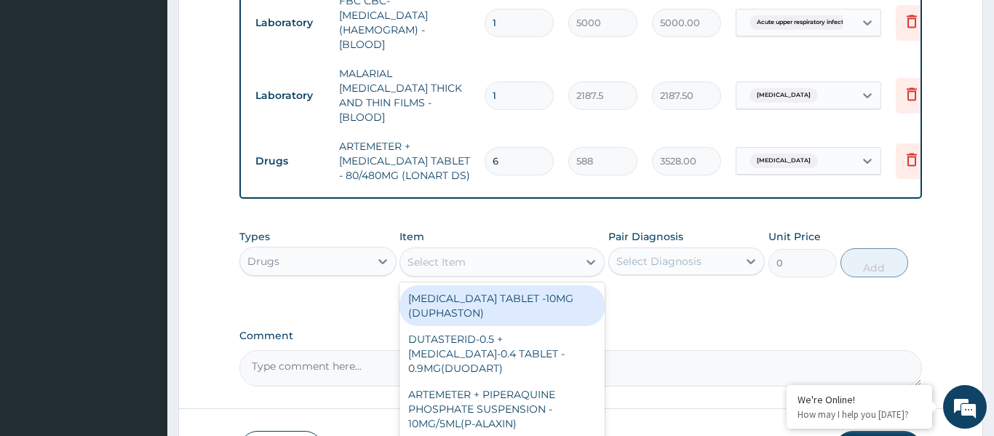
type input "p"
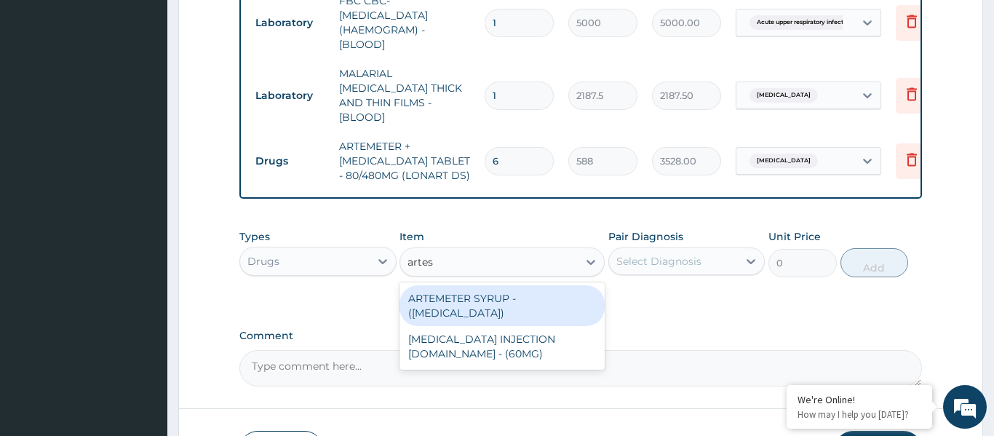
type input "artesu"
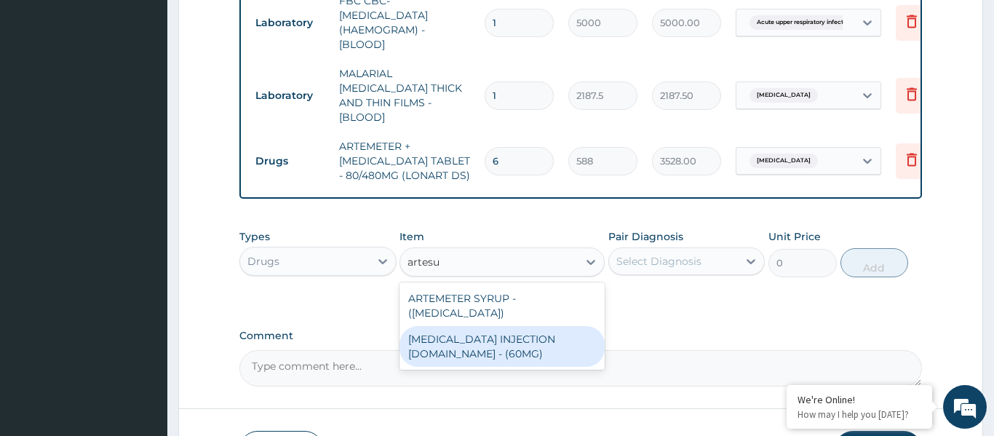
click at [475, 326] on div "ARTESUNATE INJECTION IV.IM - (60MG)" at bounding box center [502, 346] width 205 height 41
type input "1596"
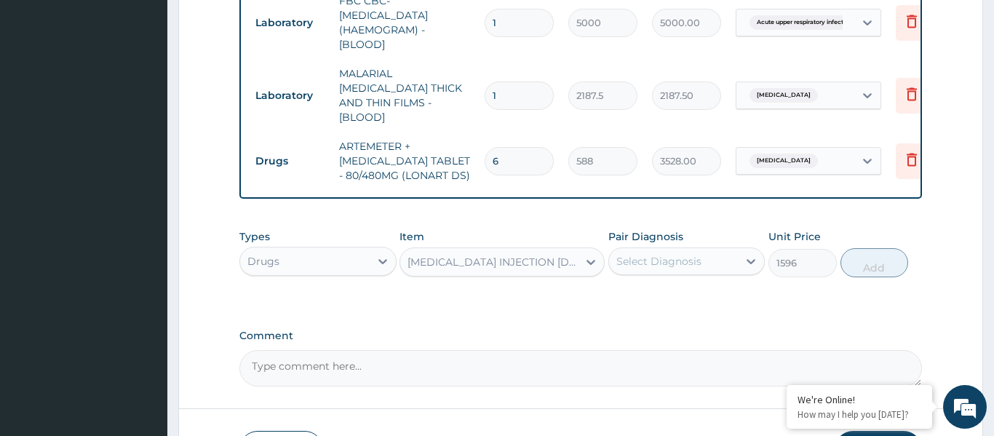
click at [671, 254] on div "Select Diagnosis" at bounding box center [658, 261] width 85 height 15
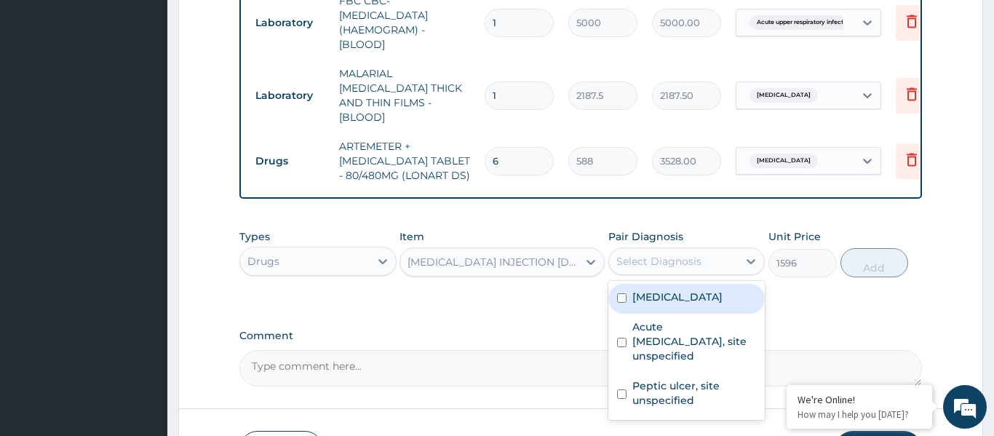
click at [680, 290] on label "Malaria, unspecified" at bounding box center [677, 297] width 90 height 15
checkbox input "true"
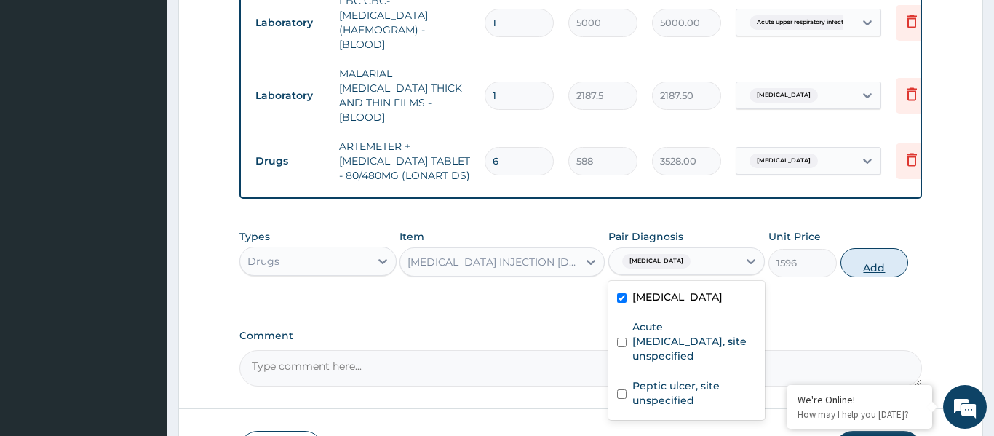
click at [872, 248] on button "Add" at bounding box center [875, 262] width 68 height 29
type input "0"
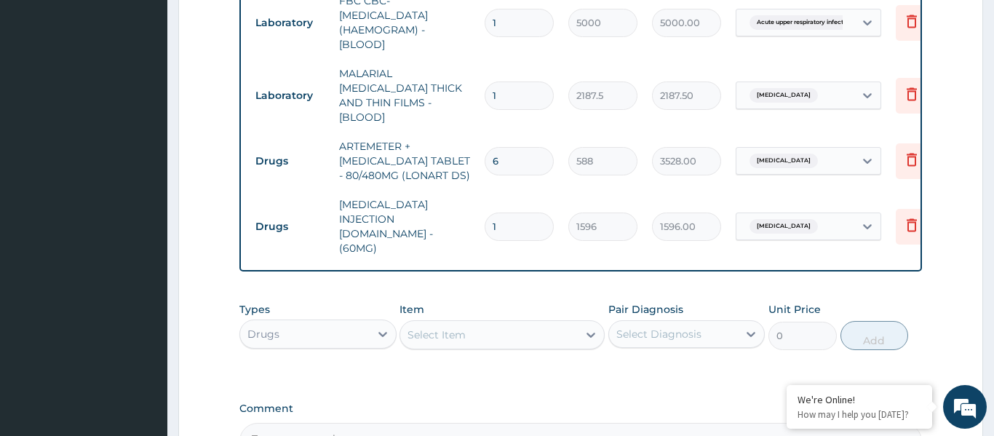
type input "0.00"
type input "3"
type input "4788.00"
type input "3"
click at [503, 323] on div "Select Item" at bounding box center [489, 334] width 178 height 23
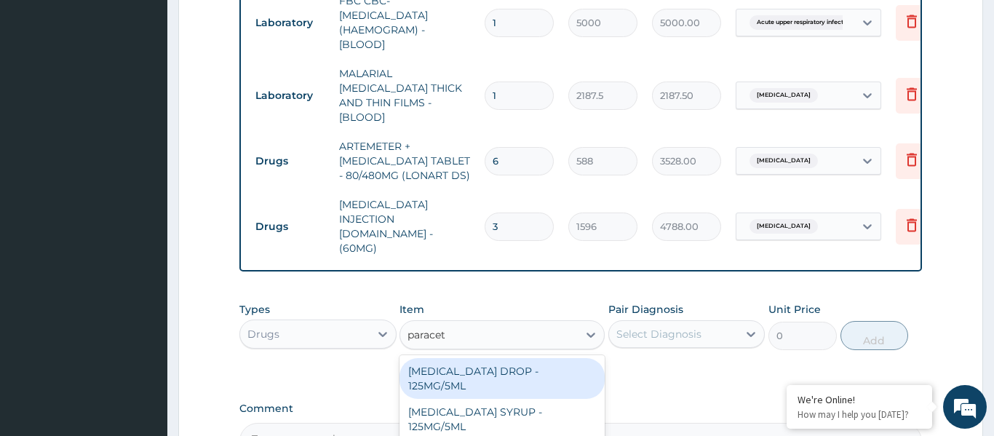
type input "paraceta"
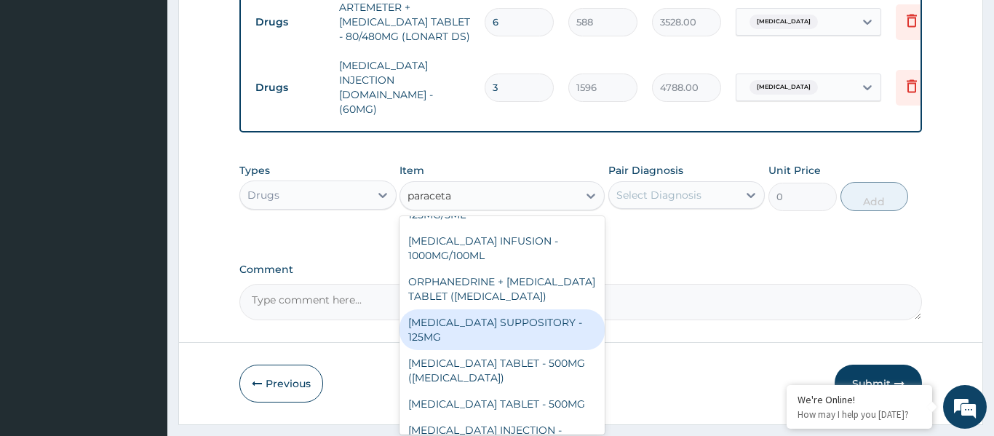
scroll to position [125, 0]
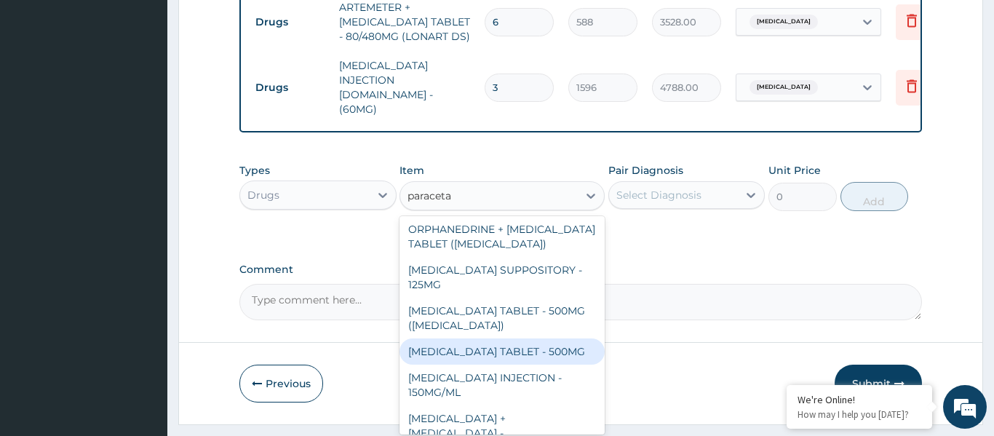
click at [489, 338] on div "PARACETAMOL TABLET - 500MG" at bounding box center [502, 351] width 205 height 26
type input "33.599999999999994"
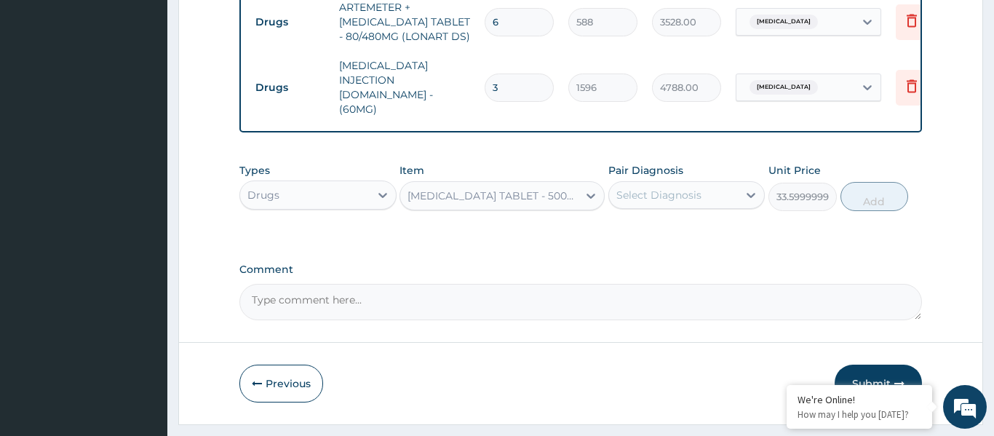
click at [647, 188] on div "Select Diagnosis" at bounding box center [658, 195] width 85 height 15
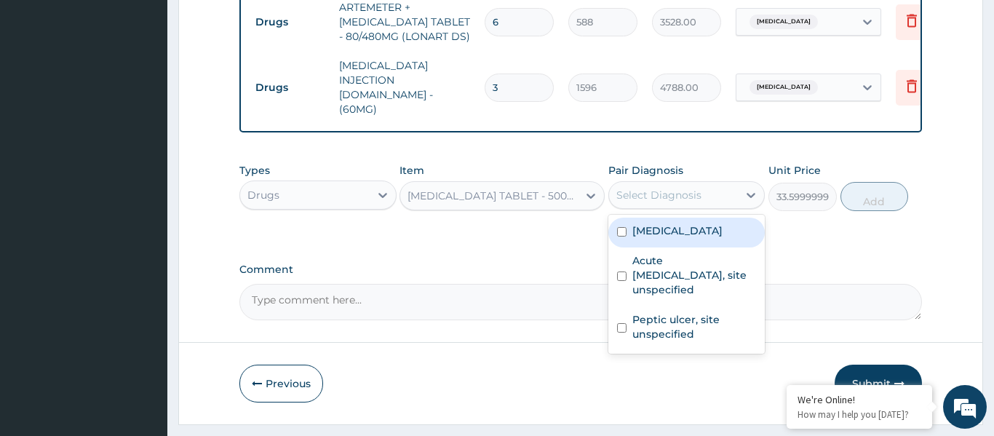
click at [658, 218] on div "Malaria, unspecified" at bounding box center [686, 233] width 157 height 30
checkbox input "true"
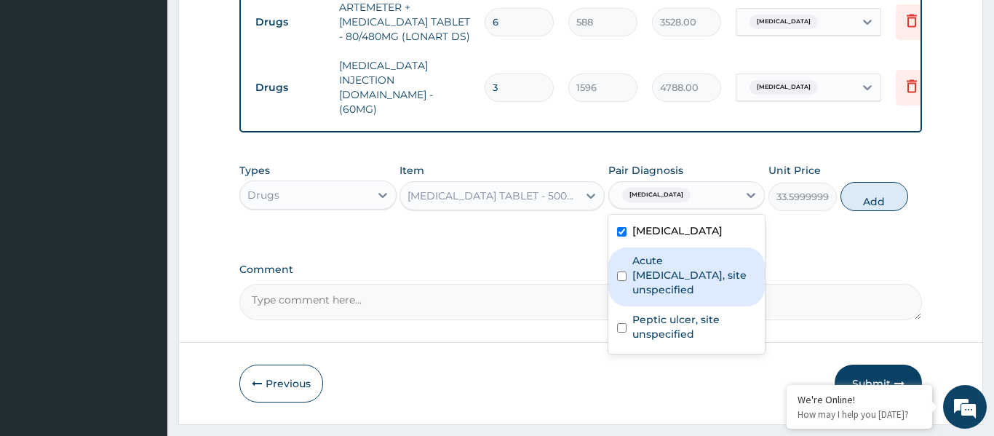
click at [672, 253] on label "Acute upper respiratory infection, site unspecified" at bounding box center [694, 275] width 124 height 44
checkbox input "true"
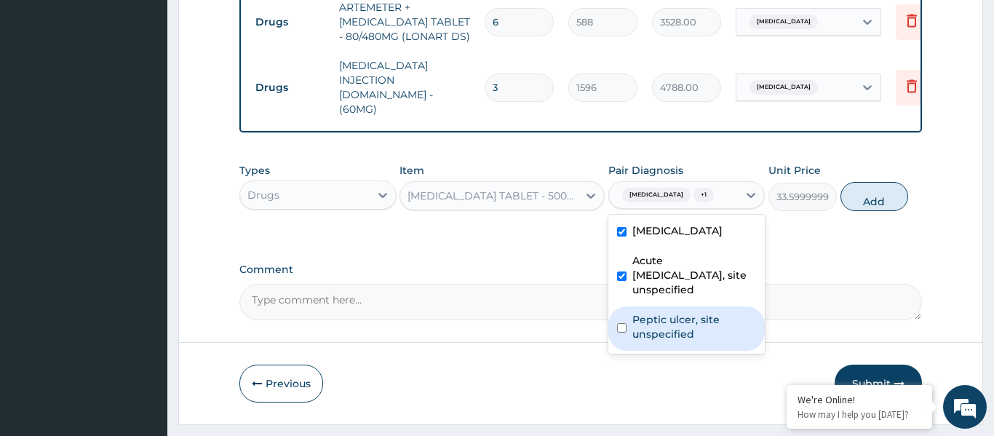
click at [674, 312] on label "Peptic ulcer, site unspecified" at bounding box center [694, 326] width 124 height 29
checkbox input "true"
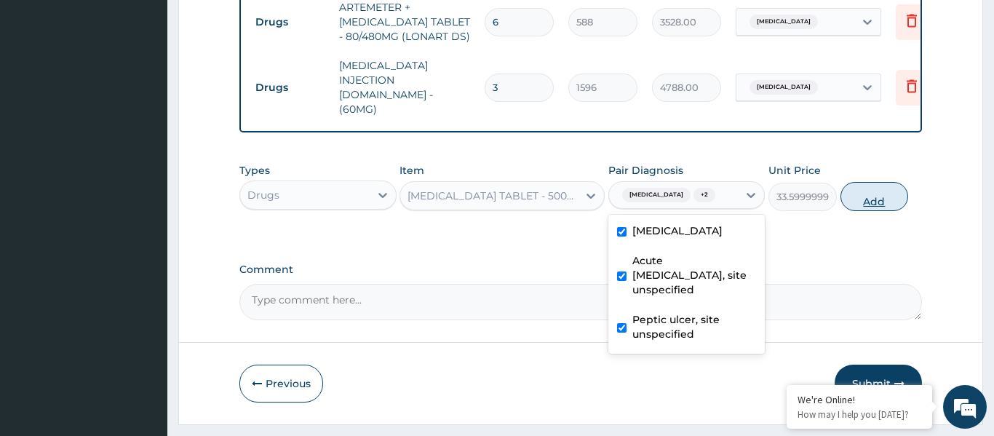
click at [863, 182] on button "Add" at bounding box center [875, 196] width 68 height 29
type input "0"
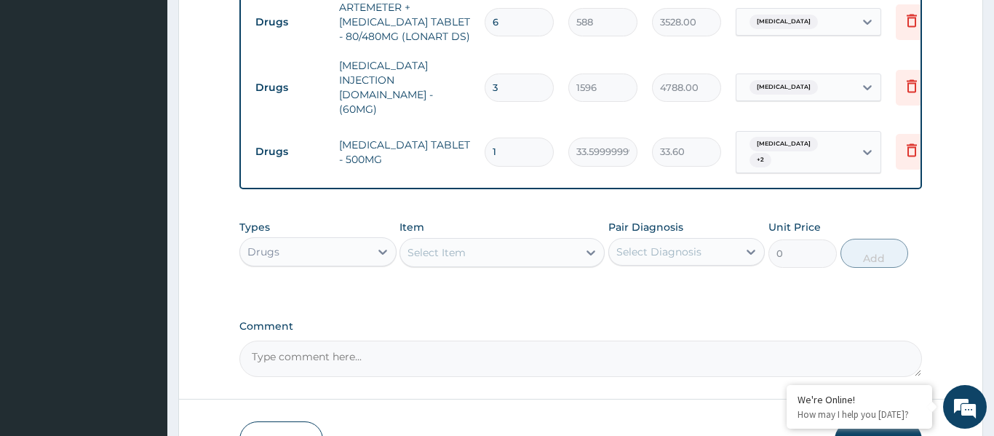
type input "18"
type input "604.80"
type input "18"
click at [471, 241] on div "Select Item" at bounding box center [489, 252] width 178 height 23
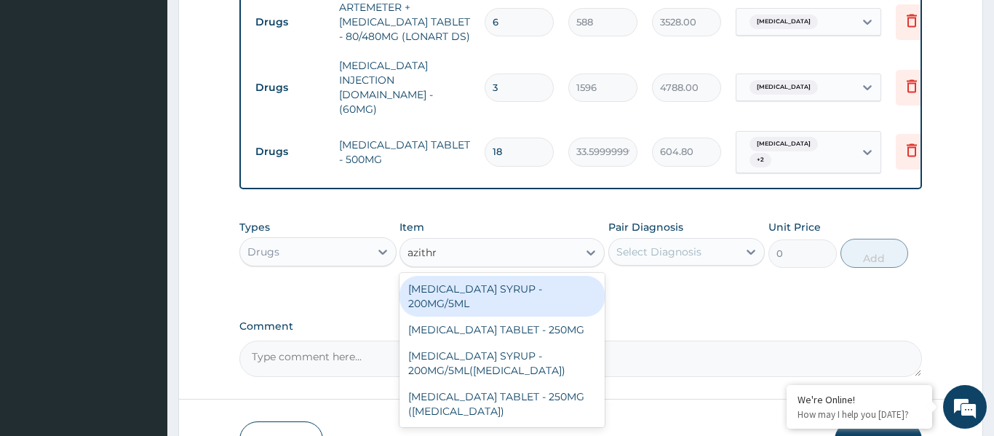
type input "azithro"
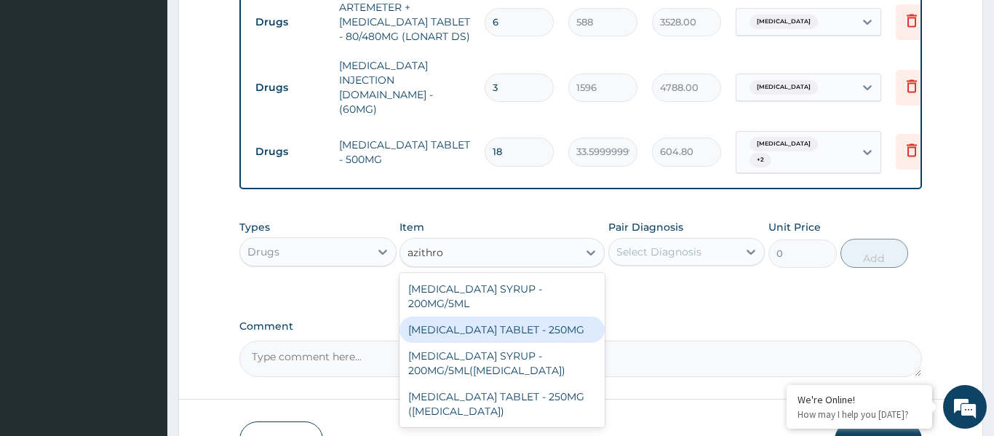
click at [523, 317] on div "AZITHROMYCIN TABLET - 250MG" at bounding box center [502, 330] width 205 height 26
type input "280"
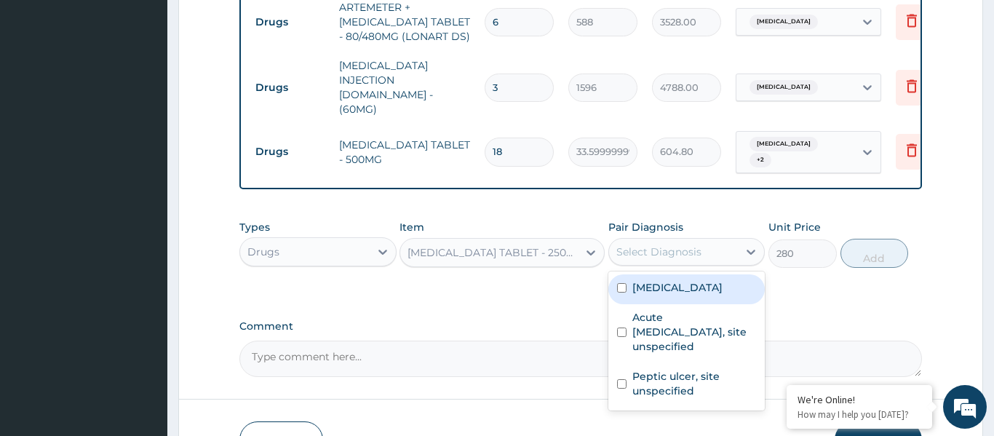
click at [654, 245] on div "Select Diagnosis" at bounding box center [658, 252] width 85 height 15
click at [697, 274] on div "Malaria, unspecified" at bounding box center [686, 289] width 157 height 30
checkbox input "true"
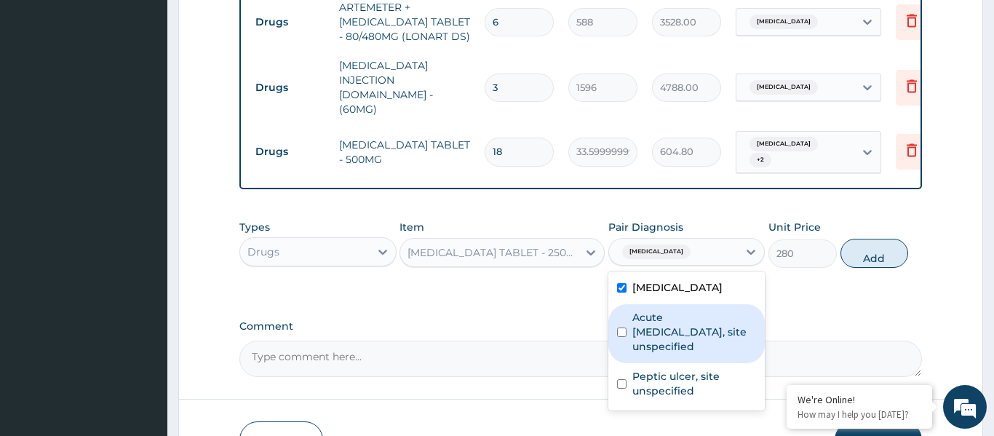
click at [686, 310] on label "Acute upper respiratory infection, site unspecified" at bounding box center [694, 332] width 124 height 44
checkbox input "true"
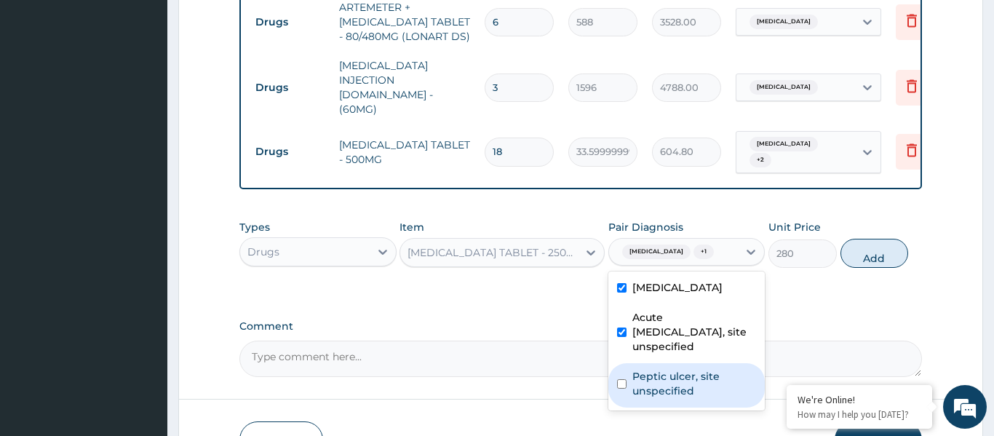
click at [672, 369] on label "Peptic ulcer, site unspecified" at bounding box center [694, 383] width 124 height 29
checkbox input "true"
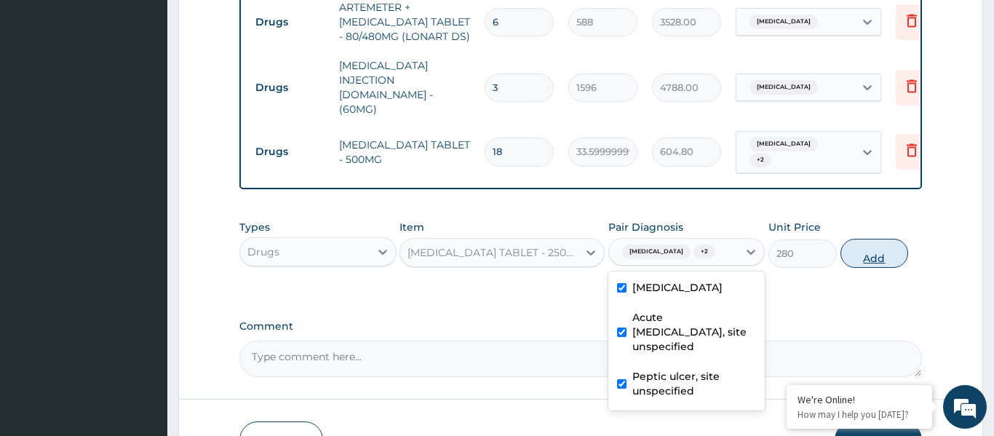
click at [878, 239] on button "Add" at bounding box center [875, 253] width 68 height 29
type input "0"
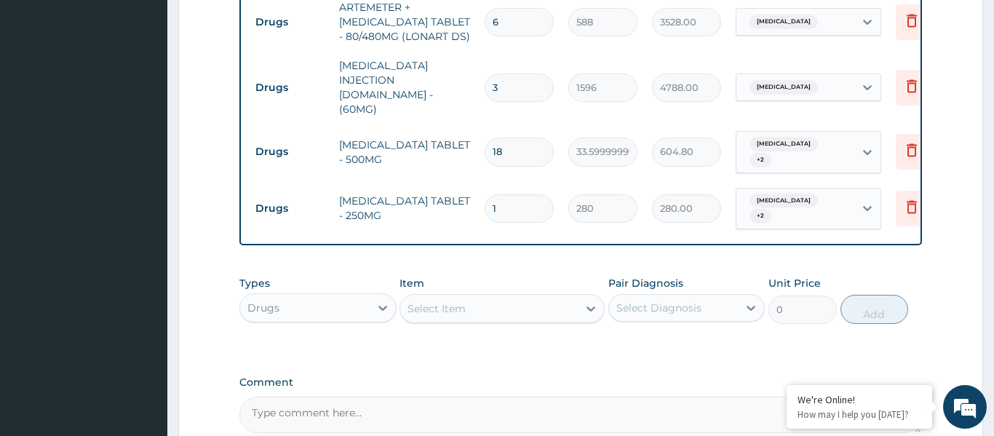
click at [480, 297] on div "Select Item" at bounding box center [489, 308] width 178 height 23
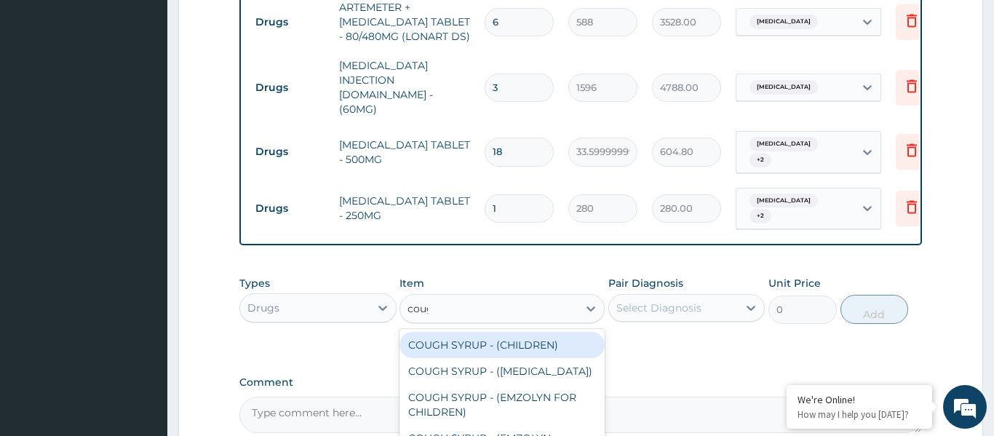
type input "cough"
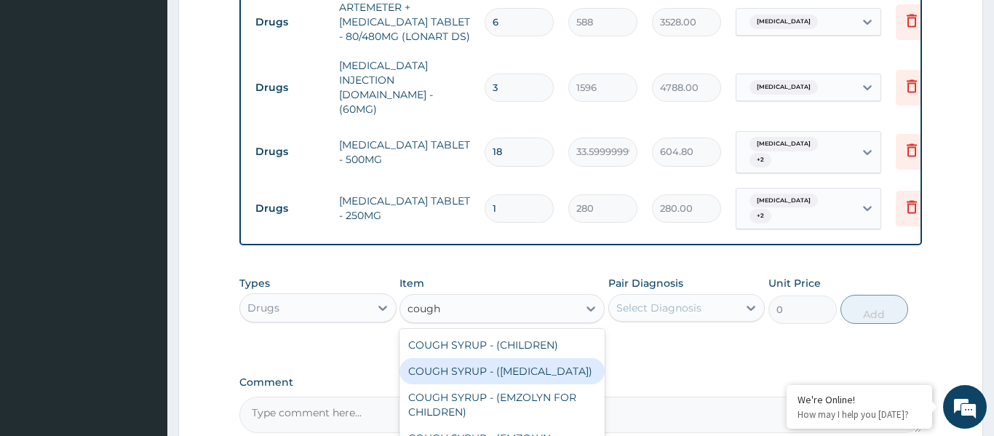
click at [515, 358] on div "COUGH SYRUP - (EXPECTORANT)" at bounding box center [502, 371] width 205 height 26
type input "1120"
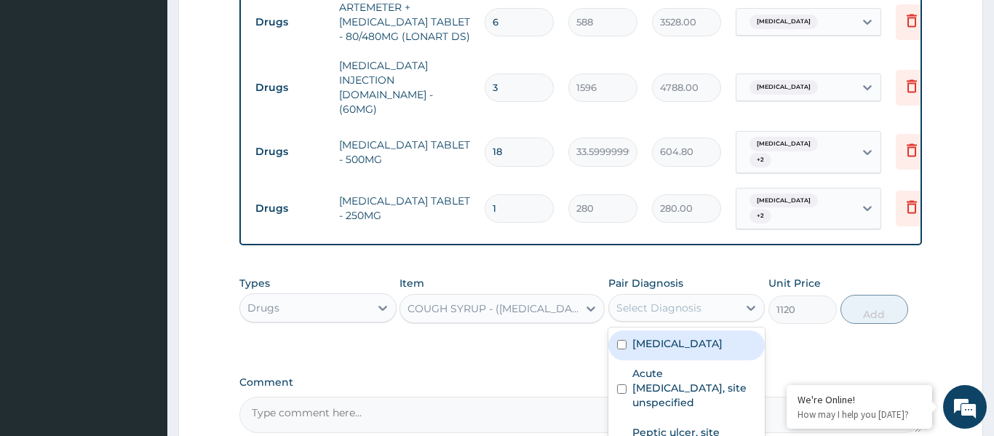
click at [686, 301] on div "Select Diagnosis" at bounding box center [658, 308] width 85 height 15
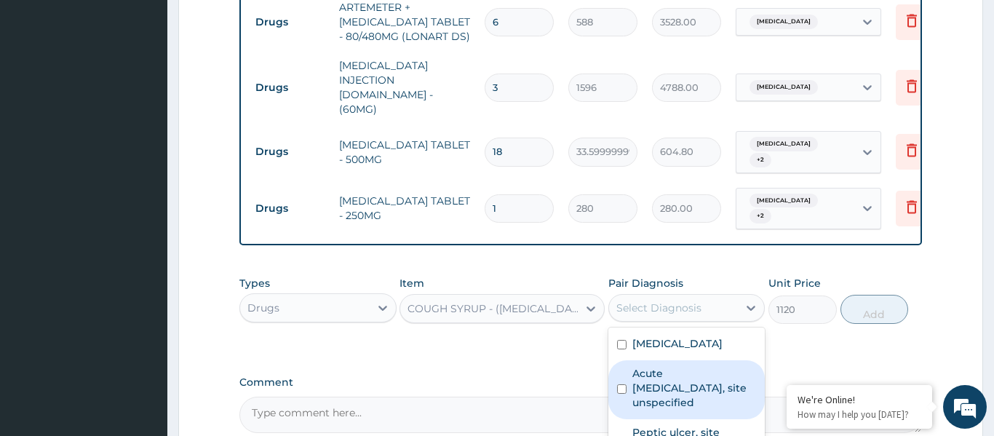
click at [670, 366] on label "Acute upper respiratory infection, site unspecified" at bounding box center [694, 388] width 124 height 44
checkbox input "true"
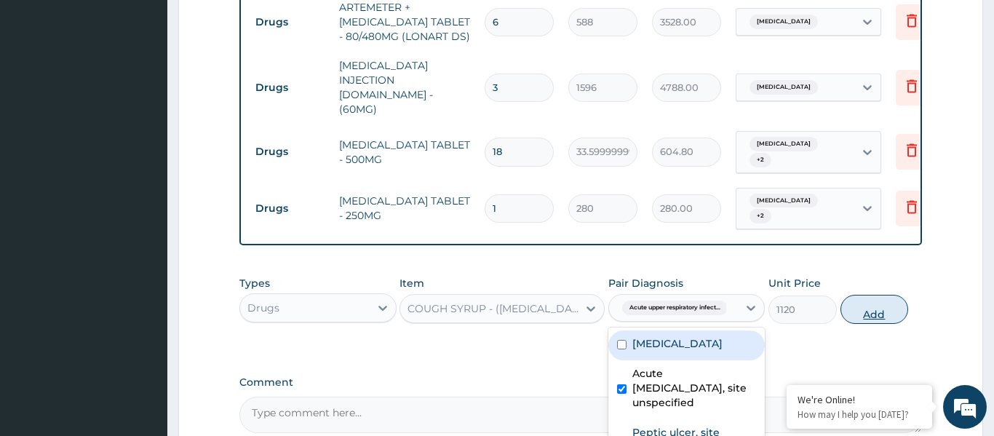
click at [871, 295] on button "Add" at bounding box center [875, 309] width 68 height 29
type input "0"
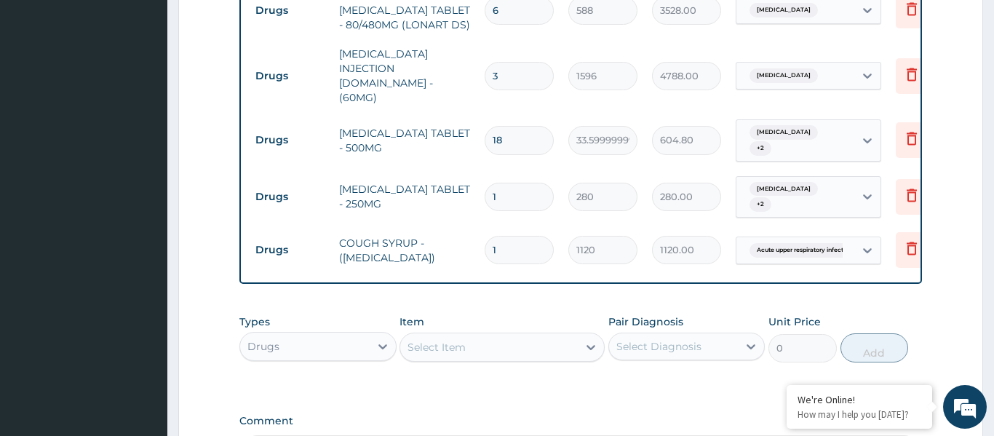
scroll to position [705, 0]
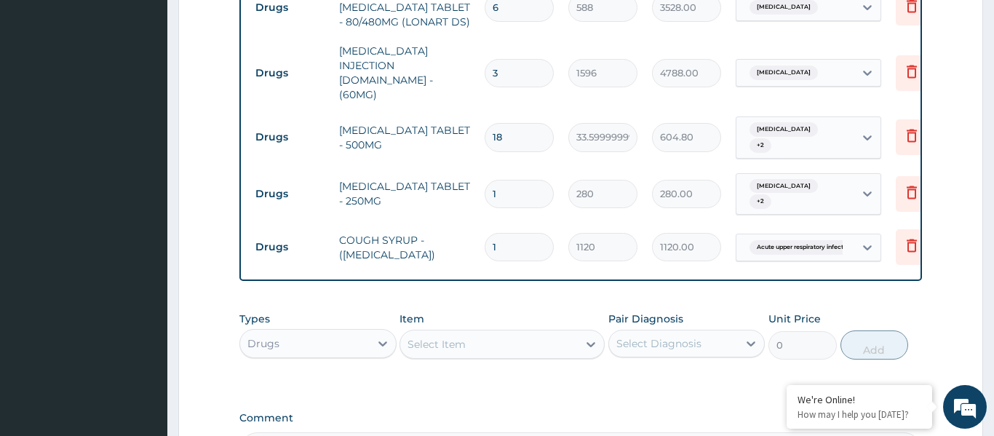
click at [499, 333] on div "Select Item" at bounding box center [489, 344] width 178 height 23
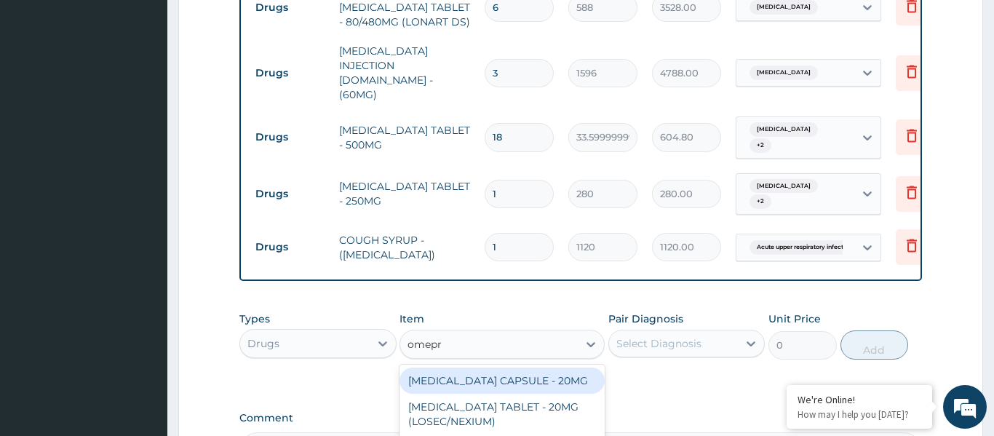
type input "omepra"
click at [498, 368] on div "OMEPRAZOLE CAPSULE - 20MG" at bounding box center [502, 381] width 205 height 26
type input "140"
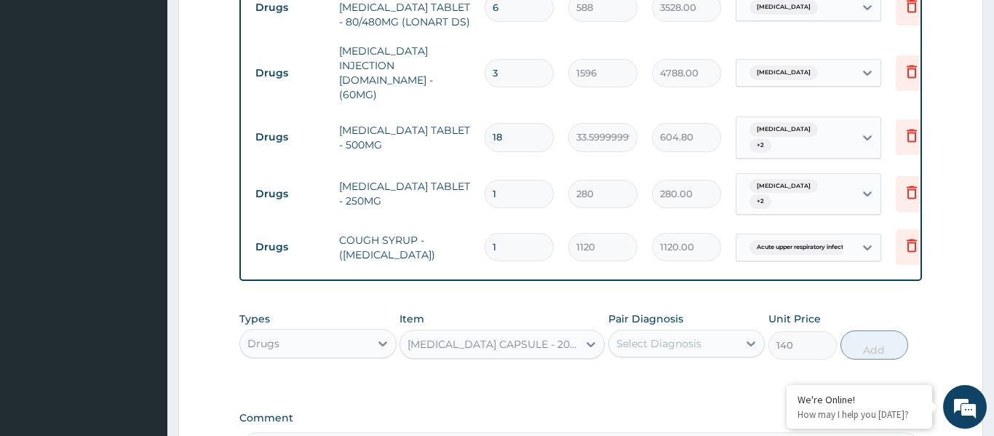
click at [648, 332] on div "Select Diagnosis" at bounding box center [674, 343] width 130 height 23
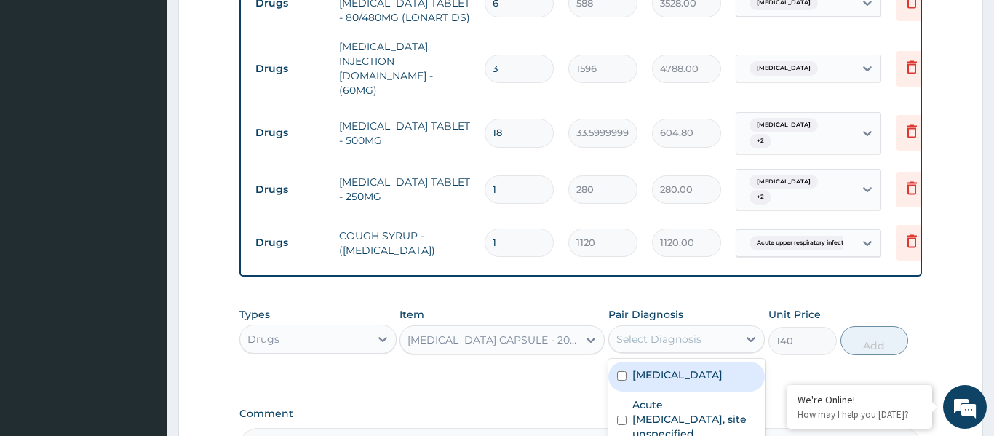
scroll to position [729, 0]
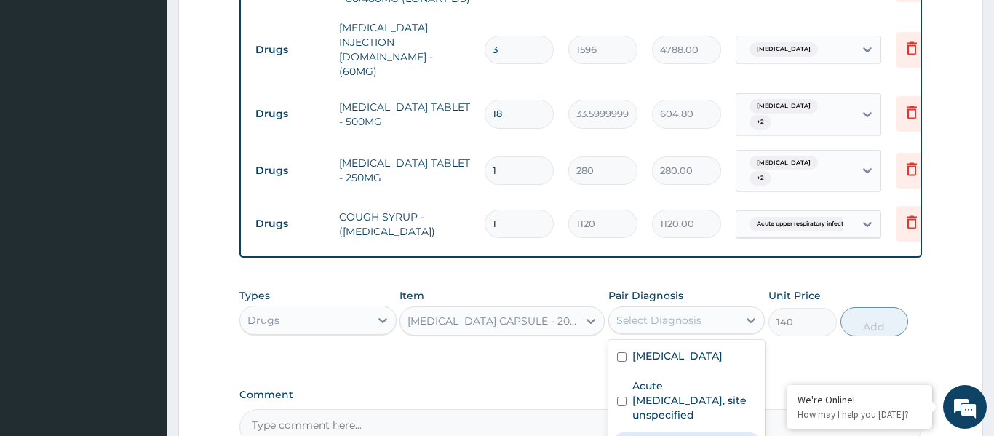
checkbox input "true"
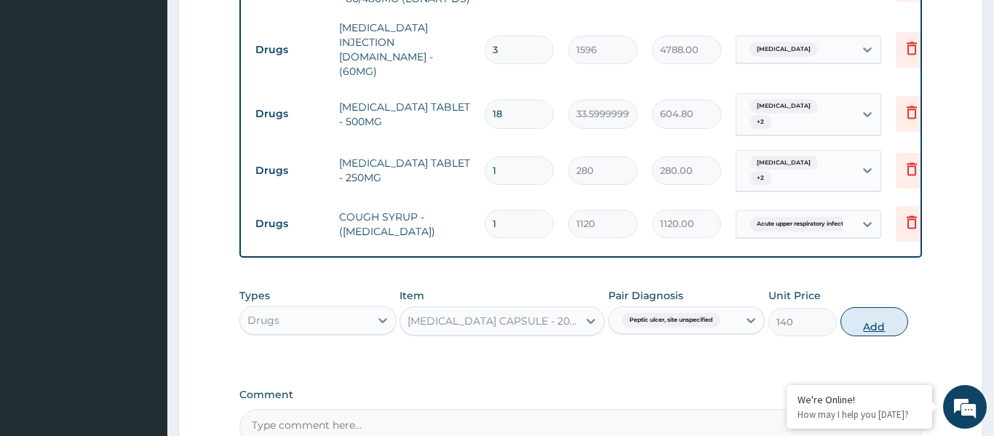
click at [884, 307] on button "Add" at bounding box center [875, 321] width 68 height 29
type input "0"
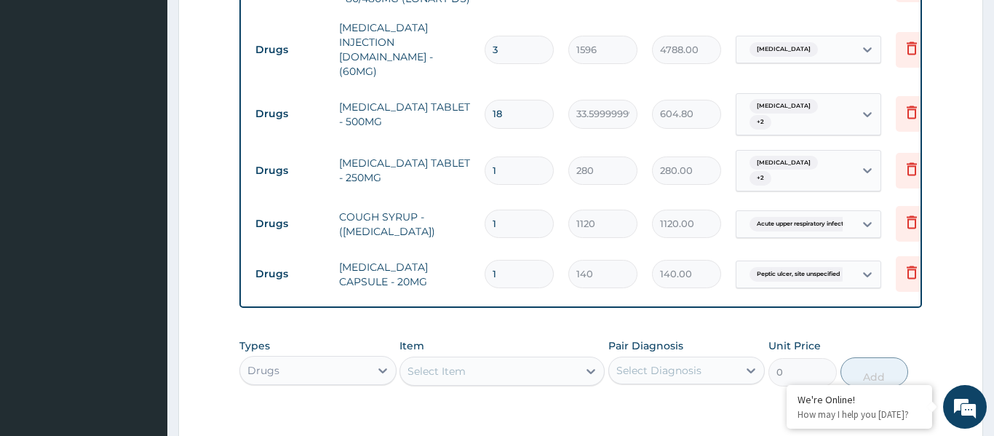
type input "0.00"
type input "2"
type input "280.00"
type input "20"
type input "2800.00"
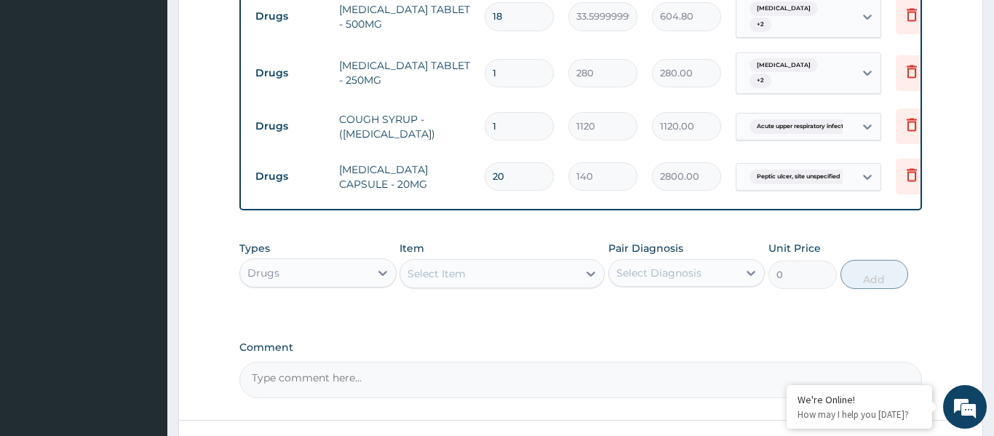
scroll to position [892, 0]
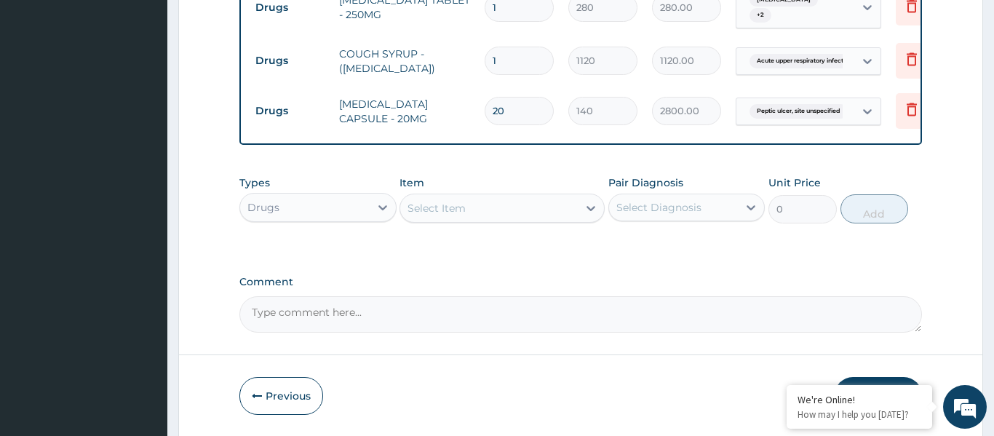
type input "20"
click at [438, 201] on div "Select Item" at bounding box center [437, 208] width 58 height 15
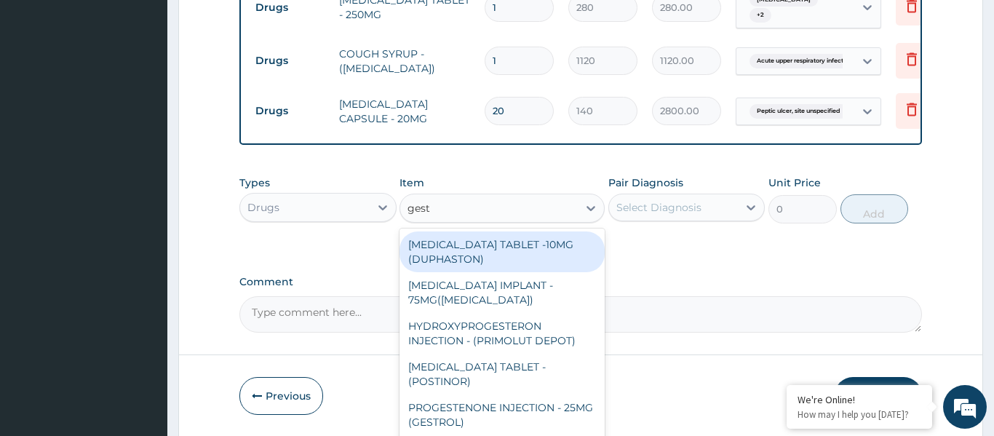
type input "gesti"
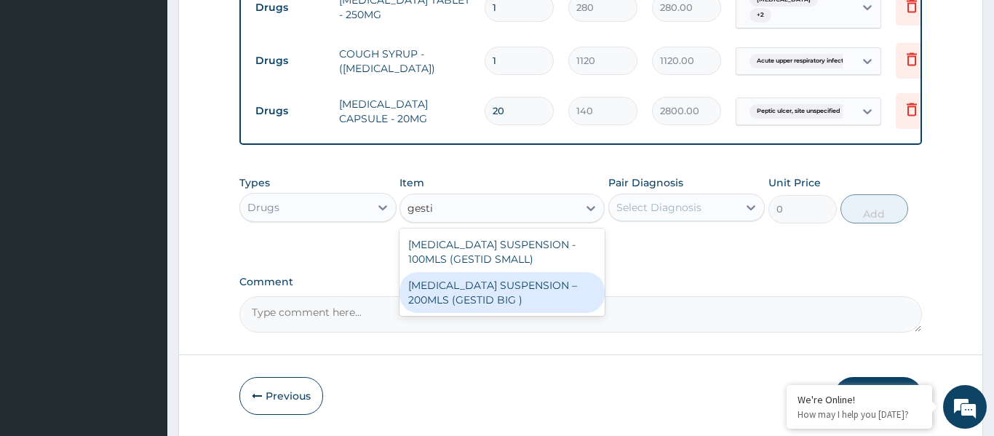
click at [453, 272] on div "ANTACID SUSPENSION – 200MLS (GESTID BIG )" at bounding box center [502, 292] width 205 height 41
type input "1680"
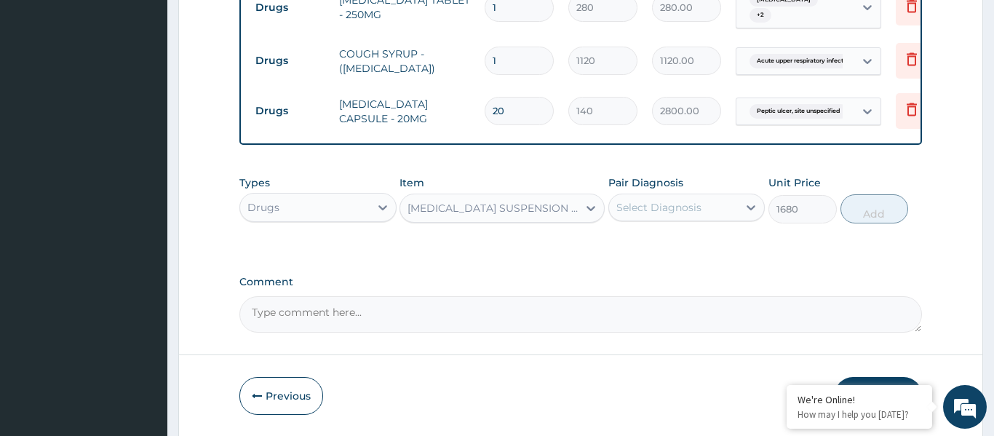
click at [645, 196] on div "Select Diagnosis" at bounding box center [674, 207] width 130 height 23
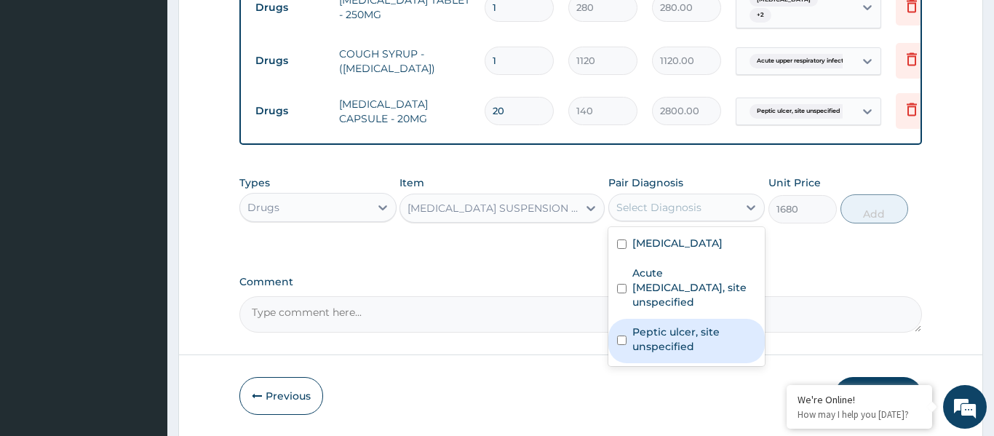
click at [670, 325] on label "Peptic ulcer, site unspecified" at bounding box center [694, 339] width 124 height 29
checkbox input "true"
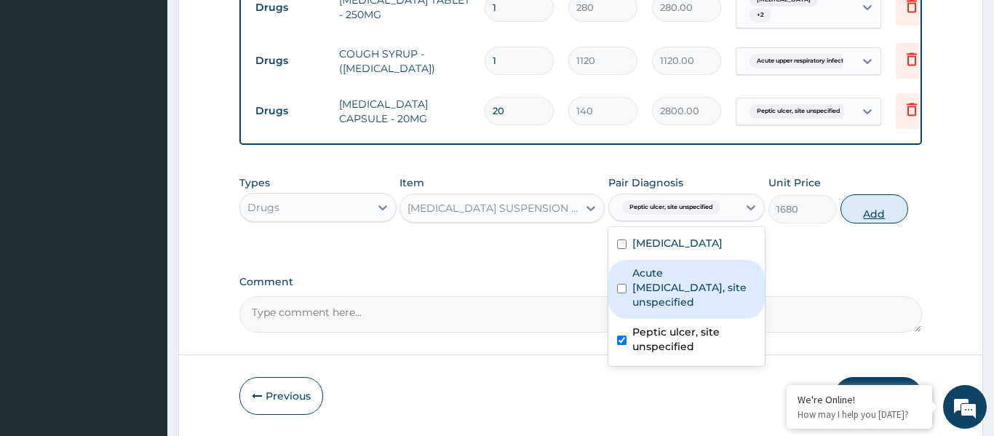
click at [868, 194] on button "Add" at bounding box center [875, 208] width 68 height 29
type input "0"
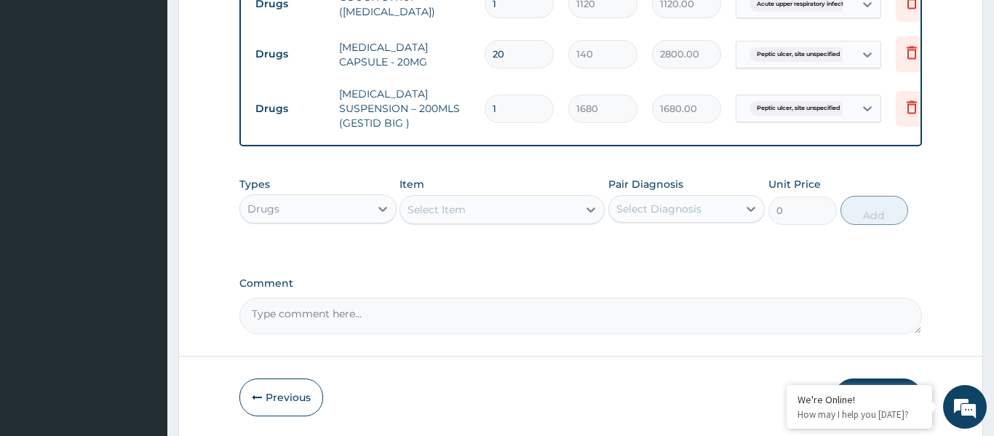
scroll to position [954, 0]
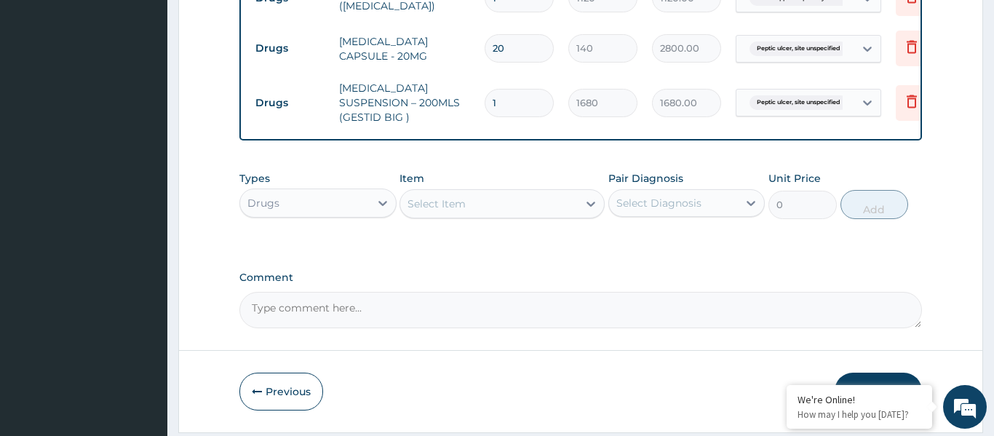
click at [882, 373] on button "Submit" at bounding box center [878, 392] width 87 height 38
